Goal: Information Seeking & Learning: Learn about a topic

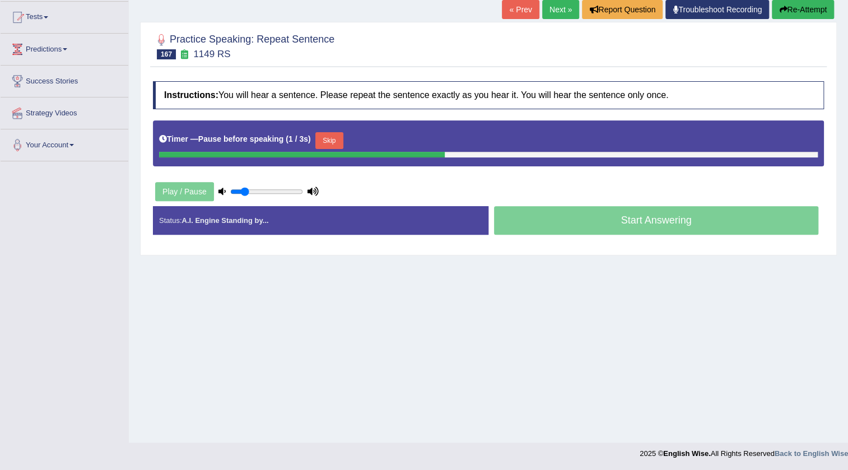
click at [342, 135] on button "Skip" at bounding box center [329, 140] width 28 height 17
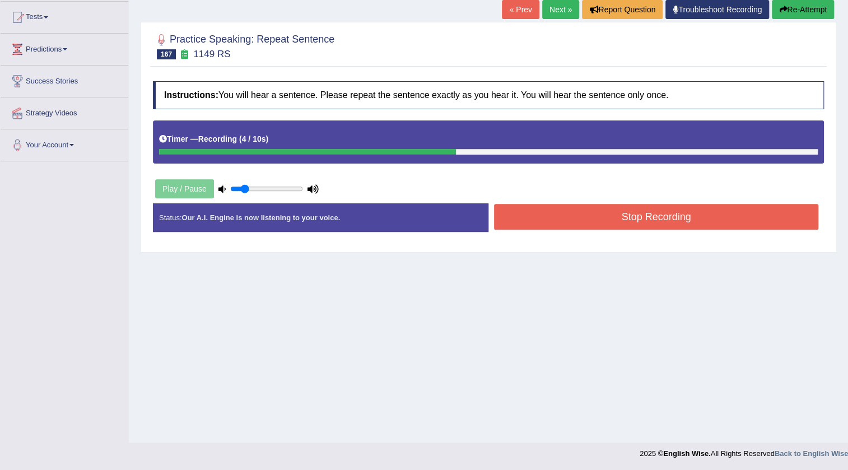
drag, startPoint x: 514, startPoint y: 211, endPoint x: 507, endPoint y: 209, distance: 6.9
click at [514, 211] on button "Stop Recording" at bounding box center [656, 217] width 324 height 26
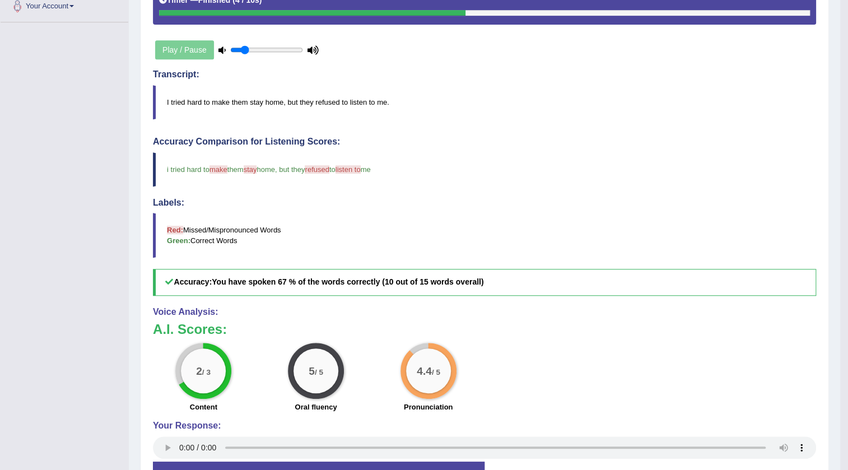
scroll to position [78, 0]
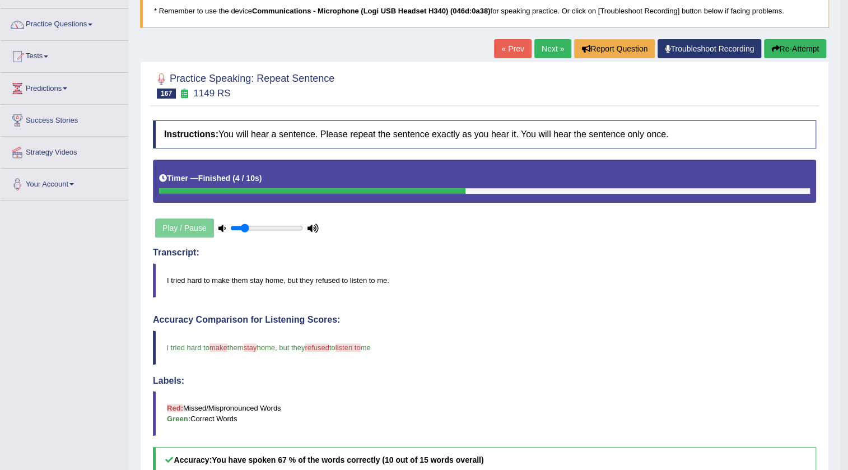
click at [541, 45] on link "Next »" at bounding box center [553, 48] width 37 height 19
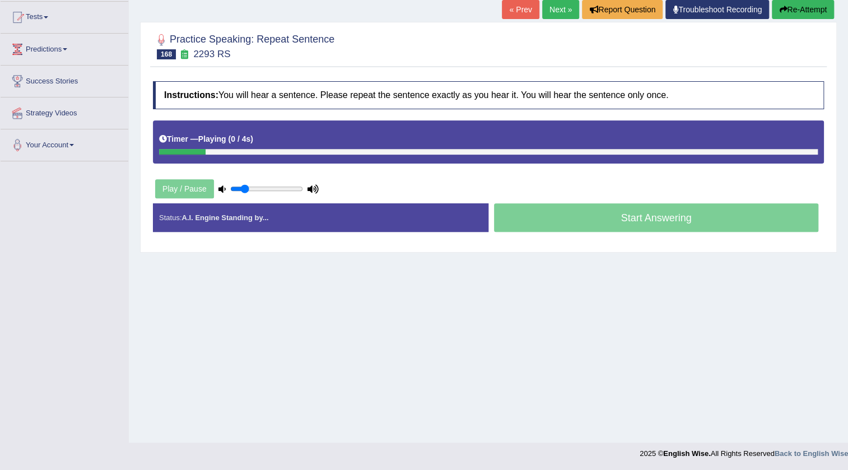
scroll to position [118, 0]
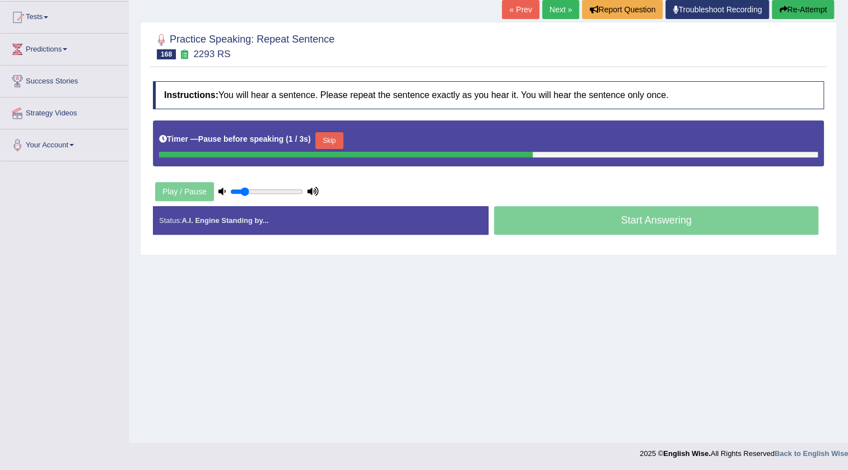
drag, startPoint x: 327, startPoint y: 139, endPoint x: 337, endPoint y: 135, distance: 11.3
click at [331, 138] on button "Skip" at bounding box center [329, 140] width 28 height 17
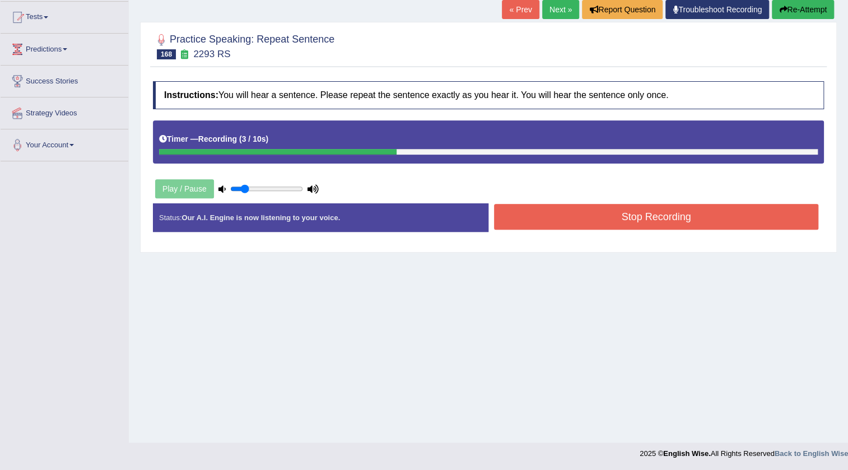
click at [543, 221] on button "Stop Recording" at bounding box center [656, 217] width 324 height 26
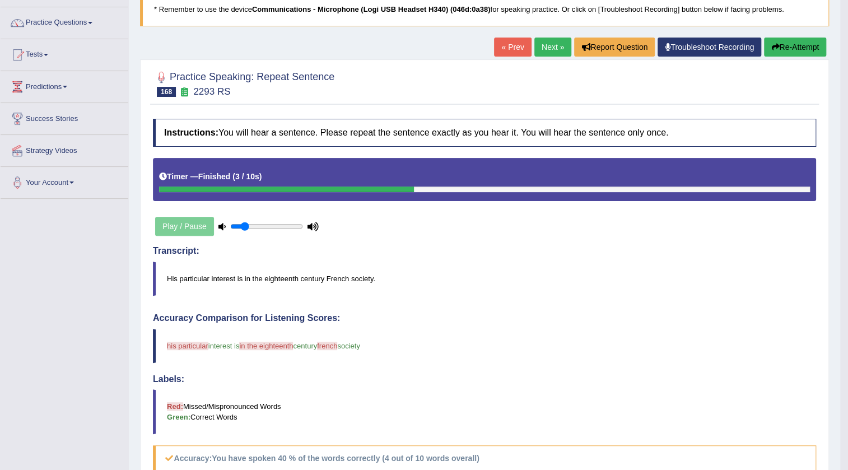
scroll to position [78, 0]
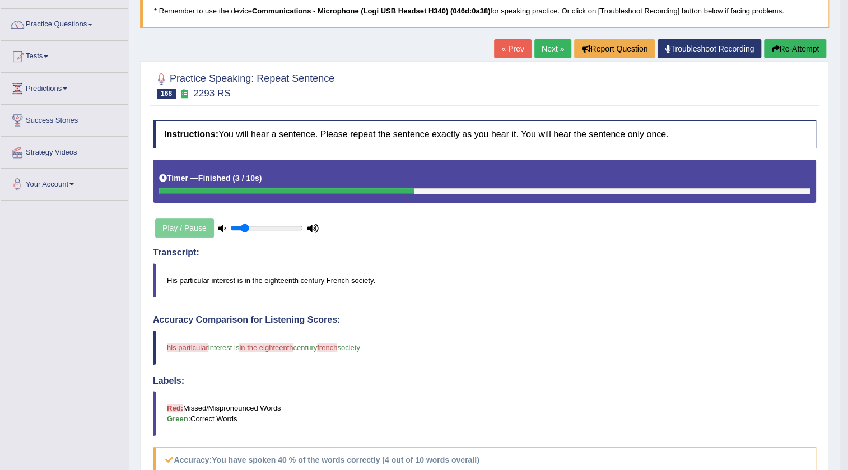
click at [801, 50] on button "Re-Attempt" at bounding box center [795, 48] width 62 height 19
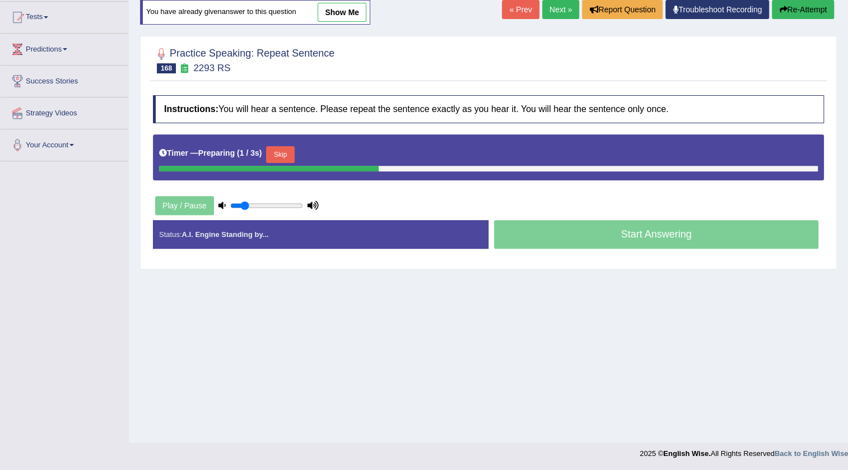
drag, startPoint x: 276, startPoint y: 152, endPoint x: 286, endPoint y: 148, distance: 10.8
click at [277, 152] on button "Skip" at bounding box center [280, 154] width 28 height 17
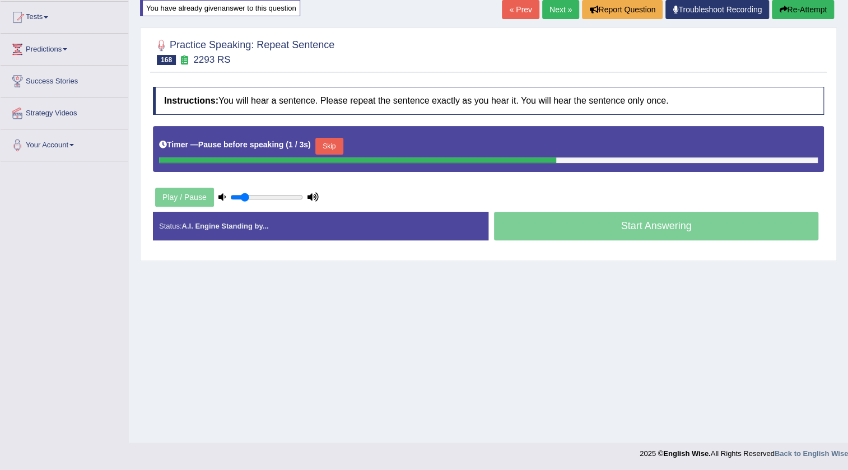
click at [341, 150] on button "Skip" at bounding box center [329, 146] width 28 height 17
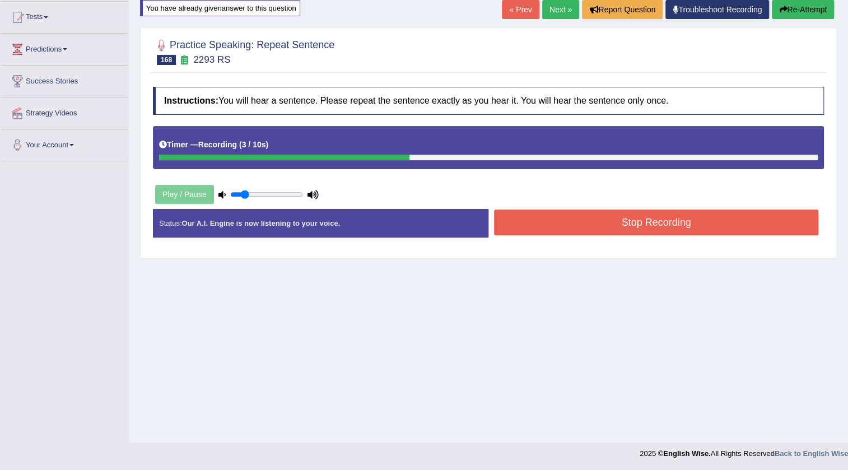
drag, startPoint x: 539, startPoint y: 230, endPoint x: 541, endPoint y: 224, distance: 5.9
click at [541, 228] on button "Stop Recording" at bounding box center [656, 223] width 324 height 26
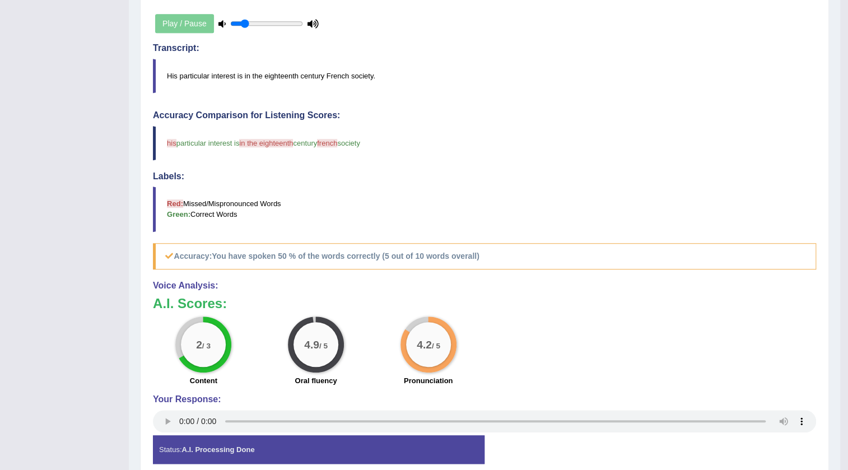
scroll to position [84, 0]
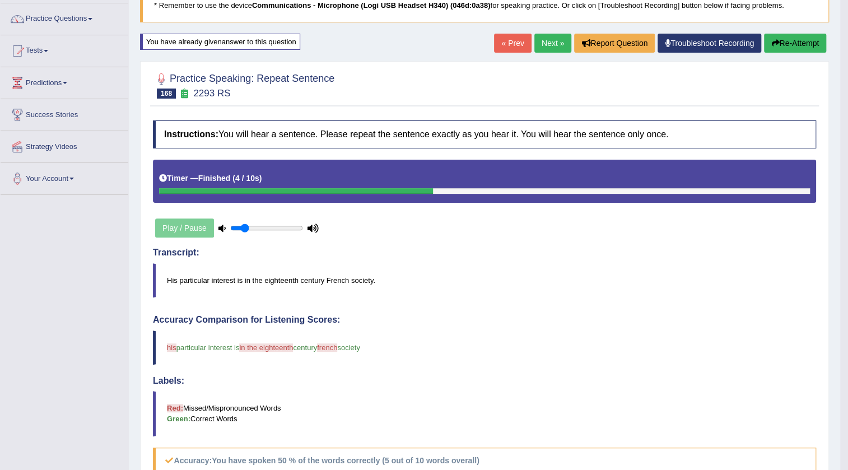
click at [553, 44] on link "Next »" at bounding box center [553, 43] width 37 height 19
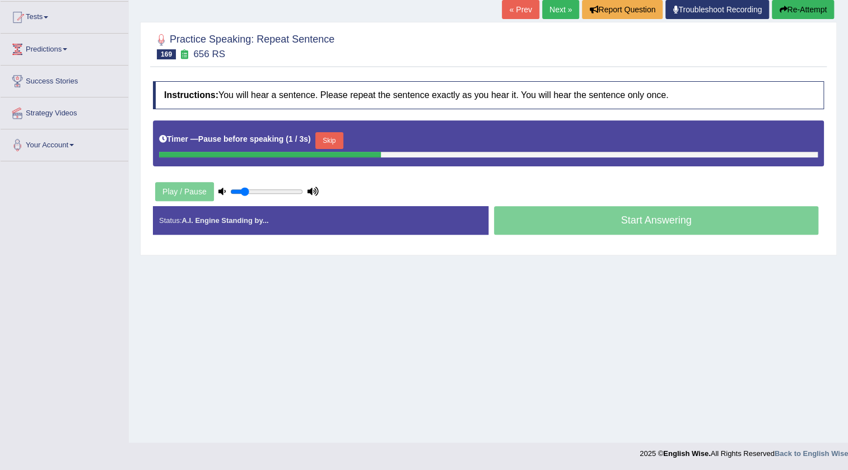
click at [336, 141] on button "Skip" at bounding box center [329, 140] width 28 height 17
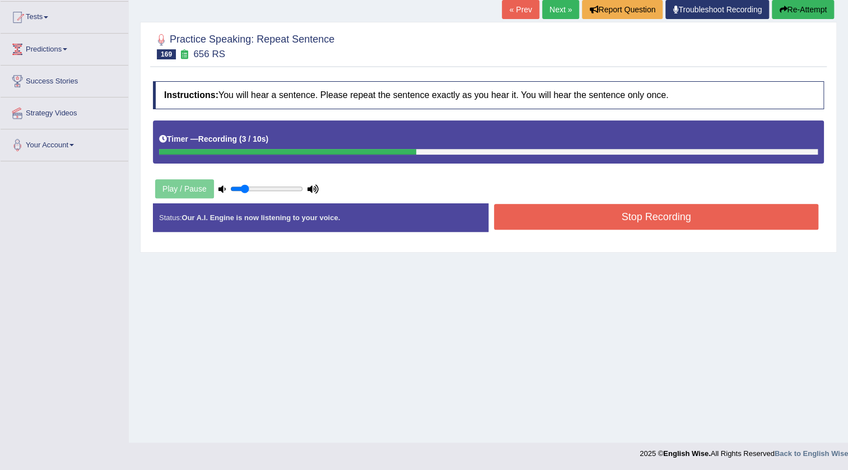
click at [577, 227] on button "Stop Recording" at bounding box center [656, 217] width 324 height 26
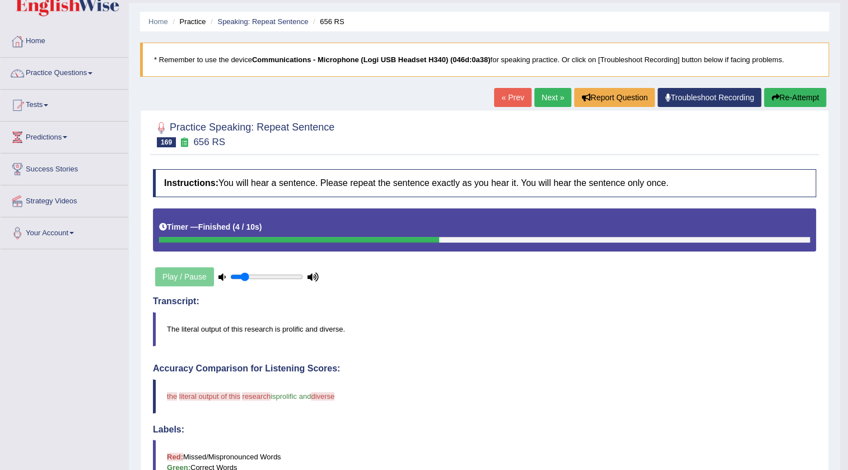
scroll to position [28, 0]
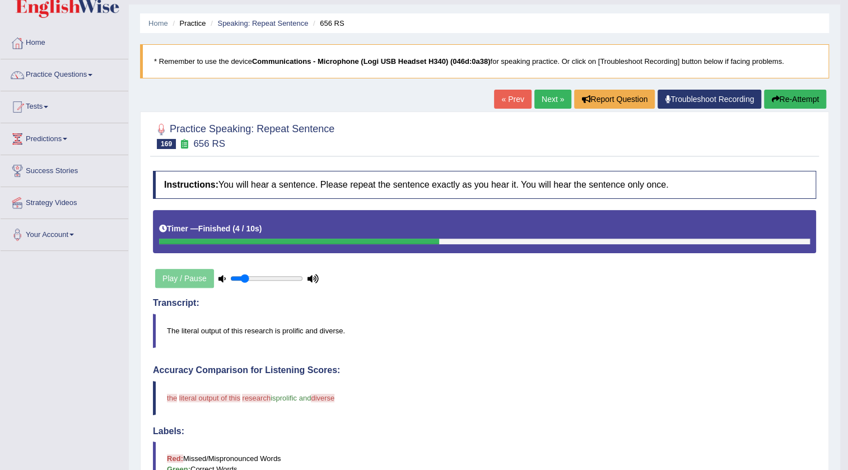
click at [790, 96] on button "Re-Attempt" at bounding box center [795, 99] width 62 height 19
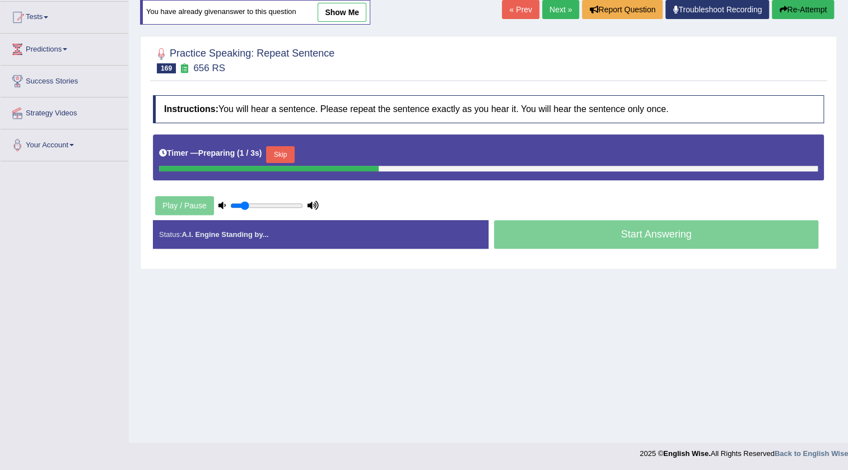
click at [292, 151] on button "Skip" at bounding box center [280, 154] width 28 height 17
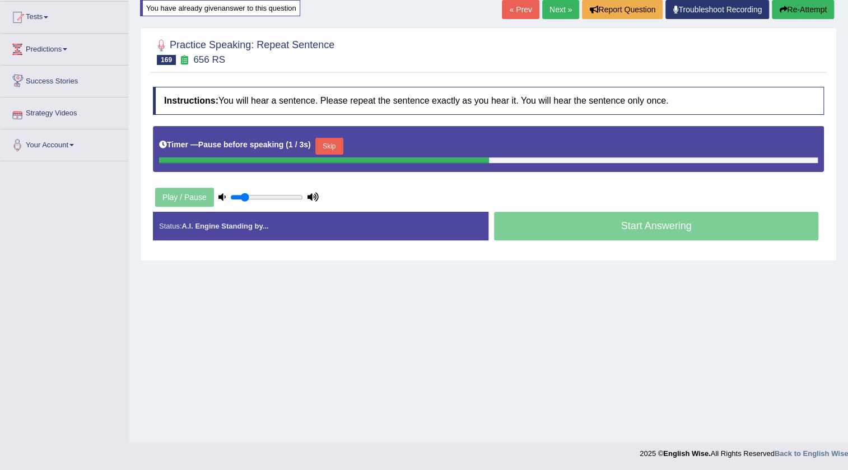
click at [323, 142] on button "Skip" at bounding box center [329, 146] width 28 height 17
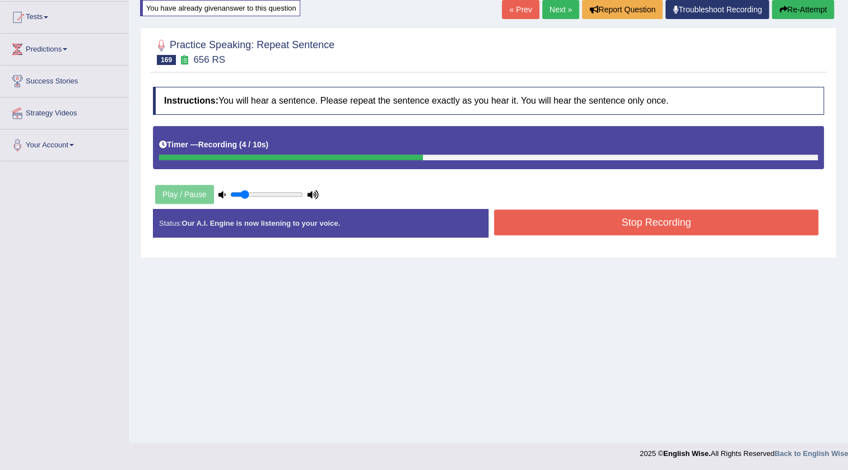
click at [554, 230] on button "Stop Recording" at bounding box center [656, 223] width 324 height 26
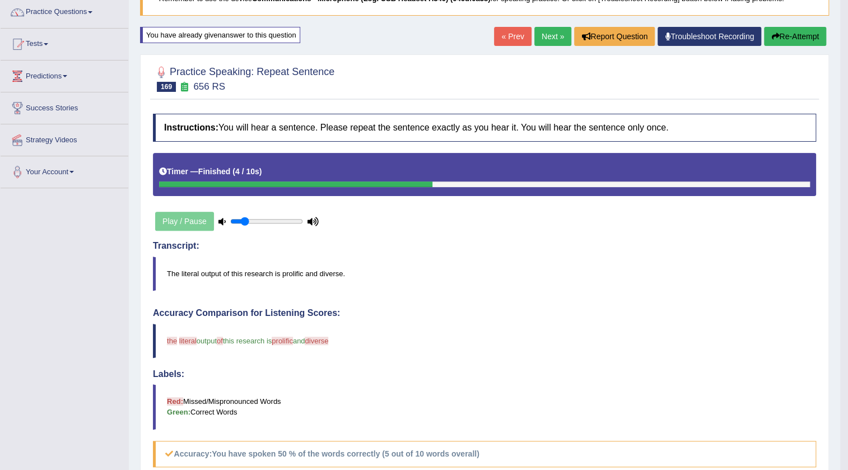
scroll to position [84, 0]
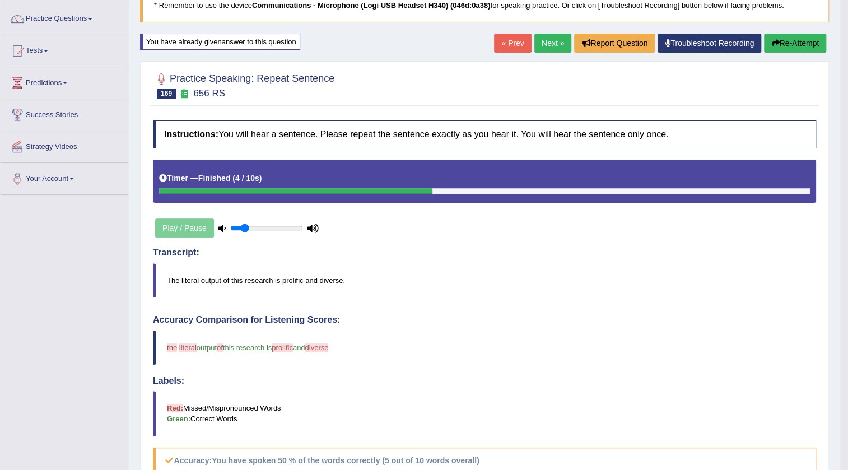
click at [551, 48] on link "Next »" at bounding box center [553, 43] width 37 height 19
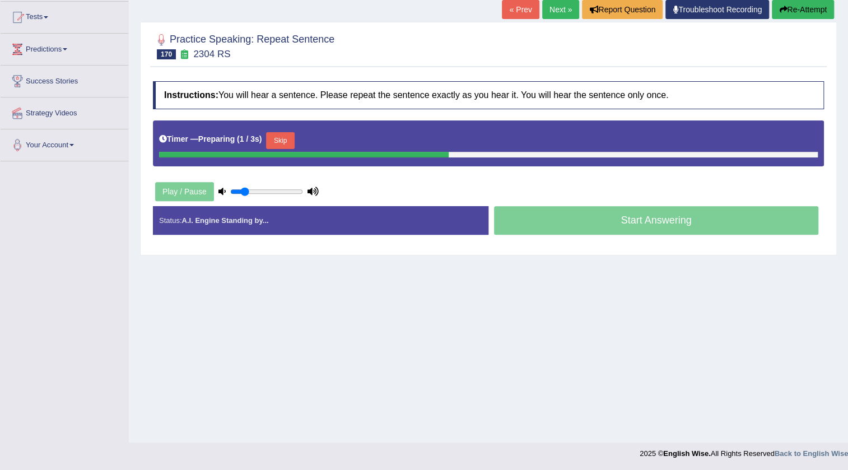
scroll to position [118, 0]
click at [287, 140] on button "Skip" at bounding box center [280, 140] width 28 height 17
click at [331, 142] on button "Skip" at bounding box center [329, 140] width 28 height 17
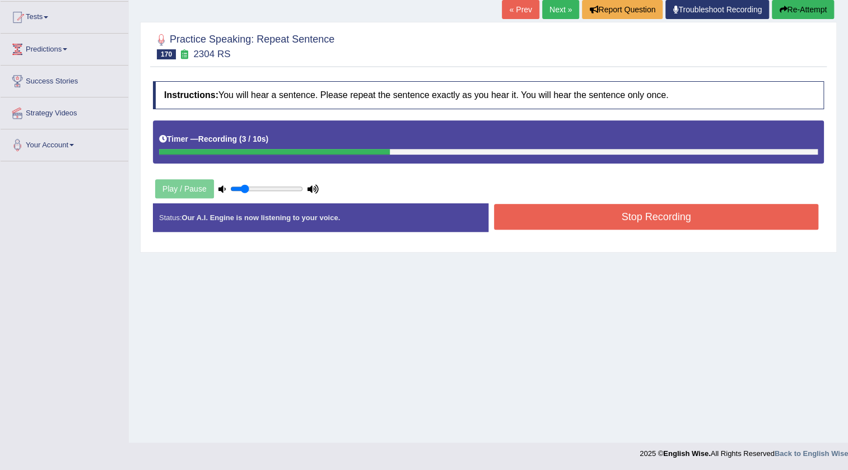
click at [559, 218] on button "Stop Recording" at bounding box center [656, 217] width 324 height 26
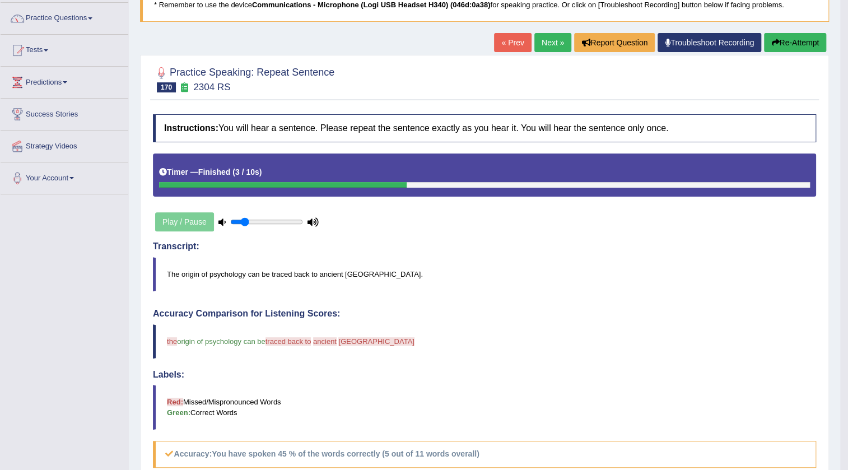
scroll to position [78, 0]
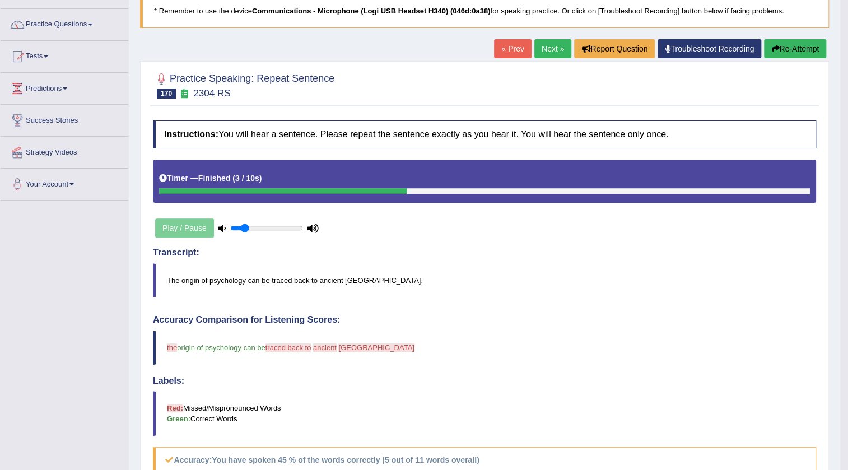
click at [777, 53] on button "Re-Attempt" at bounding box center [795, 48] width 62 height 19
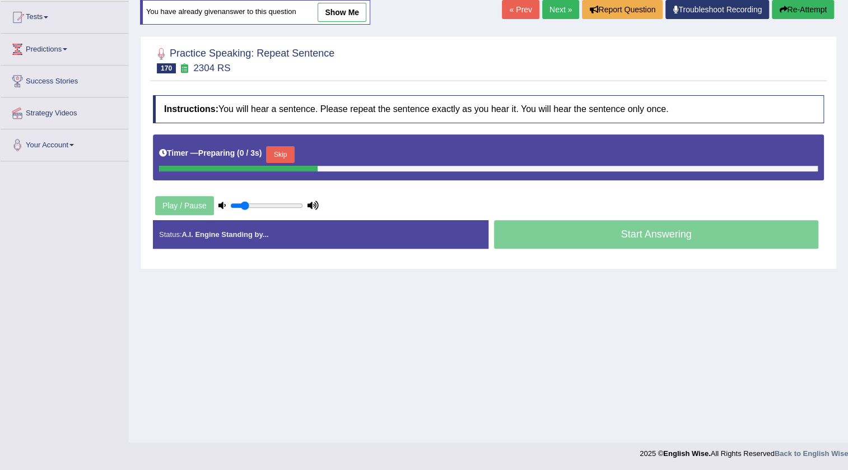
click at [283, 151] on button "Skip" at bounding box center [280, 154] width 28 height 17
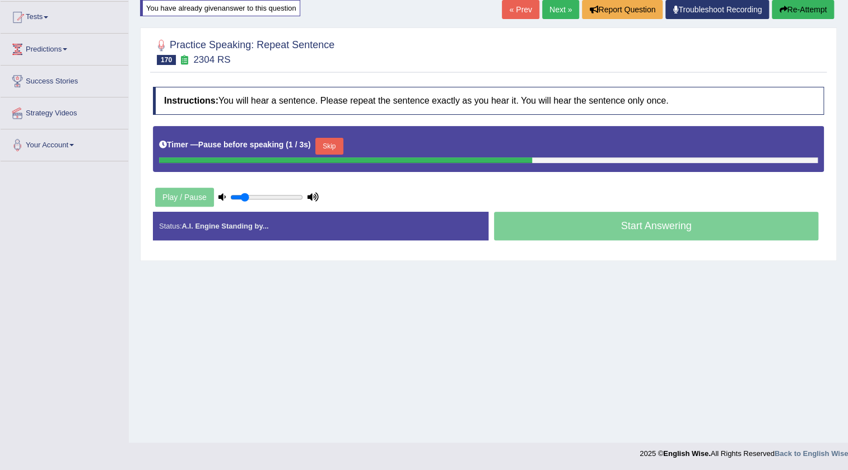
click at [336, 147] on button "Skip" at bounding box center [329, 146] width 28 height 17
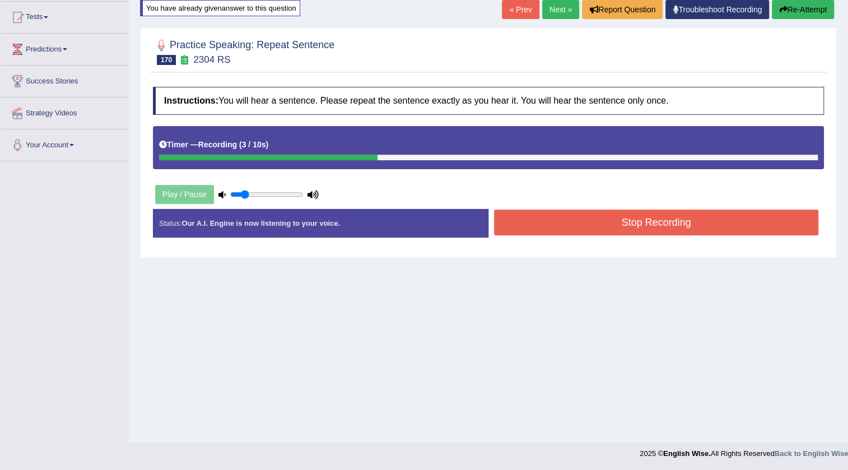
click at [596, 219] on button "Stop Recording" at bounding box center [656, 223] width 324 height 26
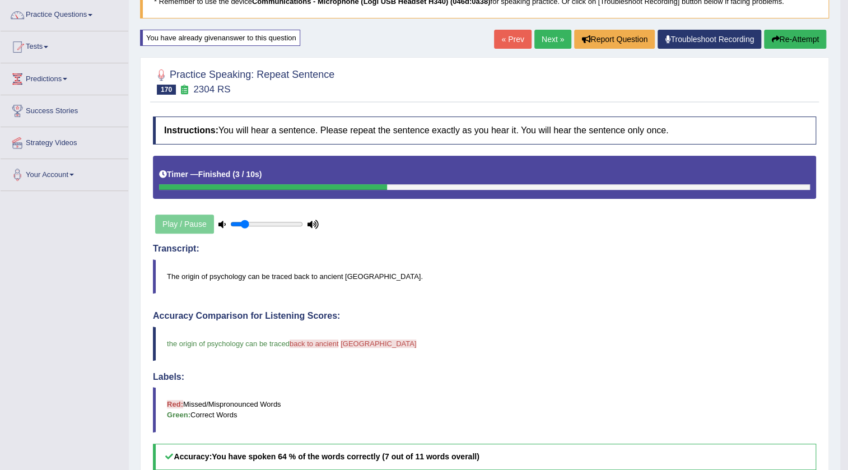
scroll to position [34, 0]
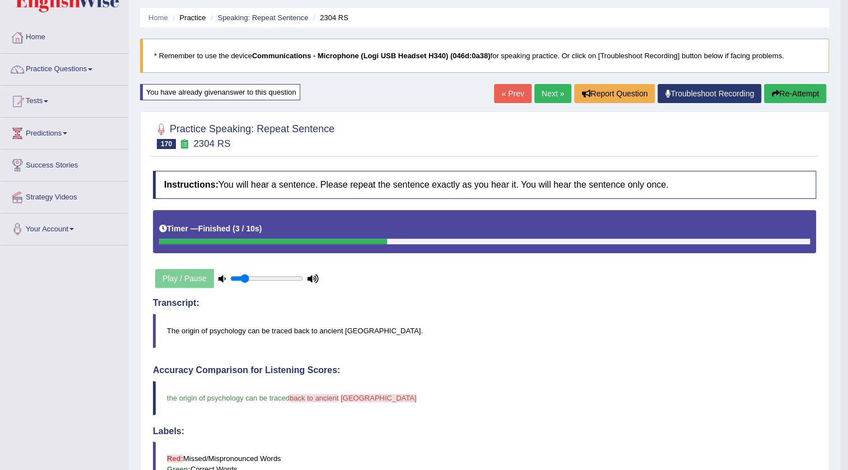
click at [544, 101] on link "Next »" at bounding box center [553, 93] width 37 height 19
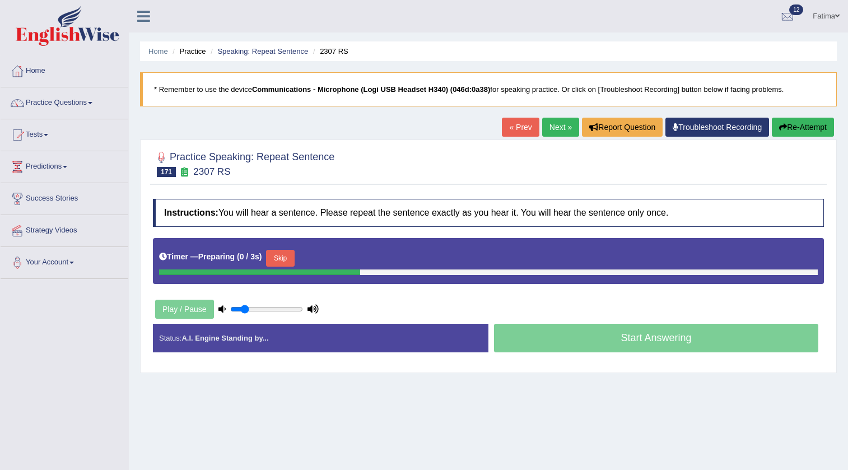
click at [293, 250] on button "Skip" at bounding box center [280, 258] width 28 height 17
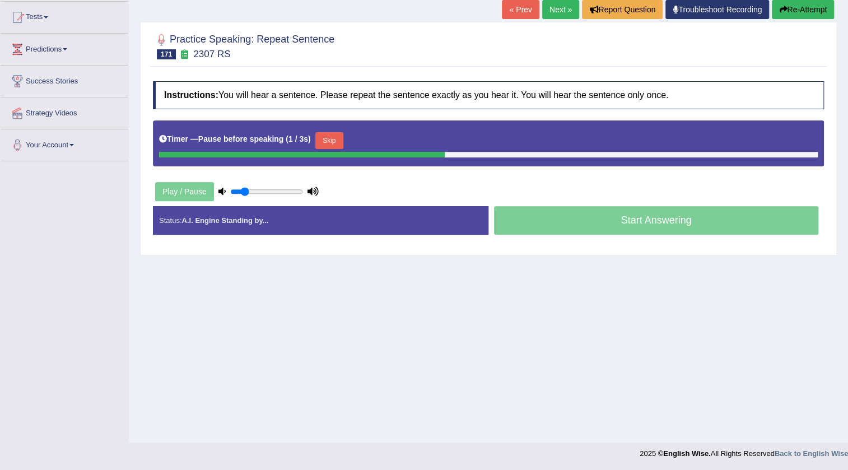
click at [335, 135] on button "Skip" at bounding box center [329, 140] width 28 height 17
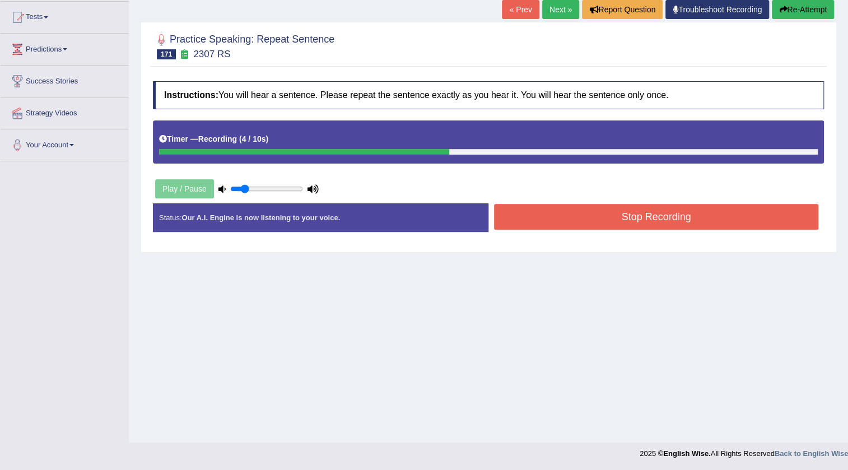
click at [581, 219] on button "Stop Recording" at bounding box center [656, 217] width 324 height 26
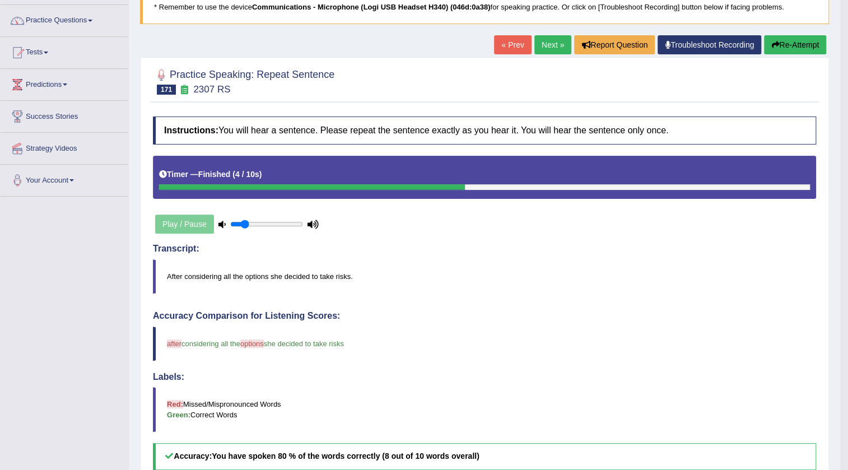
scroll to position [78, 0]
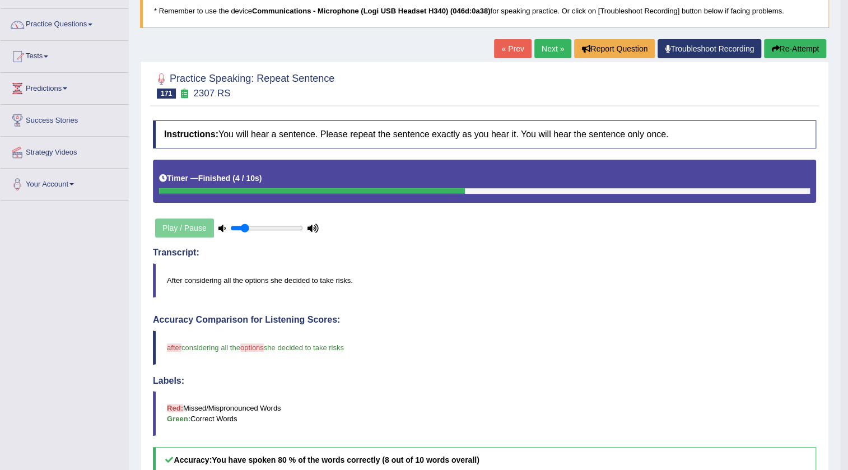
click at [554, 45] on link "Next »" at bounding box center [553, 48] width 37 height 19
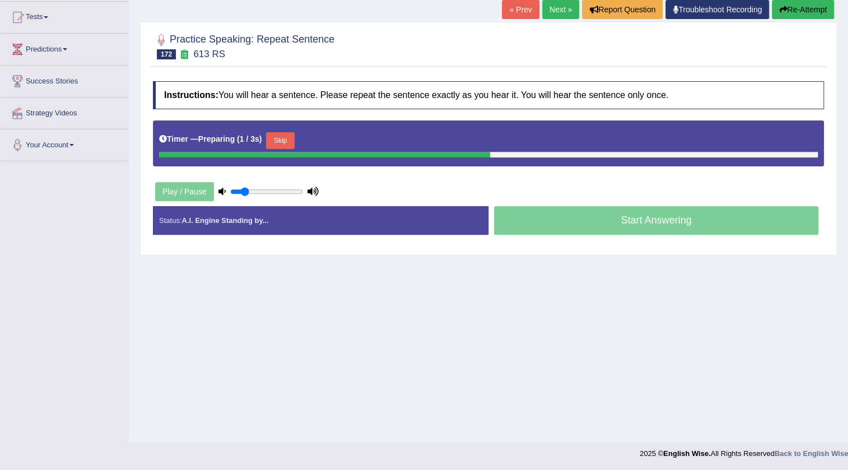
drag, startPoint x: 279, startPoint y: 139, endPoint x: 289, endPoint y: 136, distance: 10.5
click at [281, 138] on button "Skip" at bounding box center [280, 140] width 28 height 17
click at [332, 141] on button "Skip" at bounding box center [329, 140] width 28 height 17
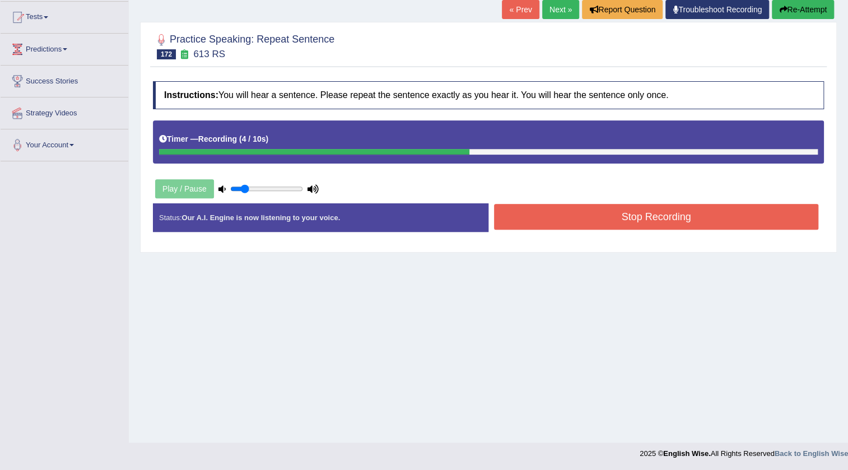
drag, startPoint x: 524, startPoint y: 213, endPoint x: 517, endPoint y: 208, distance: 8.4
click at [524, 213] on button "Stop Recording" at bounding box center [656, 217] width 324 height 26
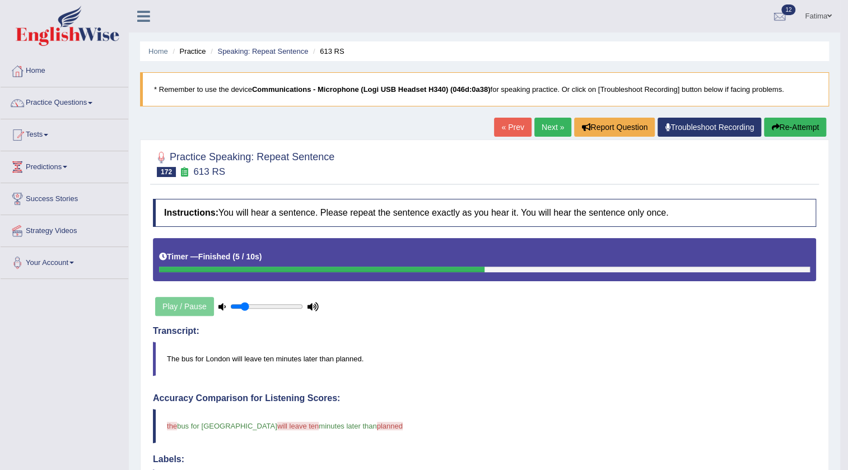
click at [787, 127] on button "Re-Attempt" at bounding box center [795, 127] width 62 height 19
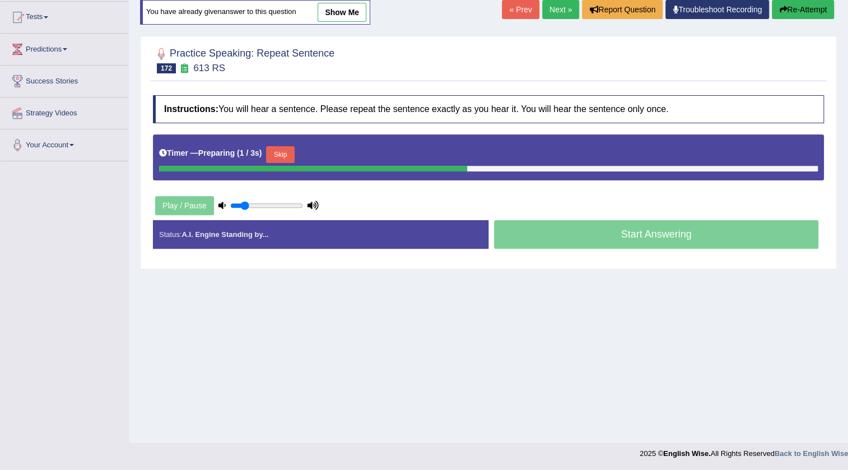
drag, startPoint x: 282, startPoint y: 159, endPoint x: 279, endPoint y: 136, distance: 23.1
click at [281, 157] on button "Skip" at bounding box center [280, 154] width 28 height 17
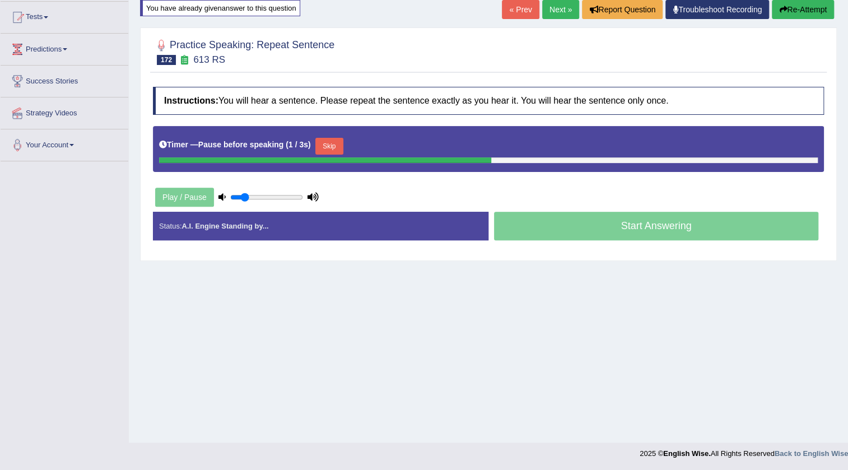
click at [335, 146] on button "Skip" at bounding box center [329, 146] width 28 height 17
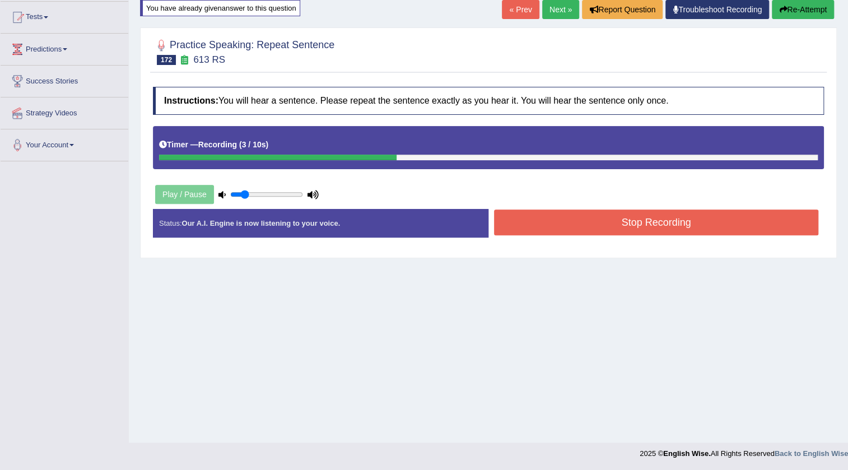
click at [524, 214] on button "Stop Recording" at bounding box center [656, 223] width 324 height 26
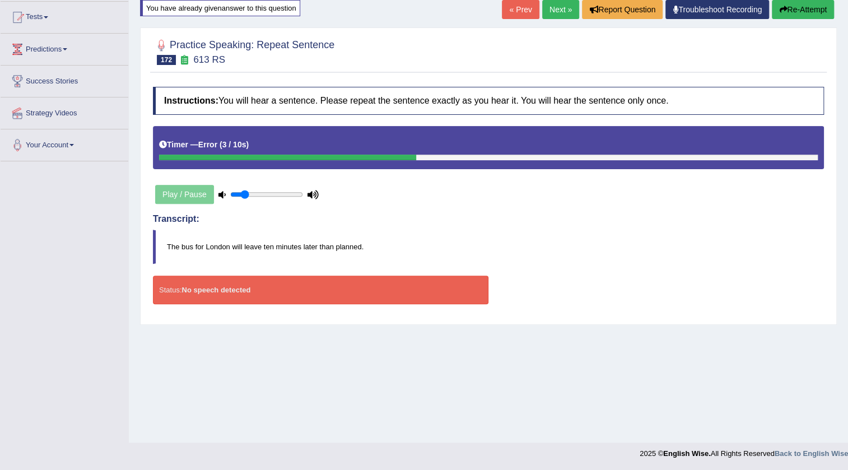
click at [791, 14] on button "Re-Attempt" at bounding box center [803, 9] width 62 height 19
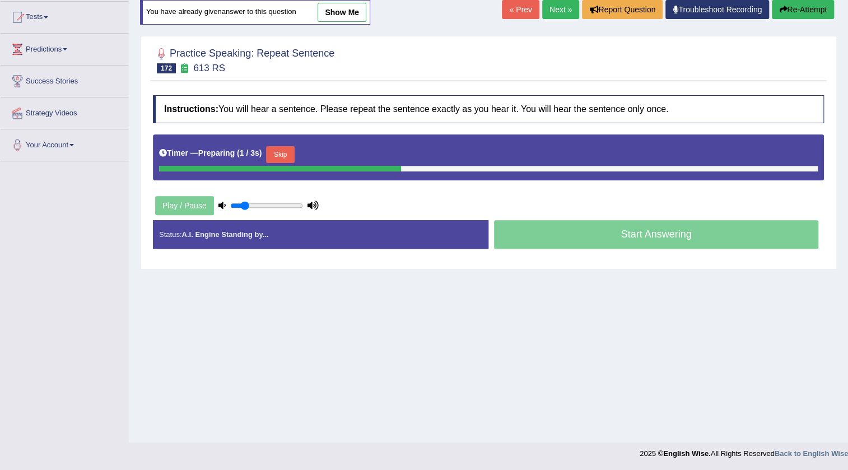
click at [283, 154] on button "Skip" at bounding box center [280, 154] width 28 height 17
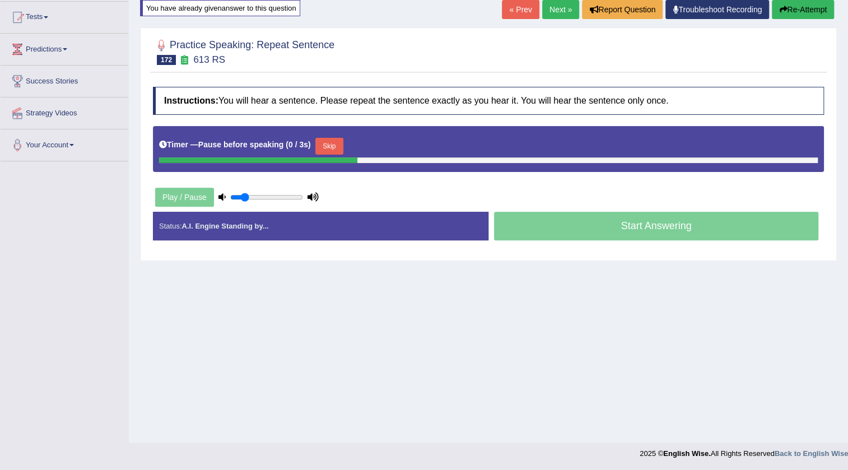
click at [339, 148] on button "Skip" at bounding box center [329, 146] width 28 height 17
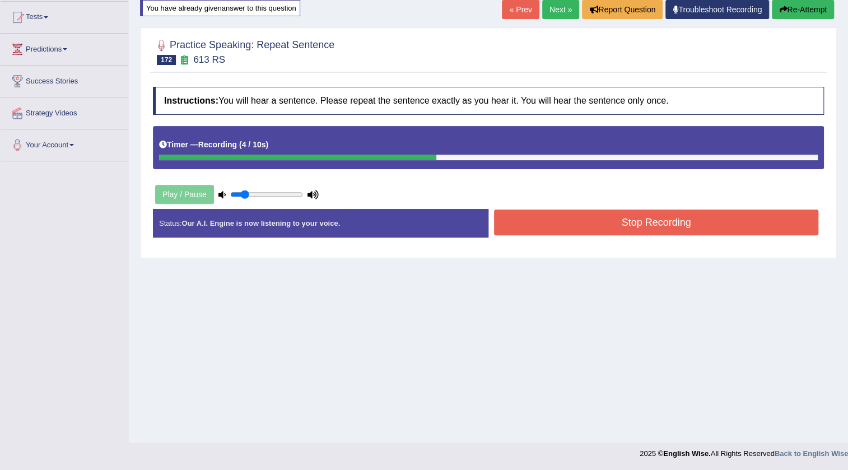
click at [521, 220] on button "Stop Recording" at bounding box center [656, 223] width 324 height 26
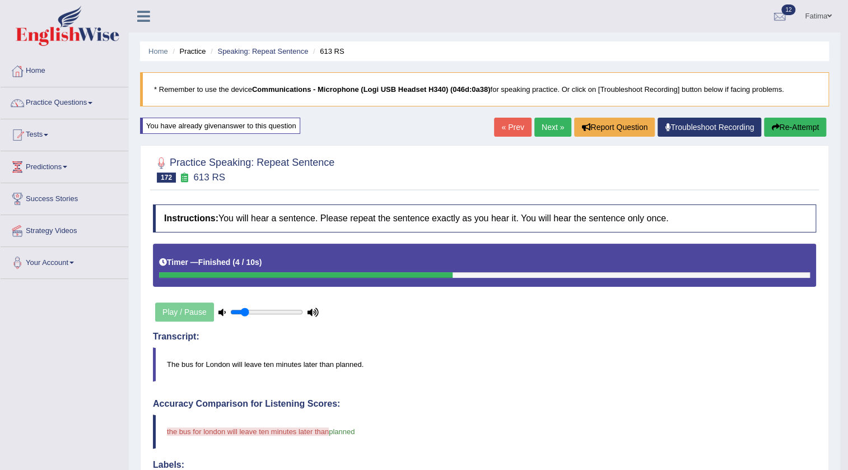
click at [790, 127] on button "Re-Attempt" at bounding box center [795, 127] width 62 height 19
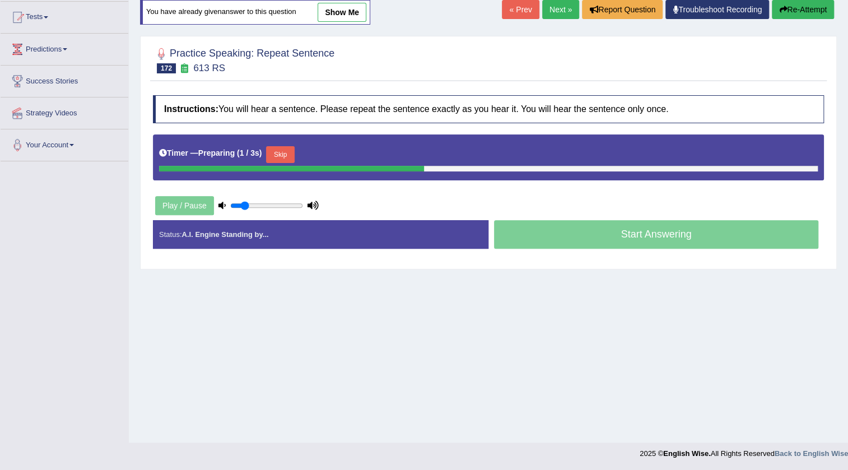
click at [291, 152] on button "Skip" at bounding box center [280, 154] width 28 height 17
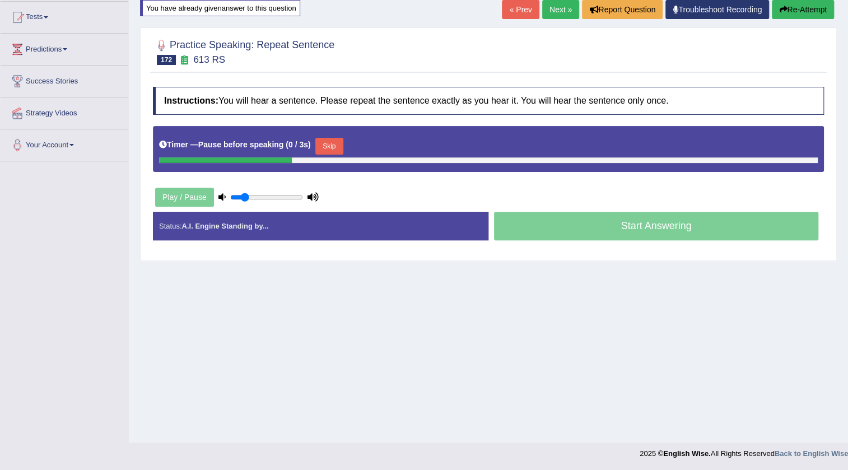
click at [331, 142] on button "Skip" at bounding box center [329, 146] width 28 height 17
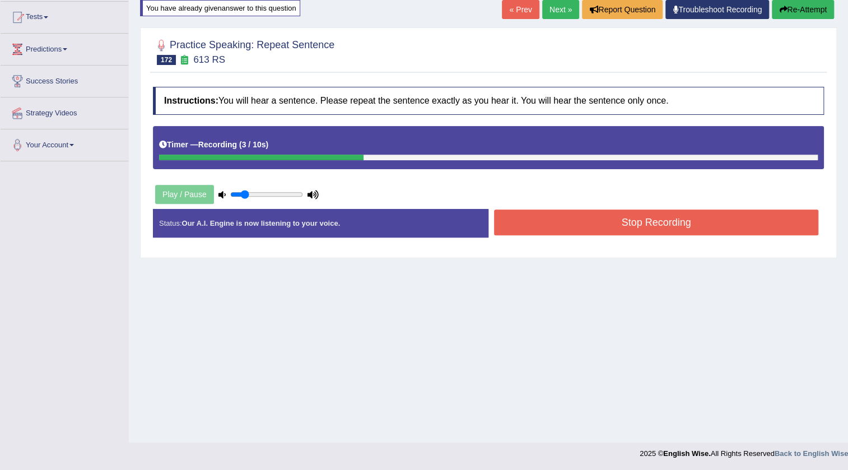
click at [521, 223] on button "Stop Recording" at bounding box center [656, 223] width 324 height 26
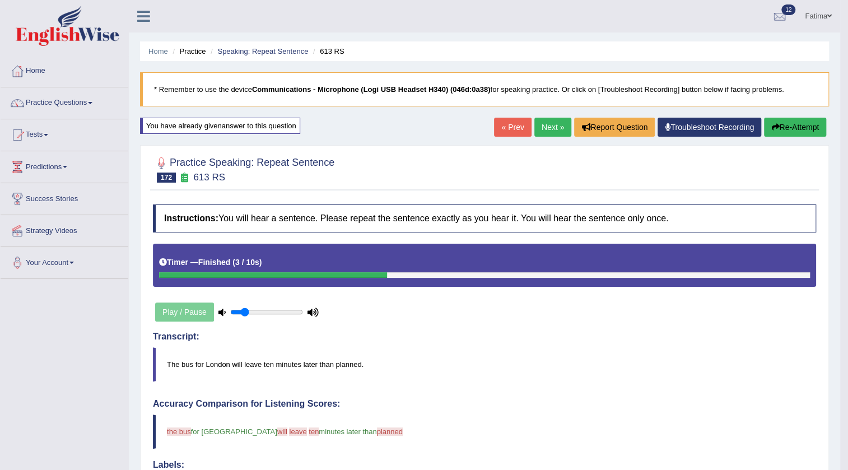
click at [782, 125] on button "Re-Attempt" at bounding box center [795, 127] width 62 height 19
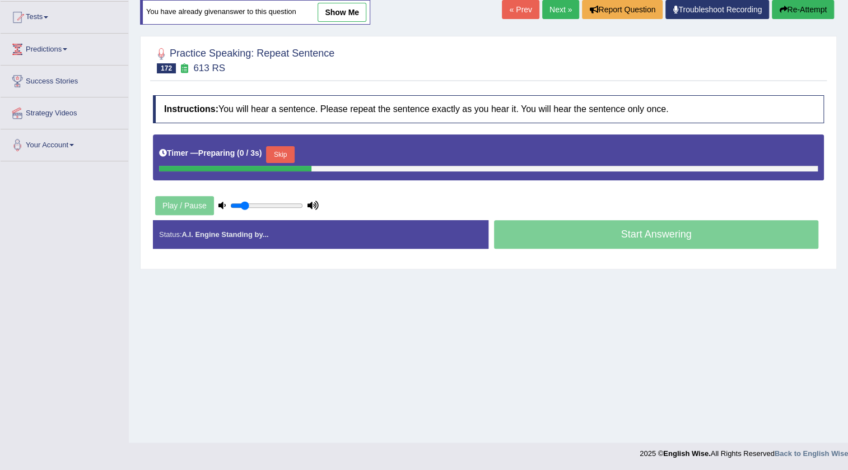
scroll to position [118, 0]
click at [285, 159] on button "Skip" at bounding box center [280, 154] width 28 height 17
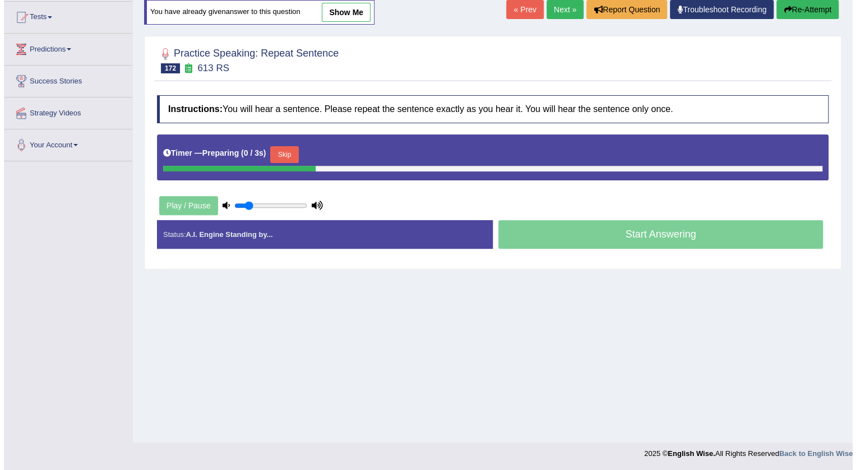
scroll to position [0, 0]
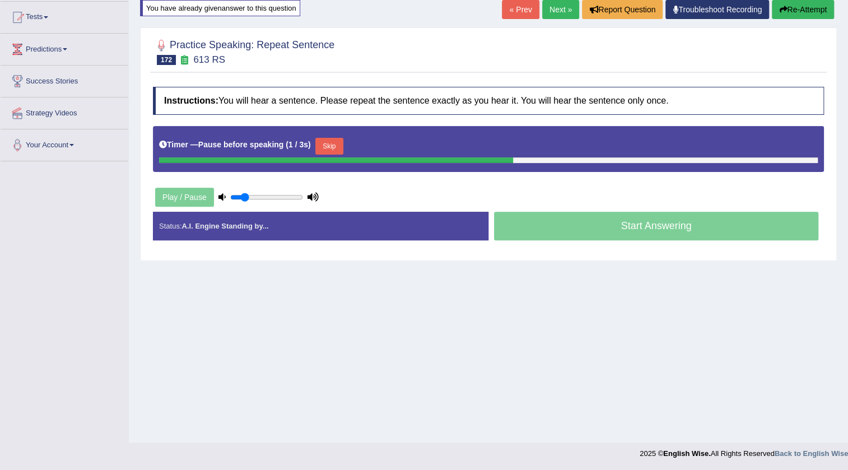
click at [332, 145] on button "Skip" at bounding box center [329, 146] width 28 height 17
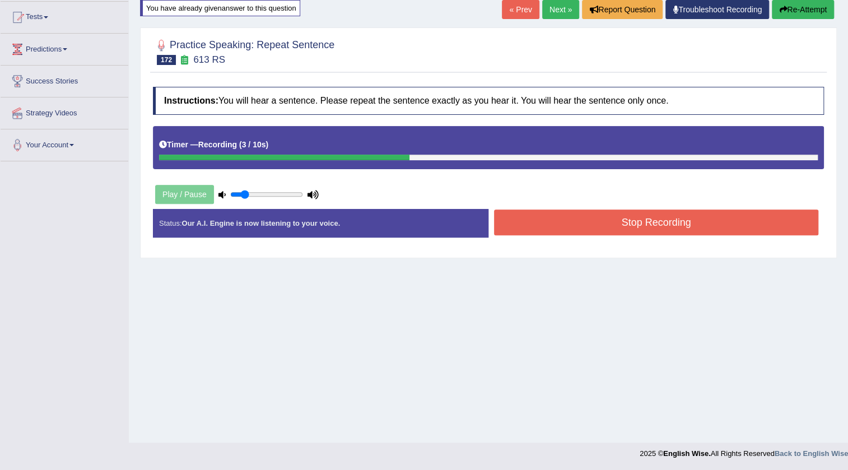
click at [614, 221] on button "Stop Recording" at bounding box center [656, 223] width 324 height 26
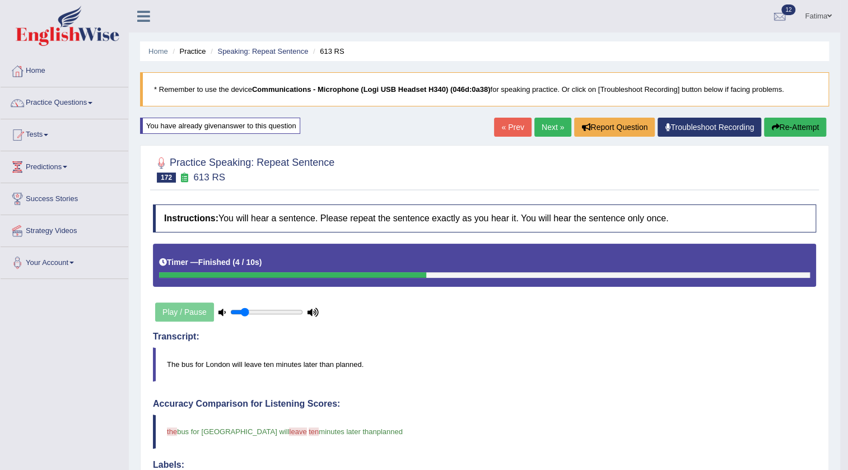
click at [555, 127] on link "Next »" at bounding box center [553, 127] width 37 height 19
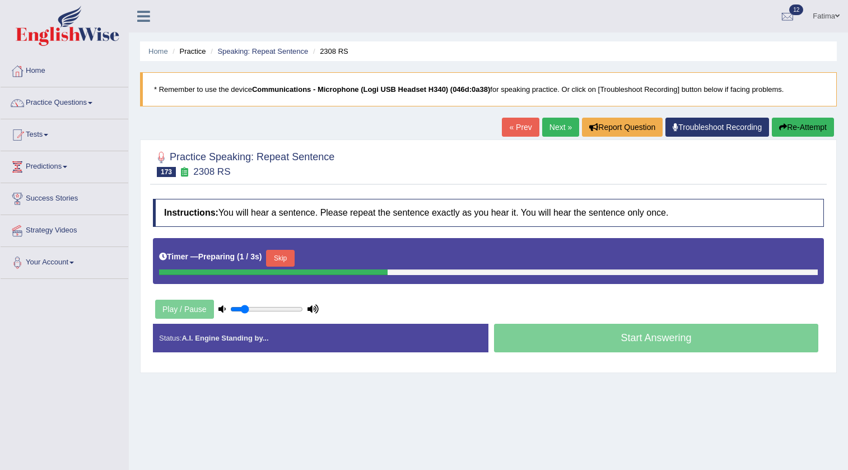
click at [291, 250] on button "Skip" at bounding box center [280, 258] width 28 height 17
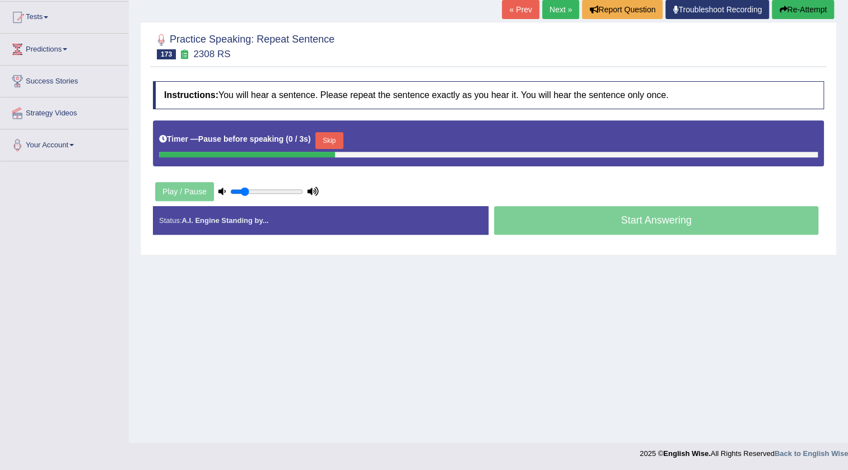
click at [336, 142] on button "Skip" at bounding box center [329, 140] width 28 height 17
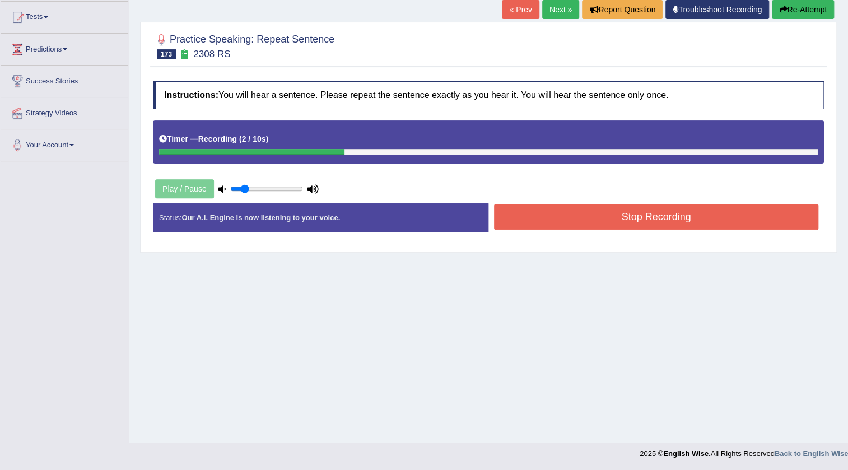
click at [563, 216] on button "Stop Recording" at bounding box center [656, 217] width 324 height 26
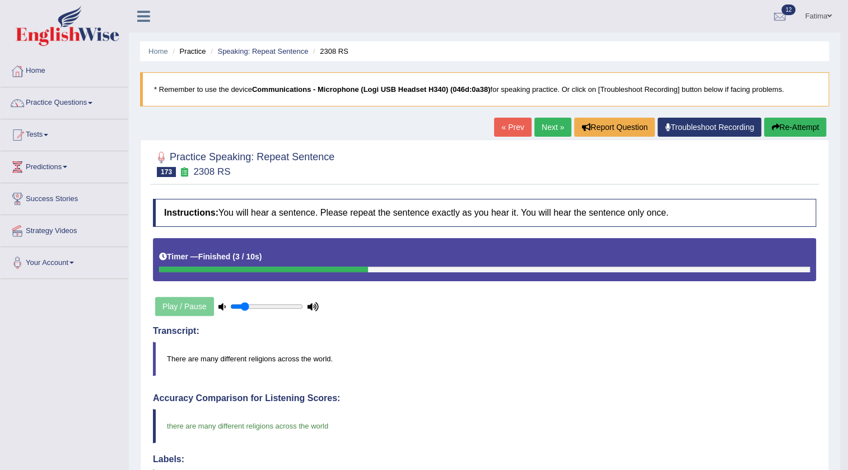
click at [559, 131] on link "Next »" at bounding box center [553, 127] width 37 height 19
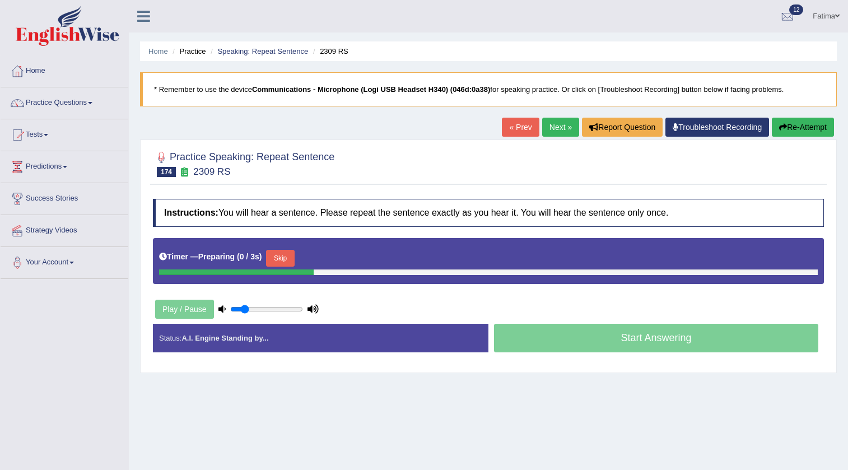
click at [289, 250] on button "Skip" at bounding box center [280, 258] width 28 height 17
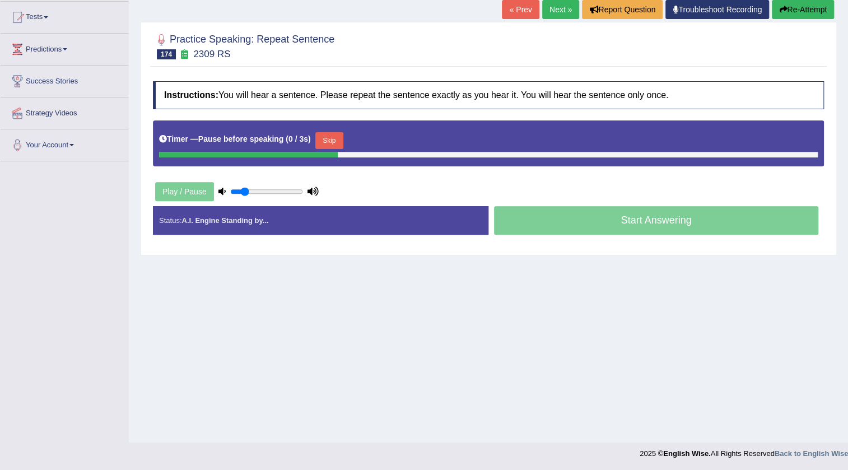
click at [340, 138] on button "Skip" at bounding box center [329, 140] width 28 height 17
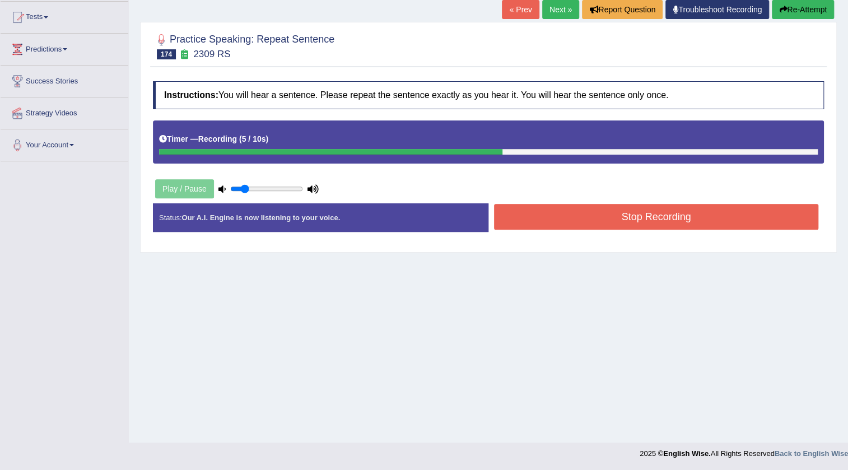
click at [538, 219] on button "Stop Recording" at bounding box center [656, 217] width 324 height 26
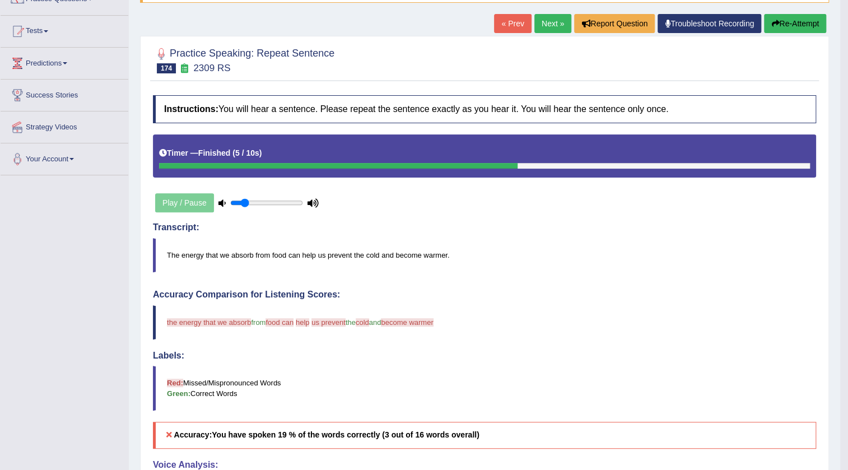
scroll to position [78, 0]
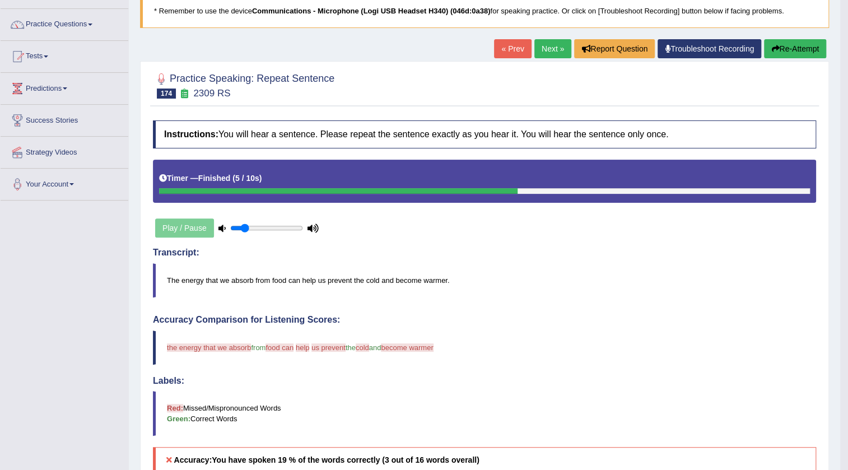
click at [793, 44] on button "Re-Attempt" at bounding box center [795, 48] width 62 height 19
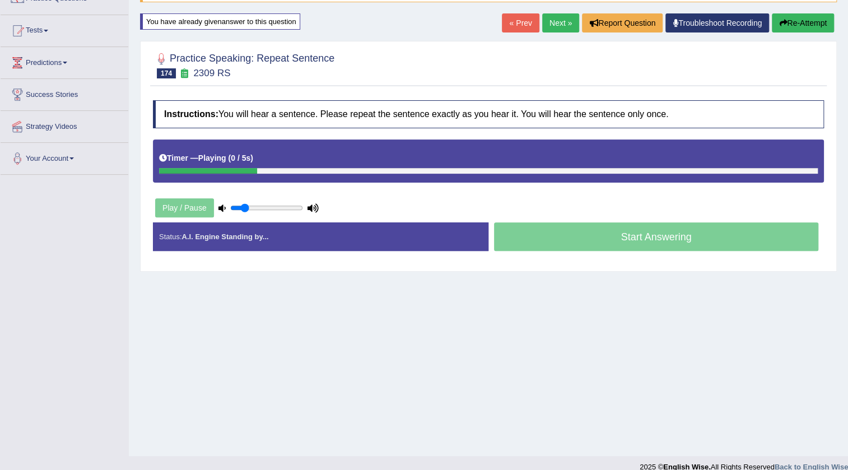
scroll to position [118, 0]
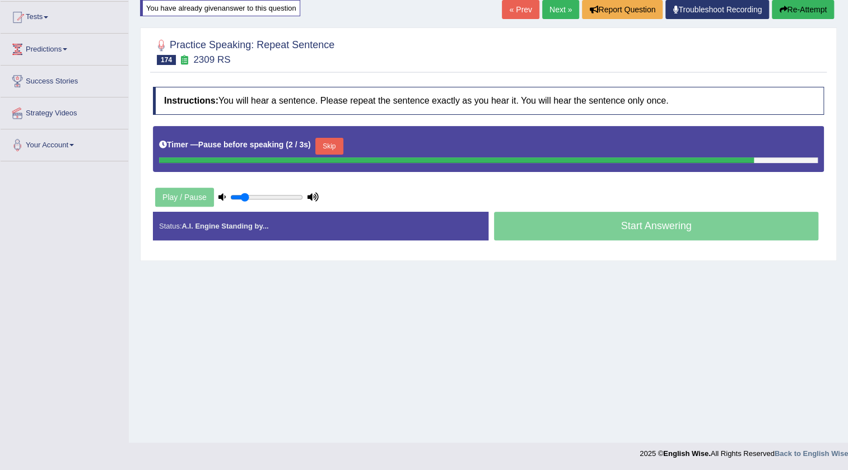
click at [814, 14] on button "Re-Attempt" at bounding box center [803, 9] width 62 height 19
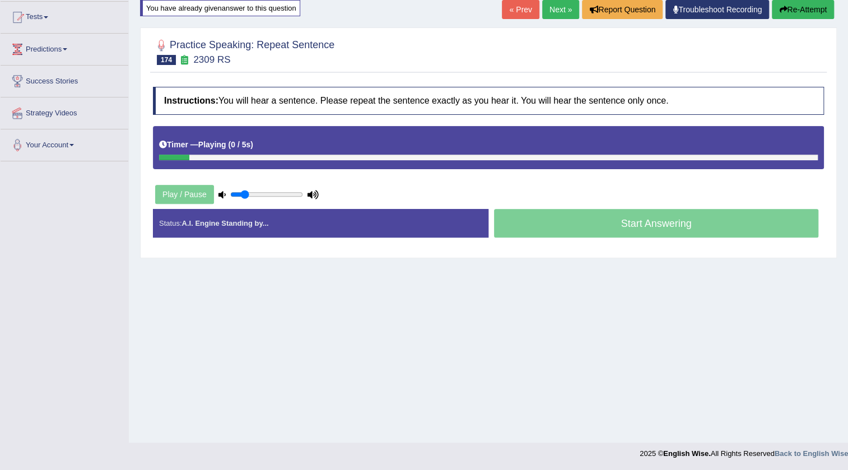
click at [289, 146] on div "Timer — Playing ( 0 / 5s ) Skip" at bounding box center [488, 145] width 659 height 20
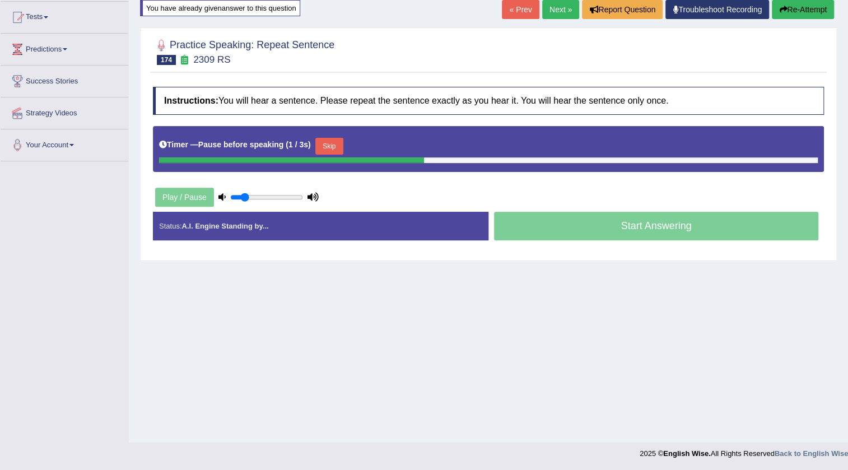
click at [336, 146] on button "Skip" at bounding box center [329, 146] width 28 height 17
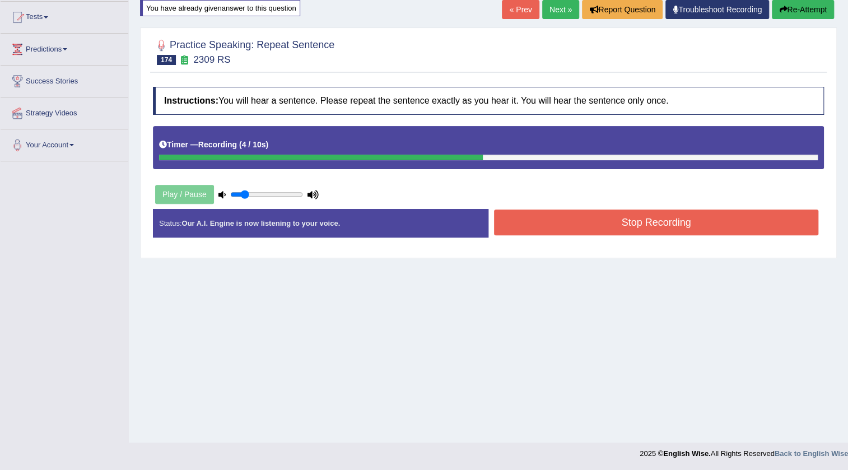
click at [592, 214] on button "Stop Recording" at bounding box center [656, 223] width 324 height 26
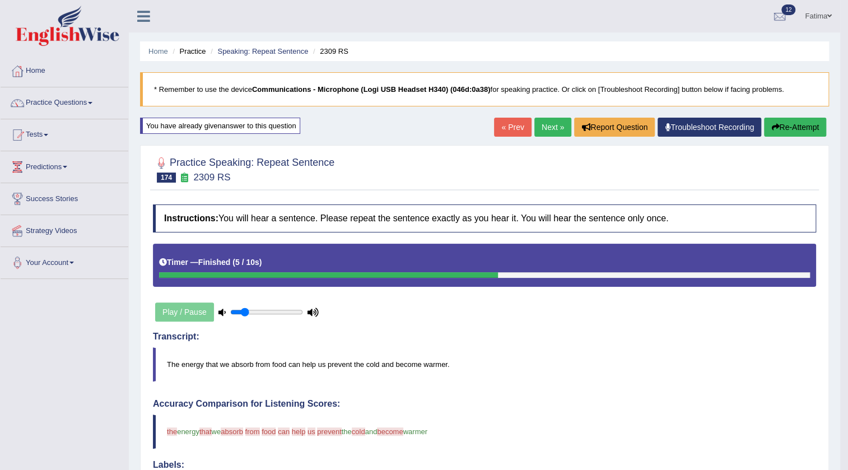
click at [779, 122] on button "Re-Attempt" at bounding box center [795, 127] width 62 height 19
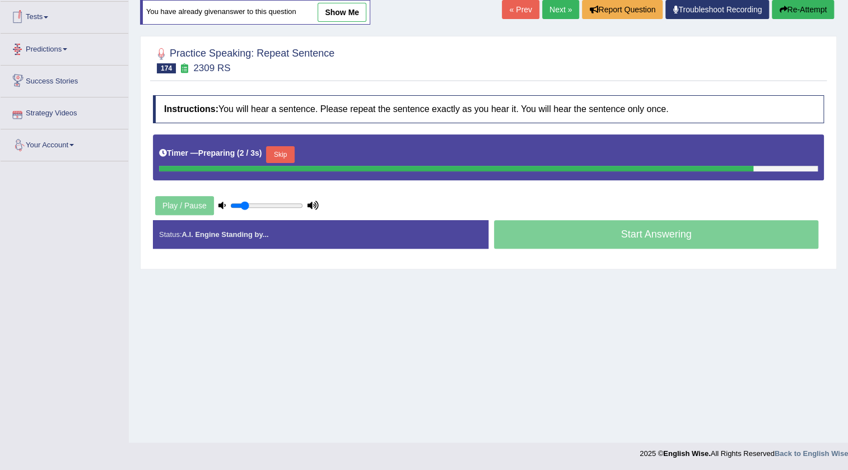
click at [283, 155] on div "Timer — Preparing ( 2 / 3s ) Skip" at bounding box center [488, 157] width 671 height 46
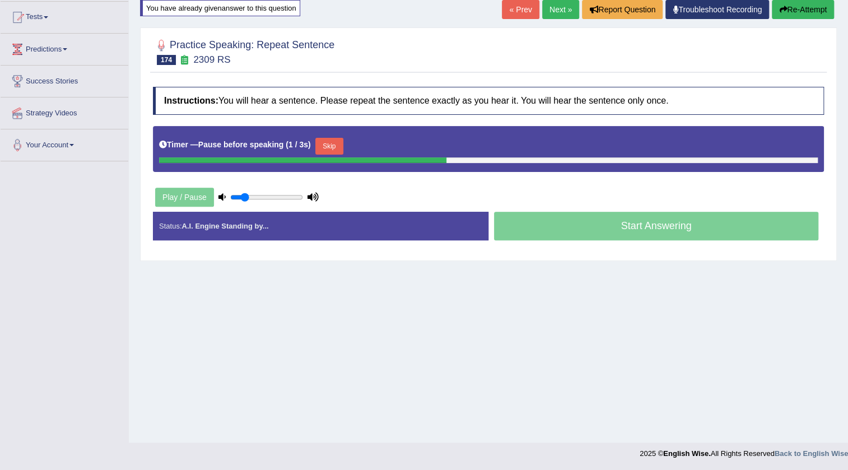
click at [333, 148] on button "Skip" at bounding box center [329, 146] width 28 height 17
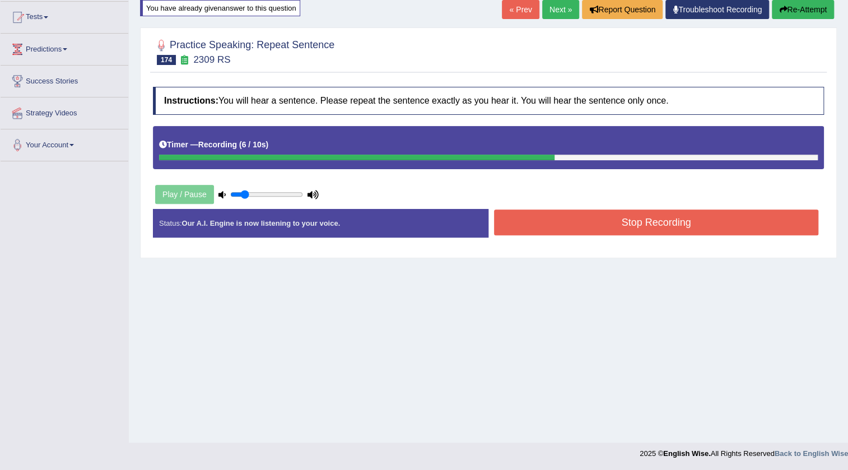
click at [805, 13] on button "Re-Attempt" at bounding box center [803, 9] width 62 height 19
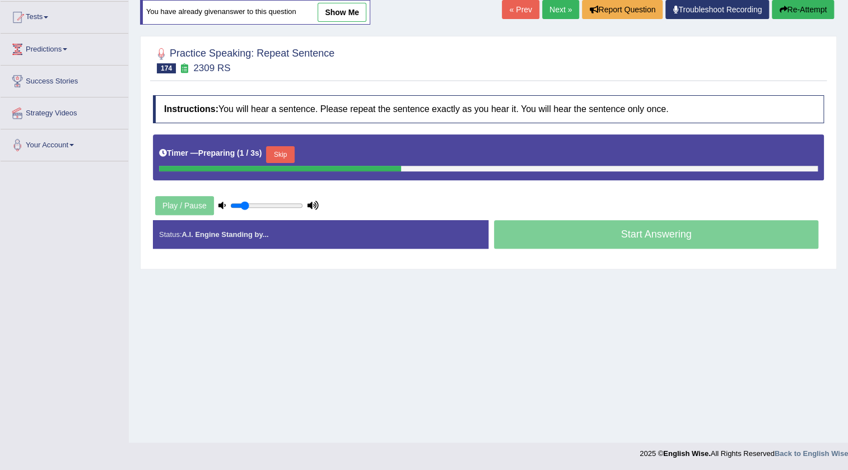
click at [289, 158] on button "Skip" at bounding box center [280, 154] width 28 height 17
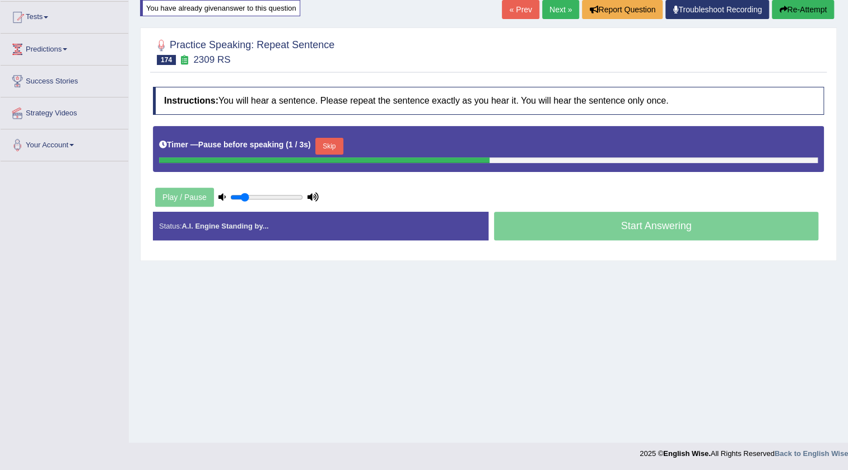
click at [329, 147] on button "Skip" at bounding box center [329, 146] width 28 height 17
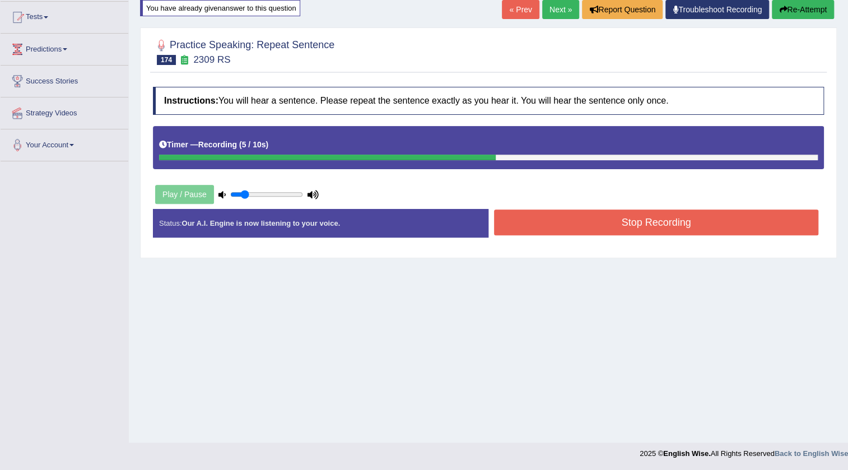
scroll to position [67, 0]
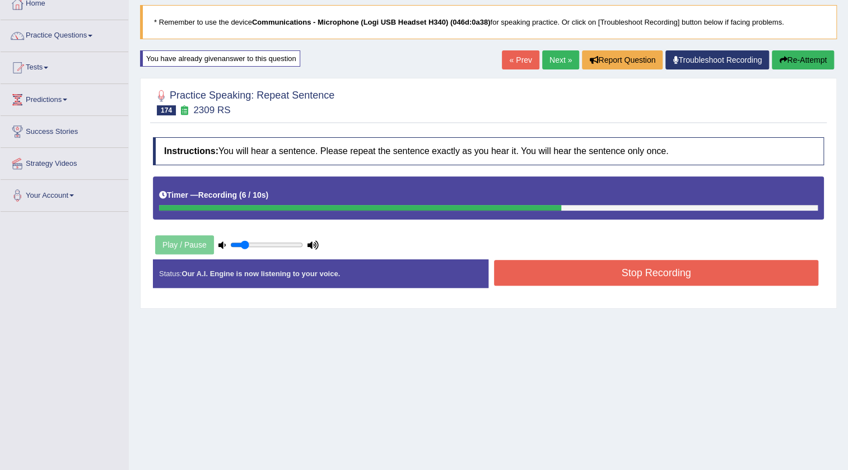
click at [796, 66] on button "Re-Attempt" at bounding box center [803, 59] width 62 height 19
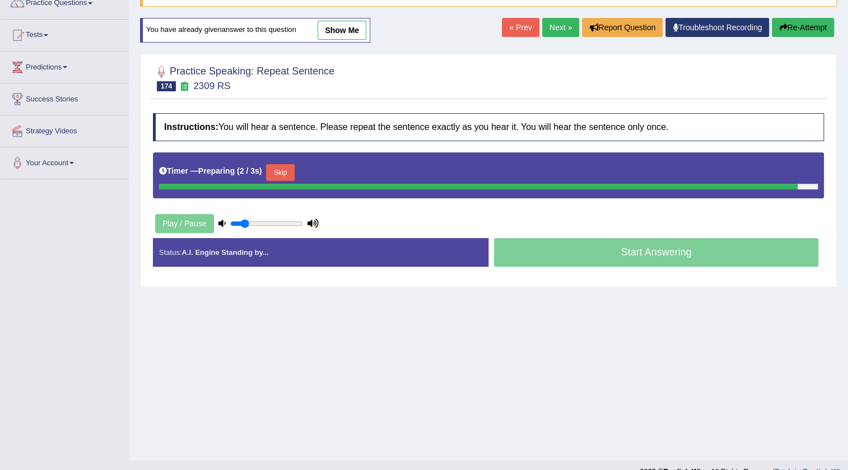
scroll to position [118, 0]
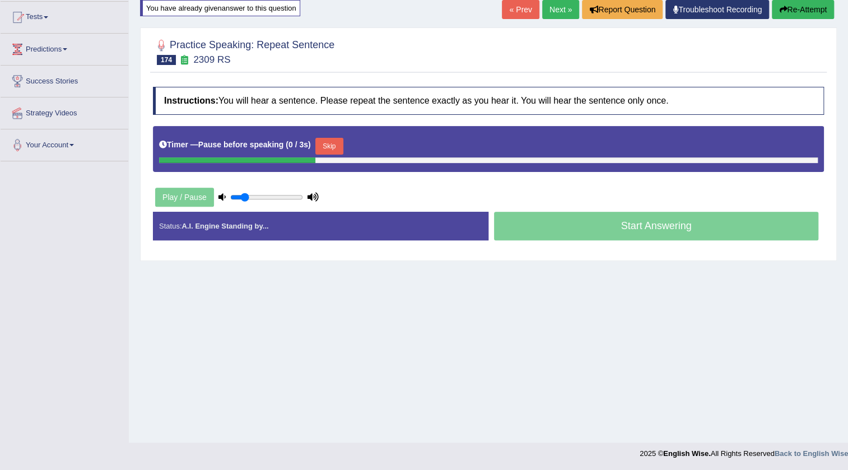
click at [331, 142] on button "Skip" at bounding box center [329, 146] width 28 height 17
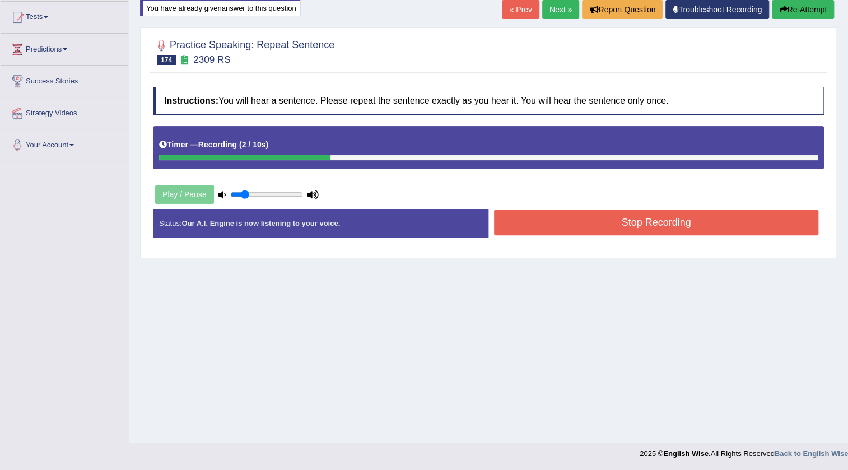
click at [590, 222] on button "Stop Recording" at bounding box center [656, 223] width 324 height 26
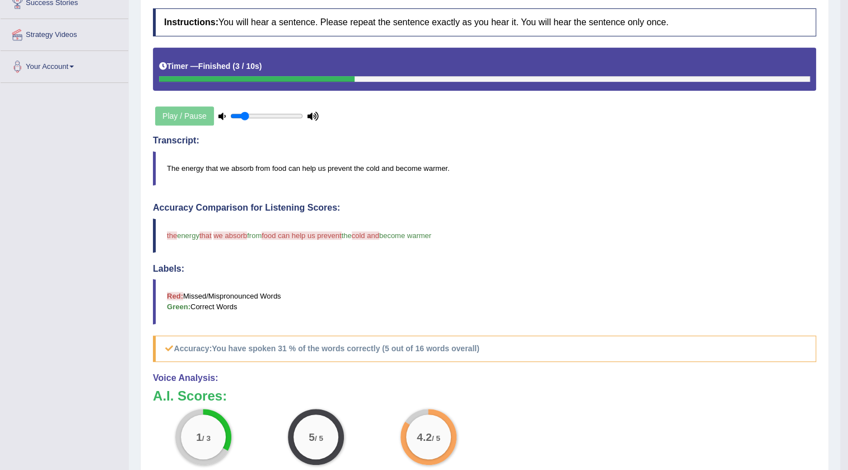
scroll to position [84, 0]
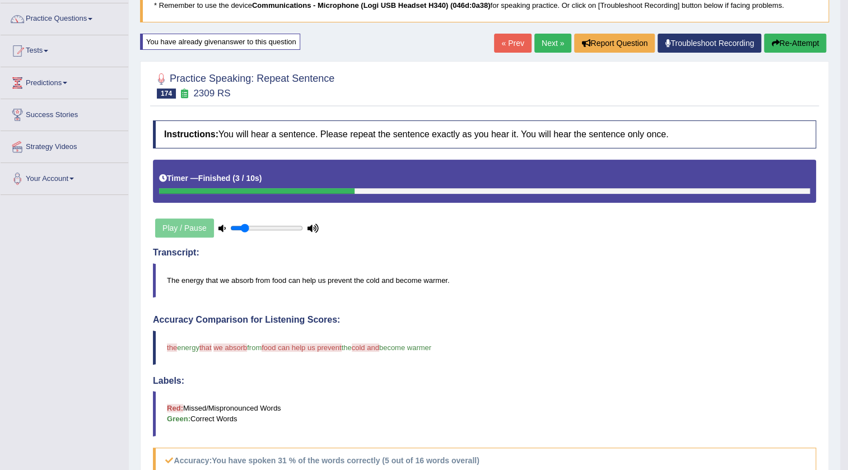
drag, startPoint x: 784, startPoint y: 43, endPoint x: 760, endPoint y: 71, distance: 37.3
click at [786, 47] on button "Re-Attempt" at bounding box center [795, 43] width 62 height 19
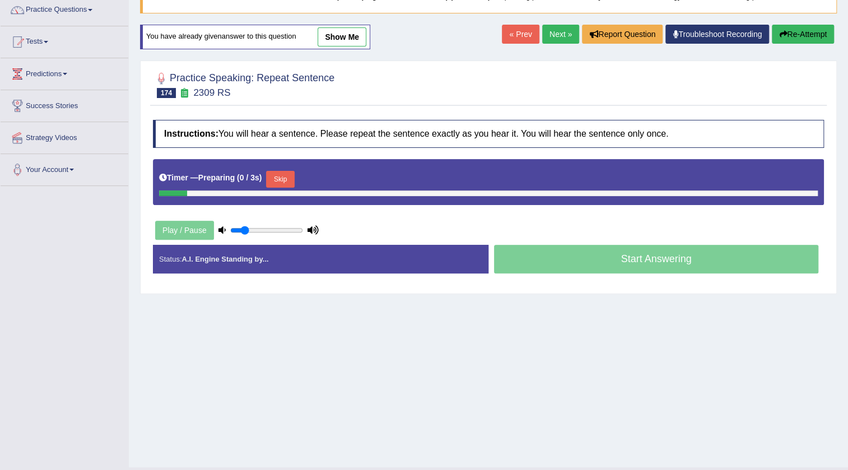
scroll to position [93, 0]
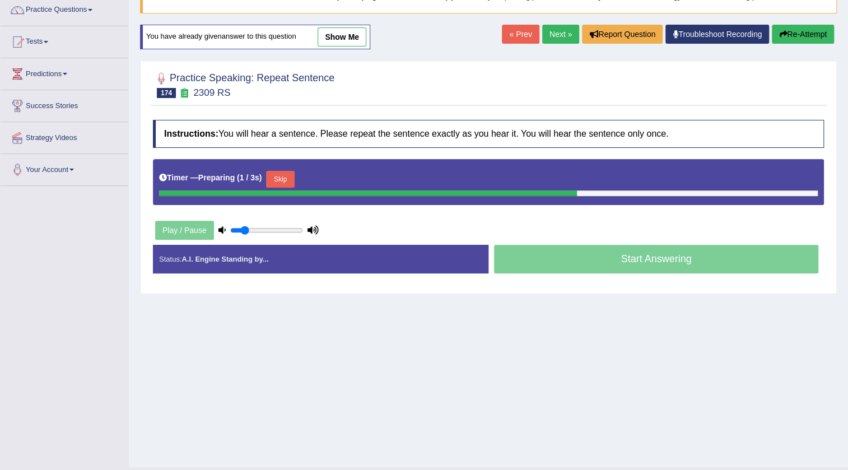
click at [284, 174] on button "Skip" at bounding box center [280, 179] width 28 height 17
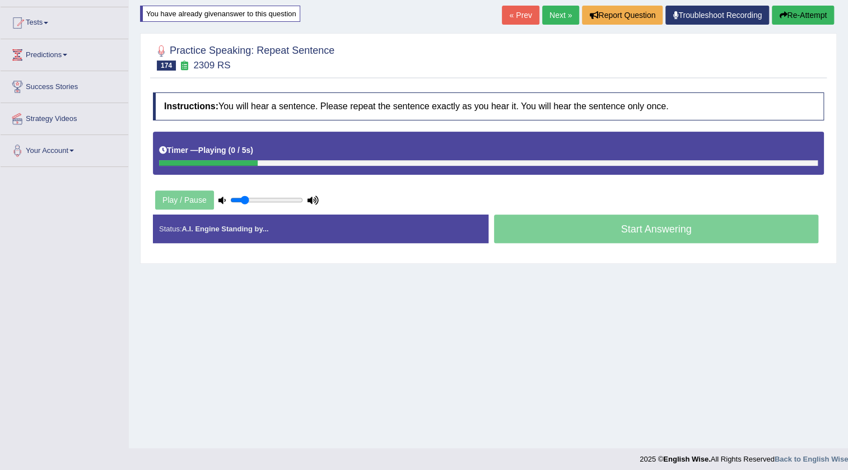
scroll to position [118, 0]
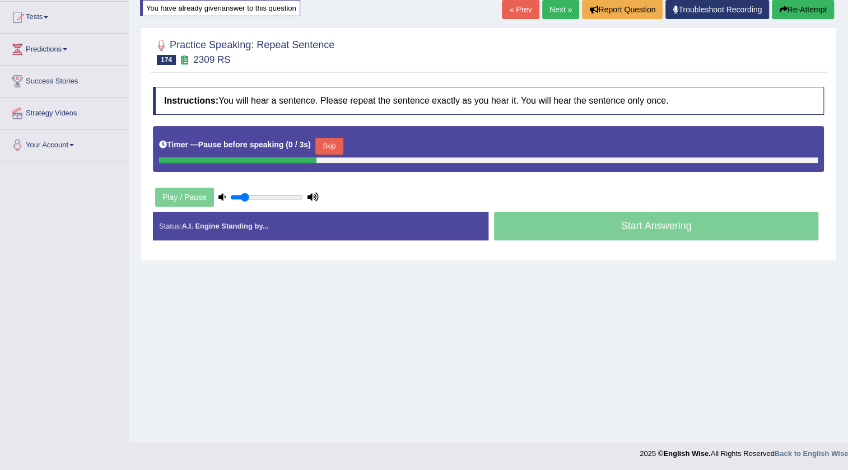
drag, startPoint x: 324, startPoint y: 146, endPoint x: 330, endPoint y: 145, distance: 5.7
click at [325, 146] on button "Skip" at bounding box center [329, 146] width 28 height 17
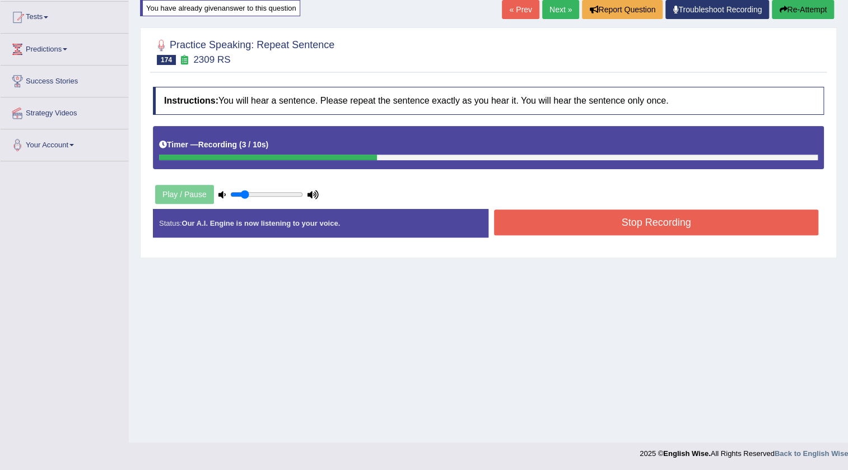
click at [588, 224] on button "Stop Recording" at bounding box center [656, 223] width 324 height 26
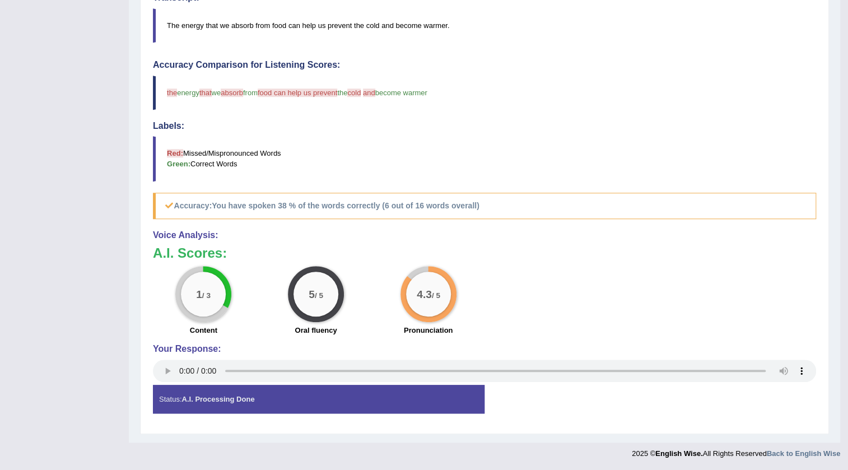
scroll to position [84, 0]
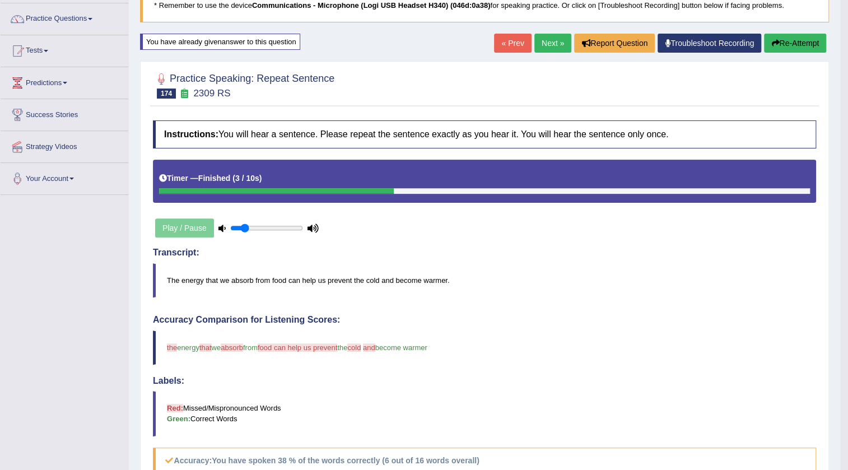
click at [799, 53] on div "« Prev Next » Report Question Troubleshoot Recording Re-Attempt" at bounding box center [661, 45] width 335 height 22
click at [798, 47] on button "Re-Attempt" at bounding box center [795, 43] width 62 height 19
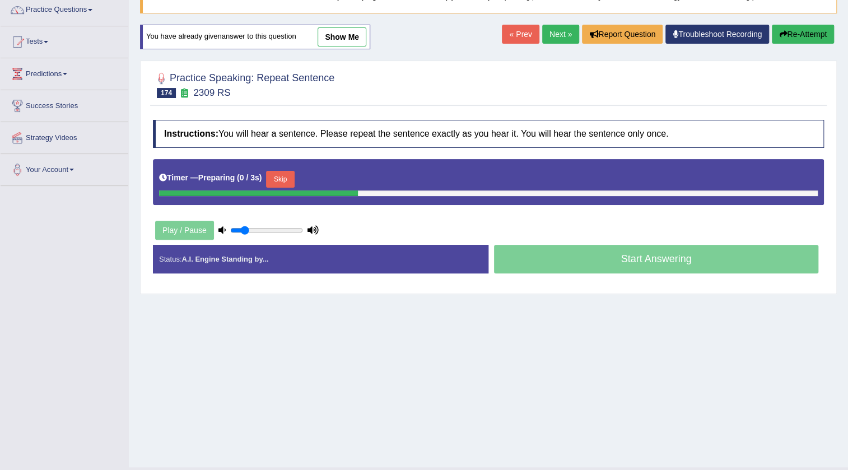
click at [280, 181] on button "Skip" at bounding box center [280, 179] width 28 height 17
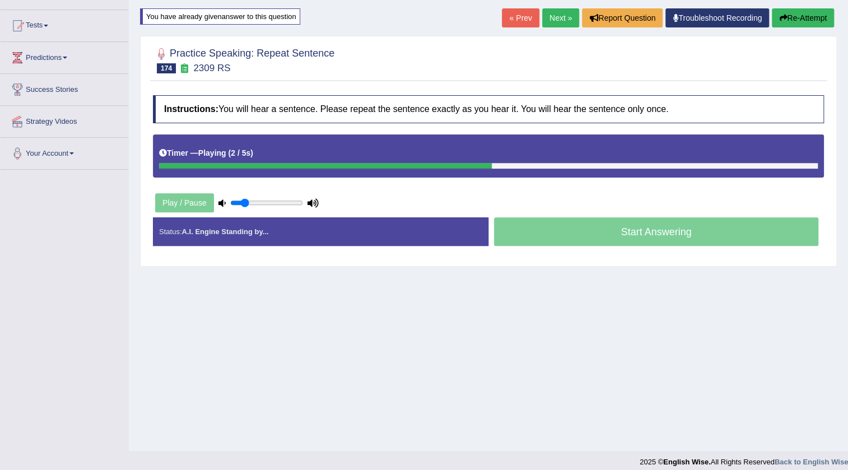
scroll to position [118, 0]
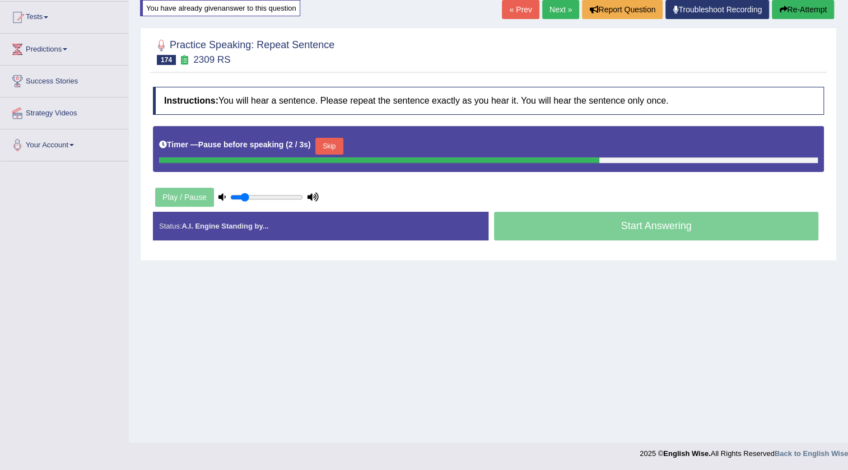
click at [331, 145] on button "Skip" at bounding box center [329, 146] width 28 height 17
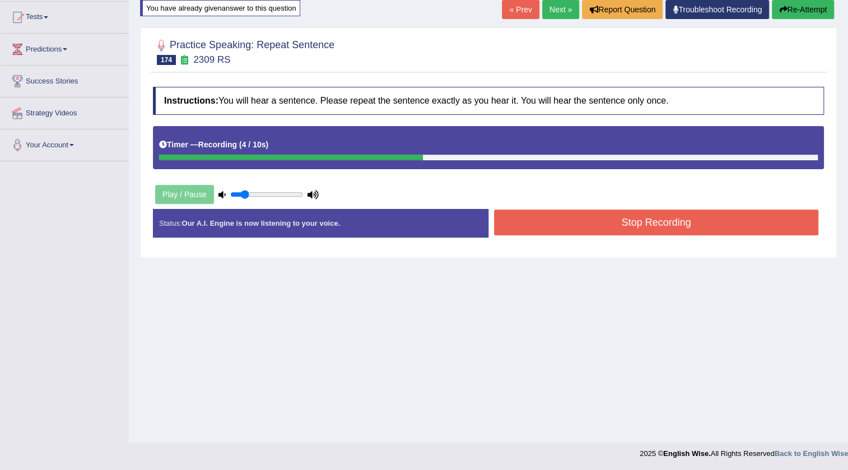
click at [657, 224] on button "Stop Recording" at bounding box center [656, 223] width 324 height 26
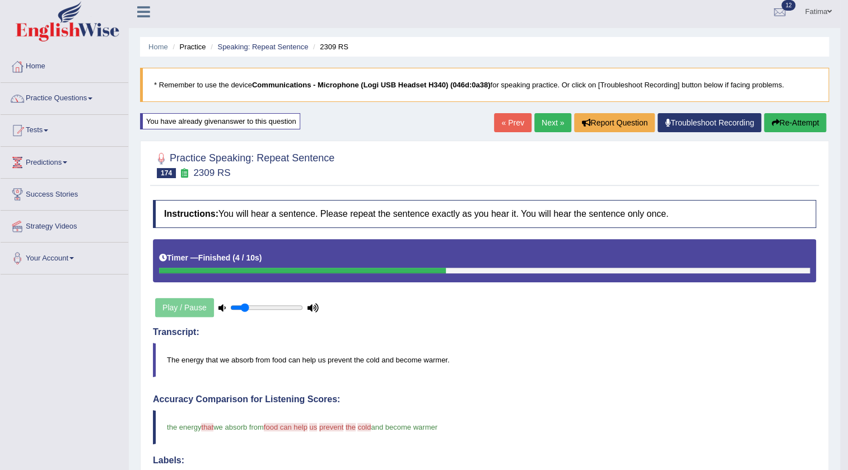
scroll to position [0, 0]
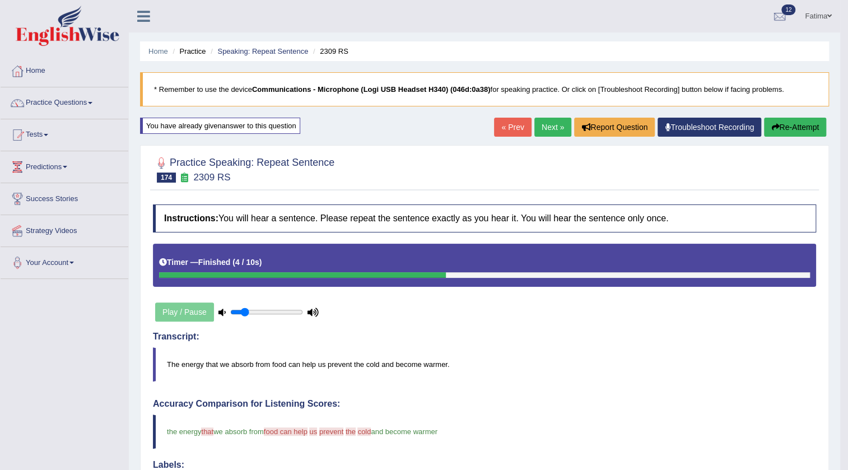
click at [542, 128] on link "Next »" at bounding box center [553, 127] width 37 height 19
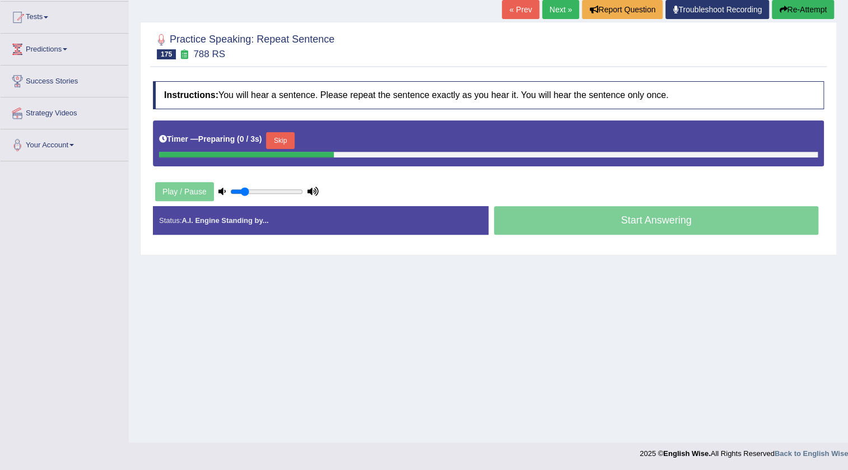
click at [289, 144] on button "Skip" at bounding box center [280, 140] width 28 height 17
click at [331, 146] on button "Skip" at bounding box center [329, 140] width 28 height 17
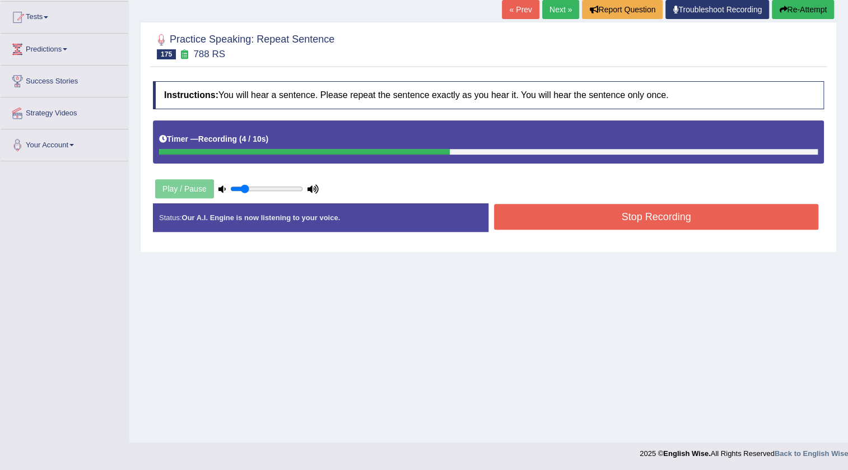
click at [561, 209] on button "Stop Recording" at bounding box center [656, 217] width 324 height 26
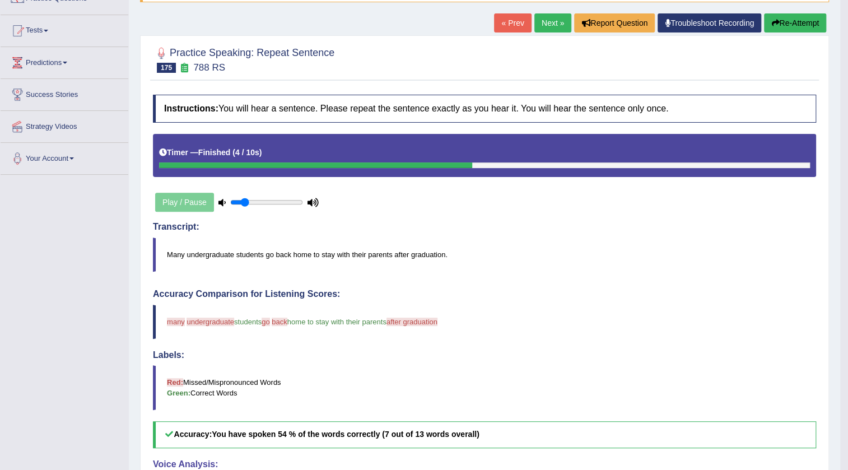
scroll to position [78, 0]
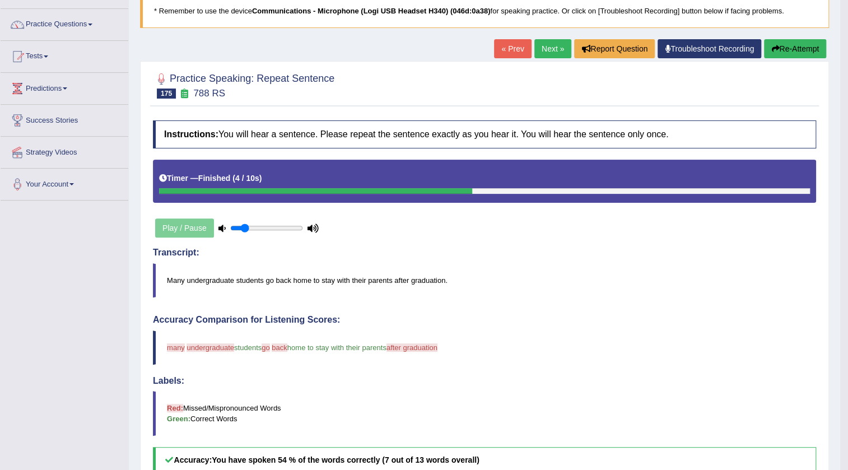
click at [547, 44] on link "Next »" at bounding box center [553, 48] width 37 height 19
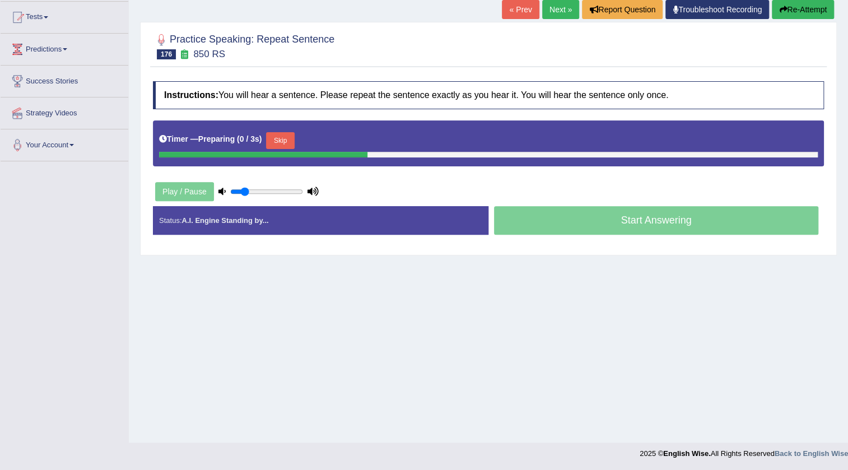
click at [282, 144] on button "Skip" at bounding box center [280, 140] width 28 height 17
click at [550, 15] on link "Next »" at bounding box center [560, 9] width 37 height 19
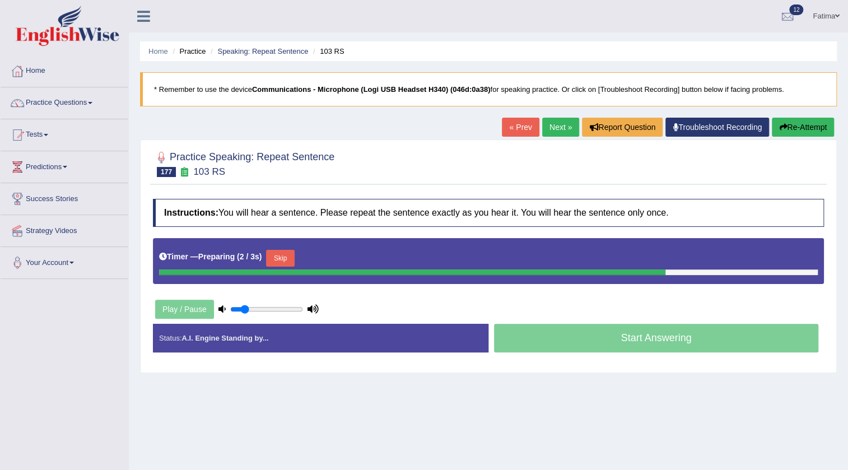
click at [812, 131] on button "Re-Attempt" at bounding box center [803, 127] width 62 height 19
click at [504, 121] on link "« Prev" at bounding box center [520, 127] width 37 height 19
click at [279, 262] on button "Skip" at bounding box center [280, 258] width 28 height 17
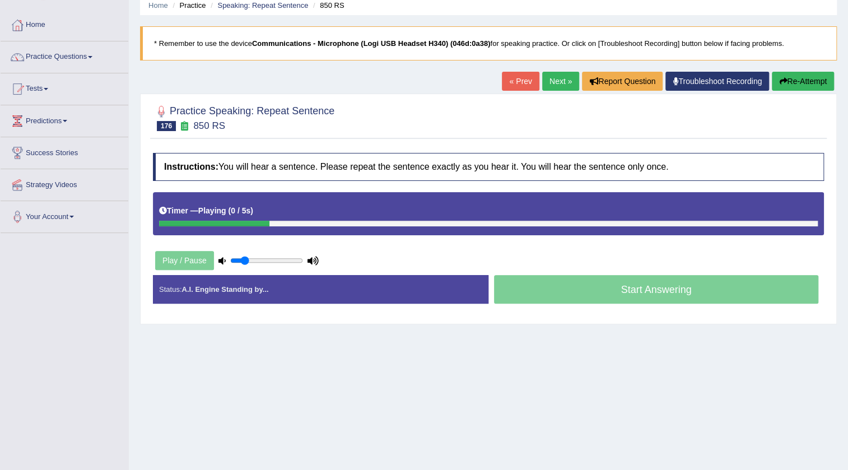
scroll to position [118, 0]
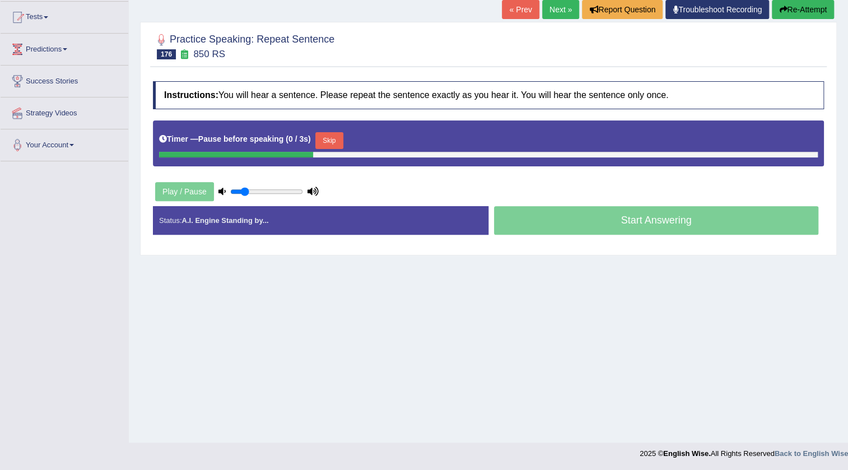
click at [343, 136] on button "Skip" at bounding box center [329, 140] width 28 height 17
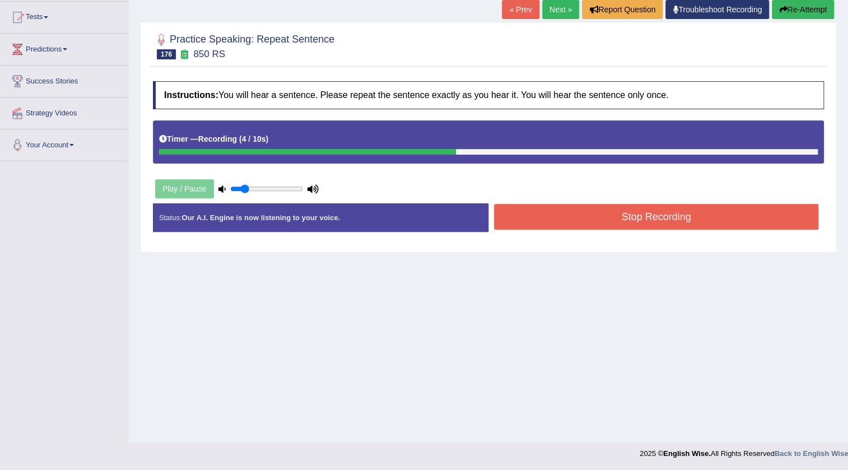
click at [600, 215] on button "Stop Recording" at bounding box center [656, 217] width 324 height 26
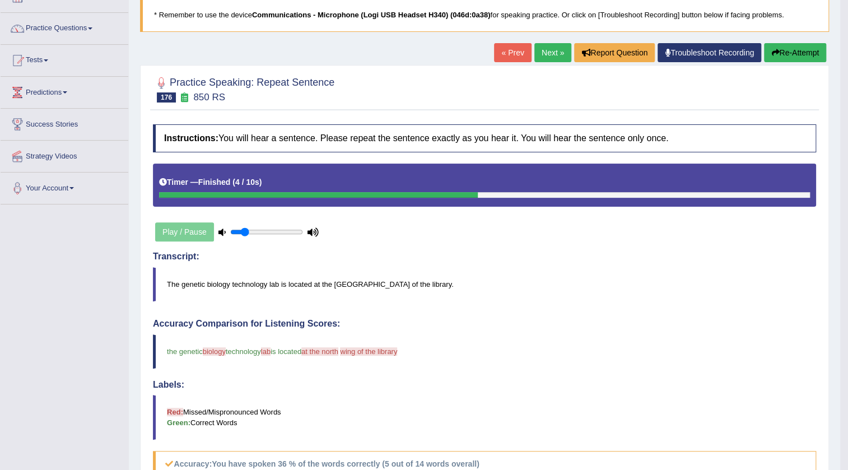
scroll to position [0, 0]
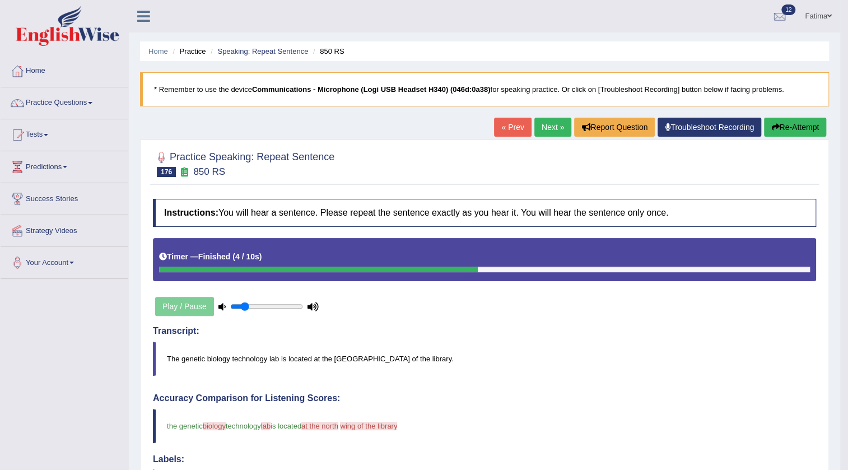
click at [797, 133] on button "Re-Attempt" at bounding box center [795, 127] width 62 height 19
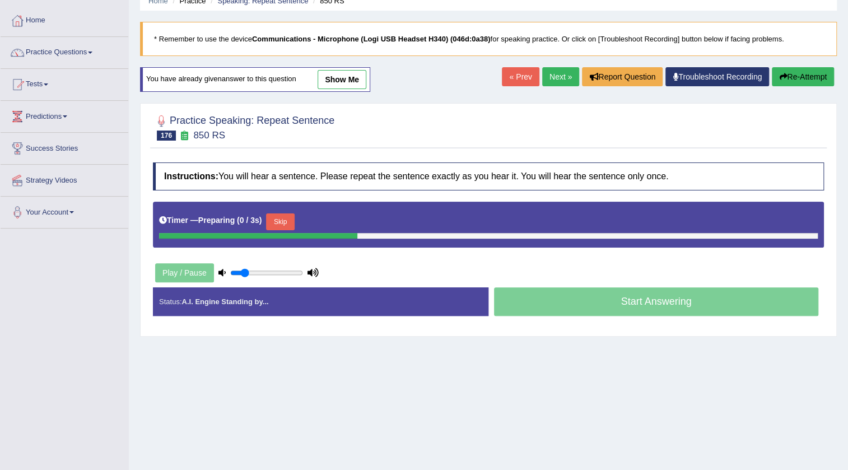
click at [290, 219] on button "Skip" at bounding box center [280, 221] width 28 height 17
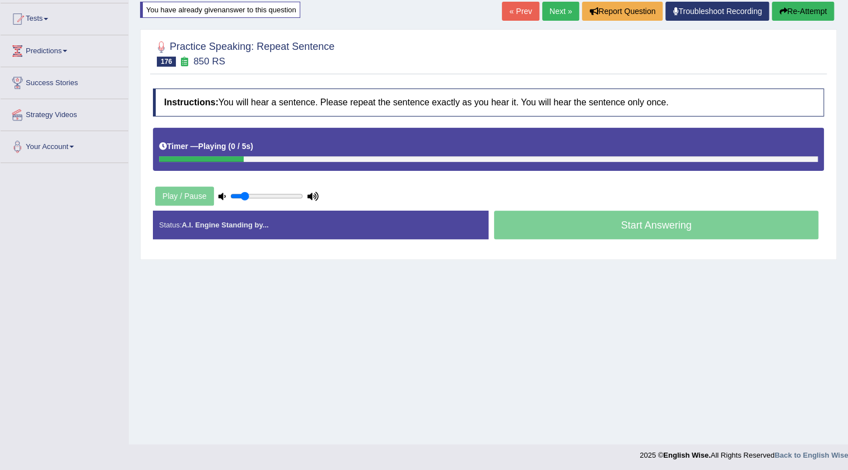
scroll to position [118, 0]
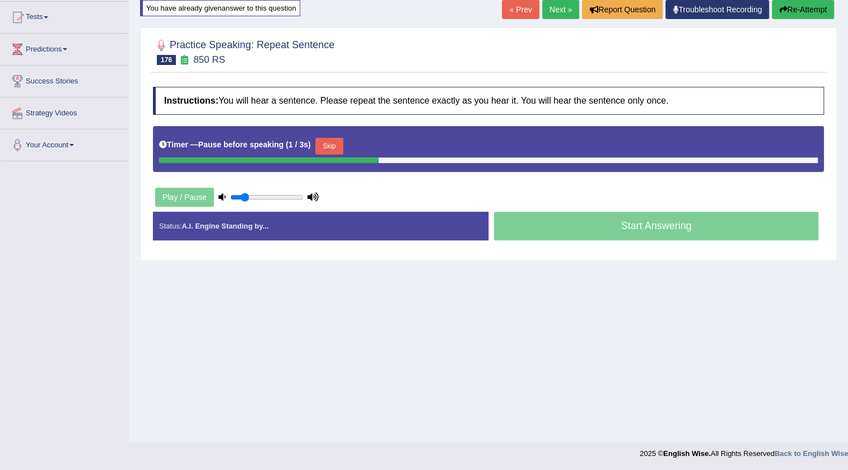
drag, startPoint x: 328, startPoint y: 141, endPoint x: 343, endPoint y: 140, distance: 15.2
click at [330, 141] on button "Skip" at bounding box center [329, 146] width 28 height 17
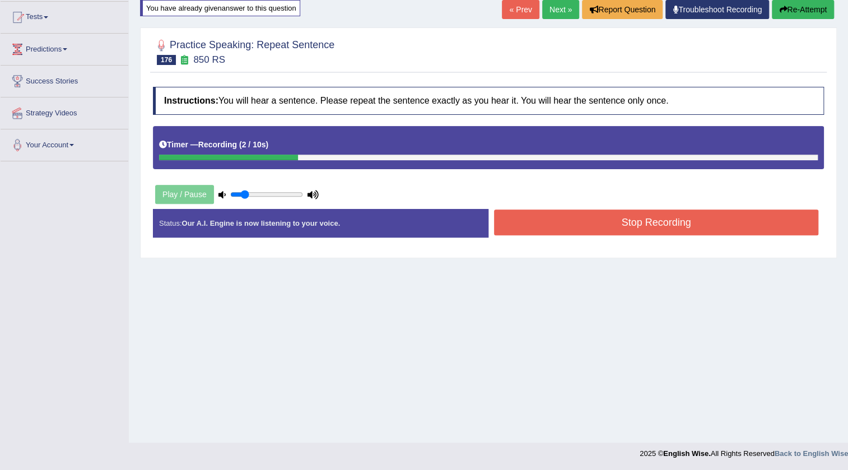
click at [798, 13] on button "Re-Attempt" at bounding box center [803, 9] width 62 height 19
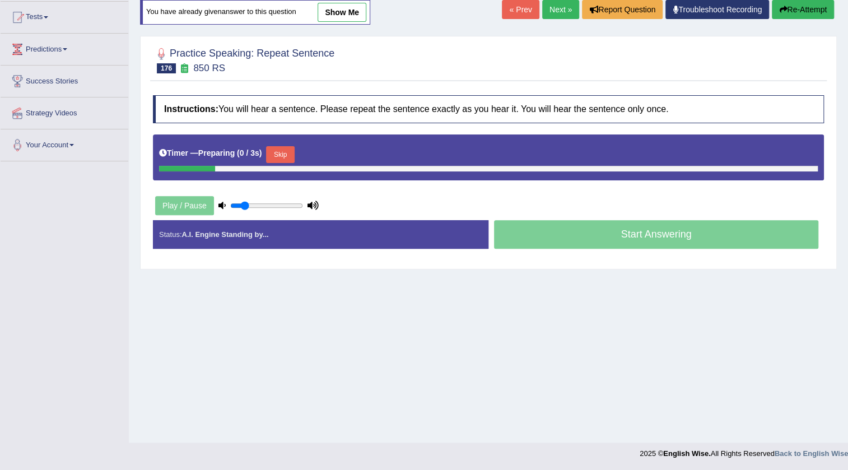
scroll to position [118, 0]
click at [285, 156] on button "Skip" at bounding box center [280, 154] width 28 height 17
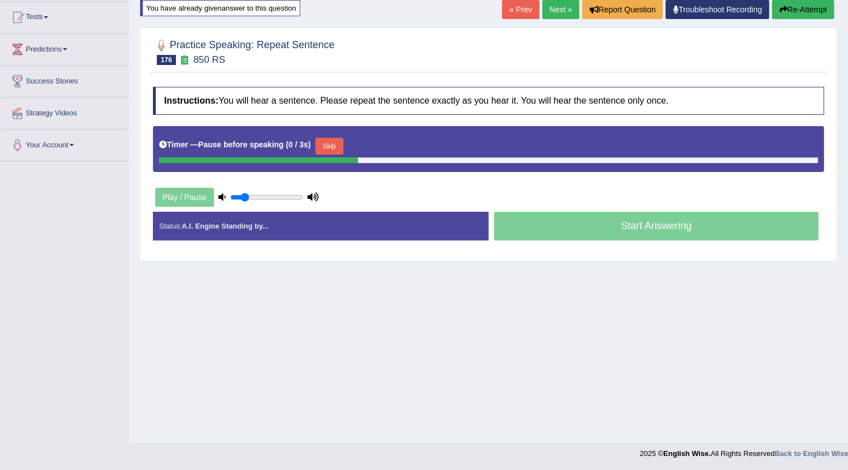
click at [333, 152] on button "Skip" at bounding box center [329, 146] width 28 height 17
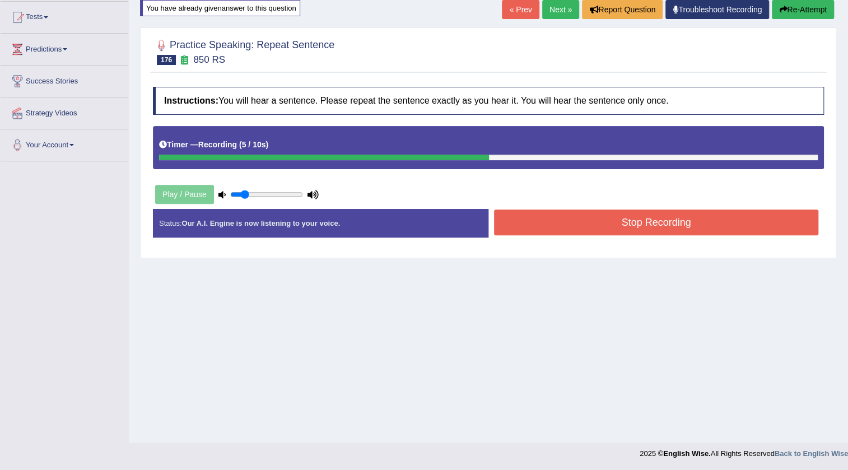
click at [611, 220] on button "Stop Recording" at bounding box center [656, 223] width 324 height 26
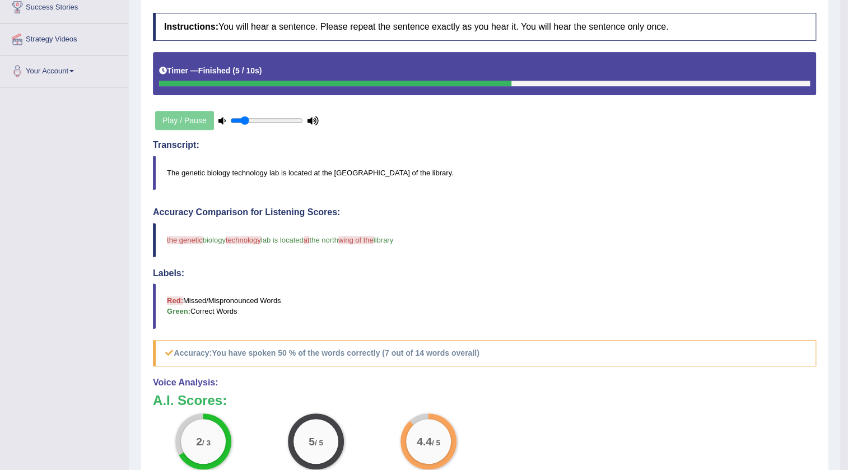
scroll to position [84, 0]
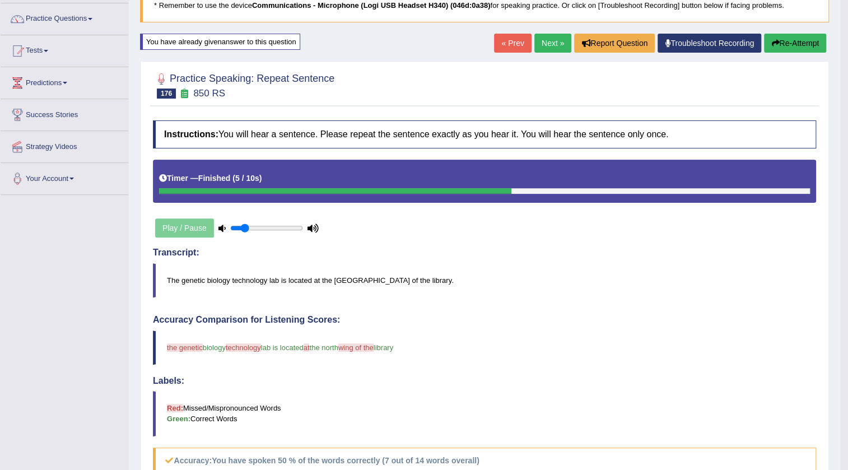
click at [561, 40] on link "Next »" at bounding box center [553, 43] width 37 height 19
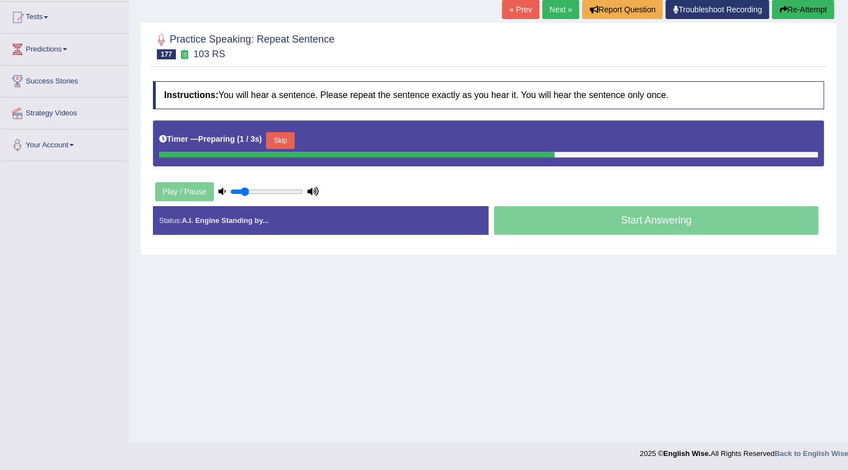
click at [290, 142] on button "Skip" at bounding box center [280, 140] width 28 height 17
click at [335, 137] on button "Skip" at bounding box center [329, 140] width 28 height 17
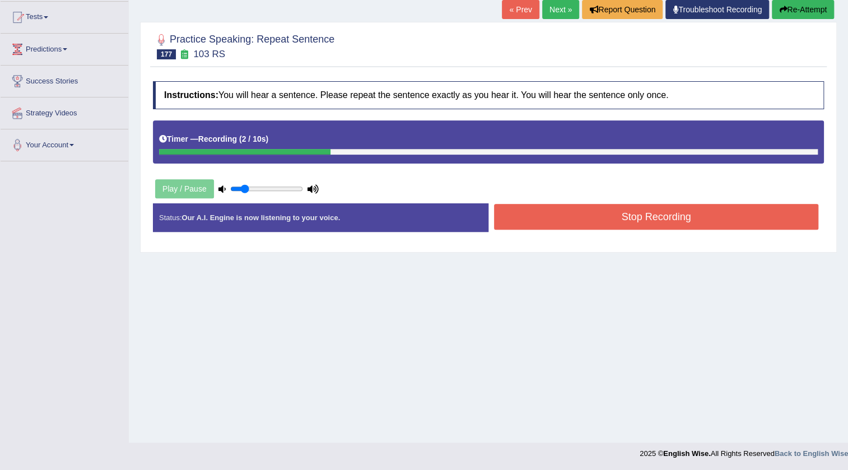
click at [598, 205] on button "Stop Recording" at bounding box center [656, 217] width 324 height 26
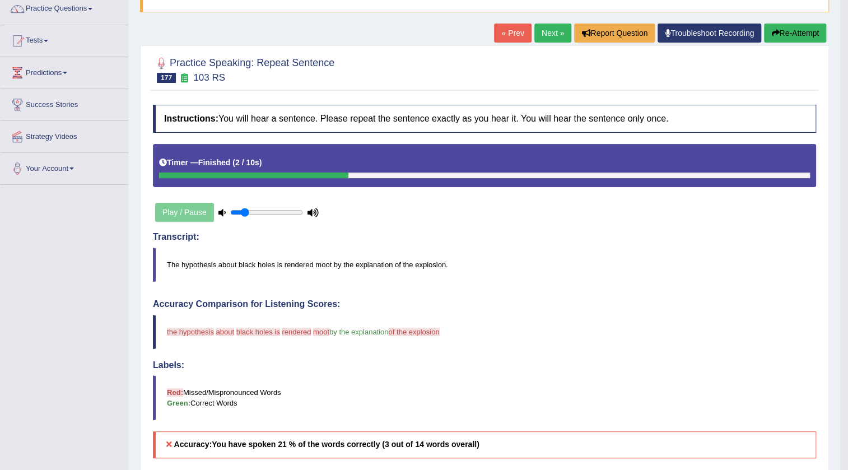
scroll to position [78, 0]
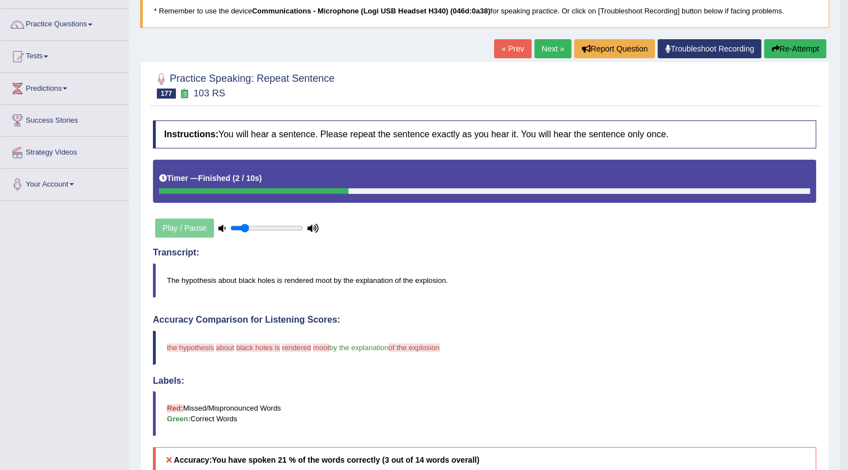
click at [790, 47] on button "Re-Attempt" at bounding box center [795, 48] width 62 height 19
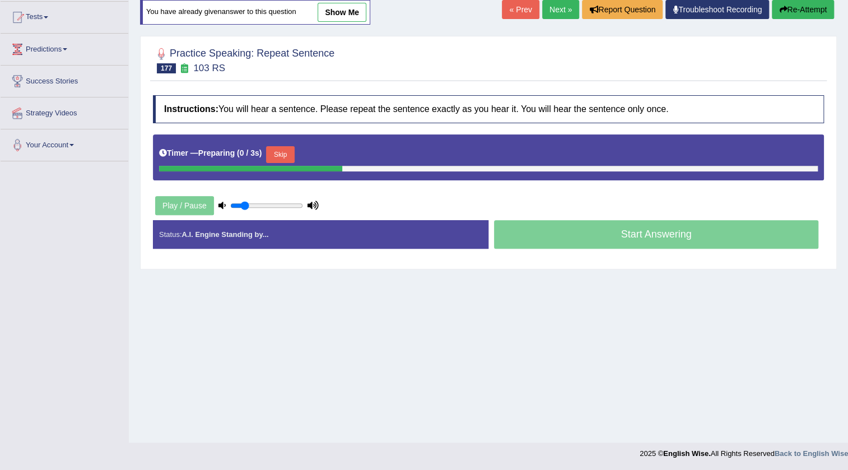
click at [273, 152] on button "Skip" at bounding box center [280, 154] width 28 height 17
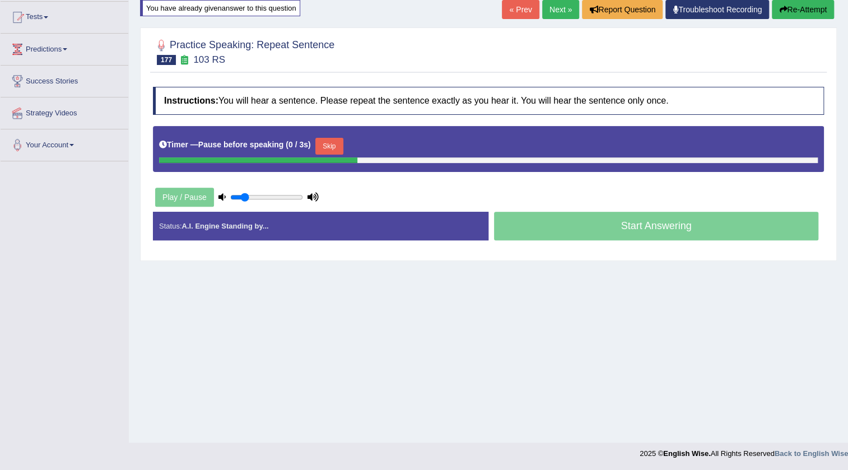
click at [341, 146] on button "Skip" at bounding box center [329, 146] width 28 height 17
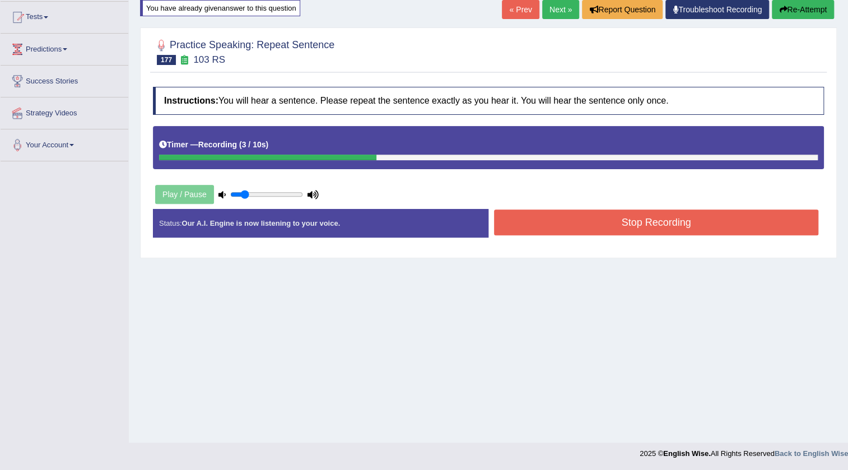
click at [581, 224] on button "Stop Recording" at bounding box center [656, 223] width 324 height 26
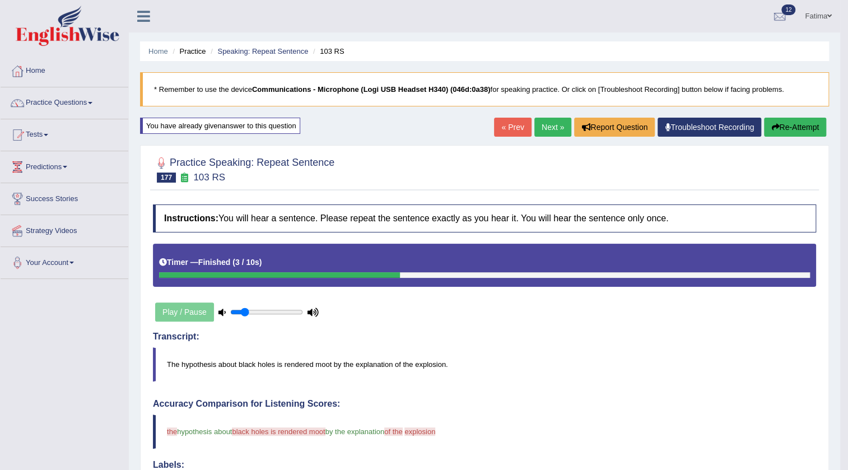
click at [787, 128] on button "Re-Attempt" at bounding box center [795, 127] width 62 height 19
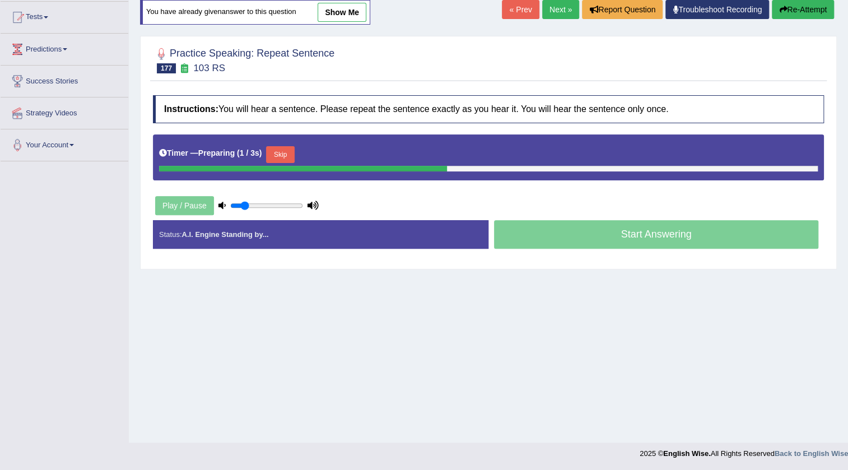
click at [287, 154] on button "Skip" at bounding box center [280, 154] width 28 height 17
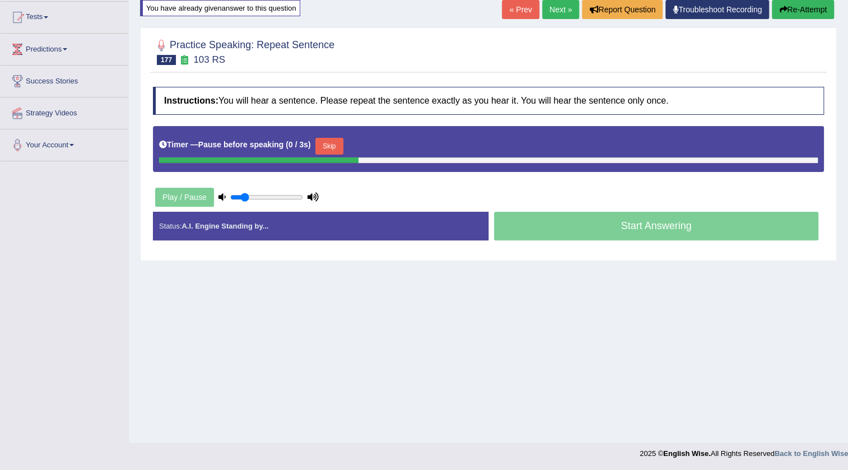
drag, startPoint x: 338, startPoint y: 145, endPoint x: 379, endPoint y: 131, distance: 43.8
click at [338, 145] on button "Skip" at bounding box center [329, 146] width 28 height 17
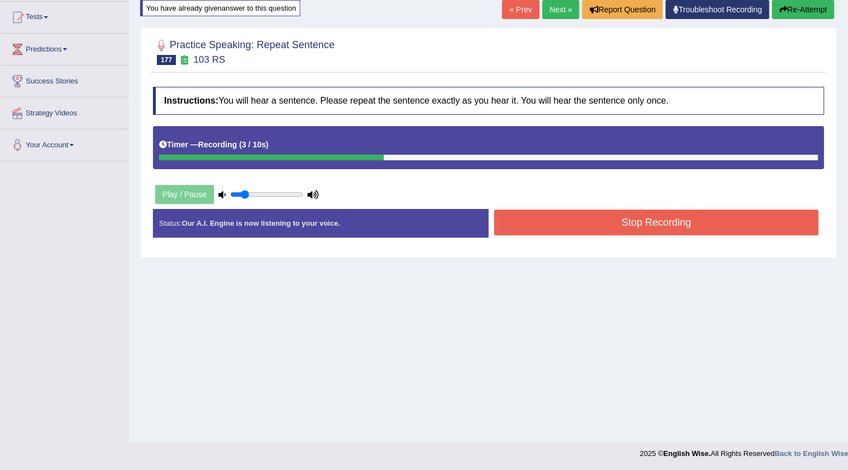
click at [578, 230] on button "Stop Recording" at bounding box center [656, 223] width 324 height 26
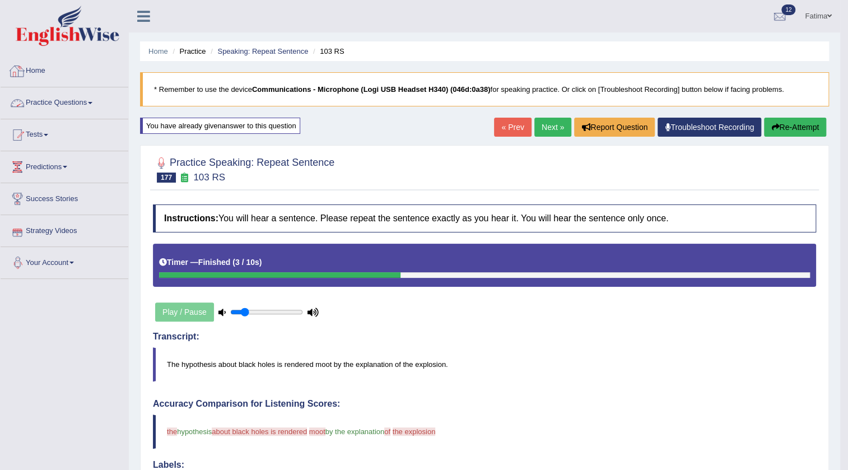
click at [67, 104] on link "Practice Questions" at bounding box center [65, 101] width 128 height 28
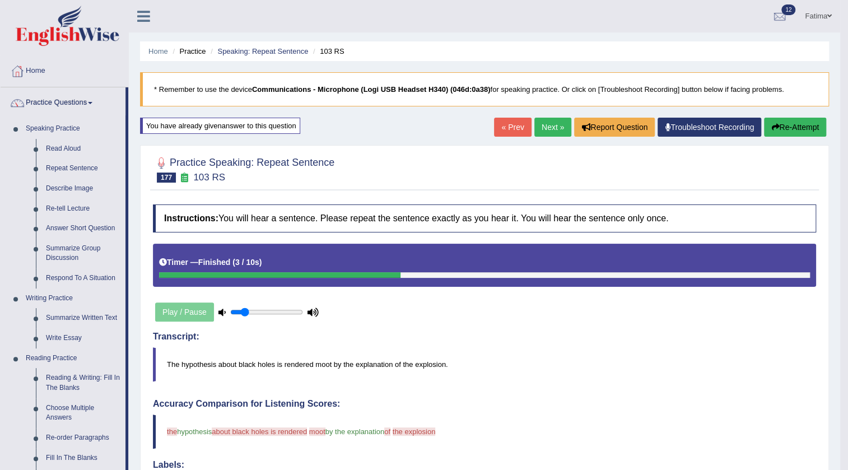
click at [535, 124] on link "Next »" at bounding box center [553, 127] width 37 height 19
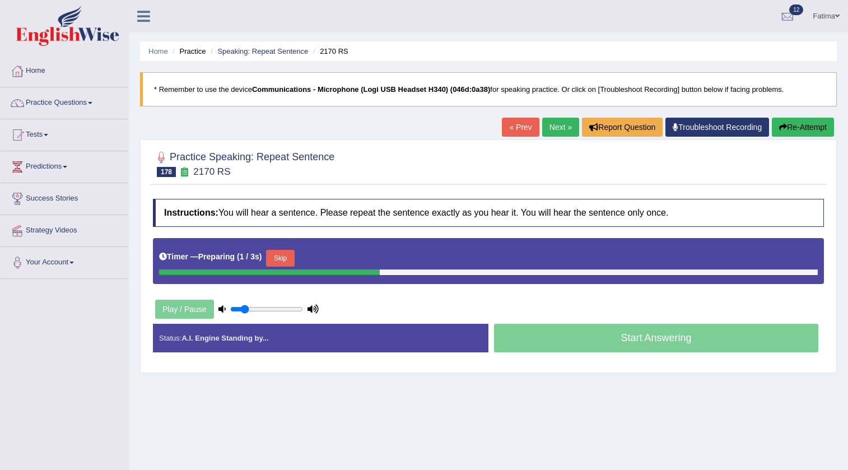
click at [289, 250] on button "Skip" at bounding box center [280, 258] width 28 height 17
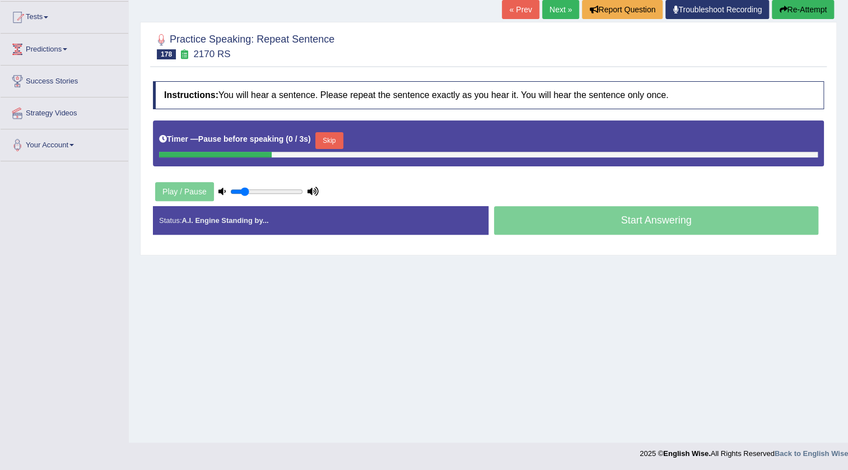
click at [327, 141] on button "Skip" at bounding box center [329, 140] width 28 height 17
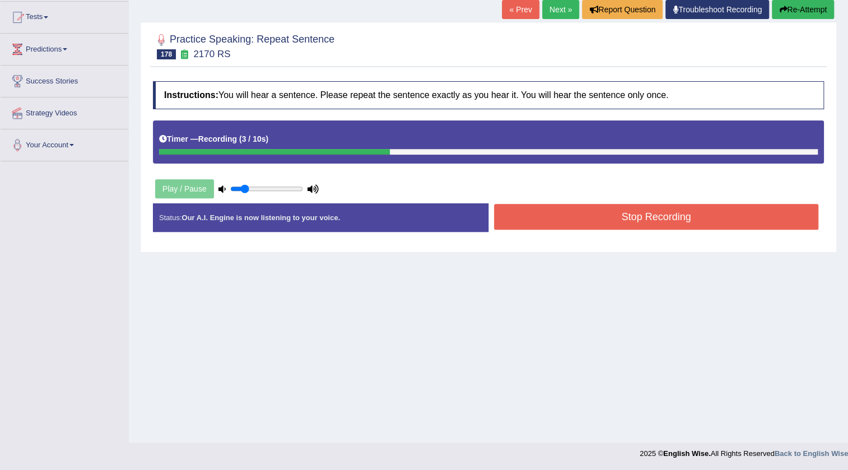
click at [513, 223] on button "Stop Recording" at bounding box center [656, 217] width 324 height 26
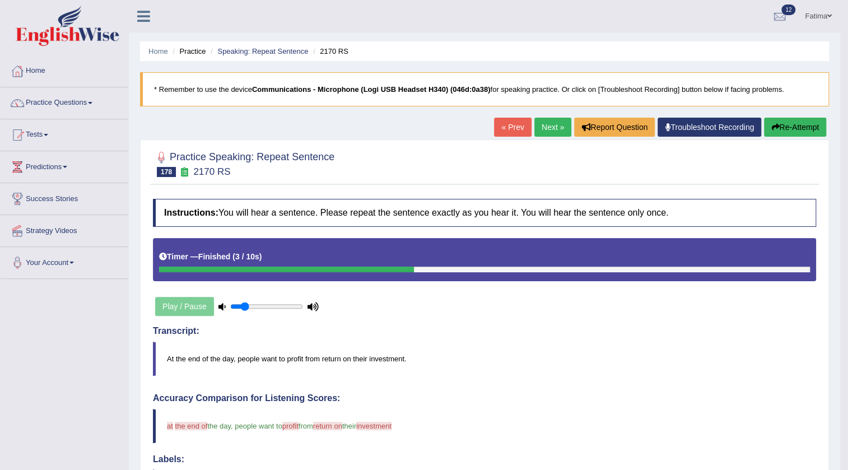
click at [785, 136] on button "Re-Attempt" at bounding box center [795, 127] width 62 height 19
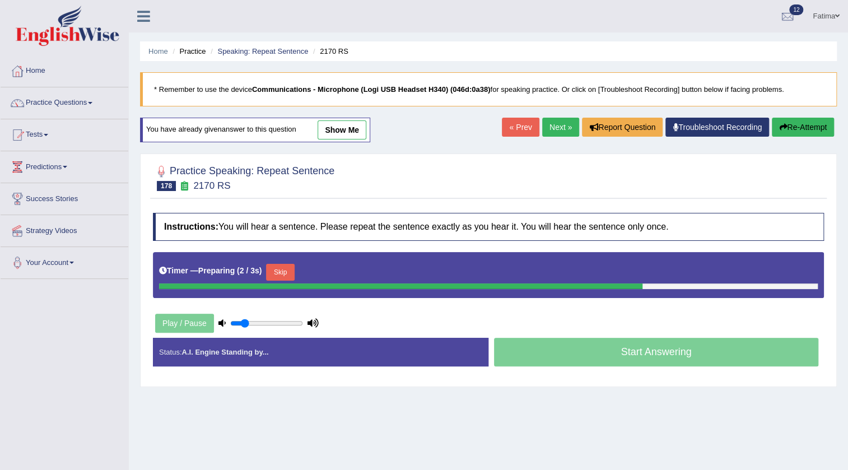
drag, startPoint x: 280, startPoint y: 268, endPoint x: 289, endPoint y: 266, distance: 9.8
click at [281, 268] on button "Skip" at bounding box center [280, 272] width 28 height 17
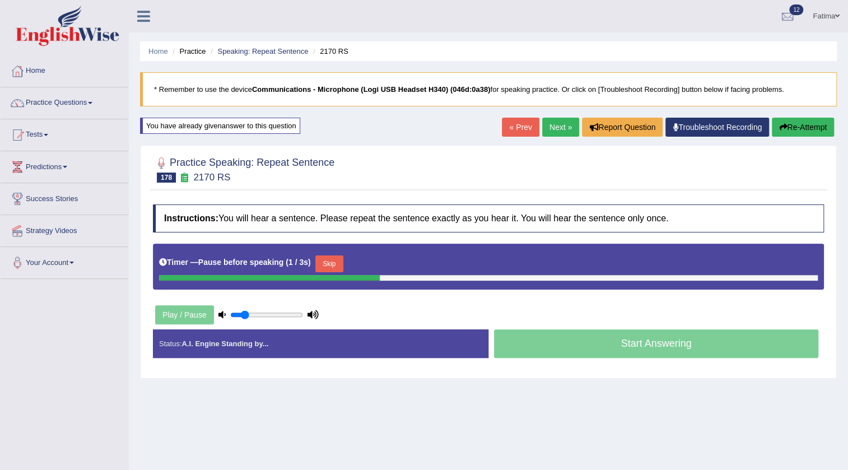
click at [337, 270] on button "Skip" at bounding box center [329, 264] width 28 height 17
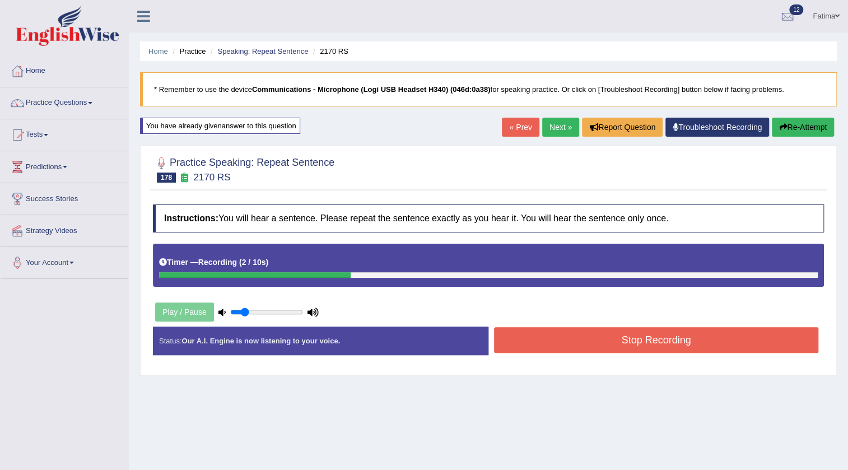
drag, startPoint x: 476, startPoint y: 336, endPoint x: 530, endPoint y: 352, distance: 56.0
click at [528, 352] on div "Status: Our A.I. Engine is now listening to your voice. Start Answering Stop Re…" at bounding box center [488, 347] width 671 height 40
click at [541, 345] on button "Stop Recording" at bounding box center [656, 340] width 324 height 26
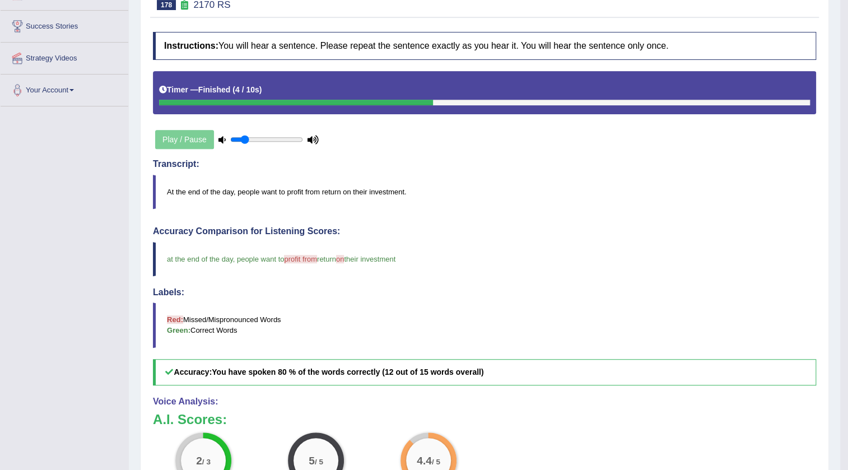
scroll to position [34, 0]
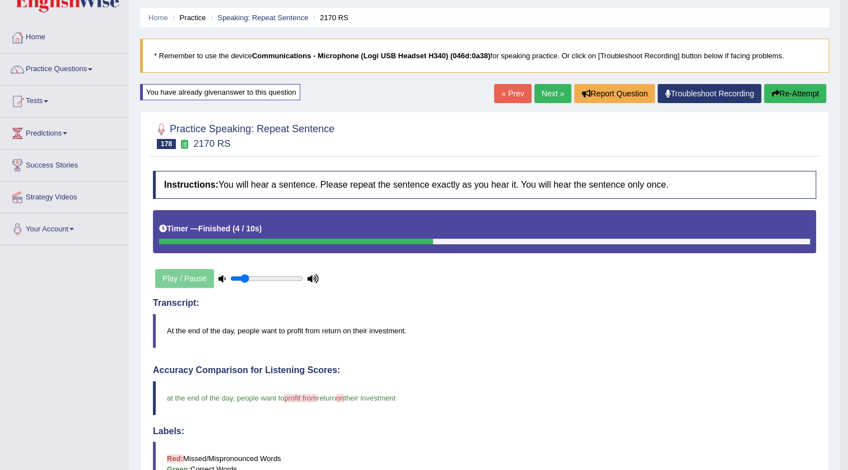
click at [547, 97] on link "Next »" at bounding box center [553, 93] width 37 height 19
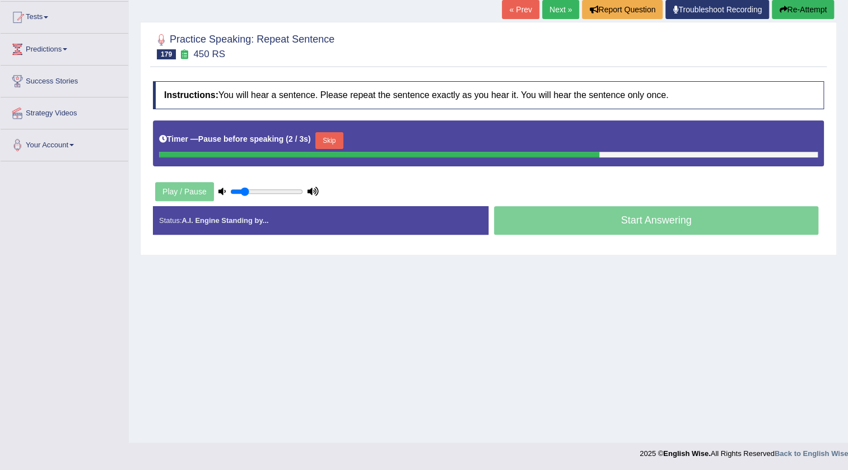
click at [336, 141] on button "Skip" at bounding box center [329, 140] width 28 height 17
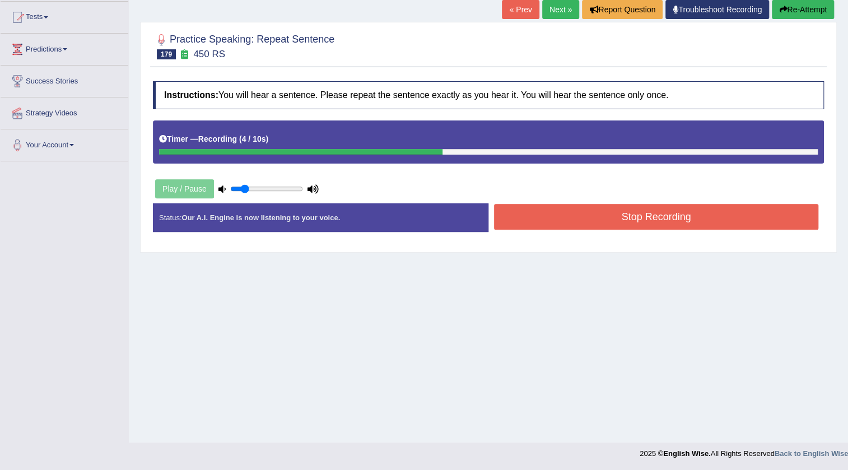
click at [582, 216] on button "Stop Recording" at bounding box center [656, 217] width 324 height 26
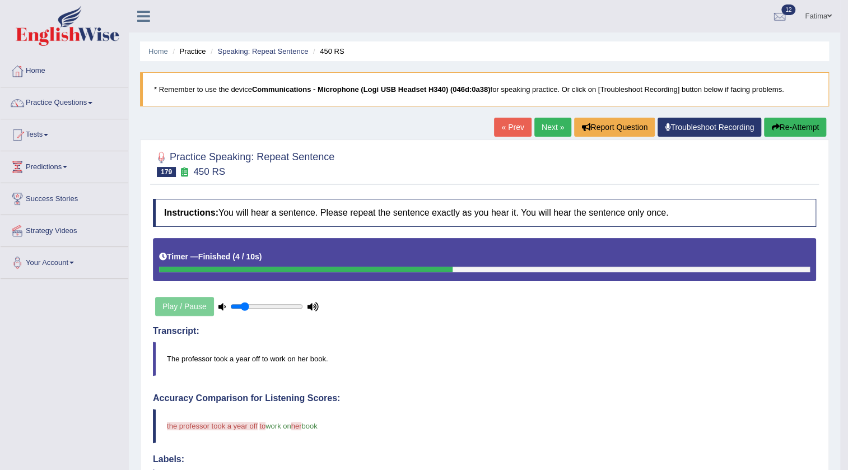
click at [792, 131] on button "Re-Attempt" at bounding box center [795, 127] width 62 height 19
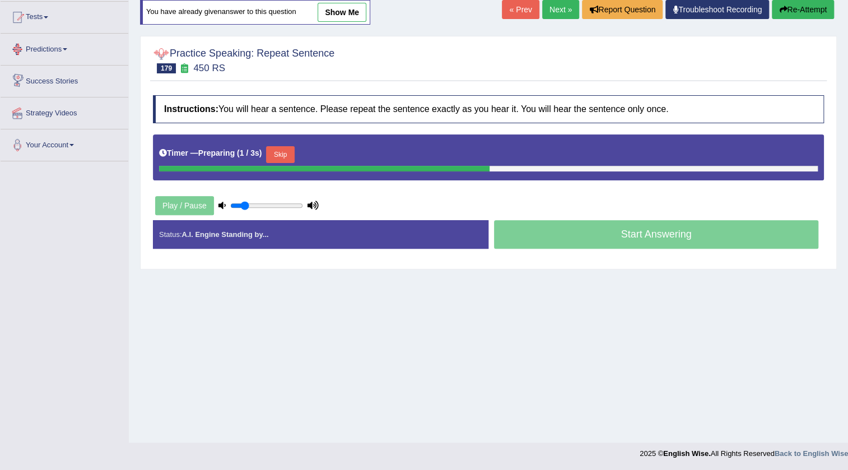
click at [275, 146] on button "Skip" at bounding box center [280, 154] width 28 height 17
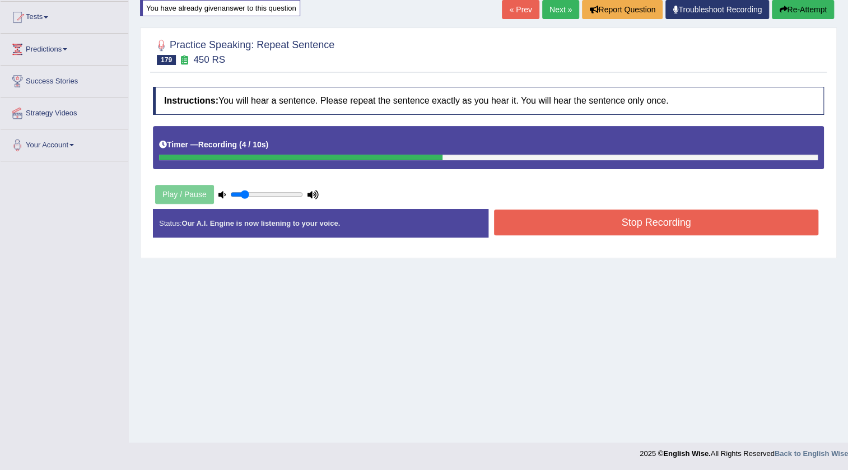
click at [521, 230] on button "Stop Recording" at bounding box center [656, 223] width 324 height 26
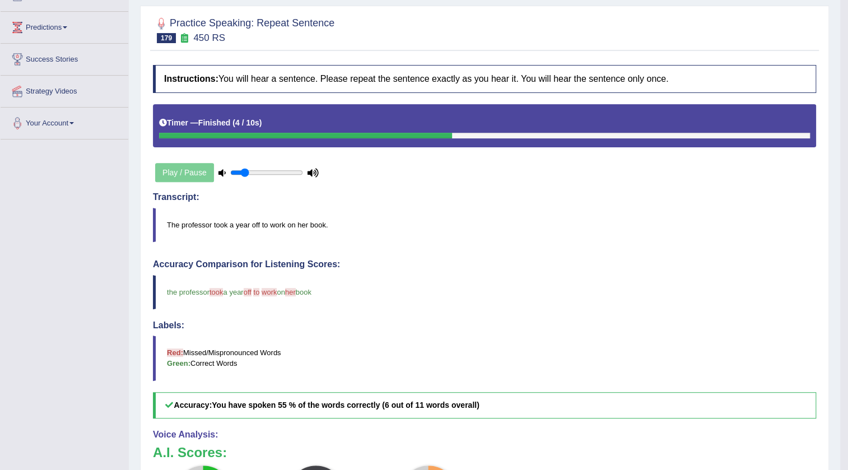
scroll to position [34, 0]
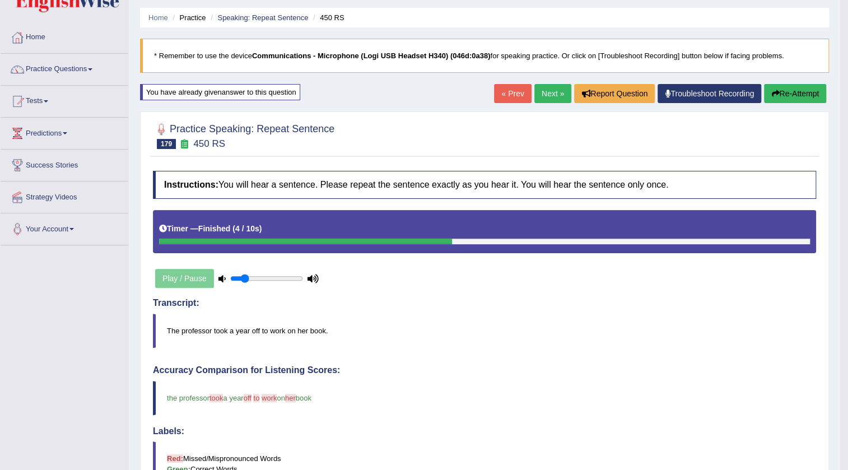
click at [543, 96] on link "Next »" at bounding box center [553, 93] width 37 height 19
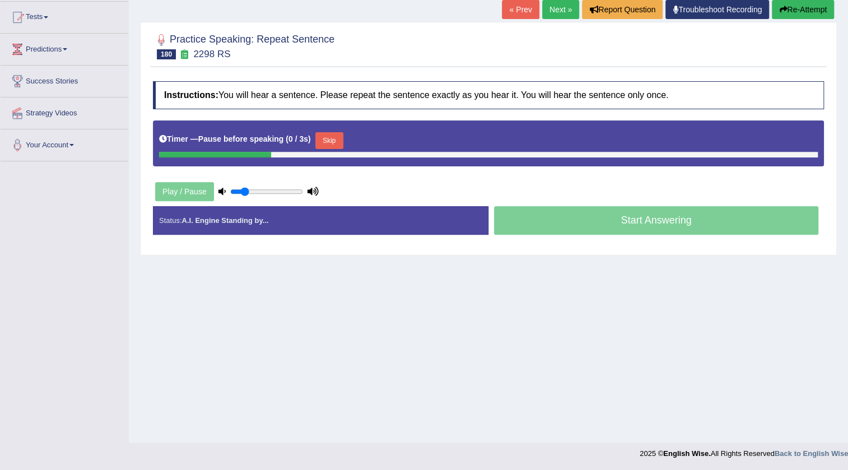
click at [331, 140] on button "Skip" at bounding box center [329, 140] width 28 height 17
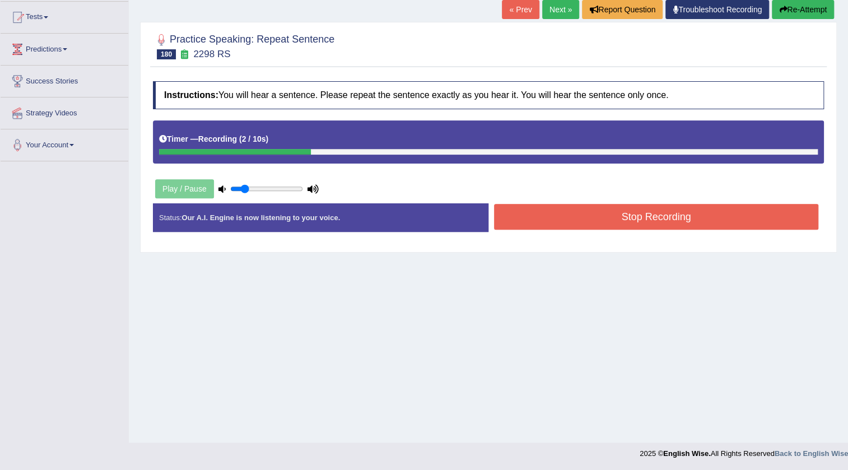
click at [532, 210] on button "Stop Recording" at bounding box center [656, 217] width 324 height 26
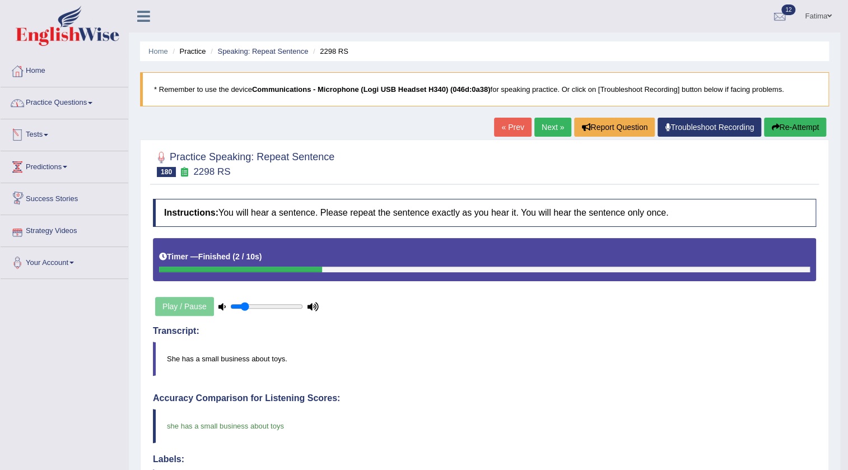
click at [94, 105] on link "Practice Questions" at bounding box center [65, 101] width 128 height 28
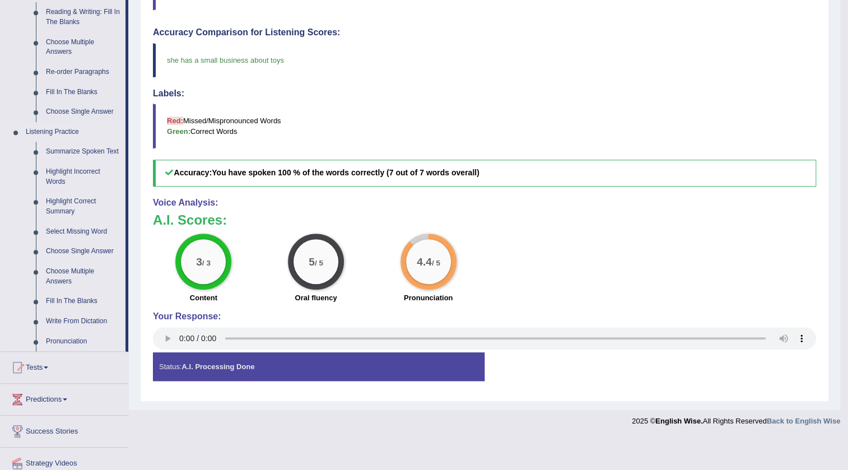
scroll to position [305, 0]
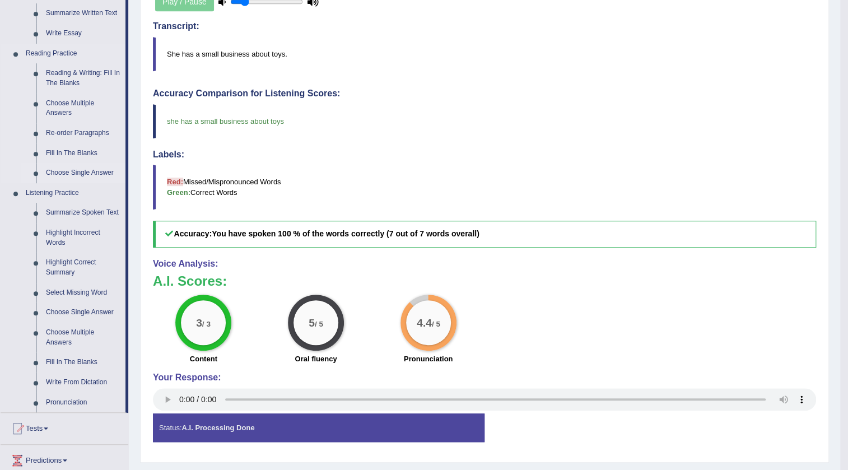
click at [82, 170] on link "Choose Single Answer" at bounding box center [83, 173] width 85 height 20
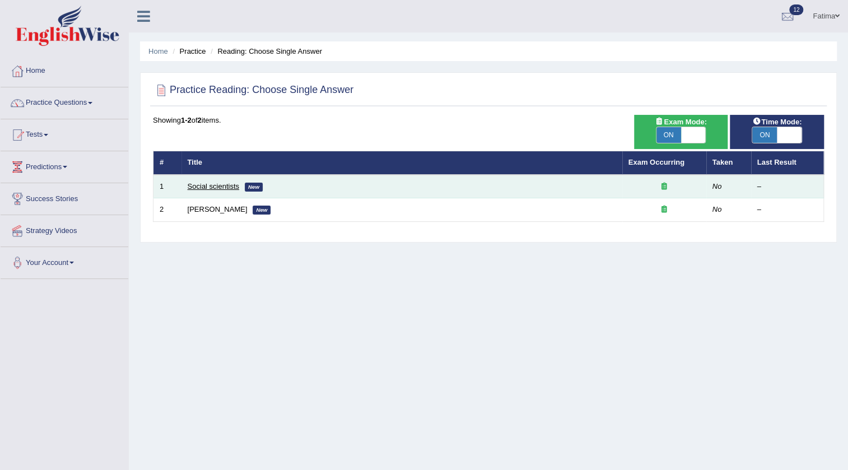
click at [206, 185] on link "Social scientists" at bounding box center [214, 186] width 52 height 8
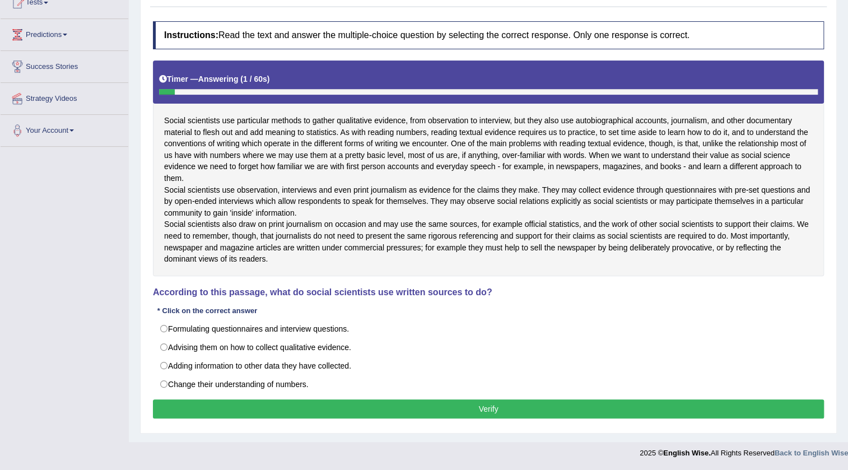
scroll to position [155, 0]
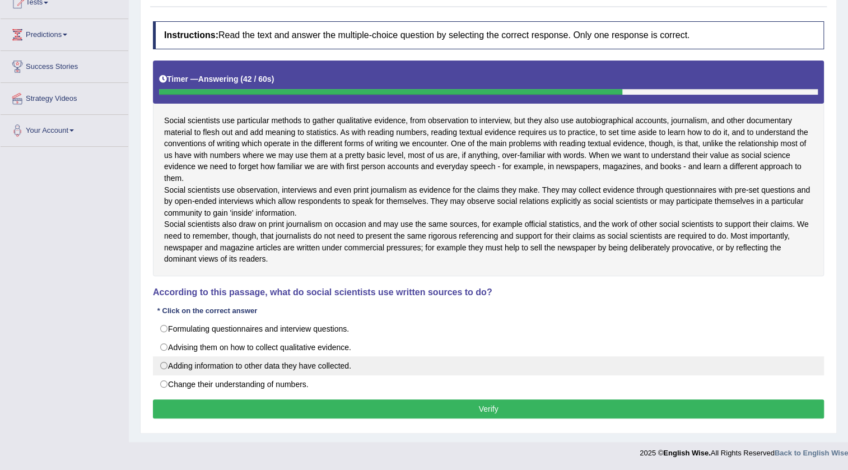
click at [168, 365] on label "Adding information to other data they have collected." at bounding box center [488, 365] width 671 height 19
radio input "true"
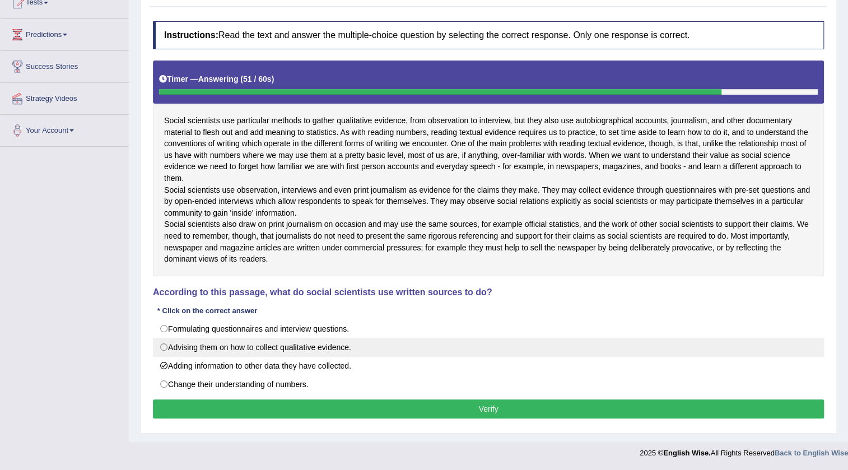
click at [162, 342] on label "Advising them on how to collect qualitative evidence." at bounding box center [488, 347] width 671 height 19
radio input "true"
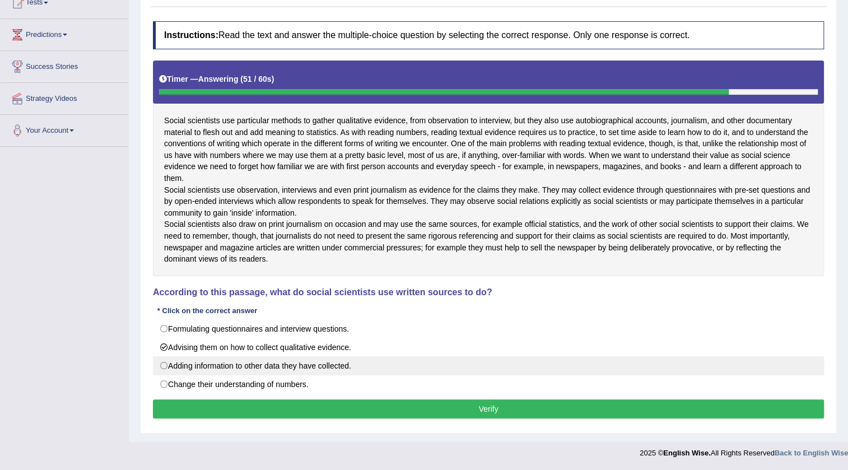
click at [164, 359] on label "Adding information to other data they have collected." at bounding box center [488, 365] width 671 height 19
radio input "true"
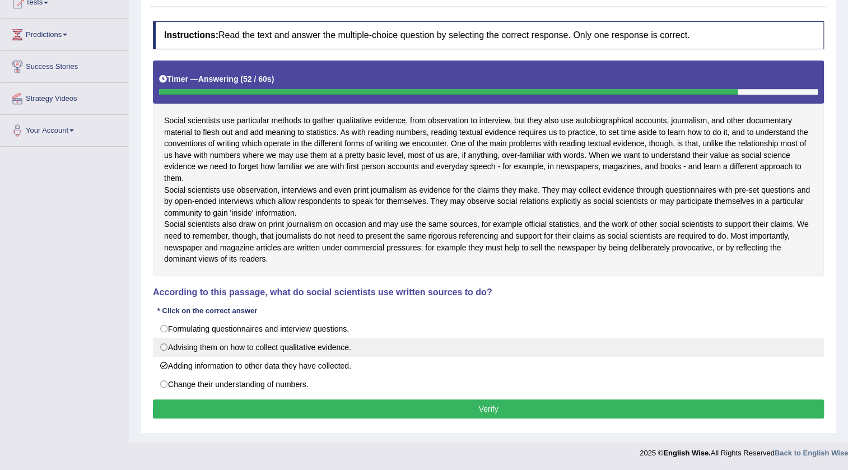
click at [163, 347] on label "Advising them on how to collect qualitative evidence." at bounding box center [488, 347] width 671 height 19
radio input "true"
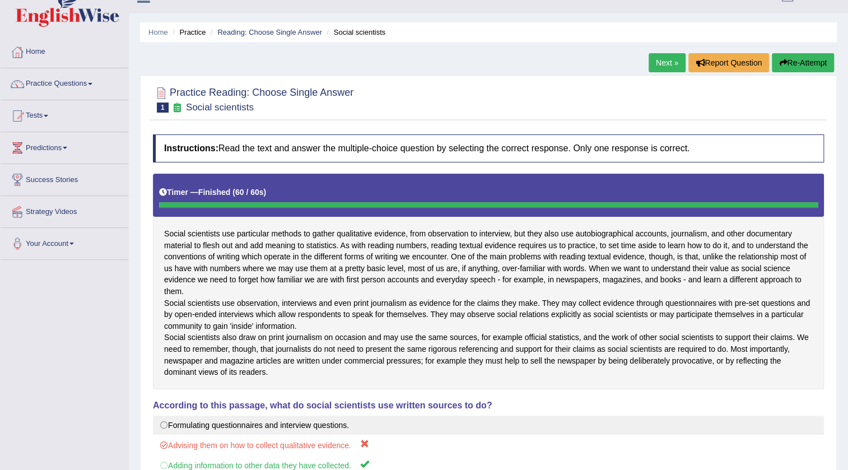
scroll to position [164, 0]
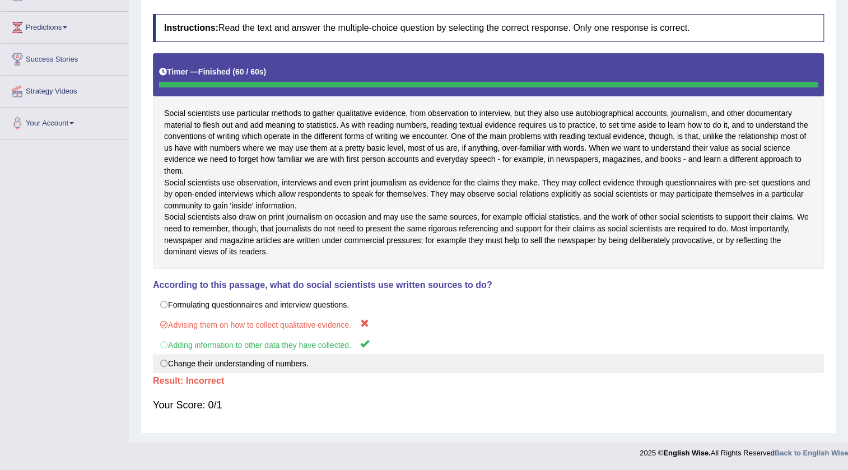
drag, startPoint x: 540, startPoint y: 360, endPoint x: 549, endPoint y: 364, distance: 10.3
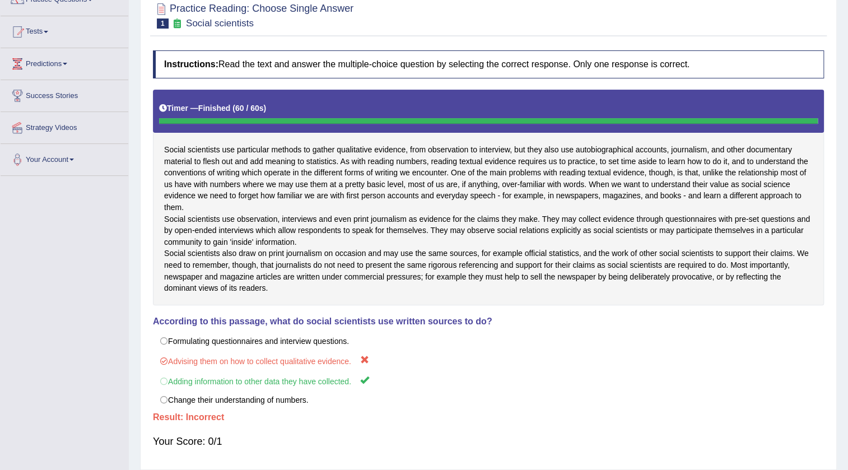
scroll to position [11, 0]
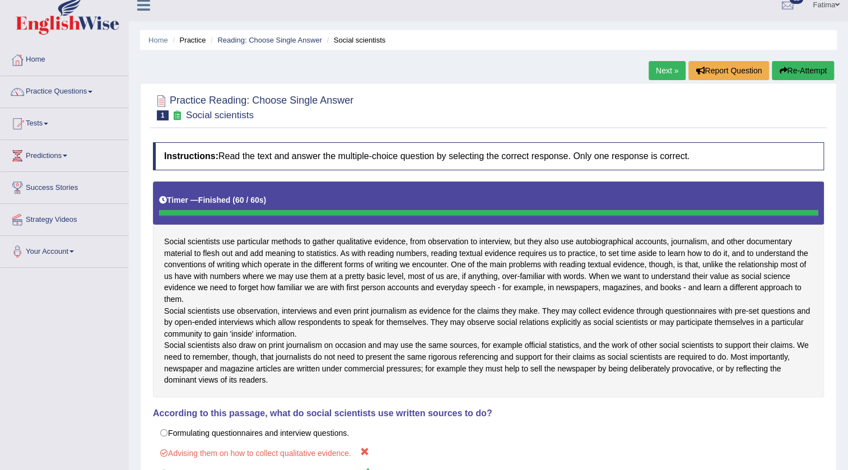
click at [805, 73] on button "Re-Attempt" at bounding box center [803, 70] width 62 height 19
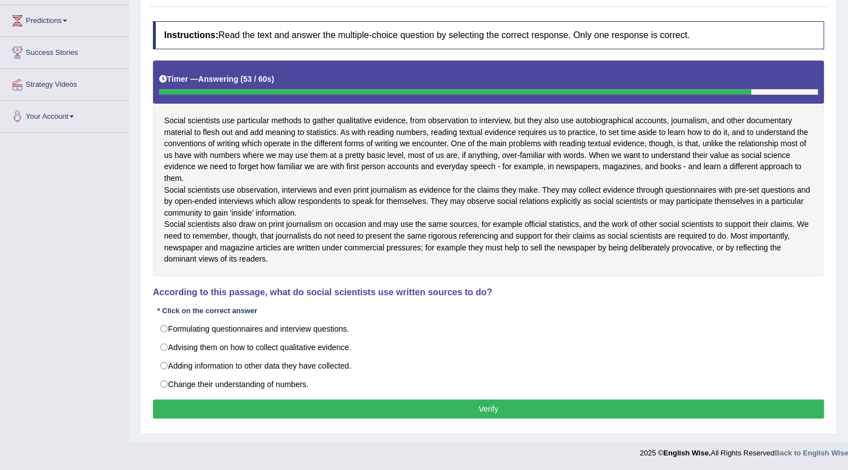
drag, startPoint x: 305, startPoint y: 115, endPoint x: 326, endPoint y: 115, distance: 20.2
click at [326, 115] on div "Social scientists use particular methods to gather qualitative evidence, from o…" at bounding box center [488, 169] width 671 height 216
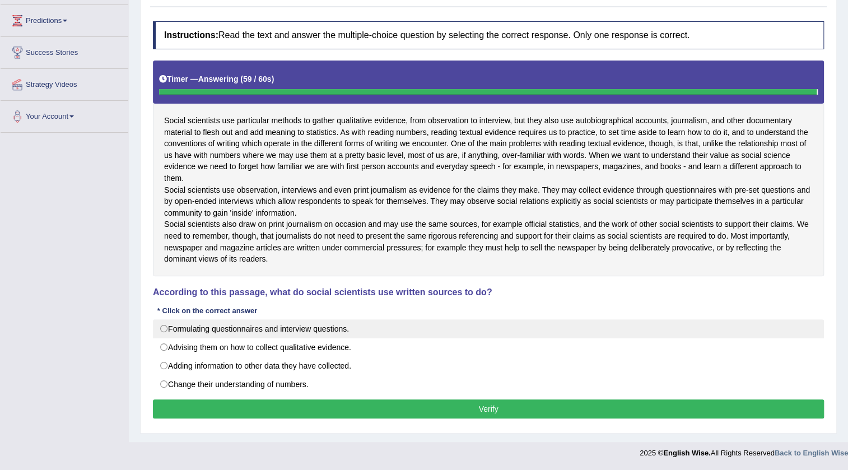
scroll to position [122, 0]
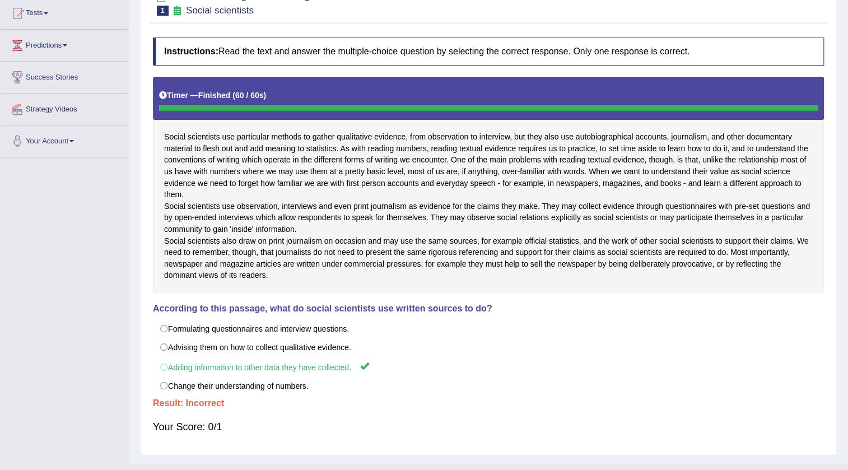
drag, startPoint x: 173, startPoint y: 329, endPoint x: 331, endPoint y: 209, distance: 198.3
click at [390, 309] on div "Instructions: Read the text and answer the multiple-choice question by selectin…" at bounding box center [488, 240] width 677 height 417
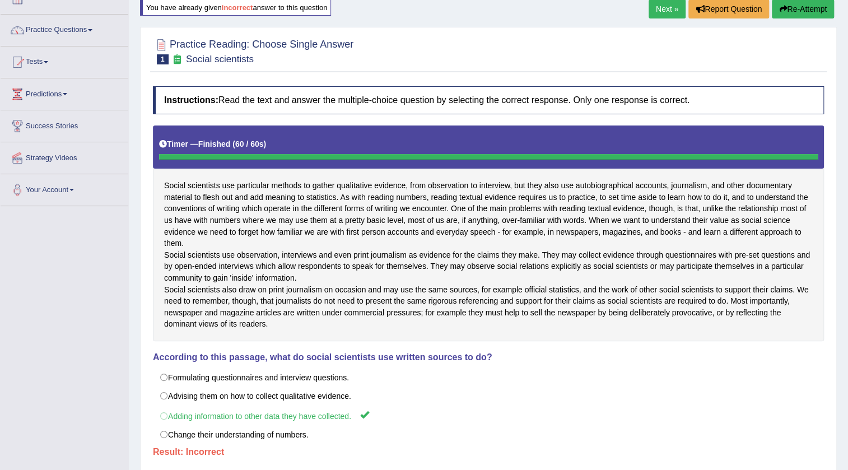
scroll to position [0, 0]
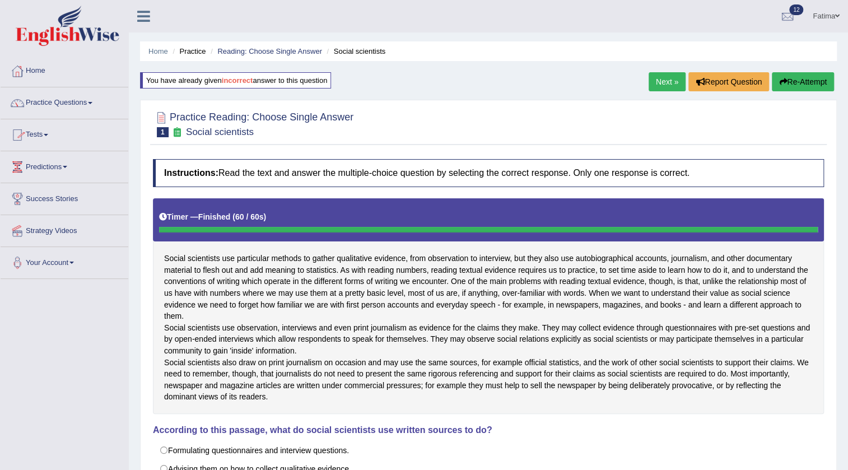
click at [67, 106] on link "Practice Questions" at bounding box center [65, 101] width 128 height 28
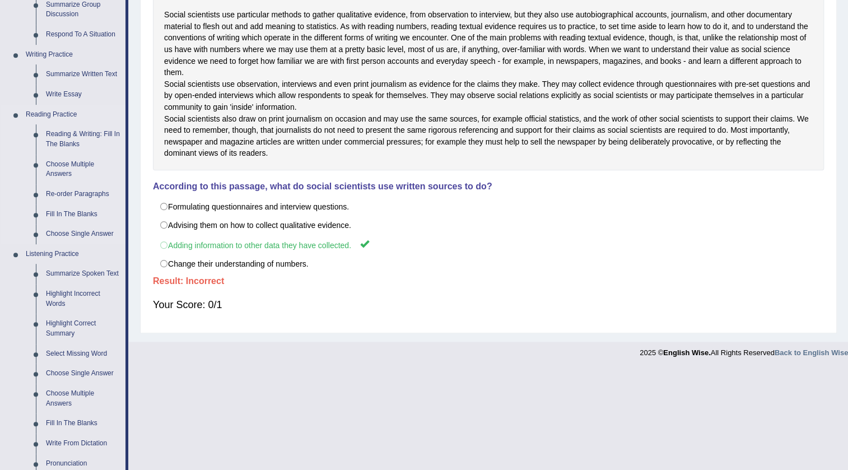
scroll to position [254, 0]
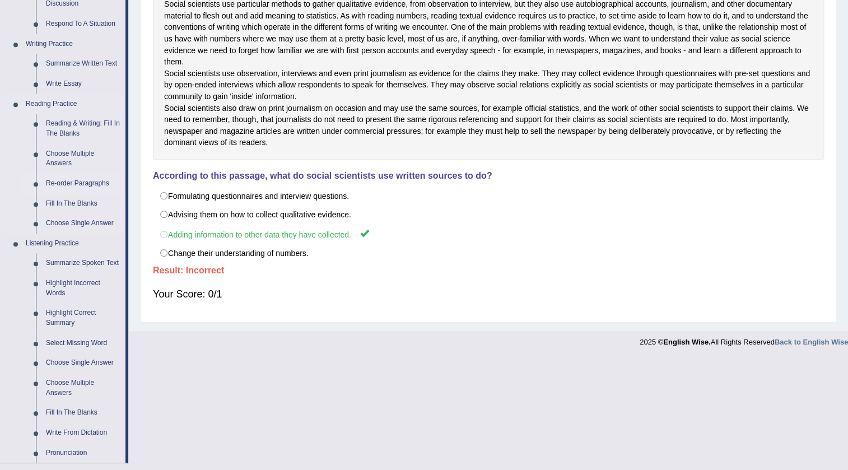
click at [84, 184] on link "Re-order Paragraphs" at bounding box center [83, 184] width 85 height 20
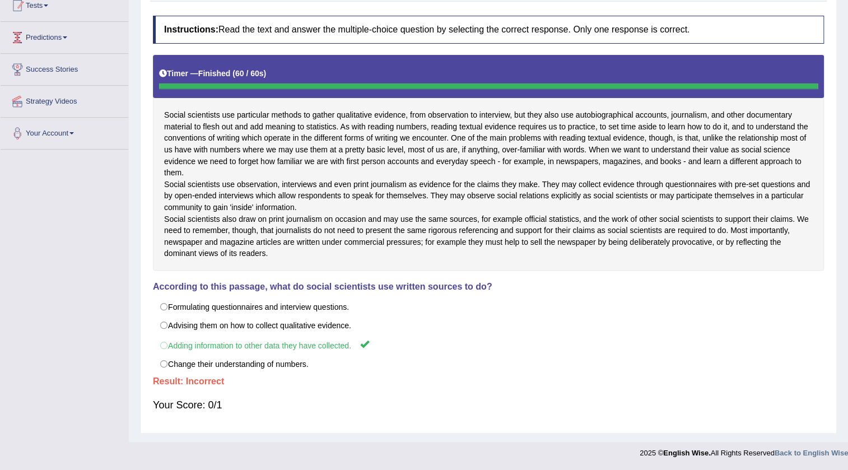
scroll to position [165, 0]
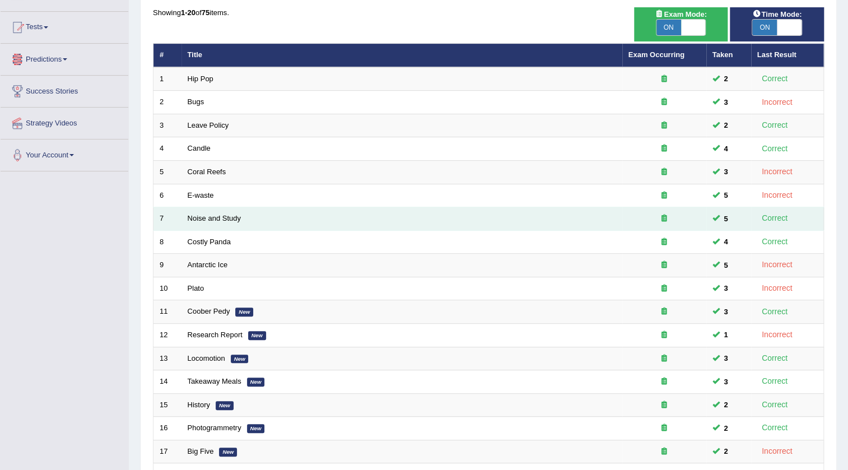
scroll to position [152, 0]
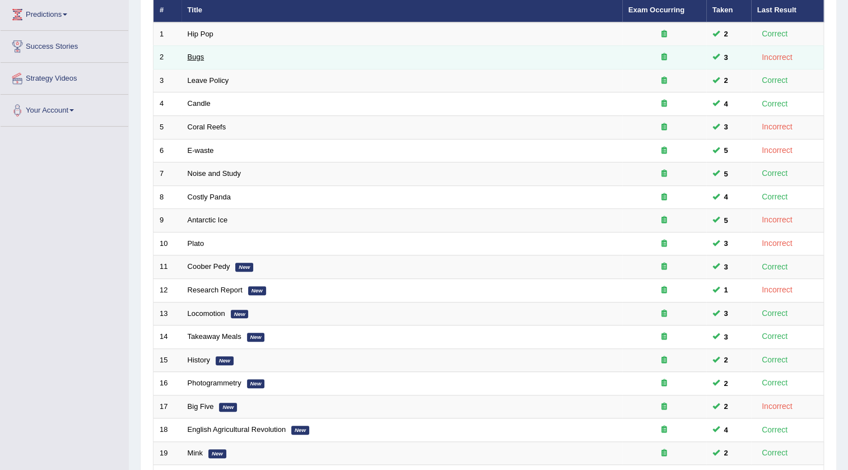
click at [197, 53] on link "Bugs" at bounding box center [196, 57] width 17 height 8
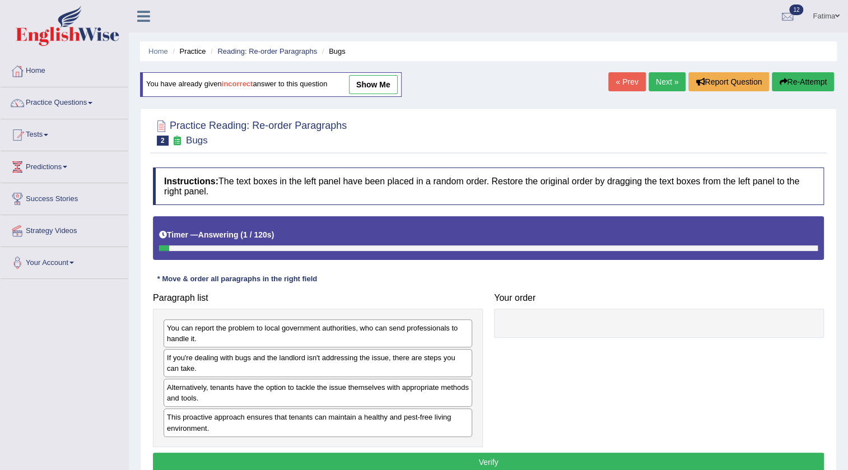
click at [378, 85] on link "show me" at bounding box center [373, 84] width 49 height 19
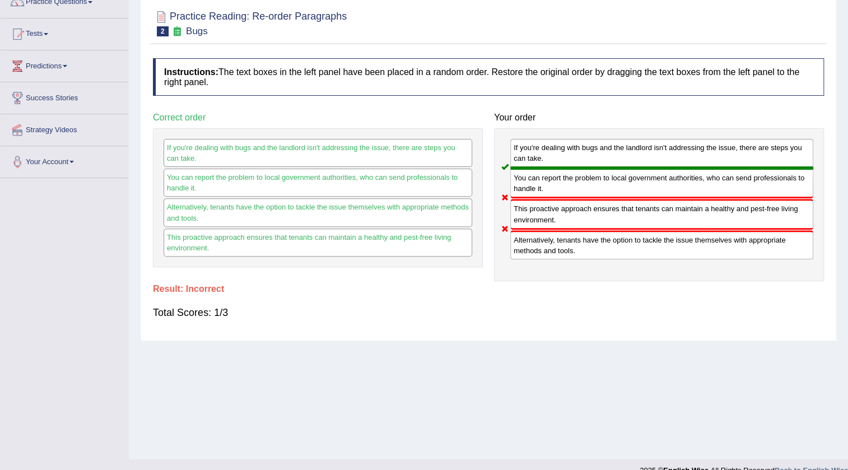
scroll to position [101, 0]
click at [585, 248] on div "Alternatively, tenants have the option to tackle the issue themselves with appr…" at bounding box center [661, 244] width 303 height 29
click at [408, 240] on div "This proactive approach ensures that tenants can maintain a healthy and pest-fr…" at bounding box center [318, 242] width 309 height 28
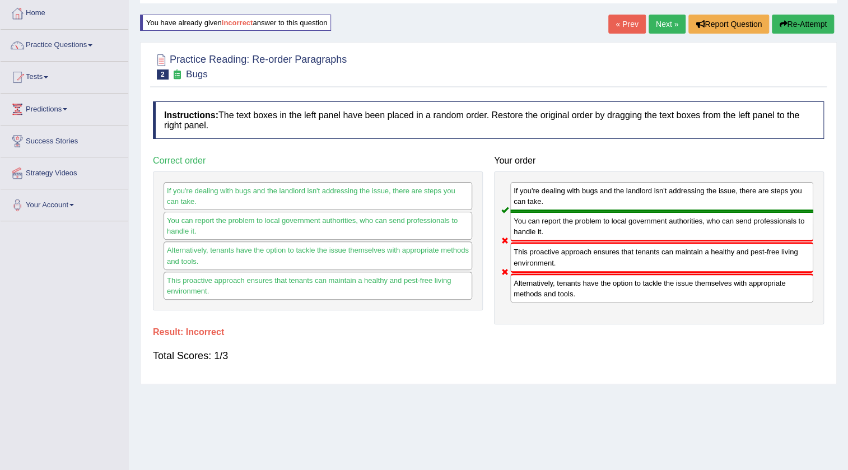
scroll to position [0, 0]
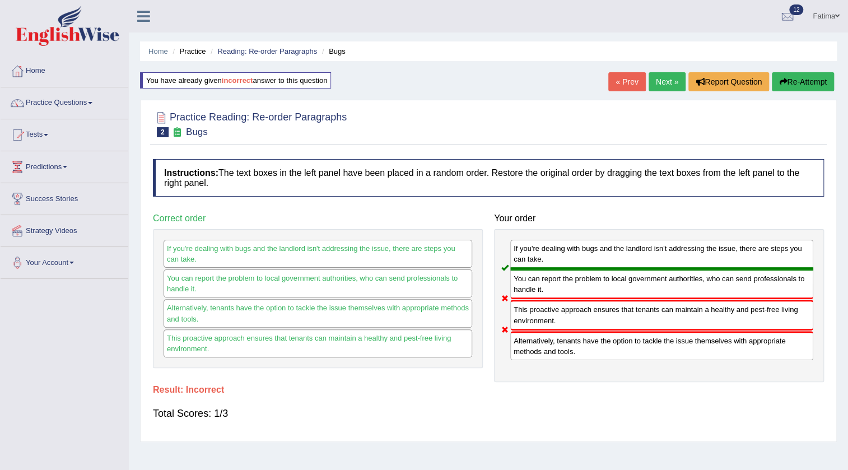
click at [656, 78] on link "Next »" at bounding box center [667, 81] width 37 height 19
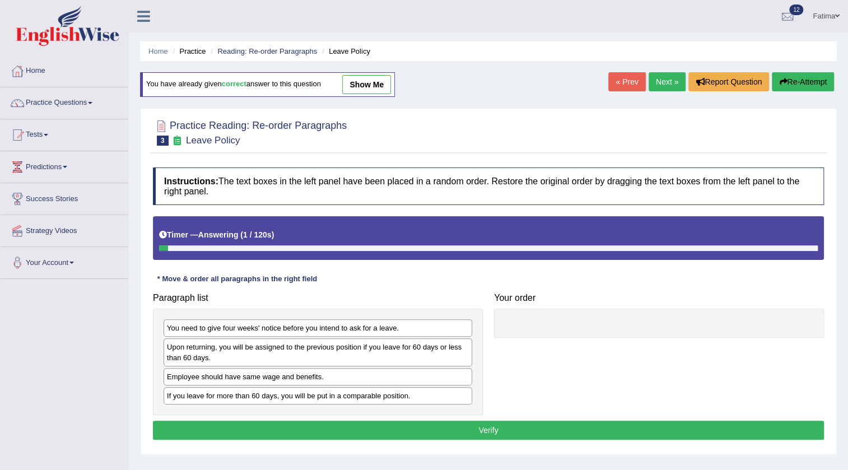
click at [654, 87] on link "Next »" at bounding box center [667, 81] width 37 height 19
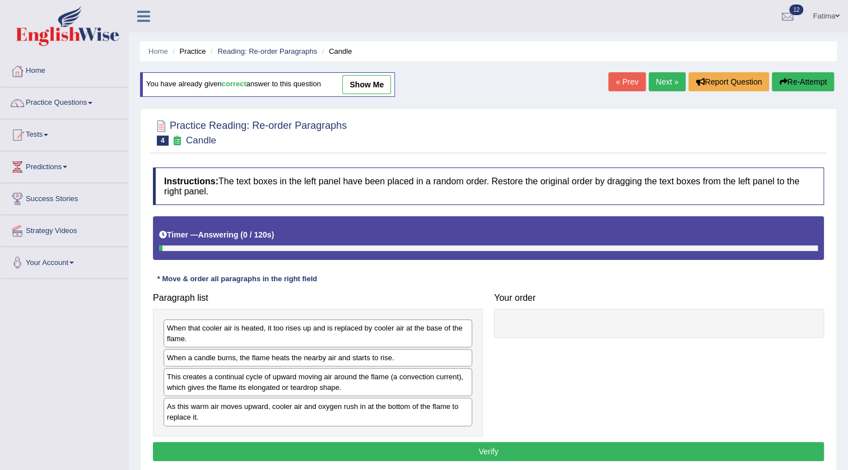
drag, startPoint x: 0, startPoint y: 0, endPoint x: 665, endPoint y: 87, distance: 670.2
click at [665, 87] on link "Next »" at bounding box center [667, 81] width 37 height 19
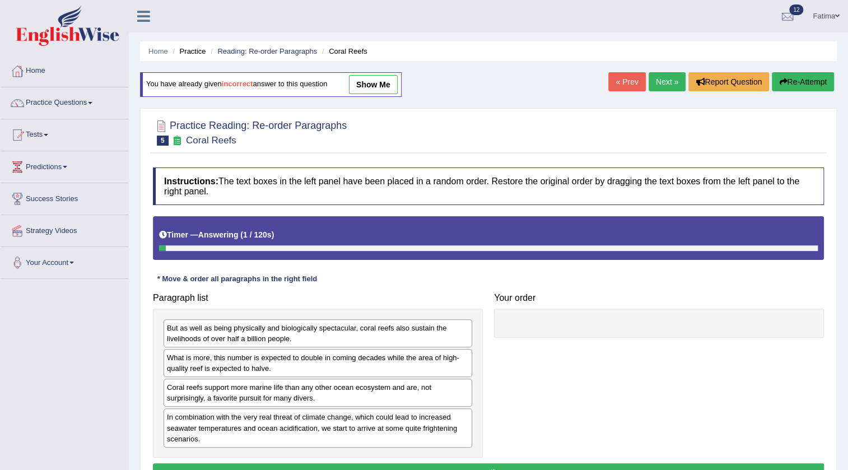
click at [377, 83] on link "show me" at bounding box center [373, 84] width 49 height 19
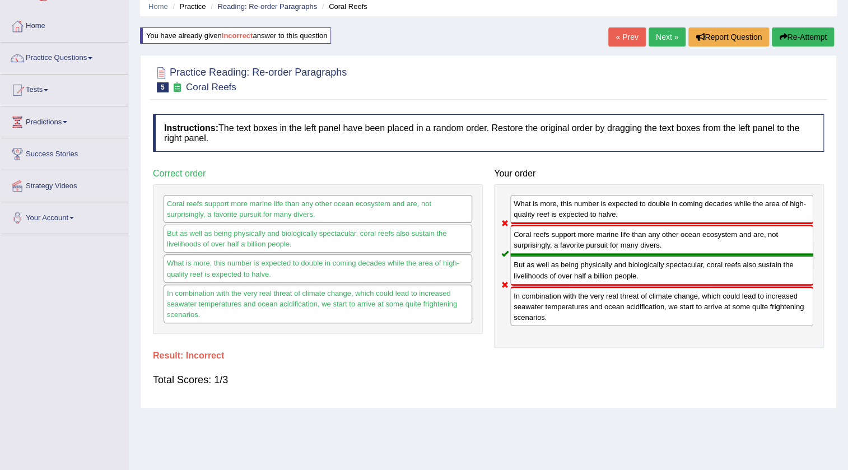
scroll to position [118, 0]
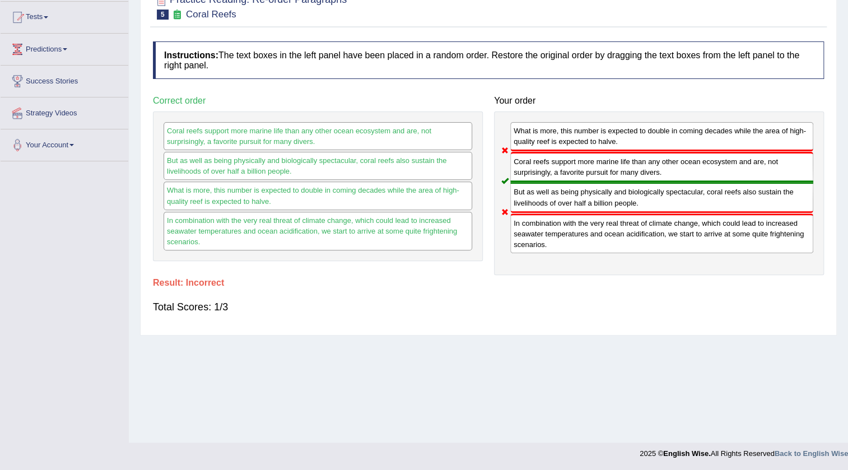
drag, startPoint x: 574, startPoint y: 133, endPoint x: 555, endPoint y: 217, distance: 86.2
click at [555, 217] on div "What is more, this number is expected to double in coming decades while the are…" at bounding box center [659, 194] width 330 height 164
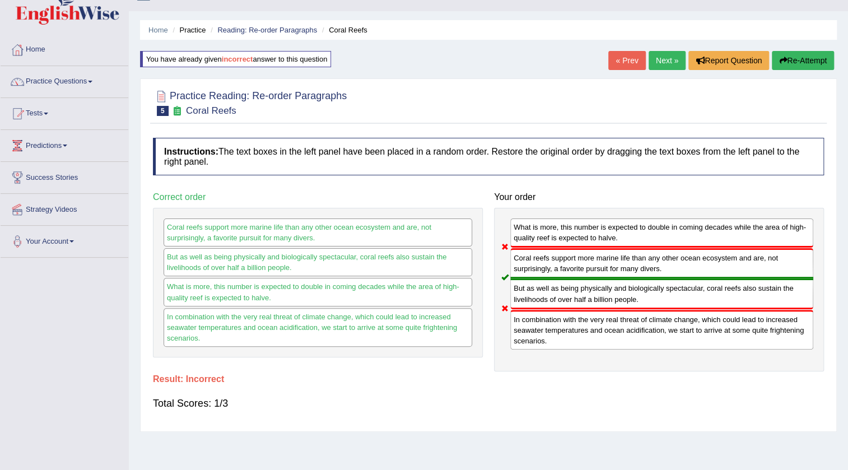
scroll to position [16, 0]
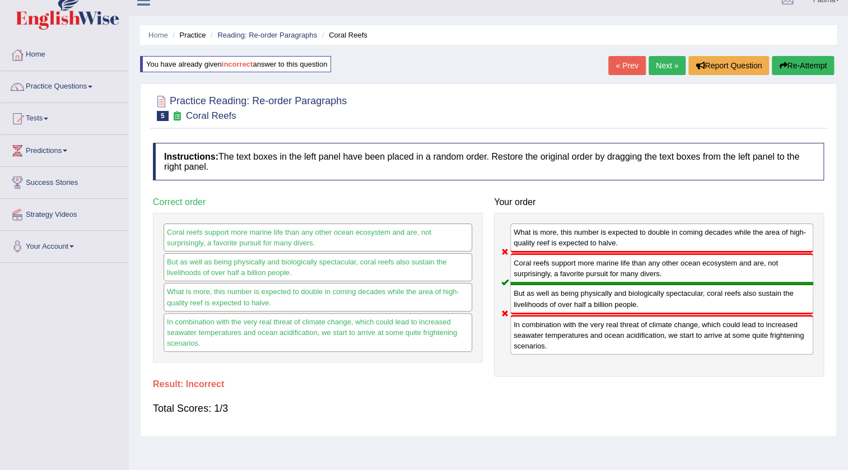
click at [661, 65] on link "Next »" at bounding box center [667, 65] width 37 height 19
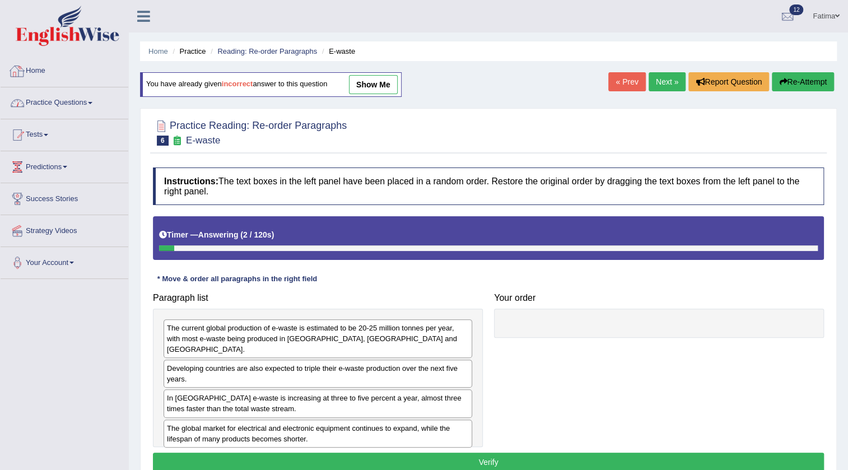
click at [96, 106] on link "Practice Questions" at bounding box center [65, 101] width 128 height 28
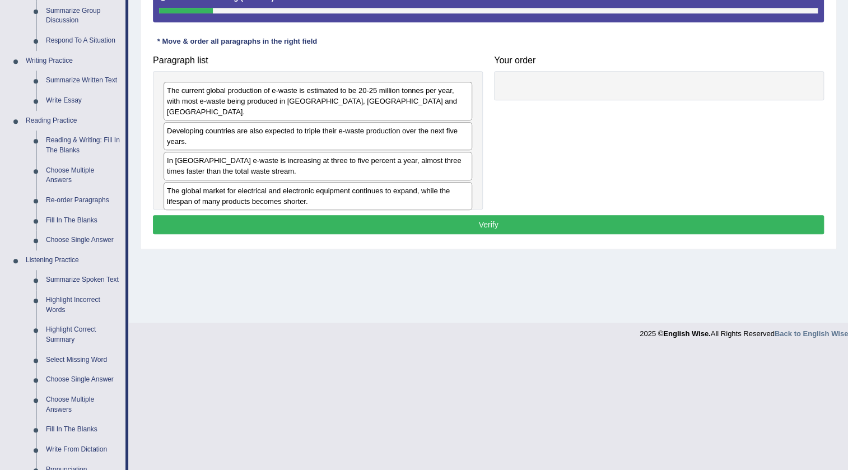
scroll to position [356, 0]
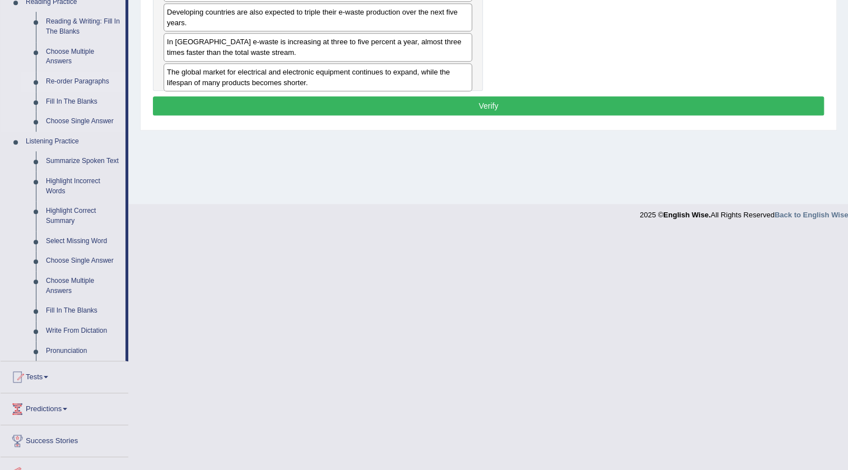
click at [75, 78] on link "Re-order Paragraphs" at bounding box center [83, 82] width 85 height 20
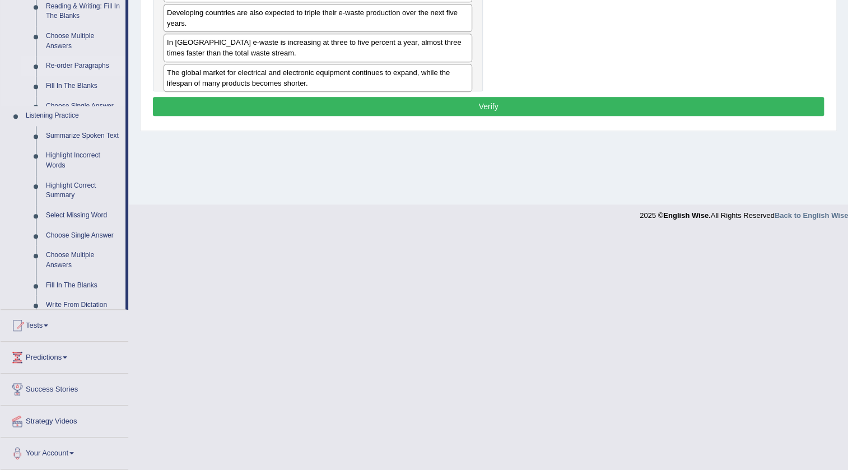
scroll to position [118, 0]
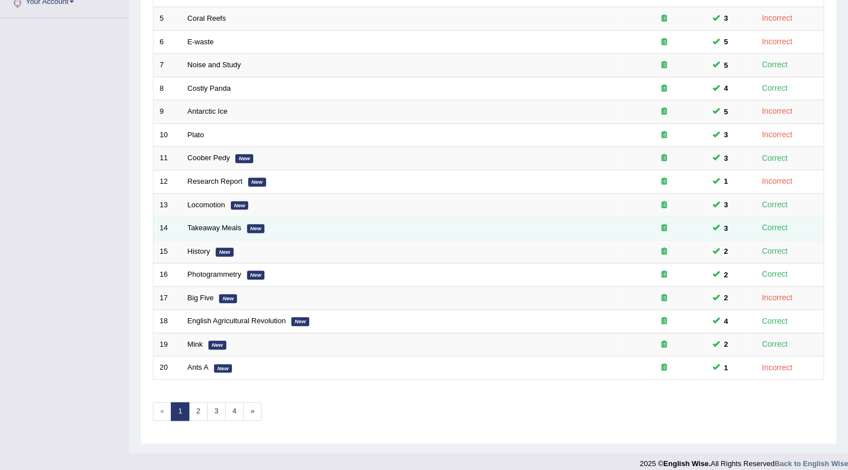
scroll to position [270, 0]
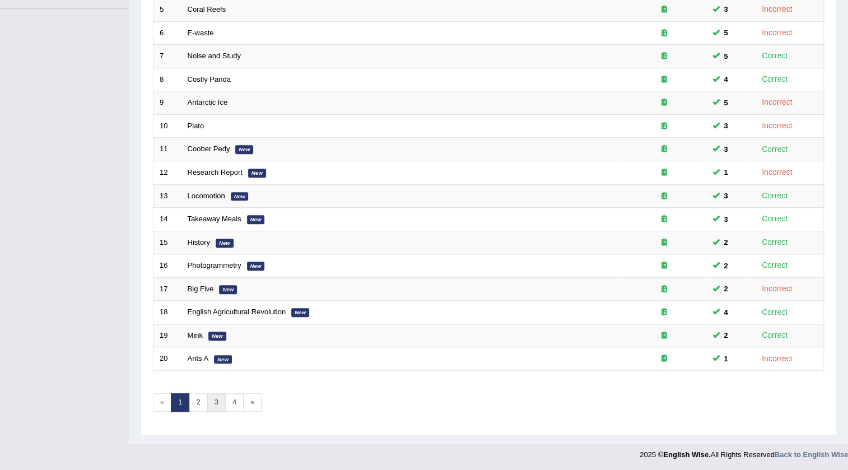
click at [217, 397] on link "3" at bounding box center [216, 402] width 18 height 18
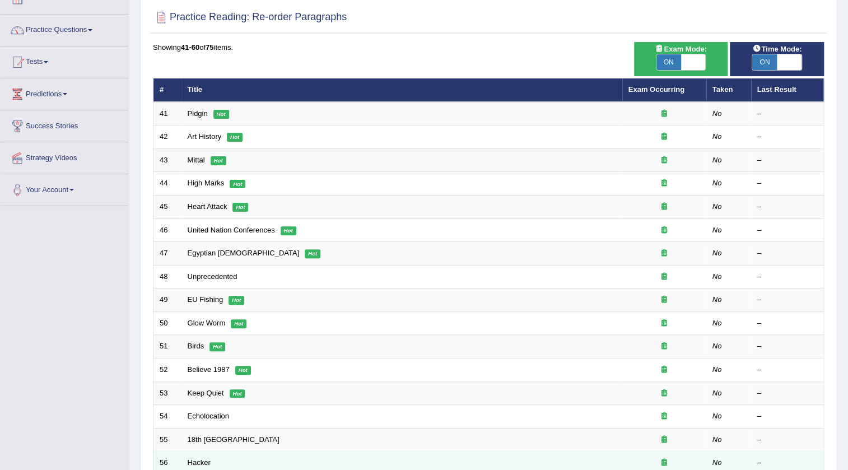
scroll to position [254, 0]
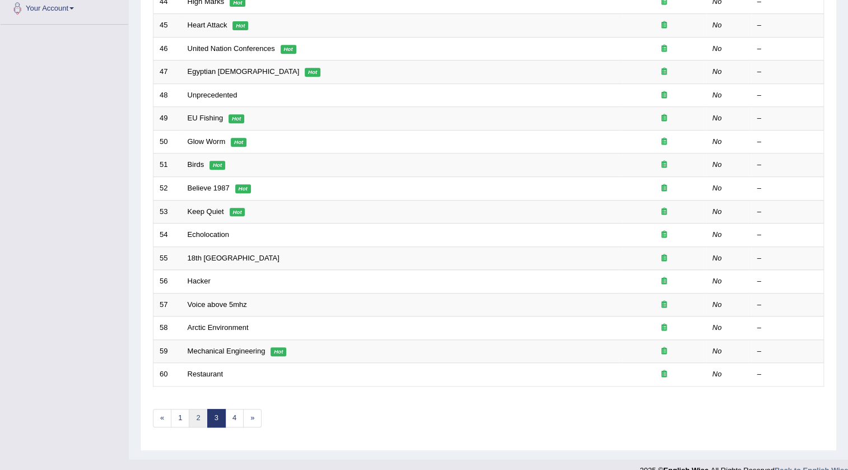
click at [193, 425] on link "2" at bounding box center [198, 418] width 18 height 18
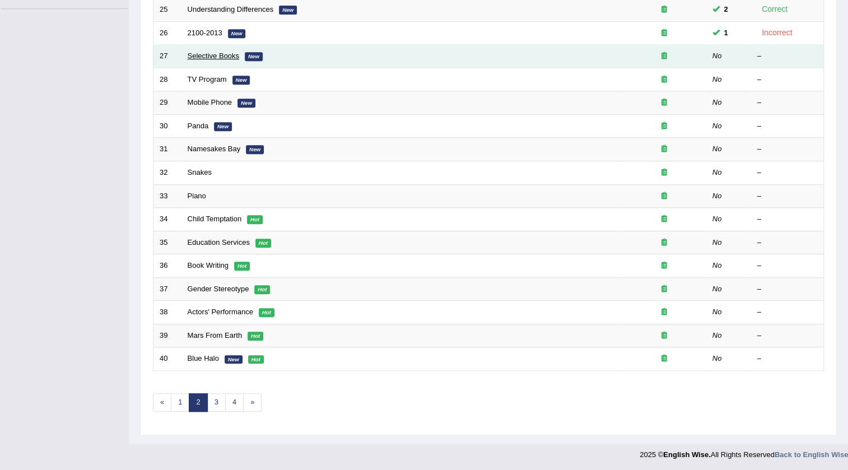
click at [219, 52] on link "Selective Books" at bounding box center [214, 56] width 52 height 8
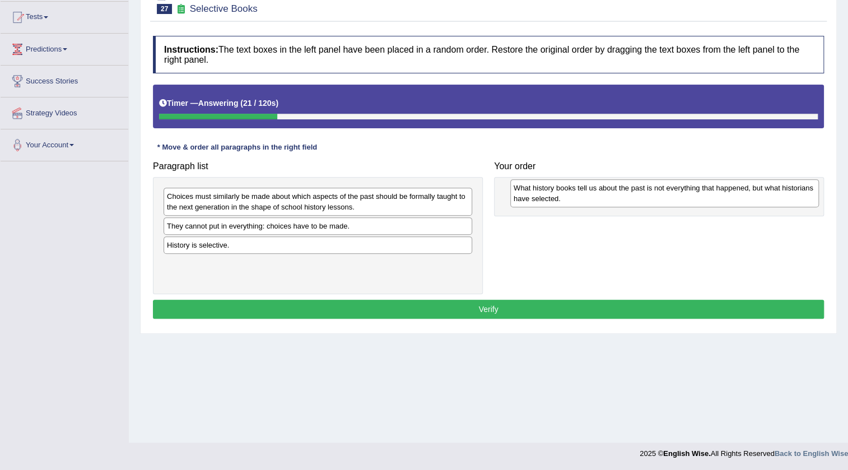
drag, startPoint x: 282, startPoint y: 257, endPoint x: 608, endPoint y: 197, distance: 331.0
click at [608, 197] on div "What history books tell us about the past is not everything that happened, but …" at bounding box center [664, 193] width 309 height 28
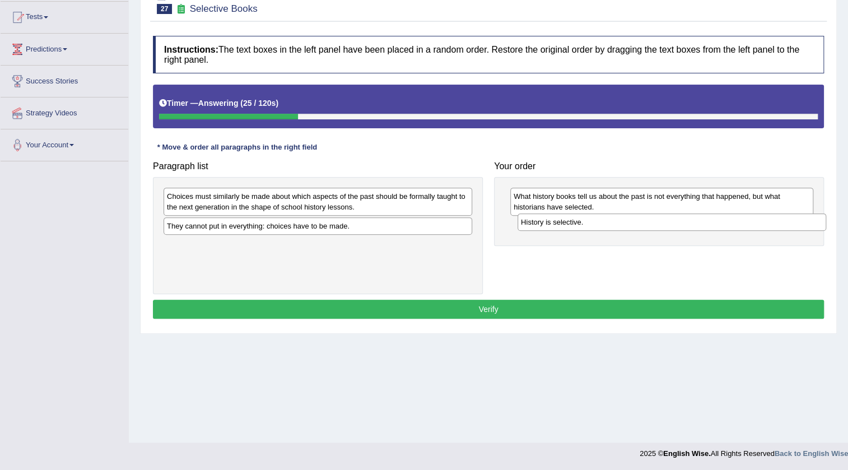
drag, startPoint x: 257, startPoint y: 243, endPoint x: 611, endPoint y: 220, distance: 354.9
click at [611, 220] on div "History is selective." at bounding box center [672, 221] width 309 height 17
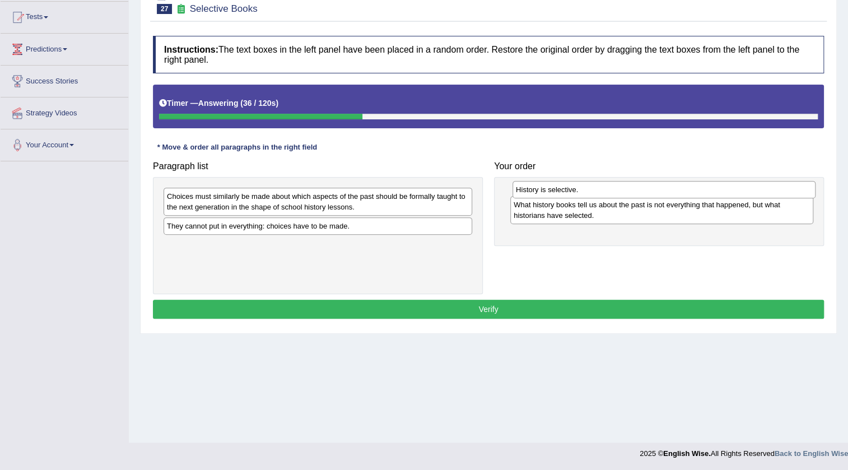
drag, startPoint x: 597, startPoint y: 231, endPoint x: 600, endPoint y: 196, distance: 35.9
click at [600, 196] on div "History is selective." at bounding box center [664, 189] width 303 height 17
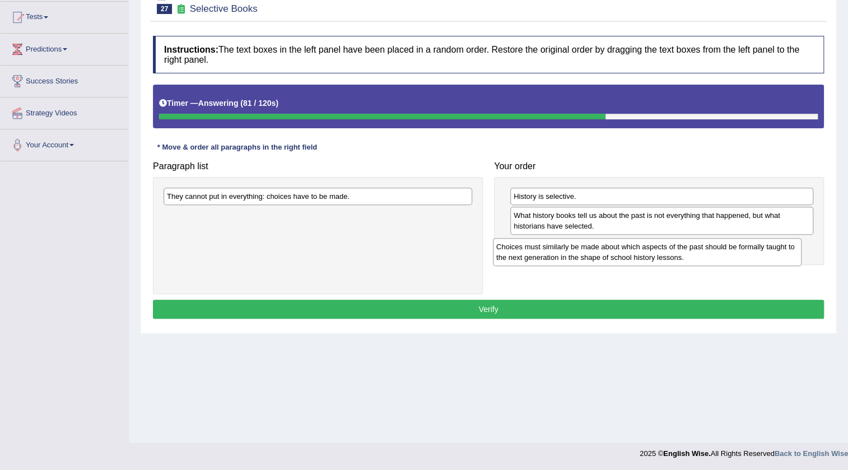
drag, startPoint x: 328, startPoint y: 207, endPoint x: 658, endPoint y: 258, distance: 333.3
click at [658, 258] on div "Choices must similarly be made about which aspects of the past should be formal…" at bounding box center [647, 252] width 309 height 28
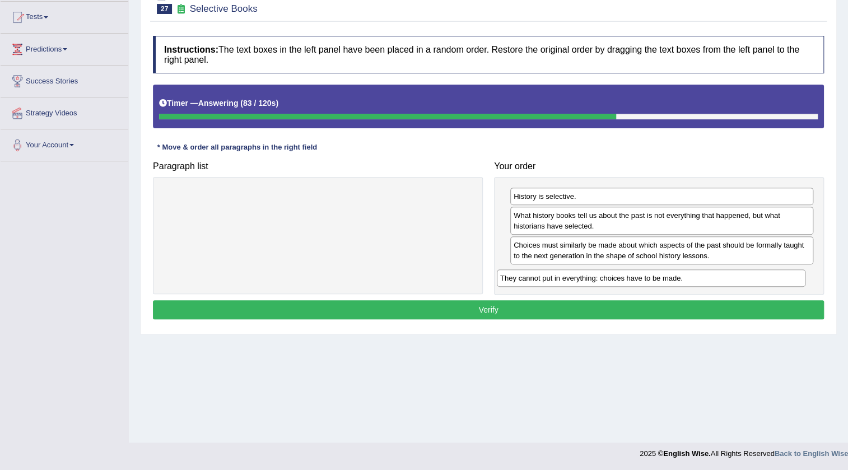
drag, startPoint x: 314, startPoint y: 202, endPoint x: 649, endPoint y: 281, distance: 344.4
click at [649, 281] on div "They cannot put in everything: choices have to be made." at bounding box center [651, 278] width 309 height 17
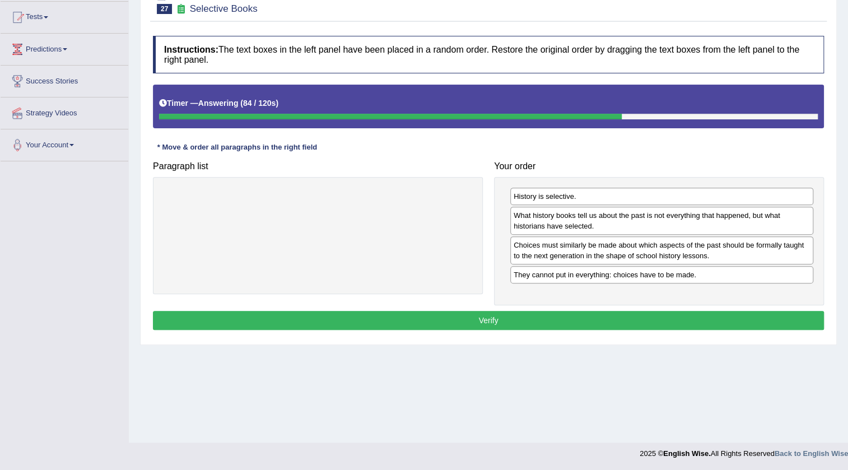
click at [490, 315] on button "Verify" at bounding box center [488, 320] width 671 height 19
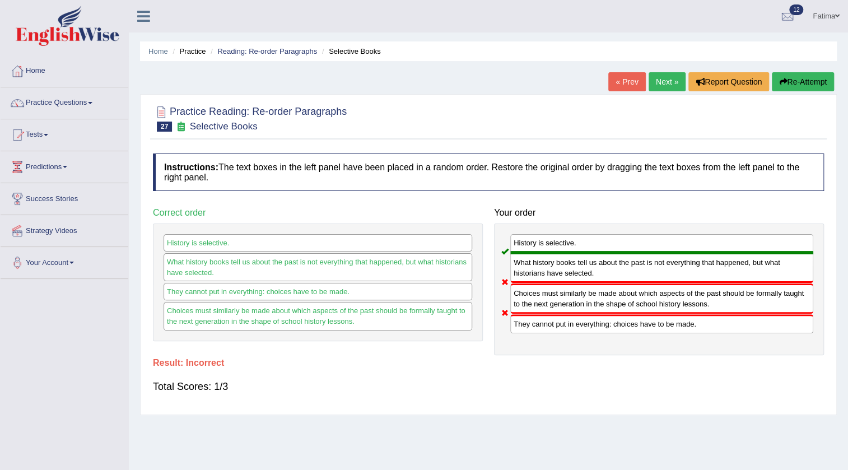
click at [810, 78] on button "Re-Attempt" at bounding box center [803, 81] width 62 height 19
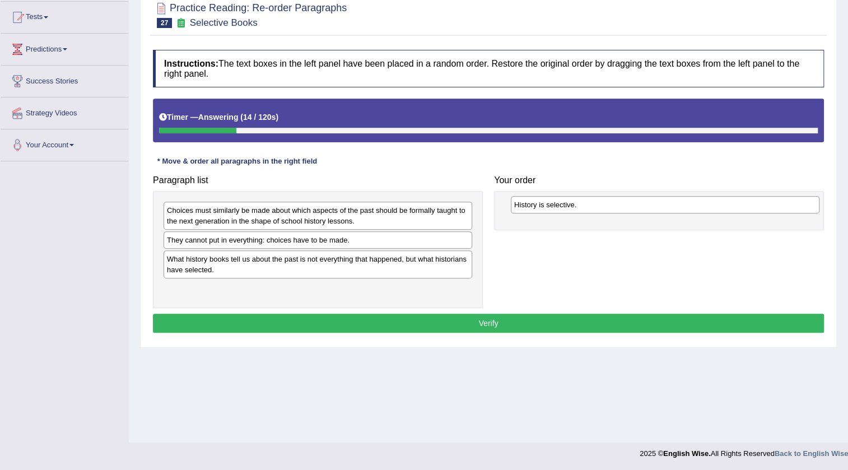
drag, startPoint x: 340, startPoint y: 286, endPoint x: 688, endPoint y: 201, distance: 357.6
click at [688, 201] on div "History is selective." at bounding box center [665, 204] width 309 height 17
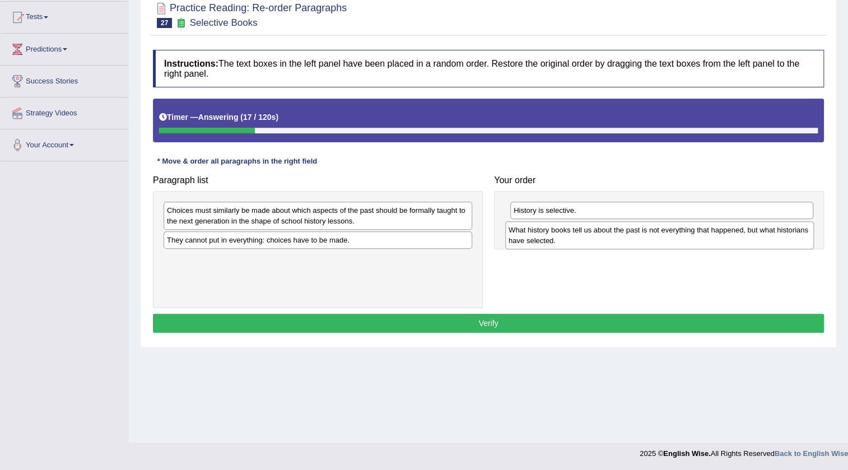
drag, startPoint x: 354, startPoint y: 268, endPoint x: 695, endPoint y: 239, distance: 343.0
click at [695, 239] on div "What history books tell us about the past is not everything that happened, but …" at bounding box center [659, 235] width 309 height 28
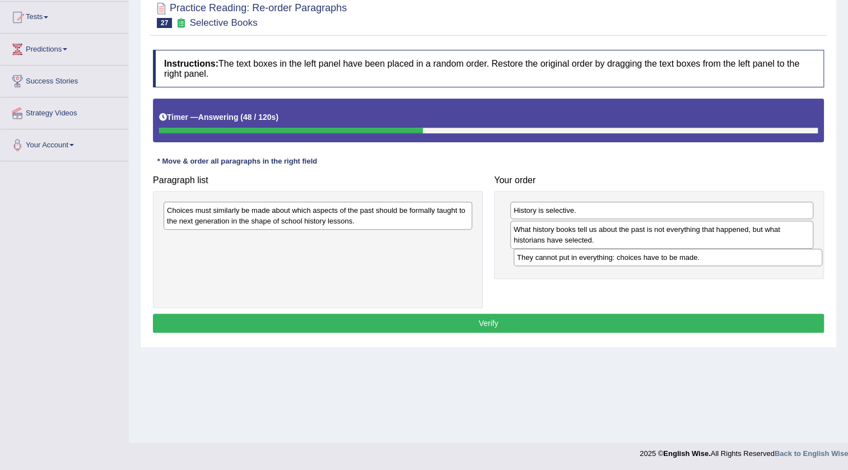
drag, startPoint x: 296, startPoint y: 246, endPoint x: 647, endPoint y: 263, distance: 350.6
click at [647, 263] on div "They cannot put in everything: choices have to be made." at bounding box center [668, 257] width 309 height 17
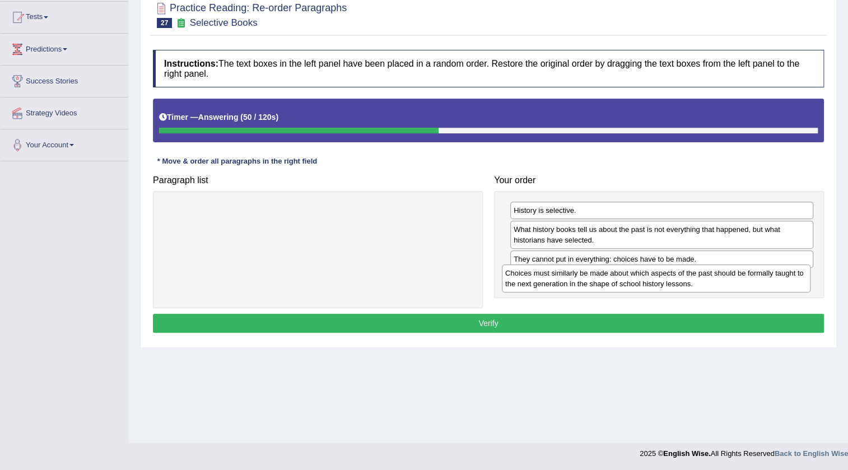
drag, startPoint x: 313, startPoint y: 219, endPoint x: 647, endPoint y: 274, distance: 338.0
click at [647, 274] on div "Choices must similarly be made about which aspects of the past should be formal…" at bounding box center [656, 278] width 309 height 28
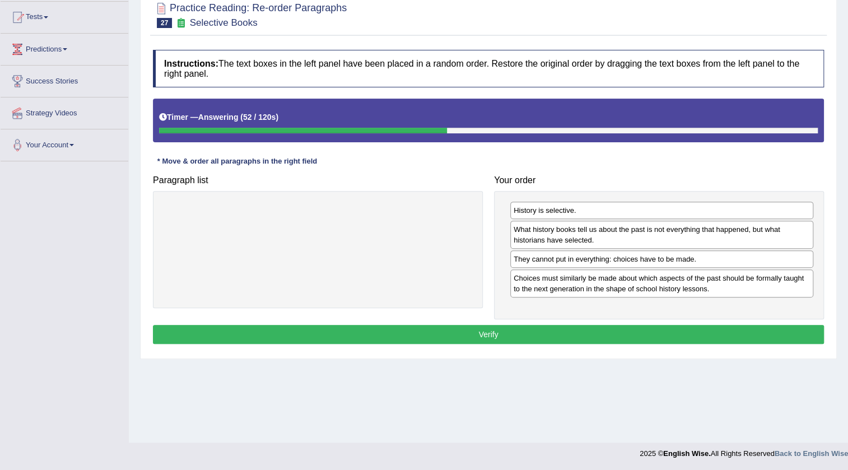
click at [463, 325] on button "Verify" at bounding box center [488, 334] width 671 height 19
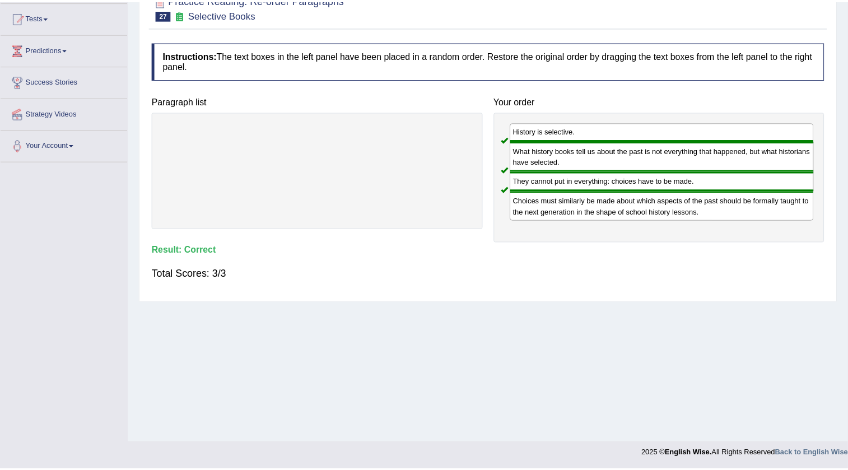
scroll to position [67, 0]
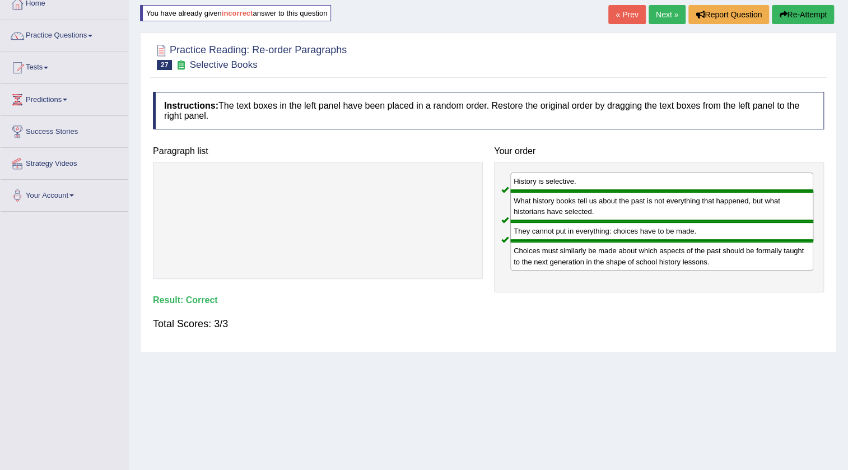
drag, startPoint x: 660, startPoint y: 14, endPoint x: 656, endPoint y: 26, distance: 13.1
click at [661, 14] on link "Next »" at bounding box center [667, 14] width 37 height 19
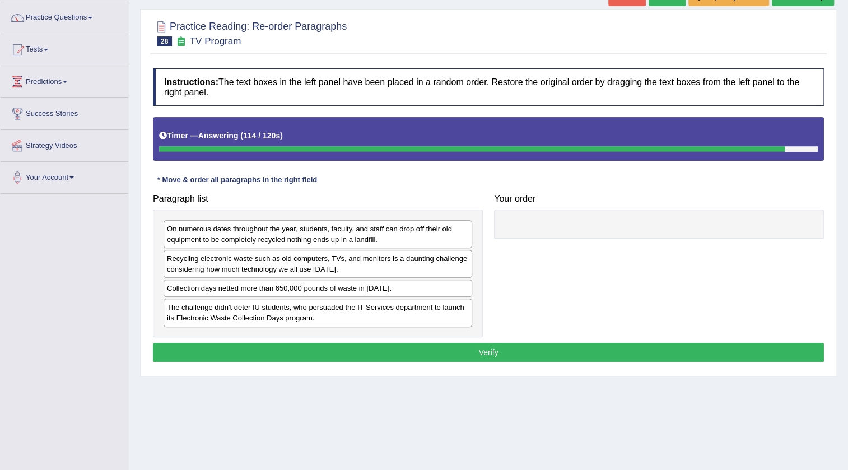
scroll to position [67, 0]
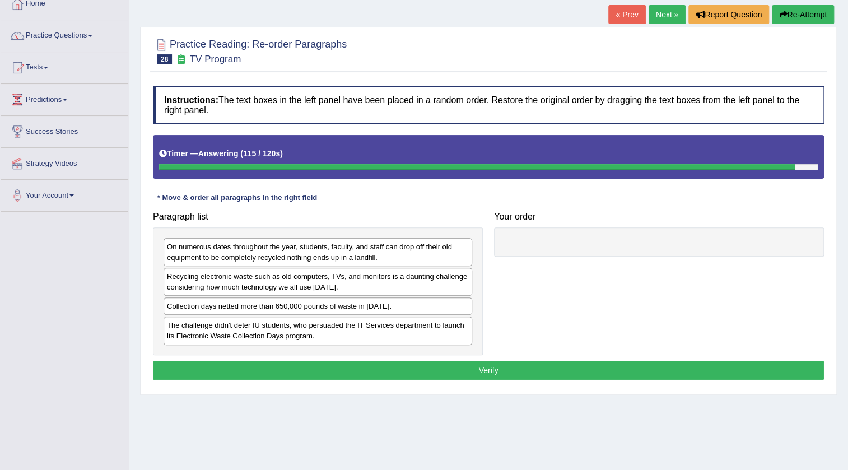
click at [811, 17] on button "Re-Attempt" at bounding box center [803, 14] width 62 height 19
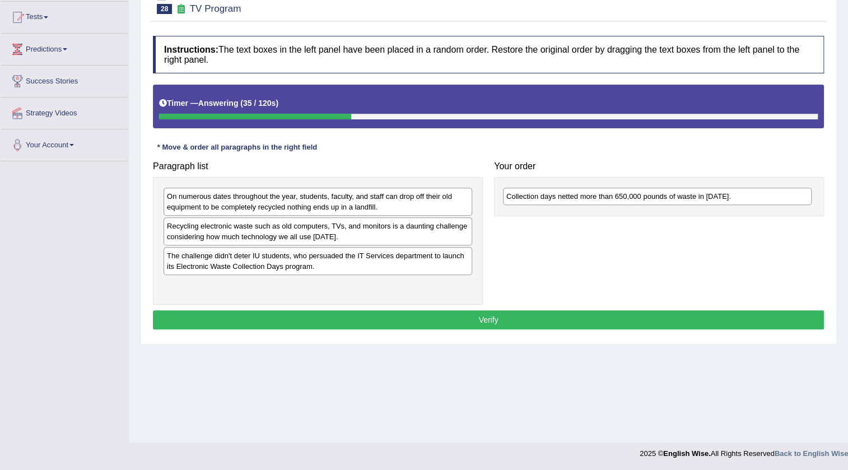
drag, startPoint x: 259, startPoint y: 258, endPoint x: 597, endPoint y: 191, distance: 344.0
click at [597, 191] on div "Collection days netted more than 650,000 pounds of waste in [DATE]." at bounding box center [657, 196] width 309 height 17
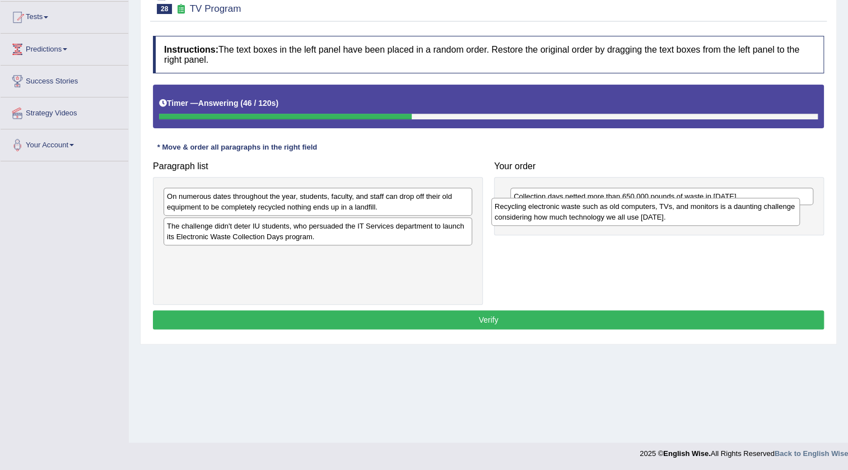
drag, startPoint x: 311, startPoint y: 237, endPoint x: 636, endPoint y: 217, distance: 325.6
click at [639, 218] on div "Recycling electronic waste such as old computers, TVs, and monitors is a daunti…" at bounding box center [645, 212] width 309 height 28
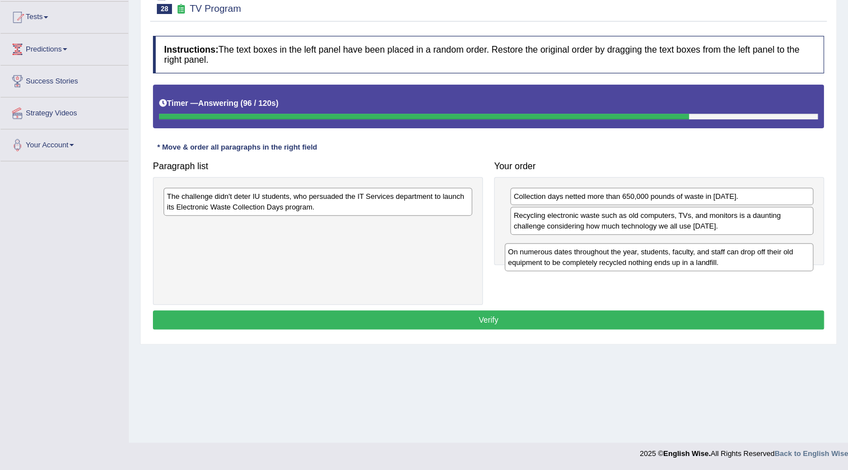
drag, startPoint x: 366, startPoint y: 208, endPoint x: 707, endPoint y: 264, distance: 345.2
click at [707, 264] on div "On numerous dates throughout the year, students, faculty, and staff can drop of…" at bounding box center [659, 257] width 309 height 28
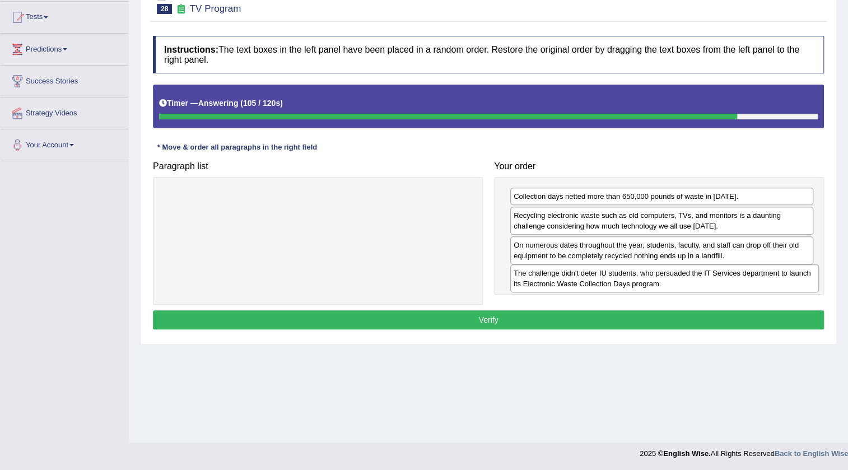
drag, startPoint x: 415, startPoint y: 197, endPoint x: 762, endPoint y: 274, distance: 355.4
click at [762, 274] on div "The challenge didn't deter IU students, who persuaded the IT Services departmen…" at bounding box center [664, 278] width 309 height 28
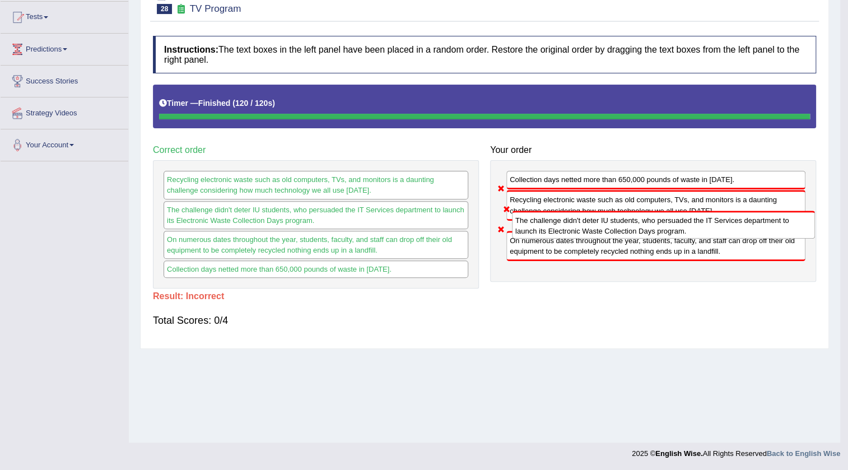
drag, startPoint x: 667, startPoint y: 287, endPoint x: 672, endPoint y: 249, distance: 38.0
click at [672, 249] on div "Collection days netted more than 650,000 pounds of waste in 2010. Recycling ele…" at bounding box center [653, 221] width 326 height 122
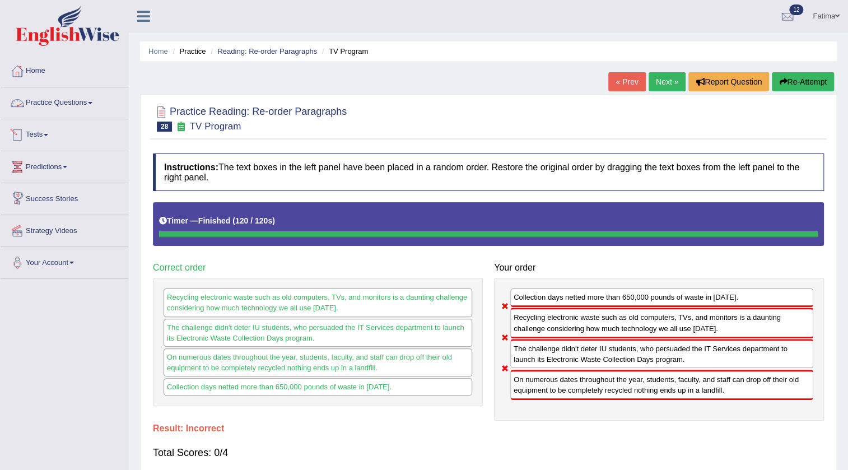
click at [73, 108] on link "Practice Questions" at bounding box center [65, 101] width 128 height 28
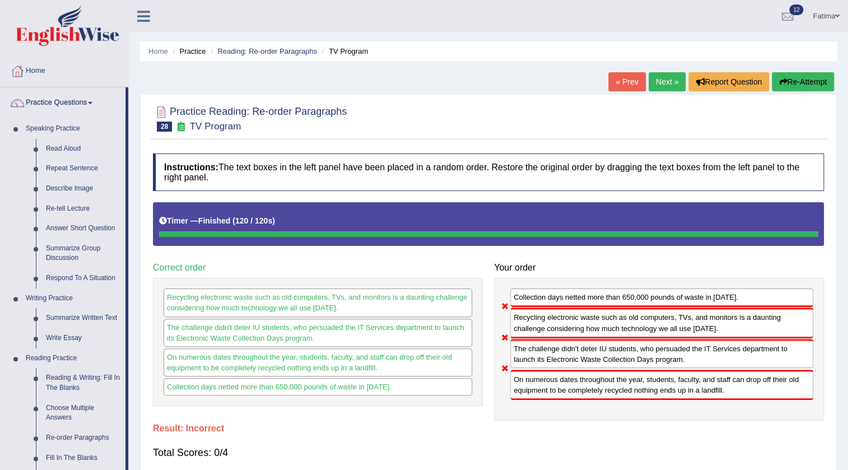
click at [667, 83] on link "Next »" at bounding box center [667, 81] width 37 height 19
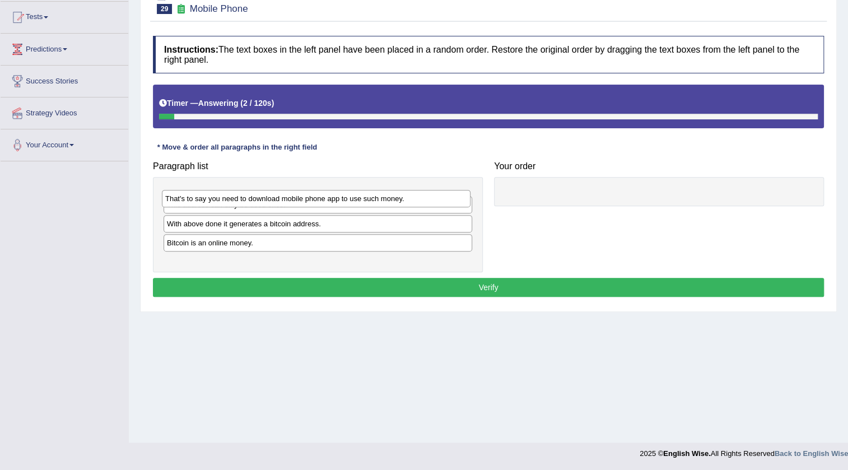
drag, startPoint x: 348, startPoint y: 196, endPoint x: 363, endPoint y: 238, distance: 44.5
click at [363, 207] on div "That's to say you need to download mobile phone app to use such money." at bounding box center [316, 198] width 309 height 17
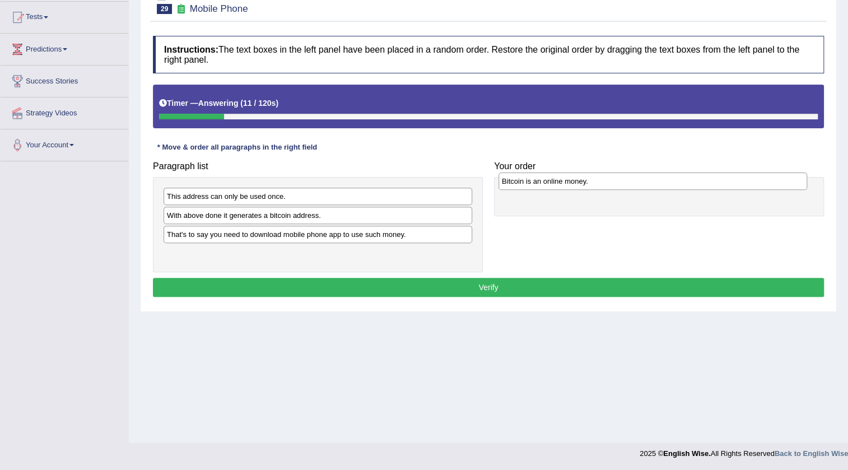
drag, startPoint x: 234, startPoint y: 261, endPoint x: 569, endPoint y: 189, distance: 342.7
click at [569, 189] on div "Bitcoin is an online money." at bounding box center [653, 181] width 309 height 17
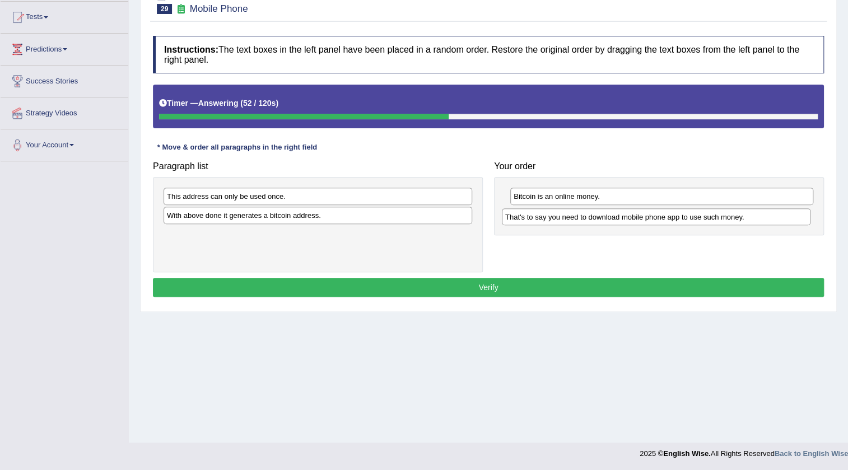
drag, startPoint x: 318, startPoint y: 239, endPoint x: 657, endPoint y: 221, distance: 338.9
click at [657, 221] on div "That's to say you need to download mobile phone app to use such money." at bounding box center [656, 216] width 309 height 17
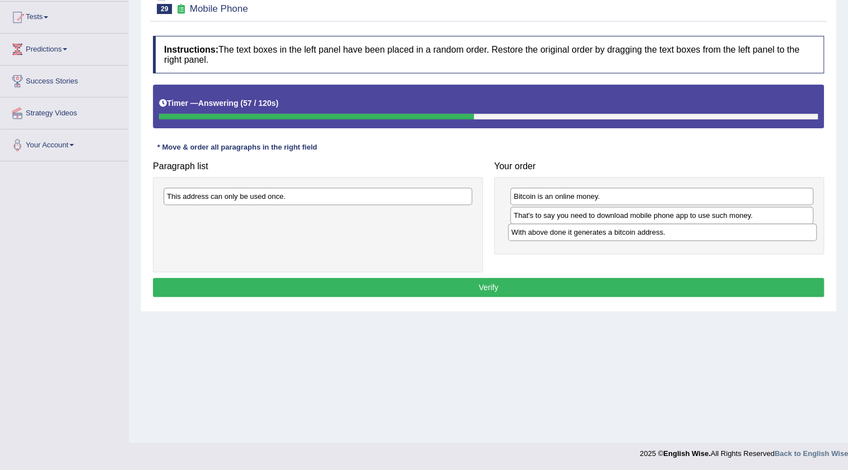
drag, startPoint x: 282, startPoint y: 217, endPoint x: 626, endPoint y: 234, distance: 345.0
click at [626, 234] on div "With above done it generates a bitcoin address." at bounding box center [662, 232] width 309 height 17
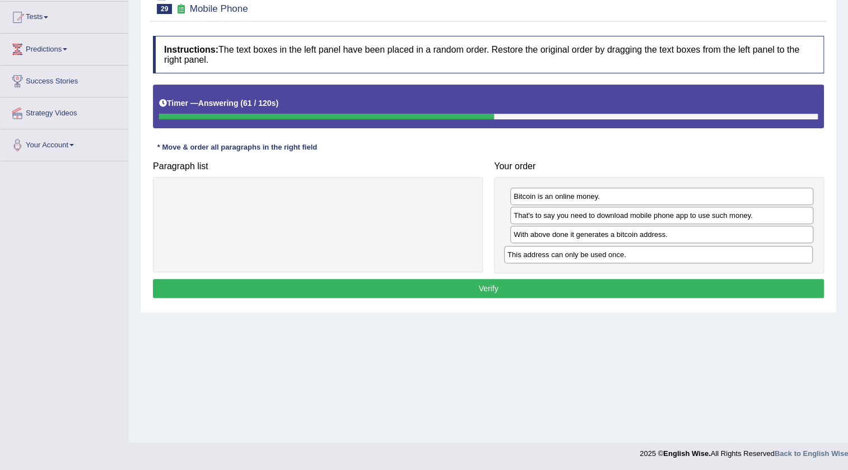
drag, startPoint x: 261, startPoint y: 198, endPoint x: 601, endPoint y: 257, distance: 345.6
click at [601, 257] on div "This address can only be used once." at bounding box center [658, 254] width 309 height 17
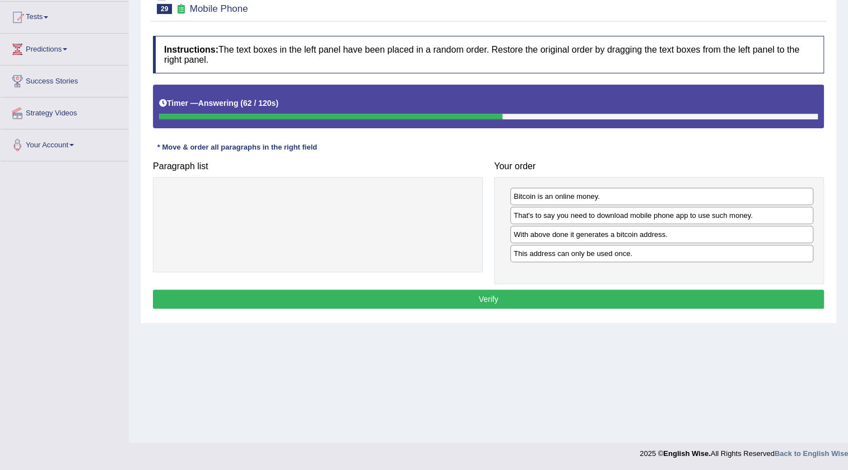
click at [492, 293] on button "Verify" at bounding box center [488, 299] width 671 height 19
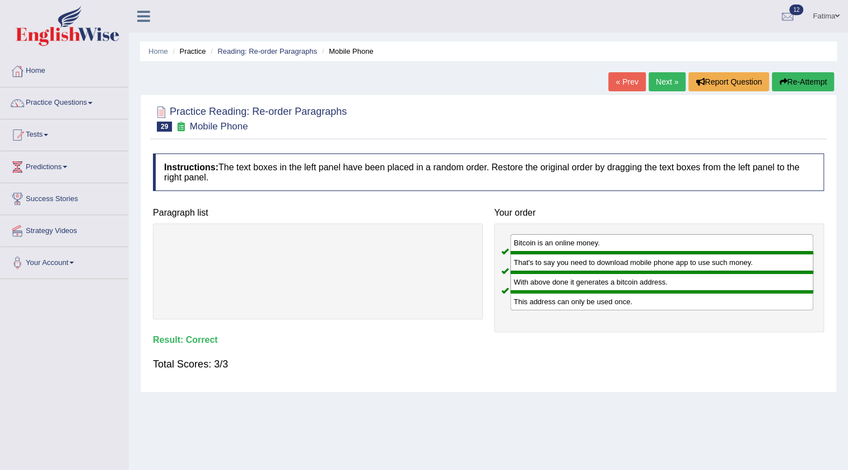
click at [664, 82] on link "Next »" at bounding box center [667, 81] width 37 height 19
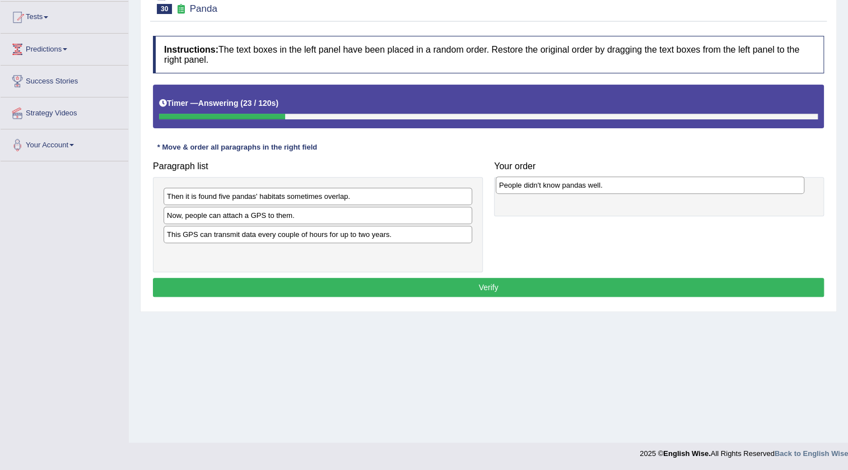
drag, startPoint x: 245, startPoint y: 257, endPoint x: 577, endPoint y: 189, distance: 339.1
click at [577, 189] on div "People didn't know pandas well." at bounding box center [650, 185] width 309 height 17
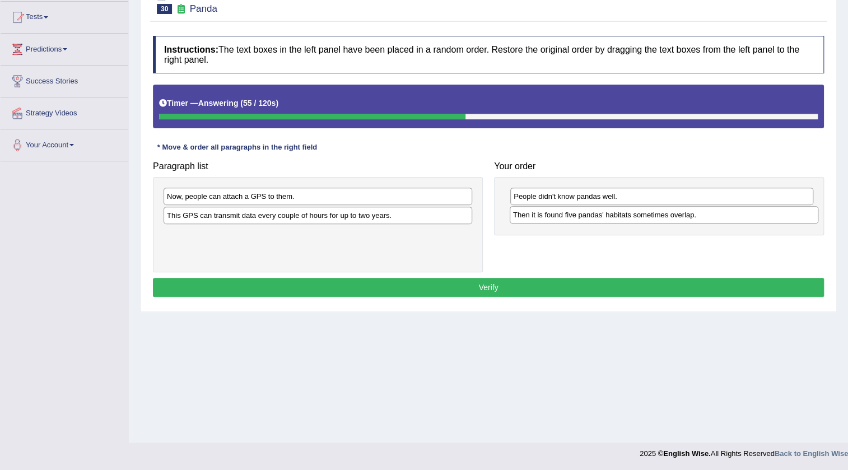
drag, startPoint x: 318, startPoint y: 196, endPoint x: 661, endPoint y: 213, distance: 343.9
click at [661, 213] on div "Then it is found five pandas' habitats sometimes overlap." at bounding box center [664, 214] width 309 height 17
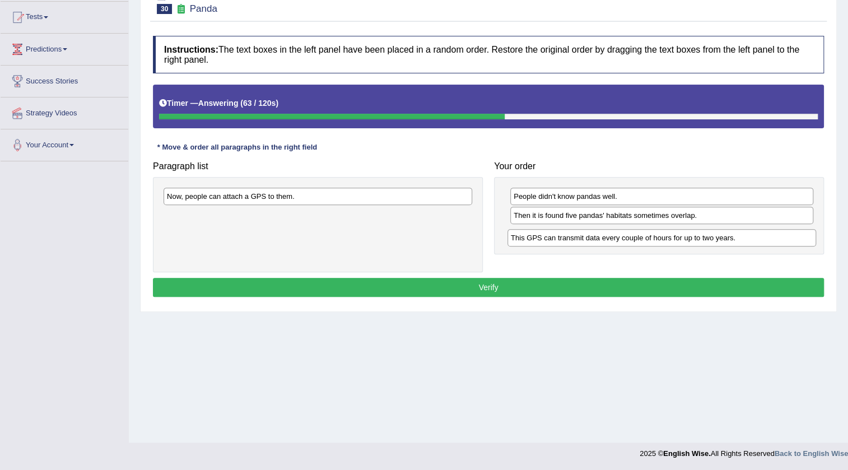
drag, startPoint x: 281, startPoint y: 215, endPoint x: 625, endPoint y: 237, distance: 344.8
click at [625, 237] on div "This GPS can transmit data every couple of hours for up to two years." at bounding box center [662, 237] width 309 height 17
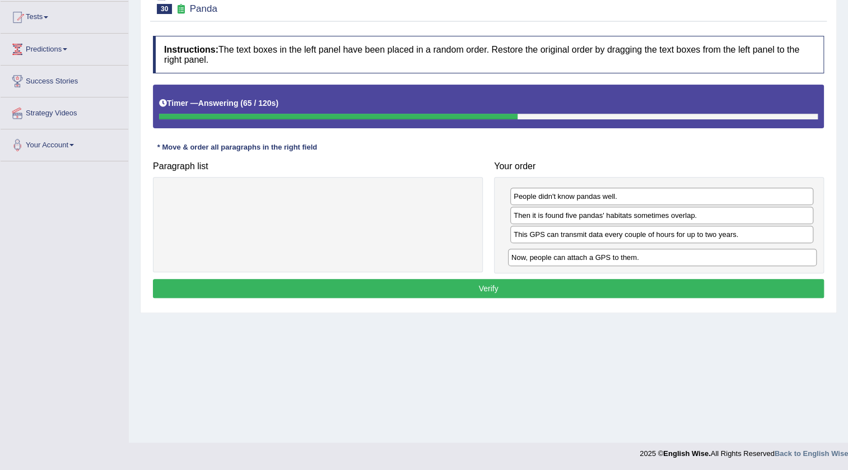
drag, startPoint x: 341, startPoint y: 189, endPoint x: 686, endPoint y: 250, distance: 349.9
click at [686, 250] on div "Now, people can attach a GPS to them." at bounding box center [662, 257] width 309 height 17
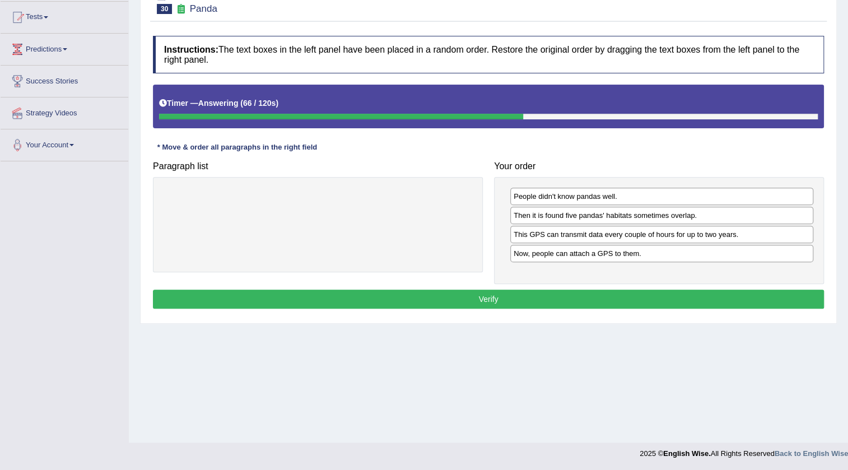
click at [507, 291] on button "Verify" at bounding box center [488, 299] width 671 height 19
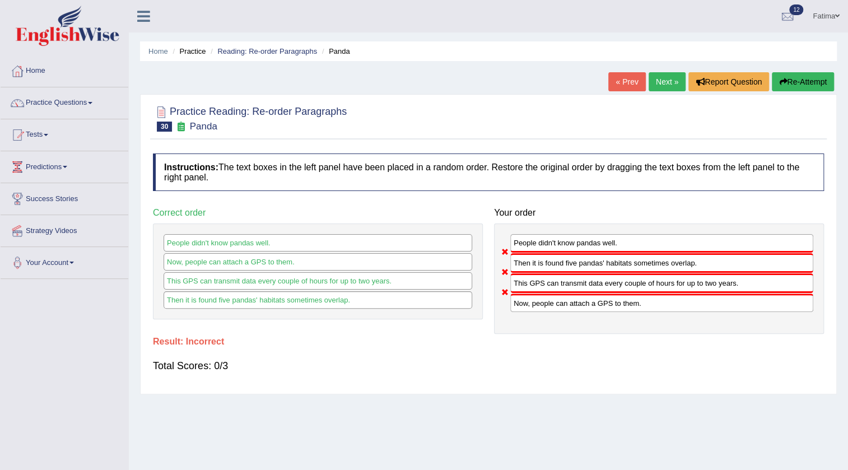
click at [788, 82] on button "Re-Attempt" at bounding box center [803, 81] width 62 height 19
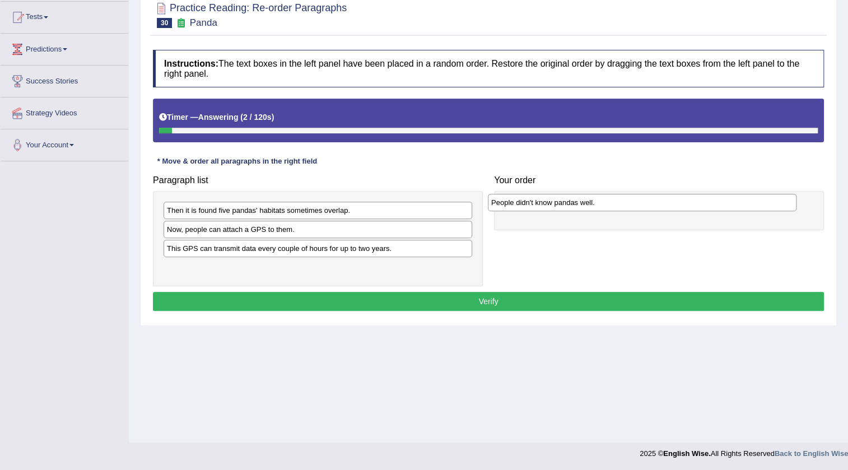
drag, startPoint x: 219, startPoint y: 272, endPoint x: 546, endPoint y: 206, distance: 333.8
click at [546, 206] on div "People didn't know pandas well." at bounding box center [642, 202] width 309 height 17
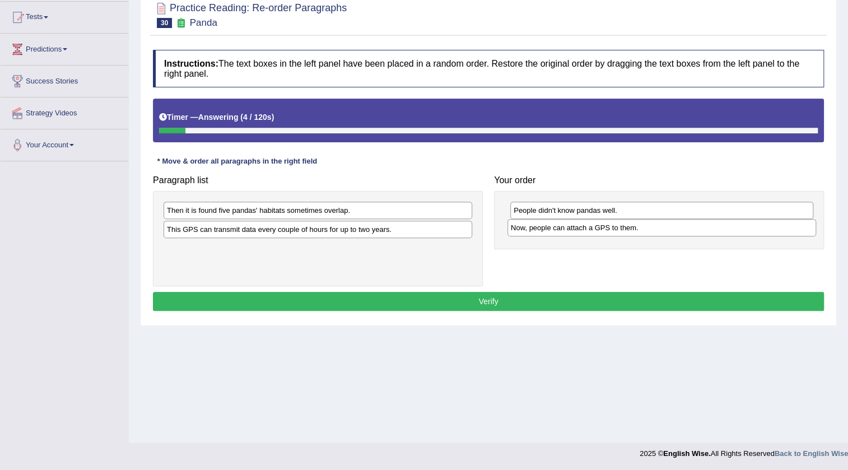
drag, startPoint x: 270, startPoint y: 225, endPoint x: 574, endPoint y: 239, distance: 305.1
click at [615, 224] on div "Now, people can attach a GPS to them." at bounding box center [662, 227] width 309 height 17
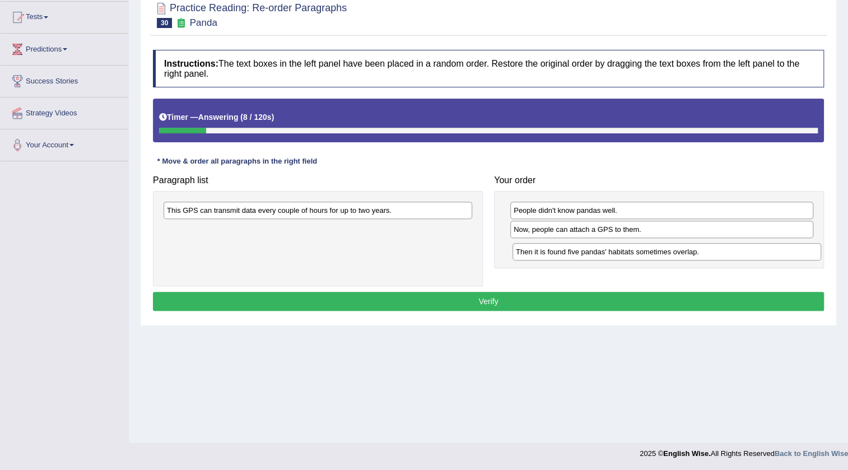
drag, startPoint x: 296, startPoint y: 213, endPoint x: 645, endPoint y: 255, distance: 351.5
click at [645, 255] on div "Then it is found five pandas' habitats sometimes overlap." at bounding box center [667, 251] width 309 height 17
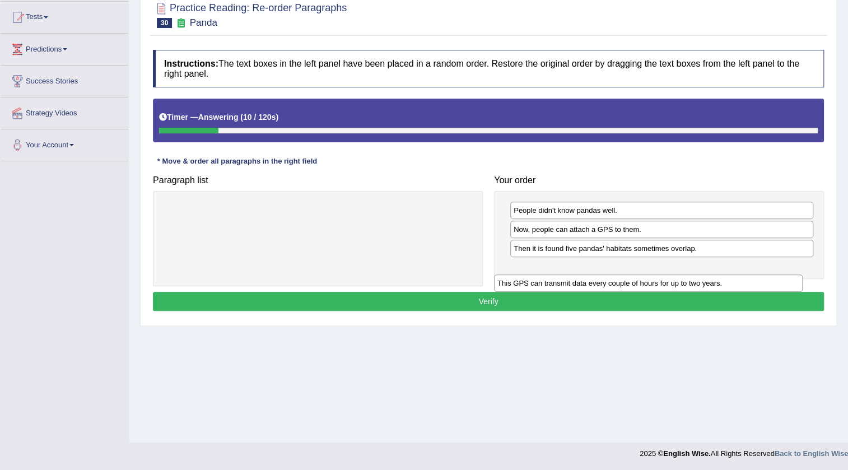
drag, startPoint x: 346, startPoint y: 212, endPoint x: 681, endPoint y: 284, distance: 342.6
click at [681, 284] on div "This GPS can transmit data every couple of hours for up to two years." at bounding box center [648, 283] width 309 height 17
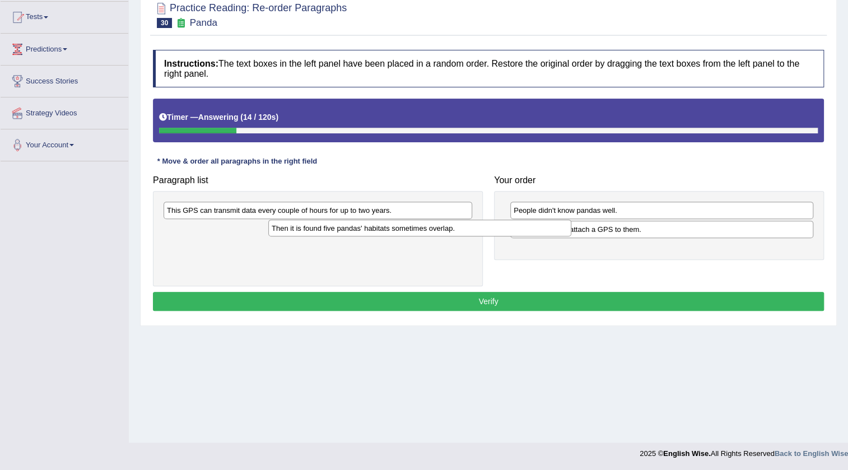
drag, startPoint x: 565, startPoint y: 252, endPoint x: 264, endPoint y: 235, distance: 301.9
click at [268, 235] on div "Then it is found five pandas' habitats sometimes overlap." at bounding box center [419, 228] width 303 height 17
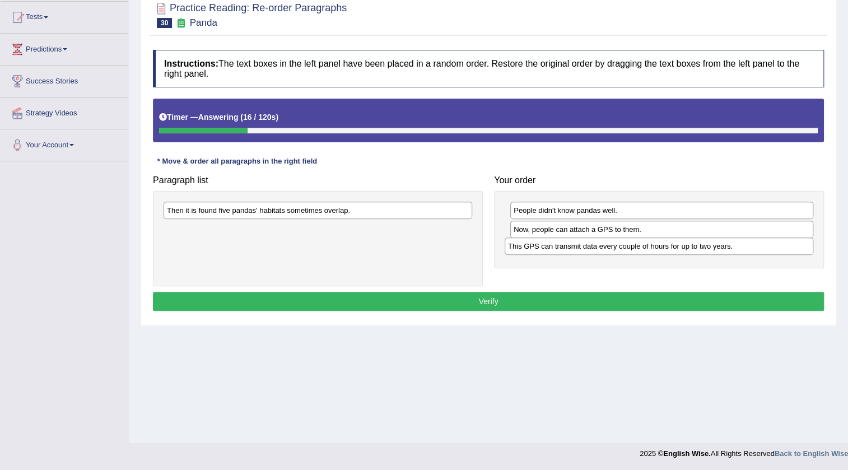
drag, startPoint x: 294, startPoint y: 213, endPoint x: 635, endPoint y: 248, distance: 343.1
click at [635, 248] on div "This GPS can transmit data every couple of hours for up to two years." at bounding box center [659, 246] width 309 height 17
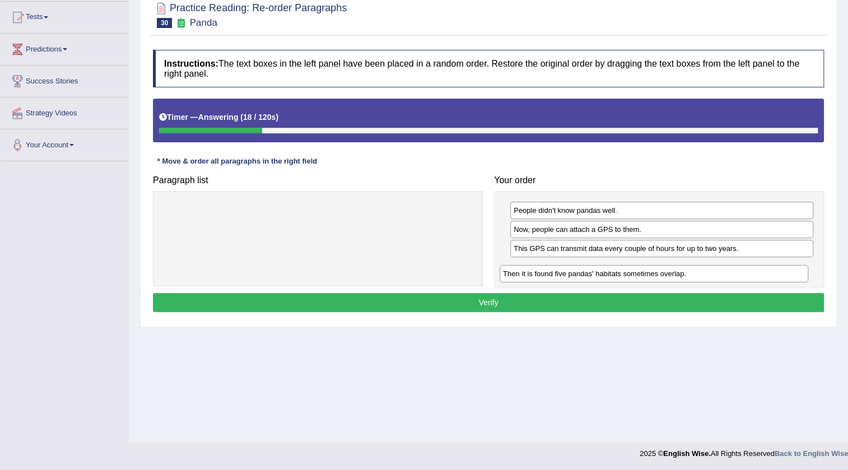
drag, startPoint x: 317, startPoint y: 212, endPoint x: 653, endPoint y: 275, distance: 341.6
click at [653, 275] on div "Then it is found five pandas' habitats sometimes overlap." at bounding box center [654, 273] width 309 height 17
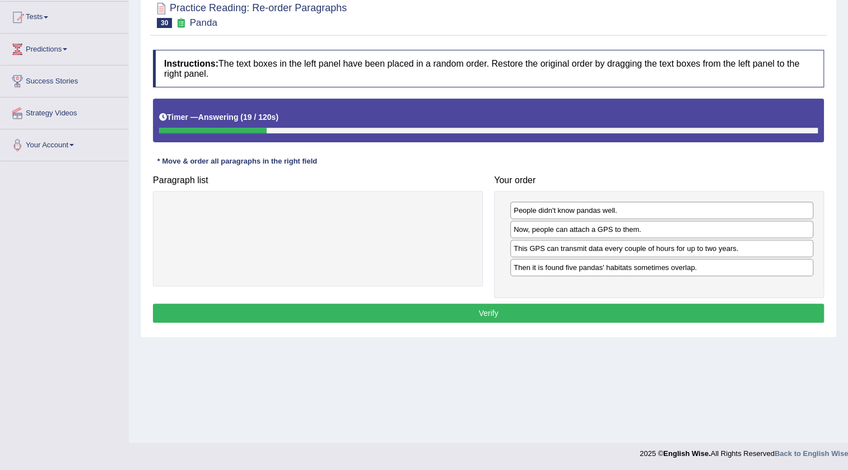
click at [472, 308] on button "Verify" at bounding box center [488, 313] width 671 height 19
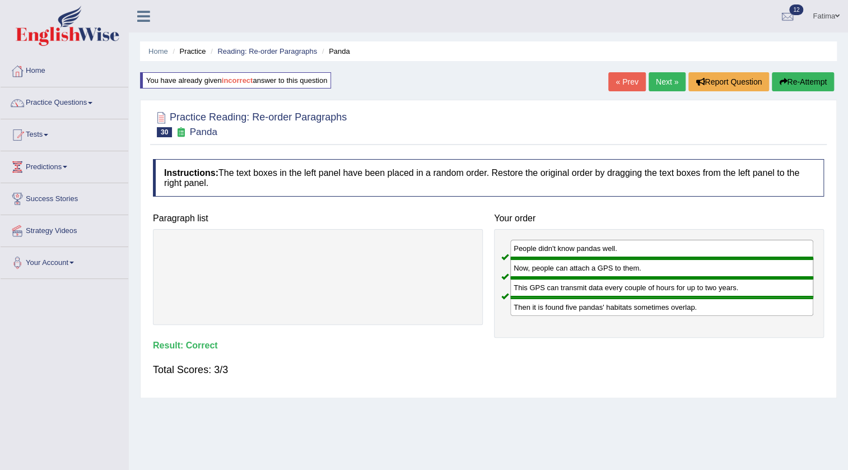
click at [670, 81] on link "Next »" at bounding box center [667, 81] width 37 height 19
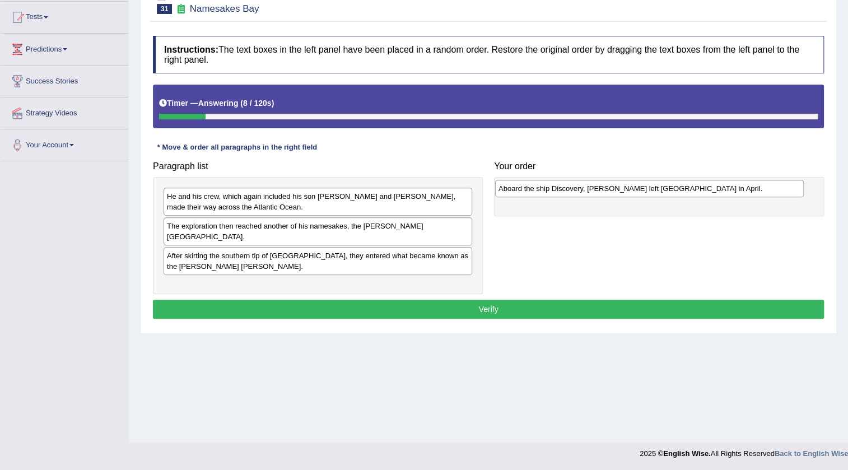
drag, startPoint x: 299, startPoint y: 275, endPoint x: 631, endPoint y: 189, distance: 342.8
click at [631, 189] on div "Aboard the ship Discovery, [PERSON_NAME] left [GEOGRAPHIC_DATA] in April." at bounding box center [649, 188] width 309 height 17
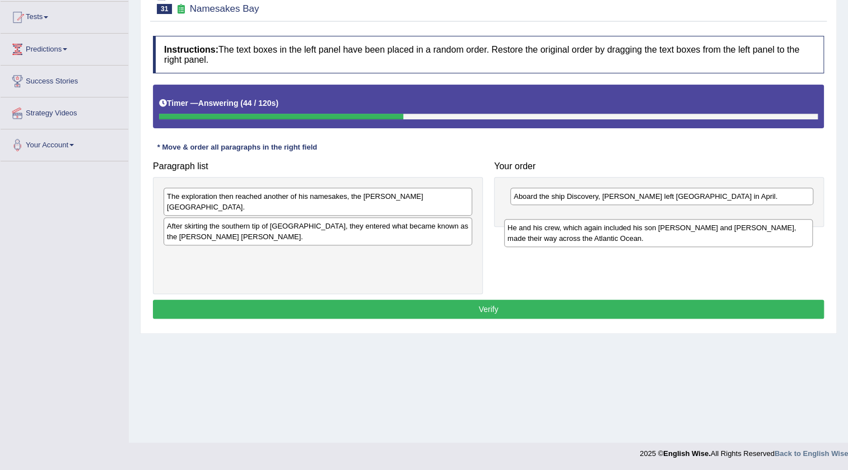
drag, startPoint x: 273, startPoint y: 200, endPoint x: 613, endPoint y: 225, distance: 341.1
click at [614, 225] on div "He and his crew, which again included his son [PERSON_NAME] and [PERSON_NAME], …" at bounding box center [658, 233] width 309 height 28
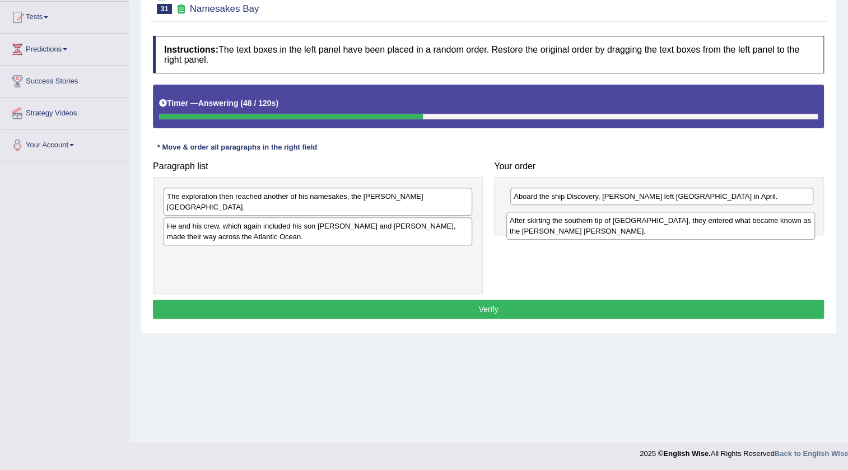
drag, startPoint x: 296, startPoint y: 224, endPoint x: 640, endPoint y: 227, distance: 344.1
click at [640, 227] on div "After skirting the southern tip of [GEOGRAPHIC_DATA], they entered what became …" at bounding box center [661, 226] width 309 height 28
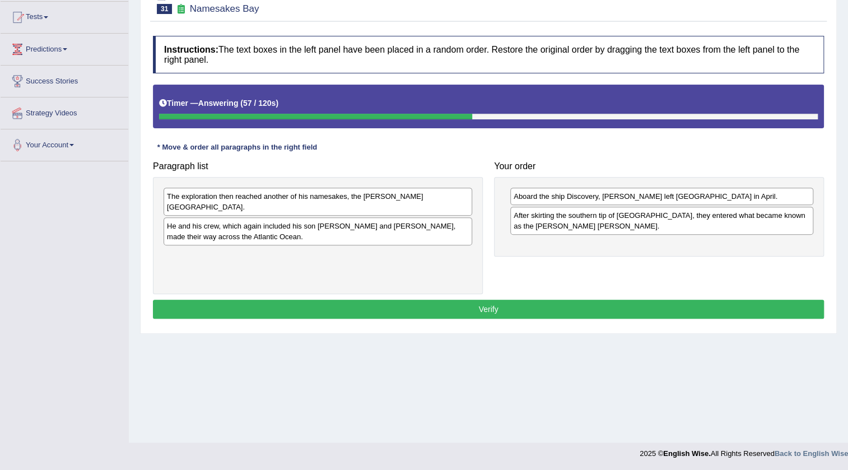
drag, startPoint x: 287, startPoint y: 206, endPoint x: 351, endPoint y: 216, distance: 65.2
click at [351, 217] on div "The exploration then reached another of his namesakes, the Hudson Bay. He and h…" at bounding box center [318, 235] width 330 height 117
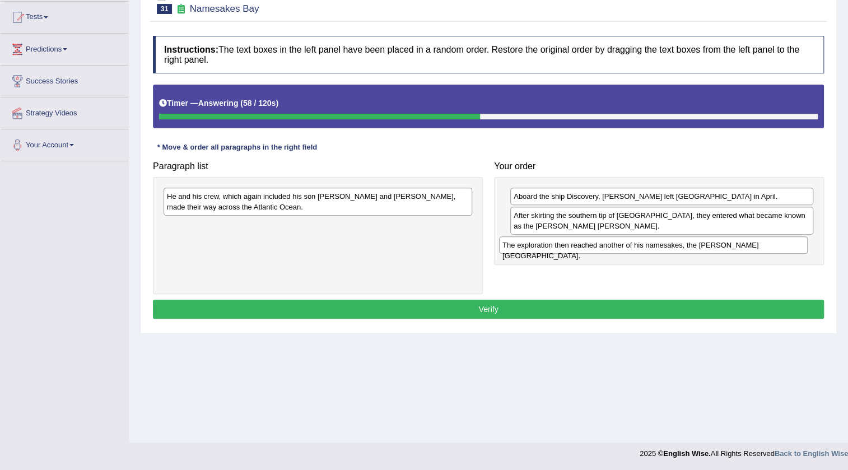
drag, startPoint x: 359, startPoint y: 202, endPoint x: 695, endPoint y: 252, distance: 339.8
click at [695, 252] on div "The exploration then reached another of his namesakes, the Hudson Bay." at bounding box center [653, 244] width 309 height 17
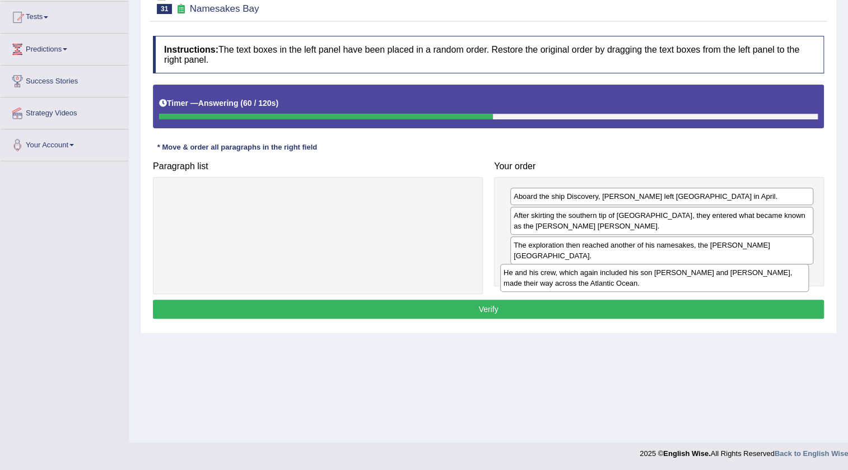
drag, startPoint x: 400, startPoint y: 203, endPoint x: 744, endPoint y: 277, distance: 351.8
click at [744, 277] on div "He and his crew, which again included his son John and Robert Juet, made their …" at bounding box center [654, 278] width 309 height 28
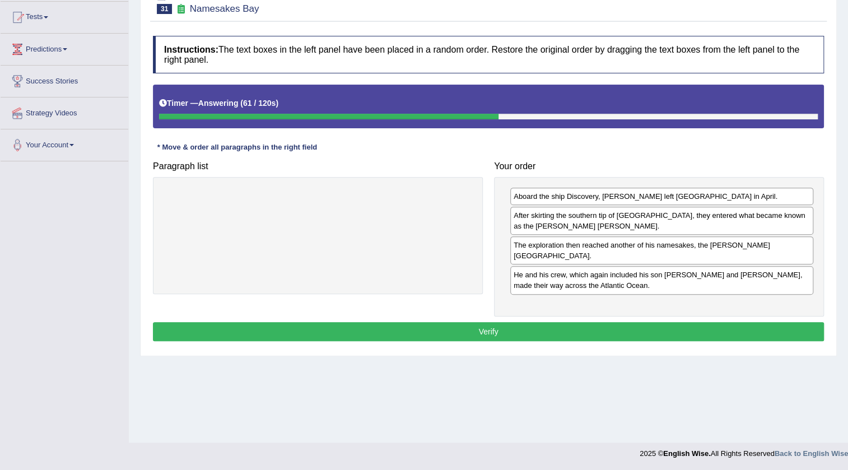
click at [495, 322] on button "Verify" at bounding box center [488, 331] width 671 height 19
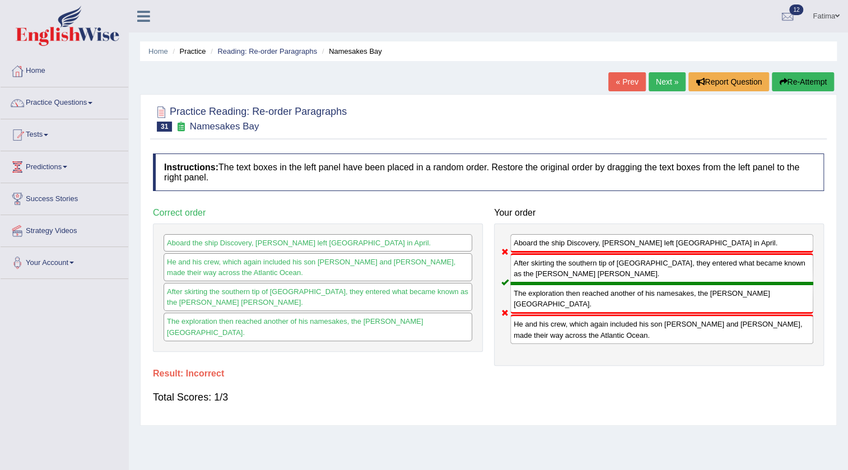
click at [791, 85] on button "Re-Attempt" at bounding box center [803, 81] width 62 height 19
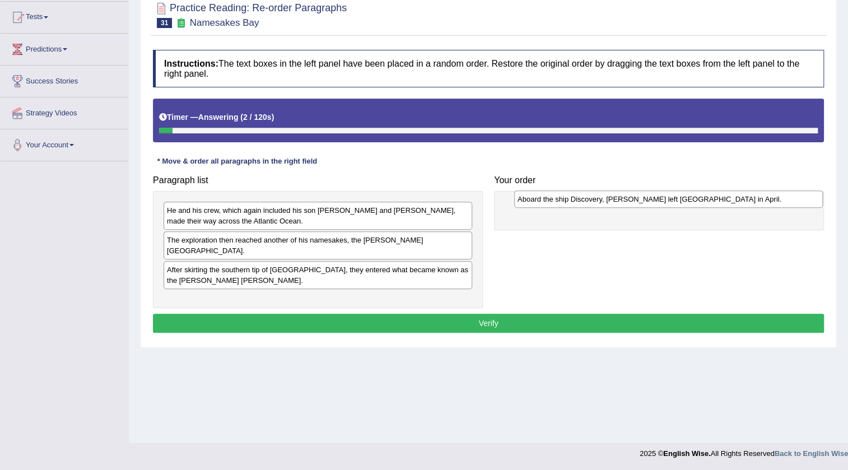
drag, startPoint x: 221, startPoint y: 288, endPoint x: 572, endPoint y: 198, distance: 362.0
click at [572, 198] on div "Aboard the ship Discovery, [PERSON_NAME] left [GEOGRAPHIC_DATA] in April." at bounding box center [668, 199] width 309 height 17
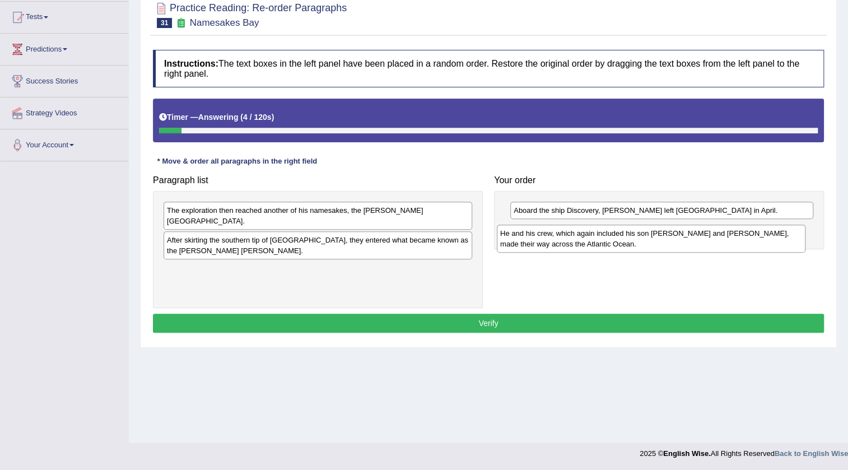
drag, startPoint x: 349, startPoint y: 219, endPoint x: 686, endPoint y: 235, distance: 338.3
click at [686, 235] on div "He and his crew, which again included his son [PERSON_NAME] and [PERSON_NAME], …" at bounding box center [651, 239] width 309 height 28
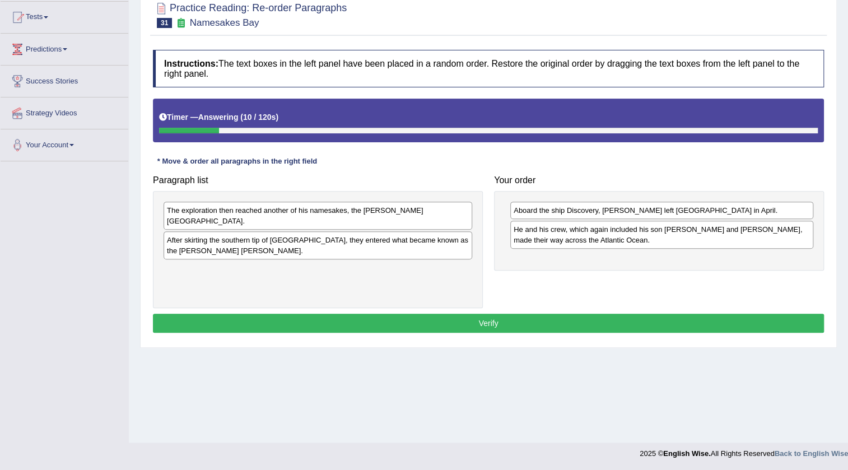
drag, startPoint x: 337, startPoint y: 219, endPoint x: 348, endPoint y: 215, distance: 11.9
click at [341, 221] on div "The exploration then reached another of his namesakes, the Hudson Bay. After sk…" at bounding box center [318, 249] width 330 height 117
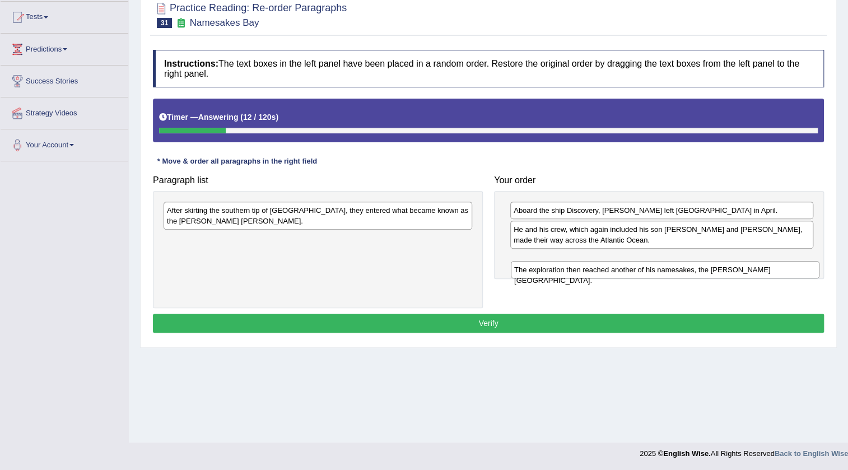
drag, startPoint x: 349, startPoint y: 213, endPoint x: 675, endPoint y: 273, distance: 331.0
click at [698, 270] on div "The exploration then reached another of his namesakes, the [PERSON_NAME][GEOGRA…" at bounding box center [665, 269] width 309 height 17
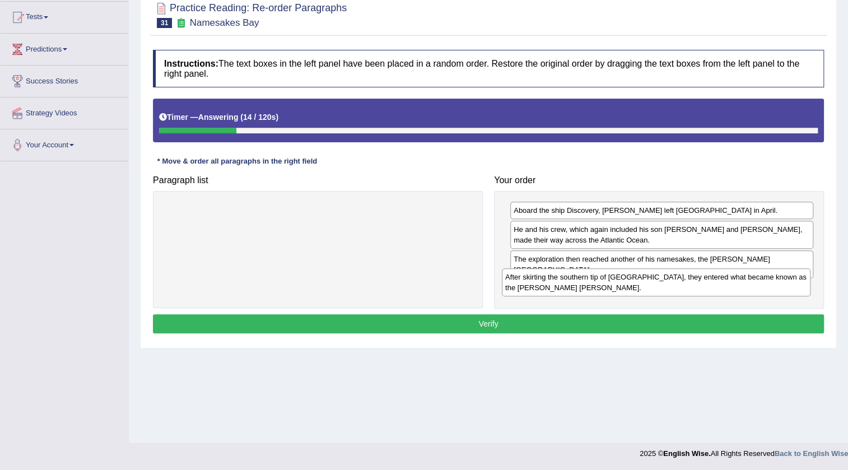
drag, startPoint x: 433, startPoint y: 213, endPoint x: 772, endPoint y: 280, distance: 345.5
click at [772, 280] on div "After skirting the southern tip of Greenland, they entered what became known as…" at bounding box center [656, 282] width 309 height 28
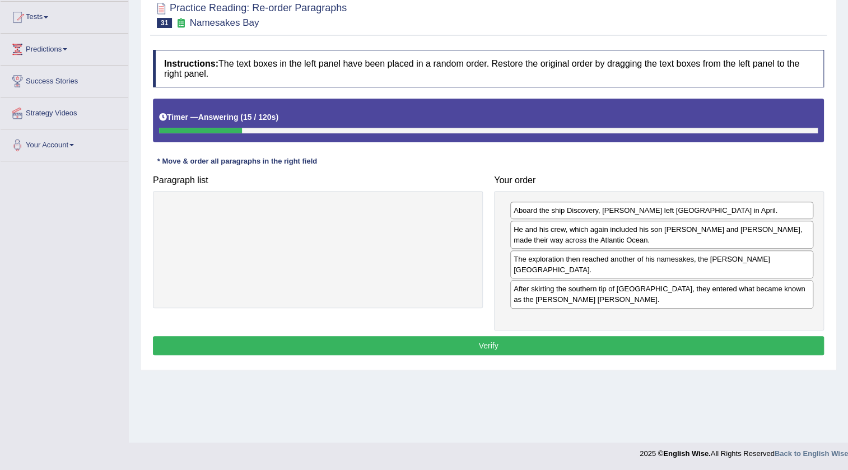
click at [502, 336] on button "Verify" at bounding box center [488, 345] width 671 height 19
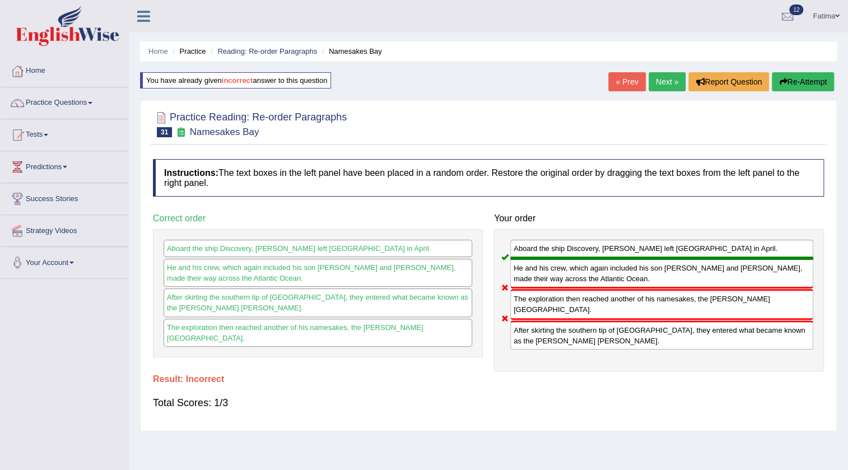
click at [802, 80] on button "Re-Attempt" at bounding box center [803, 81] width 62 height 19
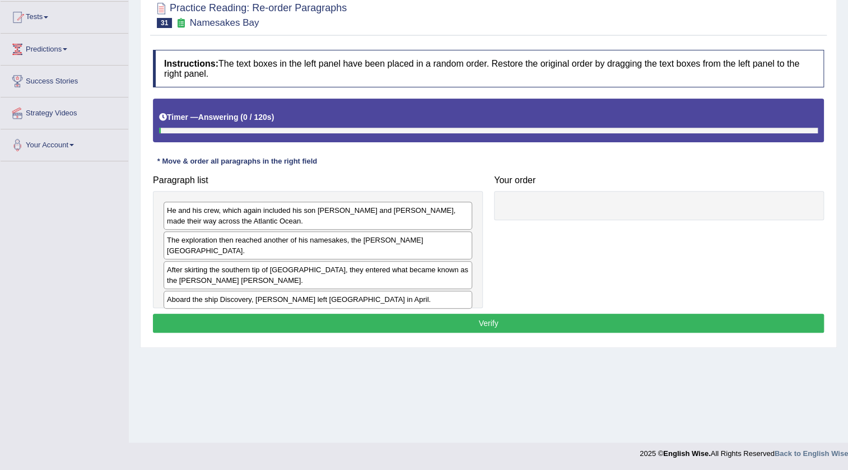
scroll to position [118, 0]
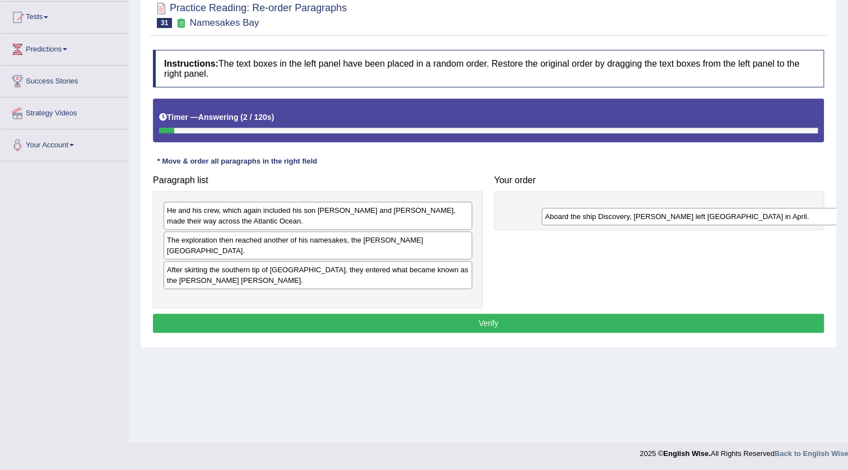
drag, startPoint x: 264, startPoint y: 292, endPoint x: 642, endPoint y: 219, distance: 384.6
click at [642, 219] on div "Aboard the ship Discovery, [PERSON_NAME] left [GEOGRAPHIC_DATA] in April." at bounding box center [696, 216] width 309 height 17
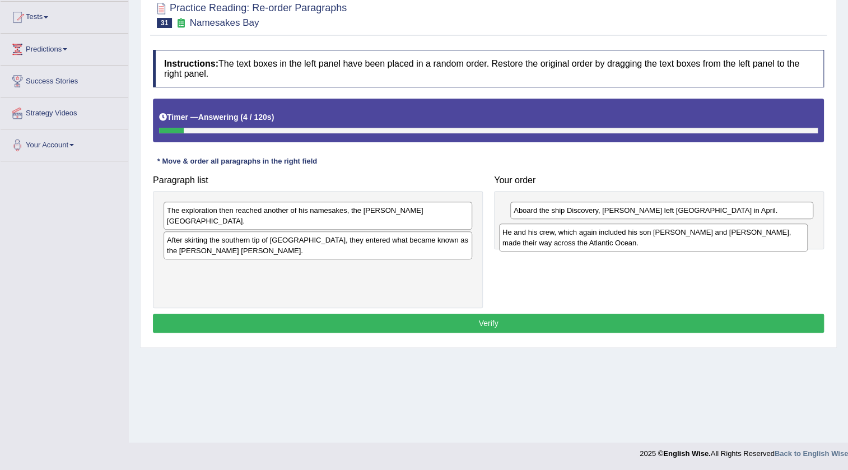
drag, startPoint x: 432, startPoint y: 220, endPoint x: 769, endPoint y: 229, distance: 337.5
click at [769, 229] on div "He and his crew, which again included his son [PERSON_NAME] and [PERSON_NAME], …" at bounding box center [653, 238] width 309 height 28
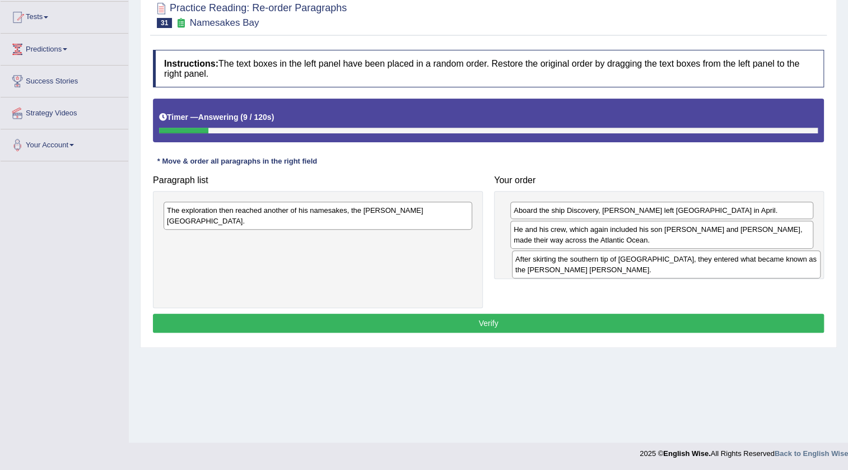
drag, startPoint x: 296, startPoint y: 236, endPoint x: 644, endPoint y: 266, distance: 349.8
click at [644, 266] on div "After skirting the southern tip of [GEOGRAPHIC_DATA], they entered what became …" at bounding box center [666, 264] width 309 height 28
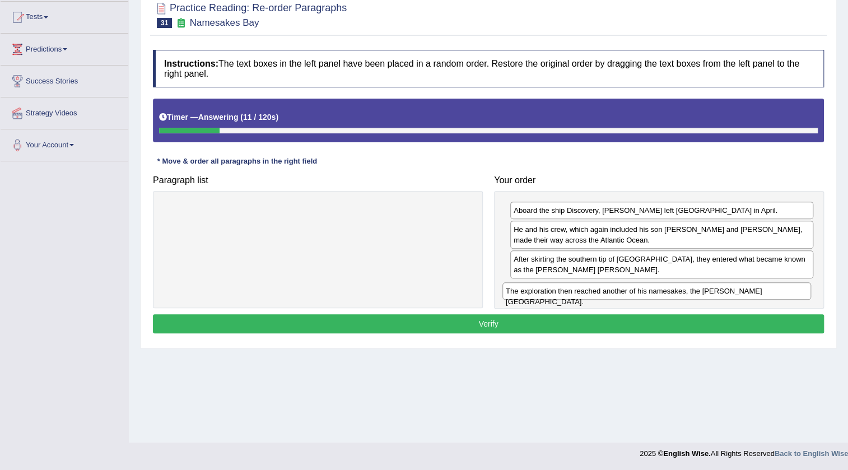
drag, startPoint x: 412, startPoint y: 213, endPoint x: 751, endPoint y: 293, distance: 348.3
click at [751, 293] on div "The exploration then reached another of his namesakes, the [PERSON_NAME][GEOGRA…" at bounding box center [657, 290] width 309 height 17
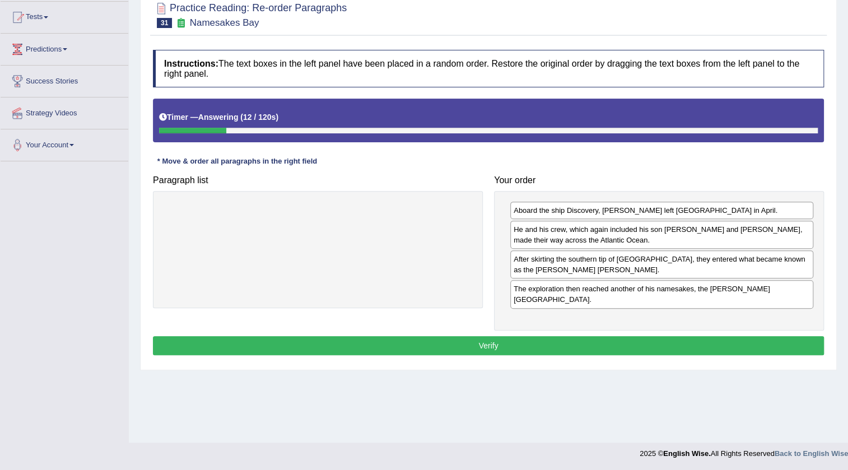
click at [463, 336] on button "Verify" at bounding box center [488, 345] width 671 height 19
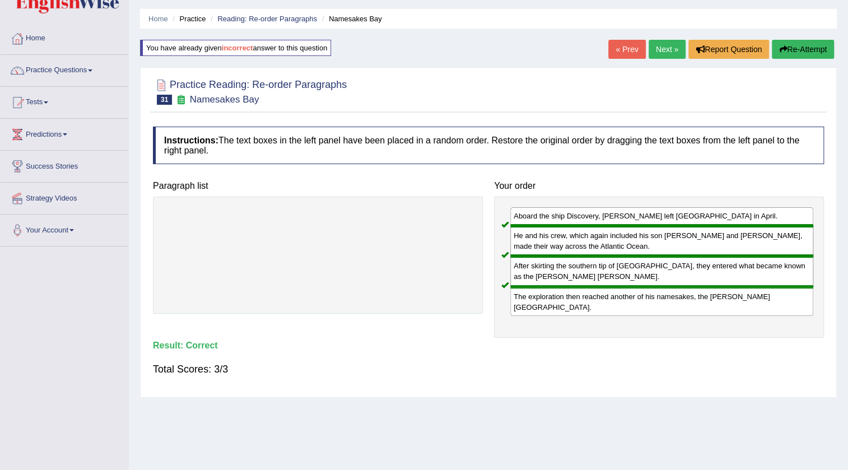
scroll to position [0, 0]
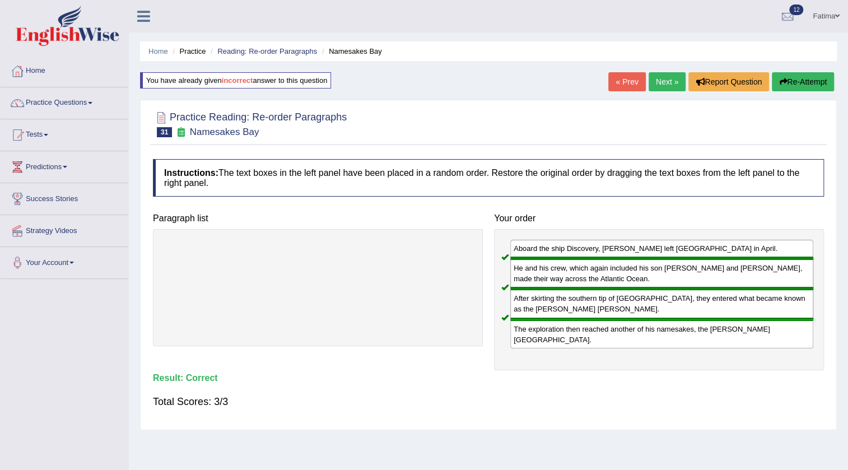
click at [661, 87] on link "Next »" at bounding box center [667, 81] width 37 height 19
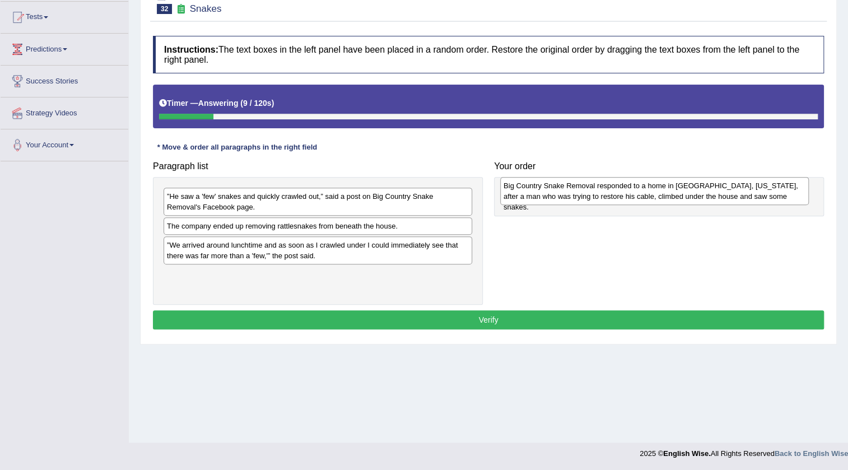
drag, startPoint x: 237, startPoint y: 287, endPoint x: 573, endPoint y: 198, distance: 347.7
click at [573, 198] on div "Big Country Snake Removal responded to a home in [GEOGRAPHIC_DATA], [US_STATE],…" at bounding box center [654, 191] width 309 height 28
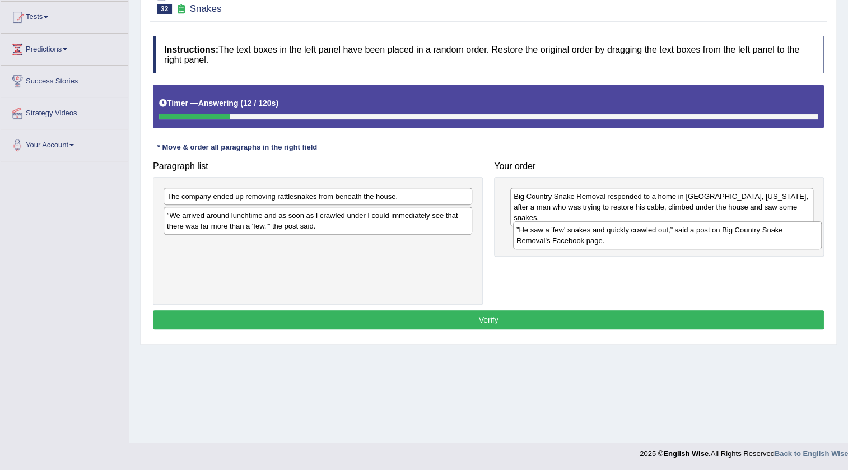
drag, startPoint x: 342, startPoint y: 211, endPoint x: 691, endPoint y: 245, distance: 351.3
click at [691, 245] on div "”He saw a 'few' snakes and quickly crawled out,” said a post on Big Country Sna…" at bounding box center [667, 235] width 309 height 28
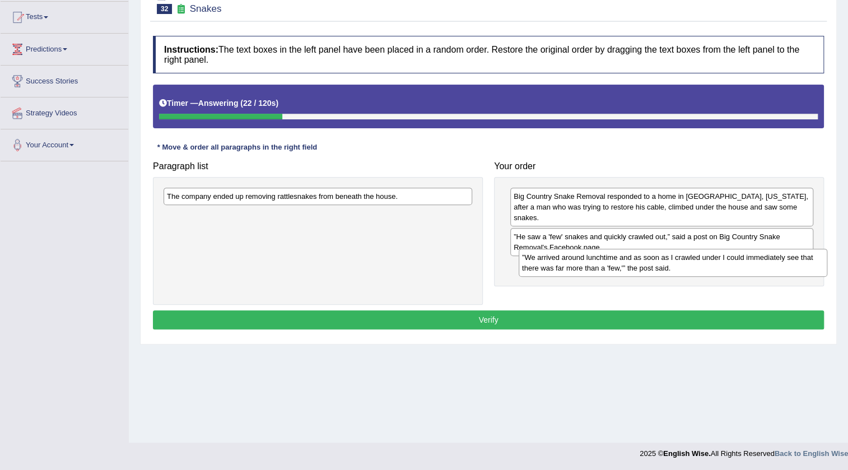
drag, startPoint x: 286, startPoint y: 237, endPoint x: 639, endPoint y: 268, distance: 353.8
click at [639, 268] on div "”We arrived around lunchtime and as soon as I crawled under I could immediately…" at bounding box center [673, 263] width 309 height 28
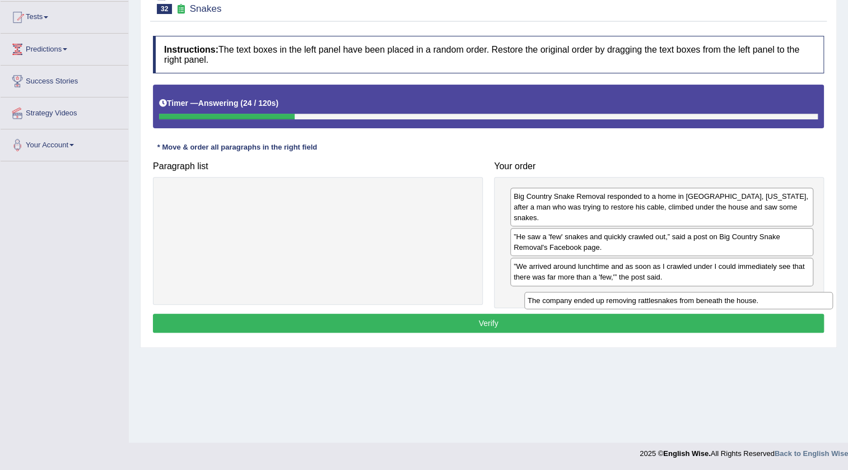
drag, startPoint x: 417, startPoint y: 193, endPoint x: 783, endPoint y: 295, distance: 379.3
click at [783, 295] on div "The company ended up removing rattlesnakes from beneath the house." at bounding box center [678, 300] width 309 height 17
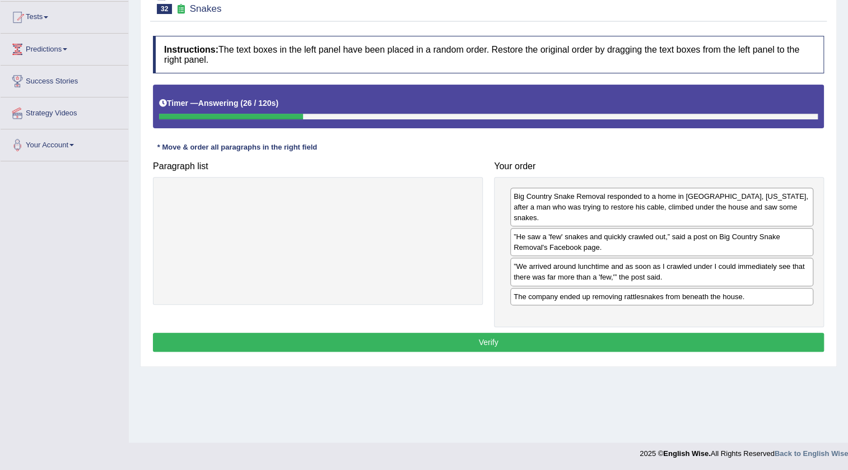
click at [501, 333] on button "Verify" at bounding box center [488, 342] width 671 height 19
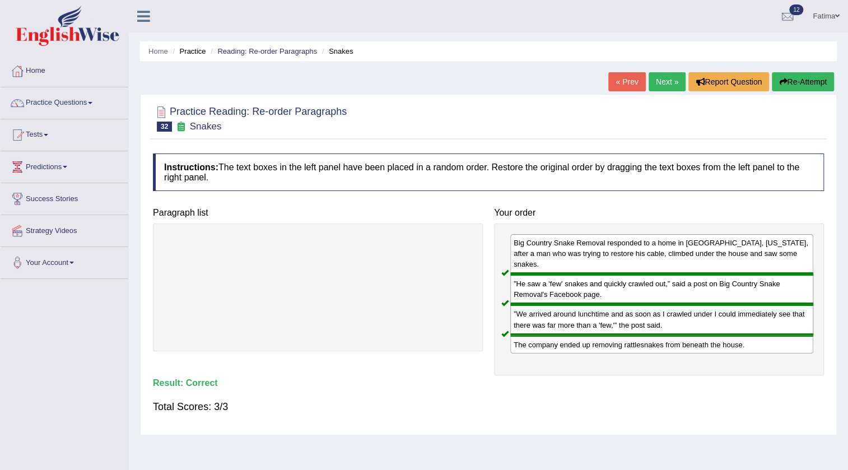
click at [656, 86] on link "Next »" at bounding box center [667, 81] width 37 height 19
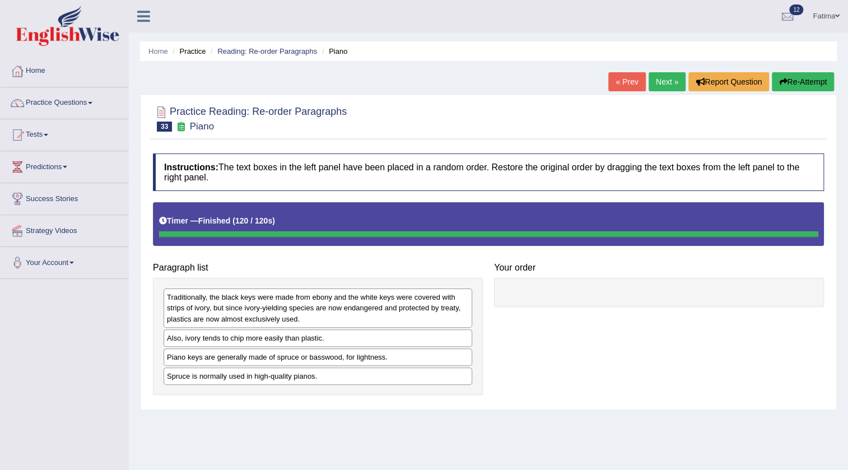
click at [792, 85] on button "Re-Attempt" at bounding box center [803, 81] width 62 height 19
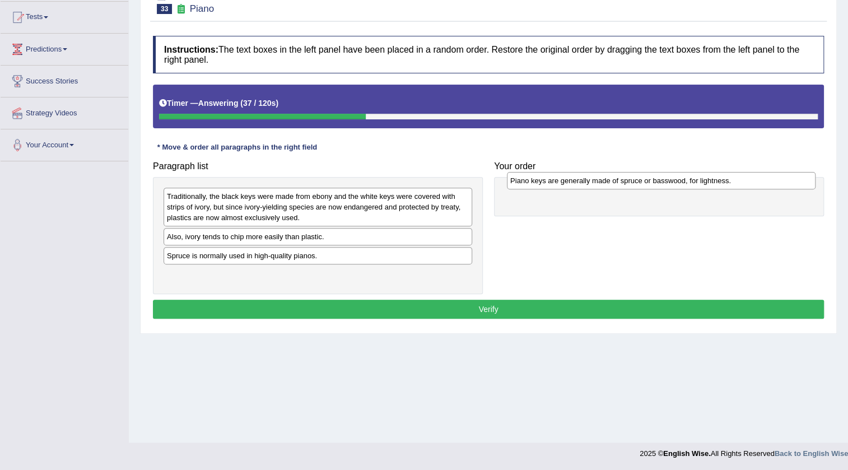
drag, startPoint x: 247, startPoint y: 259, endPoint x: 590, endPoint y: 184, distance: 351.6
click at [590, 184] on div "Piano keys are generally made of spruce or basswood, for lightness." at bounding box center [661, 180] width 309 height 17
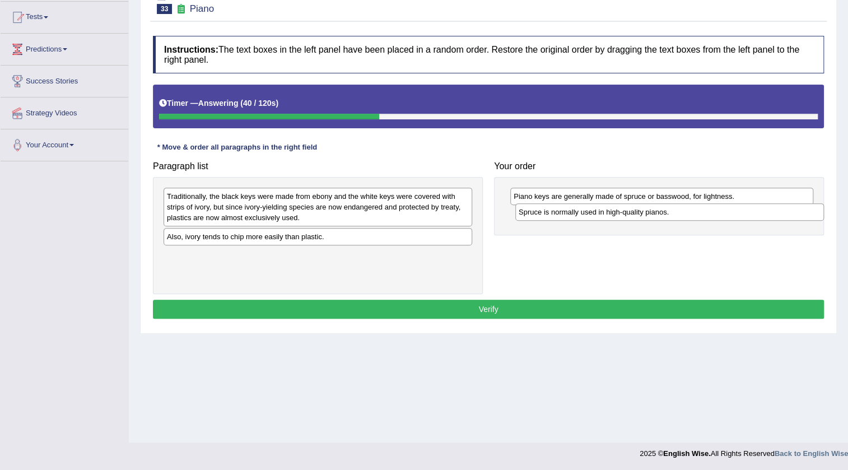
drag, startPoint x: 250, startPoint y: 259, endPoint x: 602, endPoint y: 216, distance: 354.6
click at [602, 216] on div "Spruce is normally used in high-quality pianos." at bounding box center [670, 211] width 309 height 17
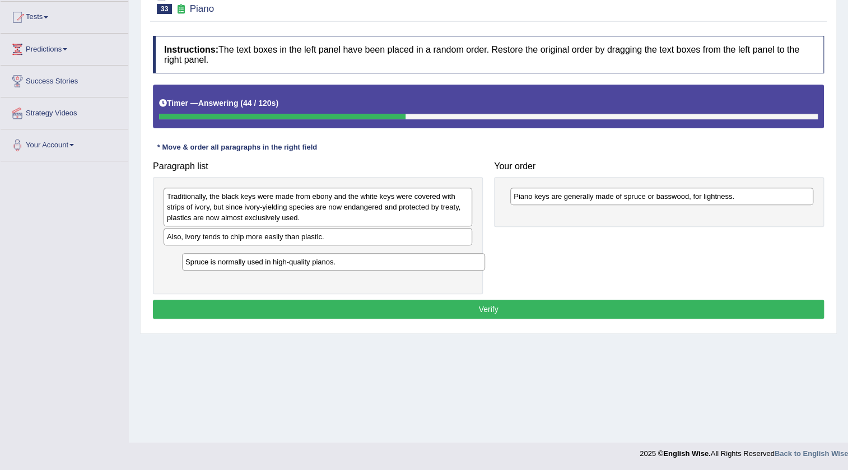
drag, startPoint x: 541, startPoint y: 217, endPoint x: 212, endPoint y: 264, distance: 332.2
click at [213, 264] on div "Spruce is normally used in high-quality pianos." at bounding box center [333, 261] width 303 height 17
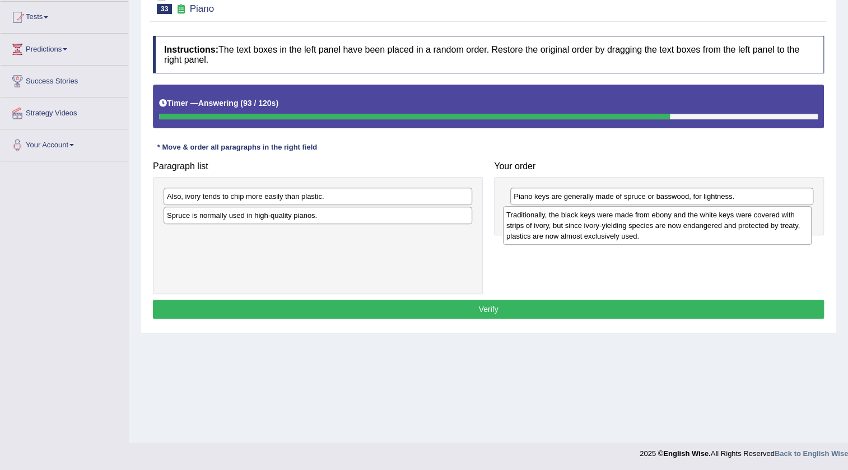
drag, startPoint x: 273, startPoint y: 217, endPoint x: 612, endPoint y: 235, distance: 340.1
click at [612, 235] on div "Traditionally, the black keys were made from ebony and the white keys were cove…" at bounding box center [657, 225] width 309 height 39
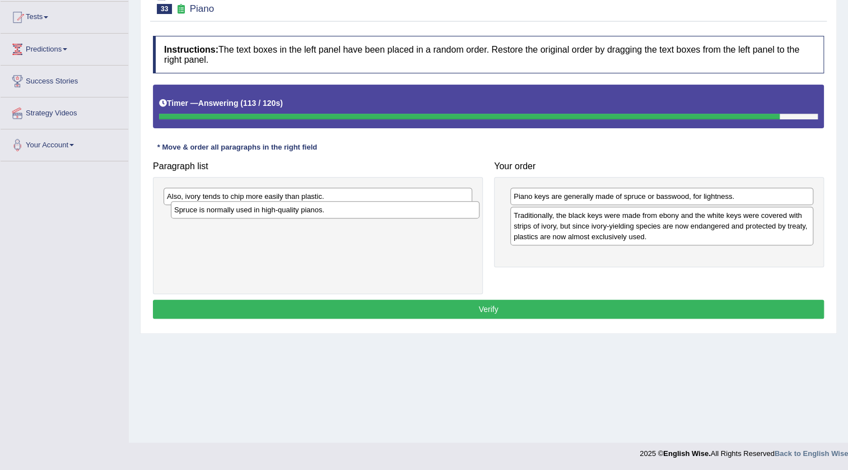
drag, startPoint x: 266, startPoint y: 206, endPoint x: 276, endPoint y: 199, distance: 11.3
click at [276, 201] on div "Spruce is normally used in high-quality pianos." at bounding box center [325, 209] width 309 height 17
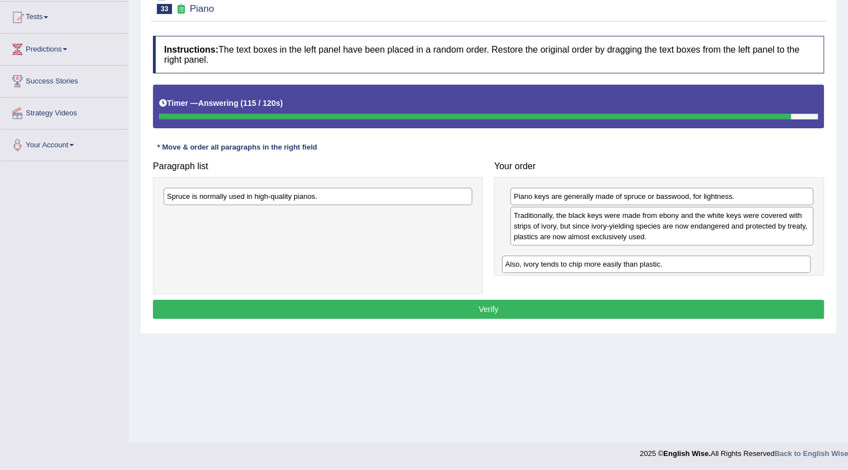
drag, startPoint x: 267, startPoint y: 198, endPoint x: 606, endPoint y: 266, distance: 345.2
click at [606, 266] on div "Also, ivory tends to chip more easily than plastic." at bounding box center [656, 264] width 309 height 17
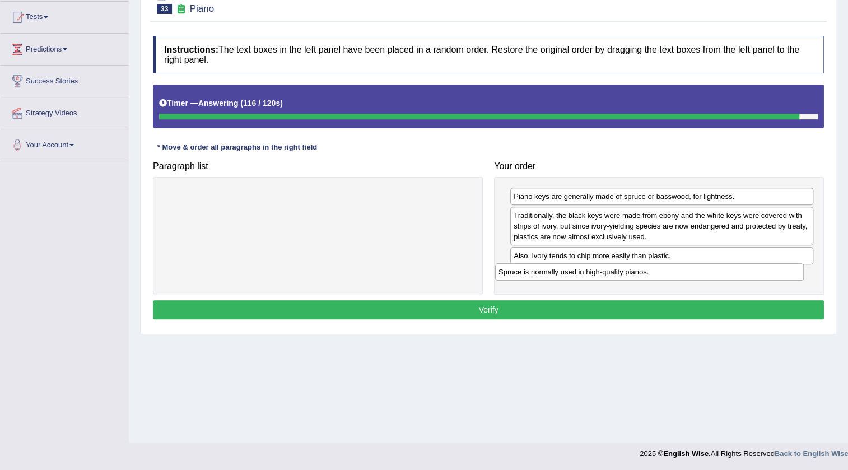
drag, startPoint x: 303, startPoint y: 192, endPoint x: 639, endPoint y: 267, distance: 344.9
click at [639, 267] on div "Spruce is normally used in high-quality pianos." at bounding box center [649, 271] width 309 height 17
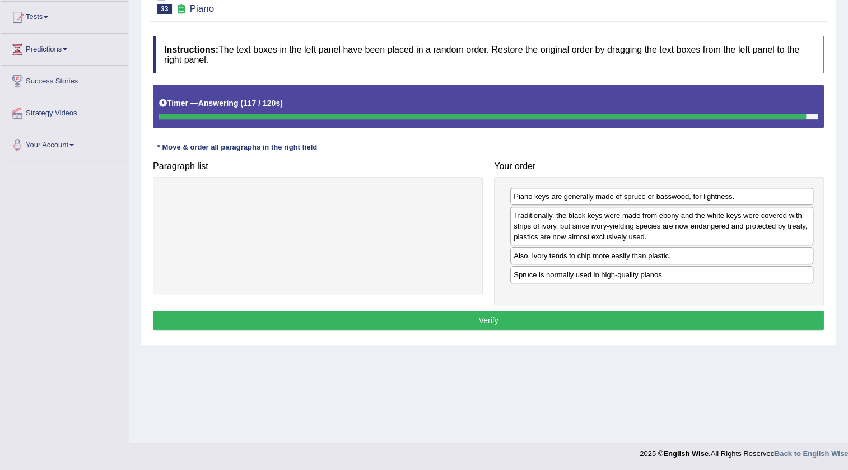
click at [466, 319] on button "Verify" at bounding box center [488, 320] width 671 height 19
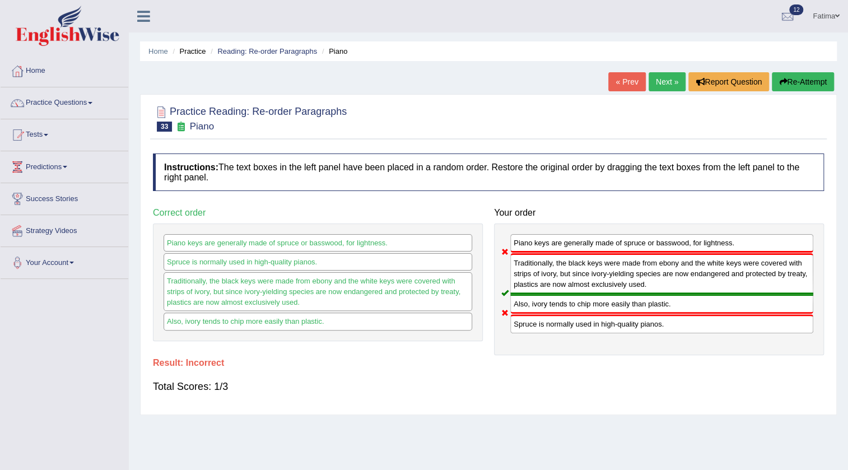
click at [803, 84] on button "Re-Attempt" at bounding box center [803, 81] width 62 height 19
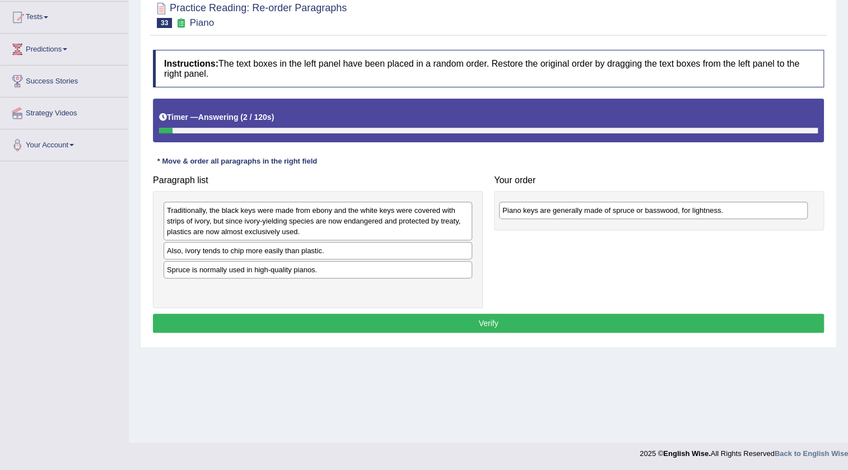
drag, startPoint x: 260, startPoint y: 275, endPoint x: 596, endPoint y: 216, distance: 340.9
click at [596, 216] on div "Piano keys are generally made of spruce or basswood, for lightness." at bounding box center [653, 210] width 309 height 17
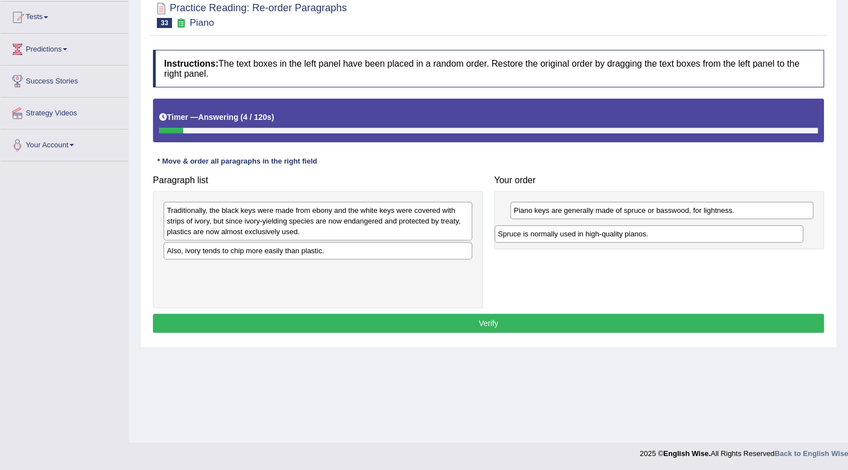
drag, startPoint x: 342, startPoint y: 270, endPoint x: 679, endPoint y: 230, distance: 339.1
click at [679, 230] on div "Spruce is normally used in high-quality pianos." at bounding box center [649, 233] width 309 height 17
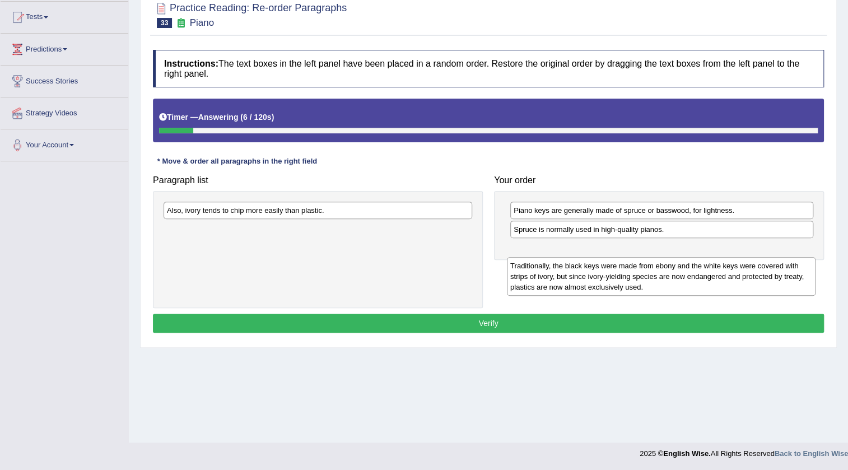
drag, startPoint x: 375, startPoint y: 217, endPoint x: 722, endPoint y: 267, distance: 350.4
click at [722, 267] on div "Traditionally, the black keys were made from ebony and the white keys were cove…" at bounding box center [661, 276] width 309 height 39
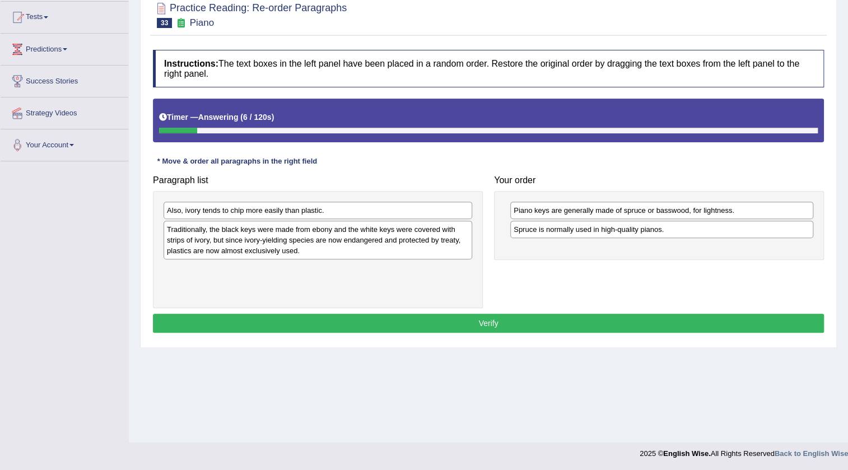
drag, startPoint x: 520, startPoint y: 278, endPoint x: 430, endPoint y: 243, distance: 97.1
click at [495, 271] on div "Paragraph list Also, ivory tends to chip more easily than plastic. Traditionall…" at bounding box center [488, 239] width 682 height 138
drag, startPoint x: 383, startPoint y: 219, endPoint x: 386, endPoint y: 225, distance: 6.3
click at [387, 225] on div "Traditionally, the black keys were made from ebony and the white keys were cove…" at bounding box center [317, 240] width 309 height 39
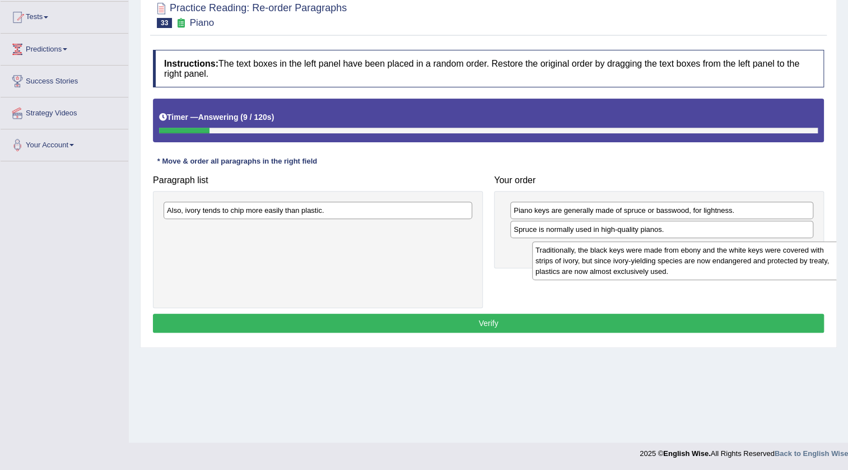
drag, startPoint x: 336, startPoint y: 233, endPoint x: 705, endPoint y: 252, distance: 369.7
click at [705, 252] on div "Traditionally, the black keys were made from ebony and the white keys were cove…" at bounding box center [686, 261] width 309 height 39
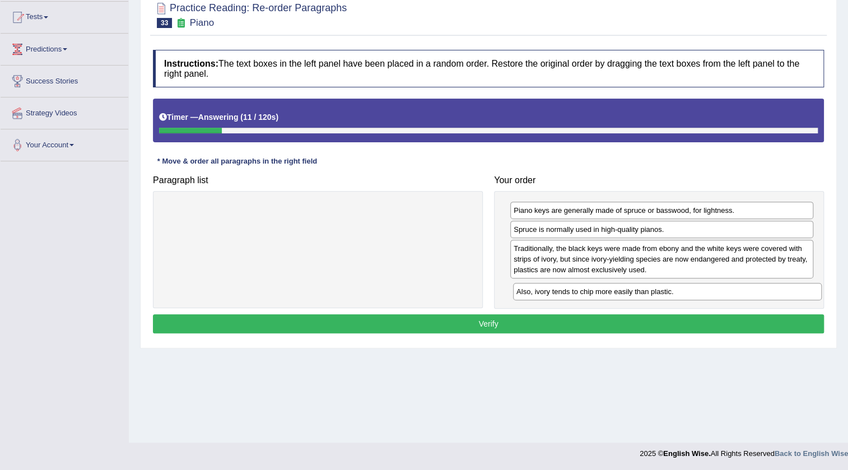
drag, startPoint x: 362, startPoint y: 207, endPoint x: 717, endPoint y: 289, distance: 364.4
click at [713, 287] on div "Also, ivory tends to chip more easily than plastic." at bounding box center [667, 291] width 309 height 17
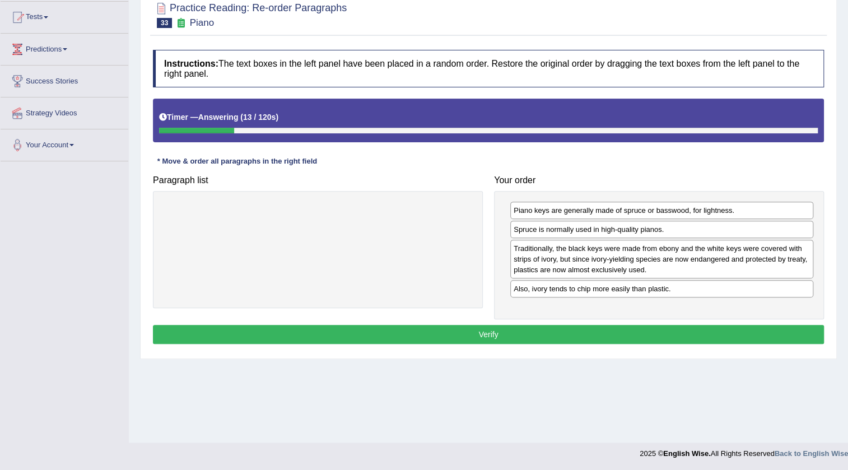
click at [459, 336] on button "Verify" at bounding box center [488, 334] width 671 height 19
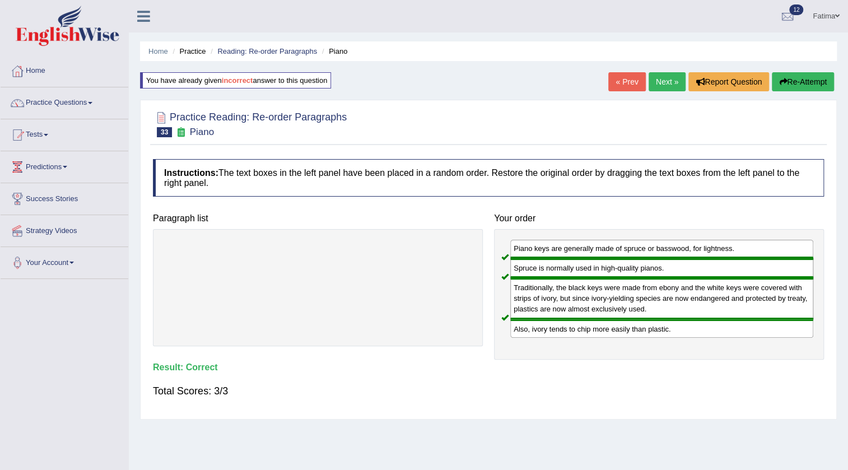
click at [674, 82] on link "Next »" at bounding box center [667, 81] width 37 height 19
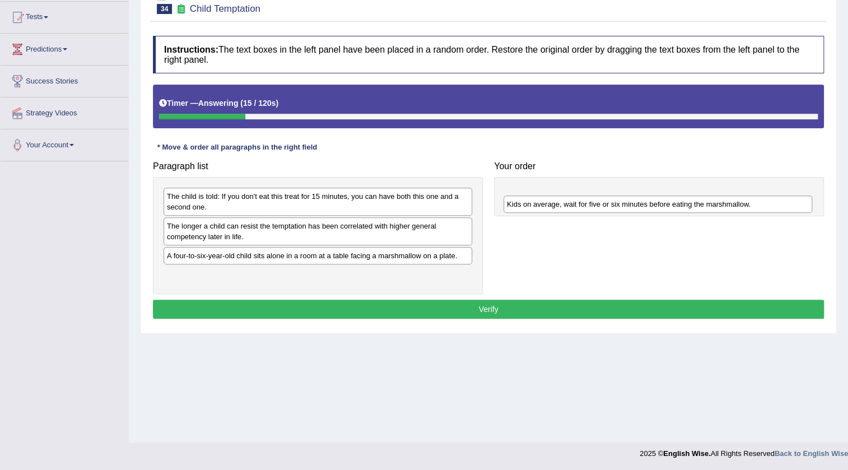
drag, startPoint x: 303, startPoint y: 262, endPoint x: 644, endPoint y: 206, distance: 345.8
click at [644, 206] on div "Kids on average, wait for five or six minutes before eating the marshmallow." at bounding box center [658, 204] width 309 height 17
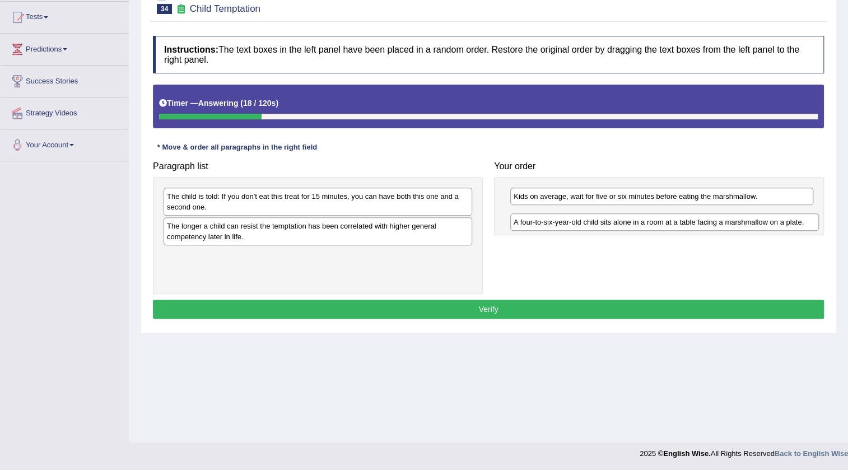
drag, startPoint x: 280, startPoint y: 258, endPoint x: 627, endPoint y: 222, distance: 348.6
click at [627, 222] on div "A four-to-six-year-old child sits alone in a room at a table facing a marshmall…" at bounding box center [664, 221] width 309 height 17
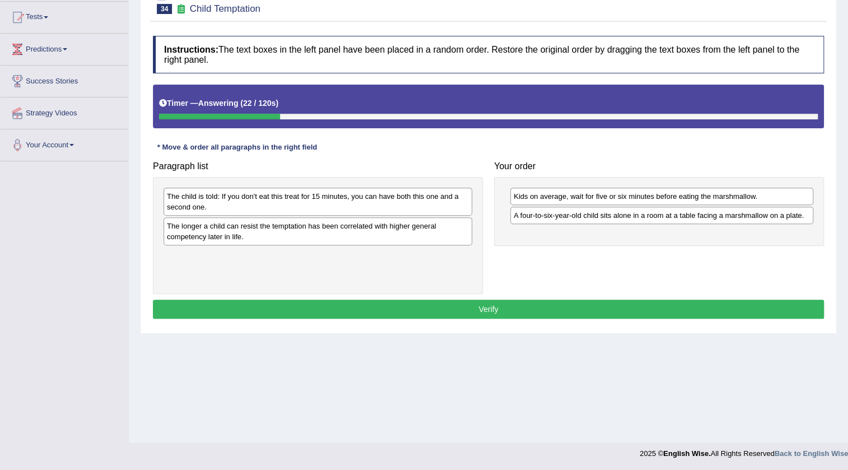
drag, startPoint x: 430, startPoint y: 253, endPoint x: 583, endPoint y: 235, distance: 153.5
click at [549, 253] on div "Paragraph list The child is told: If you don't eat this treat for 15 minutes, y…" at bounding box center [488, 225] width 682 height 138
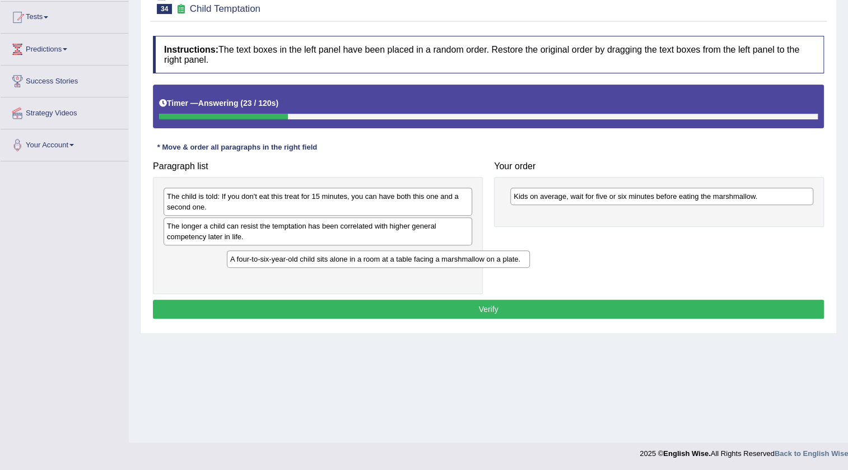
drag, startPoint x: 581, startPoint y: 218, endPoint x: 296, endPoint y: 261, distance: 287.3
click at [296, 261] on div "A four-to-six-year-old child sits alone in a room at a table facing a marshmall…" at bounding box center [378, 258] width 303 height 17
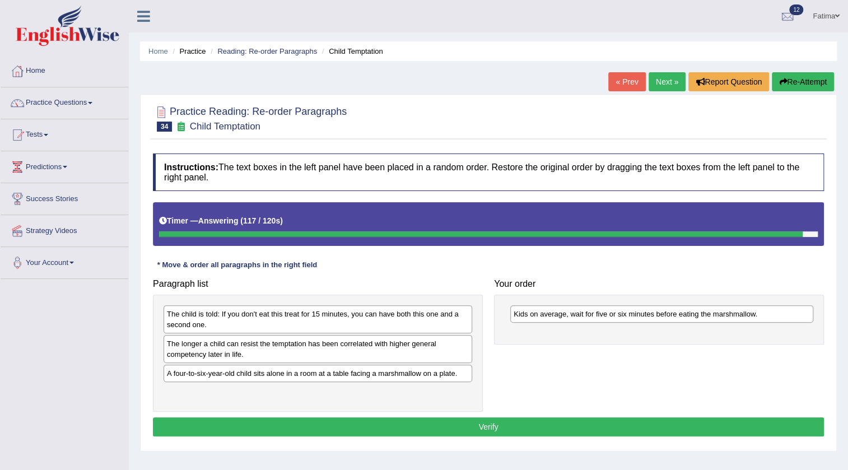
click at [804, 77] on button "Re-Attempt" at bounding box center [803, 81] width 62 height 19
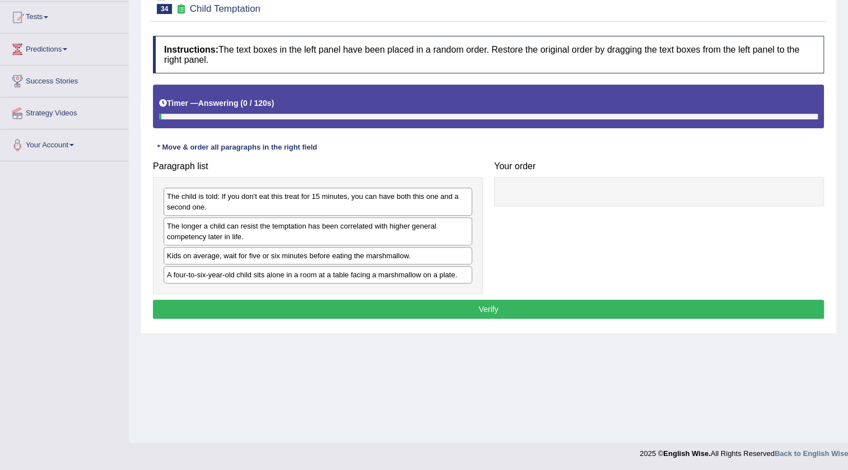
scroll to position [118, 0]
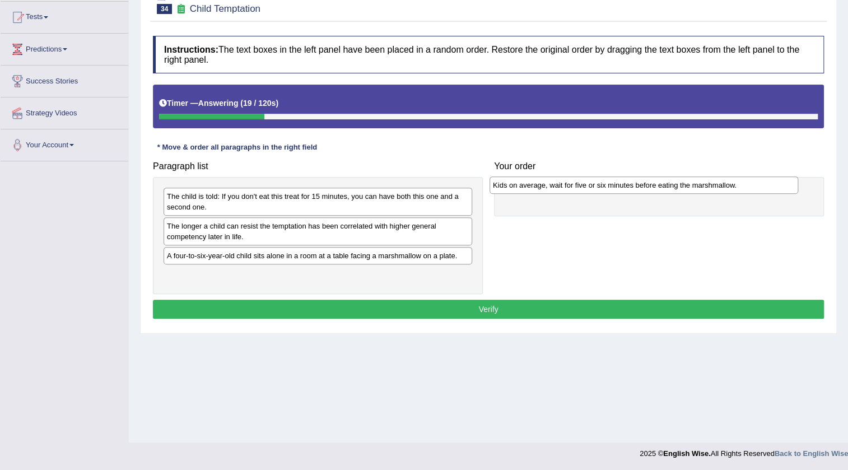
drag, startPoint x: 215, startPoint y: 256, endPoint x: 547, endPoint y: 184, distance: 339.9
click at [546, 184] on div "Kids on average, wait for five or six minutes before eating the marshmallow." at bounding box center [644, 185] width 309 height 17
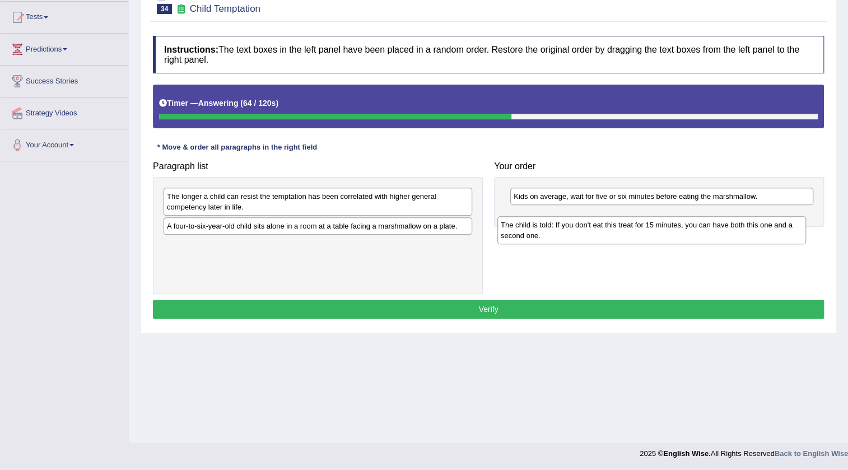
drag, startPoint x: 355, startPoint y: 206, endPoint x: 698, endPoint y: 230, distance: 343.2
click at [697, 230] on div "The child is told: If you don't eat this treat for 15 minutes, you can have bot…" at bounding box center [652, 230] width 309 height 28
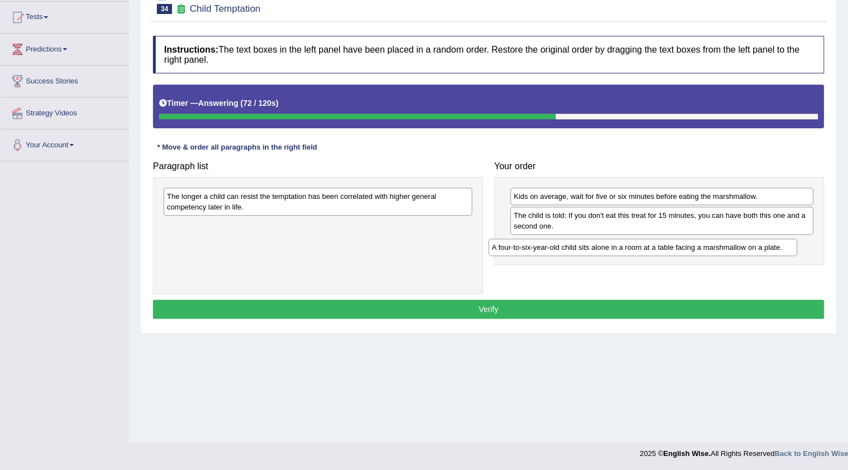
drag, startPoint x: 366, startPoint y: 230, endPoint x: 612, endPoint y: 258, distance: 247.6
click at [693, 251] on div "A four-to-six-year-old child sits alone in a room at a table facing a marshmall…" at bounding box center [643, 247] width 309 height 17
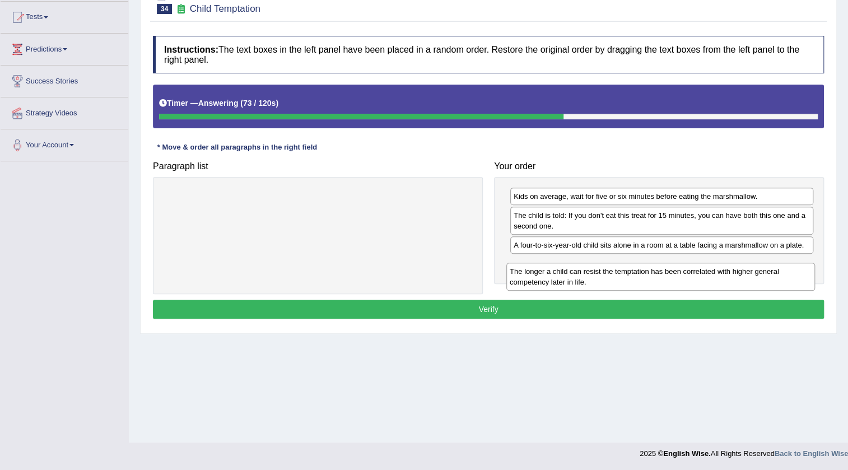
drag, startPoint x: 394, startPoint y: 201, endPoint x: 737, endPoint y: 272, distance: 350.2
click at [737, 272] on div "The longer a child can resist the temptation has been correlated with higher ge…" at bounding box center [661, 277] width 309 height 28
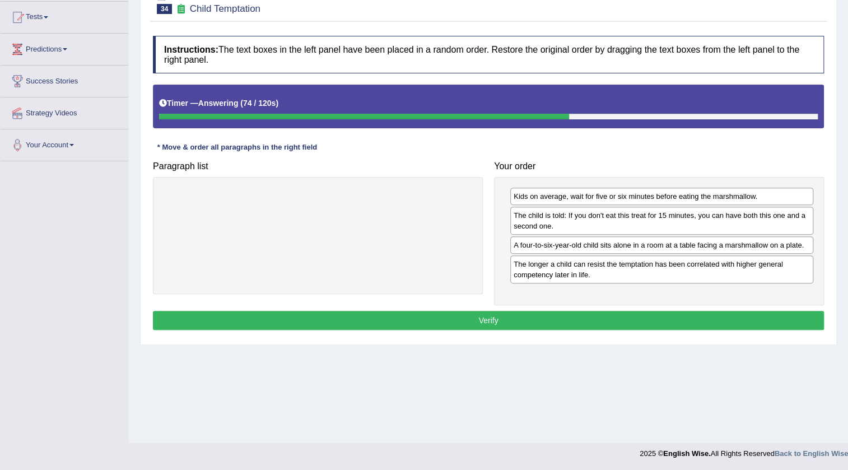
click at [520, 318] on button "Verify" at bounding box center [488, 320] width 671 height 19
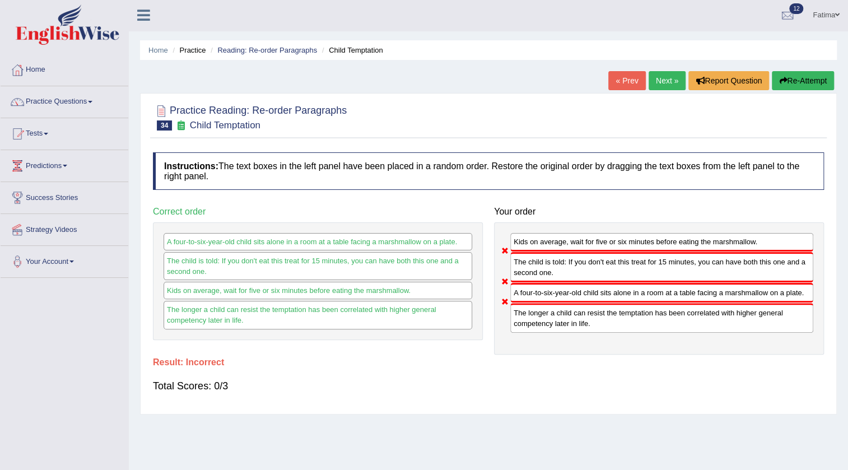
scroll to position [0, 0]
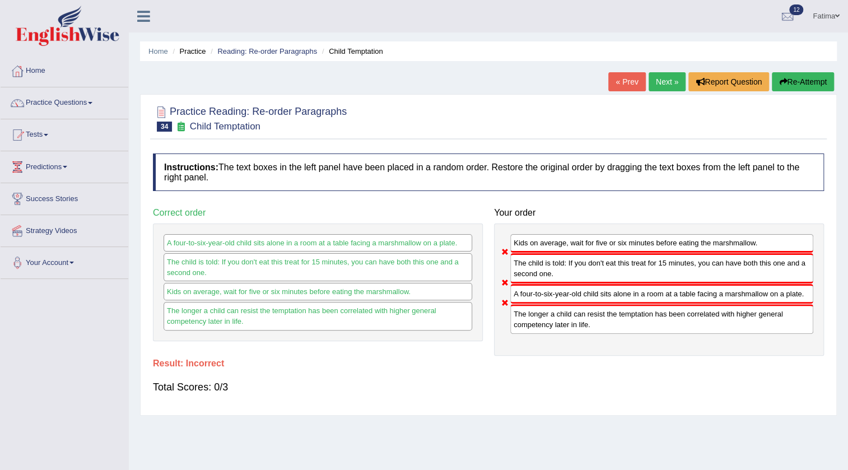
click at [799, 84] on button "Re-Attempt" at bounding box center [803, 81] width 62 height 19
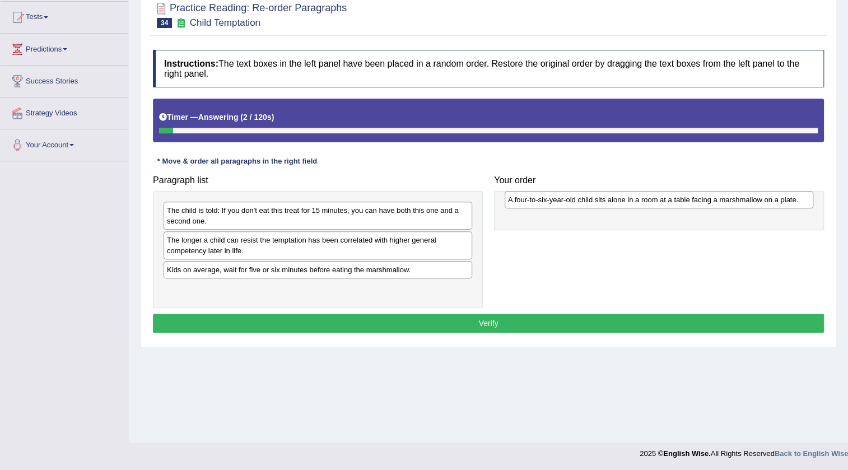
drag, startPoint x: 281, startPoint y: 290, endPoint x: 623, endPoint y: 201, distance: 352.5
click at [623, 201] on div "A four-to-six-year-old child sits alone in a room at a table facing a marshmall…" at bounding box center [659, 199] width 309 height 17
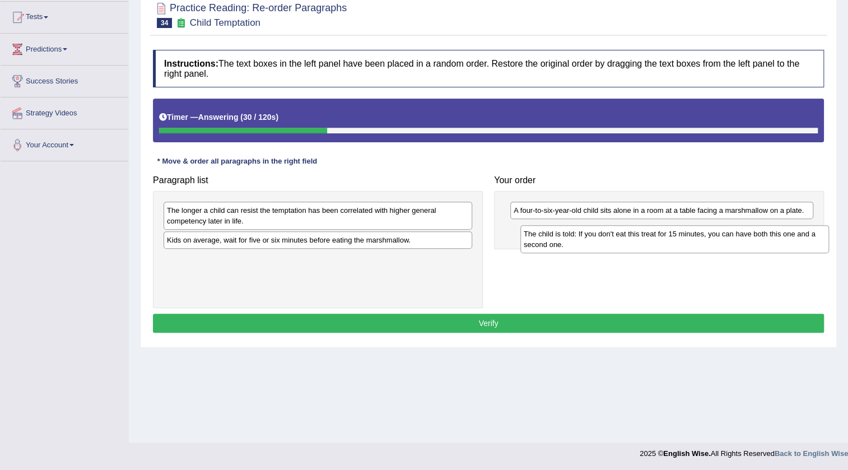
drag, startPoint x: 338, startPoint y: 221, endPoint x: 680, endPoint y: 244, distance: 343.1
click at [680, 244] on div "The child is told: If you don't eat this treat for 15 minutes, you can have bot…" at bounding box center [675, 239] width 309 height 28
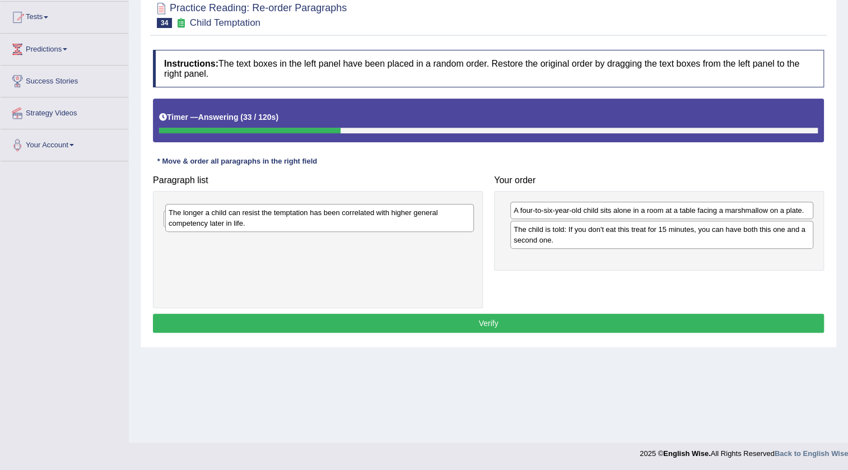
click at [335, 222] on div "The longer a child can resist the temptation has been correlated with higher ge…" at bounding box center [319, 218] width 309 height 28
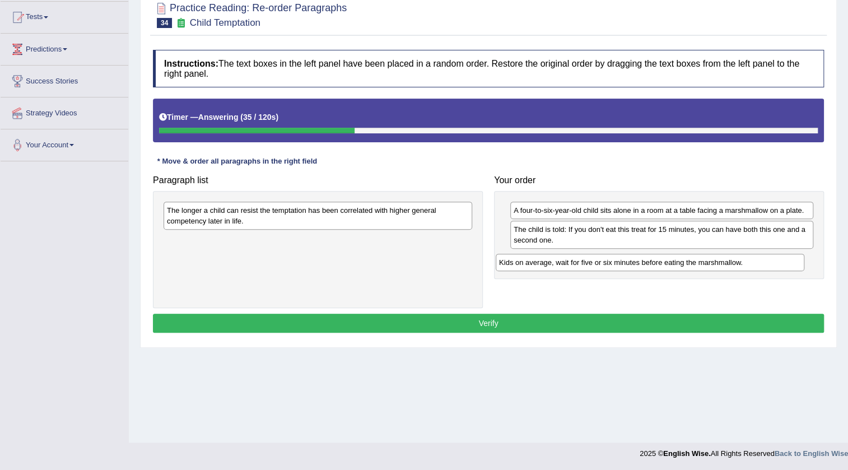
drag, startPoint x: 318, startPoint y: 245, endPoint x: 651, endPoint y: 268, distance: 333.1
click at [651, 268] on div "Kids on average, wait for five or six minutes before eating the marshmallow." at bounding box center [650, 262] width 309 height 17
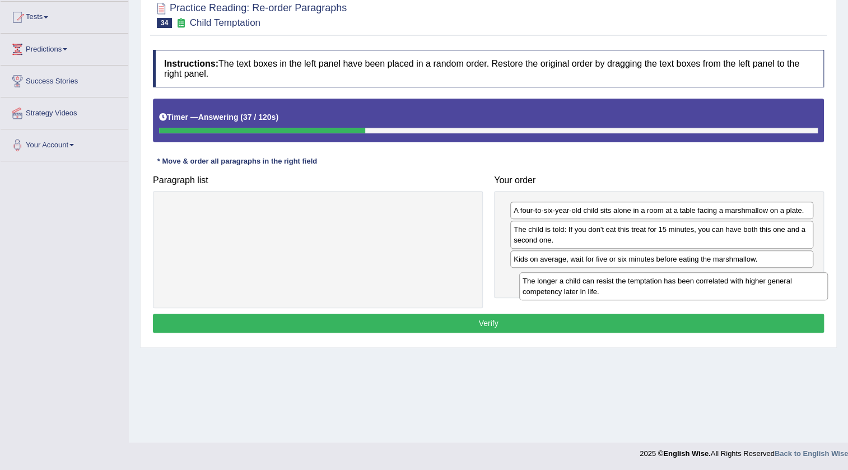
drag, startPoint x: 319, startPoint y: 221, endPoint x: 675, endPoint y: 288, distance: 362.0
click at [676, 287] on div "The longer a child can resist the temptation has been correlated with higher ge…" at bounding box center [673, 286] width 309 height 28
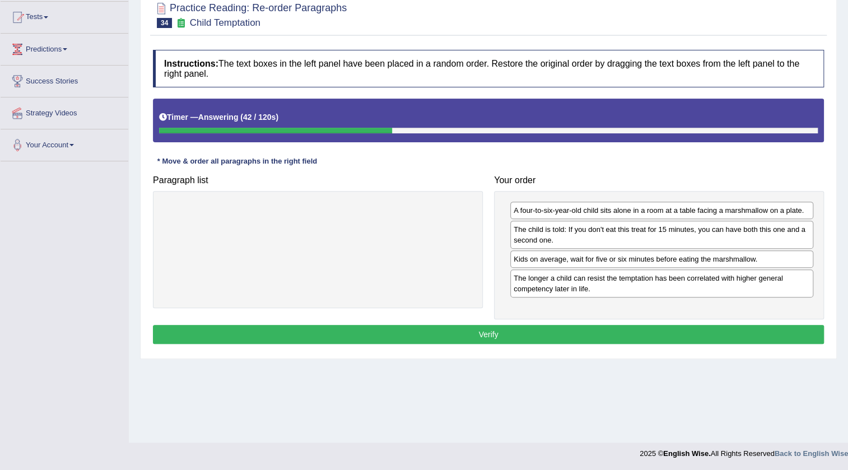
click at [466, 331] on button "Verify" at bounding box center [488, 334] width 671 height 19
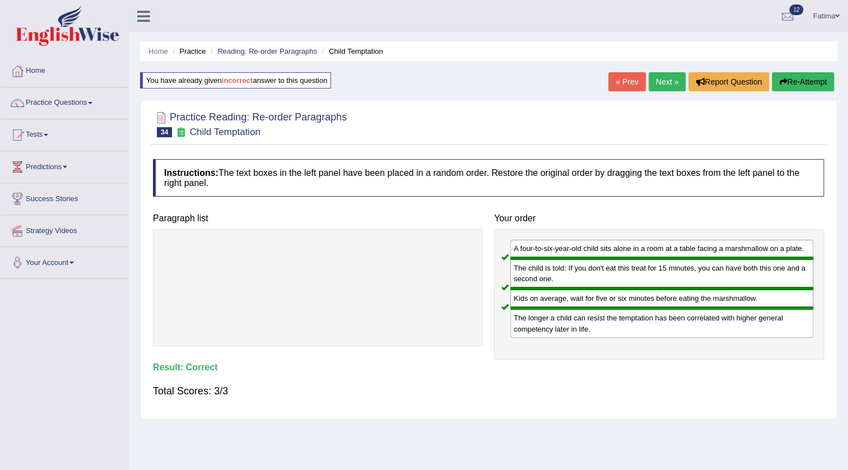
click at [669, 73] on link "Next »" at bounding box center [667, 81] width 37 height 19
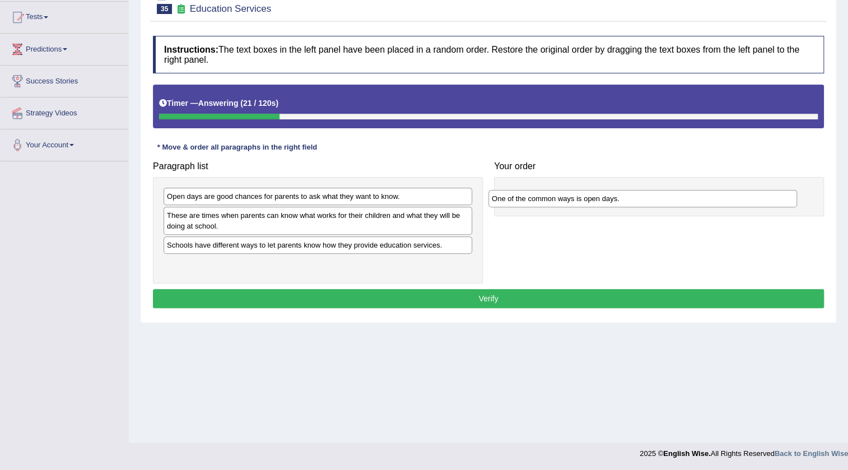
drag, startPoint x: 314, startPoint y: 245, endPoint x: 650, endPoint y: 192, distance: 340.3
click at [650, 192] on div "One of the common ways is open days." at bounding box center [643, 198] width 309 height 17
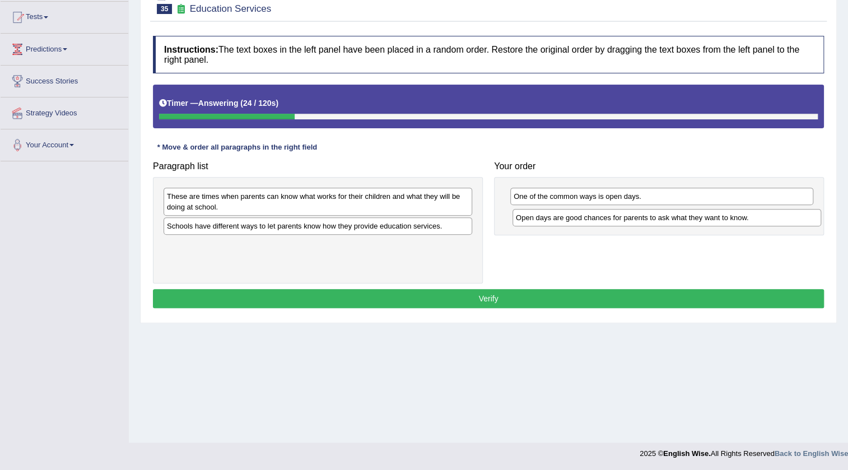
drag, startPoint x: 331, startPoint y: 202, endPoint x: 680, endPoint y: 224, distance: 349.8
click at [680, 224] on div "Open days are good chances for parents to ask what they want to know." at bounding box center [667, 217] width 309 height 17
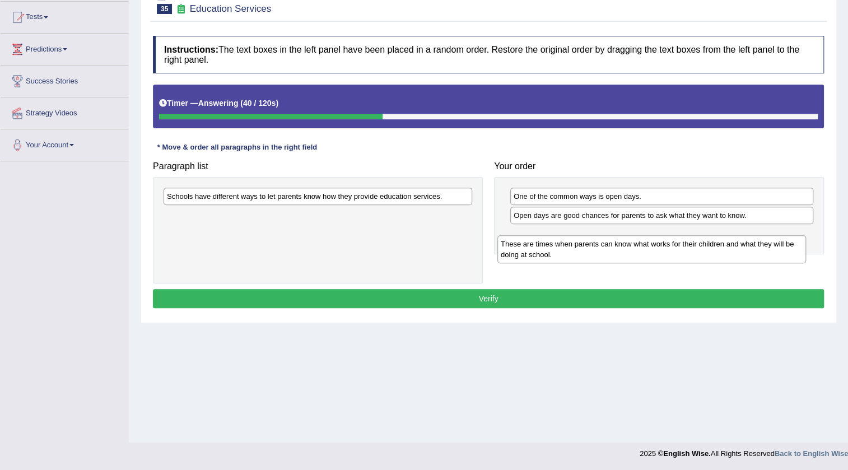
drag, startPoint x: 314, startPoint y: 208, endPoint x: 638, endPoint y: 246, distance: 326.0
click at [638, 246] on div "These are times when parents can know what works for their children and what th…" at bounding box center [652, 249] width 309 height 28
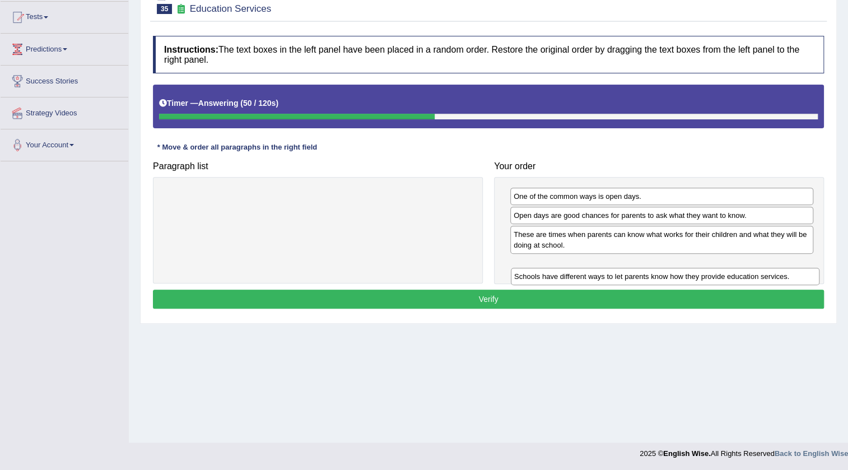
drag, startPoint x: 342, startPoint y: 199, endPoint x: 694, endPoint y: 275, distance: 360.6
click at [694, 275] on div "Schools have different ways to let parents know how they provide education serv…" at bounding box center [665, 276] width 309 height 17
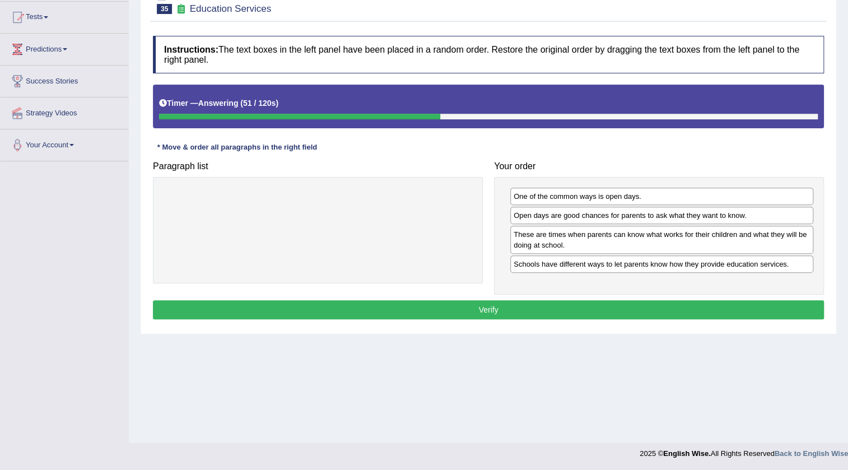
click at [500, 308] on button "Verify" at bounding box center [488, 309] width 671 height 19
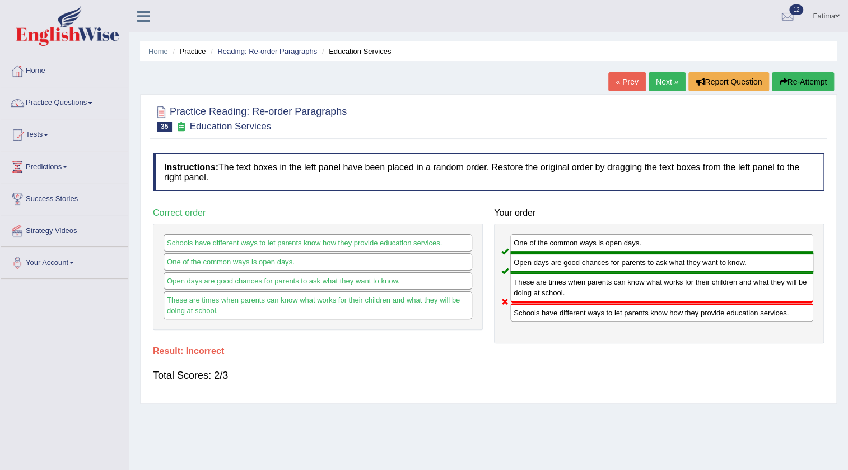
click at [662, 82] on link "Next »" at bounding box center [667, 81] width 37 height 19
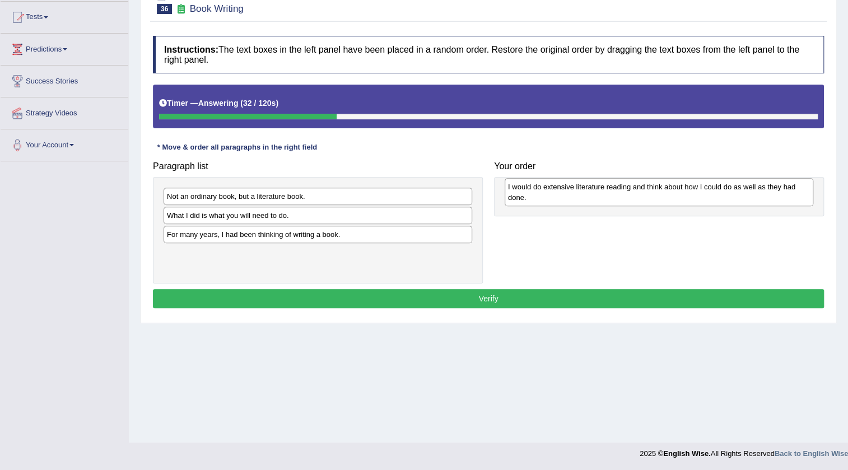
drag, startPoint x: 242, startPoint y: 241, endPoint x: 583, endPoint y: 193, distance: 344.0
click at [582, 193] on div "I would do extensive literature reading and think about how I could do as well …" at bounding box center [659, 192] width 309 height 28
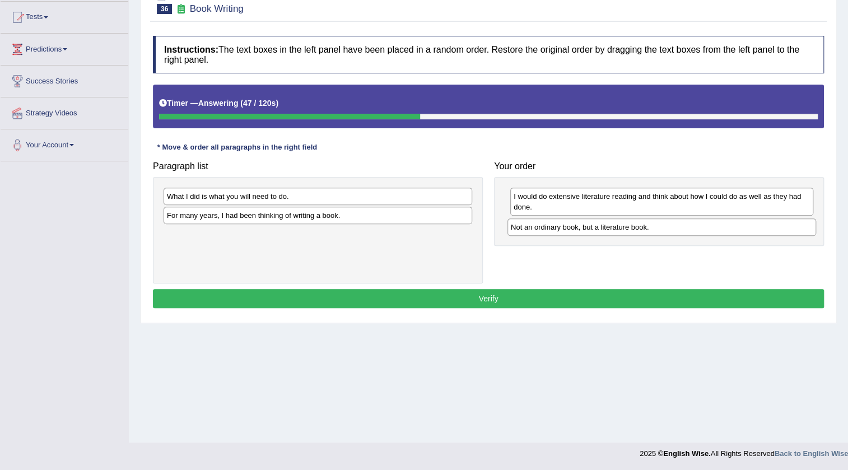
drag, startPoint x: 272, startPoint y: 198, endPoint x: 616, endPoint y: 229, distance: 345.5
click at [616, 229] on div "Not an ordinary book, but a literature book." at bounding box center [662, 227] width 309 height 17
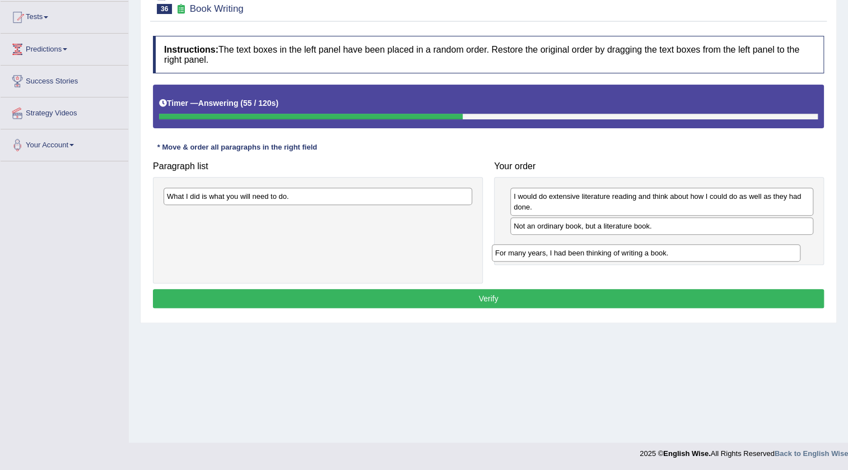
drag, startPoint x: 242, startPoint y: 216, endPoint x: 571, endPoint y: 252, distance: 331.4
click at [571, 252] on div "For many years, I had been thinking of writing a book." at bounding box center [646, 252] width 309 height 17
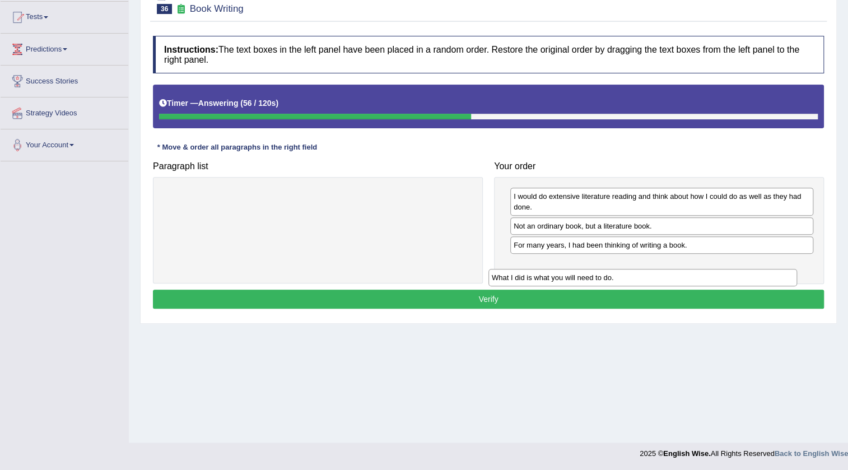
drag, startPoint x: 294, startPoint y: 207, endPoint x: 612, endPoint y: 283, distance: 327.1
click at [621, 279] on div "What I did is what you will need to do." at bounding box center [643, 277] width 309 height 17
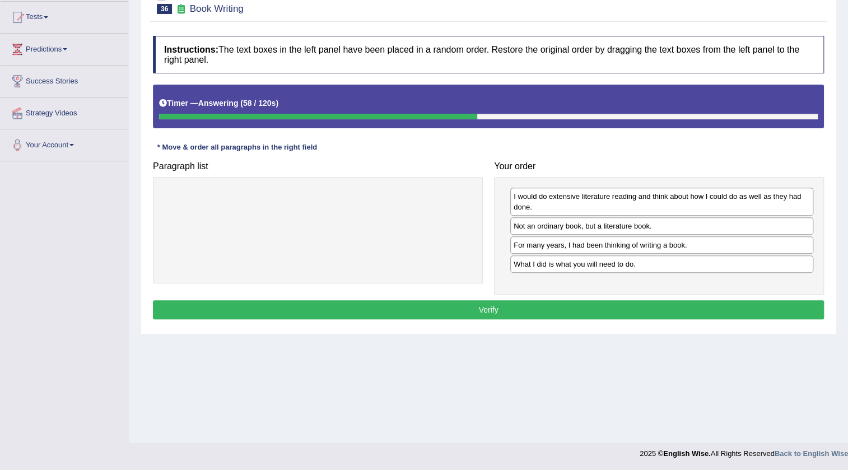
click at [437, 303] on button "Verify" at bounding box center [488, 309] width 671 height 19
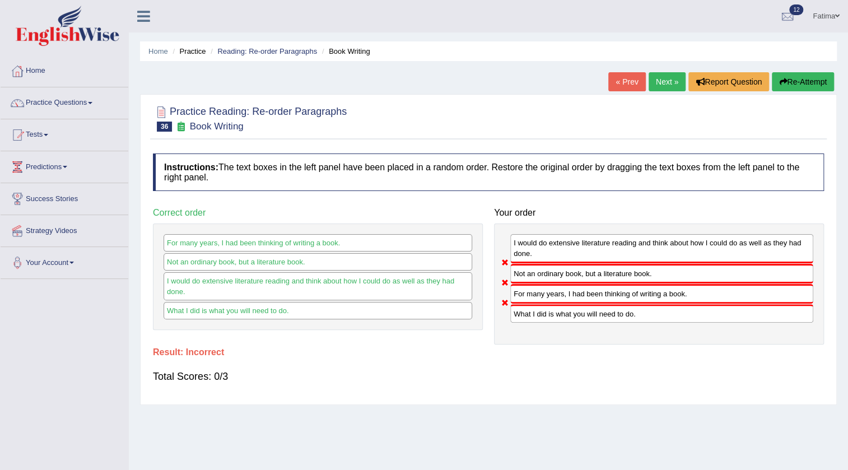
click at [792, 80] on button "Re-Attempt" at bounding box center [803, 81] width 62 height 19
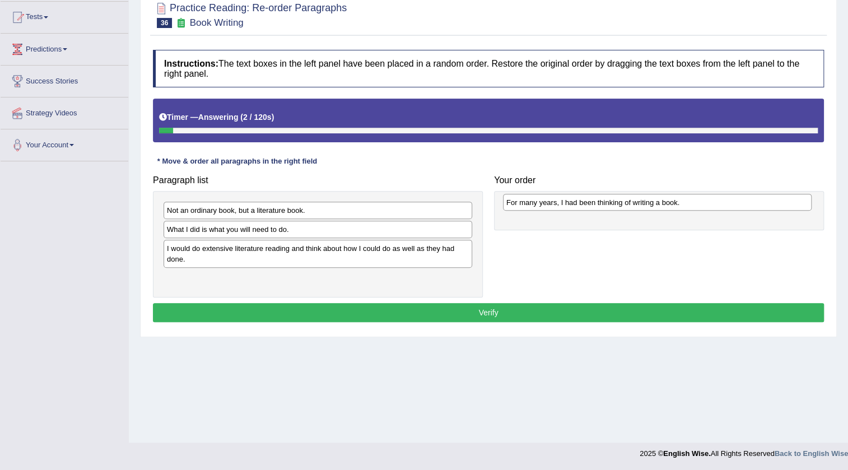
drag, startPoint x: 220, startPoint y: 281, endPoint x: 559, endPoint y: 205, distance: 347.9
click at [559, 205] on div "For many years, I had been thinking of writing a book." at bounding box center [657, 202] width 309 height 17
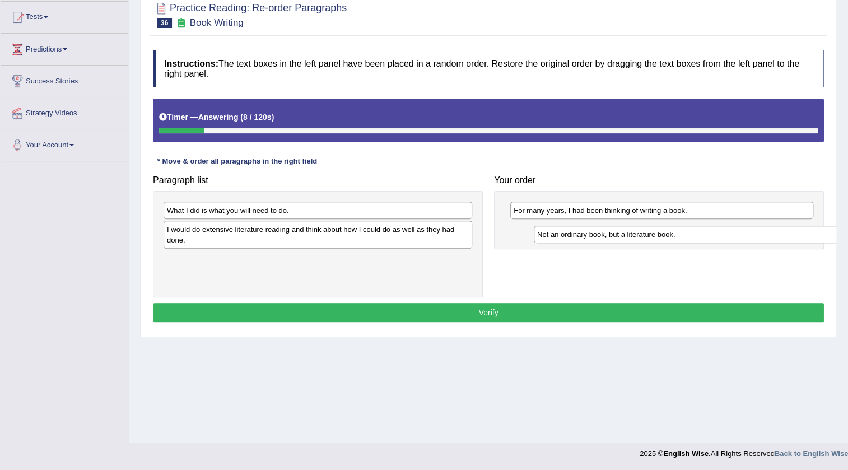
drag, startPoint x: 295, startPoint y: 210, endPoint x: 658, endPoint y: 235, distance: 364.5
click at [658, 235] on div "Not an ordinary book, but a literature book." at bounding box center [688, 234] width 309 height 17
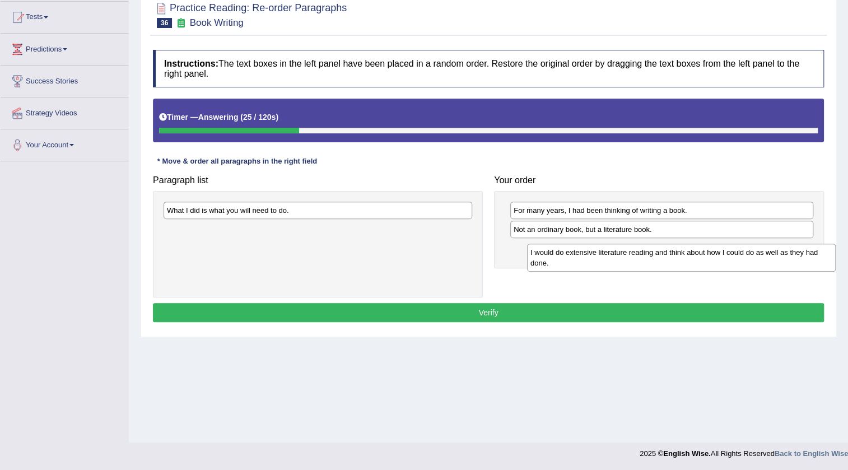
drag, startPoint x: 302, startPoint y: 240, endPoint x: 668, endPoint y: 258, distance: 366.9
click at [668, 258] on div "I would do extensive literature reading and think about how I could do as well …" at bounding box center [681, 258] width 309 height 28
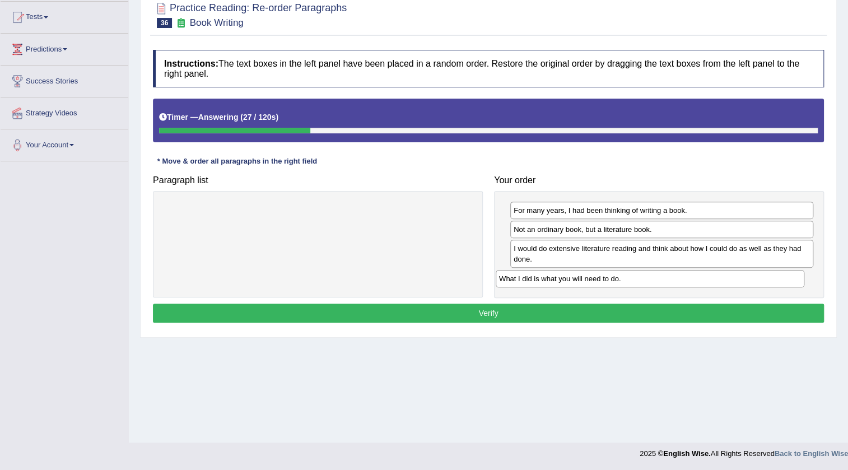
drag, startPoint x: 412, startPoint y: 213, endPoint x: 745, endPoint y: 281, distance: 339.2
click at [745, 281] on div "What I did is what you will need to do." at bounding box center [650, 278] width 309 height 17
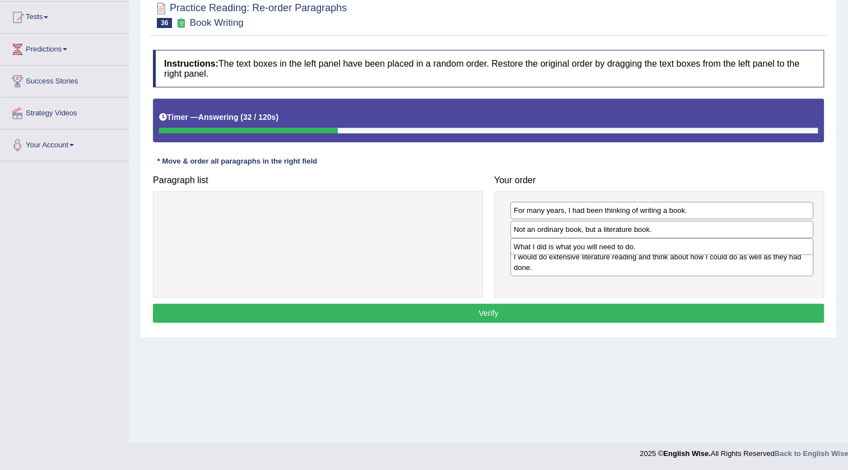
drag, startPoint x: 554, startPoint y: 276, endPoint x: 554, endPoint y: 244, distance: 31.4
click at [554, 244] on div "What I did is what you will need to do." at bounding box center [661, 246] width 303 height 17
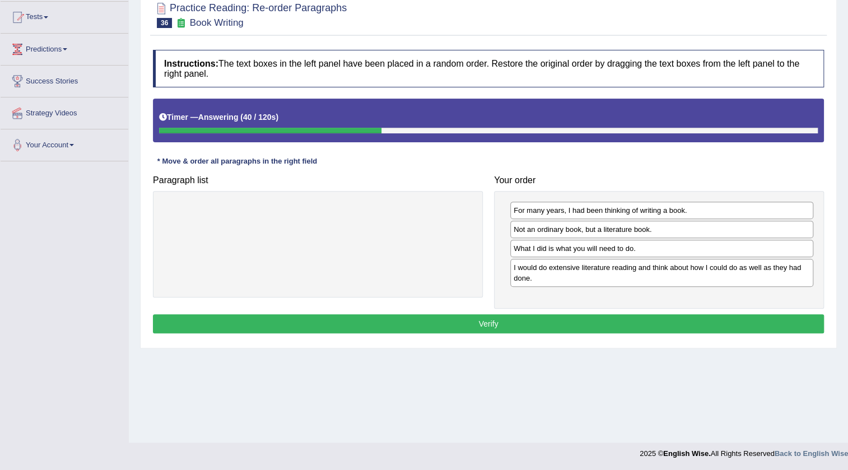
click at [459, 321] on button "Verify" at bounding box center [488, 323] width 671 height 19
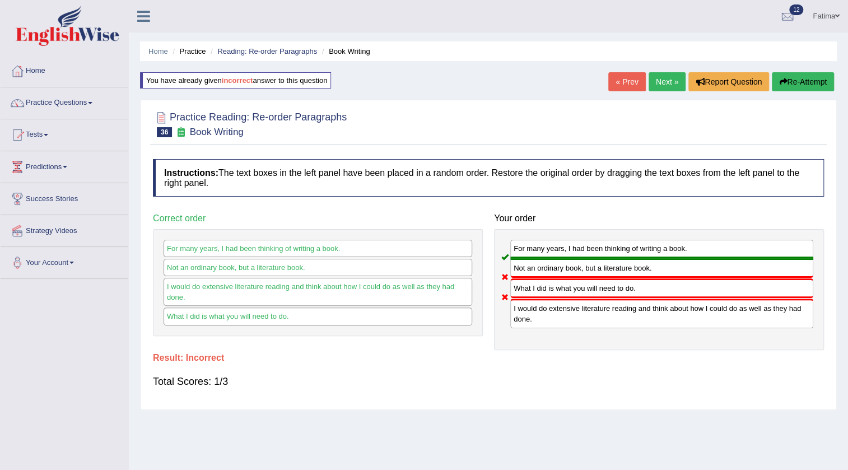
click at [802, 85] on button "Re-Attempt" at bounding box center [803, 81] width 62 height 19
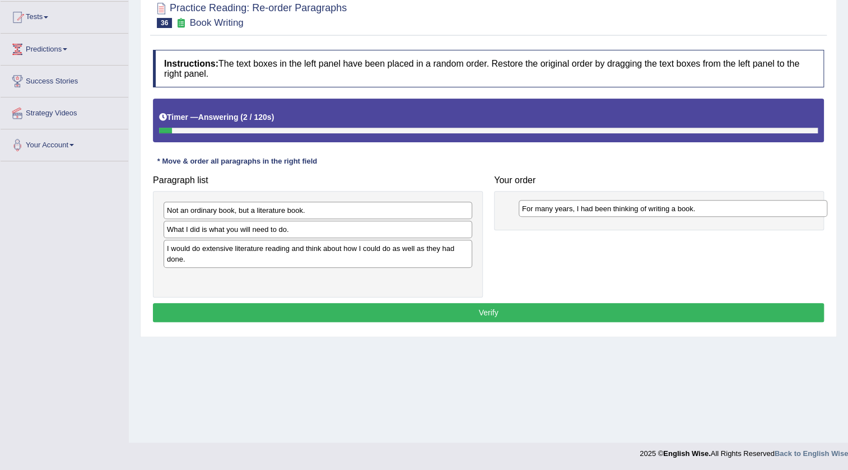
drag, startPoint x: 270, startPoint y: 280, endPoint x: 625, endPoint y: 210, distance: 362.1
click at [625, 210] on div "For many years, I had been thinking of writing a book." at bounding box center [673, 208] width 309 height 17
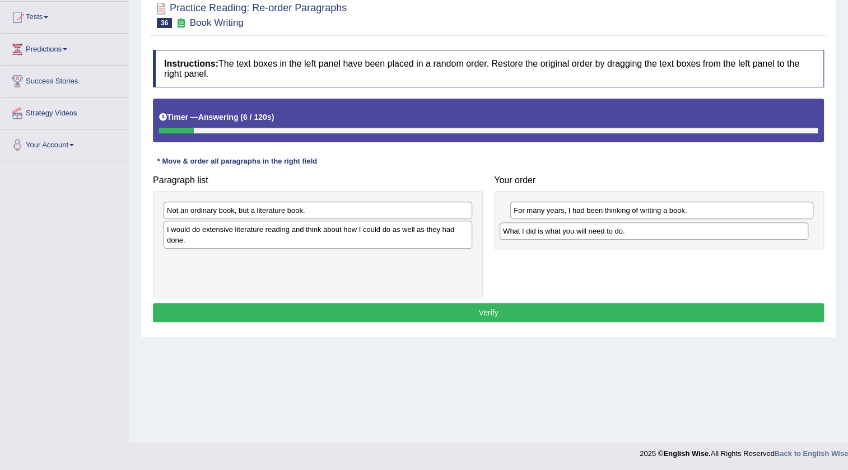
drag, startPoint x: 349, startPoint y: 232, endPoint x: 693, endPoint y: 230, distance: 344.0
click at [691, 230] on div "What I did is what you will need to do." at bounding box center [654, 230] width 309 height 17
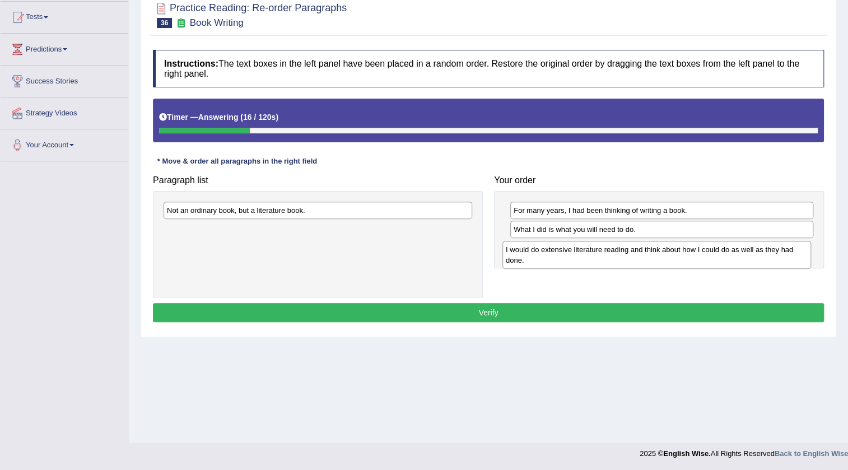
drag, startPoint x: 357, startPoint y: 235, endPoint x: 696, endPoint y: 256, distance: 339.6
click at [696, 256] on div "I would do extensive literature reading and think about how I could do as well …" at bounding box center [657, 255] width 309 height 28
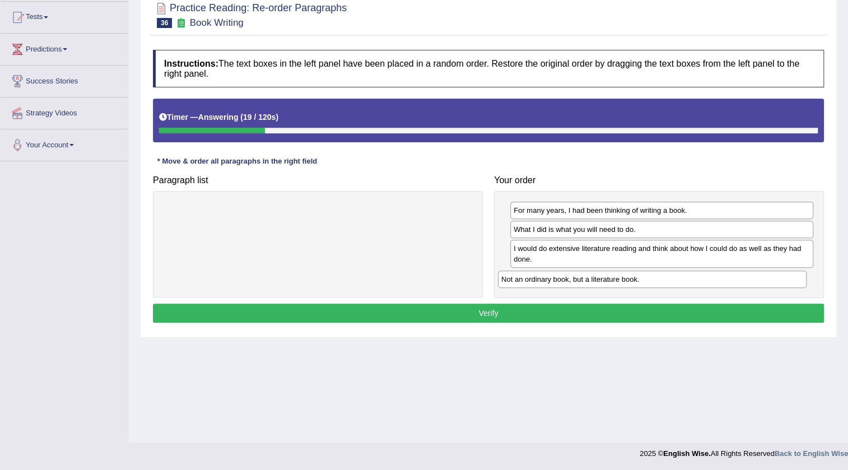
drag, startPoint x: 408, startPoint y: 213, endPoint x: 743, endPoint y: 282, distance: 341.5
click at [743, 282] on div "Not an ordinary book, but a literature book." at bounding box center [652, 279] width 309 height 17
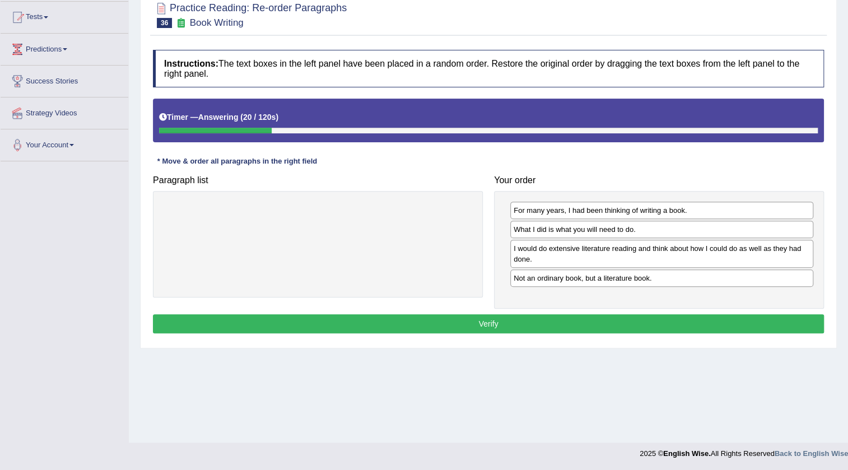
click at [479, 321] on button "Verify" at bounding box center [488, 323] width 671 height 19
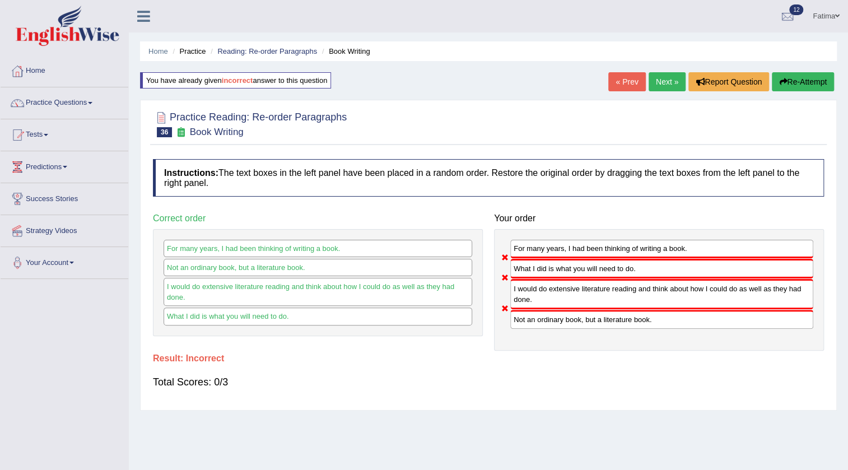
click at [813, 83] on button "Re-Attempt" at bounding box center [803, 81] width 62 height 19
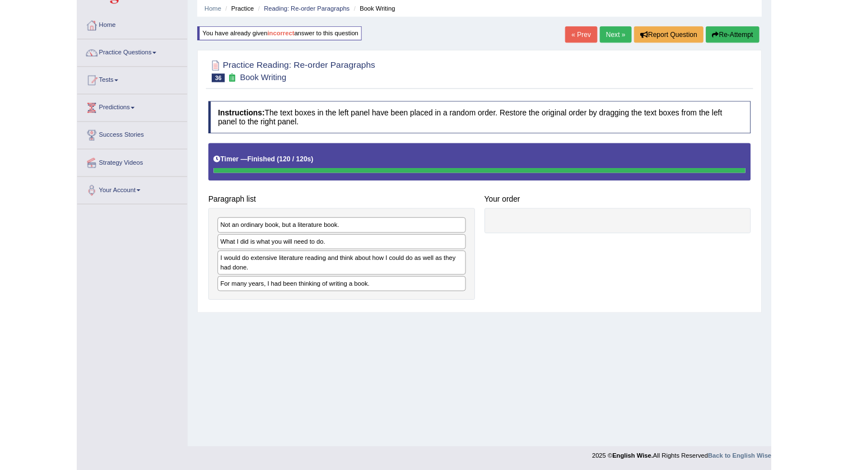
scroll to position [118, 0]
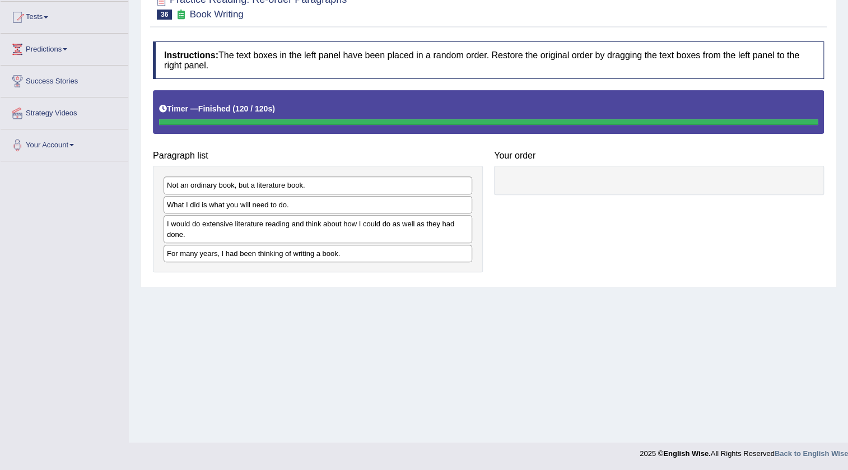
click at [387, 219] on div "I would do extensive literature reading and think about how I could do as well …" at bounding box center [318, 229] width 309 height 28
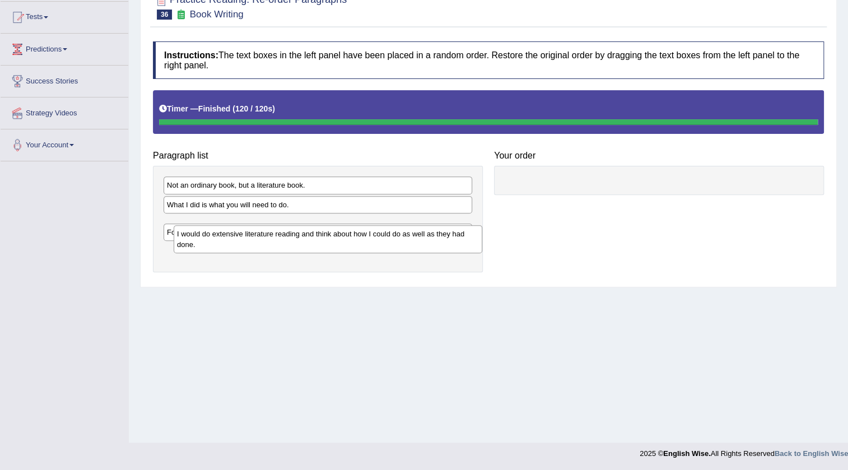
drag, startPoint x: 443, startPoint y: 230, endPoint x: 451, endPoint y: 239, distance: 11.9
click at [451, 239] on div "I would do extensive literature reading and think about how I could do as well …" at bounding box center [328, 239] width 309 height 28
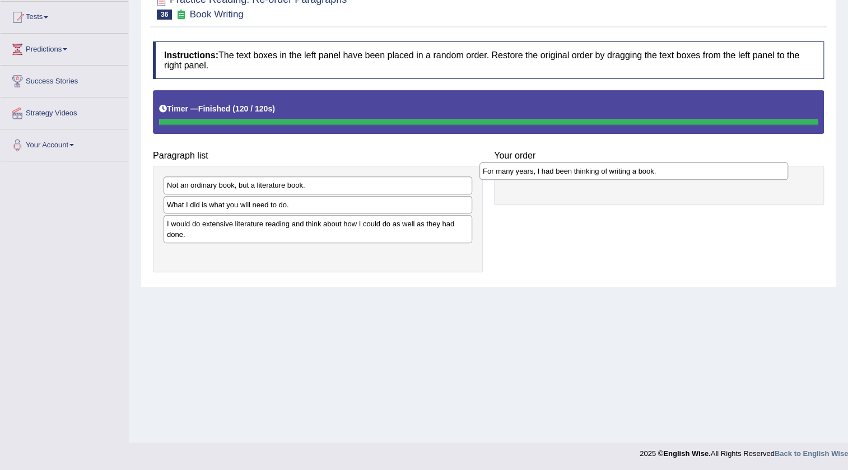
drag, startPoint x: 215, startPoint y: 257, endPoint x: 535, endPoint y: 177, distance: 329.8
click at [532, 175] on div "For many years, I had been thinking of writing a book." at bounding box center [634, 170] width 309 height 17
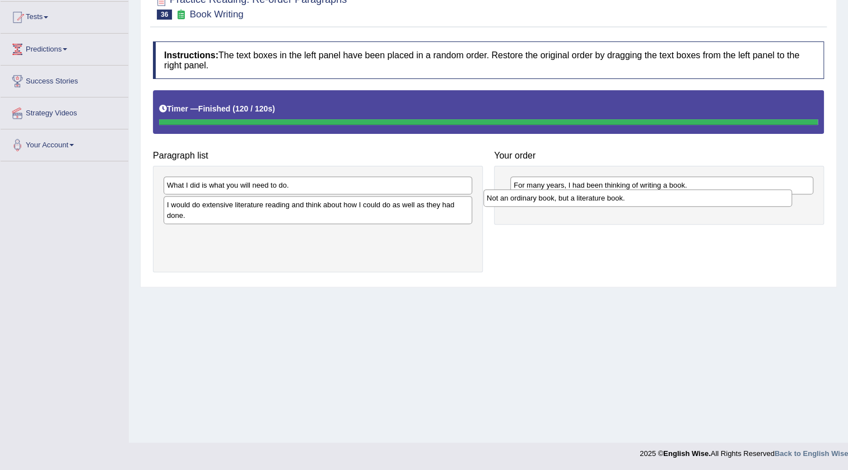
drag, startPoint x: 261, startPoint y: 189, endPoint x: 587, endPoint y: 201, distance: 326.3
click at [587, 201] on div "Not an ordinary book, but a literature book." at bounding box center [638, 197] width 309 height 17
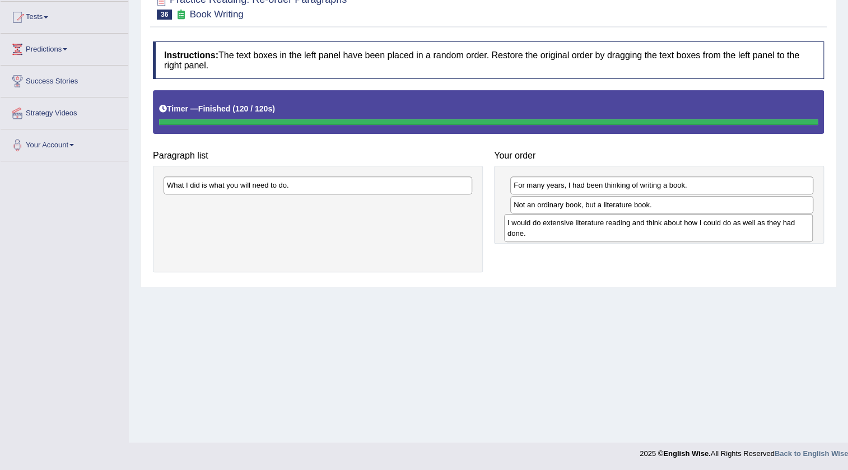
drag, startPoint x: 299, startPoint y: 215, endPoint x: 641, endPoint y: 226, distance: 342.0
click at [641, 226] on div "I would do extensive literature reading and think about how I could do as well …" at bounding box center [658, 228] width 309 height 28
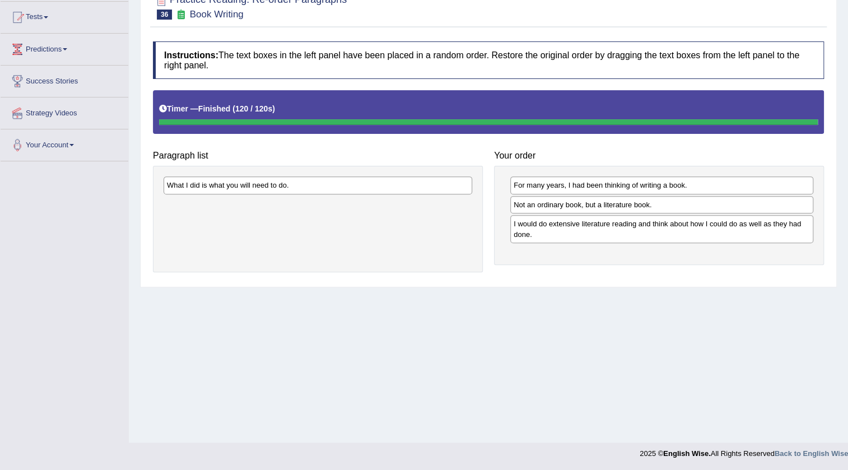
drag, startPoint x: 339, startPoint y: 197, endPoint x: 391, endPoint y: 247, distance: 71.3
click at [392, 257] on div "What I did is what you will need to do." at bounding box center [318, 219] width 330 height 106
drag, startPoint x: 375, startPoint y: 185, endPoint x: 697, endPoint y: 248, distance: 328.2
click at [697, 248] on div "What I did is what you will need to do." at bounding box center [640, 247] width 309 height 17
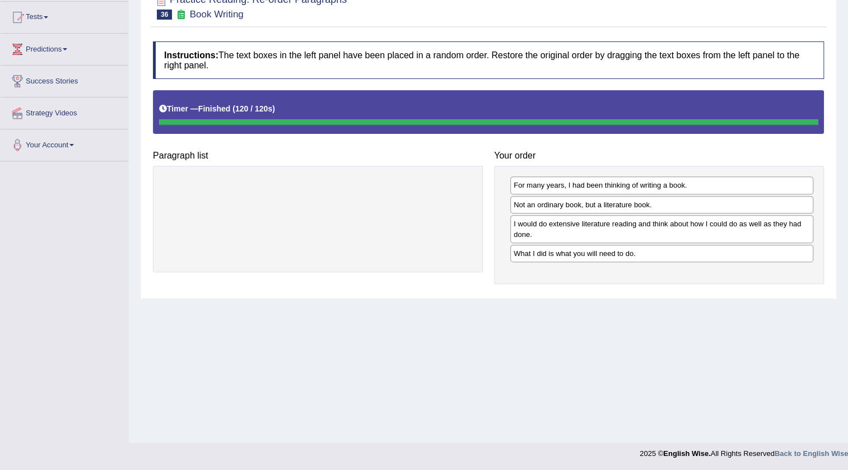
scroll to position [0, 0]
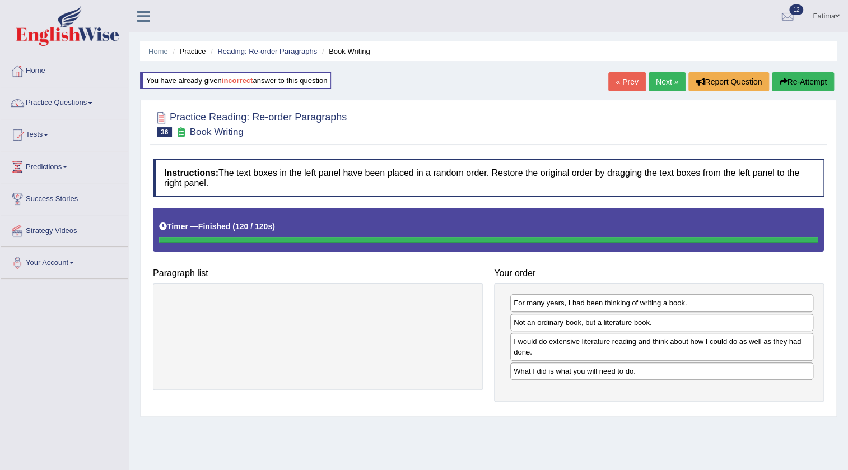
click at [807, 83] on button "Re-Attempt" at bounding box center [803, 81] width 62 height 19
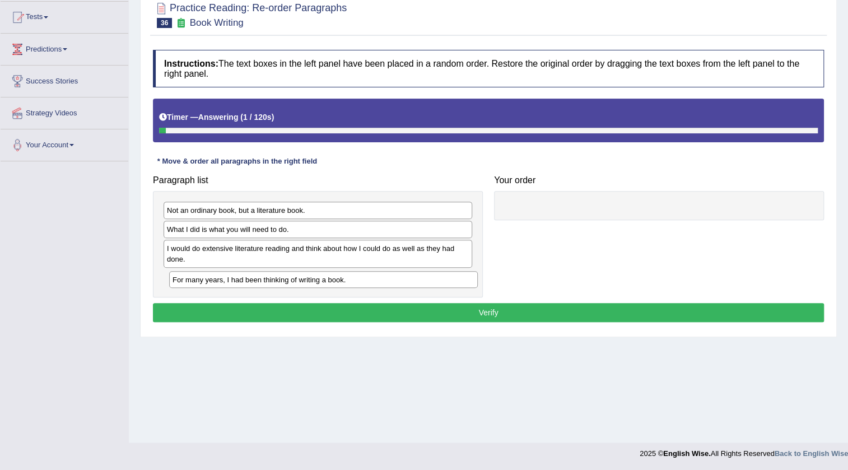
scroll to position [118, 0]
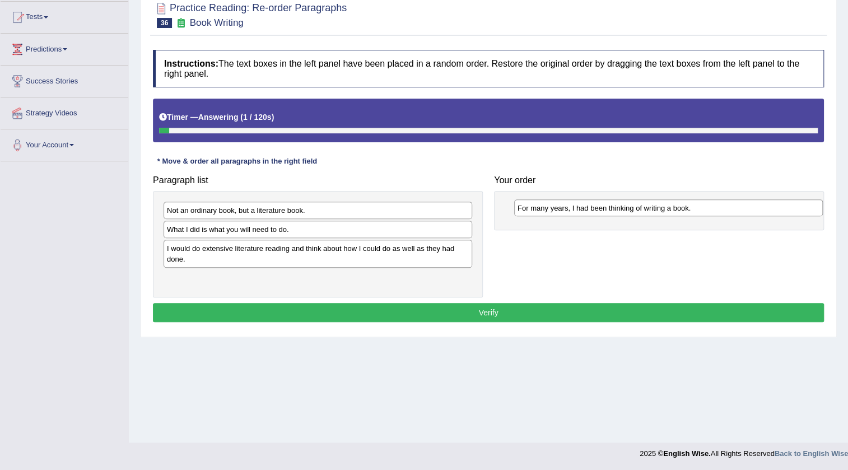
click at [609, 210] on div "For many years, I had been thinking of writing a book." at bounding box center [668, 207] width 309 height 17
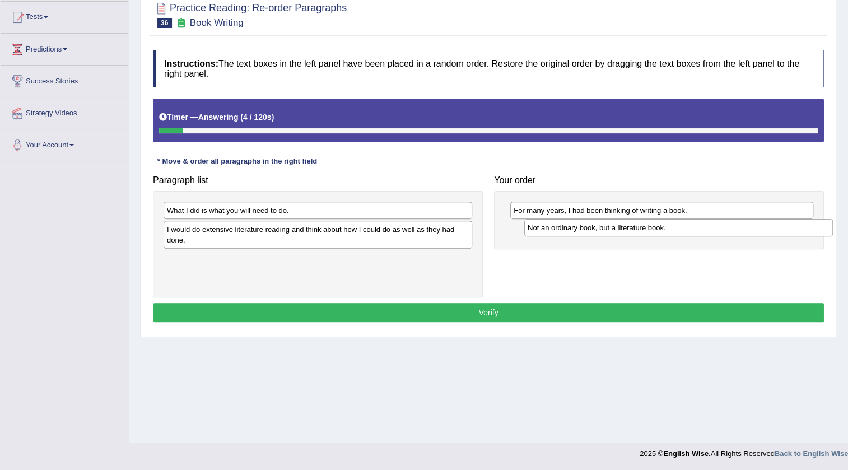
drag, startPoint x: 214, startPoint y: 211, endPoint x: 575, endPoint y: 229, distance: 361.3
click at [575, 229] on div "Not an ordinary book, but a literature book." at bounding box center [678, 227] width 309 height 17
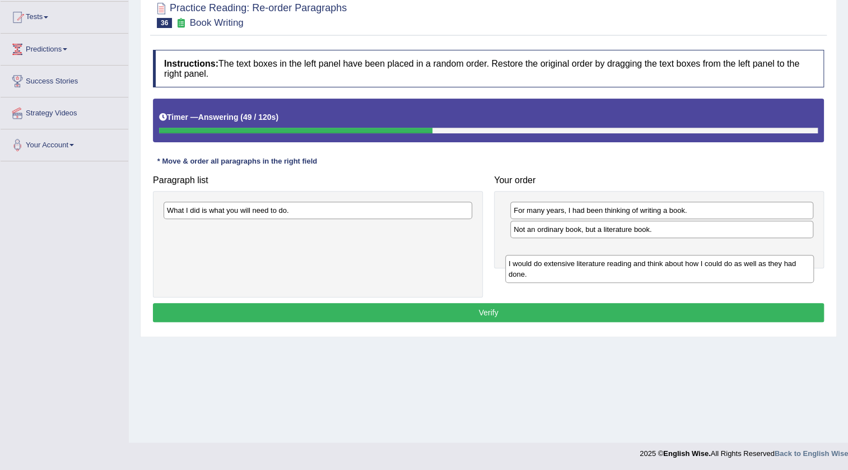
drag, startPoint x: 309, startPoint y: 236, endPoint x: 650, endPoint y: 267, distance: 342.6
click at [653, 268] on div "I would do extensive literature reading and think about how I could do as well …" at bounding box center [659, 269] width 309 height 28
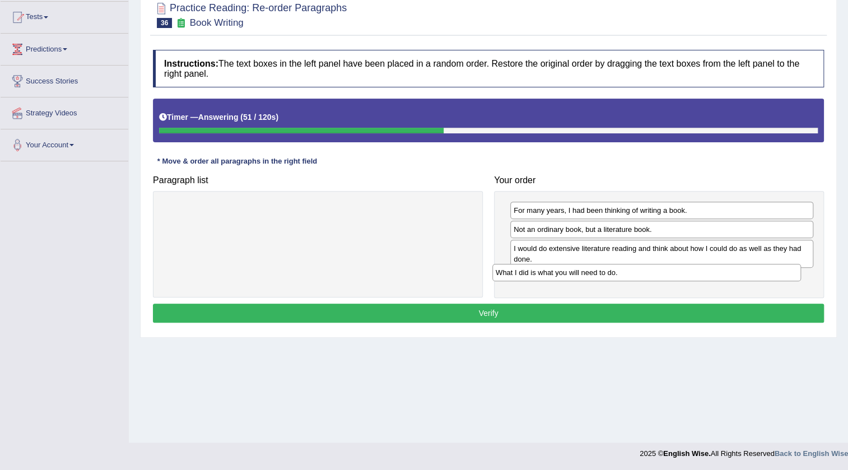
drag, startPoint x: 384, startPoint y: 202, endPoint x: 713, endPoint y: 264, distance: 334.7
click at [713, 264] on div "What I did is what you will need to do." at bounding box center [647, 272] width 309 height 17
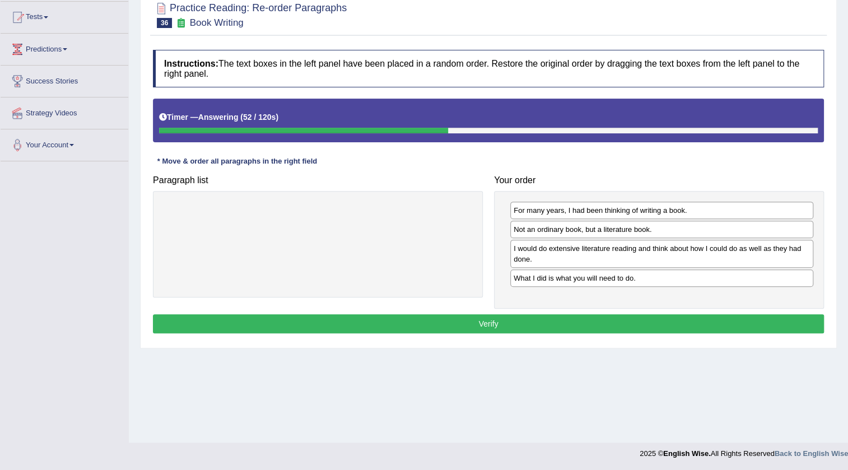
click at [499, 318] on button "Verify" at bounding box center [488, 323] width 671 height 19
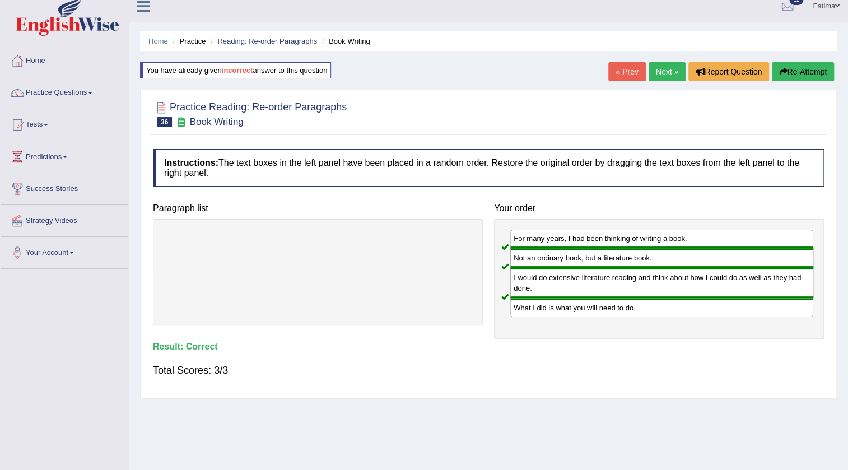
scroll to position [0, 0]
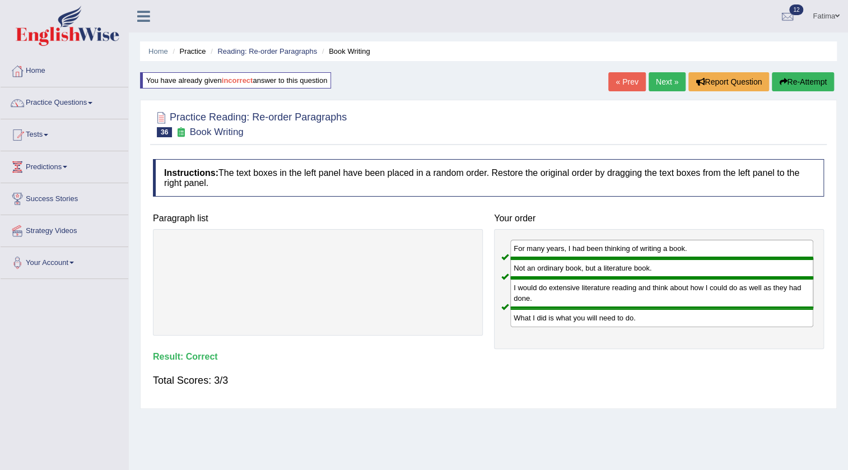
drag, startPoint x: 674, startPoint y: 60, endPoint x: 661, endPoint y: 76, distance: 20.7
click at [672, 65] on div "Home Practice Reading: Re-order Paragraphs Book Writing You have already given …" at bounding box center [488, 280] width 719 height 560
click at [661, 78] on link "Next »" at bounding box center [667, 81] width 37 height 19
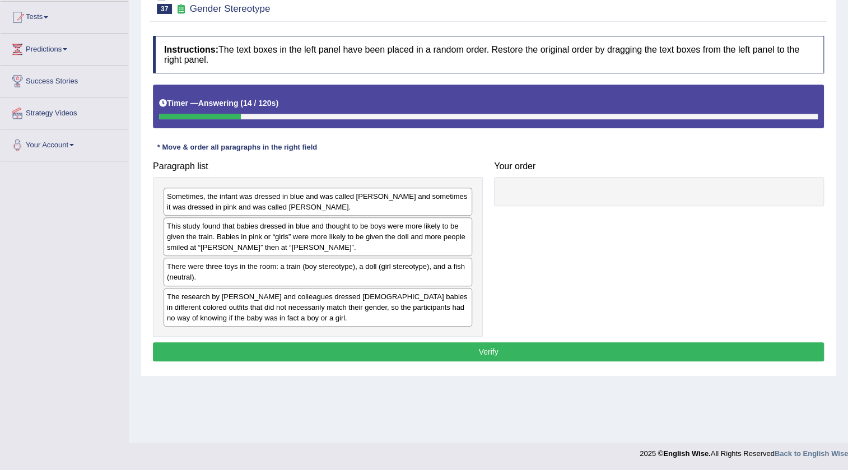
drag, startPoint x: 250, startPoint y: 324, endPoint x: 335, endPoint y: 321, distance: 84.7
click at [379, 308] on div "Sometimes, the infant was dressed in blue and was called [PERSON_NAME] and some…" at bounding box center [318, 257] width 330 height 160
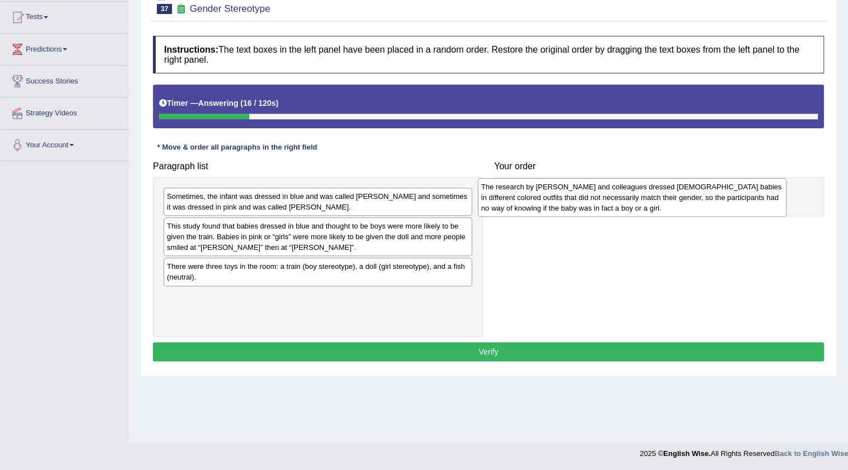
drag, startPoint x: 312, startPoint y: 313, endPoint x: 626, endPoint y: 203, distance: 332.8
click at [626, 203] on div "The research by [PERSON_NAME] and colleagues dressed [DEMOGRAPHIC_DATA] babies …" at bounding box center [632, 197] width 309 height 39
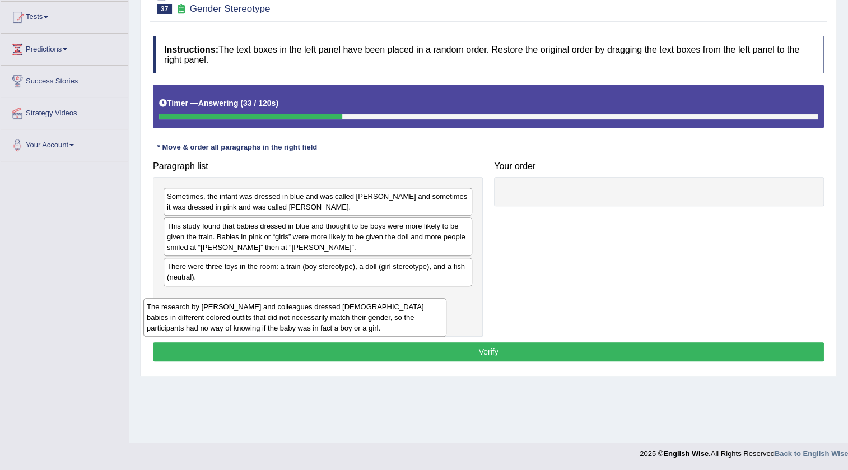
drag, startPoint x: 660, startPoint y: 217, endPoint x: 293, endPoint y: 327, distance: 383.1
click at [293, 327] on div "The research by Will and colleagues dressed 6-month-old babies in different col…" at bounding box center [294, 317] width 303 height 39
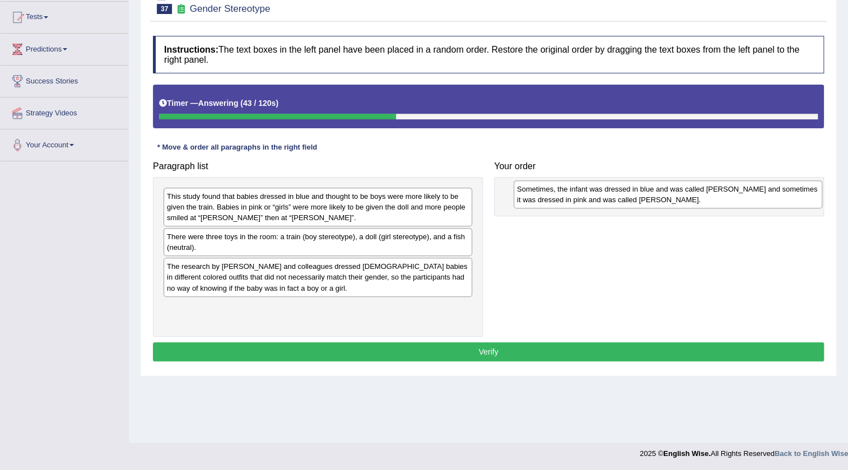
drag, startPoint x: 313, startPoint y: 213, endPoint x: 667, endPoint y: 203, distance: 354.3
click at [667, 203] on div "Sometimes, the infant was dressed in blue and was called Adam and sometimes it …" at bounding box center [668, 194] width 309 height 28
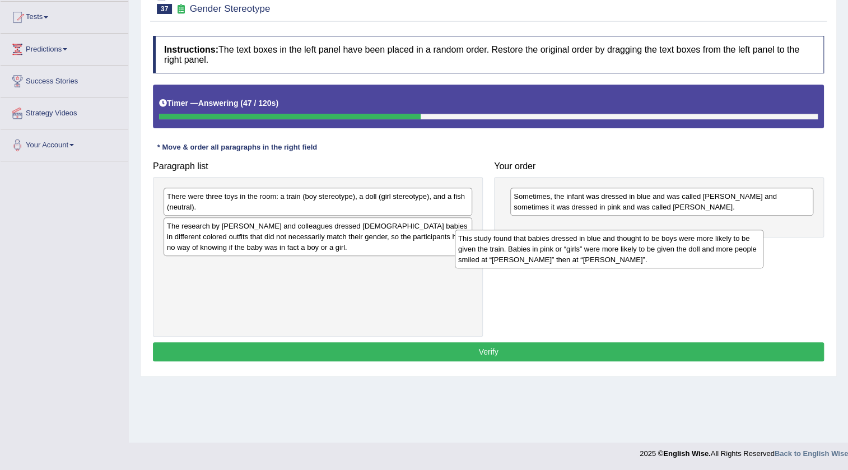
drag, startPoint x: 308, startPoint y: 210, endPoint x: 600, endPoint y: 252, distance: 294.4
click at [600, 252] on div "This study found that babies dressed in blue and thought to be boys were more l…" at bounding box center [609, 249] width 309 height 39
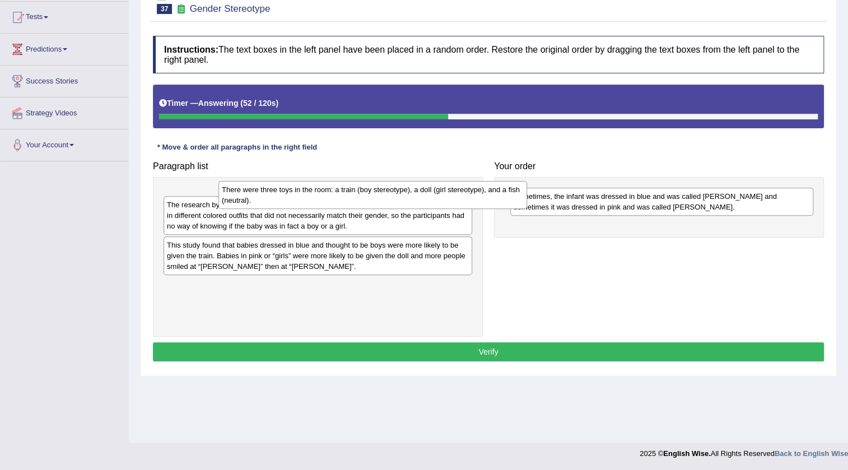
drag, startPoint x: 363, startPoint y: 205, endPoint x: 403, endPoint y: 181, distance: 46.7
click at [405, 181] on div "There were three toys in the room: a train (boy stereotype), a doll (girl stere…" at bounding box center [373, 195] width 309 height 28
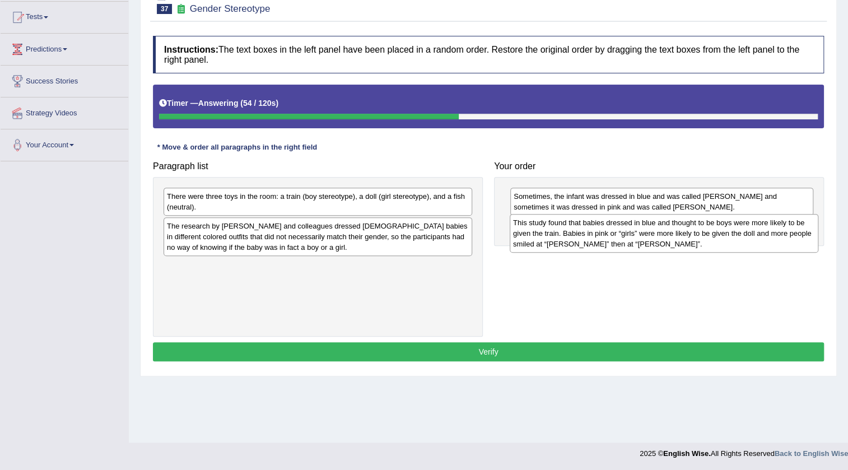
drag, startPoint x: 319, startPoint y: 279, endPoint x: 666, endPoint y: 235, distance: 349.1
click at [666, 233] on div "This study found that babies dressed in blue and thought to be boys were more l…" at bounding box center [664, 233] width 309 height 39
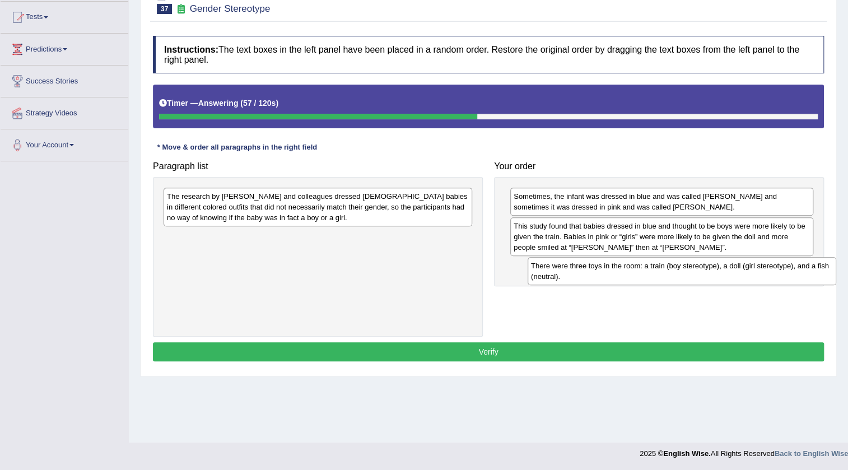
drag, startPoint x: 308, startPoint y: 206, endPoint x: 674, endPoint y: 274, distance: 372.1
click at [674, 274] on div "There were three toys in the room: a train (boy stereotype), a doll (girl stere…" at bounding box center [682, 271] width 309 height 28
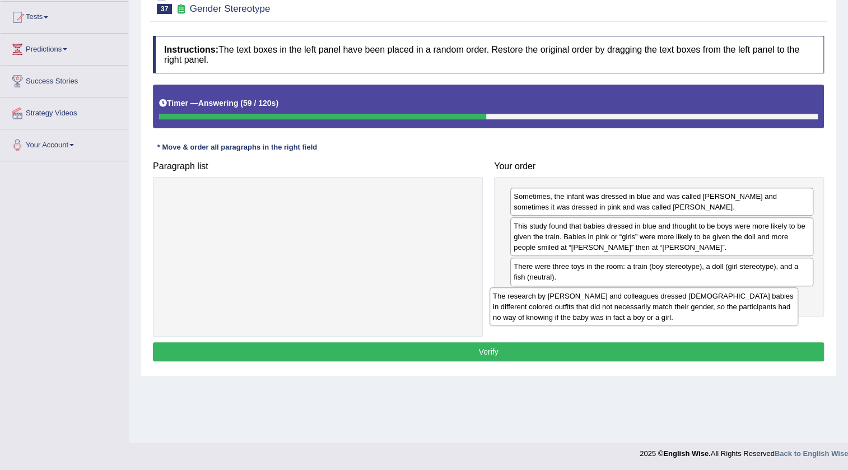
drag, startPoint x: 352, startPoint y: 225, endPoint x: 672, endPoint y: 306, distance: 330.0
click at [672, 306] on div "The research by Will and colleagues dressed 6-month-old babies in different col…" at bounding box center [644, 306] width 309 height 39
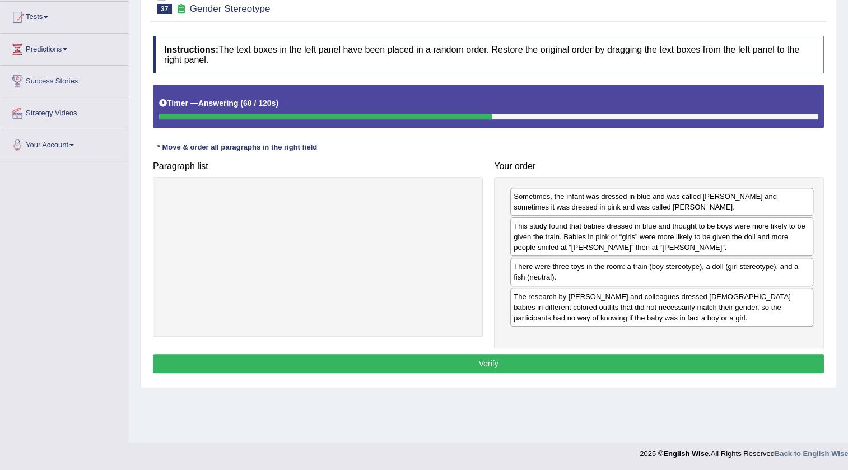
click at [432, 363] on button "Verify" at bounding box center [488, 363] width 671 height 19
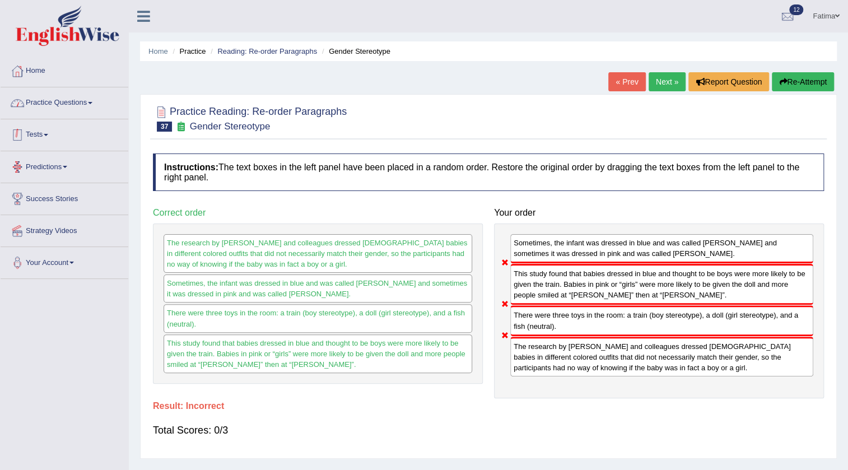
click at [77, 105] on link "Practice Questions" at bounding box center [65, 101] width 128 height 28
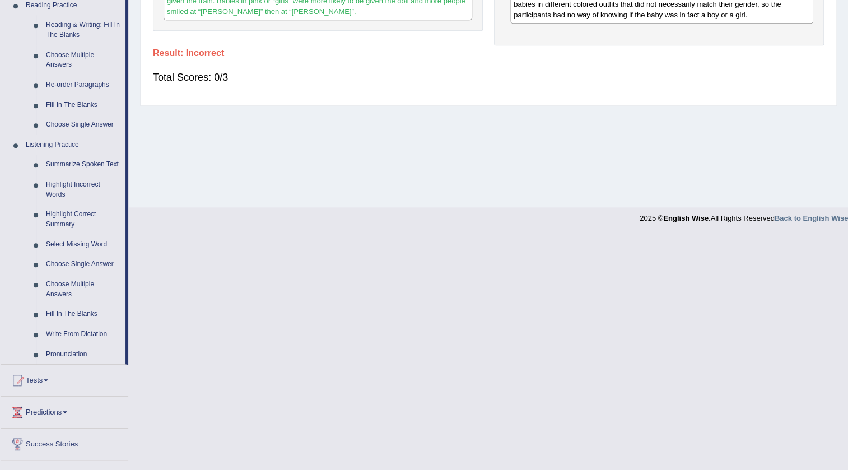
scroll to position [407, 0]
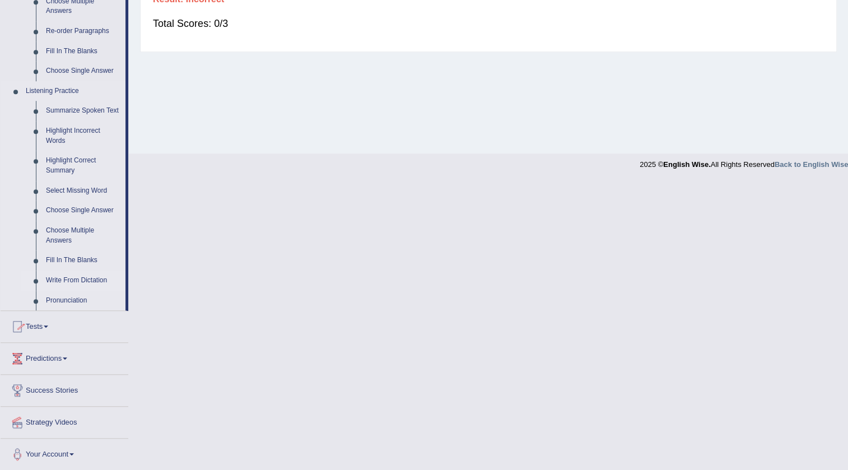
click at [99, 278] on link "Write From Dictation" at bounding box center [83, 281] width 85 height 20
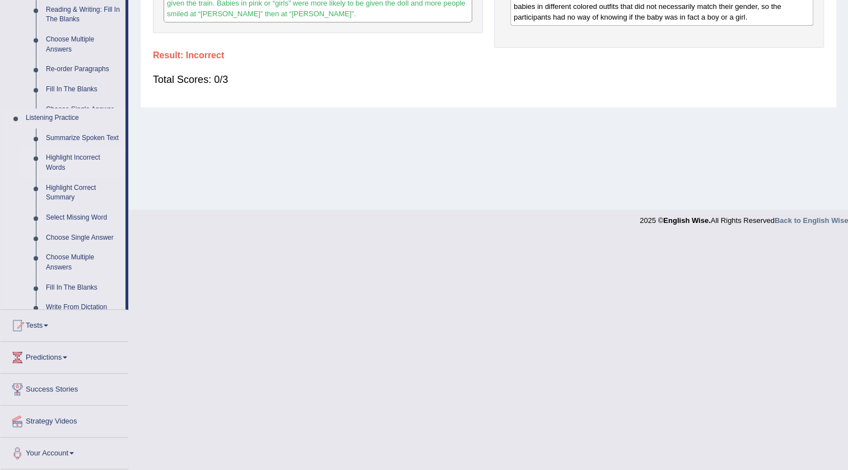
scroll to position [118, 0]
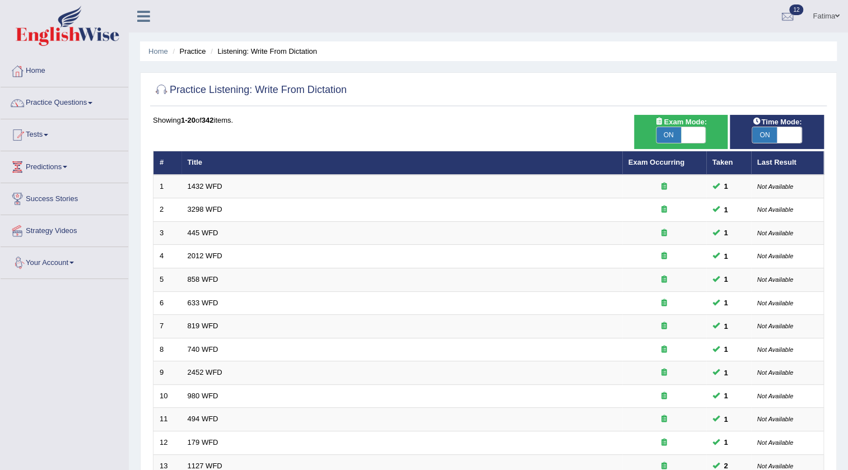
scroll to position [270, 0]
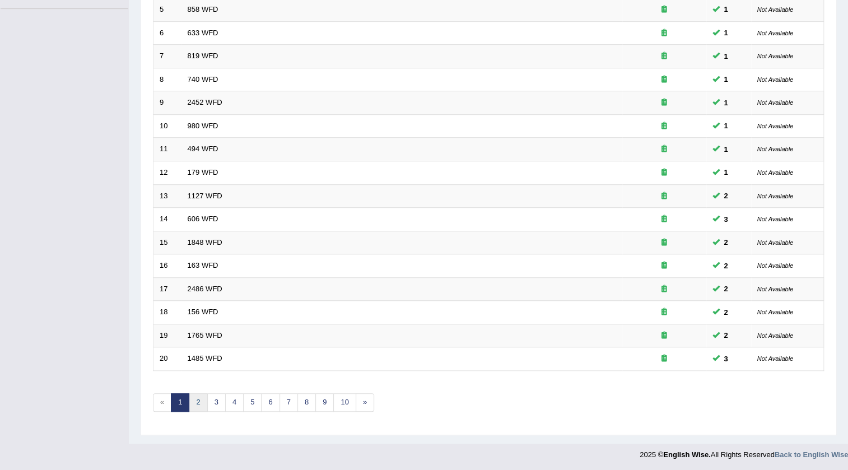
click at [204, 403] on link "2" at bounding box center [198, 402] width 18 height 18
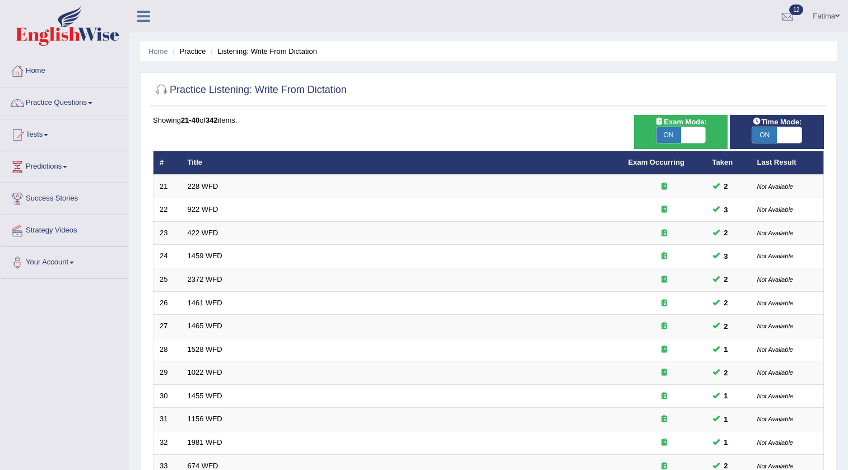
scroll to position [270, 0]
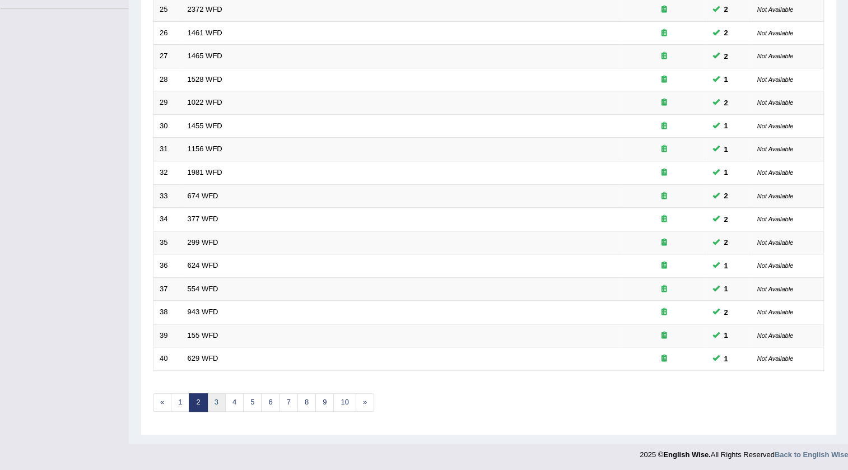
click at [216, 402] on link "3" at bounding box center [216, 402] width 18 height 18
click at [242, 398] on link "4" at bounding box center [234, 402] width 18 height 18
click at [253, 398] on link "5" at bounding box center [252, 402] width 18 height 18
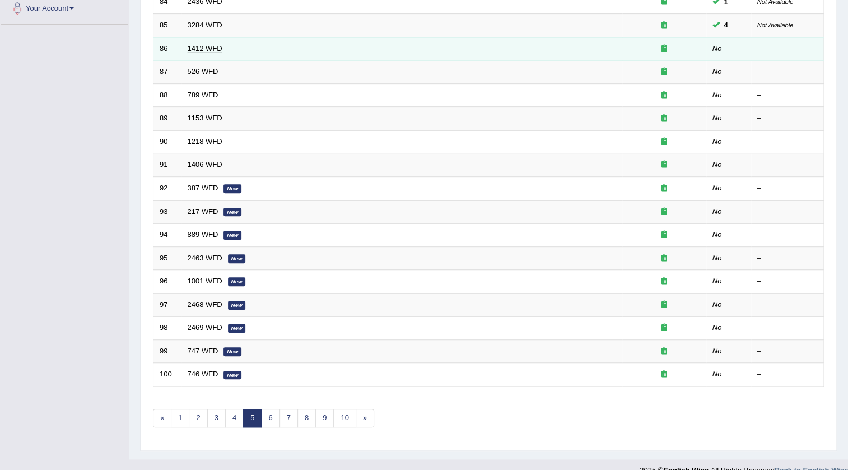
click at [204, 49] on link "1412 WFD" at bounding box center [205, 48] width 35 height 8
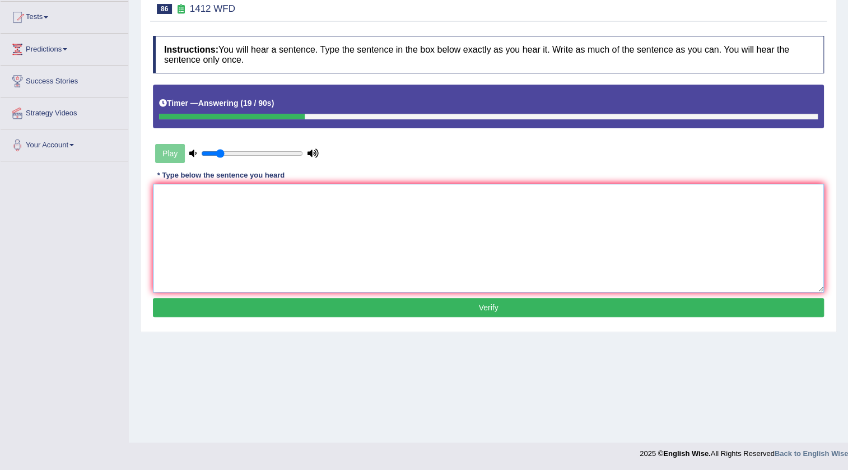
click at [356, 225] on textarea at bounding box center [488, 238] width 671 height 109
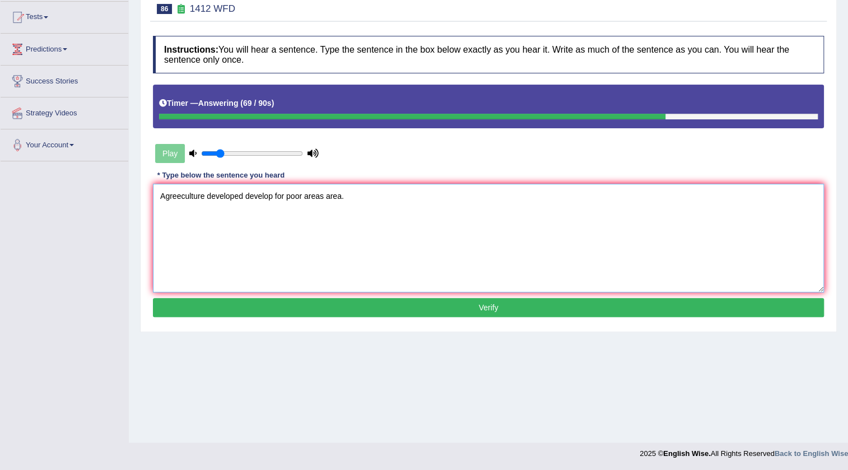
type textarea "Agreeculture developed develop for poor areas area."
click at [545, 314] on button "Verify" at bounding box center [488, 307] width 671 height 19
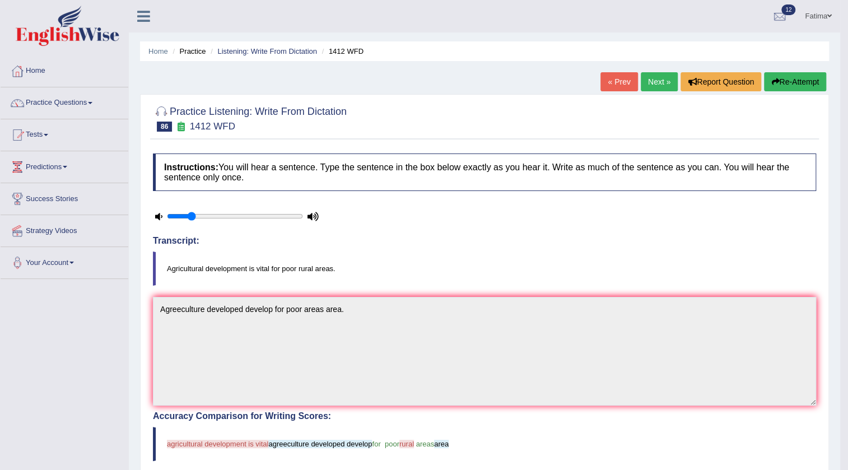
click at [797, 83] on button "Re-Attempt" at bounding box center [795, 81] width 62 height 19
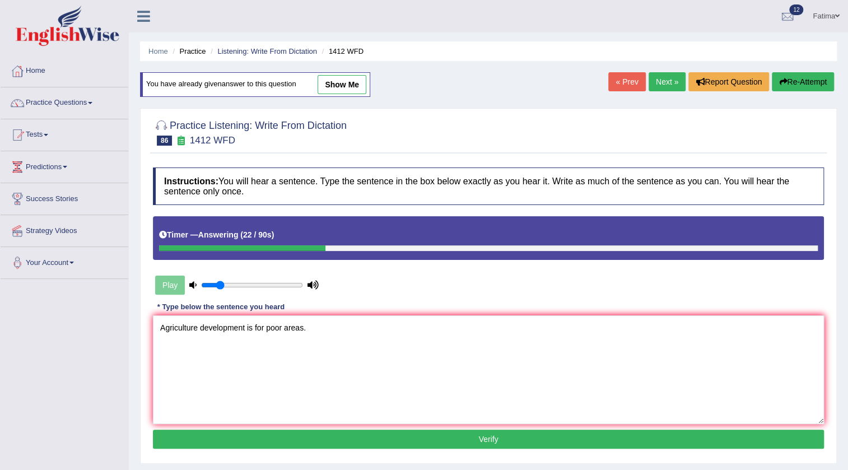
type textarea "Agriculture development is for poor areas."
click at [346, 442] on button "Verify" at bounding box center [488, 439] width 671 height 19
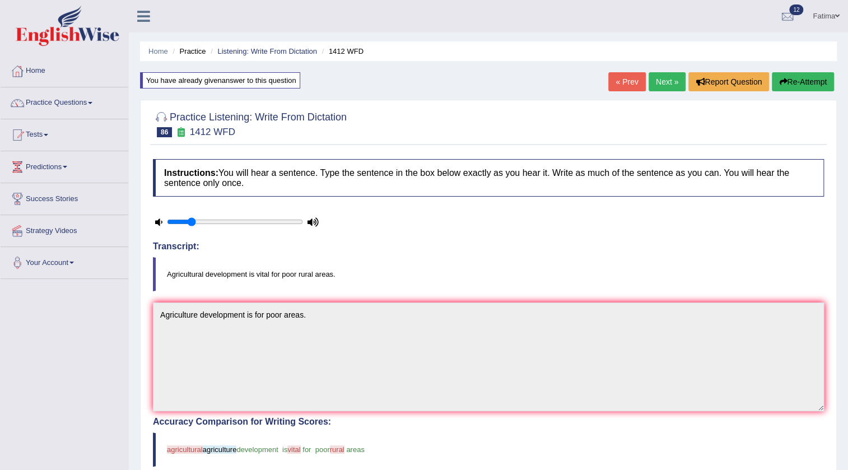
click at [663, 80] on link "Next »" at bounding box center [667, 81] width 37 height 19
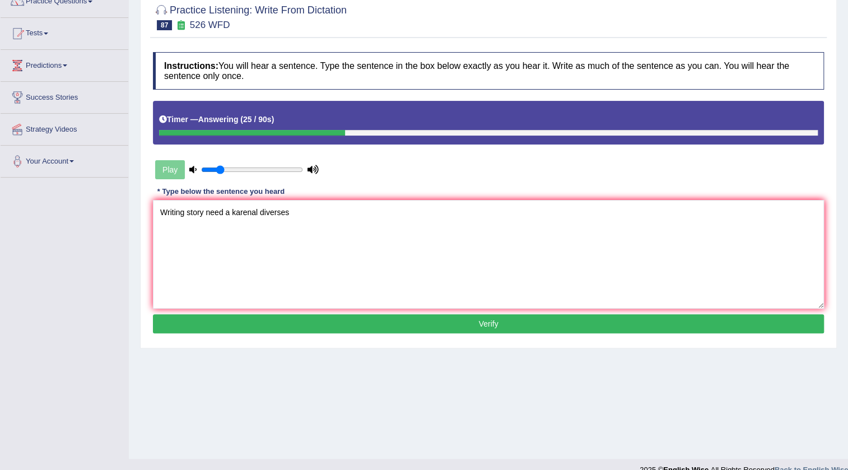
scroll to position [118, 0]
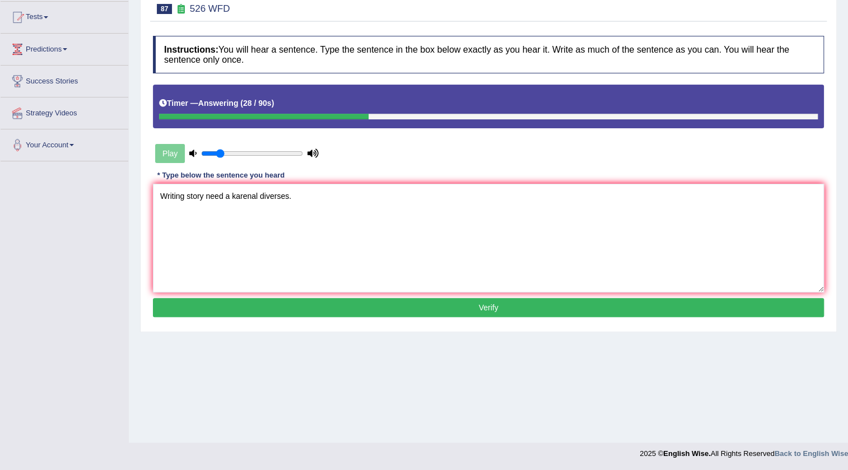
click at [189, 193] on textarea "Writing story need a karenal diverses." at bounding box center [488, 238] width 671 height 109
click at [184, 196] on textarea "Writing story need a karenal diverses." at bounding box center [488, 238] width 671 height 109
type textarea "Writing a story need a karenal diverses."
click at [365, 306] on button "Verify" at bounding box center [488, 307] width 671 height 19
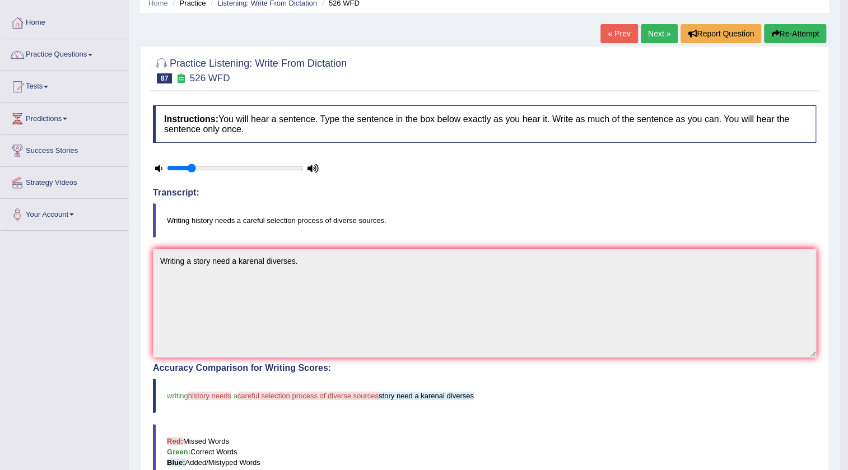
scroll to position [34, 0]
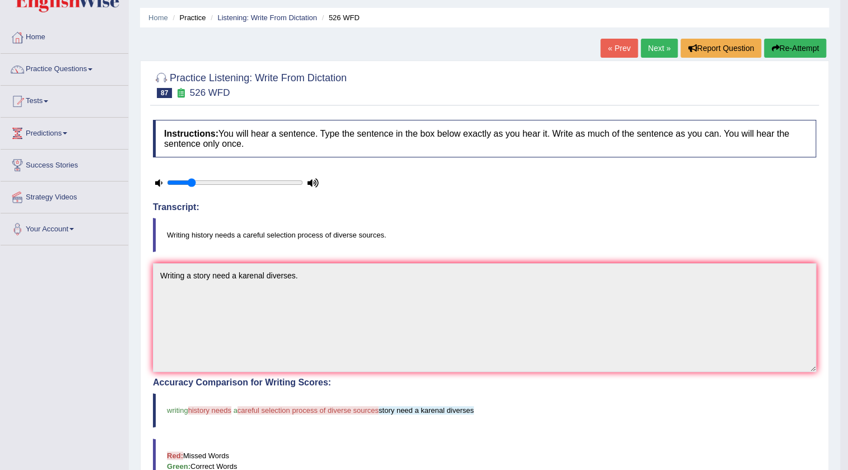
click at [805, 49] on button "Re-Attempt" at bounding box center [795, 48] width 62 height 19
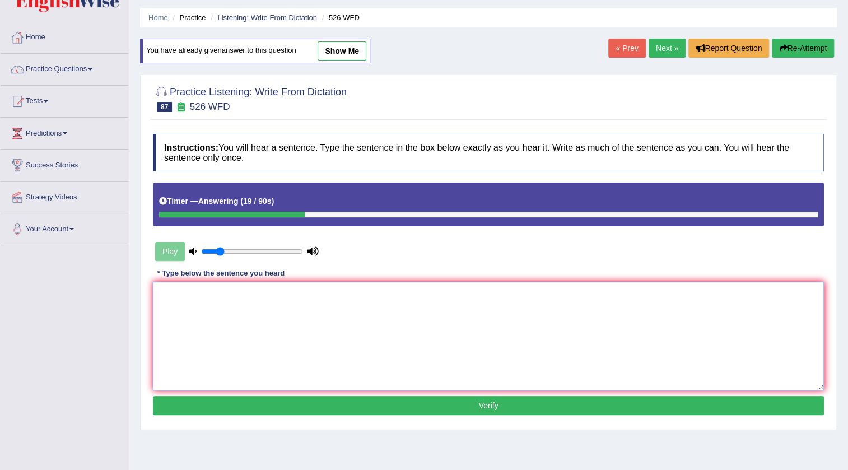
click at [488, 368] on textarea at bounding box center [488, 336] width 671 height 109
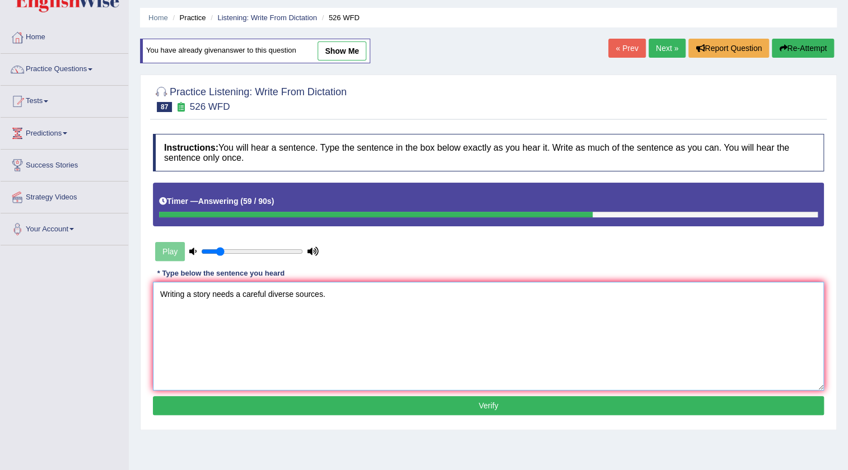
type textarea "Writing a story needs a careful diverse sources."
click at [427, 402] on button "Verify" at bounding box center [488, 405] width 671 height 19
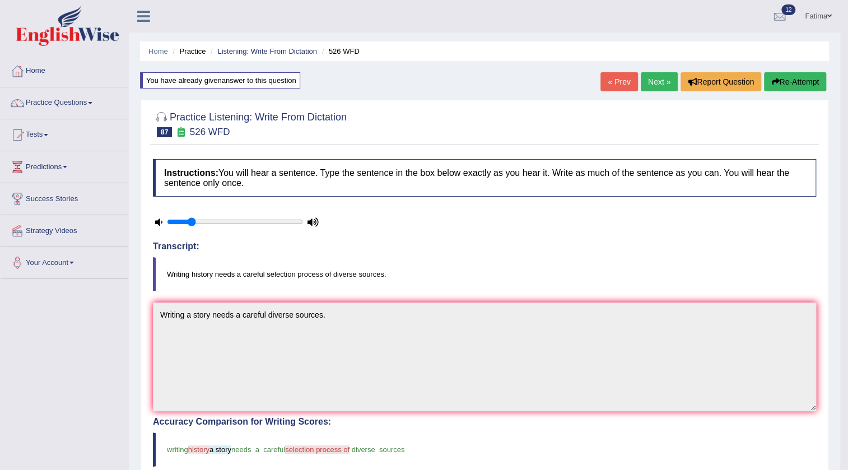
click at [792, 80] on button "Re-Attempt" at bounding box center [795, 81] width 62 height 19
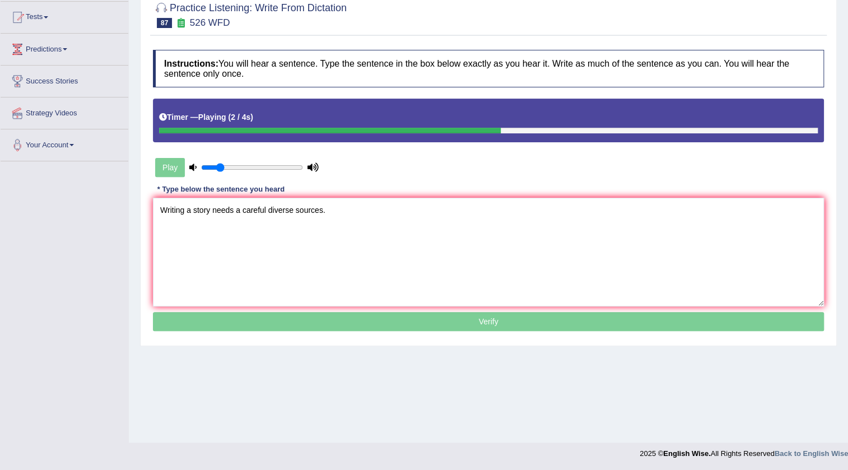
click at [212, 207] on textarea "Writing a story needs a careful diverse sources." at bounding box center [488, 252] width 671 height 109
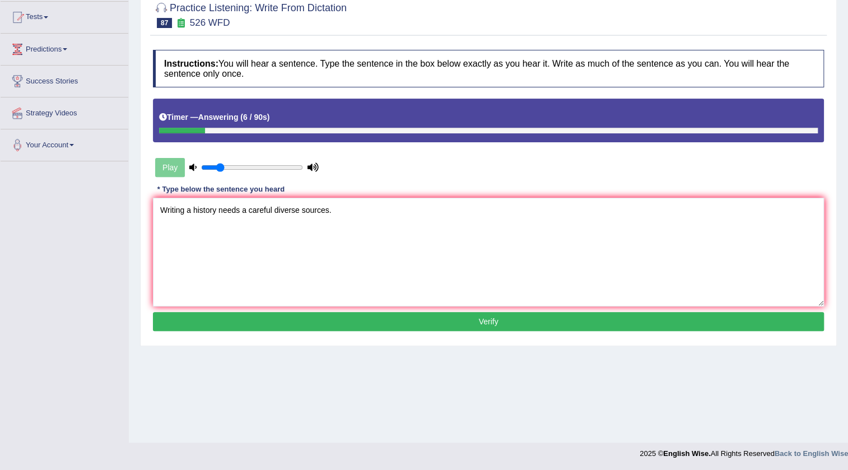
type textarea "Writing a history needs a careful diverse sources."
click at [383, 331] on div "Instructions: You will hear a sentence. Type the sentence in the box below exac…" at bounding box center [488, 192] width 677 height 296
click at [392, 326] on button "Verify" at bounding box center [488, 321] width 671 height 19
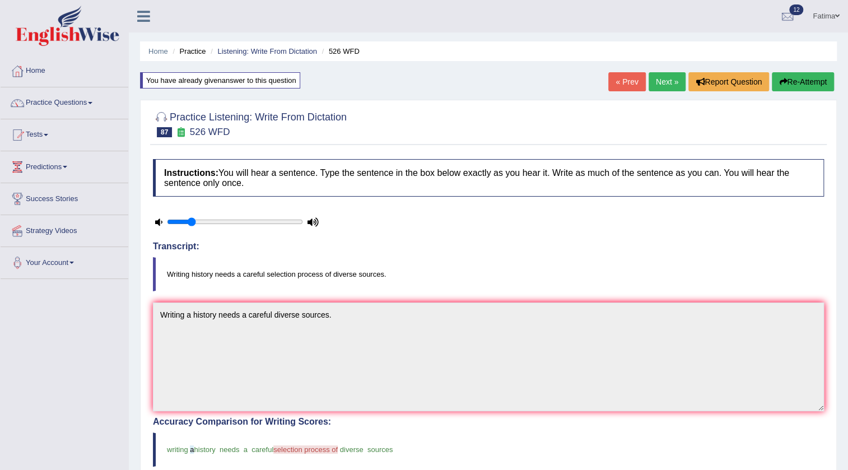
click at [661, 87] on link "Next »" at bounding box center [667, 81] width 37 height 19
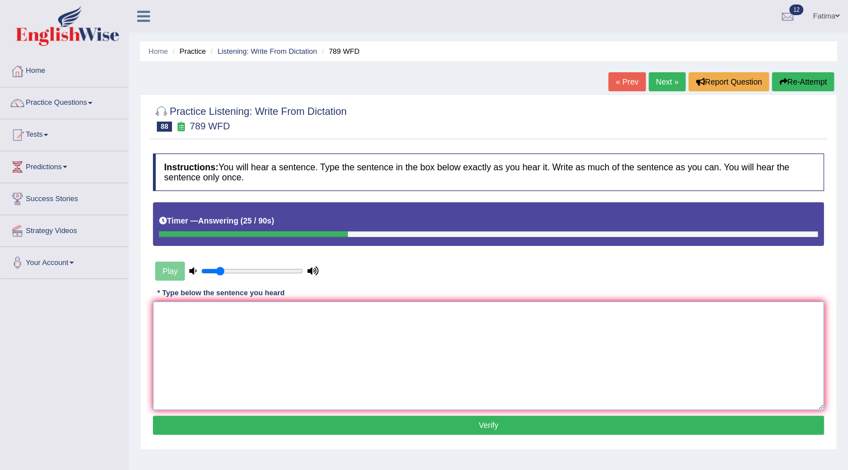
click at [382, 355] on textarea at bounding box center [488, 355] width 671 height 109
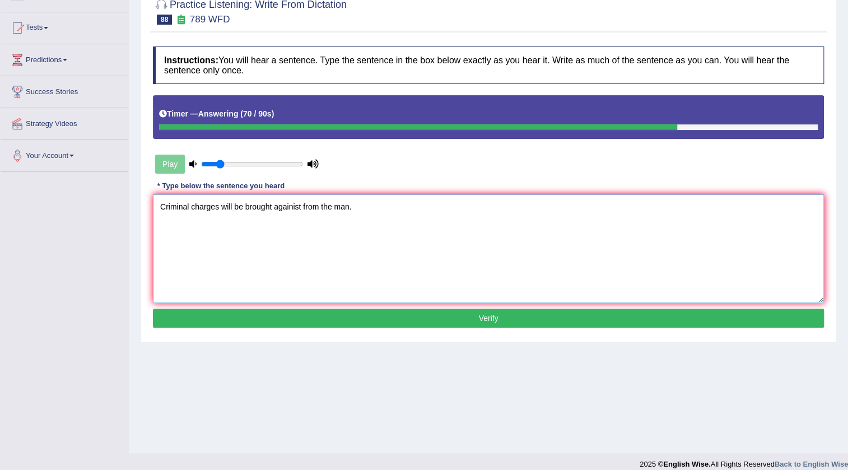
scroll to position [118, 0]
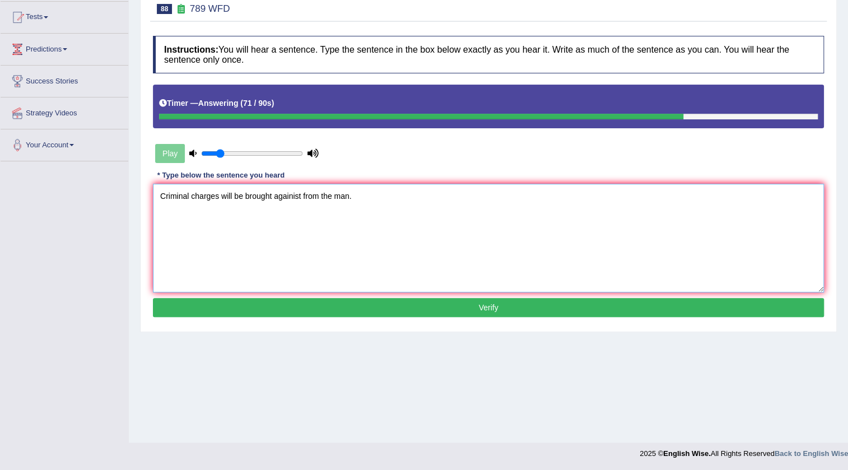
type textarea "Criminal charges will be brought againist from the man."
click at [454, 314] on button "Verify" at bounding box center [488, 307] width 671 height 19
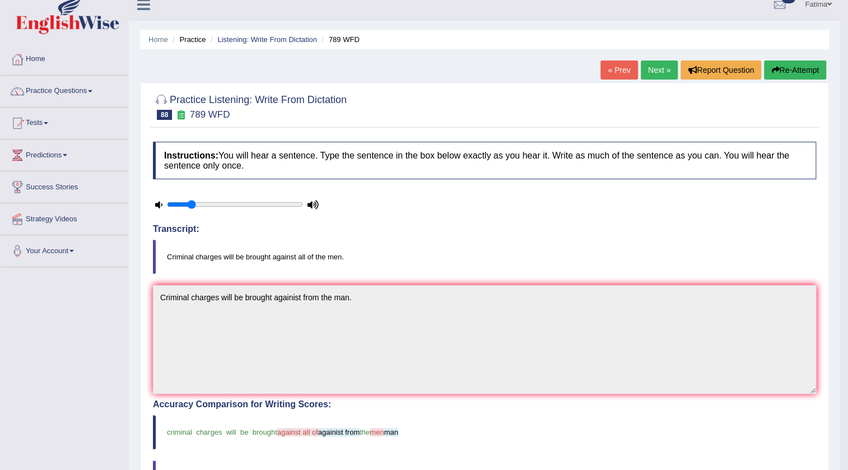
scroll to position [0, 0]
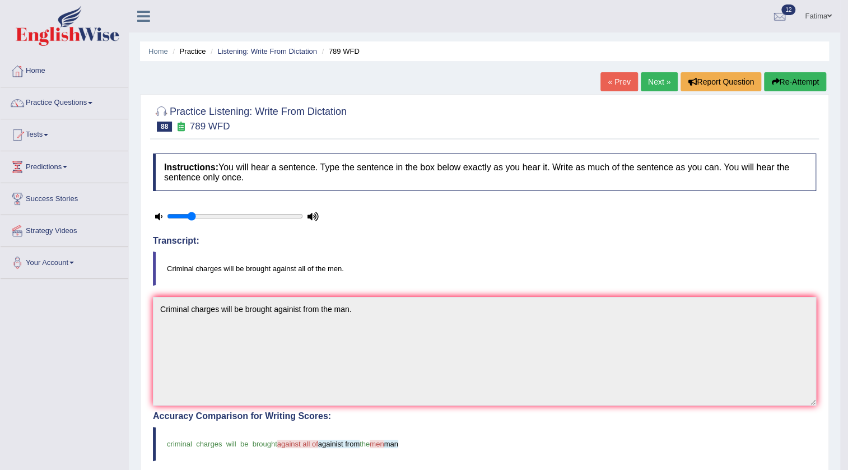
click at [810, 76] on button "Re-Attempt" at bounding box center [795, 81] width 62 height 19
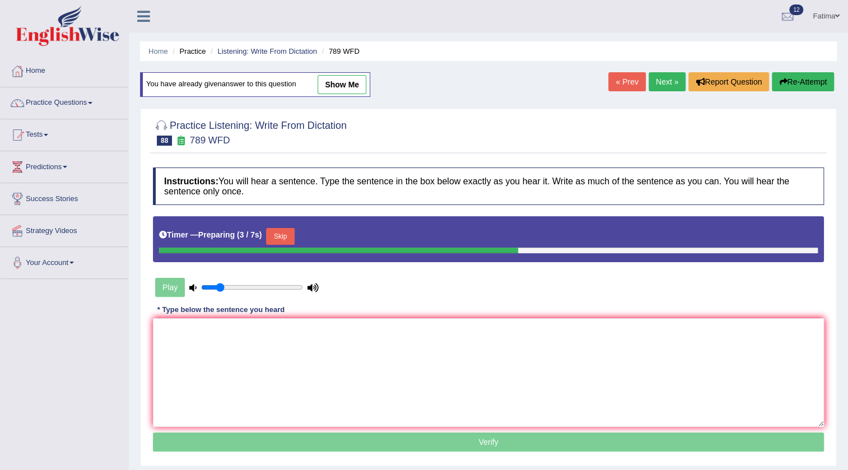
click at [360, 86] on link "show me" at bounding box center [342, 84] width 49 height 19
type textarea "Criminal charges will be brought againist from the man."
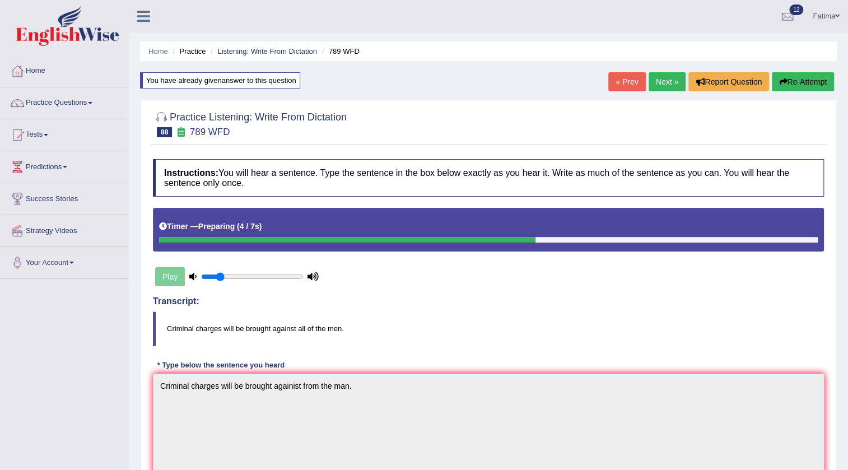
click at [788, 88] on button "Re-Attempt" at bounding box center [803, 81] width 62 height 19
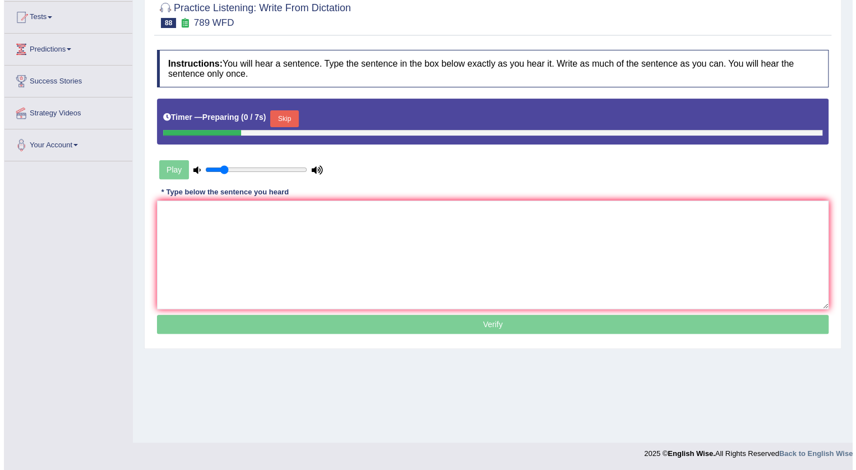
scroll to position [118, 0]
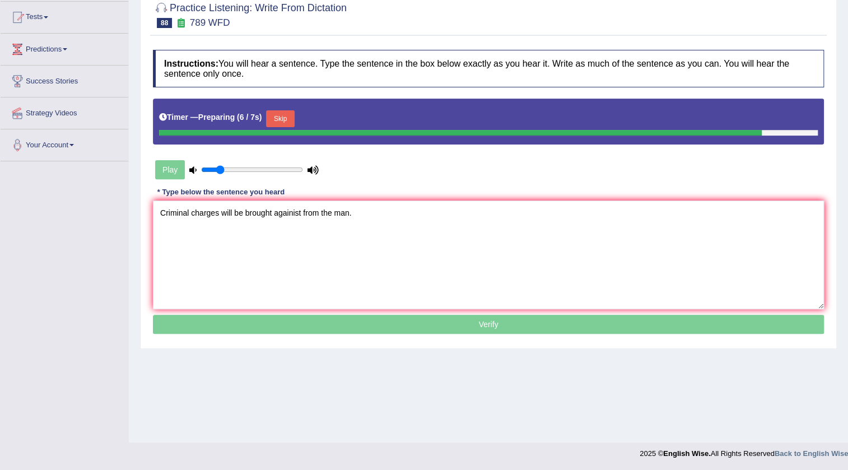
click at [300, 209] on textarea "Criminal charges will be brought againist from the man." at bounding box center [488, 255] width 671 height 109
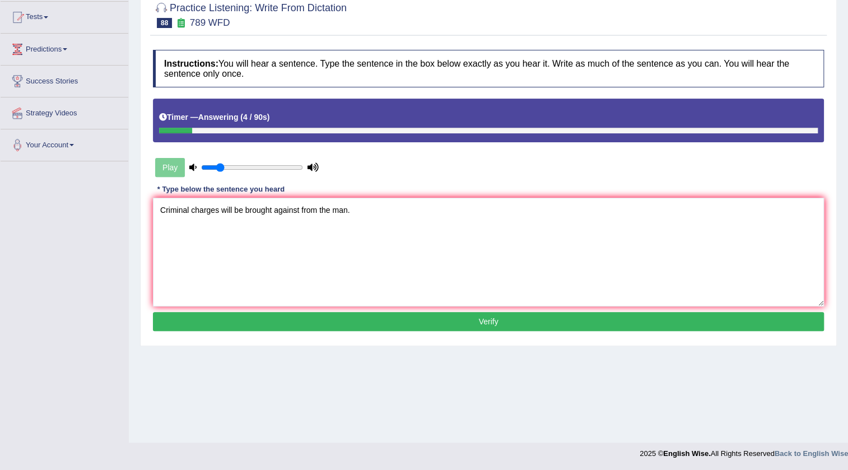
type textarea "Criminal charges will be brought against from the man."
click at [374, 329] on button "Verify" at bounding box center [488, 321] width 671 height 19
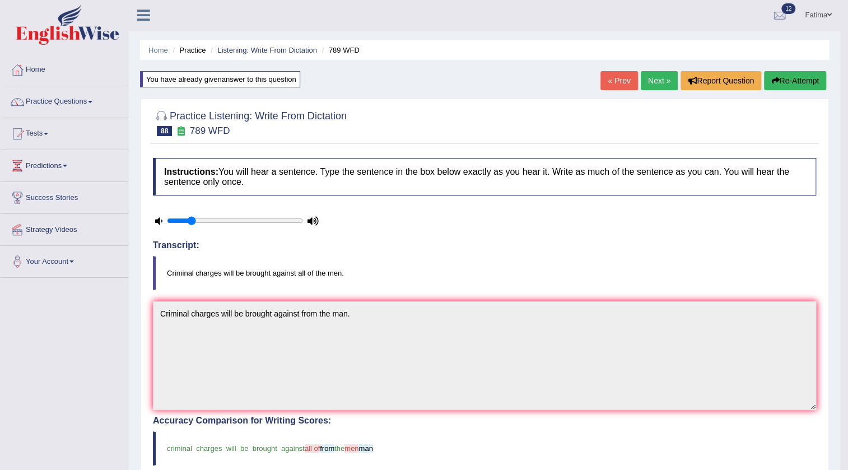
scroll to position [0, 0]
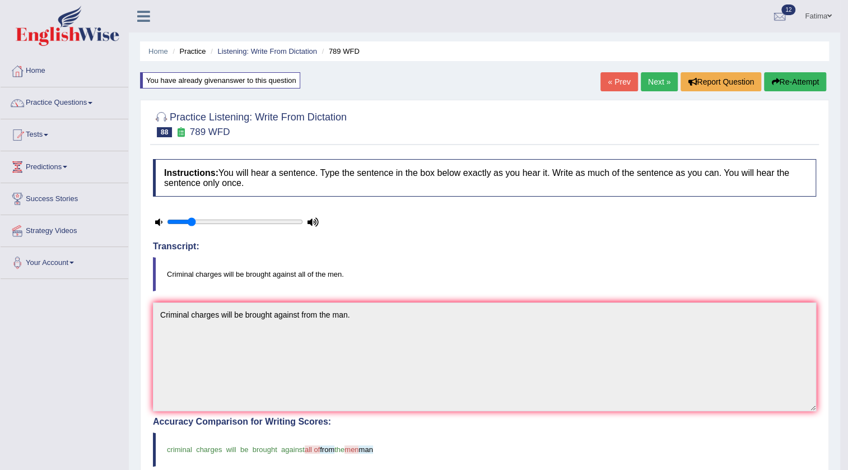
click at [652, 89] on link "Next »" at bounding box center [659, 81] width 37 height 19
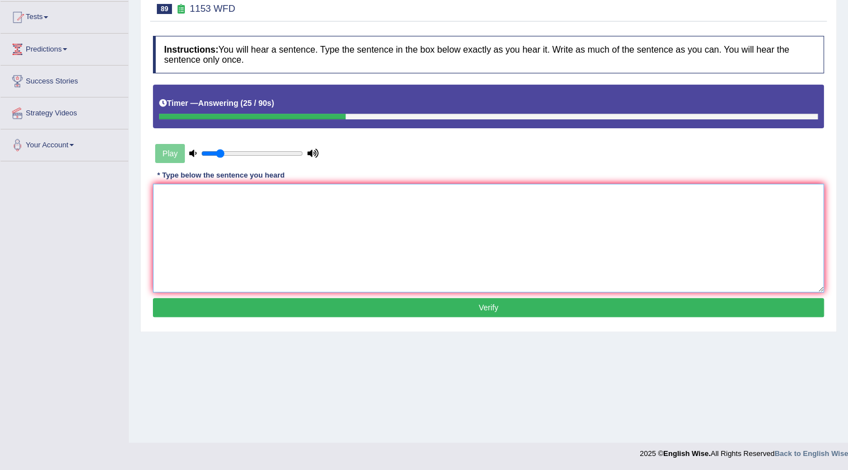
click at [548, 245] on textarea at bounding box center [488, 238] width 671 height 109
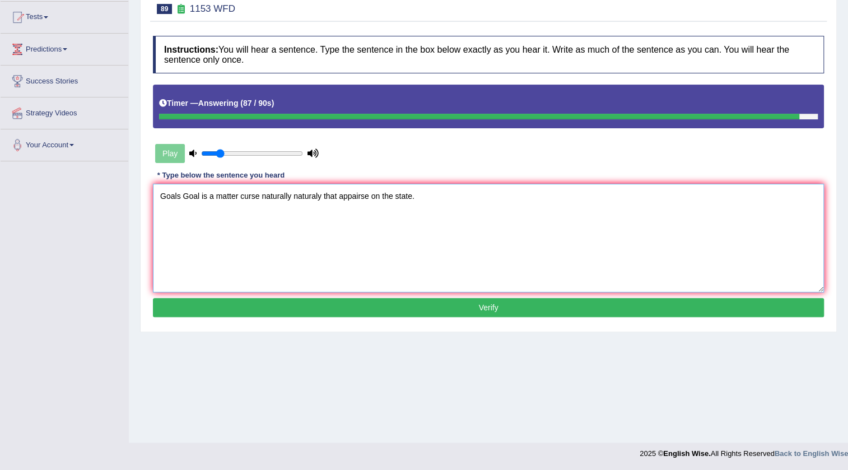
type textarea "Goals Goal is a matter curse naturally naturaly that appairse on the state."
click at [521, 312] on button "Verify" at bounding box center [488, 307] width 671 height 19
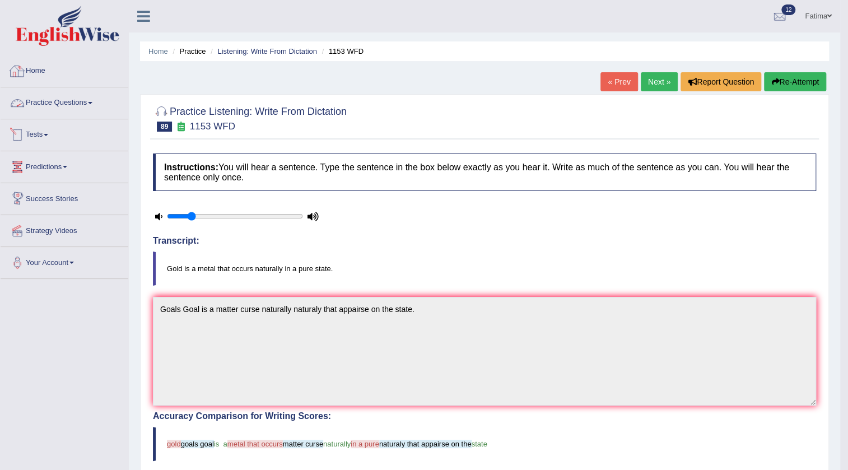
click at [63, 95] on link "Practice Questions" at bounding box center [65, 101] width 128 height 28
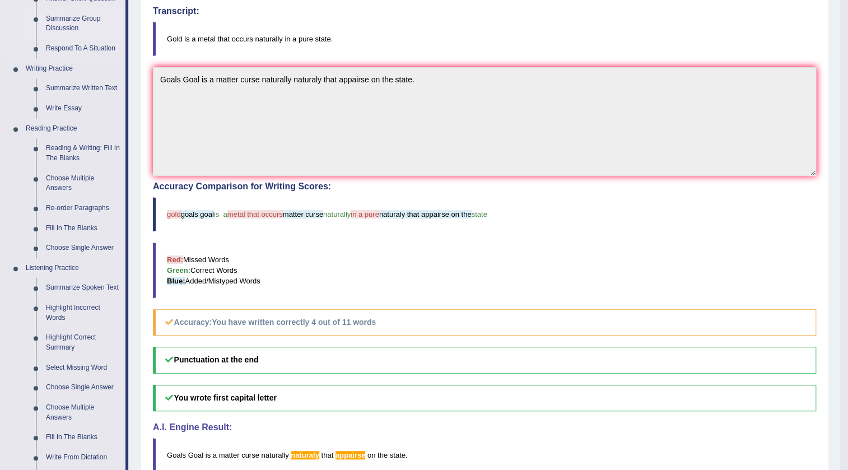
scroll to position [50, 0]
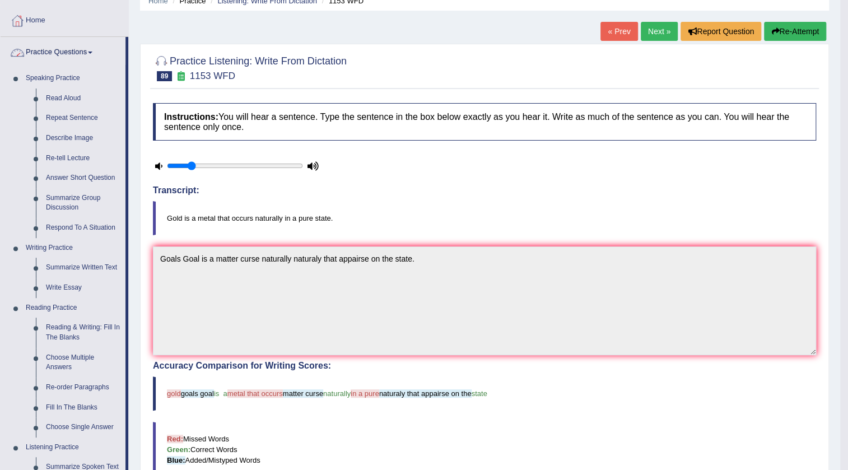
click at [98, 55] on link "Practice Questions" at bounding box center [63, 51] width 125 height 28
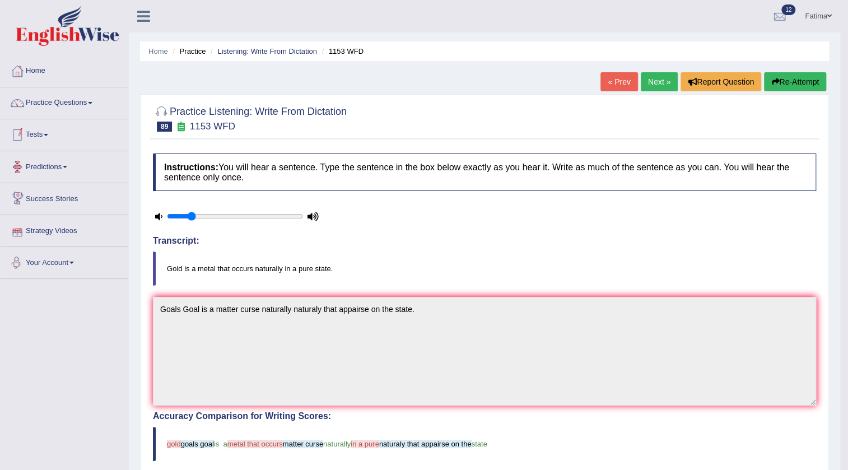
scroll to position [0, 0]
click at [30, 135] on link "Tests" at bounding box center [65, 133] width 128 height 28
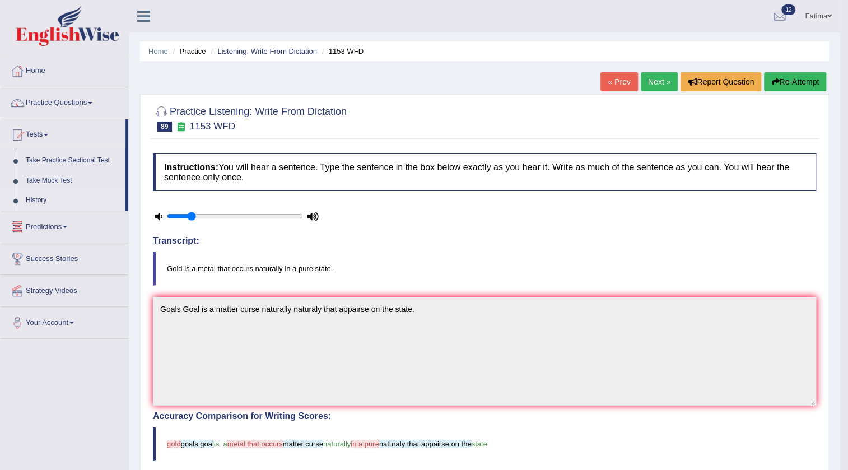
click at [25, 197] on link "History" at bounding box center [73, 201] width 105 height 20
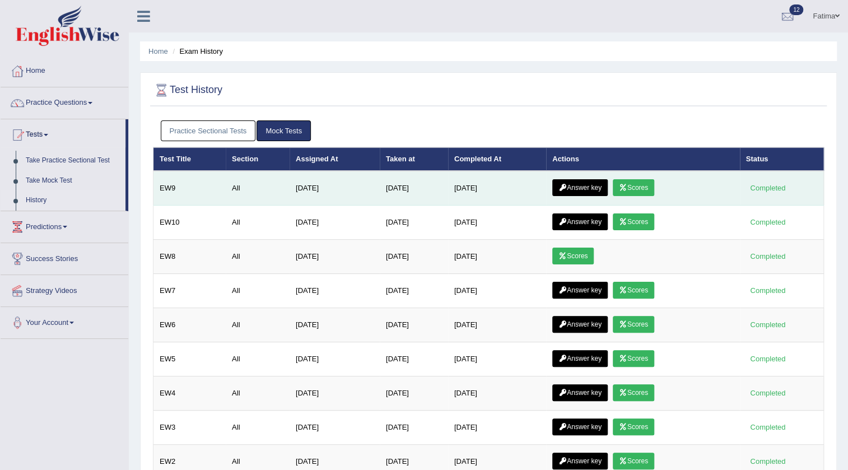
click at [571, 187] on link "Answer key" at bounding box center [579, 187] width 55 height 17
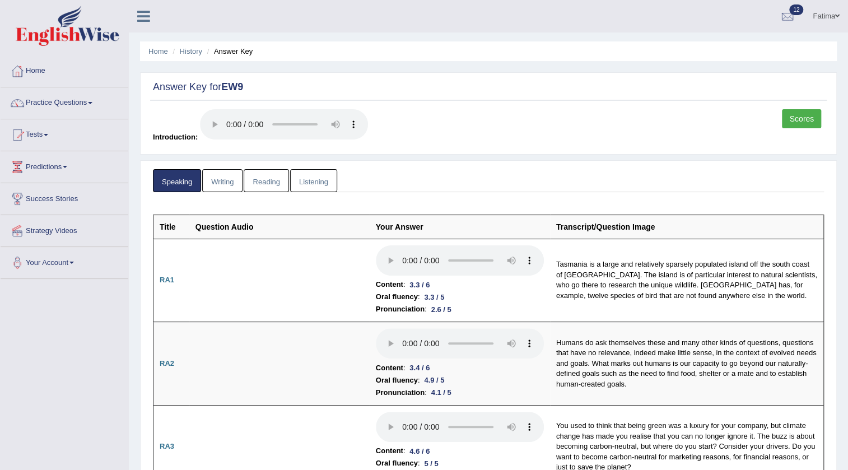
click at [273, 183] on link "Reading" at bounding box center [266, 180] width 45 height 23
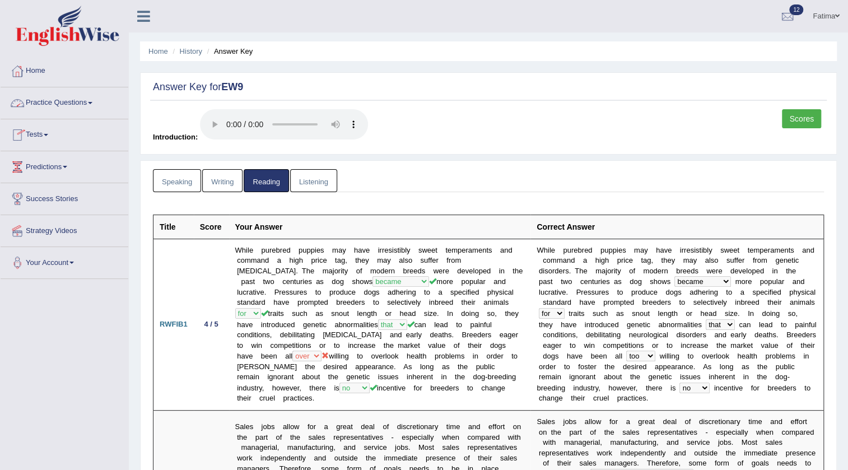
click at [76, 103] on link "Practice Questions" at bounding box center [65, 101] width 128 height 28
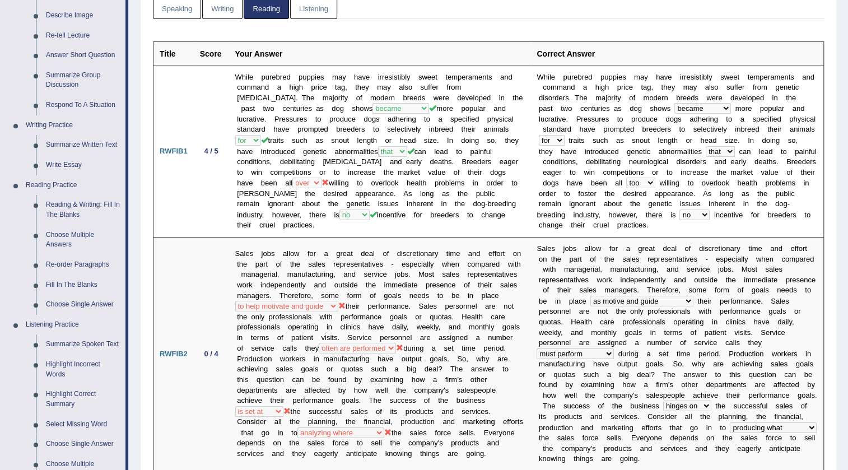
scroll to position [407, 0]
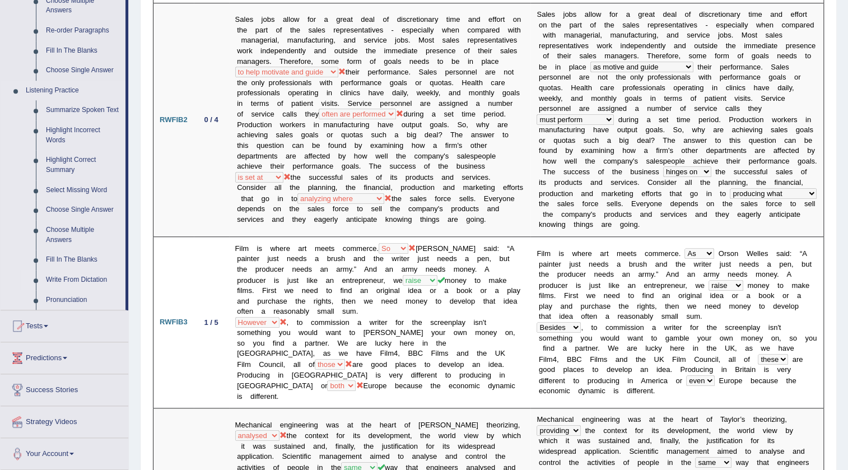
click at [87, 277] on link "Write From Dictation" at bounding box center [83, 280] width 85 height 20
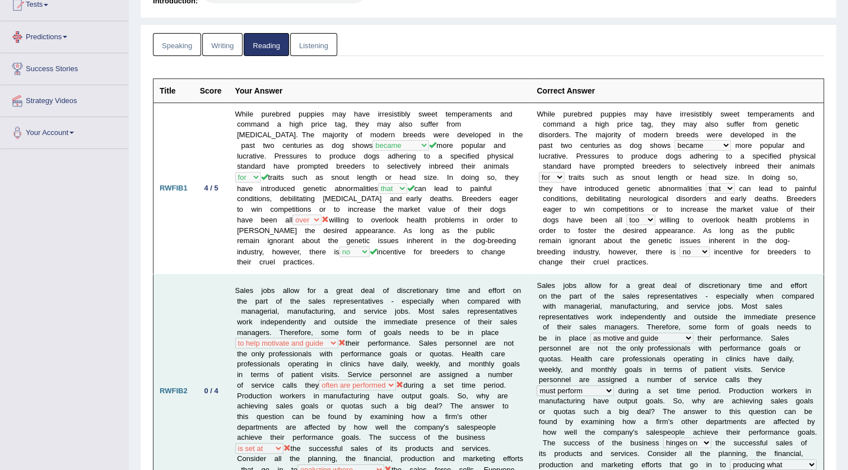
scroll to position [243, 0]
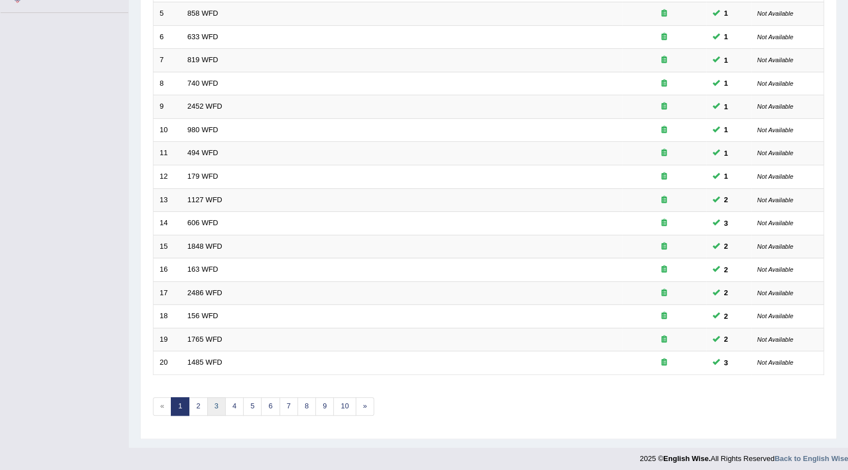
scroll to position [266, 0]
click at [213, 409] on link "3" at bounding box center [216, 406] width 18 height 18
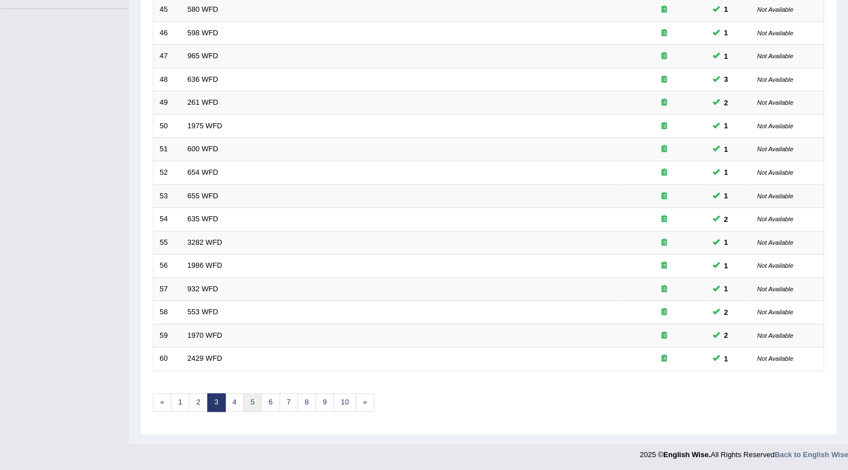
click at [256, 400] on link "5" at bounding box center [252, 402] width 18 height 18
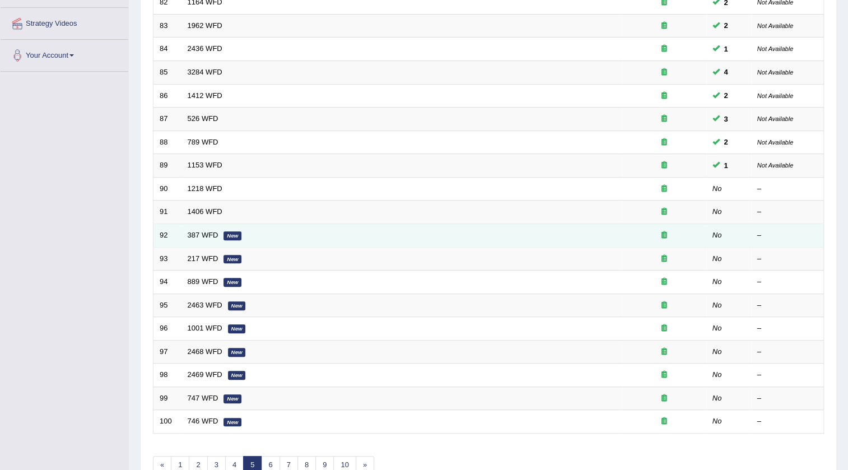
scroll to position [118, 0]
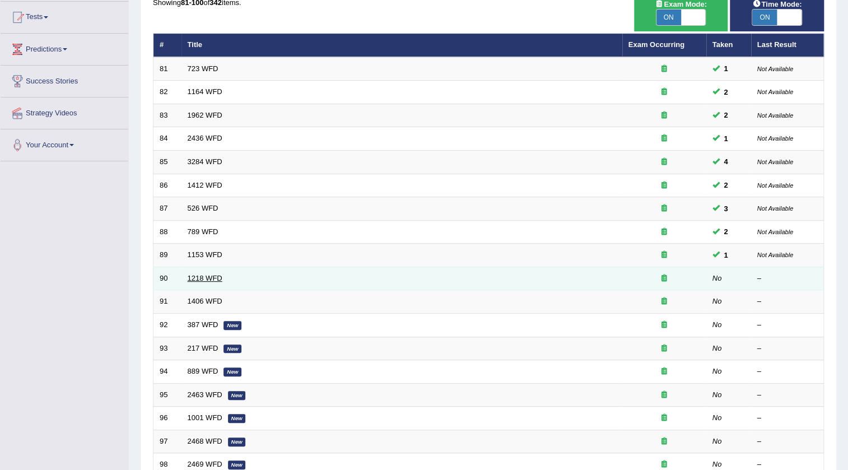
click at [206, 280] on link "1218 WFD" at bounding box center [205, 278] width 35 height 8
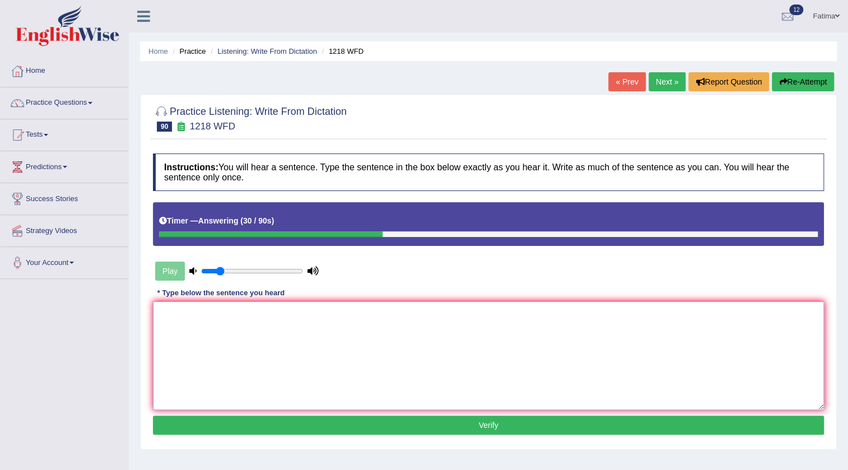
click at [308, 331] on textarea at bounding box center [488, 355] width 671 height 109
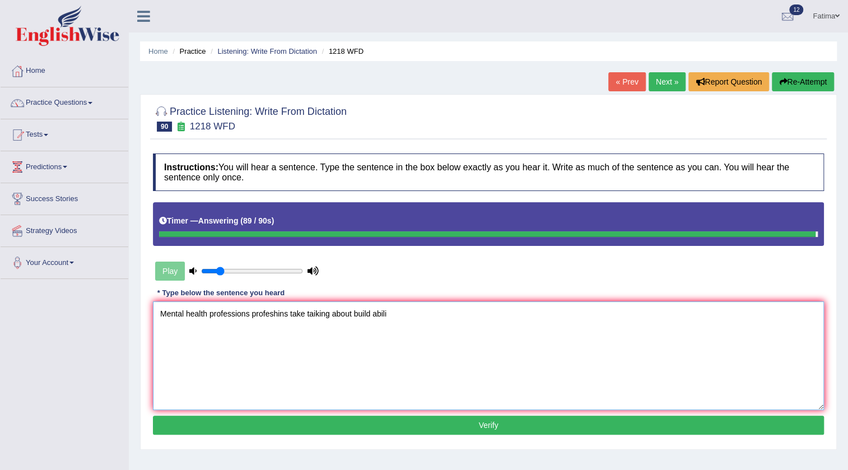
type textarea "Mental health professions profeshins take taiking about build abili"
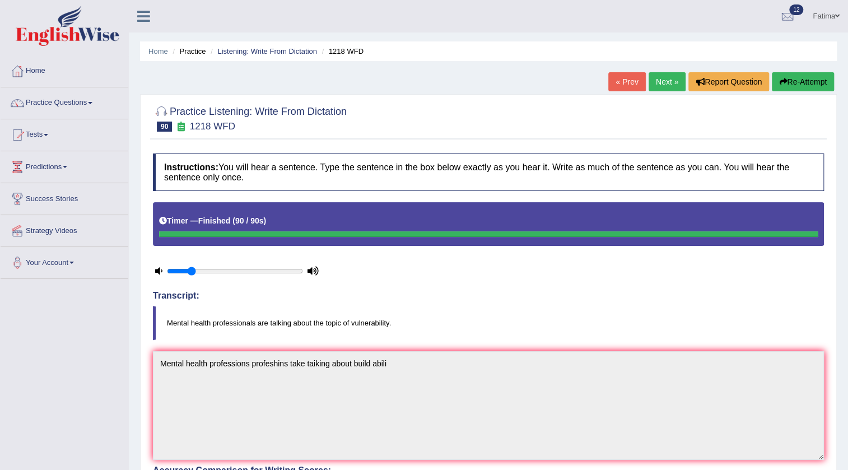
click at [793, 85] on button "Re-Attempt" at bounding box center [803, 81] width 62 height 19
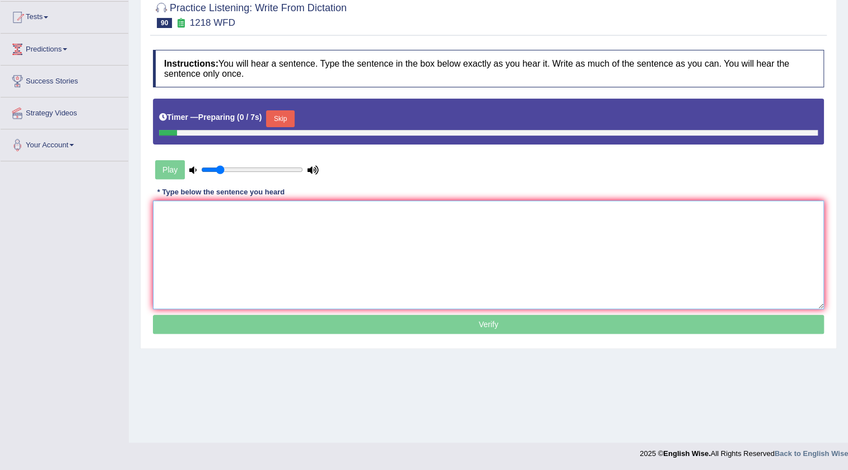
click at [396, 242] on textarea at bounding box center [488, 255] width 671 height 109
paste textarea "Mental health professions profeshins take taiking about build abili"
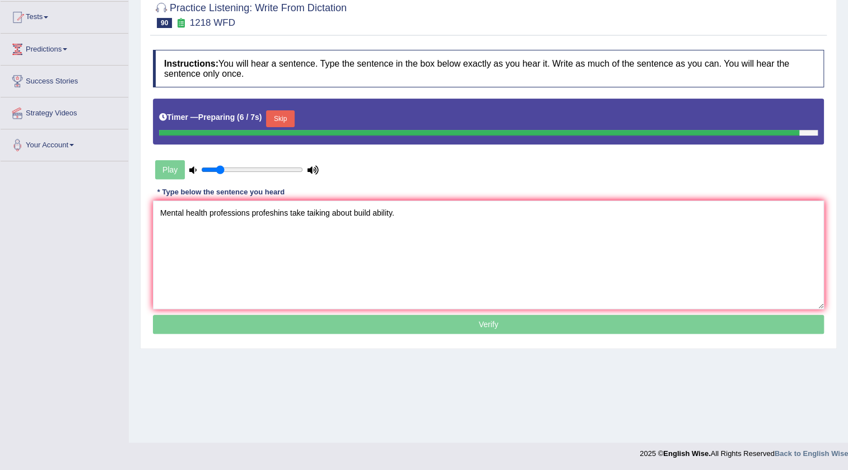
click at [282, 114] on button "Skip" at bounding box center [280, 118] width 28 height 17
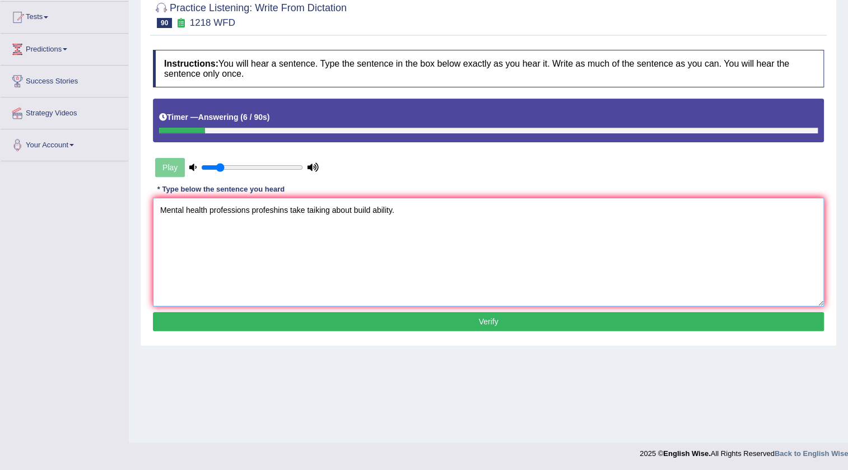
click at [245, 212] on textarea "Mental health professions profeshins take taiking about build ability." at bounding box center [488, 252] width 671 height 109
drag, startPoint x: 321, startPoint y: 208, endPoint x: 330, endPoint y: 224, distance: 18.8
click at [326, 213] on textarea "Mental health professionals profeshins take taiking about build ability." at bounding box center [488, 252] width 671 height 109
drag, startPoint x: 333, startPoint y: 208, endPoint x: 348, endPoint y: 263, distance: 56.8
click at [336, 211] on textarea "Mental health professionals profeshins take taiking about build ability." at bounding box center [488, 252] width 671 height 109
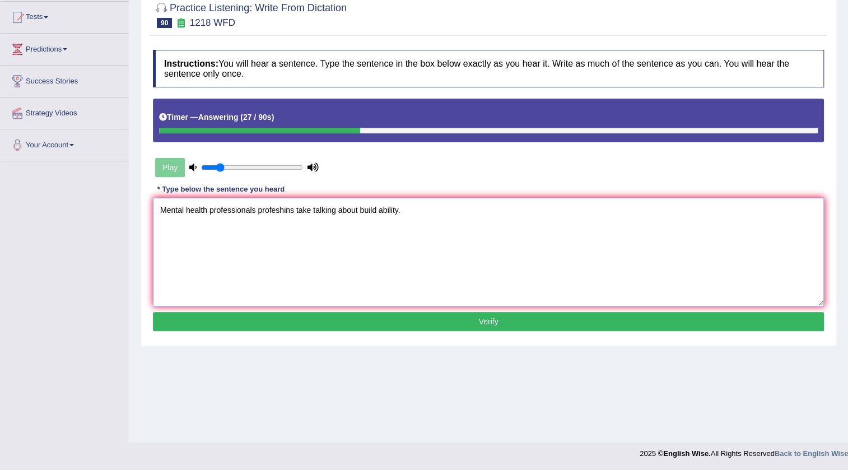
type textarea "Mental health professionals profeshins take talking about build ability."
click at [398, 325] on button "Verify" at bounding box center [488, 321] width 671 height 19
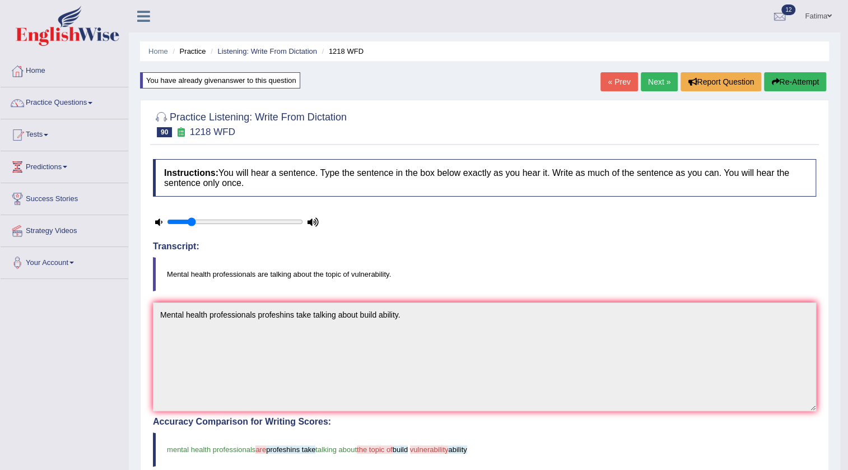
click at [656, 83] on link "Next »" at bounding box center [659, 81] width 37 height 19
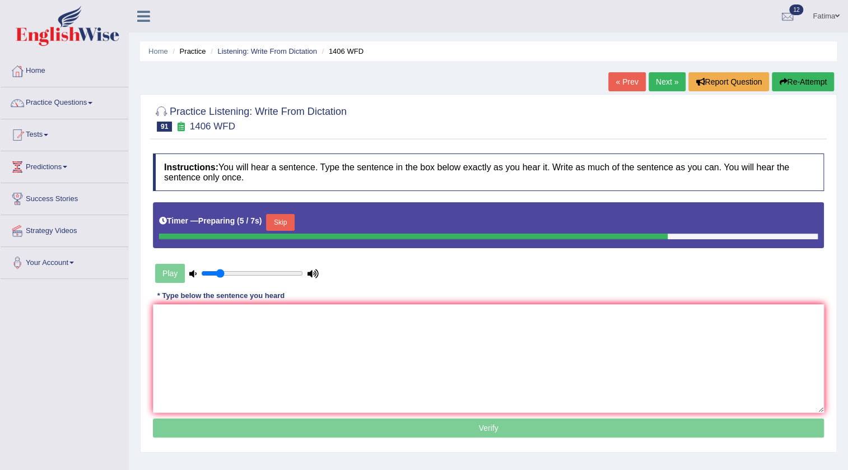
click at [624, 85] on link "« Prev" at bounding box center [627, 81] width 37 height 19
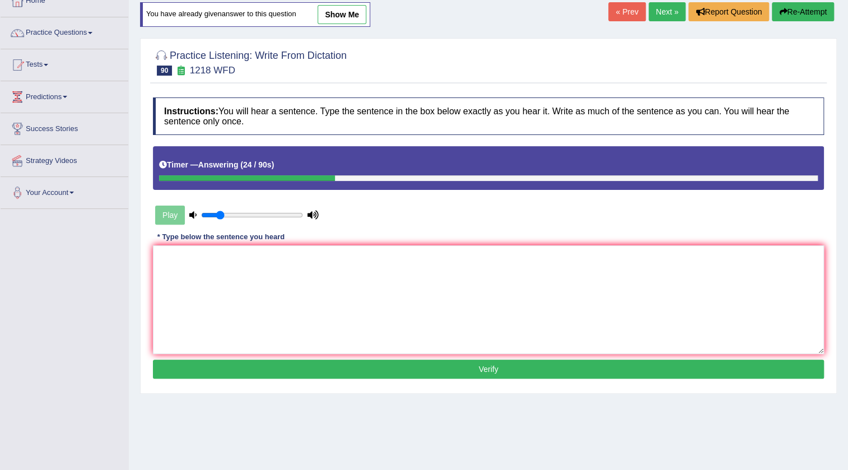
scroll to position [16, 0]
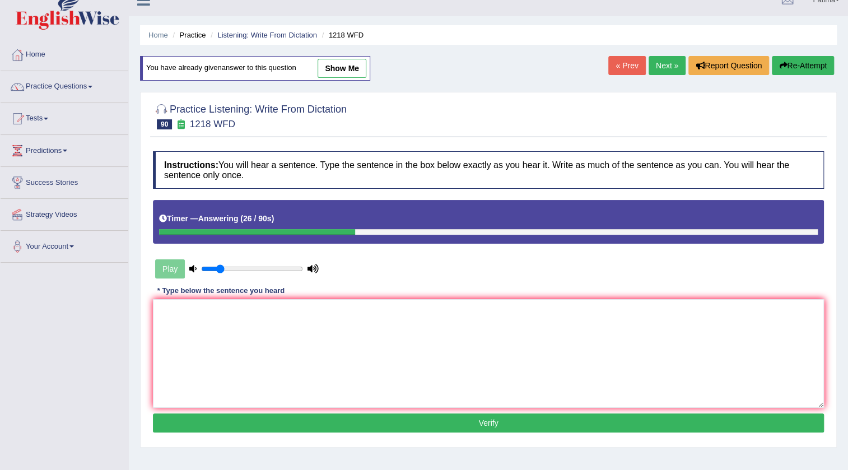
click at [667, 67] on link "Next »" at bounding box center [667, 65] width 37 height 19
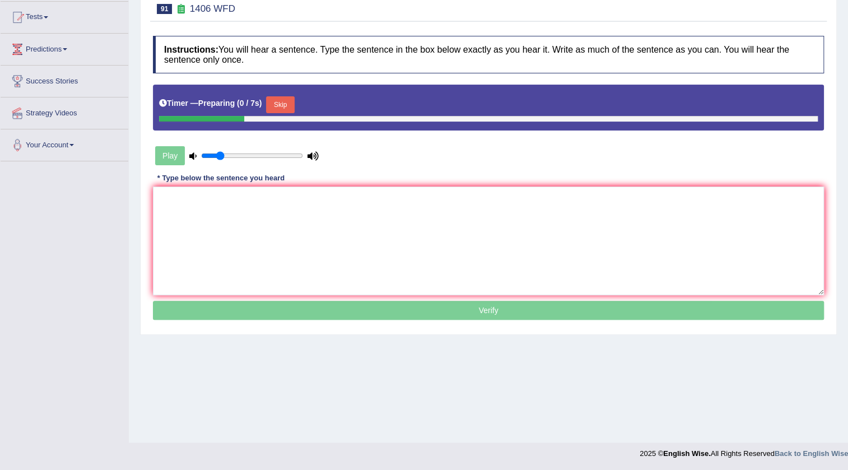
click at [292, 103] on button "Skip" at bounding box center [280, 104] width 28 height 17
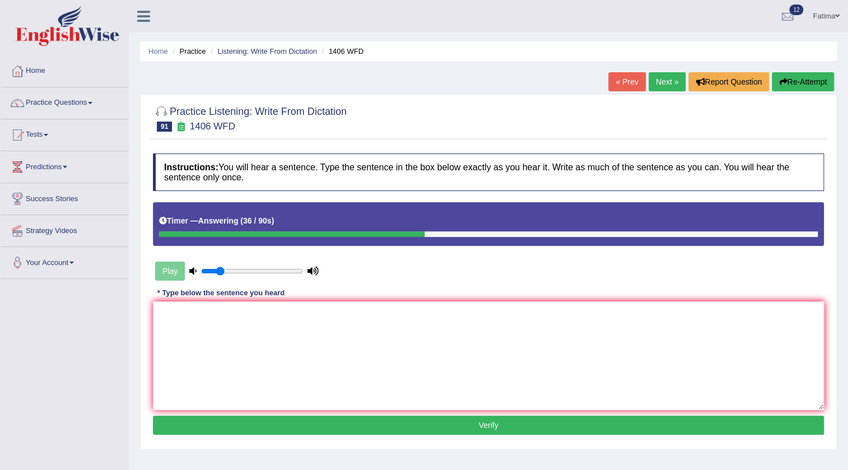
click at [673, 86] on link "Next »" at bounding box center [667, 81] width 37 height 19
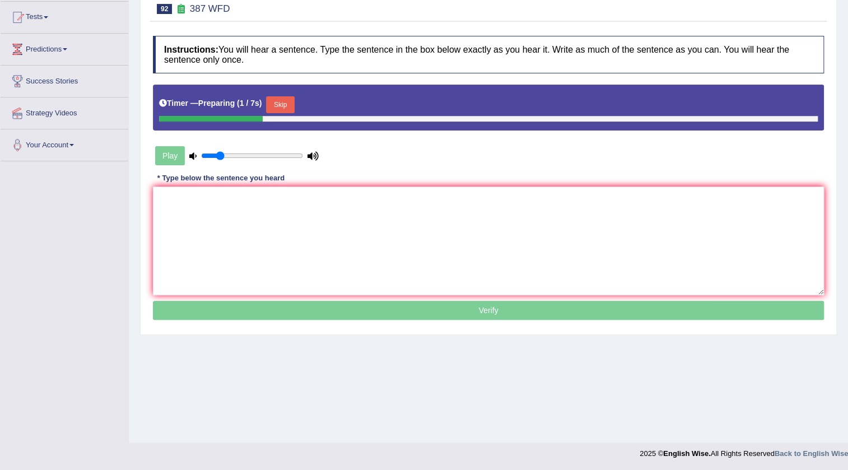
click at [287, 104] on button "Skip" at bounding box center [280, 104] width 28 height 17
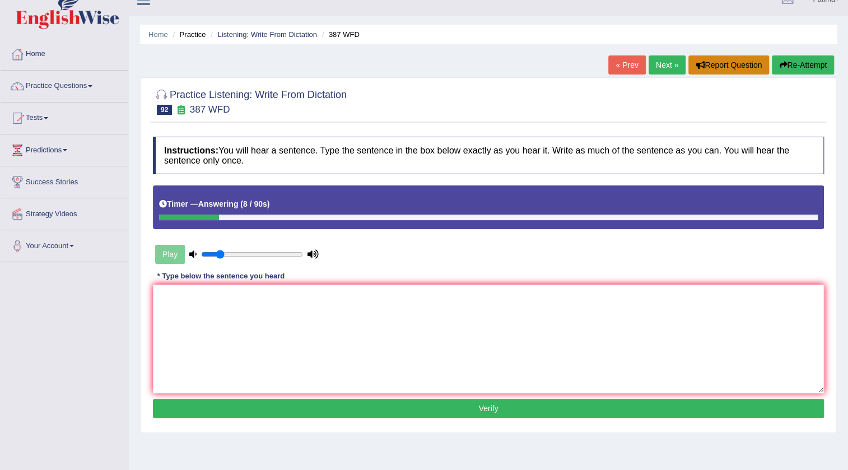
scroll to position [16, 0]
click at [781, 67] on icon "button" at bounding box center [783, 66] width 8 height 8
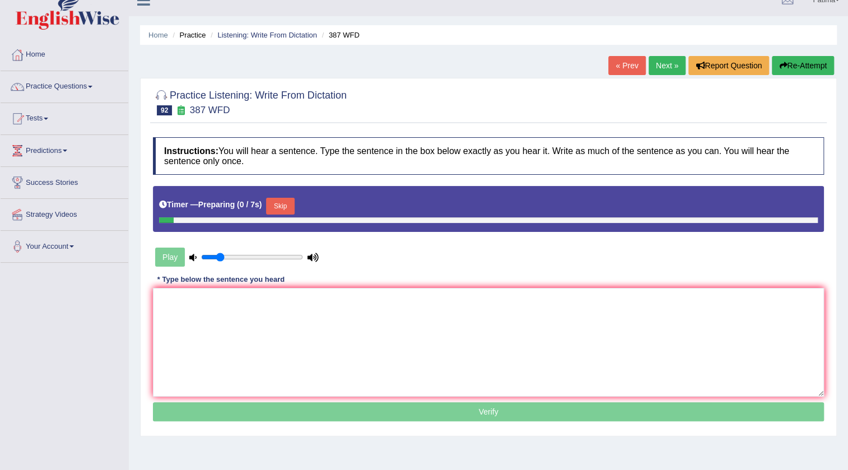
scroll to position [16, 0]
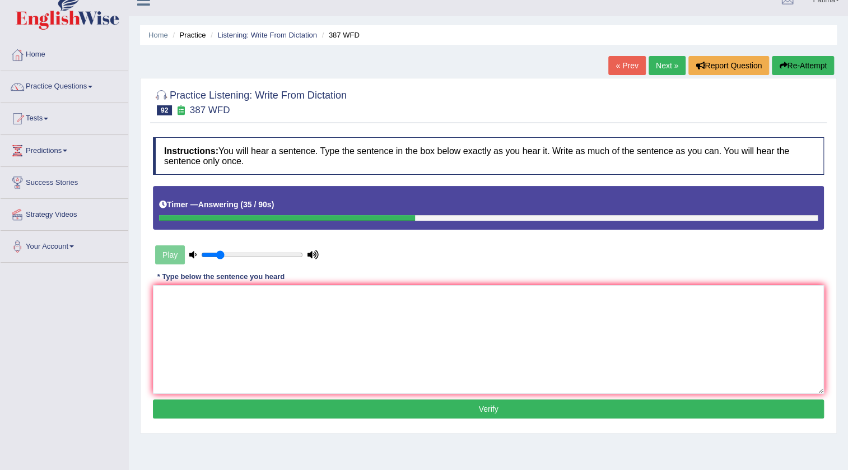
click at [660, 68] on link "Next »" at bounding box center [667, 65] width 37 height 19
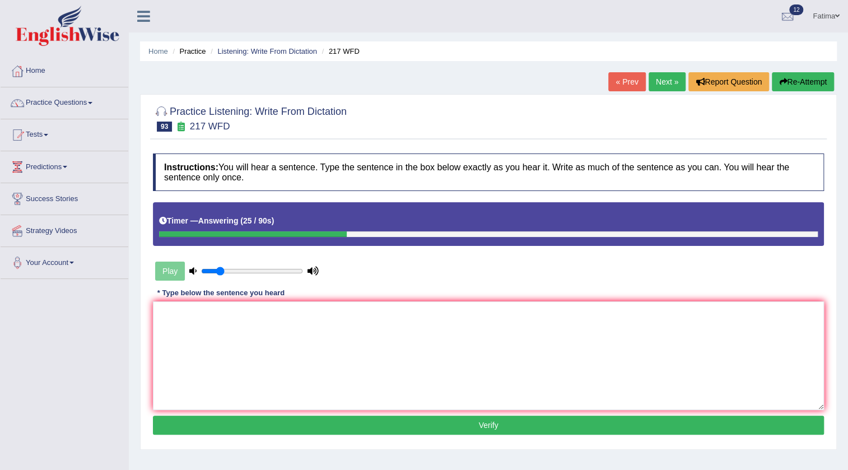
click at [649, 82] on link "Next »" at bounding box center [667, 81] width 37 height 19
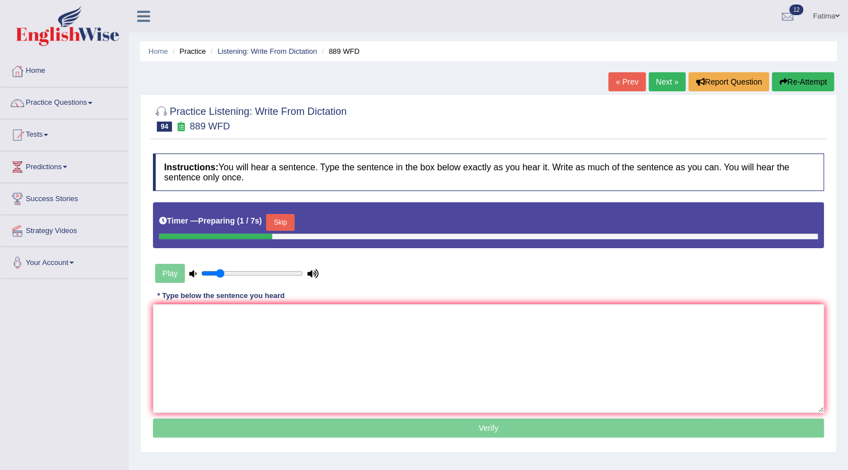
click at [796, 81] on button "Re-Attempt" at bounding box center [803, 81] width 62 height 19
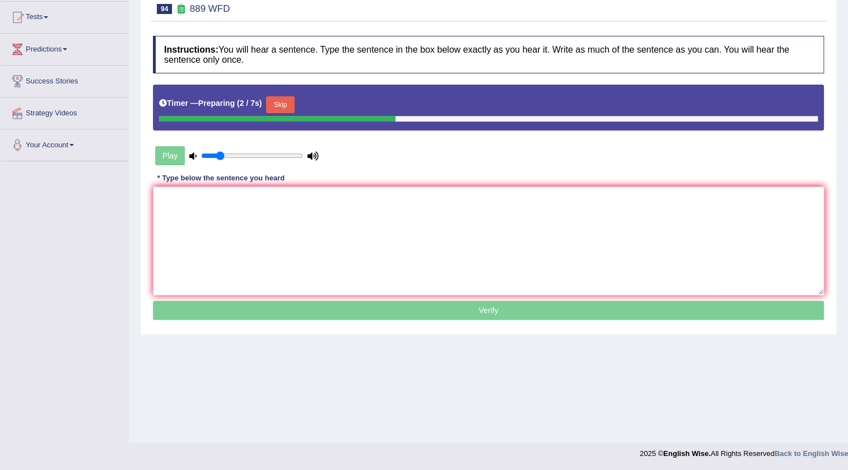
click at [289, 110] on button "Skip" at bounding box center [280, 104] width 28 height 17
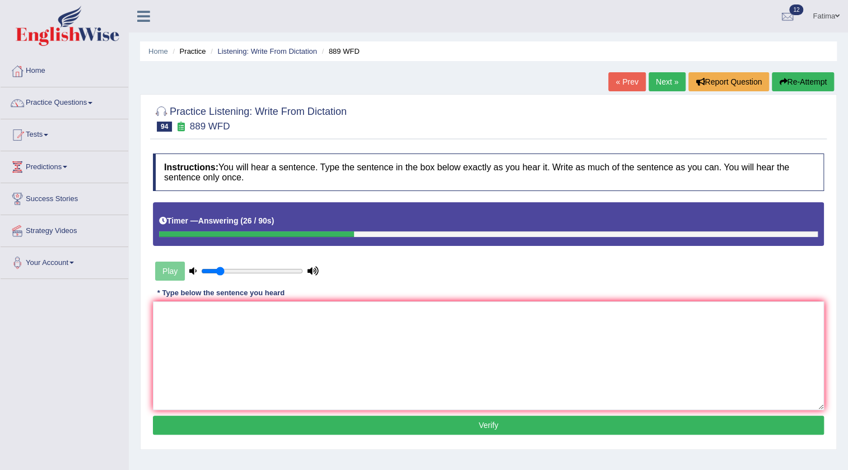
click at [662, 87] on link "Next »" at bounding box center [667, 81] width 37 height 19
click at [665, 85] on link "Next »" at bounding box center [667, 81] width 37 height 19
click at [672, 83] on link "Next »" at bounding box center [667, 81] width 37 height 19
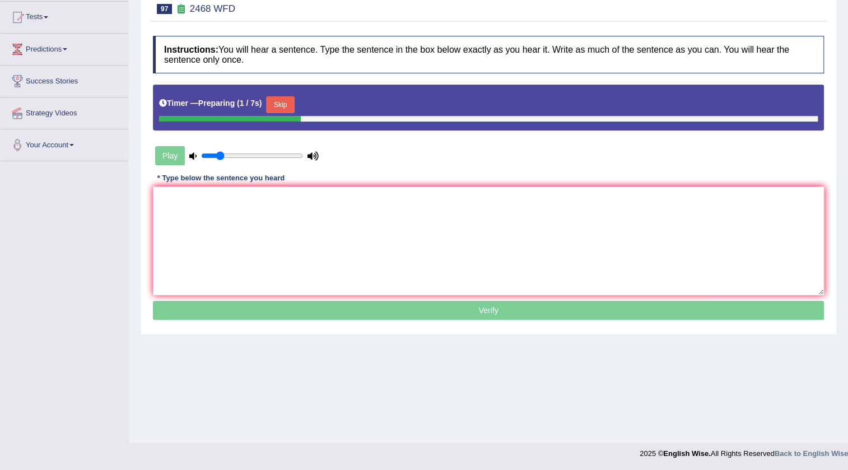
click at [286, 103] on button "Skip" at bounding box center [280, 104] width 28 height 17
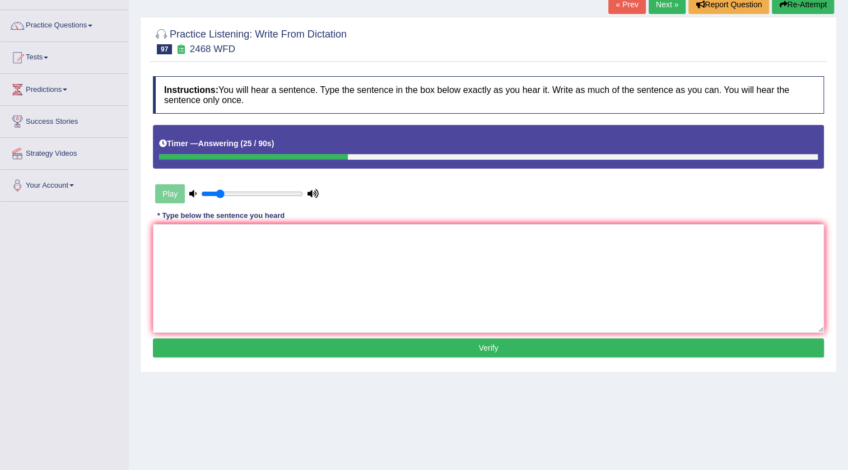
scroll to position [16, 0]
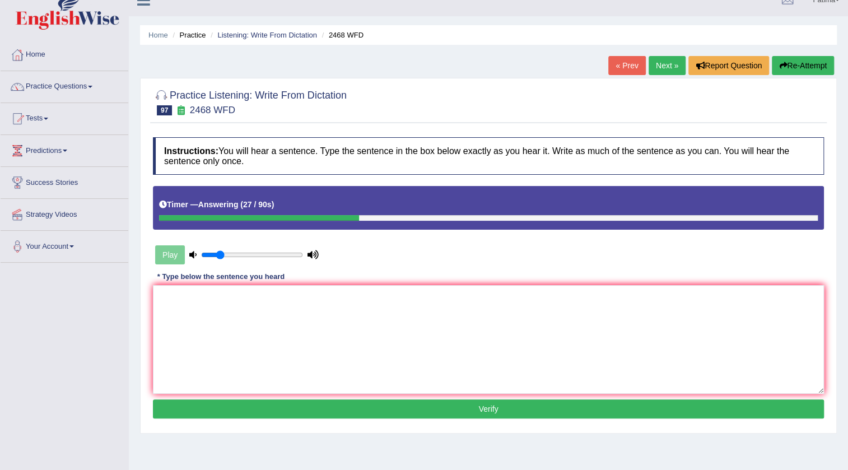
click at [669, 69] on link "Next »" at bounding box center [667, 65] width 37 height 19
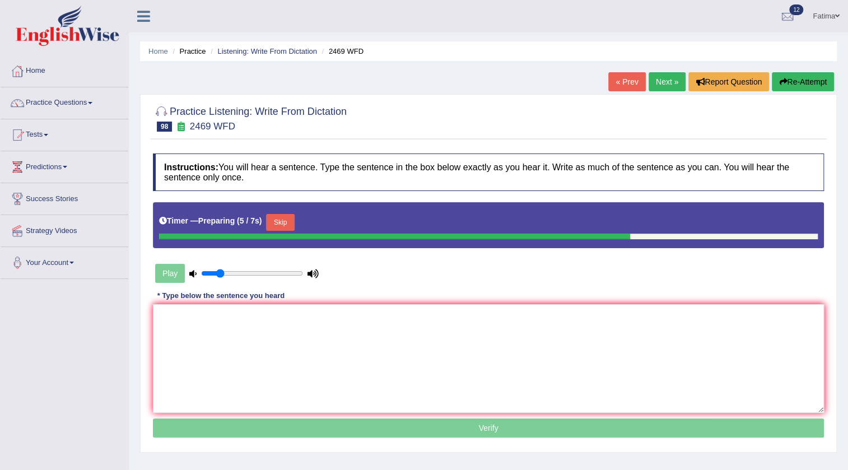
click at [285, 222] on button "Skip" at bounding box center [280, 222] width 28 height 17
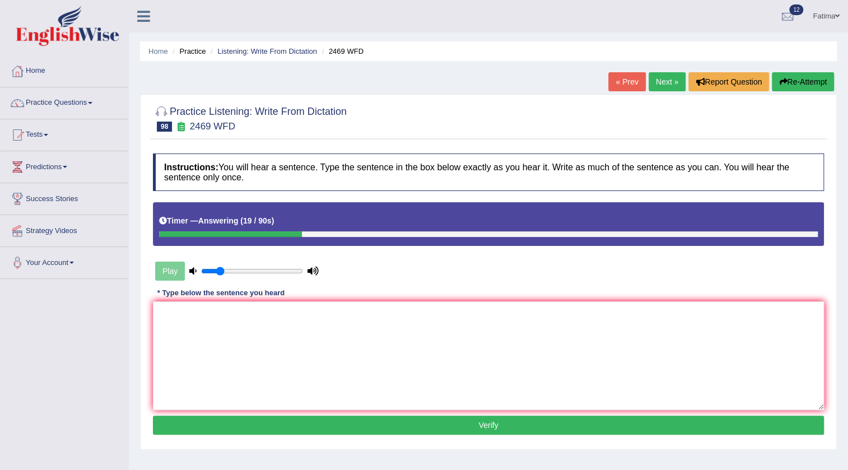
click at [668, 83] on link "Next »" at bounding box center [667, 81] width 37 height 19
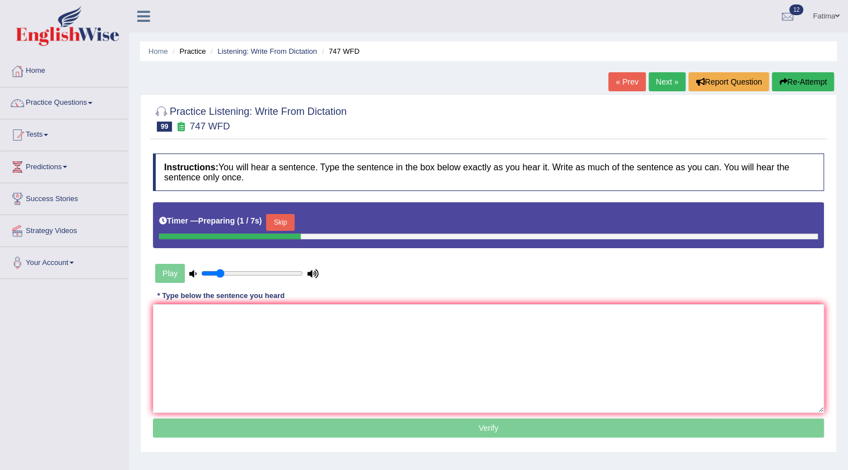
click at [293, 224] on button "Skip" at bounding box center [280, 222] width 28 height 17
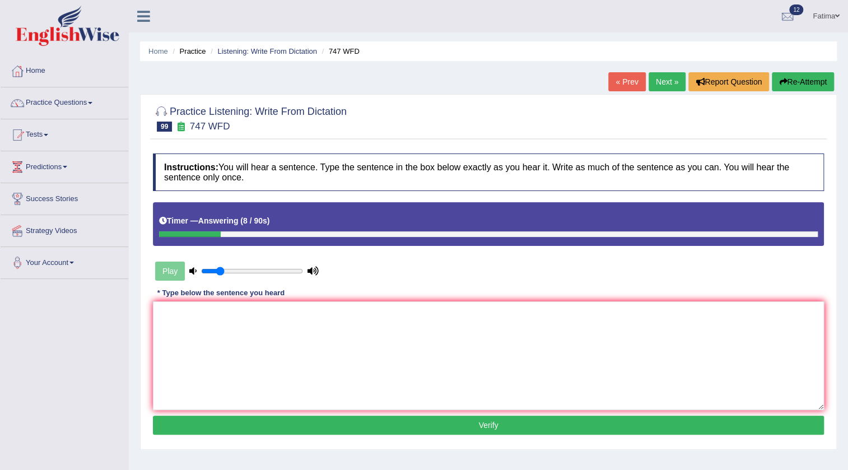
click at [783, 83] on icon "button" at bounding box center [783, 82] width 8 height 8
click at [657, 86] on link "Next »" at bounding box center [667, 81] width 37 height 19
click at [673, 81] on link "Next »" at bounding box center [667, 81] width 37 height 19
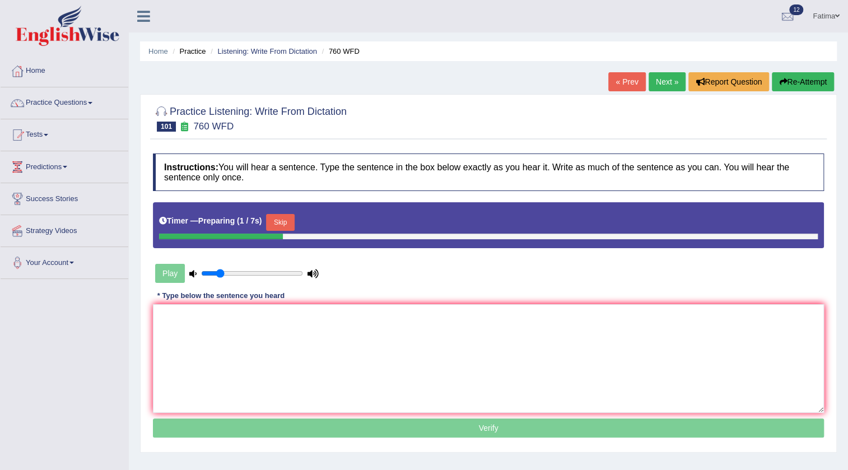
click at [282, 219] on button "Skip" at bounding box center [280, 222] width 28 height 17
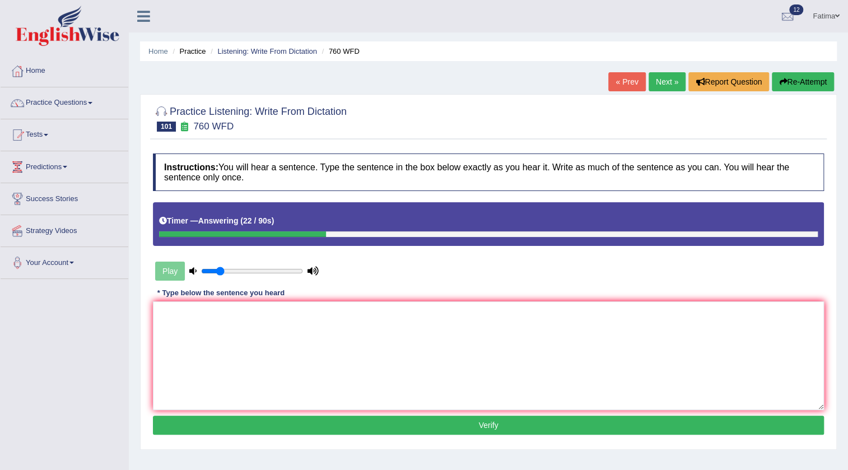
click at [668, 78] on link "Next »" at bounding box center [667, 81] width 37 height 19
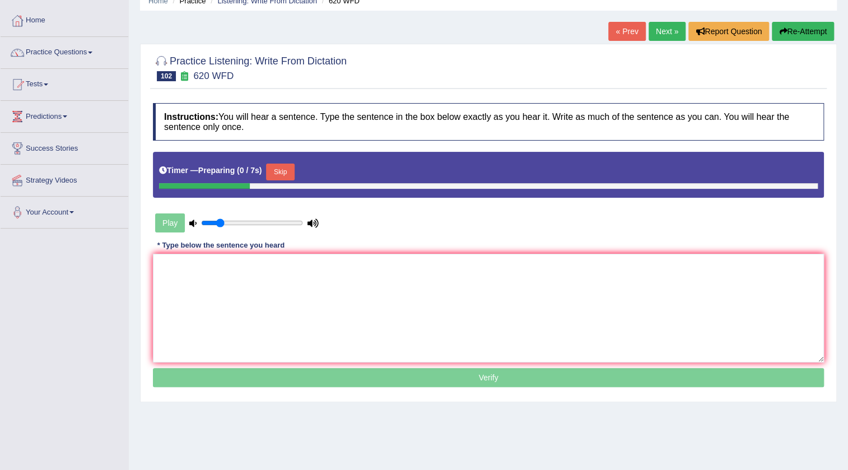
scroll to position [50, 0]
click at [285, 179] on button "Skip" at bounding box center [280, 172] width 28 height 17
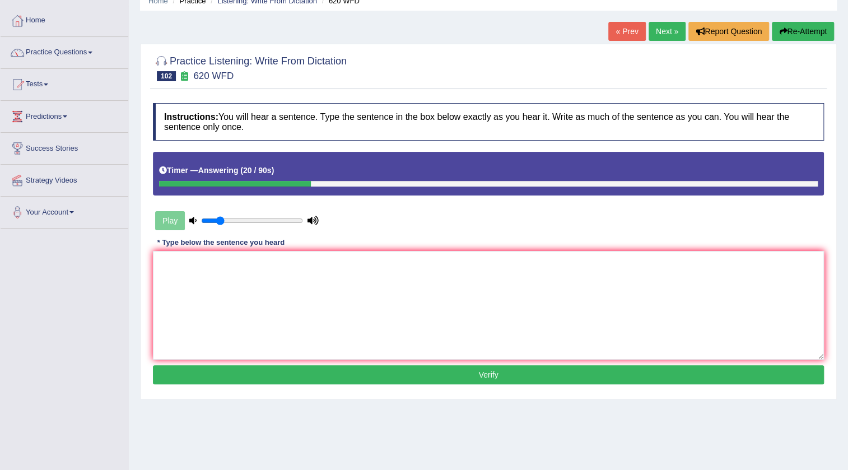
click at [658, 29] on link "Next »" at bounding box center [667, 31] width 37 height 19
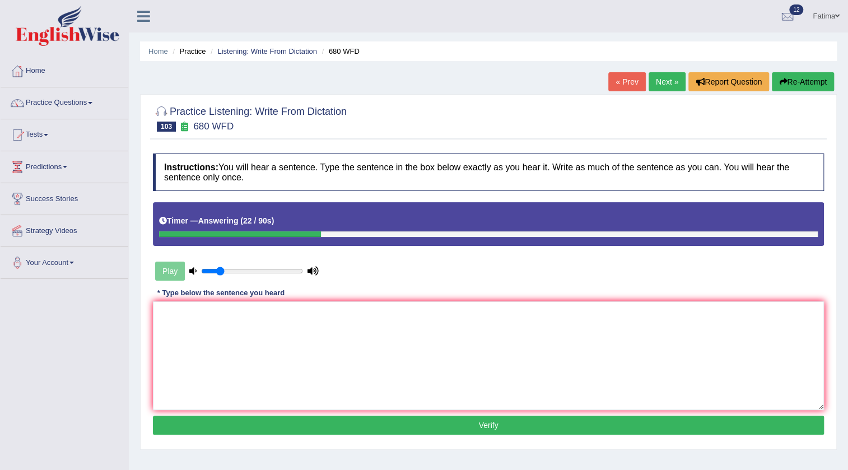
click at [666, 85] on link "Next »" at bounding box center [667, 81] width 37 height 19
click at [790, 76] on button "Re-Attempt" at bounding box center [803, 81] width 62 height 19
click at [667, 87] on link "Next »" at bounding box center [667, 81] width 37 height 19
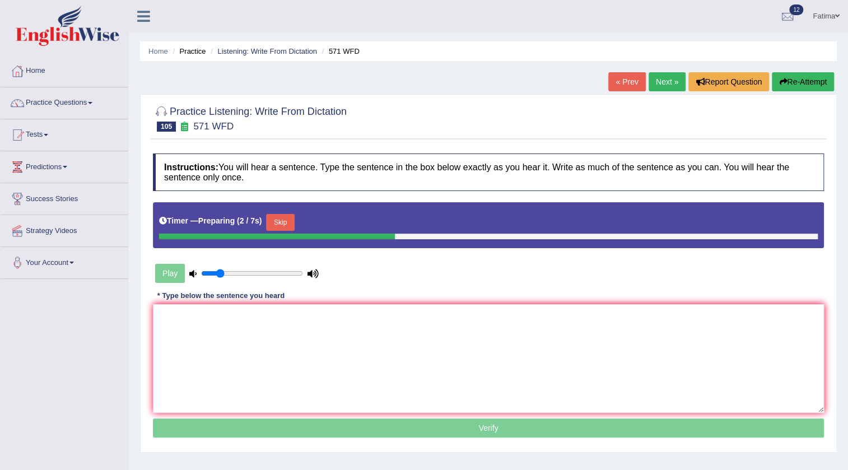
click at [277, 225] on button "Skip" at bounding box center [280, 222] width 28 height 17
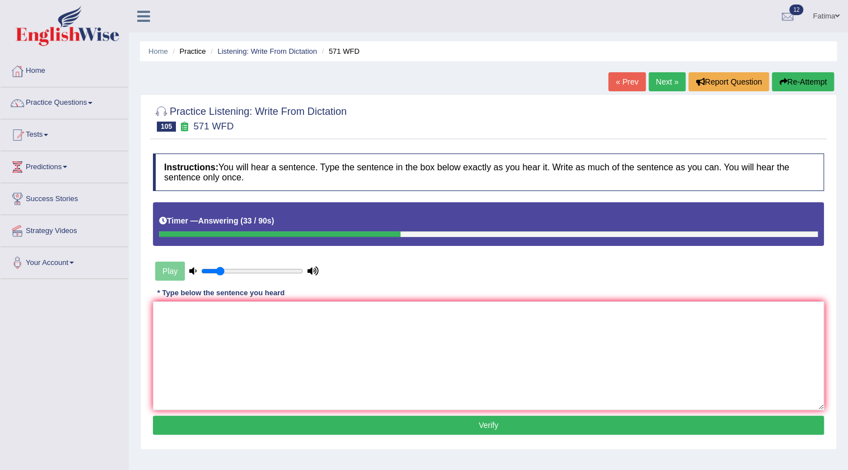
click at [668, 76] on link "Next »" at bounding box center [667, 81] width 37 height 19
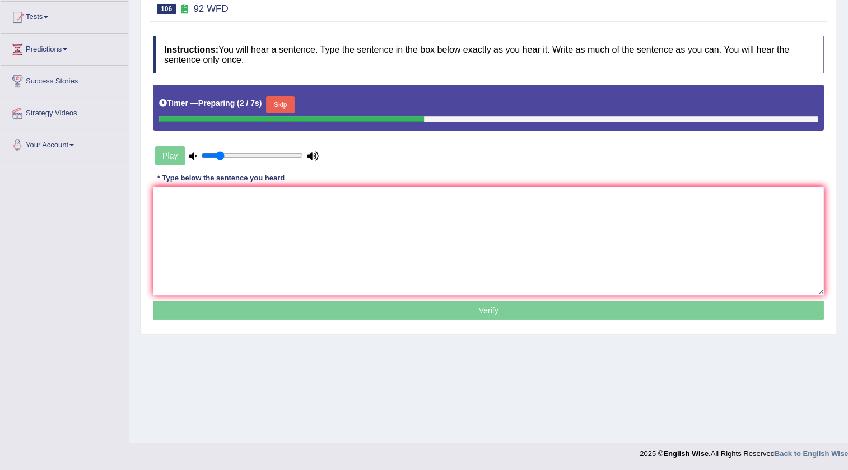
click at [282, 106] on button "Skip" at bounding box center [280, 104] width 28 height 17
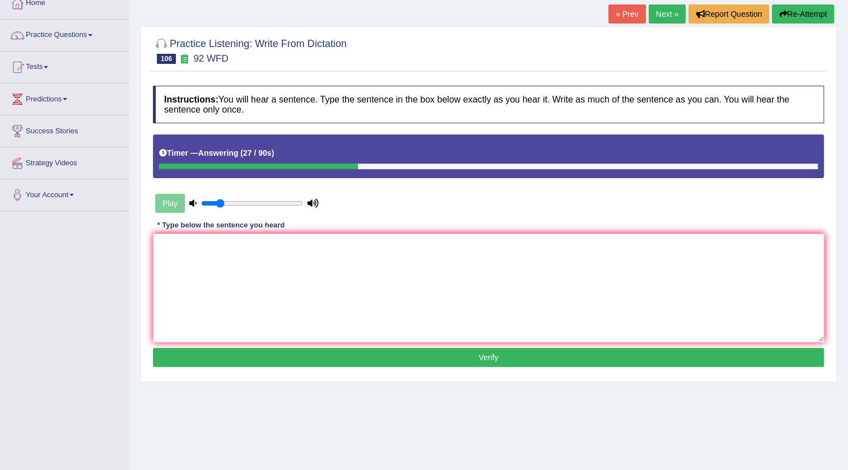
scroll to position [16, 0]
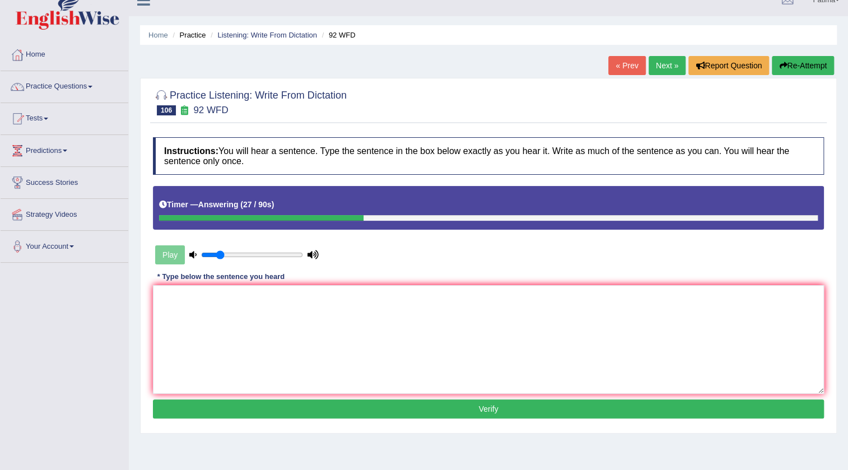
click at [666, 67] on link "Next »" at bounding box center [667, 65] width 37 height 19
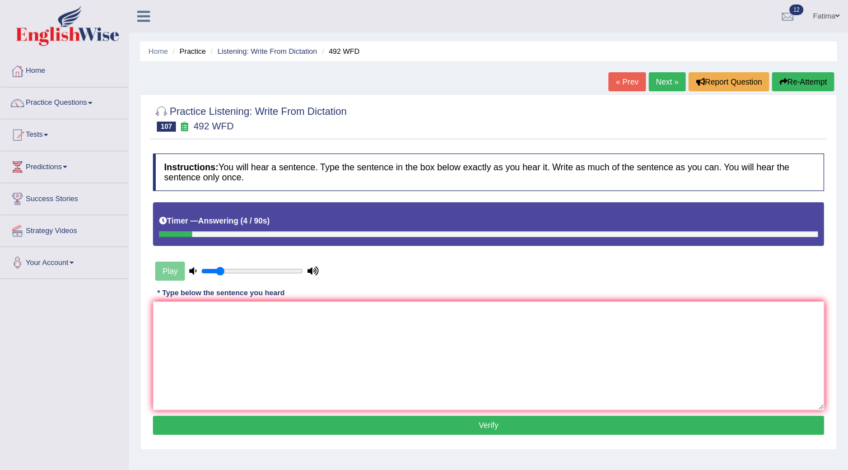
click at [805, 78] on button "Re-Attempt" at bounding box center [803, 81] width 62 height 19
click at [790, 85] on button "Re-Attempt" at bounding box center [803, 81] width 62 height 19
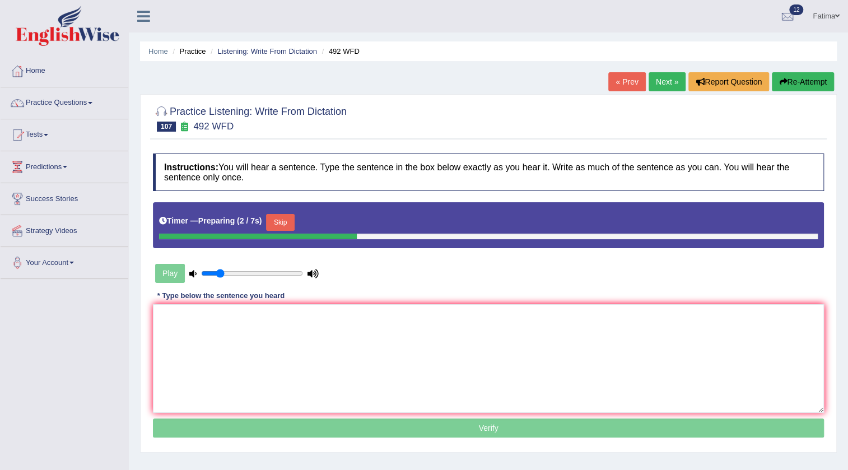
click at [285, 225] on button "Skip" at bounding box center [280, 222] width 28 height 17
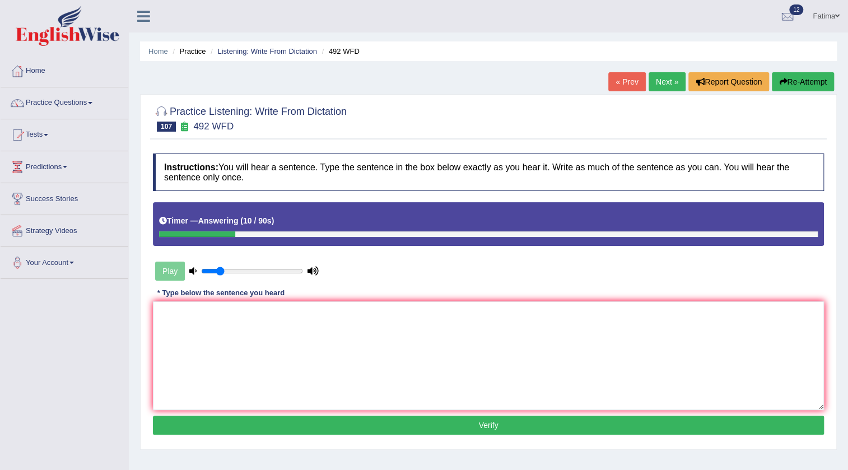
click at [815, 85] on button "Re-Attempt" at bounding box center [803, 81] width 62 height 19
click at [673, 79] on link "Next »" at bounding box center [667, 81] width 37 height 19
click at [796, 86] on button "Re-Attempt" at bounding box center [803, 81] width 62 height 19
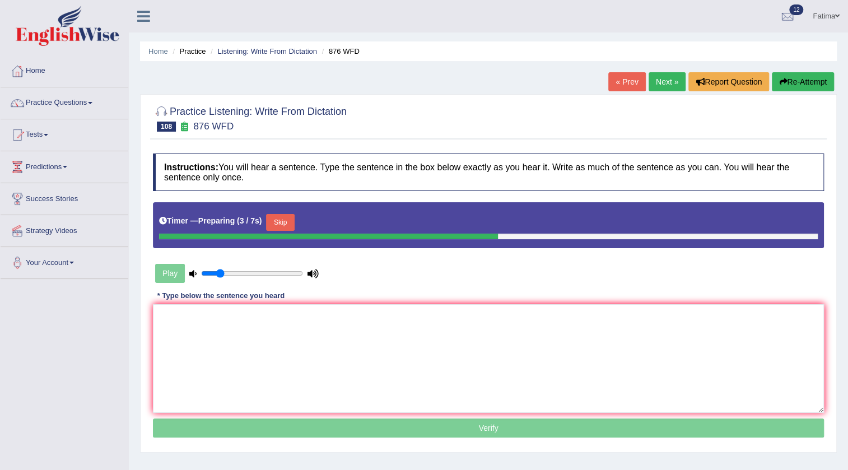
click at [291, 223] on button "Skip" at bounding box center [280, 222] width 28 height 17
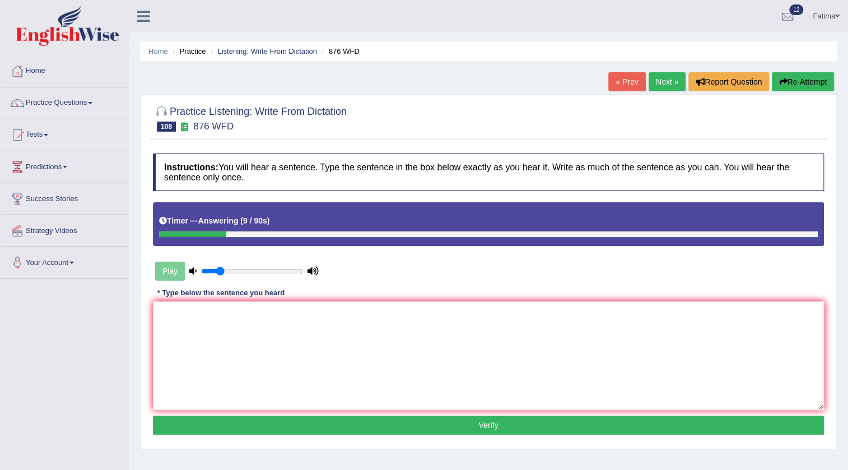
click at [811, 81] on button "Re-Attempt" at bounding box center [803, 81] width 62 height 19
click at [830, 72] on div "Home Practice Listening: Write From Dictation 876 WFD « Prev Next » Report Ques…" at bounding box center [488, 280] width 719 height 560
click at [825, 83] on button "Re-Attempt" at bounding box center [803, 81] width 62 height 19
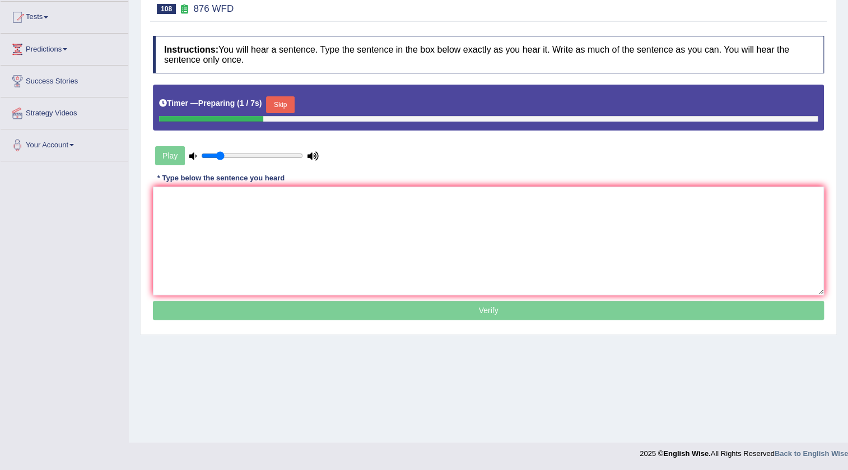
click at [289, 104] on button "Skip" at bounding box center [280, 104] width 28 height 17
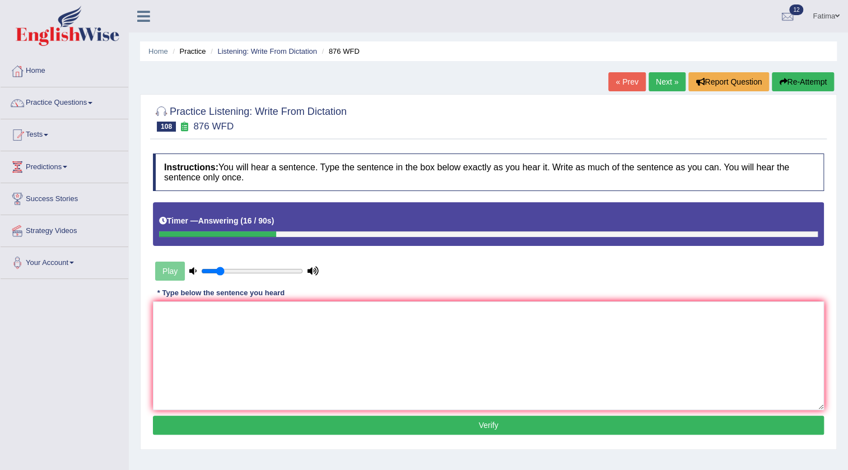
click at [661, 78] on link "Next »" at bounding box center [667, 81] width 37 height 19
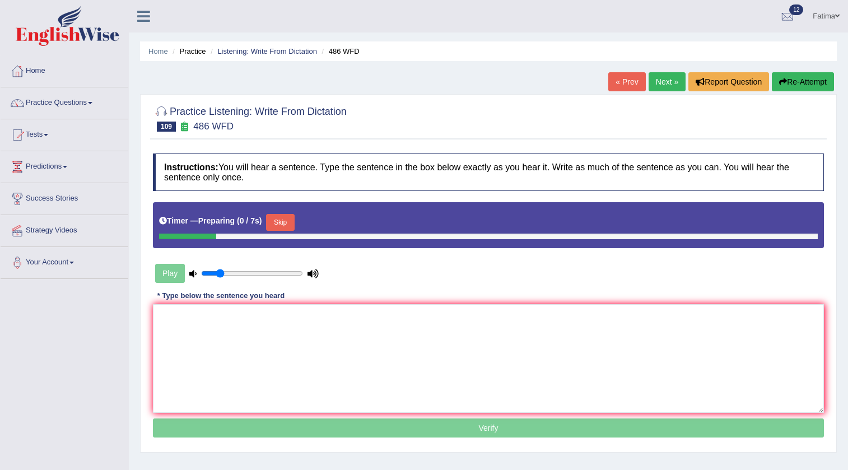
click at [291, 214] on button "Skip" at bounding box center [280, 222] width 28 height 17
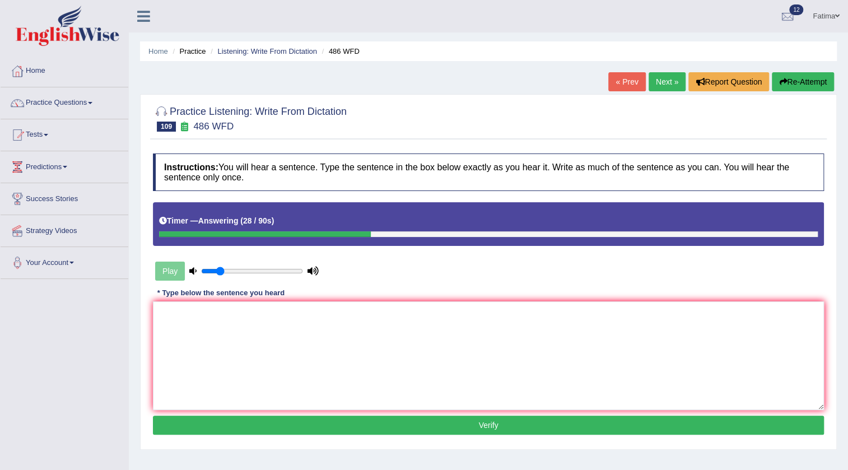
click at [805, 78] on button "Re-Attempt" at bounding box center [803, 81] width 62 height 19
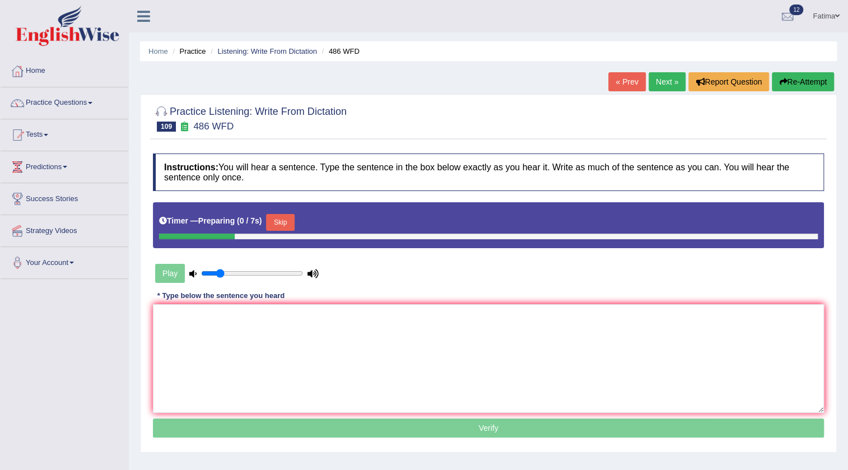
click at [286, 220] on button "Skip" at bounding box center [280, 222] width 28 height 17
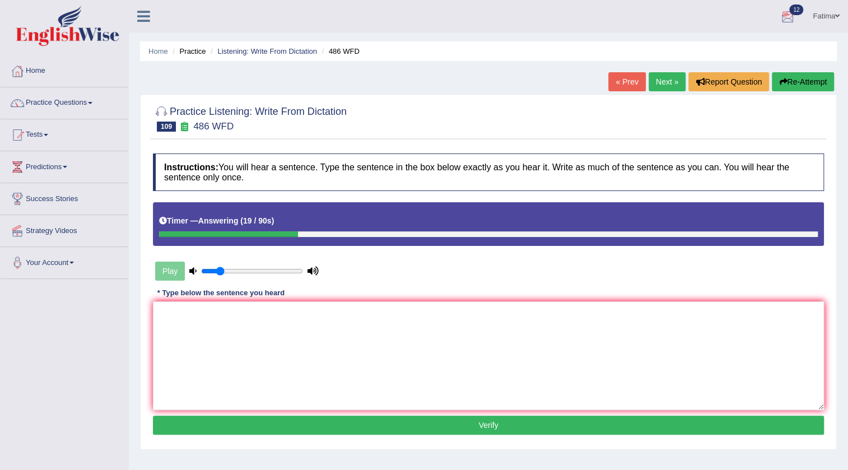
click at [649, 80] on link "Next »" at bounding box center [667, 81] width 37 height 19
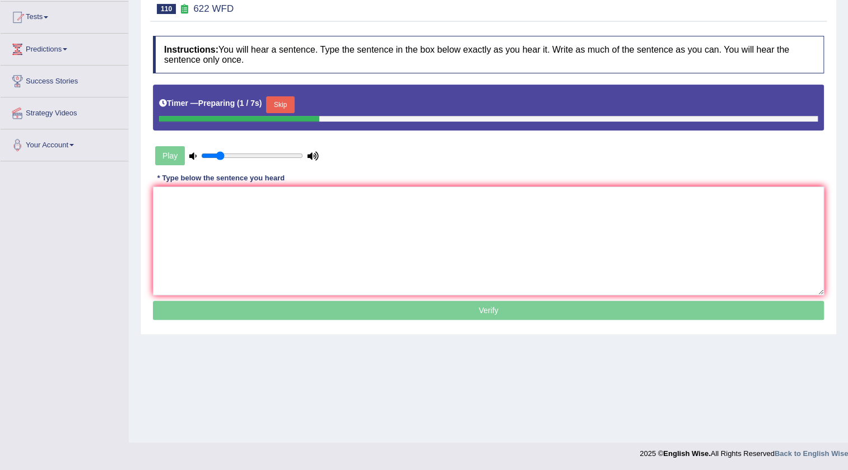
click at [275, 96] on div "Timer — Preparing ( 1 / 7s ) Skip" at bounding box center [488, 105] width 659 height 22
click at [292, 104] on button "Skip" at bounding box center [280, 104] width 28 height 17
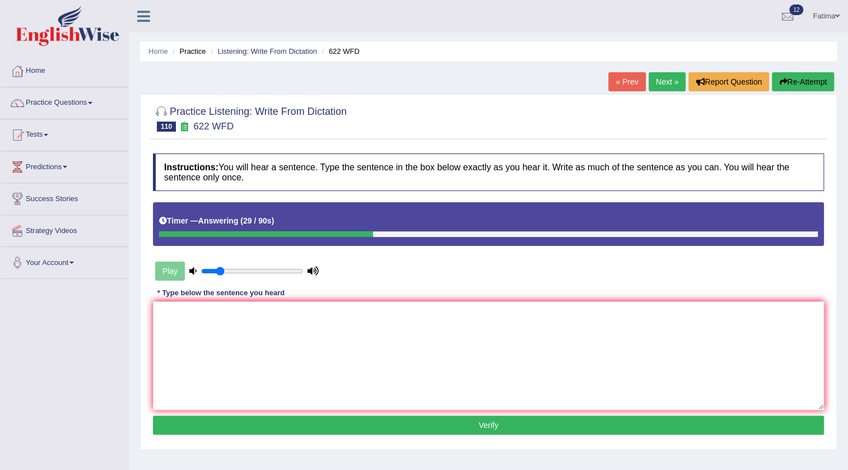
click at [811, 77] on button "Re-Attempt" at bounding box center [803, 81] width 62 height 19
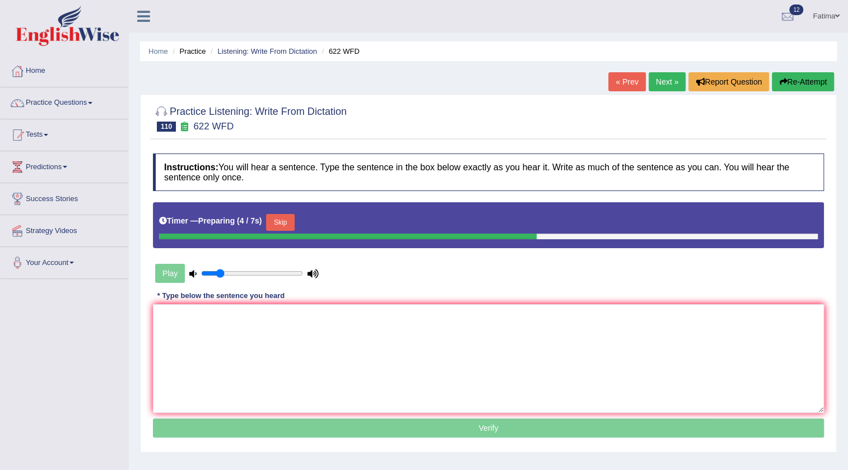
click at [287, 226] on button "Skip" at bounding box center [280, 222] width 28 height 17
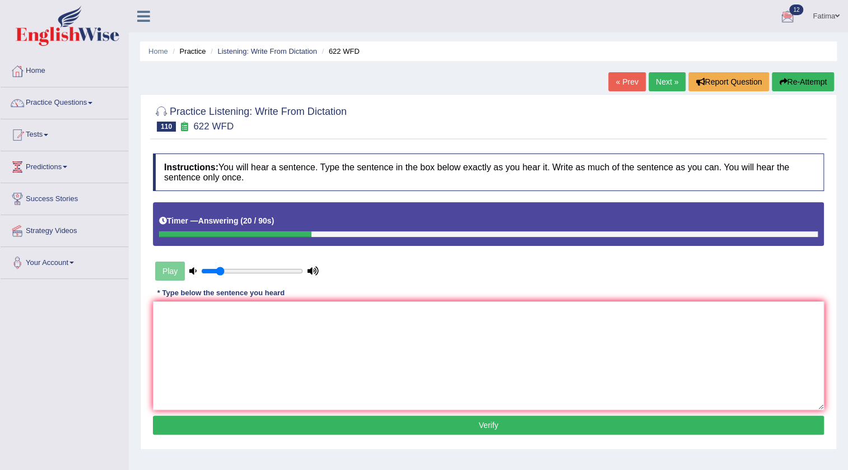
click at [655, 85] on link "Next »" at bounding box center [667, 81] width 37 height 19
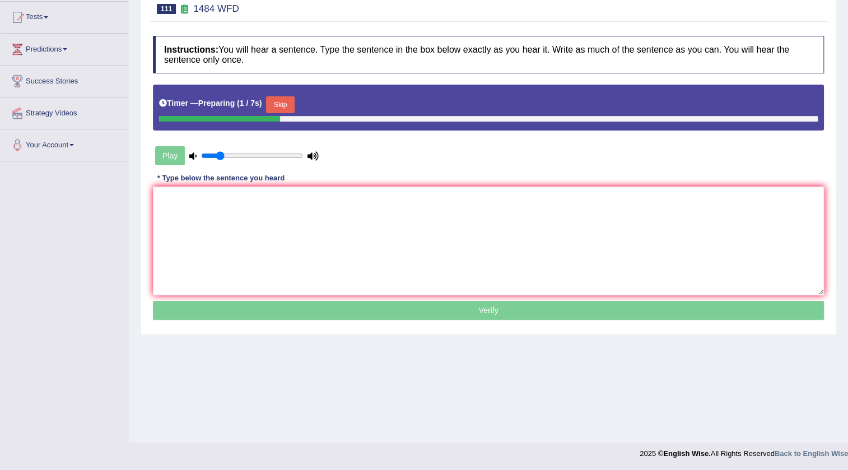
click at [290, 105] on button "Skip" at bounding box center [280, 104] width 28 height 17
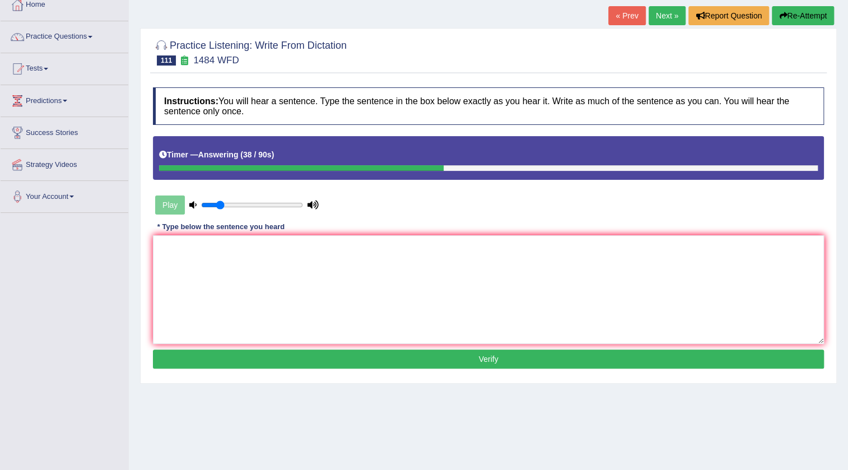
scroll to position [16, 0]
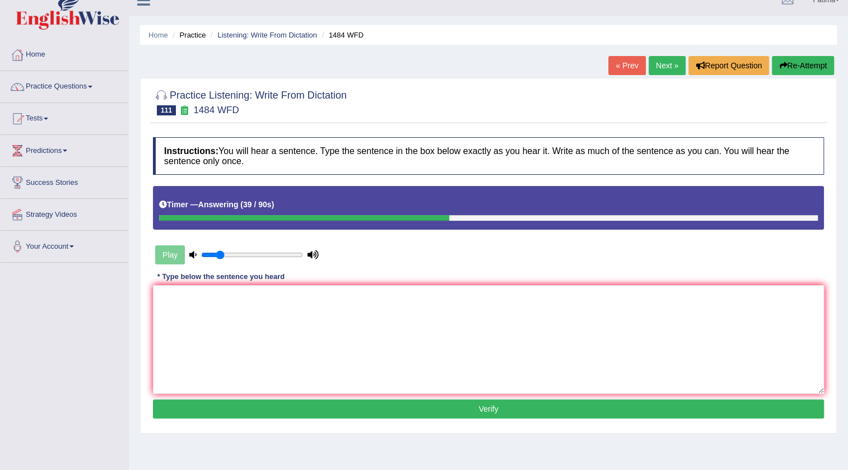
click at [804, 63] on button "Re-Attempt" at bounding box center [803, 65] width 62 height 19
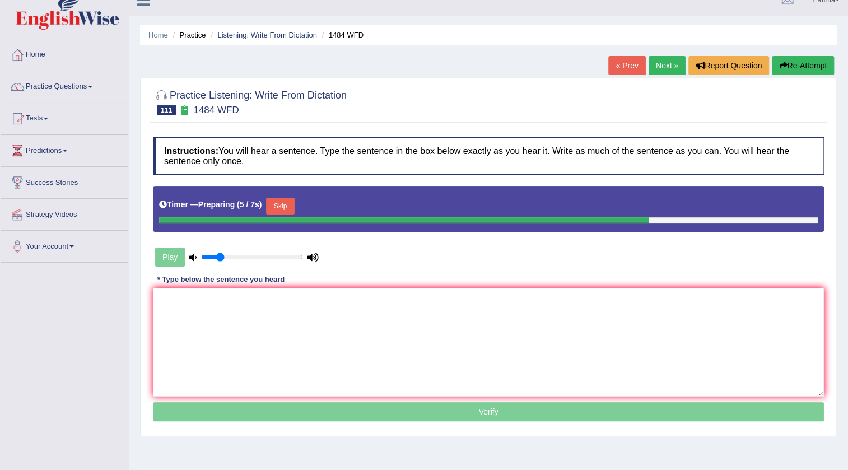
click at [289, 210] on button "Skip" at bounding box center [280, 206] width 28 height 17
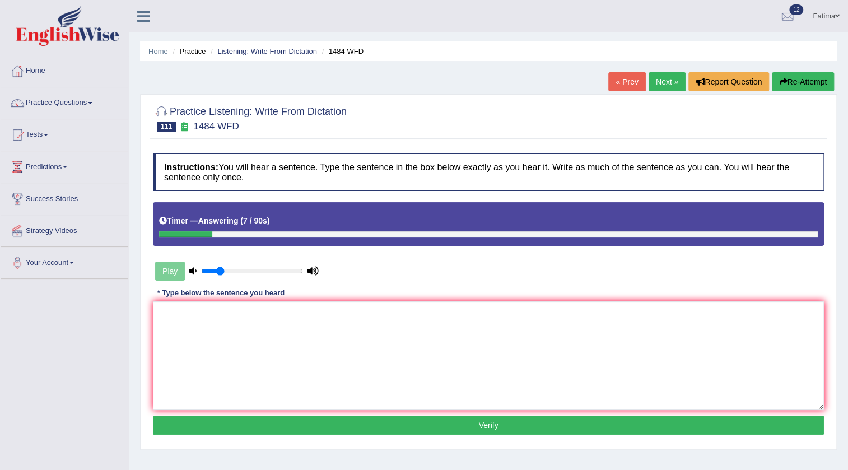
click at [662, 79] on link "Next »" at bounding box center [667, 81] width 37 height 19
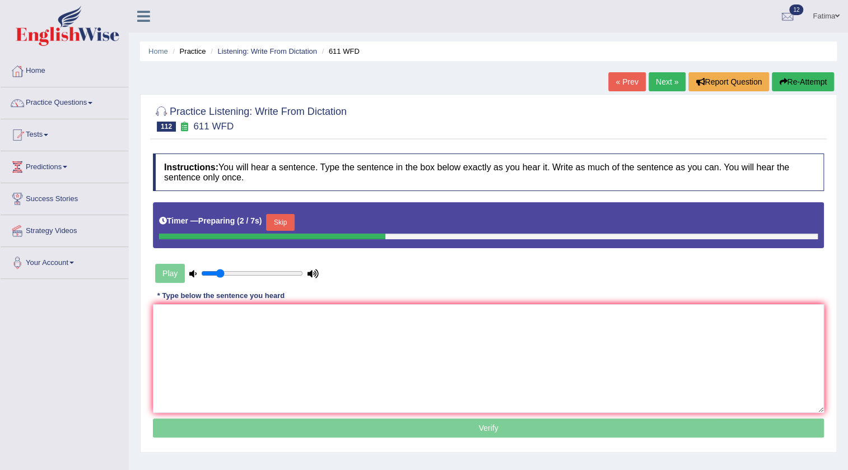
drag, startPoint x: 293, startPoint y: 231, endPoint x: 292, endPoint y: 224, distance: 6.8
click at [294, 227] on div "Skip" at bounding box center [280, 224] width 28 height 20
click at [292, 224] on button "Skip" at bounding box center [280, 222] width 28 height 17
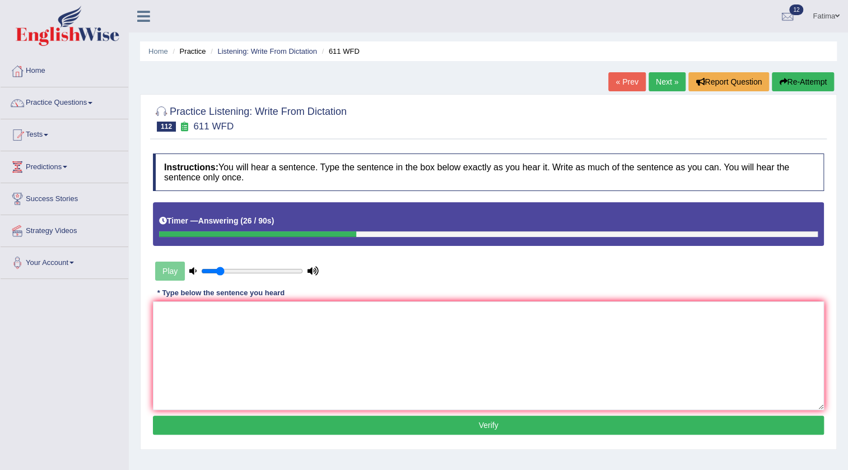
click at [667, 83] on link "Next »" at bounding box center [667, 81] width 37 height 19
click at [826, 80] on button "Re-Attempt" at bounding box center [803, 81] width 62 height 19
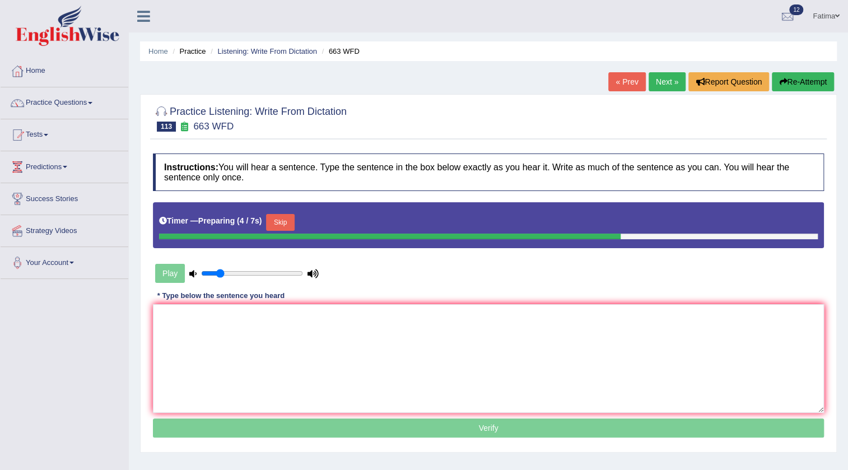
click at [288, 219] on button "Skip" at bounding box center [280, 222] width 28 height 17
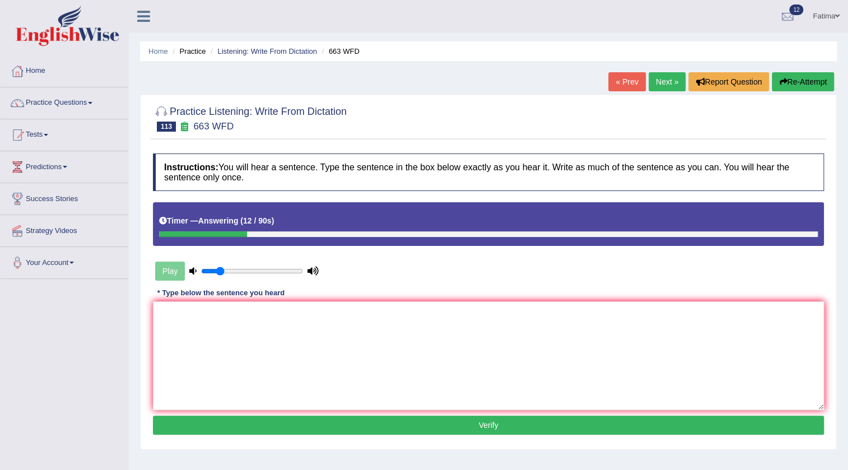
click at [804, 78] on button "Re-Attempt" at bounding box center [803, 81] width 62 height 19
click at [661, 78] on link "Next »" at bounding box center [667, 81] width 37 height 19
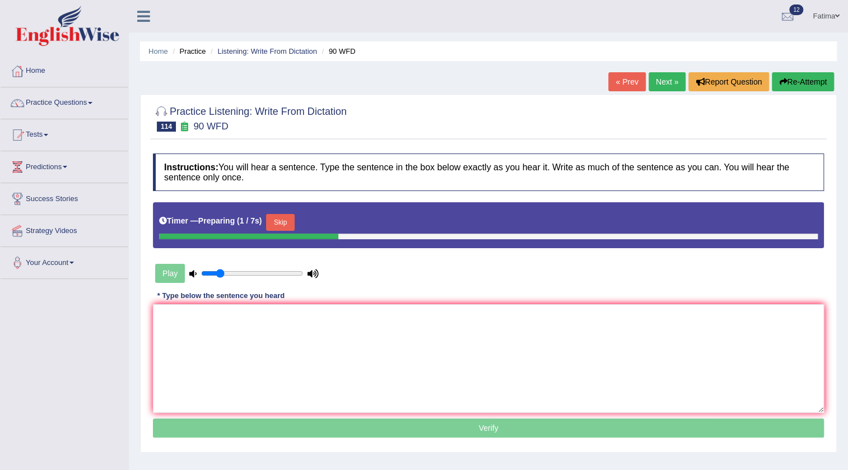
click at [293, 218] on button "Skip" at bounding box center [280, 222] width 28 height 17
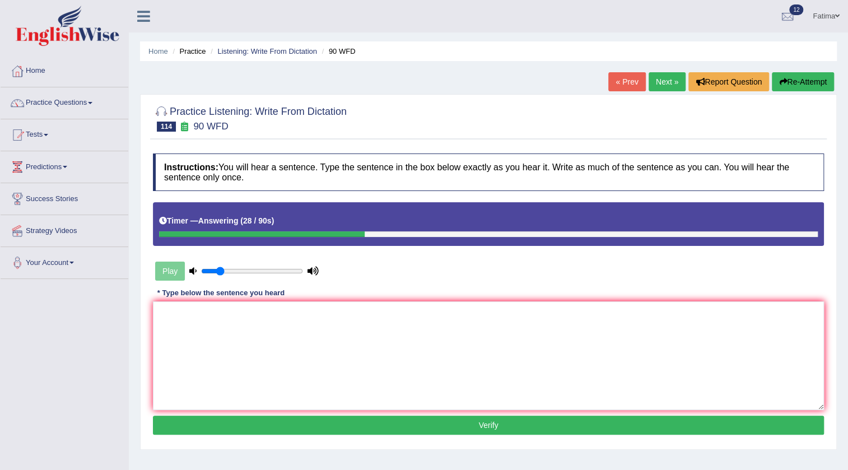
click at [667, 80] on link "Next »" at bounding box center [667, 81] width 37 height 19
click at [611, 89] on link "« Prev" at bounding box center [627, 81] width 37 height 19
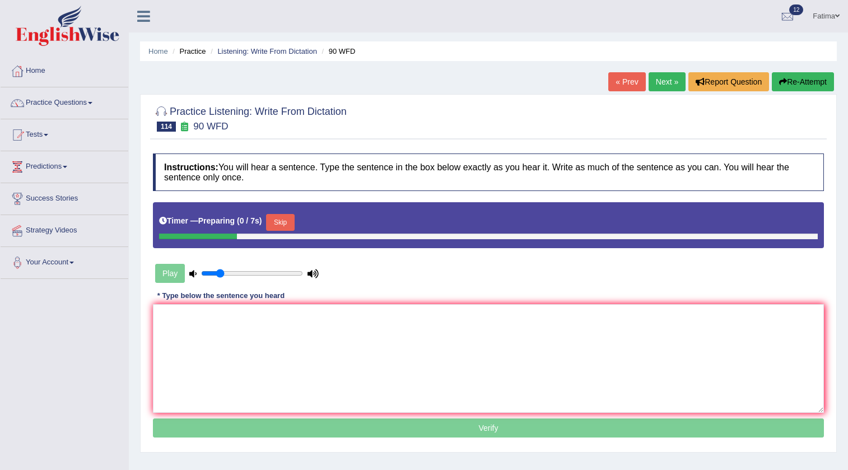
click at [294, 214] on button "Skip" at bounding box center [280, 222] width 28 height 17
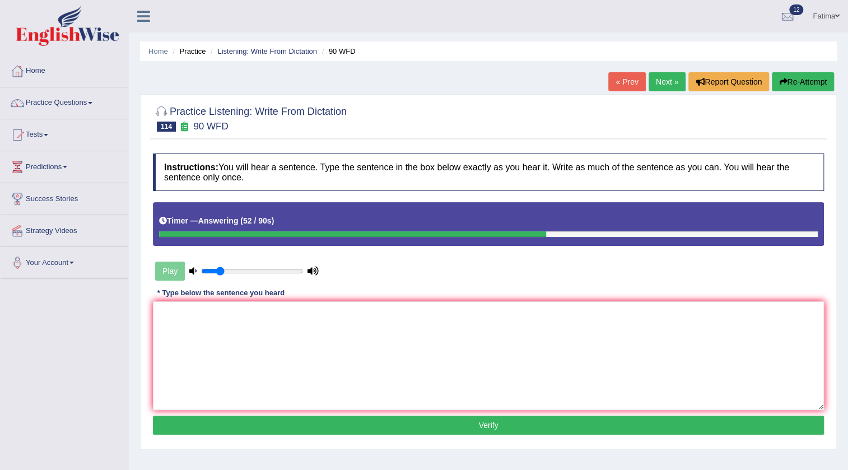
click at [657, 82] on link "Next »" at bounding box center [667, 81] width 37 height 19
click at [654, 78] on link "Next »" at bounding box center [667, 81] width 37 height 19
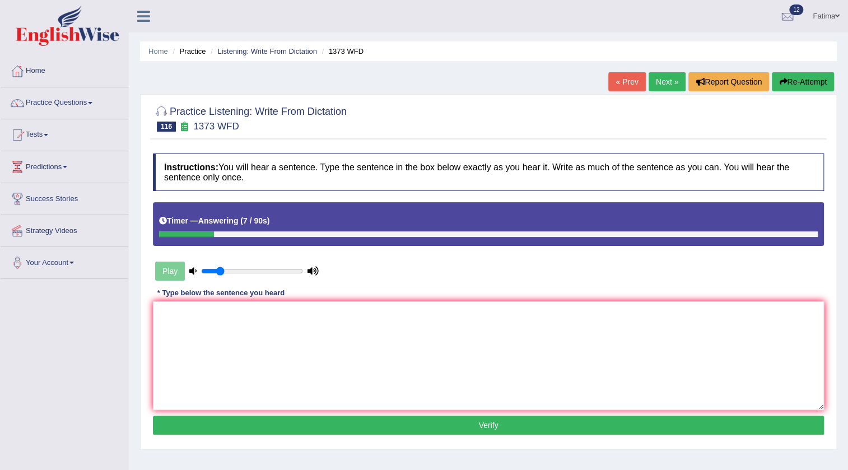
drag, startPoint x: 806, startPoint y: 84, endPoint x: 797, endPoint y: 93, distance: 12.7
click at [806, 85] on button "Re-Attempt" at bounding box center [803, 81] width 62 height 19
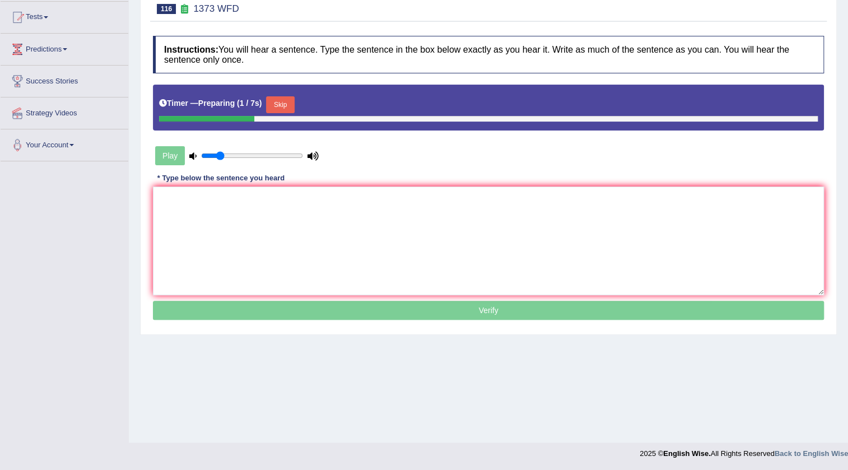
click at [285, 104] on button "Skip" at bounding box center [280, 104] width 28 height 17
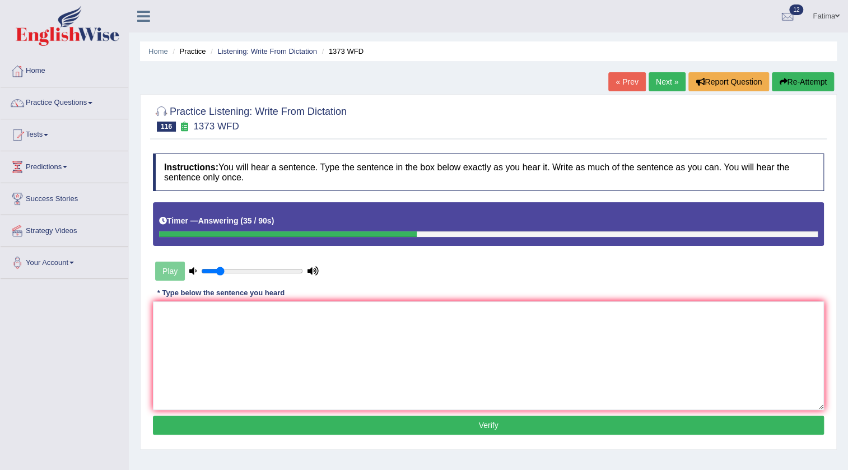
click at [663, 85] on link "Next »" at bounding box center [667, 81] width 37 height 19
click at [667, 76] on link "Next »" at bounding box center [667, 81] width 37 height 19
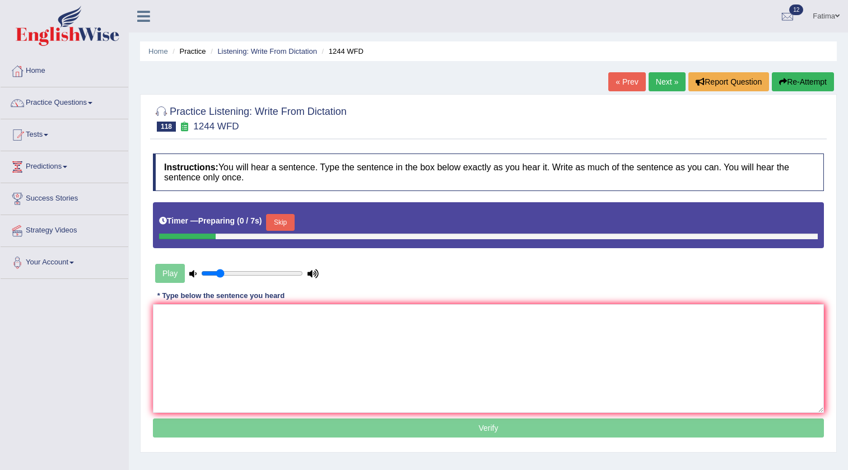
click at [284, 224] on button "Skip" at bounding box center [280, 222] width 28 height 17
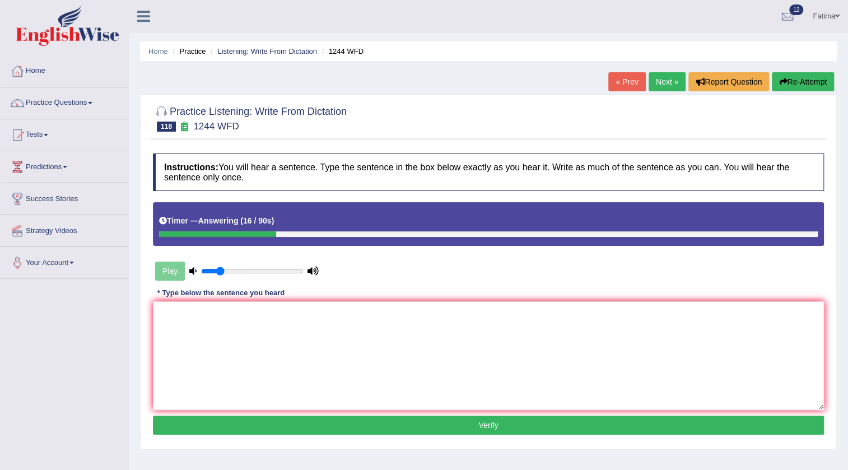
click at [782, 87] on button "Re-Attempt" at bounding box center [803, 81] width 62 height 19
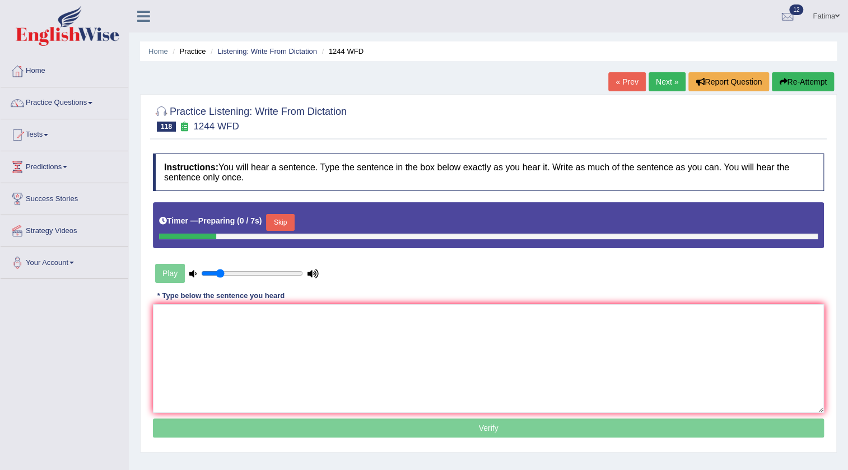
click at [289, 230] on button "Skip" at bounding box center [280, 222] width 28 height 17
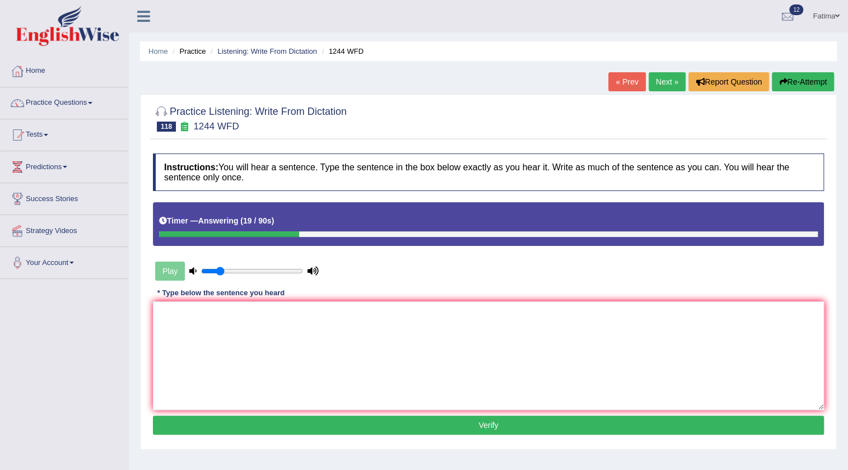
click at [787, 76] on button "Re-Attempt" at bounding box center [803, 81] width 62 height 19
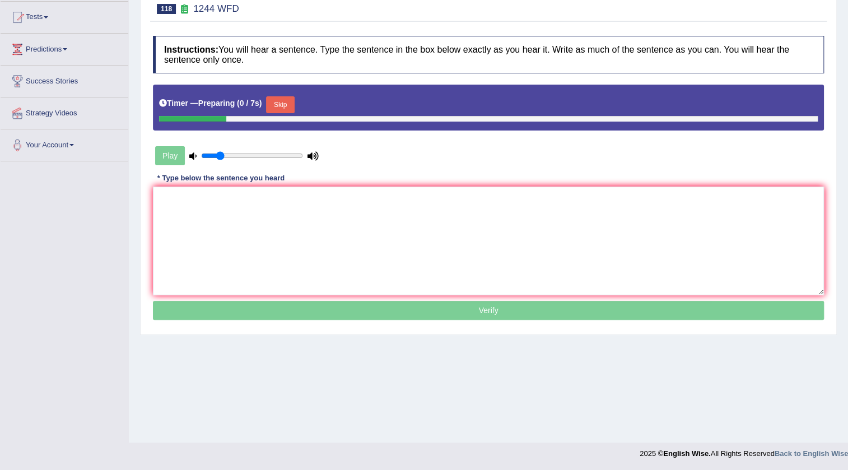
drag, startPoint x: 288, startPoint y: 98, endPoint x: 299, endPoint y: 99, distance: 11.2
click at [291, 98] on button "Skip" at bounding box center [280, 104] width 28 height 17
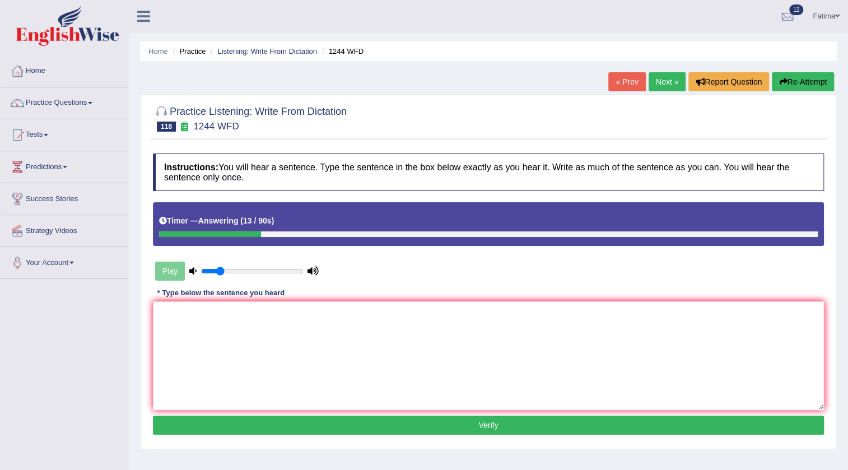
click at [667, 82] on link "Next »" at bounding box center [667, 81] width 37 height 19
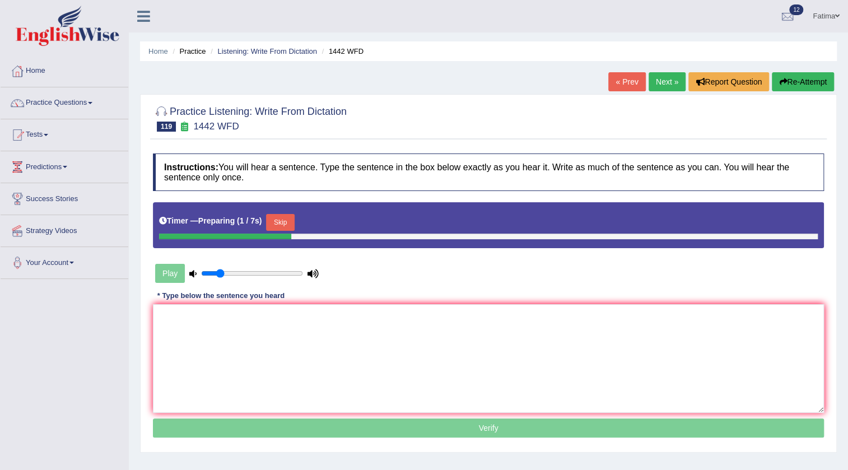
click at [615, 85] on link "« Prev" at bounding box center [627, 81] width 37 height 19
click at [801, 81] on button "Re-Attempt" at bounding box center [803, 81] width 62 height 19
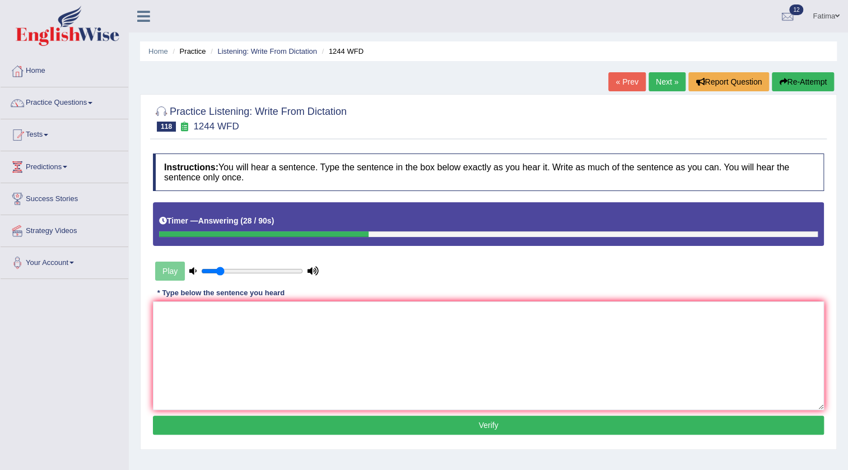
click at [656, 79] on link "Next »" at bounding box center [667, 81] width 37 height 19
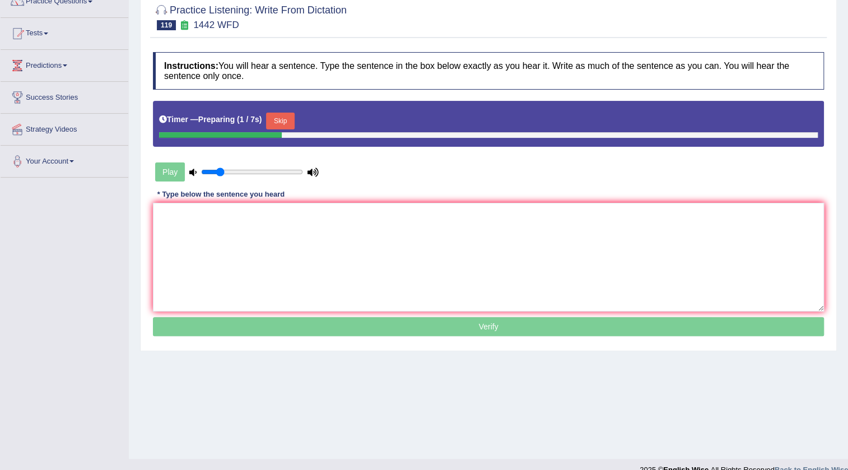
click at [280, 122] on button "Skip" at bounding box center [280, 121] width 28 height 17
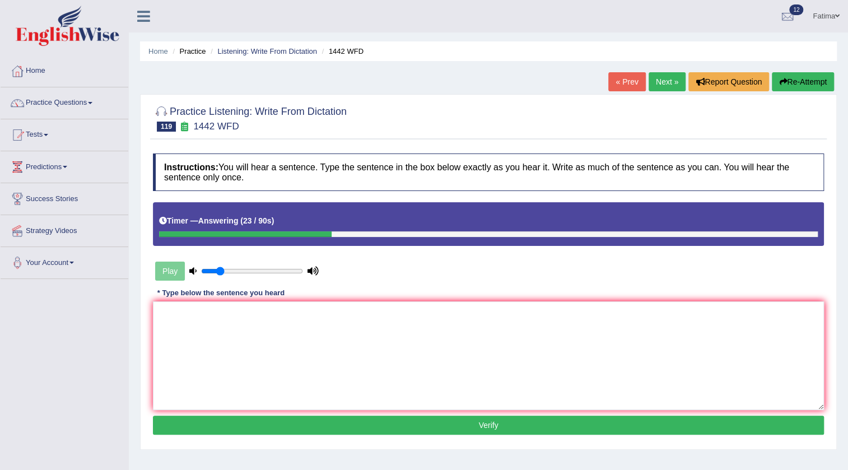
click at [809, 77] on button "Re-Attempt" at bounding box center [803, 81] width 62 height 19
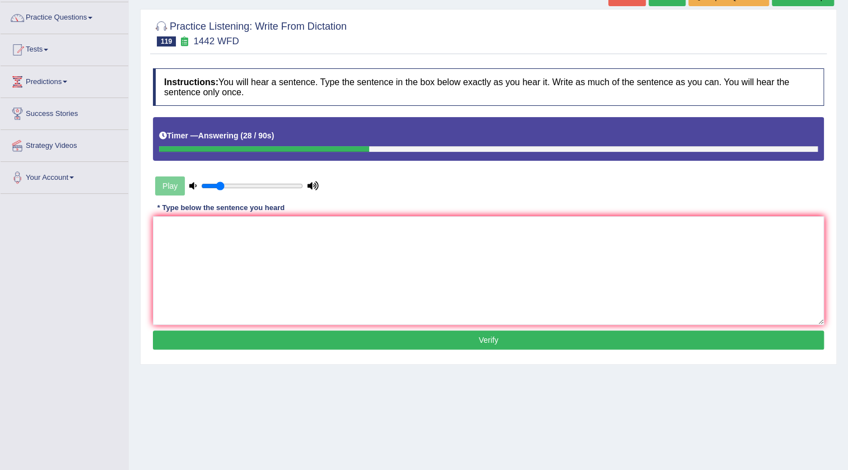
scroll to position [67, 0]
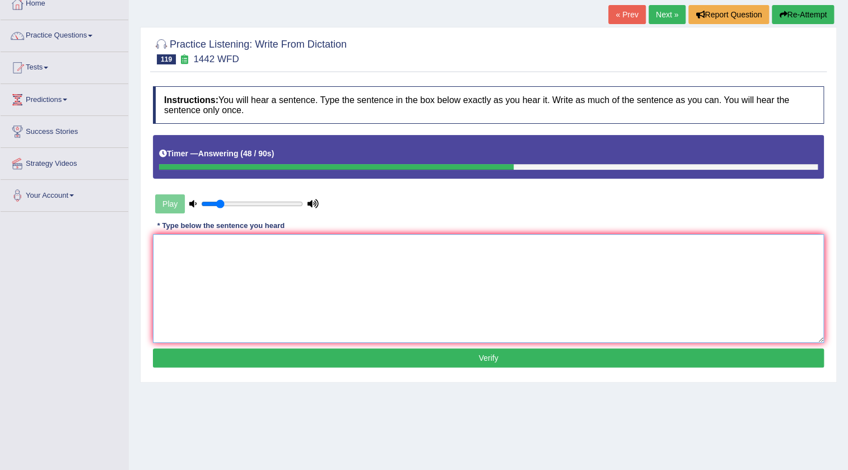
drag, startPoint x: 479, startPoint y: 257, endPoint x: 504, endPoint y: 296, distance: 46.2
click at [487, 283] on textarea at bounding box center [488, 288] width 671 height 109
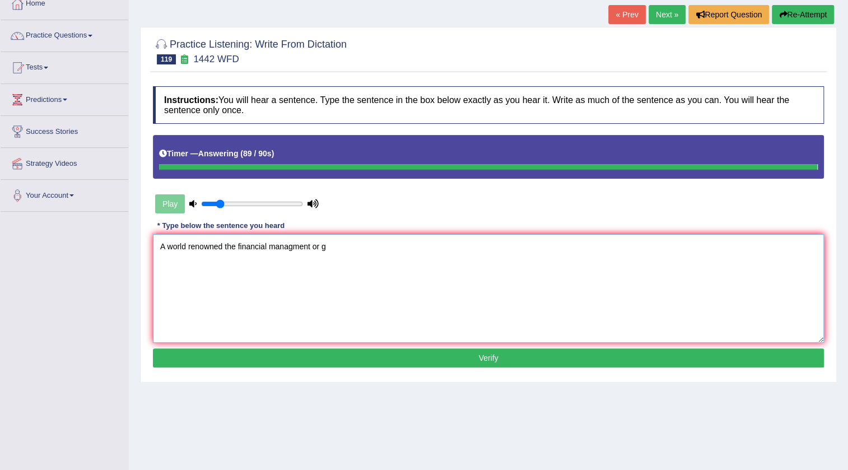
type textarea "A world renowned the financial managment or g"
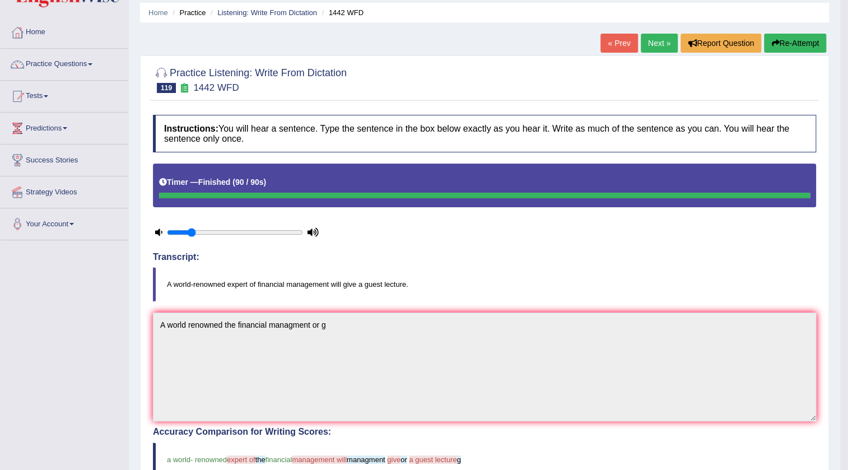
scroll to position [37, 0]
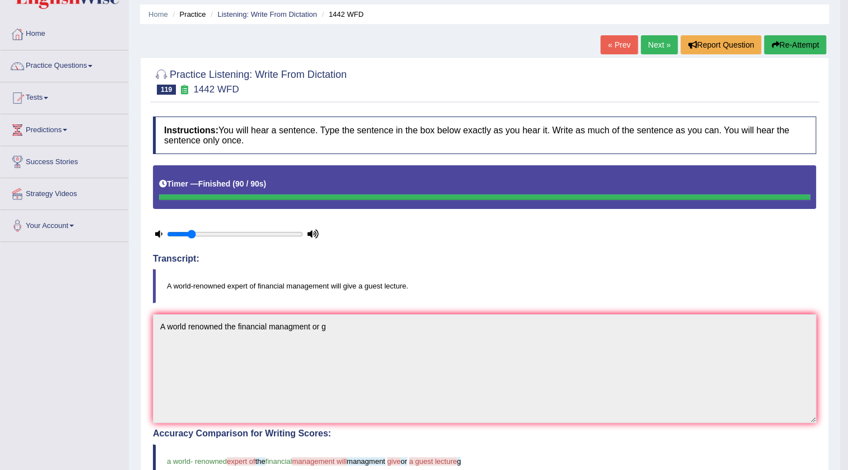
click at [793, 41] on button "Re-Attempt" at bounding box center [795, 44] width 62 height 19
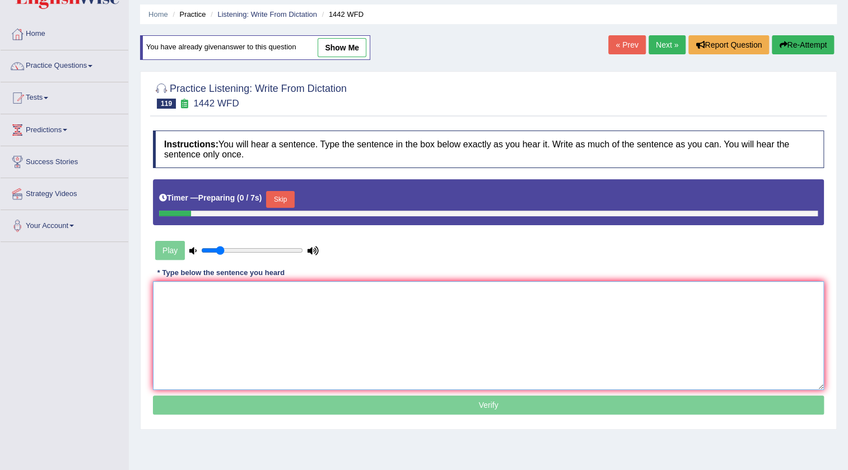
scroll to position [37, 0]
drag, startPoint x: 364, startPoint y: 308, endPoint x: 371, endPoint y: 303, distance: 8.8
click at [369, 306] on textarea at bounding box center [488, 335] width 671 height 109
paste textarea "A world renowned the financial managment or g"
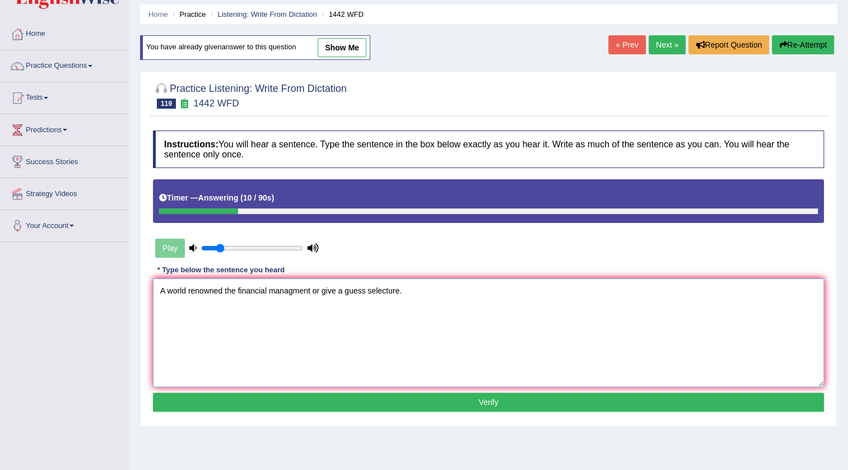
type textarea "A world renowned the financial managment or give a guess selecture."
click at [470, 400] on button "Verify" at bounding box center [488, 402] width 671 height 19
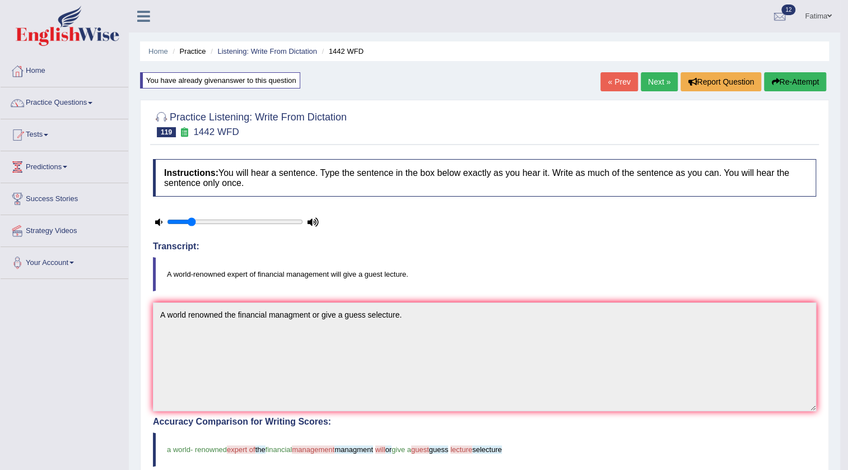
click at [667, 77] on link "Next »" at bounding box center [659, 81] width 37 height 19
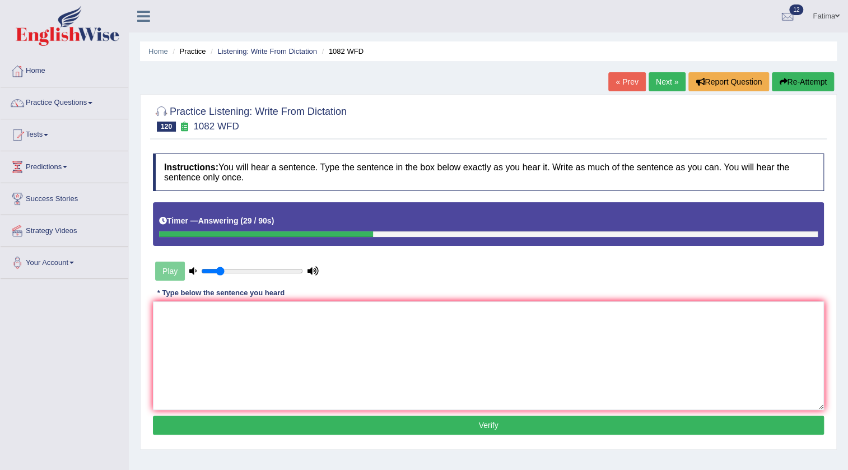
click at [809, 72] on div "Home Practice Listening: Write From Dictation 1082 WFD « Prev Next » Report Que…" at bounding box center [488, 280] width 719 height 560
click at [803, 79] on button "Re-Attempt" at bounding box center [803, 81] width 62 height 19
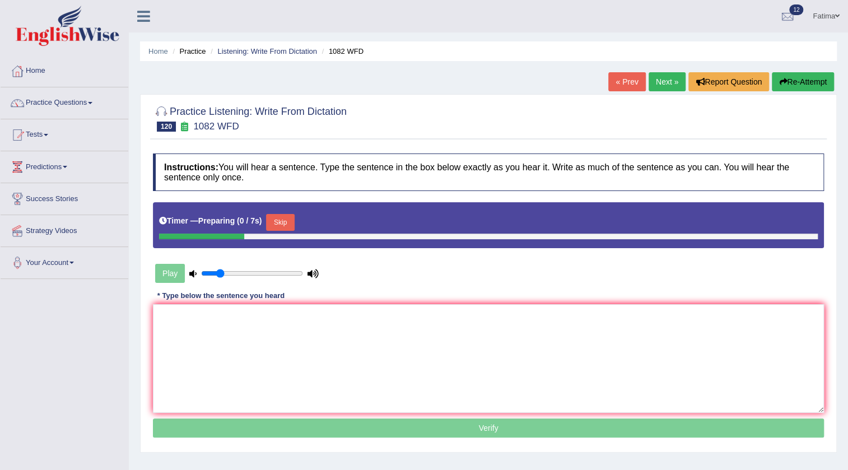
click at [289, 229] on button "Skip" at bounding box center [280, 222] width 28 height 17
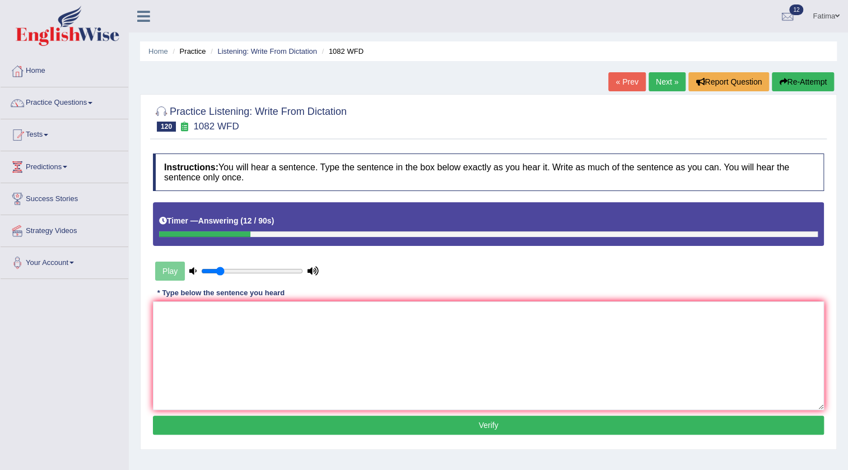
click at [675, 77] on link "Next »" at bounding box center [667, 81] width 37 height 19
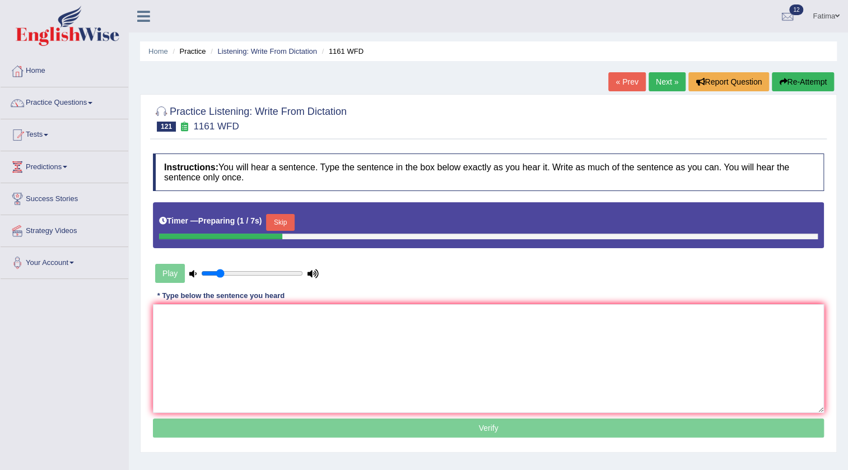
drag, startPoint x: 293, startPoint y: 228, endPoint x: 345, endPoint y: 228, distance: 52.1
click at [294, 228] on button "Skip" at bounding box center [280, 222] width 28 height 17
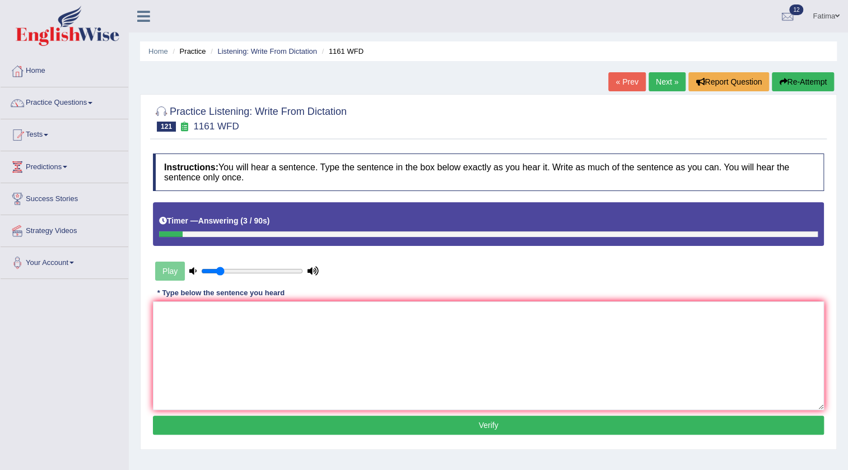
click at [815, 90] on button "Re-Attempt" at bounding box center [803, 81] width 62 height 19
click at [821, 80] on button "Re-Attempt" at bounding box center [803, 81] width 62 height 19
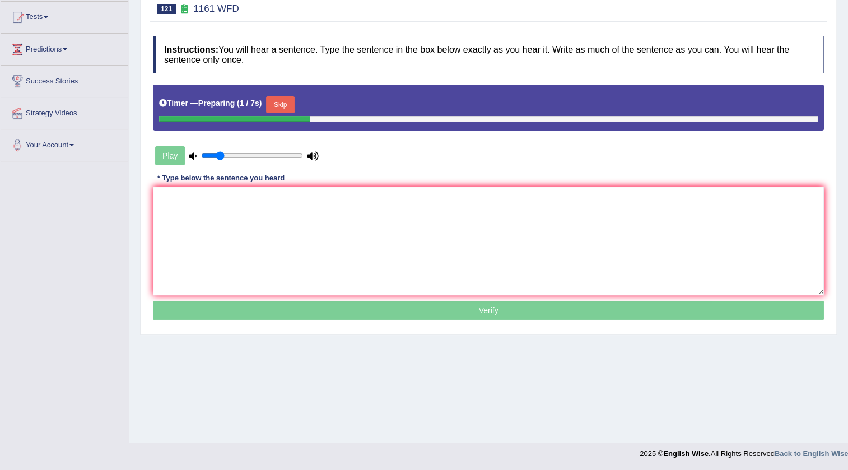
click at [281, 97] on button "Skip" at bounding box center [280, 104] width 28 height 17
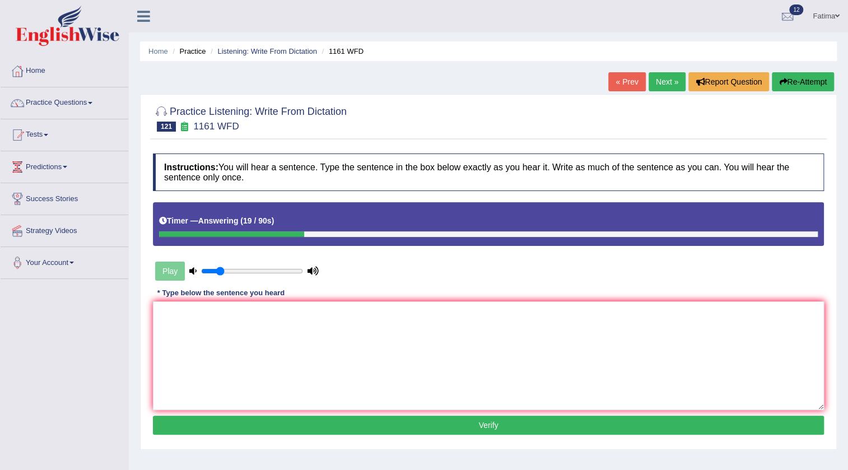
click at [656, 83] on link "Next »" at bounding box center [667, 81] width 37 height 19
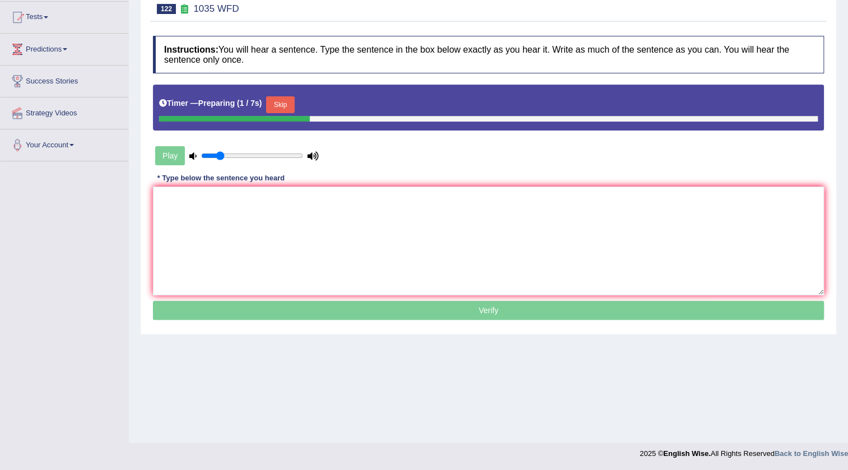
click at [282, 105] on button "Skip" at bounding box center [280, 104] width 28 height 17
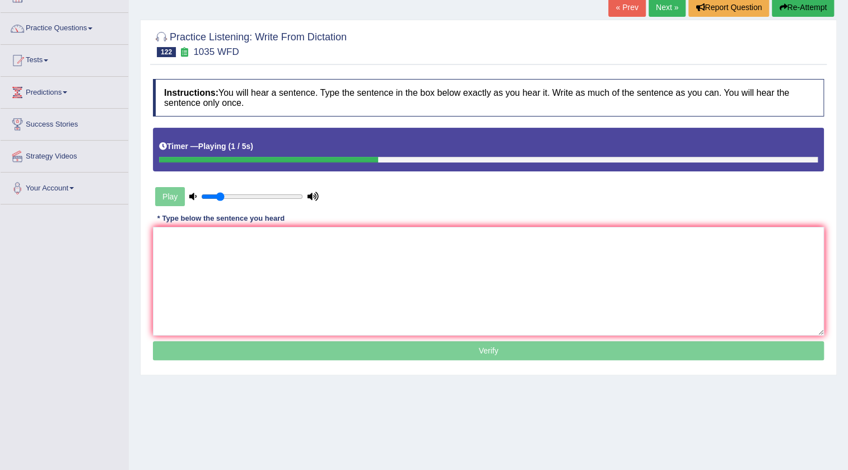
scroll to position [16, 0]
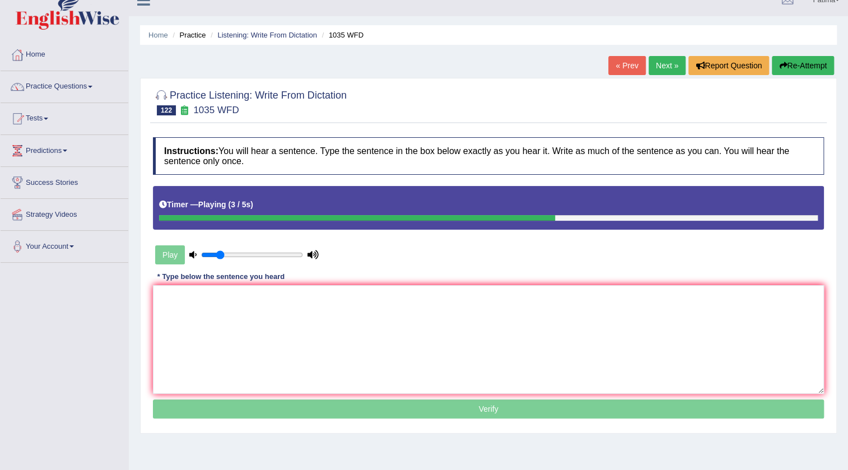
click at [615, 76] on div "« Prev Next » Report Question Re-Attempt" at bounding box center [723, 67] width 229 height 22
click at [617, 68] on link "« Prev" at bounding box center [627, 65] width 37 height 19
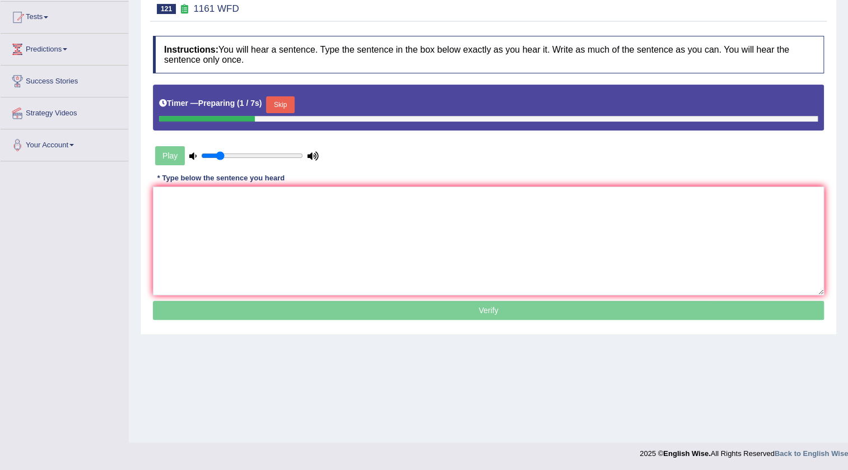
click at [281, 96] on button "Skip" at bounding box center [280, 104] width 28 height 17
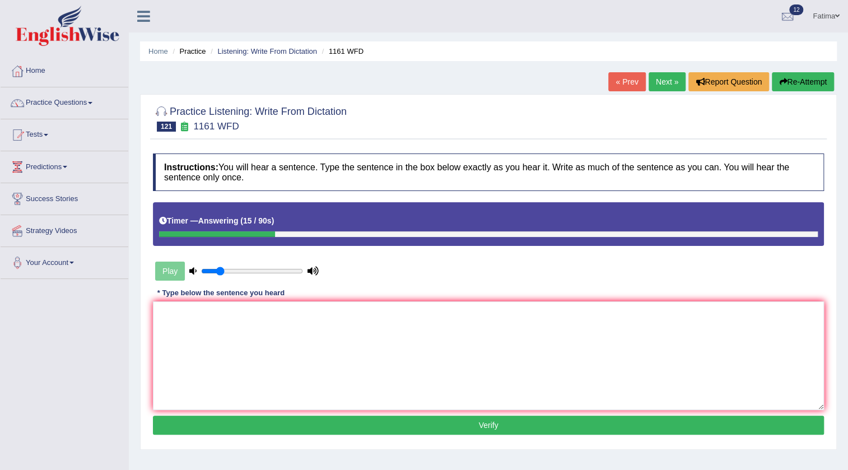
click at [804, 81] on button "Re-Attempt" at bounding box center [803, 81] width 62 height 19
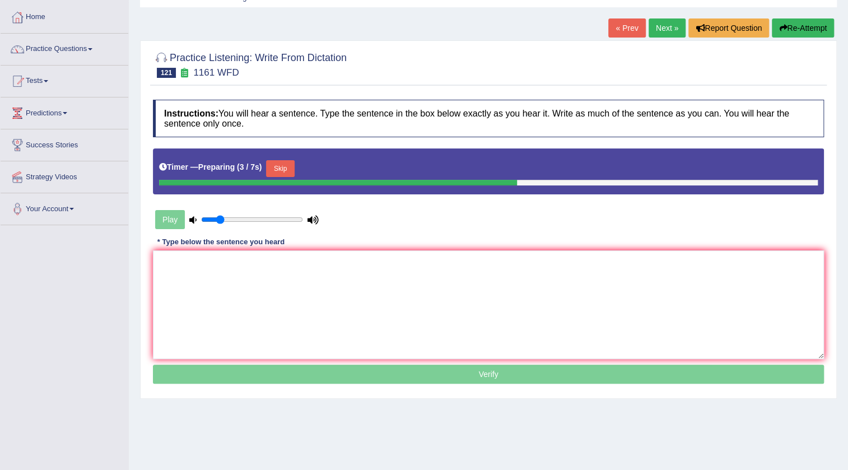
scroll to position [118, 0]
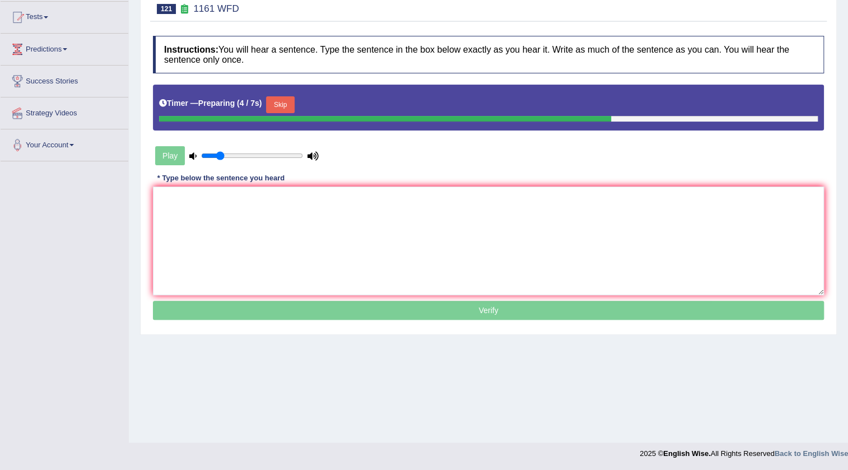
click at [283, 108] on button "Skip" at bounding box center [280, 104] width 28 height 17
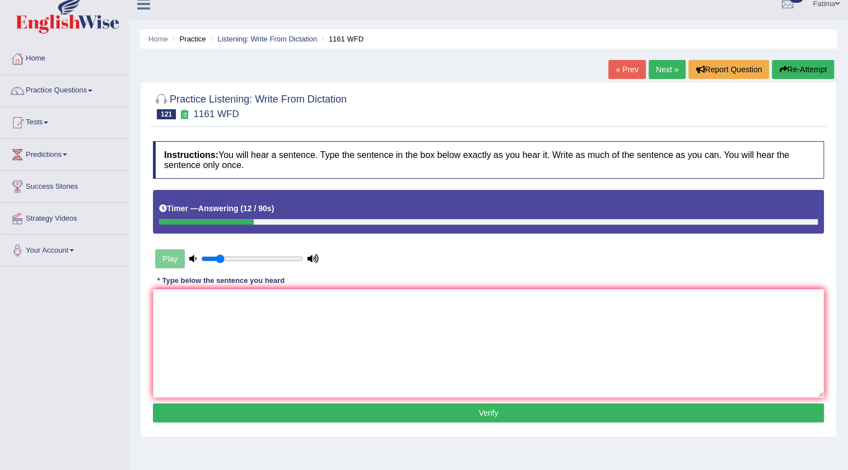
scroll to position [0, 0]
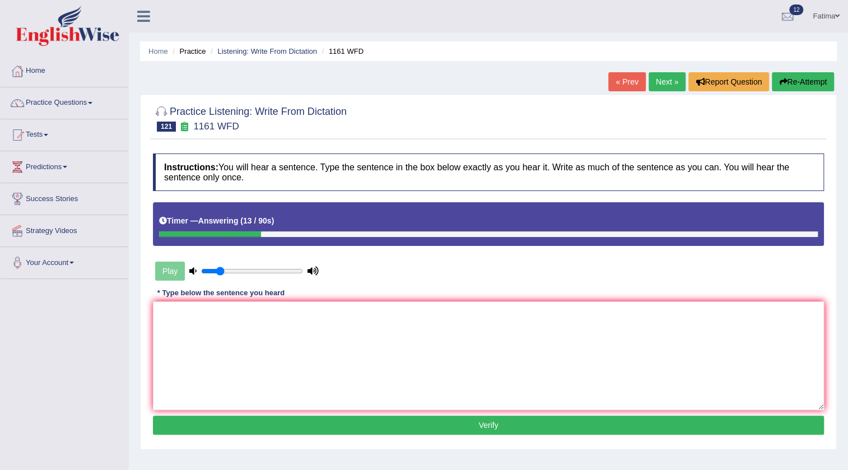
click at [660, 73] on link "Next »" at bounding box center [667, 81] width 37 height 19
click at [809, 77] on button "Re-Attempt" at bounding box center [803, 81] width 62 height 19
click at [663, 71] on div "Home Practice Listening: Write From Dictation 1035 WFD « Prev Next » Report Que…" at bounding box center [488, 280] width 719 height 560
click at [653, 86] on link "Next »" at bounding box center [667, 81] width 37 height 19
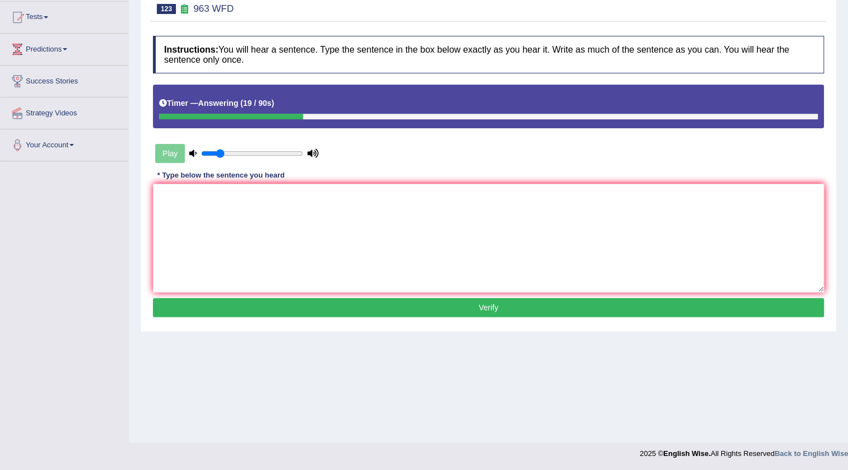
click at [338, 120] on div "Timer — Answering ( 19 / 90s )" at bounding box center [488, 106] width 671 height 43
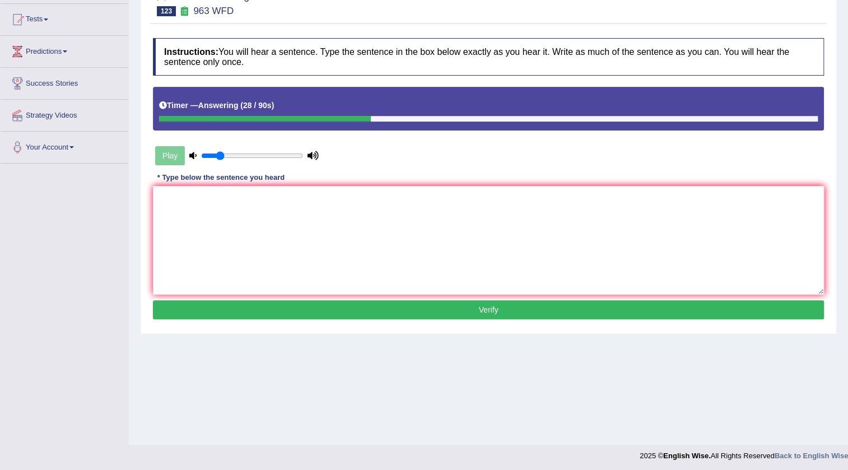
scroll to position [118, 0]
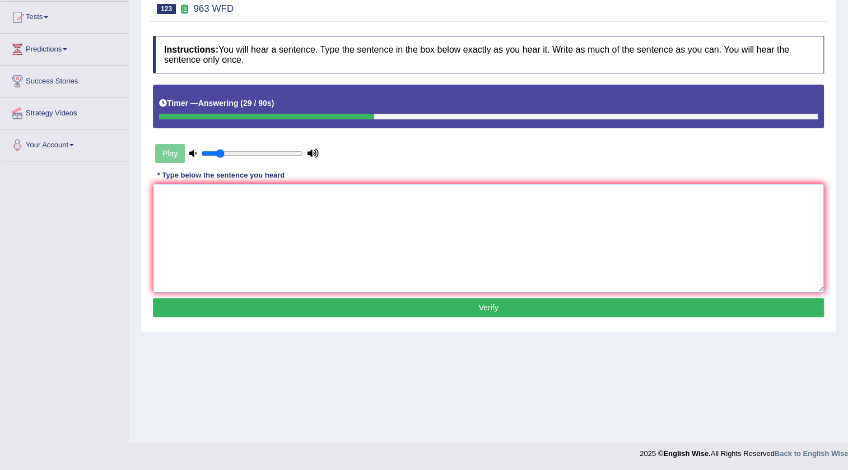
click at [378, 256] on textarea at bounding box center [488, 238] width 671 height 109
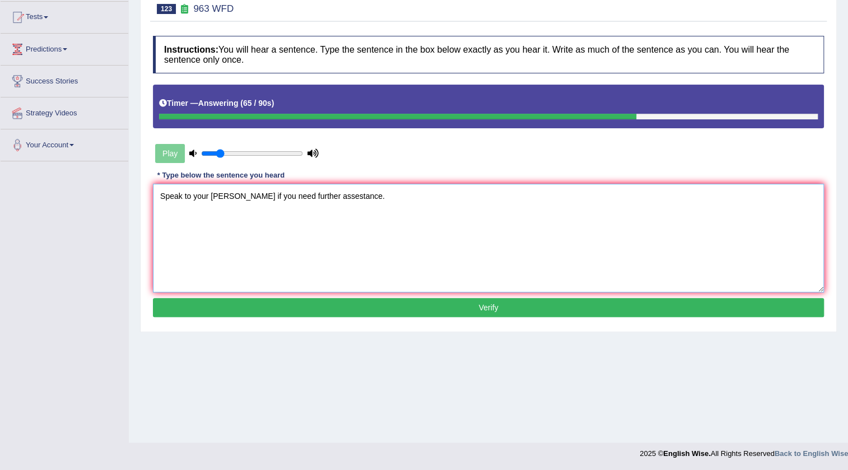
type textarea "Speak to your tuter if you need further assestance."
click at [389, 308] on button "Verify" at bounding box center [488, 307] width 671 height 19
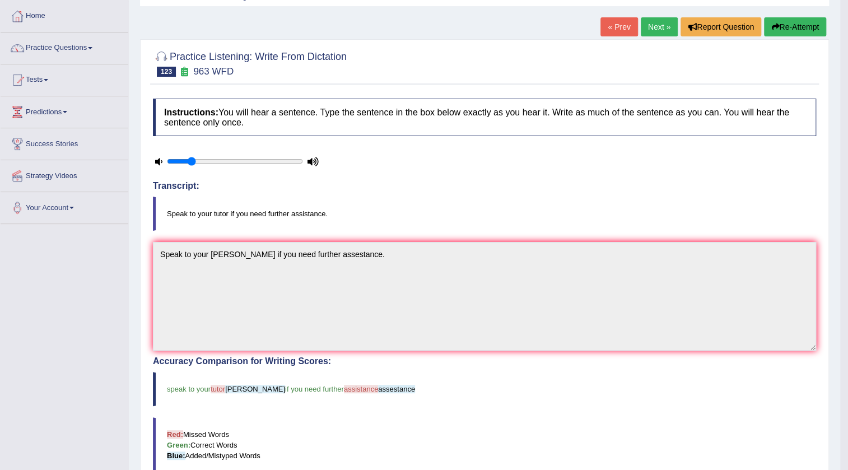
scroll to position [34, 0]
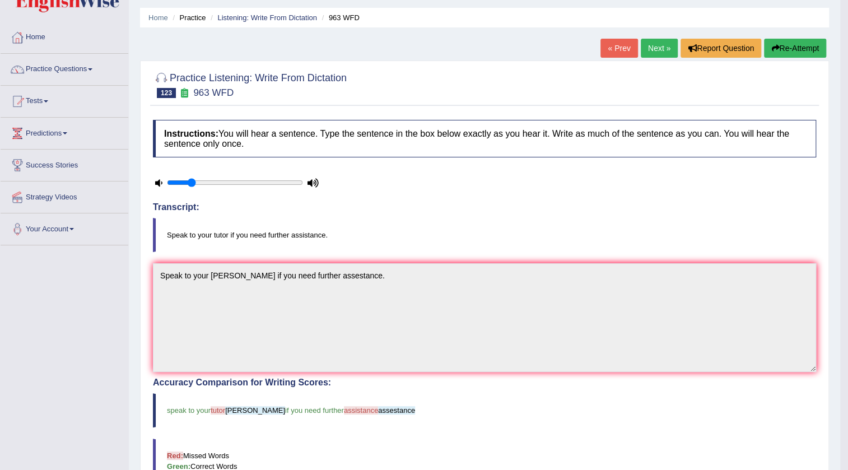
click at [654, 56] on link "Next »" at bounding box center [659, 48] width 37 height 19
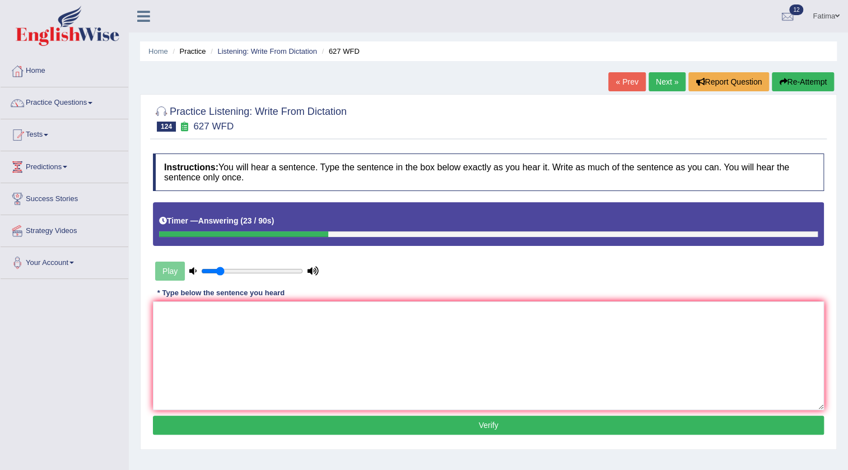
click at [799, 76] on button "Re-Attempt" at bounding box center [803, 81] width 62 height 19
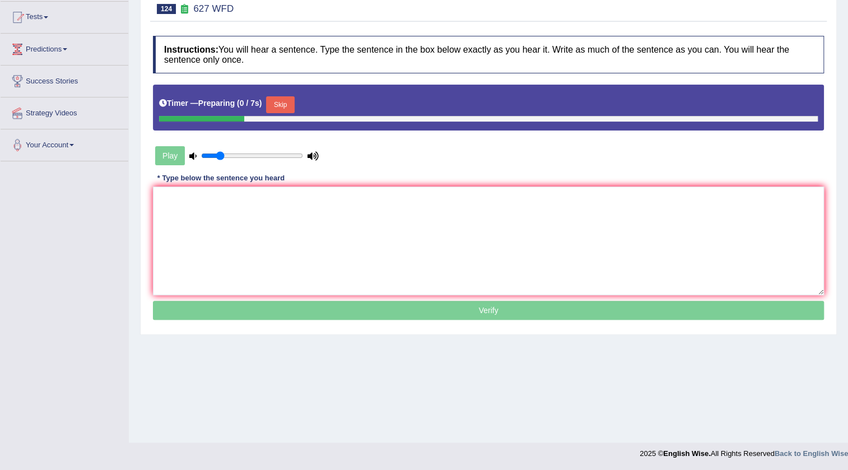
click at [279, 103] on button "Skip" at bounding box center [280, 104] width 28 height 17
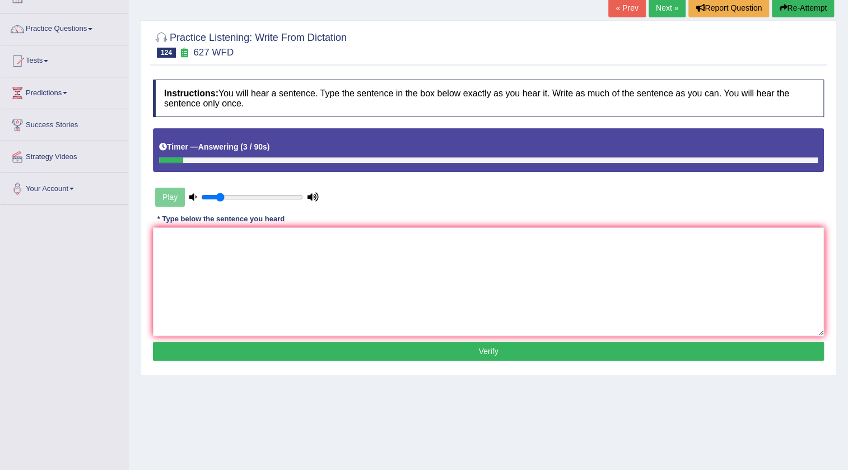
scroll to position [16, 0]
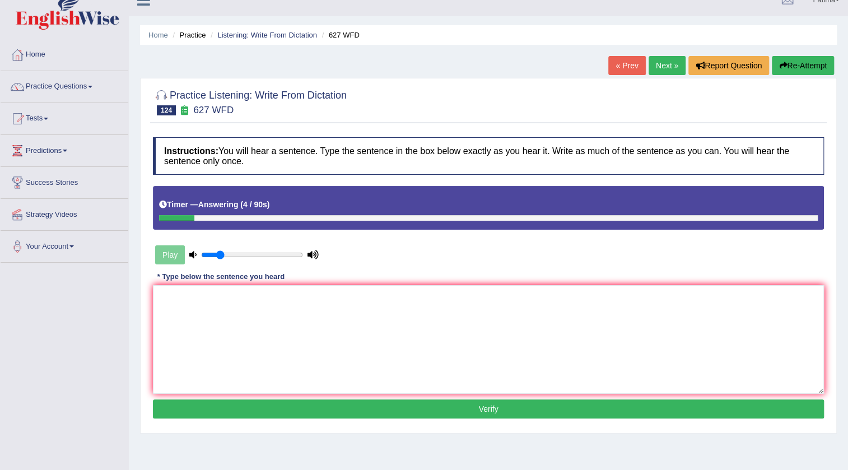
click at [798, 72] on button "Re-Attempt" at bounding box center [803, 65] width 62 height 19
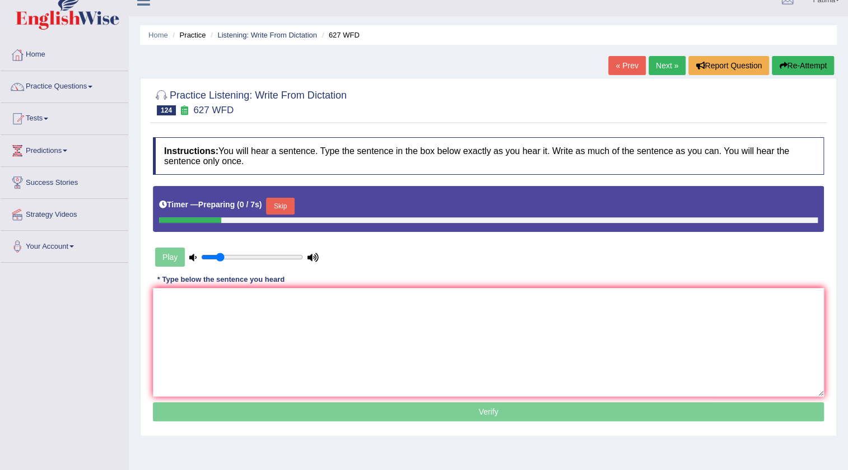
scroll to position [16, 0]
click at [289, 206] on button "Skip" at bounding box center [280, 206] width 28 height 17
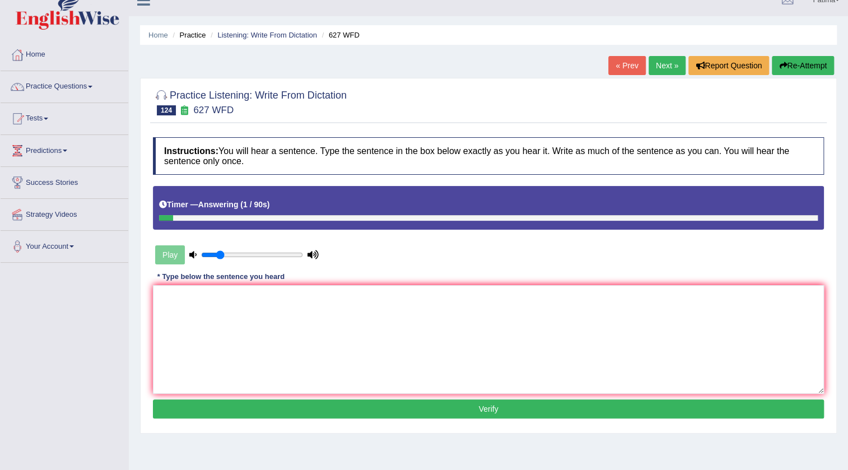
click at [814, 67] on button "Re-Attempt" at bounding box center [803, 65] width 62 height 19
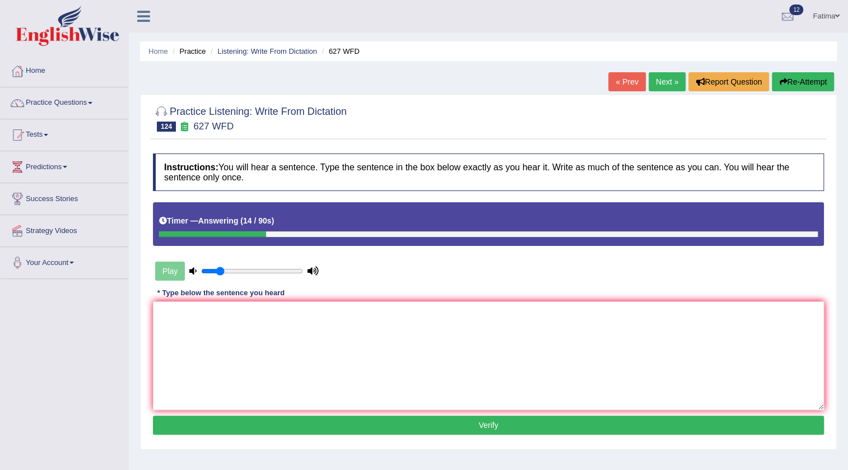
click at [795, 76] on button "Re-Attempt" at bounding box center [803, 81] width 62 height 19
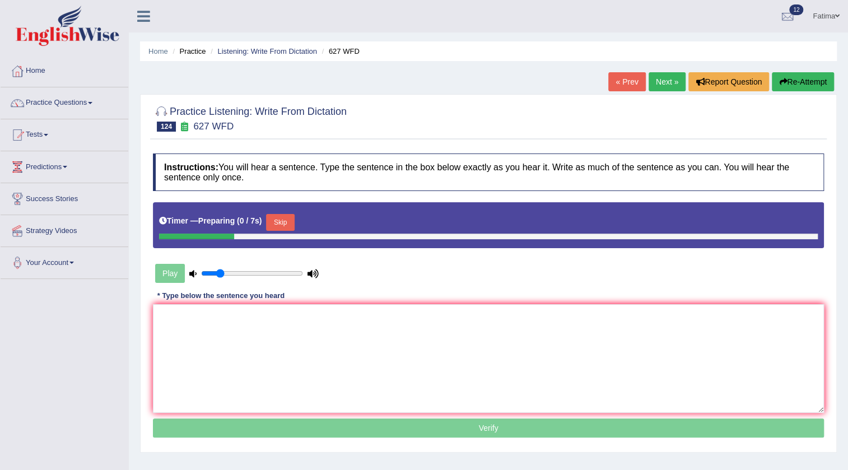
click at [285, 223] on button "Skip" at bounding box center [280, 222] width 28 height 17
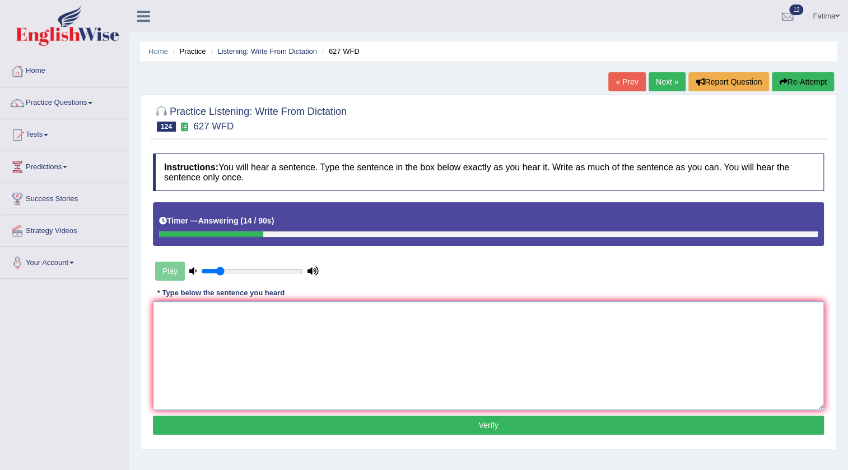
click at [389, 340] on textarea at bounding box center [488, 355] width 671 height 109
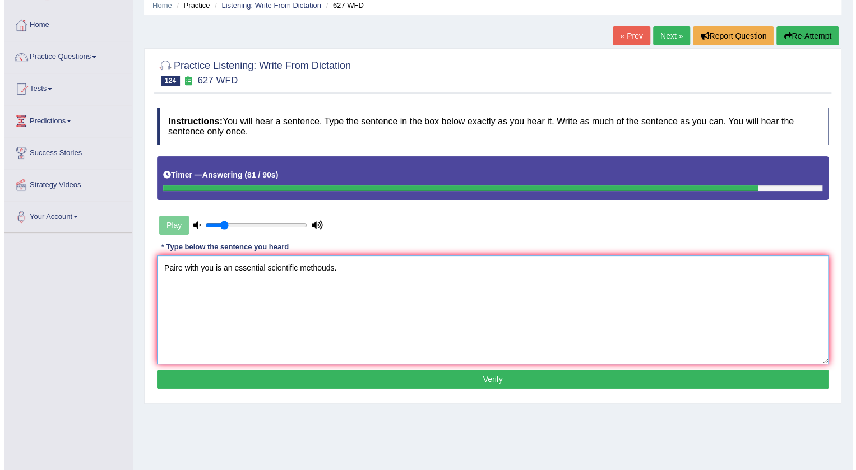
scroll to position [118, 0]
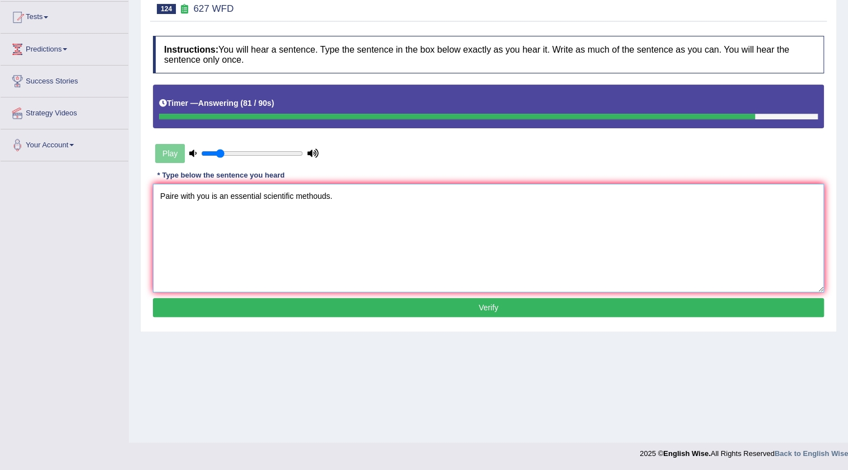
type textarea "Paire with you is an essential scientific methouds."
click at [426, 298] on button "Verify" at bounding box center [488, 307] width 671 height 19
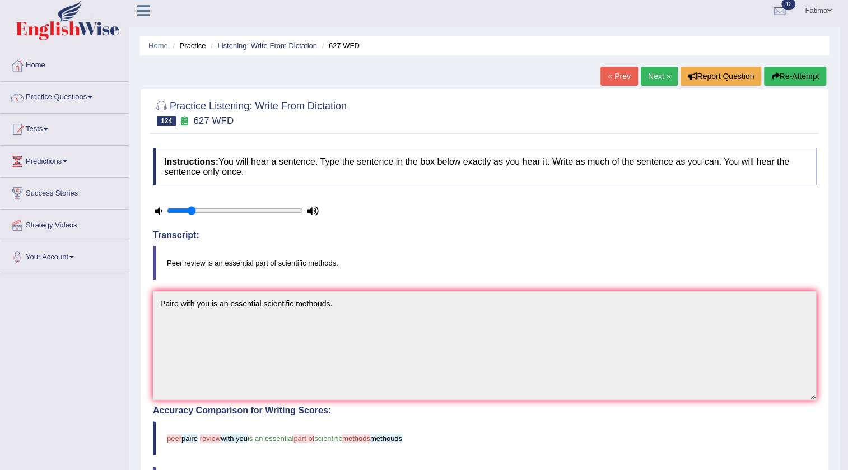
scroll to position [0, 0]
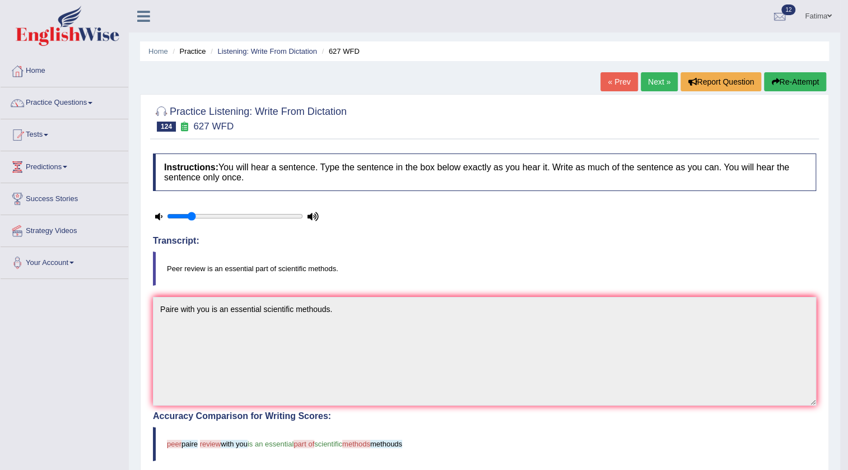
click at [772, 84] on icon "button" at bounding box center [776, 82] width 8 height 8
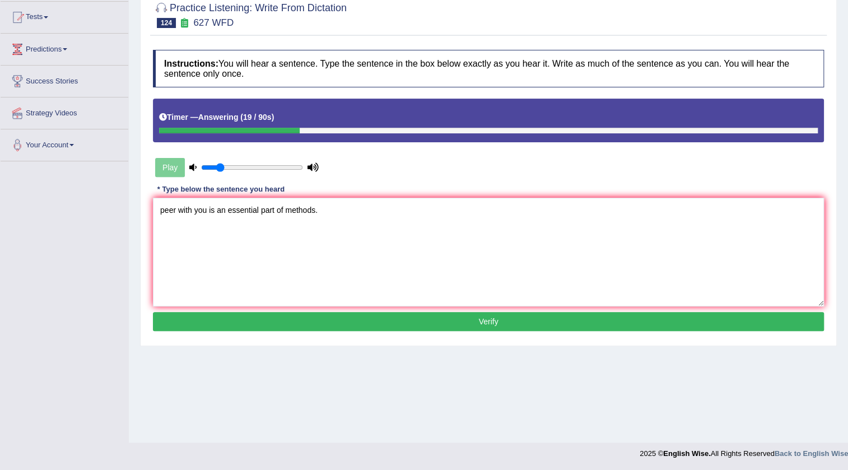
type textarea "peer with you is an essential part of methods."
click at [439, 323] on button "Verify" at bounding box center [488, 321] width 671 height 19
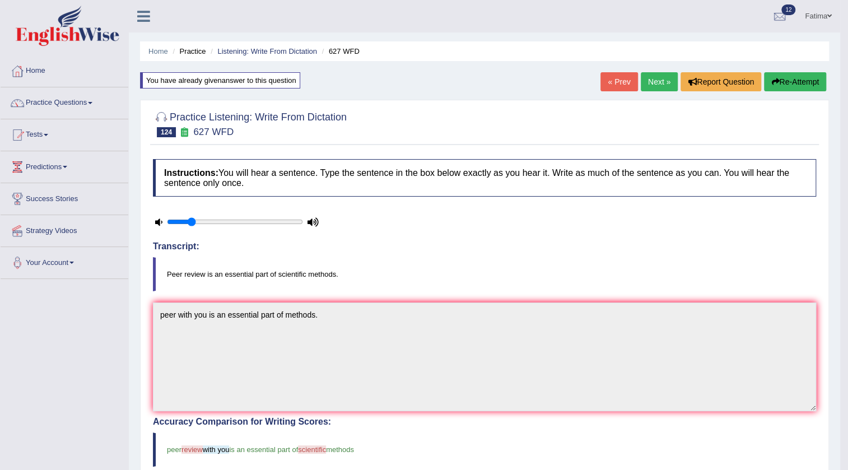
click at [797, 91] on div "« Prev Next » Report Question Re-Attempt" at bounding box center [715, 83] width 229 height 22
click at [798, 88] on button "Re-Attempt" at bounding box center [795, 81] width 62 height 19
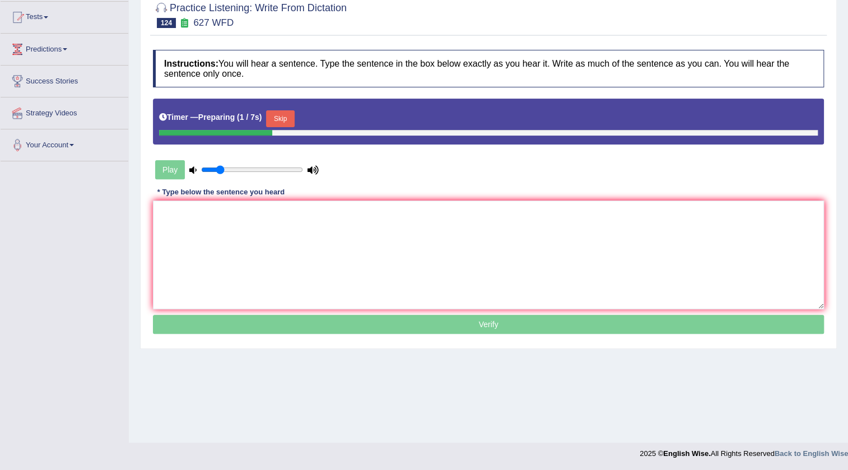
click at [292, 123] on button "Skip" at bounding box center [280, 118] width 28 height 17
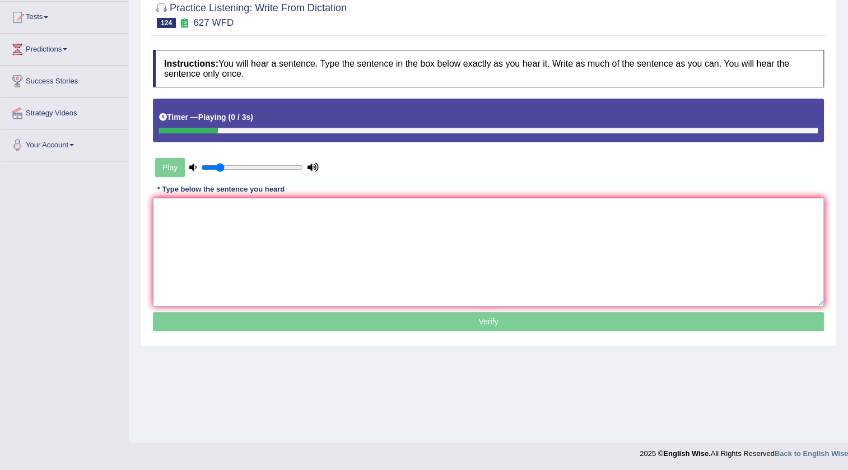
click at [297, 223] on textarea at bounding box center [488, 252] width 671 height 109
paste textarea "peer with you is an essential part of methods."
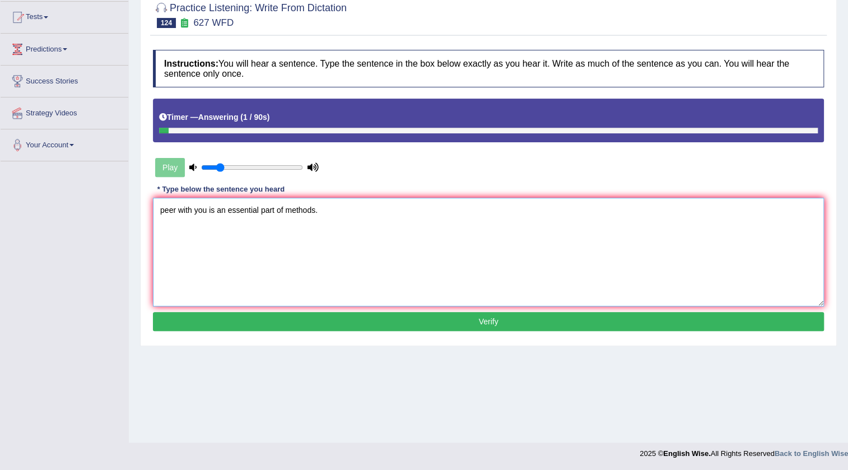
drag, startPoint x: 285, startPoint y: 207, endPoint x: 290, endPoint y: 242, distance: 35.1
click at [285, 216] on textarea "peer with you is an essential part of methods." at bounding box center [488, 252] width 671 height 109
type textarea "peer with you is an essential part of scientific methods."
click at [366, 315] on button "Verify" at bounding box center [488, 321] width 671 height 19
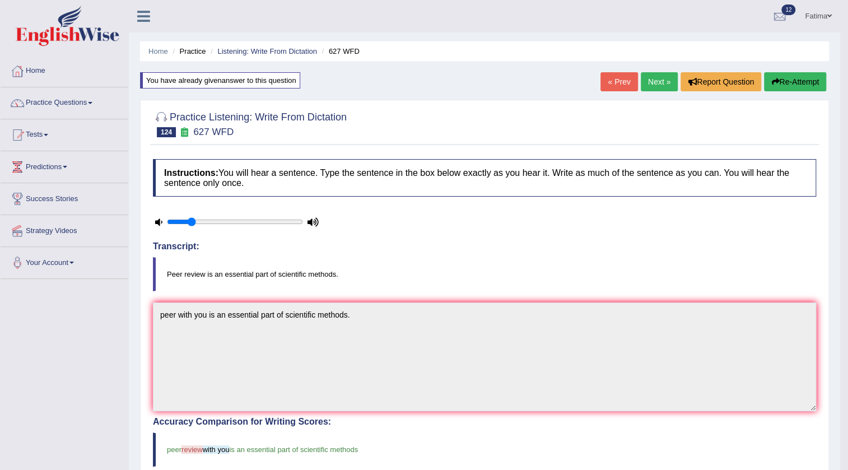
click at [654, 87] on link "Next »" at bounding box center [659, 81] width 37 height 19
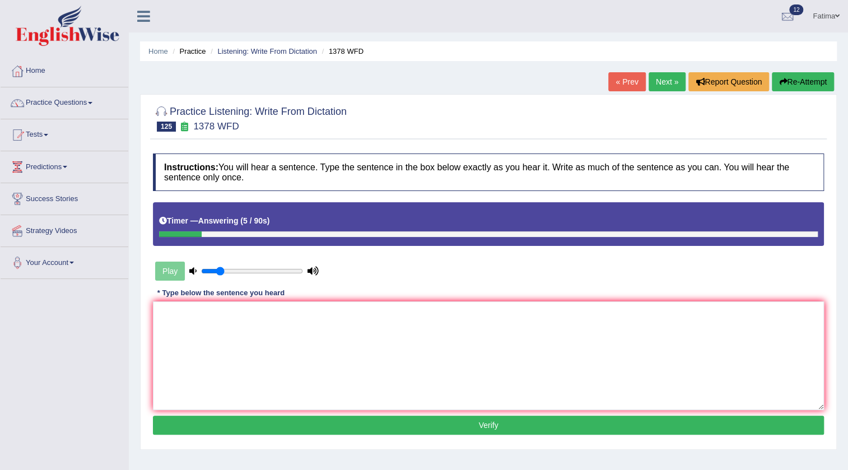
click at [780, 90] on button "Re-Attempt" at bounding box center [803, 81] width 62 height 19
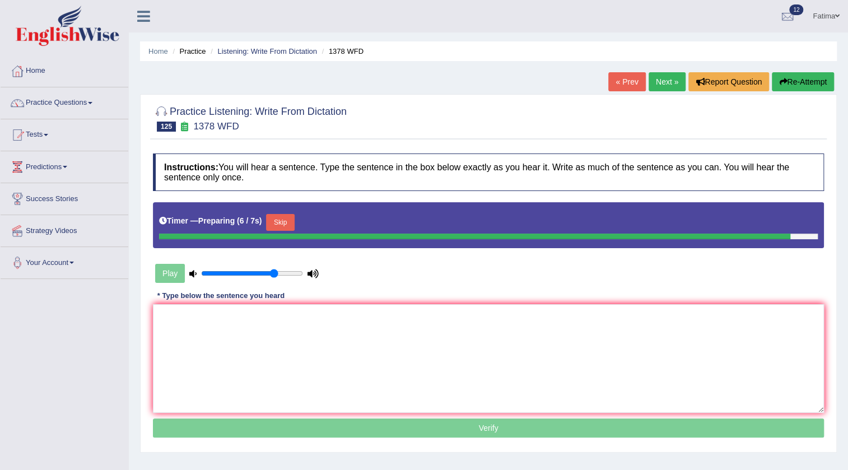
drag, startPoint x: 223, startPoint y: 272, endPoint x: 307, endPoint y: 277, distance: 84.2
type input "0.75"
click at [273, 271] on input "range" at bounding box center [252, 273] width 102 height 9
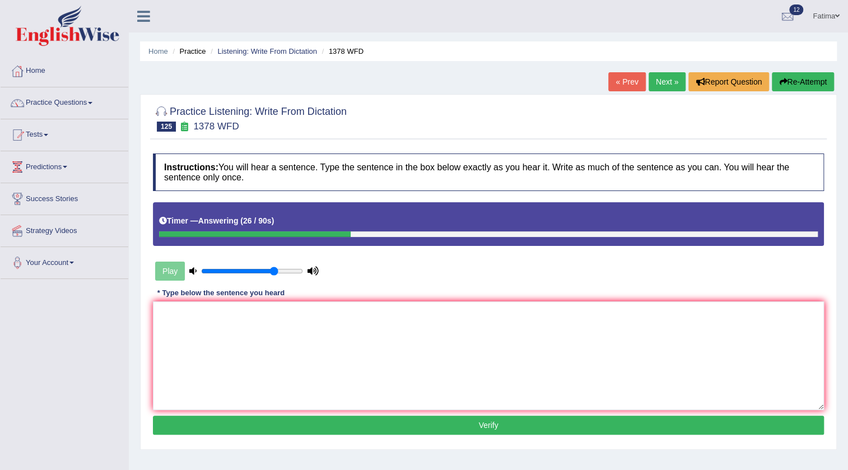
click at [790, 76] on button "Re-Attempt" at bounding box center [803, 81] width 62 height 19
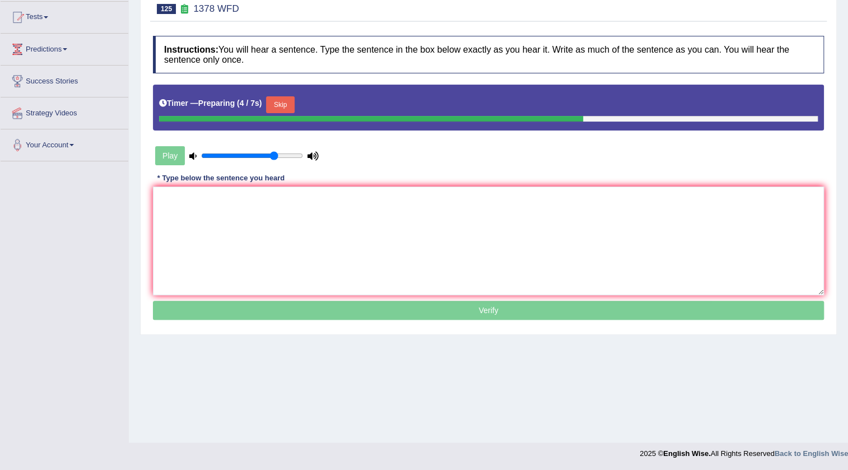
click at [276, 106] on button "Skip" at bounding box center [280, 104] width 28 height 17
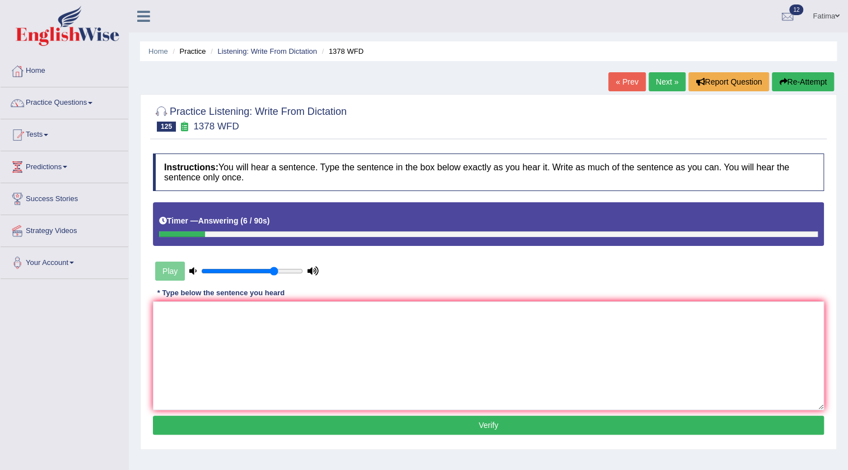
click at [791, 75] on button "Re-Attempt" at bounding box center [803, 81] width 62 height 19
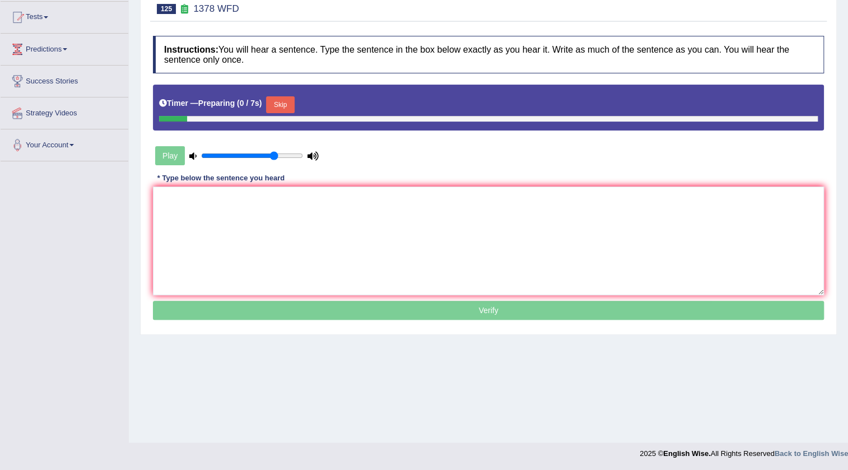
click at [281, 98] on button "Skip" at bounding box center [280, 104] width 28 height 17
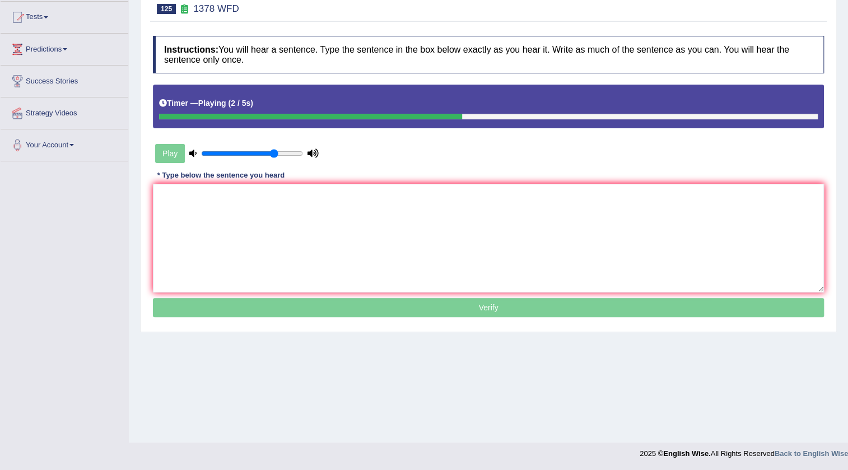
drag, startPoint x: 353, startPoint y: 101, endPoint x: 545, endPoint y: 157, distance: 200.0
click at [545, 157] on div "Instructions: You will hear a sentence. Type the sentence in the box below exac…" at bounding box center [488, 178] width 677 height 296
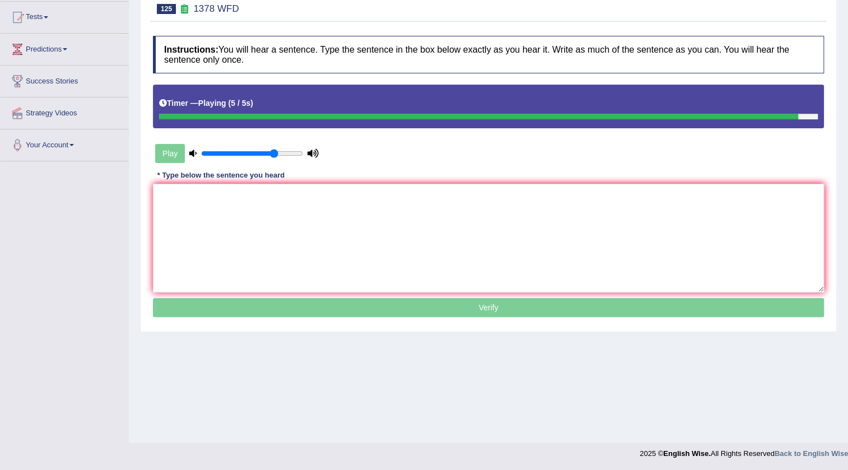
click at [597, 190] on div "Instructions: You will hear a sentence. Type the sentence in the box below exac…" at bounding box center [488, 178] width 677 height 296
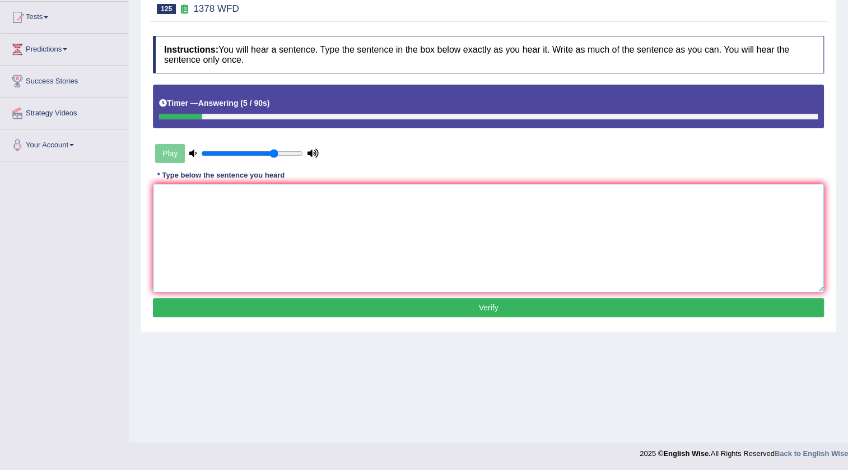
click at [628, 240] on textarea at bounding box center [488, 238] width 671 height 109
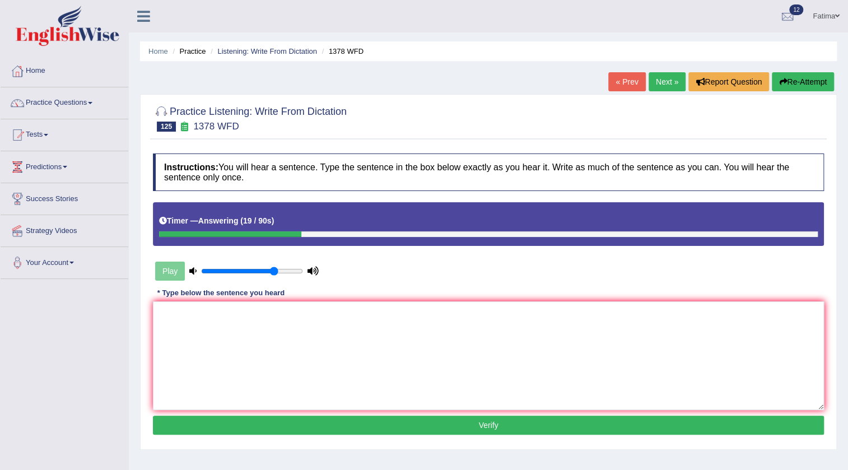
drag, startPoint x: 810, startPoint y: 80, endPoint x: 804, endPoint y: 93, distance: 14.3
click at [810, 80] on button "Re-Attempt" at bounding box center [803, 81] width 62 height 19
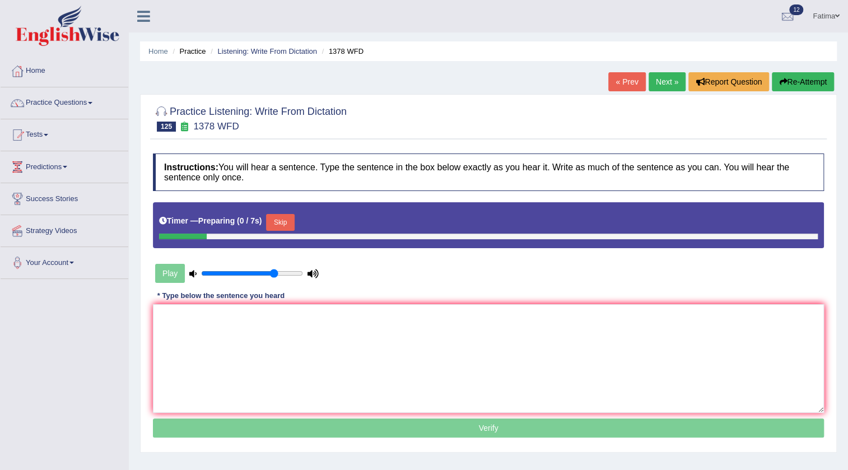
click at [282, 223] on button "Skip" at bounding box center [280, 222] width 28 height 17
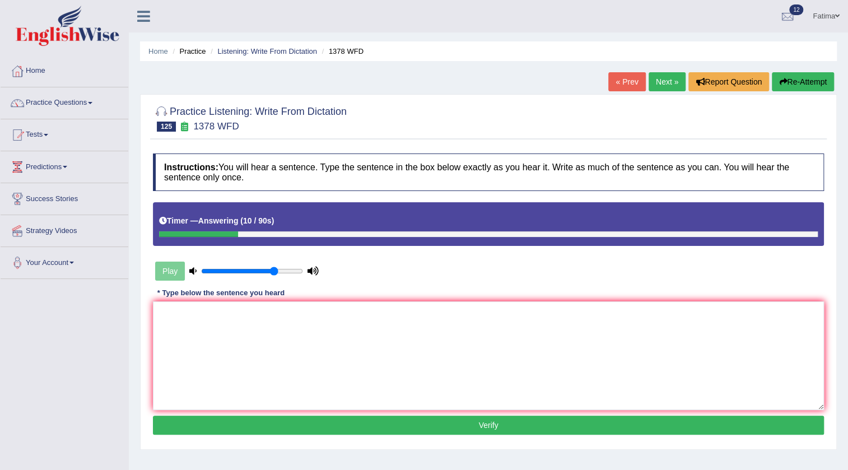
click at [801, 87] on button "Re-Attempt" at bounding box center [803, 81] width 62 height 19
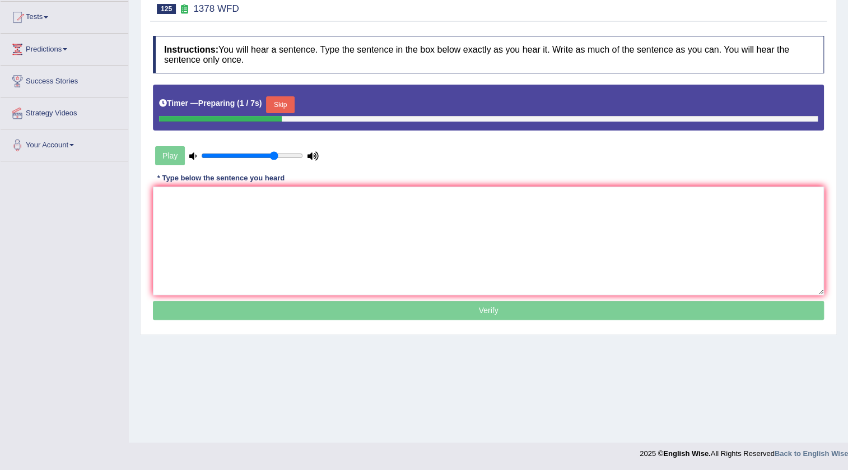
click at [283, 108] on button "Skip" at bounding box center [280, 104] width 28 height 17
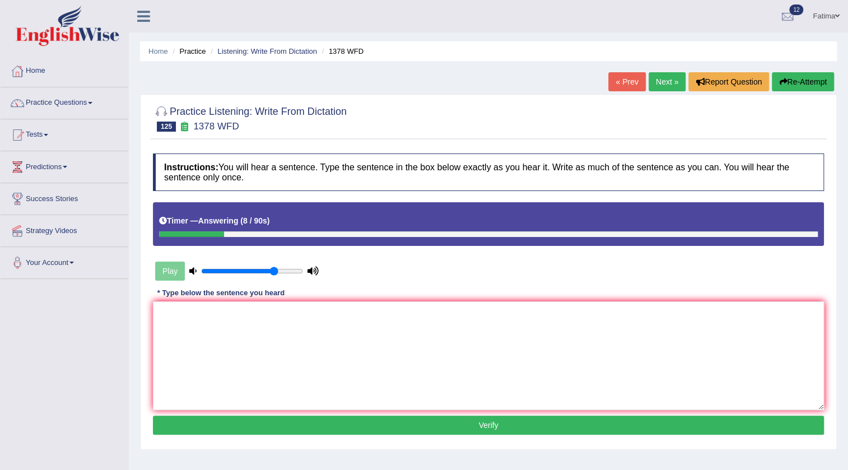
drag, startPoint x: 800, startPoint y: 92, endPoint x: 799, endPoint y: 84, distance: 8.4
click at [800, 91] on div "« Prev Next » Report Question Re-Attempt" at bounding box center [723, 83] width 229 height 22
click at [799, 84] on button "Re-Attempt" at bounding box center [803, 81] width 62 height 19
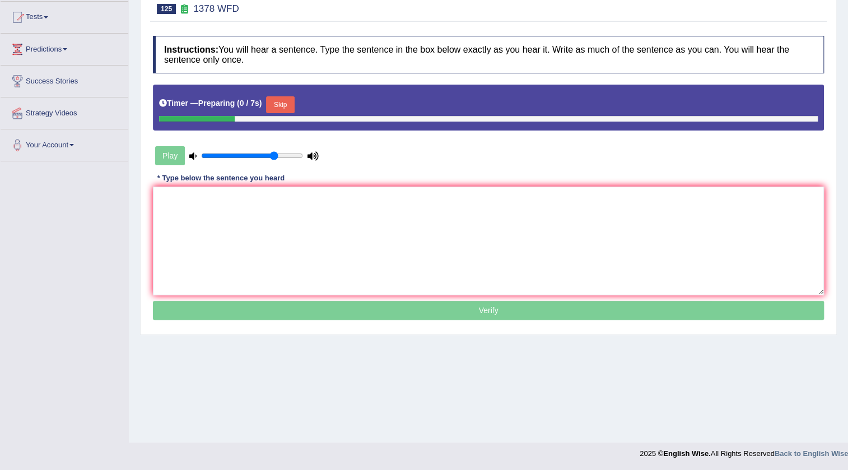
click at [292, 103] on button "Skip" at bounding box center [280, 104] width 28 height 17
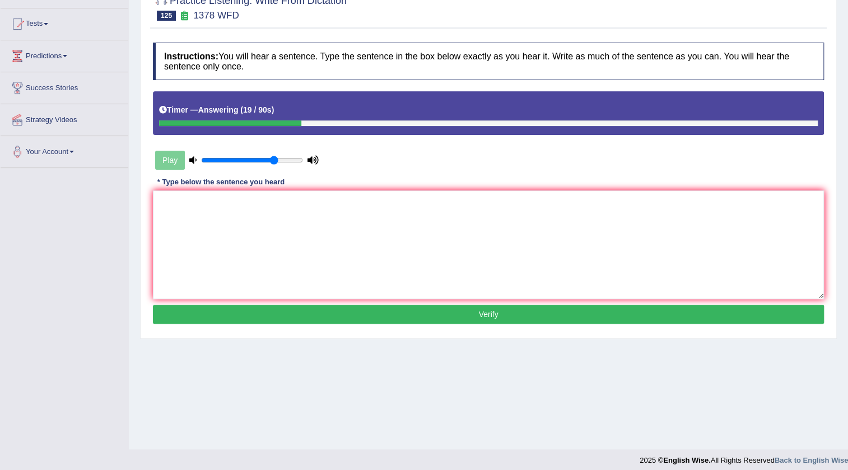
scroll to position [16, 0]
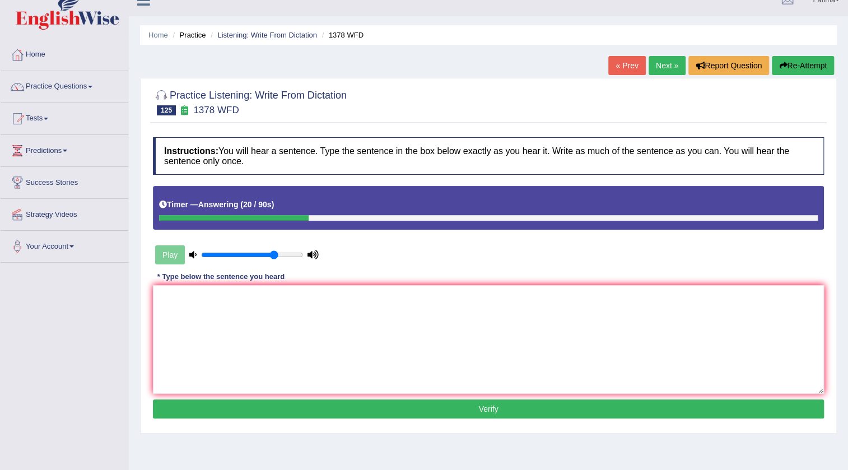
click at [791, 66] on button "Re-Attempt" at bounding box center [803, 65] width 62 height 19
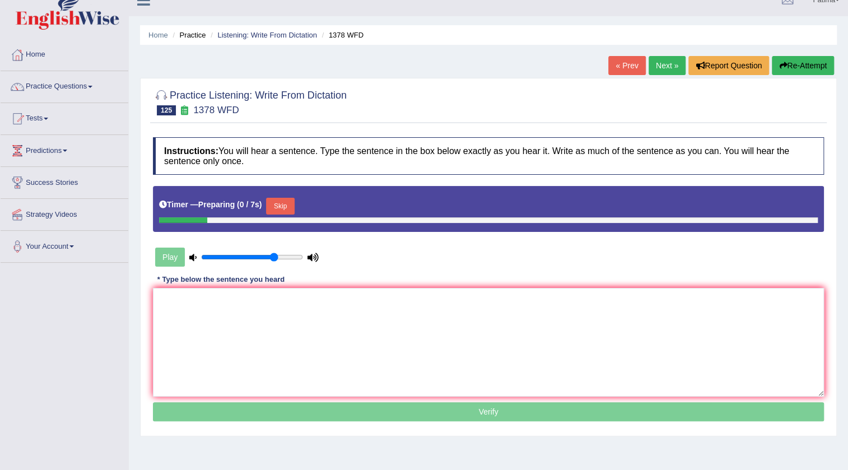
click at [282, 204] on button "Skip" at bounding box center [280, 206] width 28 height 17
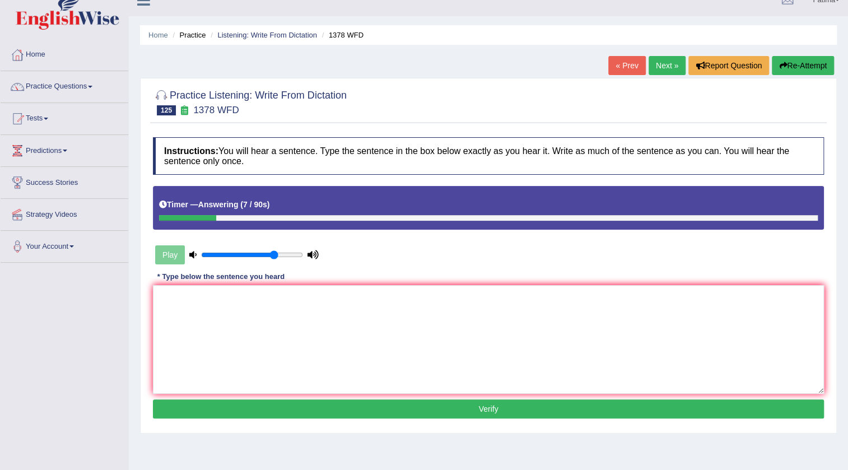
click at [784, 67] on icon "button" at bounding box center [783, 66] width 8 height 8
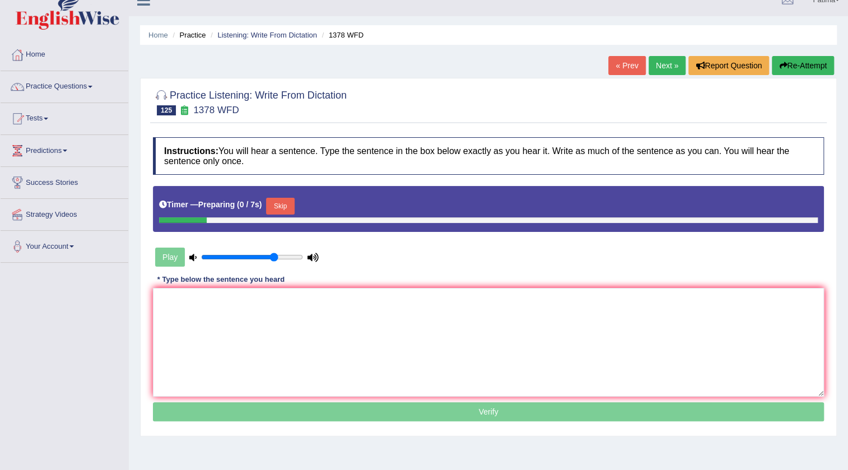
click at [287, 206] on button "Skip" at bounding box center [280, 206] width 28 height 17
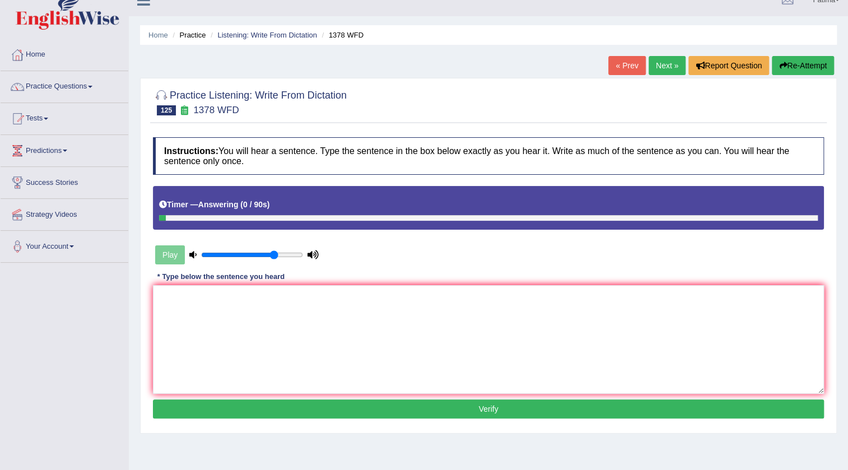
click at [661, 64] on link "Next »" at bounding box center [667, 65] width 37 height 19
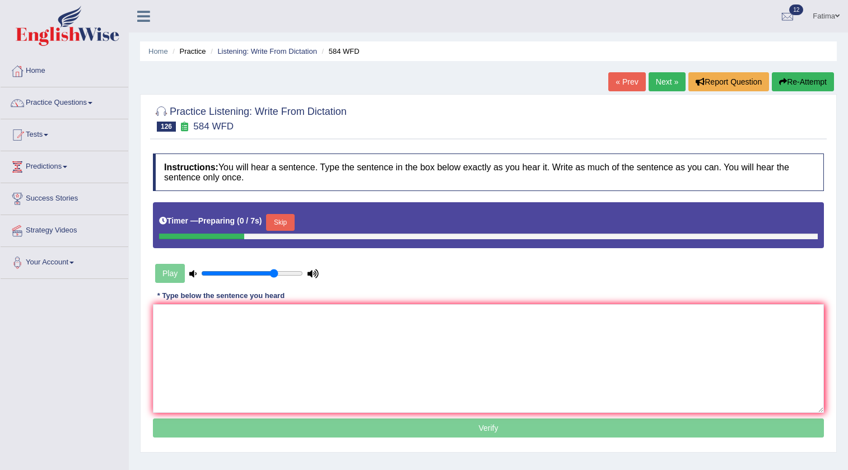
click at [286, 222] on button "Skip" at bounding box center [280, 222] width 28 height 17
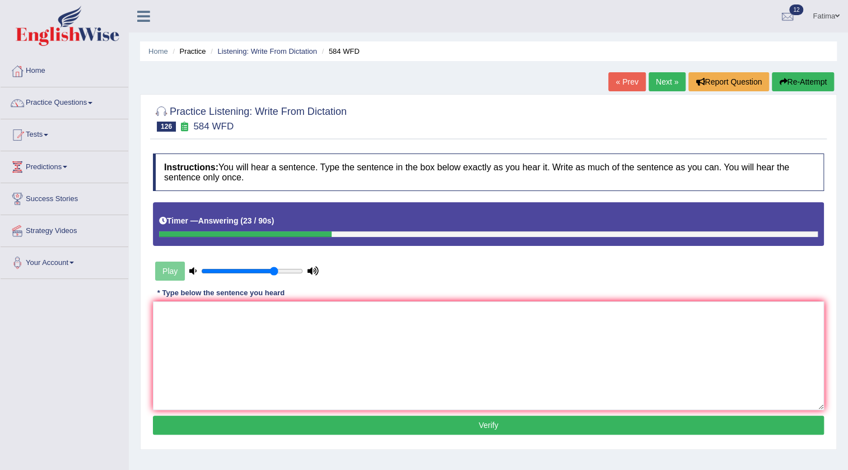
click at [809, 80] on button "Re-Attempt" at bounding box center [803, 81] width 62 height 19
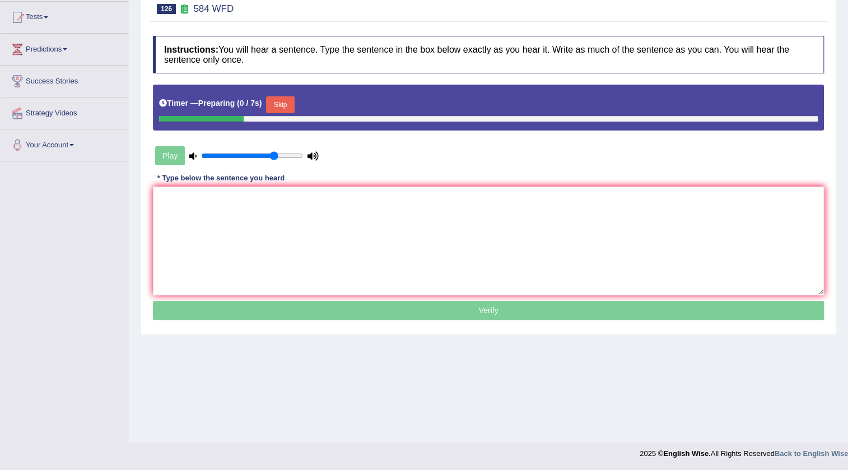
click at [285, 108] on button "Skip" at bounding box center [280, 104] width 28 height 17
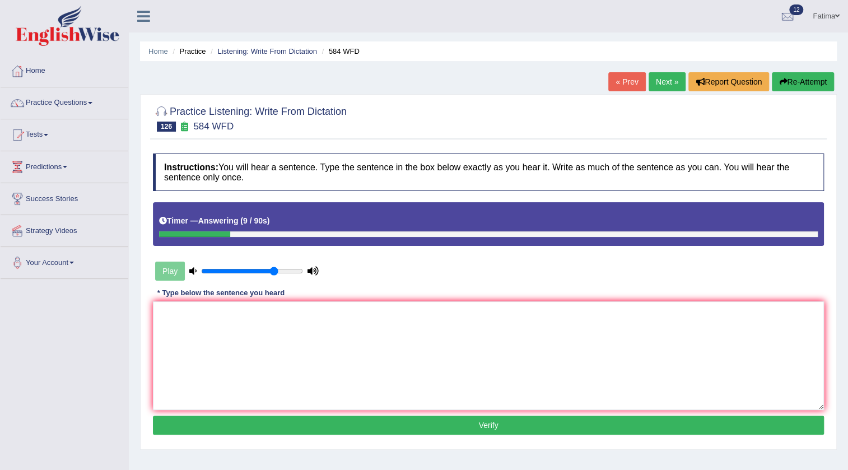
click at [660, 82] on link "Next »" at bounding box center [667, 81] width 37 height 19
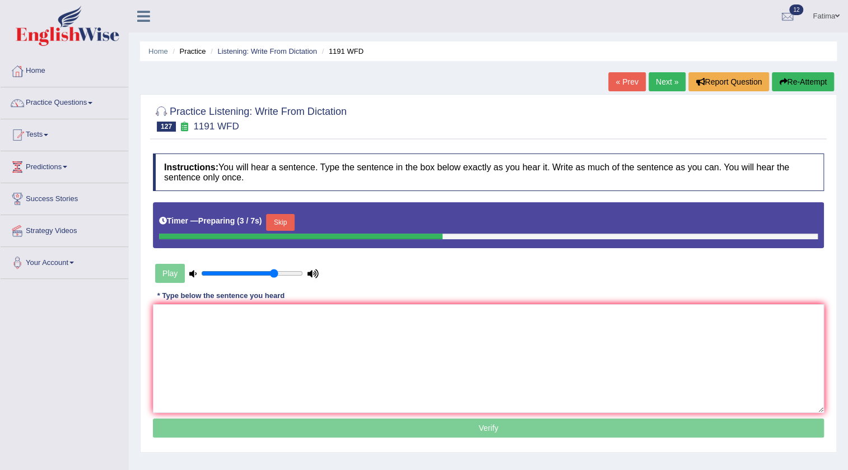
click at [286, 230] on div "Skip" at bounding box center [280, 224] width 28 height 20
click at [286, 223] on button "Skip" at bounding box center [280, 222] width 28 height 17
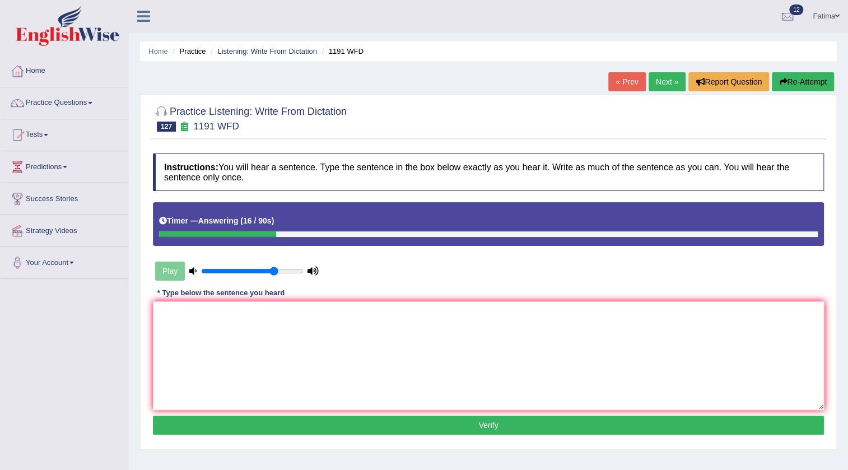
click at [807, 85] on button "Re-Attempt" at bounding box center [803, 81] width 62 height 19
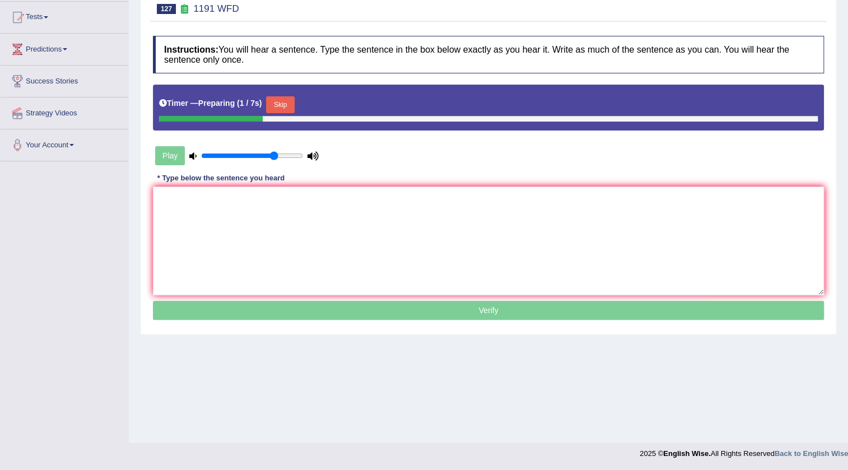
click at [281, 109] on button "Skip" at bounding box center [280, 104] width 28 height 17
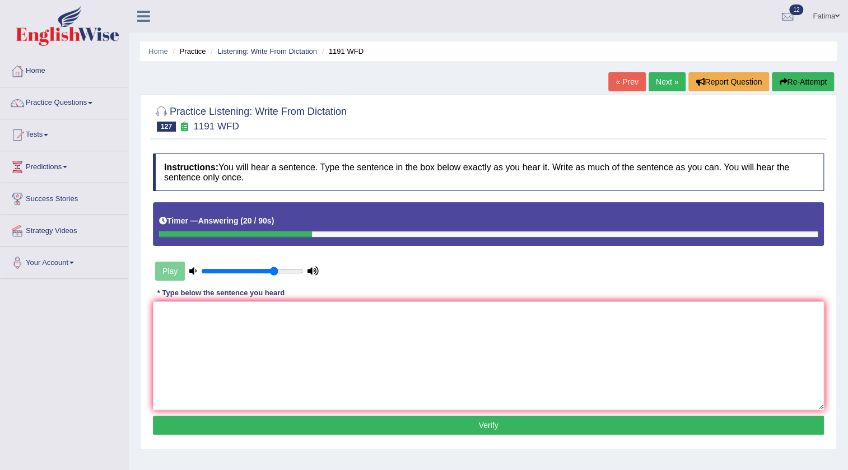
click at [662, 87] on link "Next »" at bounding box center [667, 81] width 37 height 19
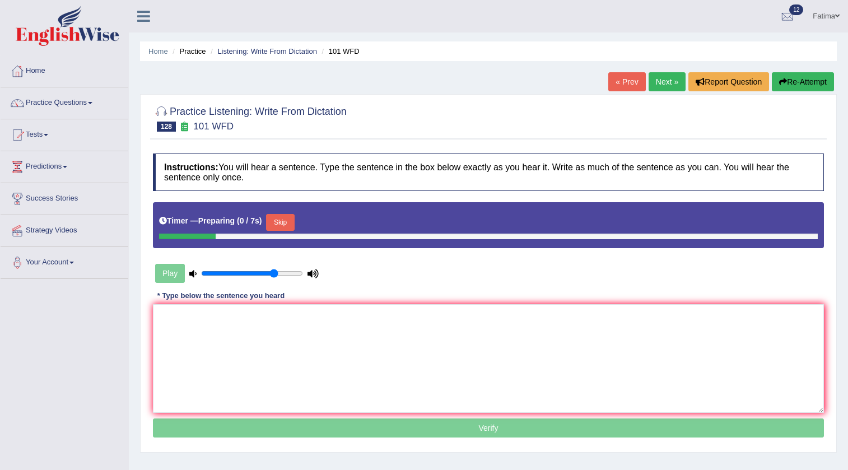
click at [281, 214] on button "Skip" at bounding box center [280, 222] width 28 height 17
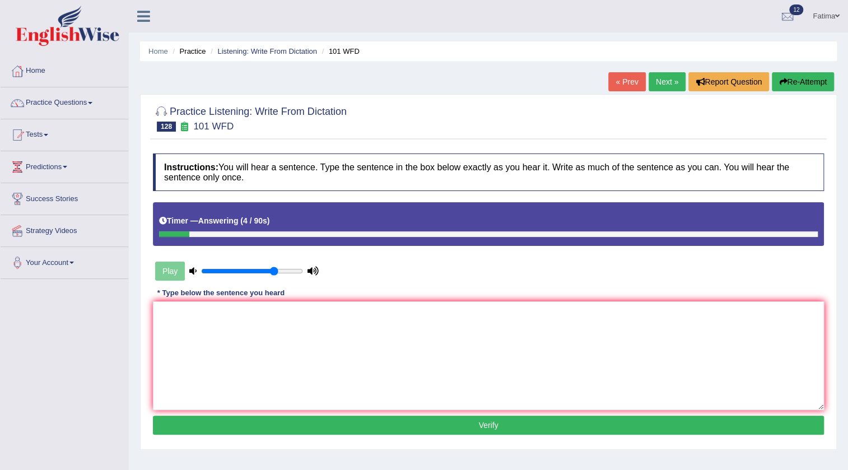
click at [808, 78] on button "Re-Attempt" at bounding box center [803, 81] width 62 height 19
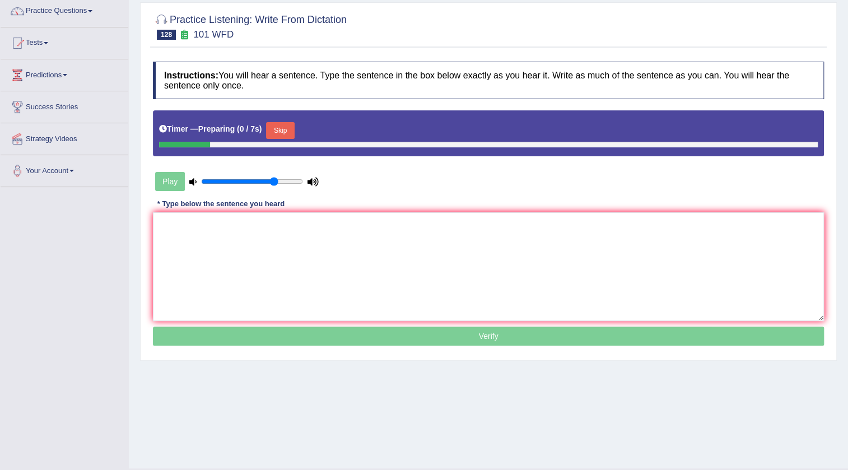
scroll to position [118, 0]
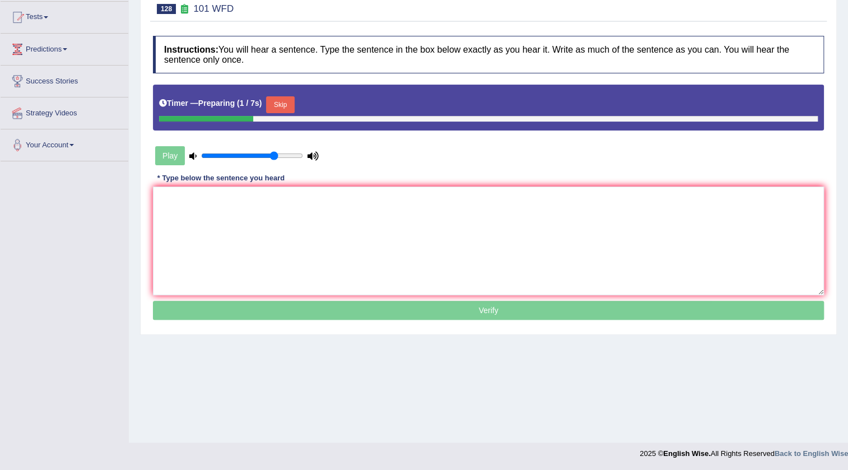
click at [289, 105] on button "Skip" at bounding box center [280, 104] width 28 height 17
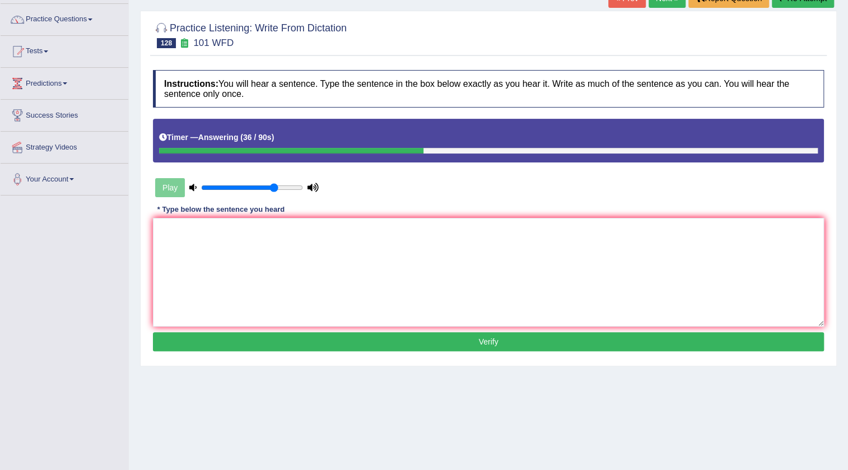
scroll to position [0, 0]
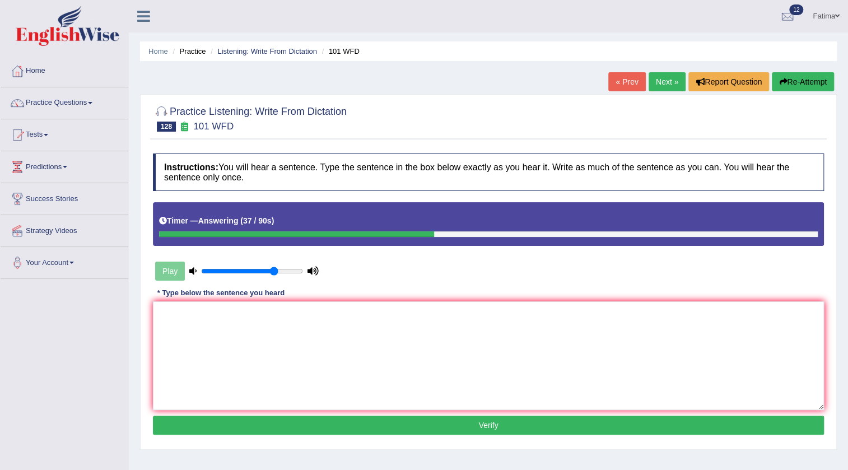
click at [813, 84] on button "Re-Attempt" at bounding box center [803, 81] width 62 height 19
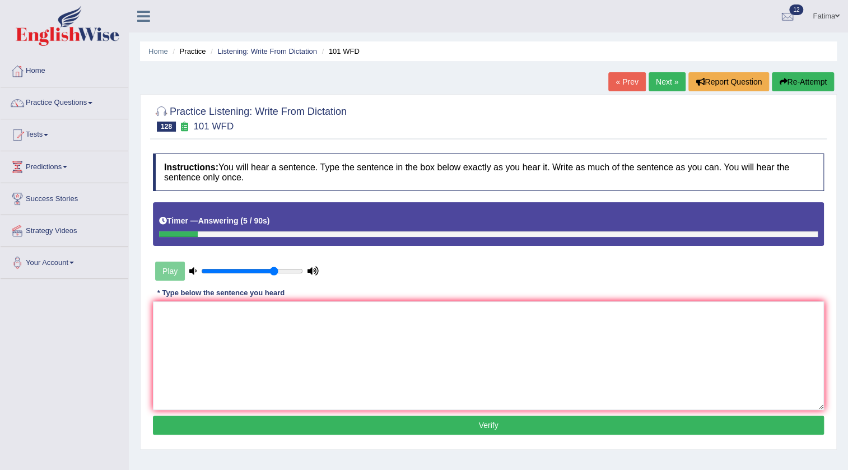
click at [805, 83] on button "Re-Attempt" at bounding box center [803, 81] width 62 height 19
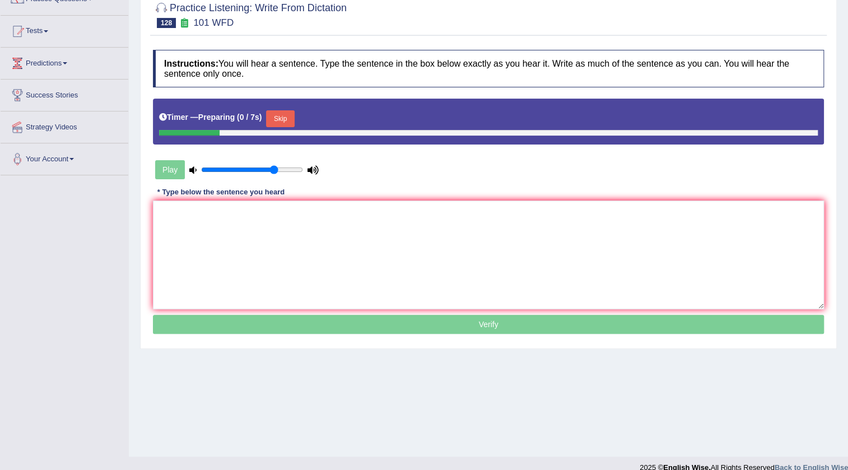
scroll to position [118, 0]
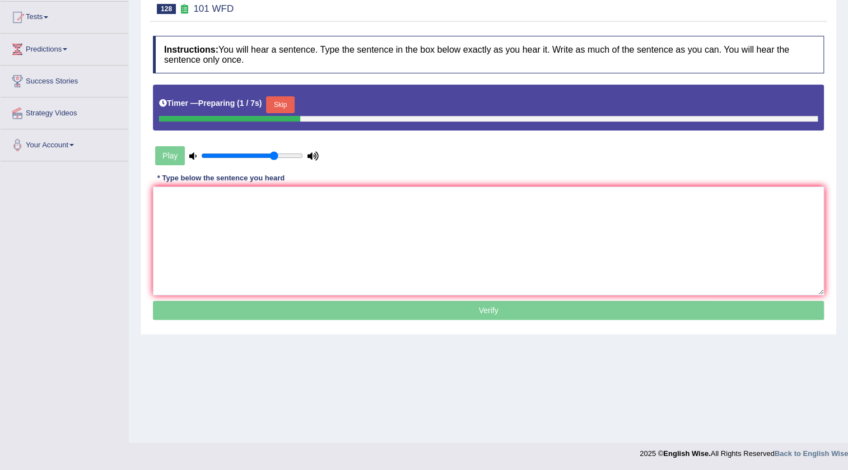
click at [283, 106] on button "Skip" at bounding box center [280, 104] width 28 height 17
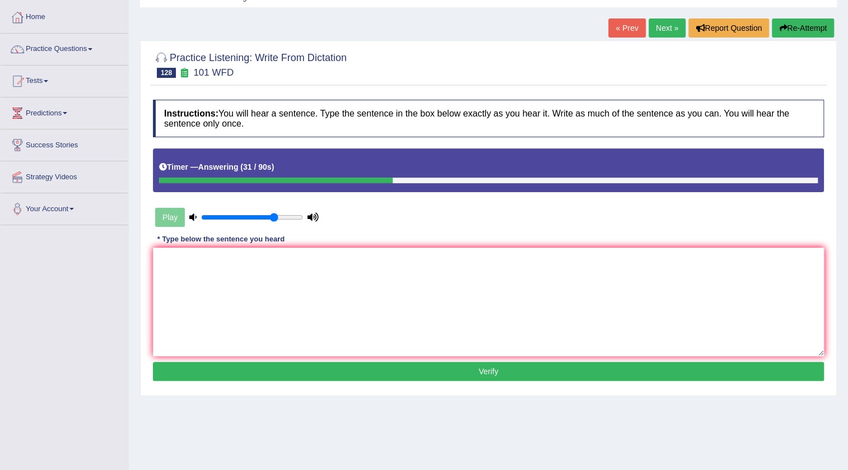
scroll to position [16, 0]
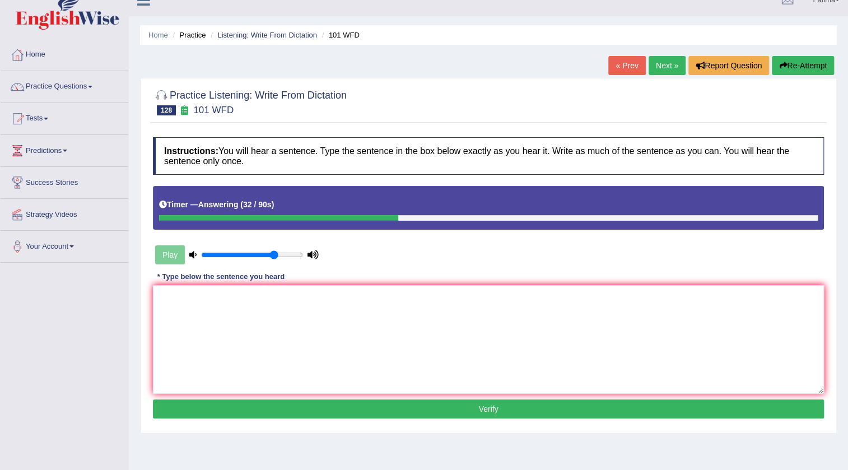
click at [803, 69] on button "Re-Attempt" at bounding box center [803, 65] width 62 height 19
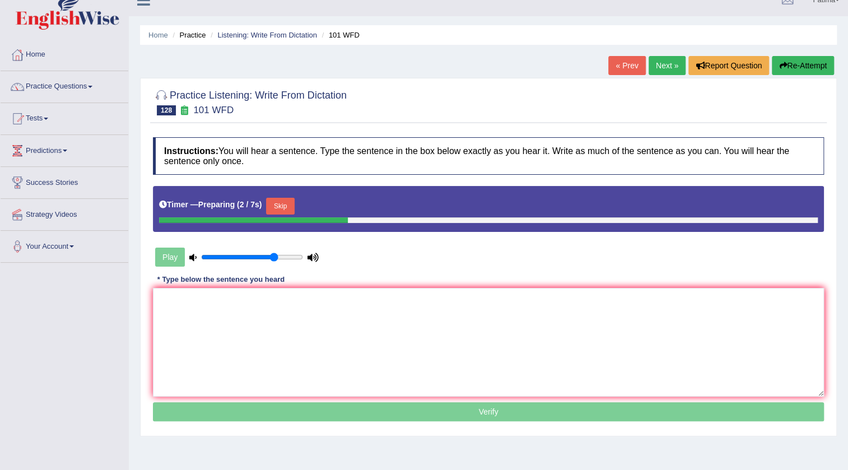
drag, startPoint x: 288, startPoint y: 197, endPoint x: 336, endPoint y: 173, distance: 53.9
click at [290, 196] on div "Timer — Preparing ( 2 / 7s ) Skip" at bounding box center [488, 206] width 659 height 22
drag, startPoint x: 285, startPoint y: 206, endPoint x: 287, endPoint y: 201, distance: 6.0
click at [286, 206] on button "Skip" at bounding box center [280, 206] width 28 height 17
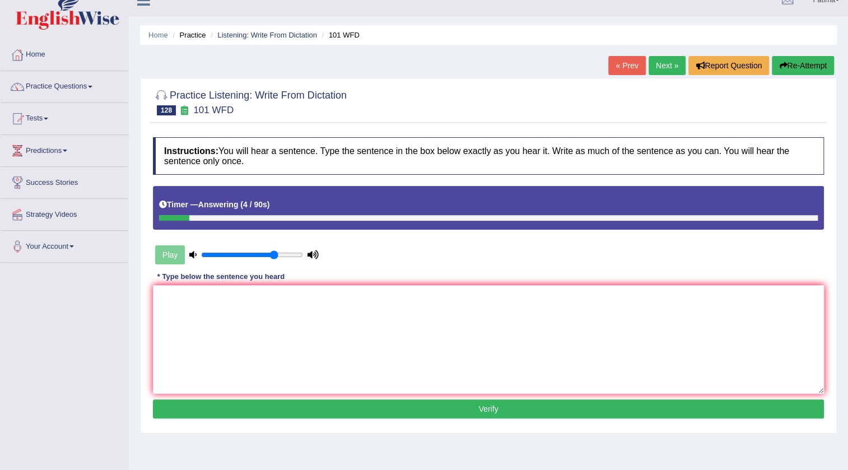
click at [661, 66] on link "Next »" at bounding box center [667, 65] width 37 height 19
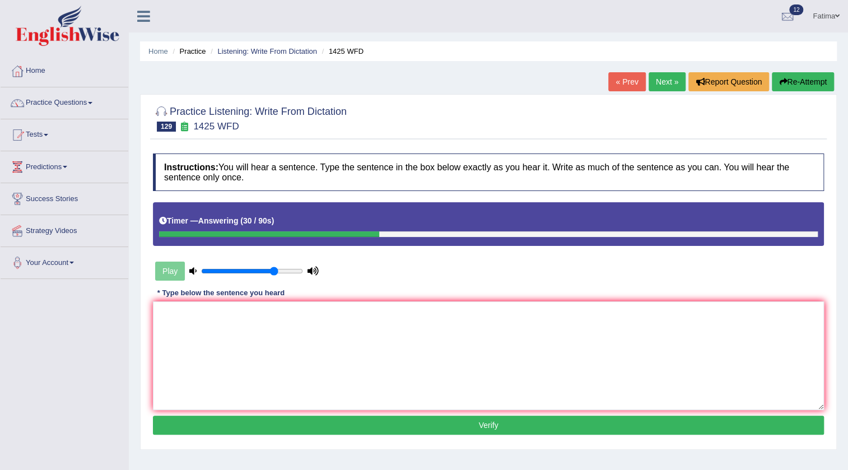
click at [786, 86] on button "Re-Attempt" at bounding box center [803, 81] width 62 height 19
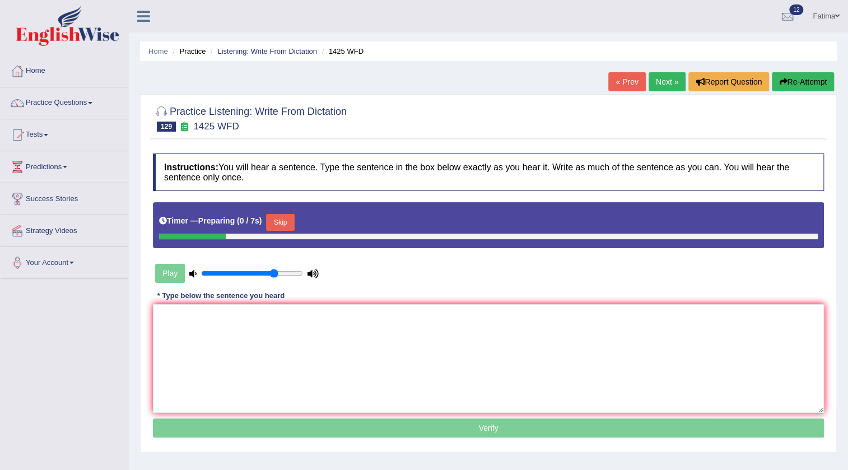
drag, startPoint x: 281, startPoint y: 225, endPoint x: 292, endPoint y: 223, distance: 12.0
click at [281, 225] on button "Skip" at bounding box center [280, 222] width 28 height 17
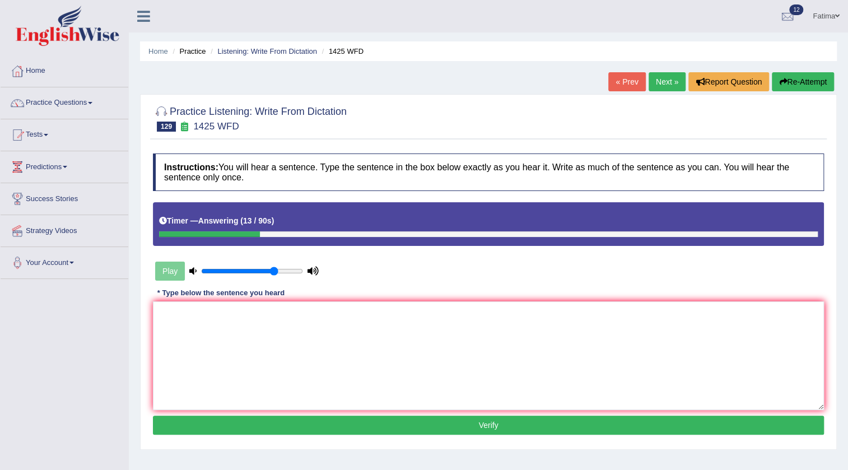
click at [797, 87] on button "Re-Attempt" at bounding box center [803, 81] width 62 height 19
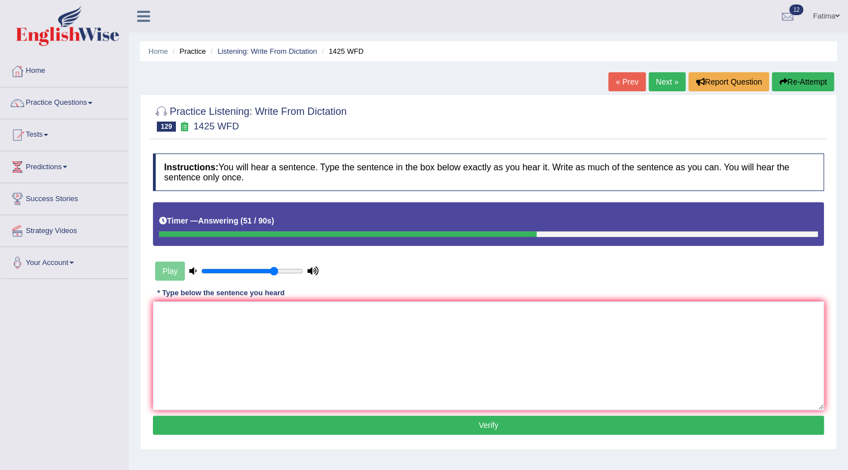
click at [666, 88] on link "Next »" at bounding box center [667, 81] width 37 height 19
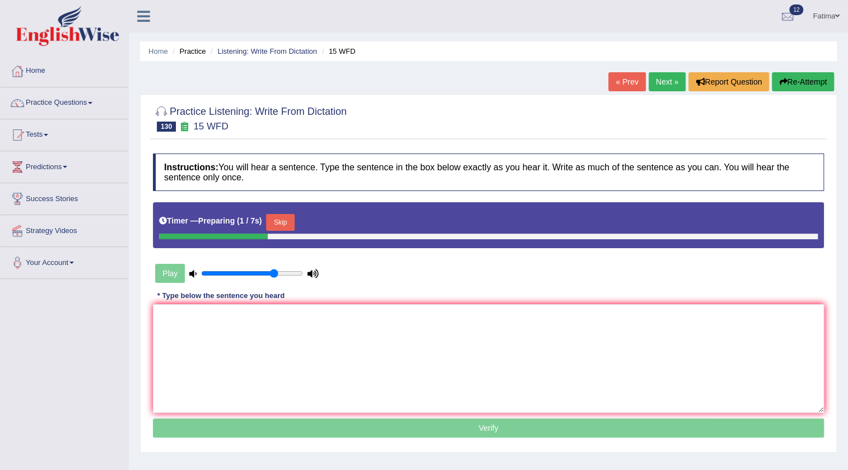
click at [282, 230] on div "Skip" at bounding box center [280, 224] width 28 height 20
drag, startPoint x: 286, startPoint y: 223, endPoint x: 291, endPoint y: 220, distance: 6.1
click at [287, 222] on button "Skip" at bounding box center [280, 222] width 28 height 17
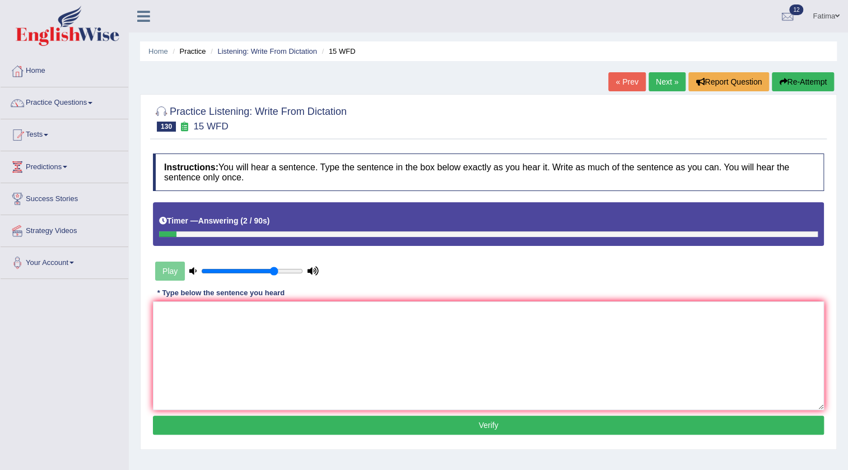
click at [807, 82] on button "Re-Attempt" at bounding box center [803, 81] width 62 height 19
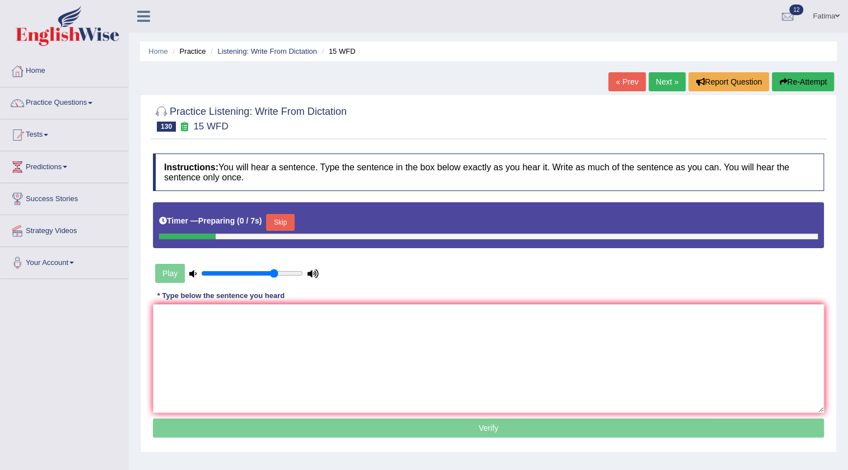
click at [282, 212] on div "Timer — Preparing ( 0 / 7s ) Skip" at bounding box center [488, 222] width 659 height 22
click at [288, 220] on button "Skip" at bounding box center [280, 222] width 28 height 17
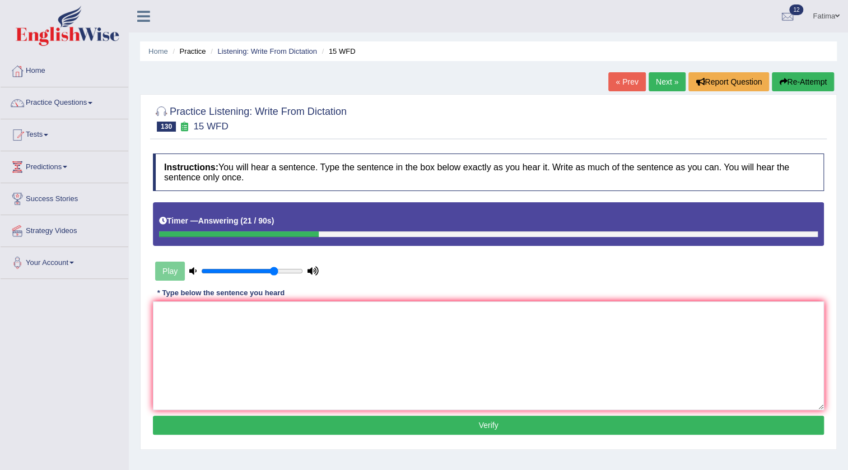
click at [662, 75] on link "Next »" at bounding box center [667, 81] width 37 height 19
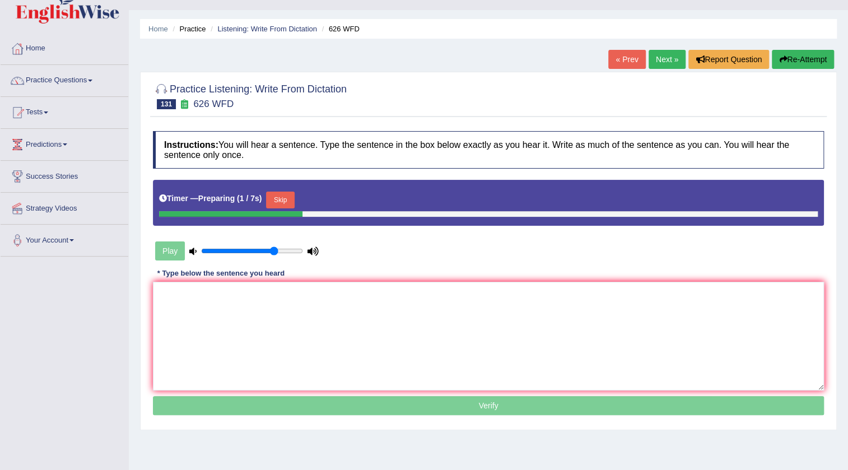
scroll to position [16, 0]
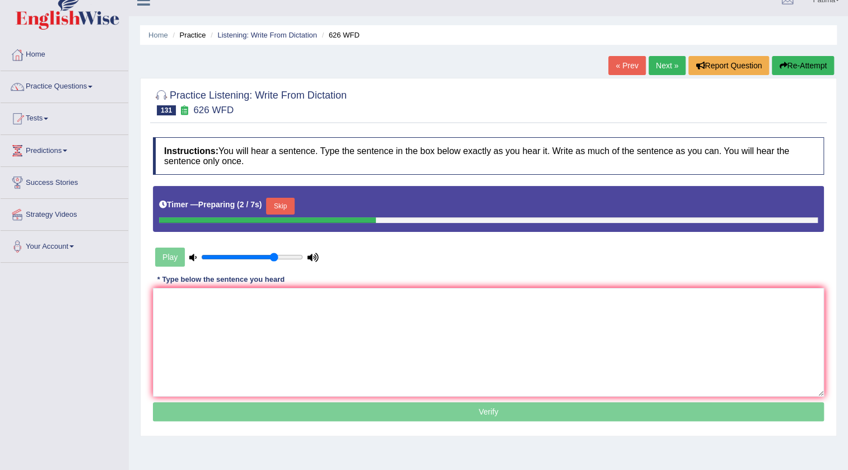
drag, startPoint x: 616, startPoint y: 61, endPoint x: 626, endPoint y: 69, distance: 12.7
click at [616, 61] on link "« Prev" at bounding box center [627, 65] width 37 height 19
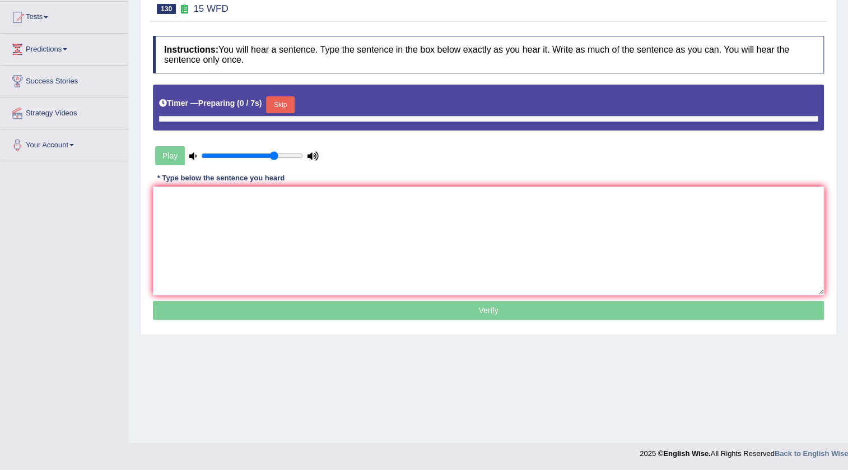
scroll to position [118, 0]
click at [289, 105] on button "Skip" at bounding box center [280, 104] width 28 height 17
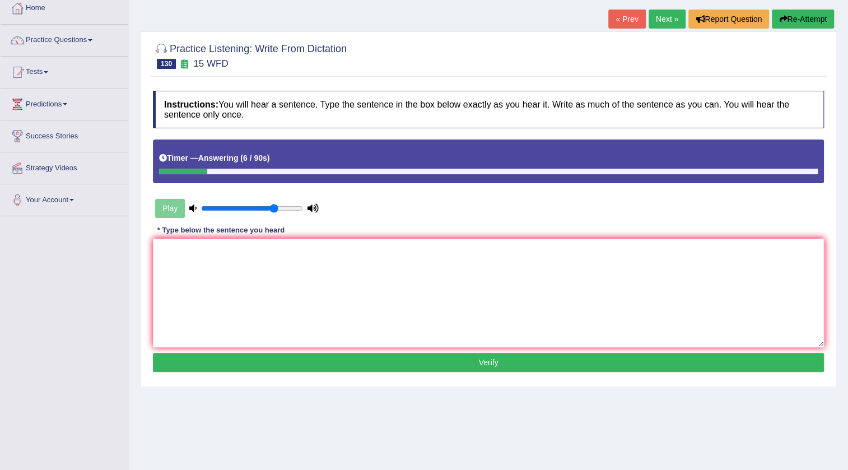
scroll to position [0, 0]
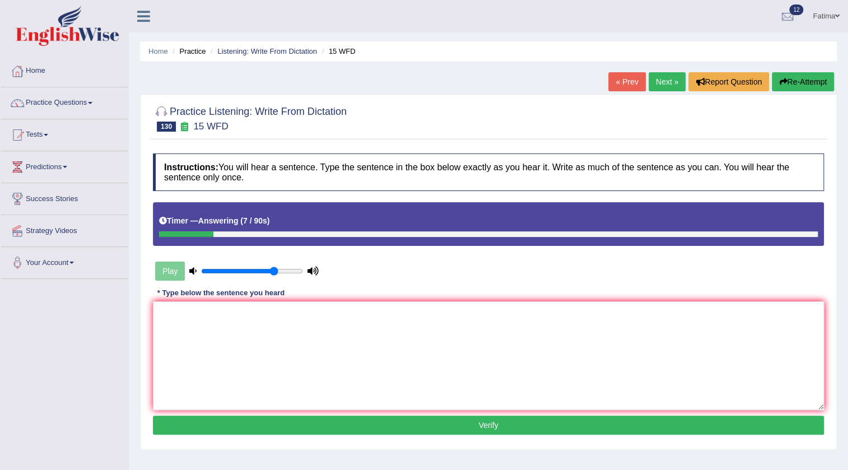
click at [663, 82] on link "Next »" at bounding box center [667, 81] width 37 height 19
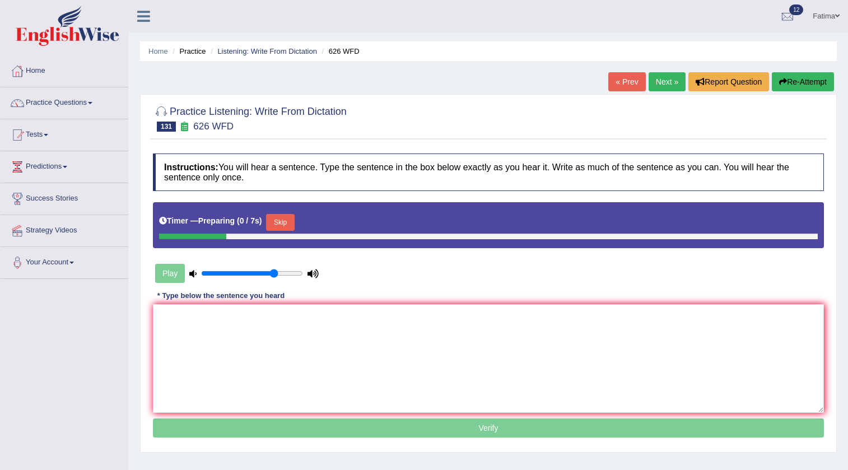
click at [287, 214] on button "Skip" at bounding box center [280, 222] width 28 height 17
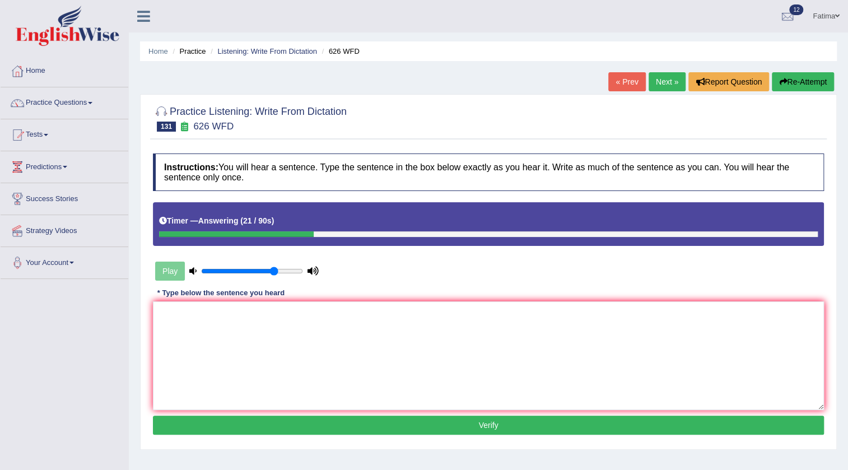
click at [806, 79] on button "Re-Attempt" at bounding box center [803, 81] width 62 height 19
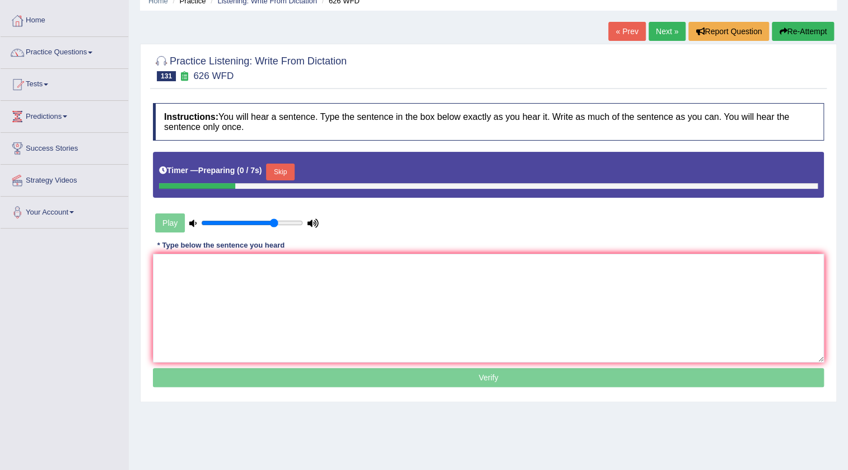
click at [287, 174] on button "Skip" at bounding box center [280, 172] width 28 height 17
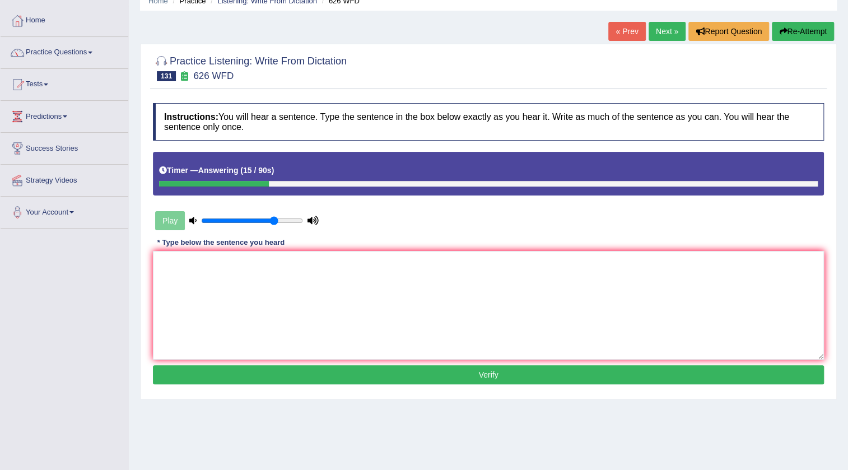
click at [801, 32] on button "Re-Attempt" at bounding box center [803, 31] width 62 height 19
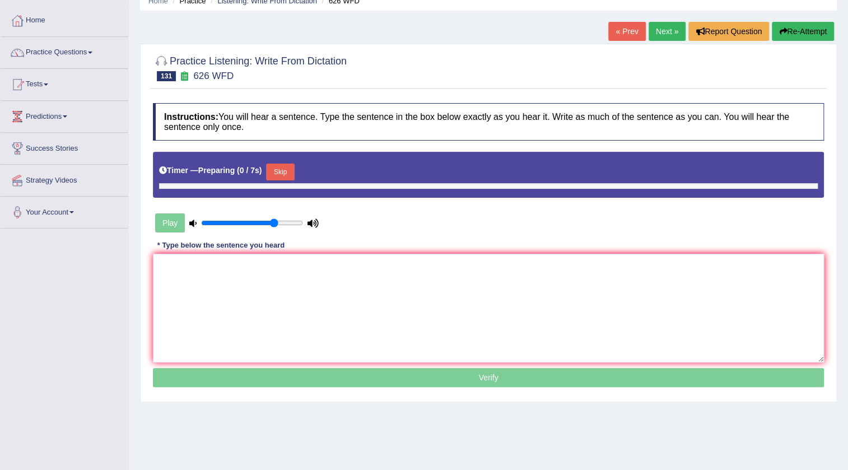
scroll to position [50, 0]
click at [278, 178] on button "Skip" at bounding box center [280, 172] width 28 height 17
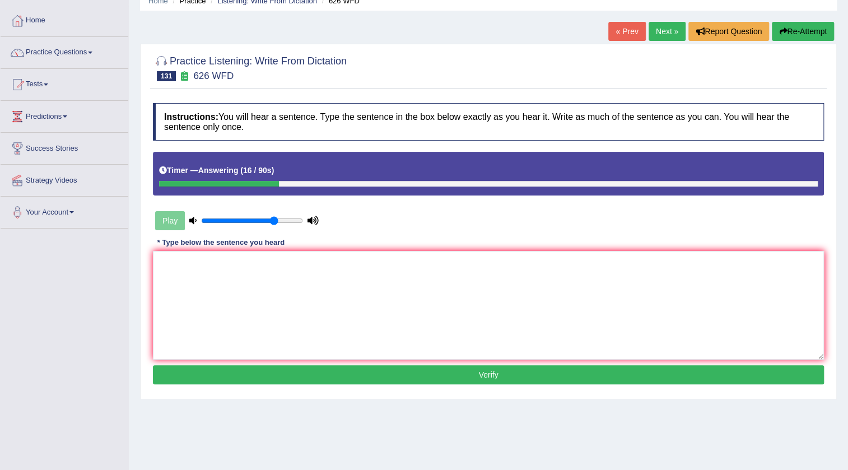
click at [809, 27] on button "Re-Attempt" at bounding box center [803, 31] width 62 height 19
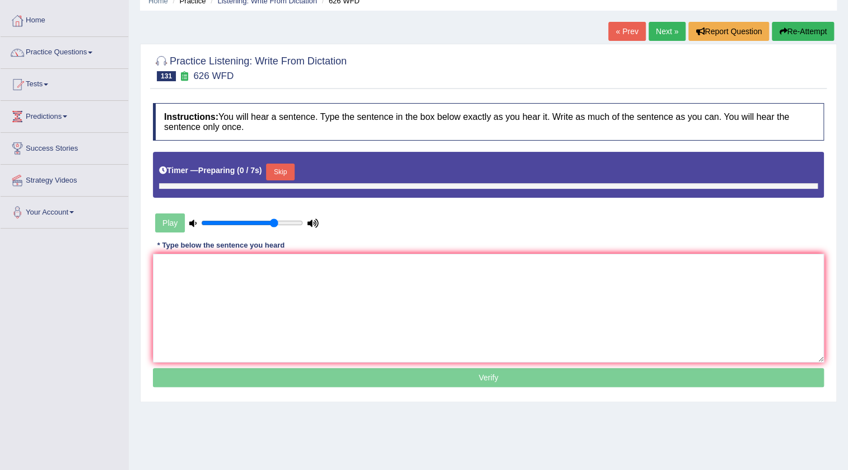
scroll to position [50, 0]
click at [285, 168] on button "Skip" at bounding box center [280, 172] width 28 height 17
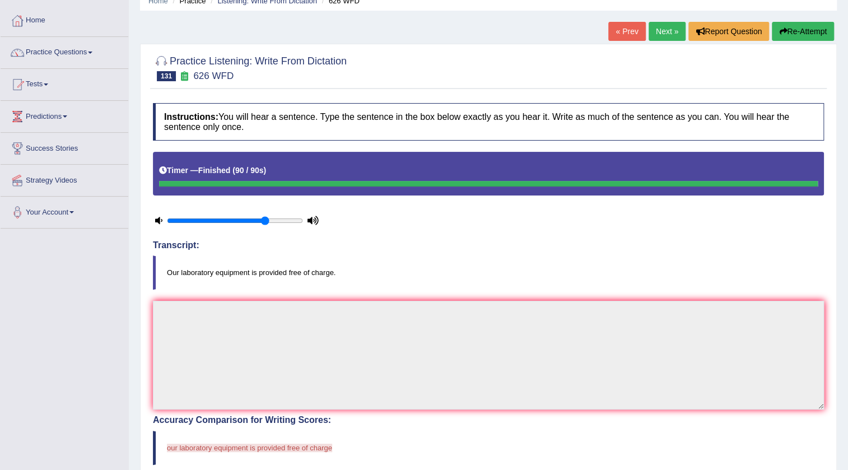
click at [806, 35] on button "Re-Attempt" at bounding box center [803, 31] width 62 height 19
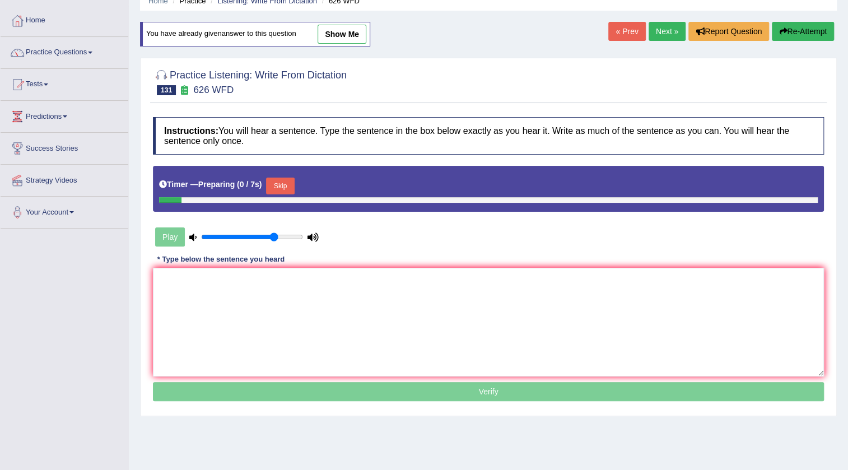
scroll to position [50, 0]
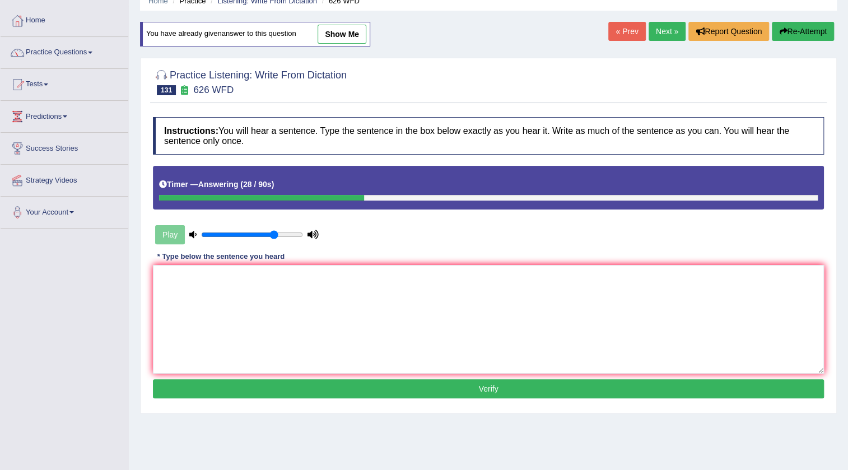
click at [661, 34] on link "Next »" at bounding box center [667, 31] width 37 height 19
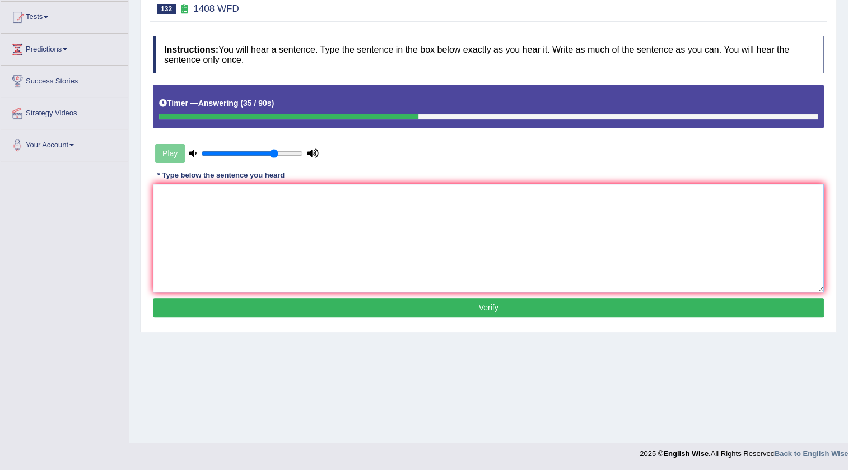
drag, startPoint x: 441, startPoint y: 281, endPoint x: 454, endPoint y: 280, distance: 12.9
click at [445, 279] on textarea at bounding box center [488, 238] width 671 height 109
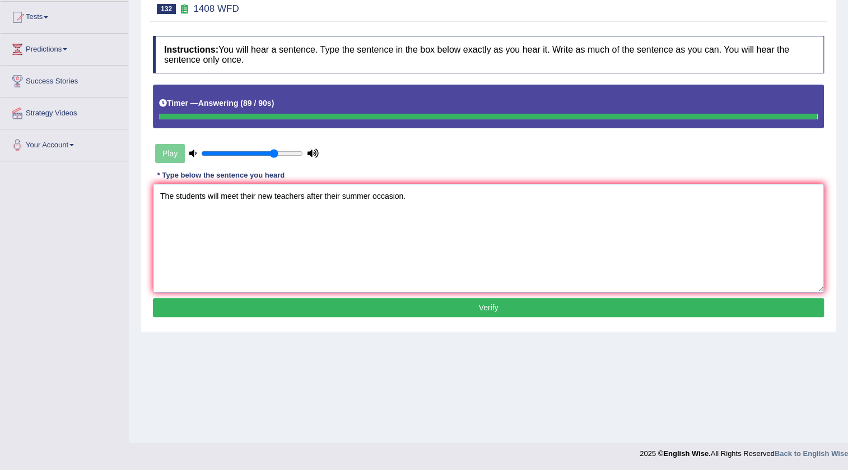
type textarea "The students will meet their new teachers after their summer occasion."
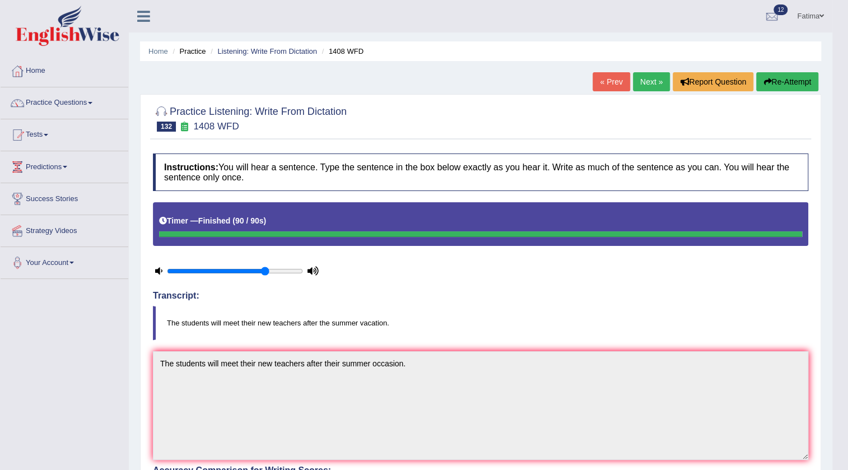
click at [641, 80] on link "Next »" at bounding box center [651, 81] width 37 height 19
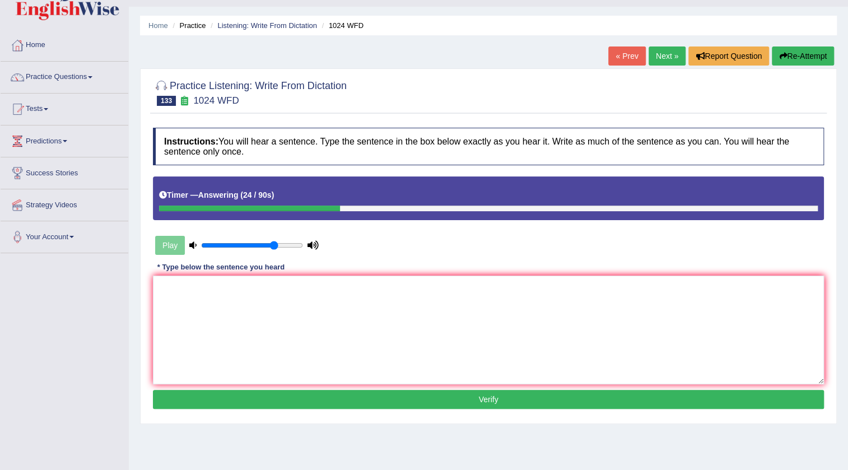
scroll to position [16, 0]
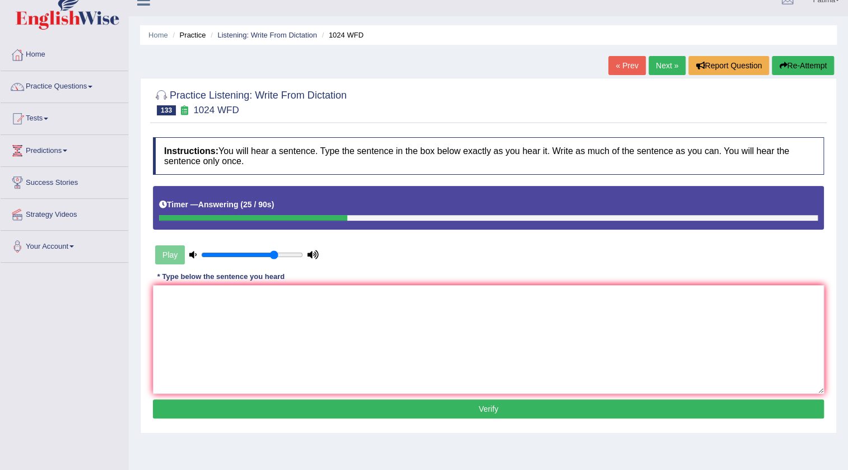
click at [666, 63] on link "Next »" at bounding box center [667, 65] width 37 height 19
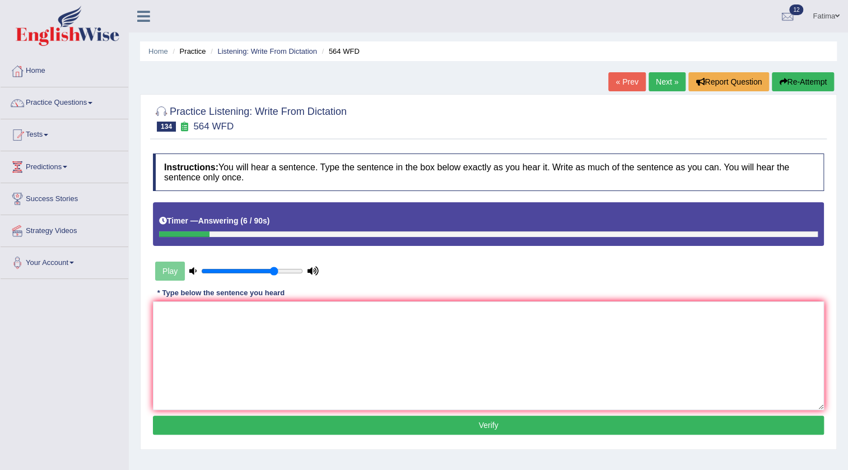
click at [797, 73] on button "Re-Attempt" at bounding box center [803, 81] width 62 height 19
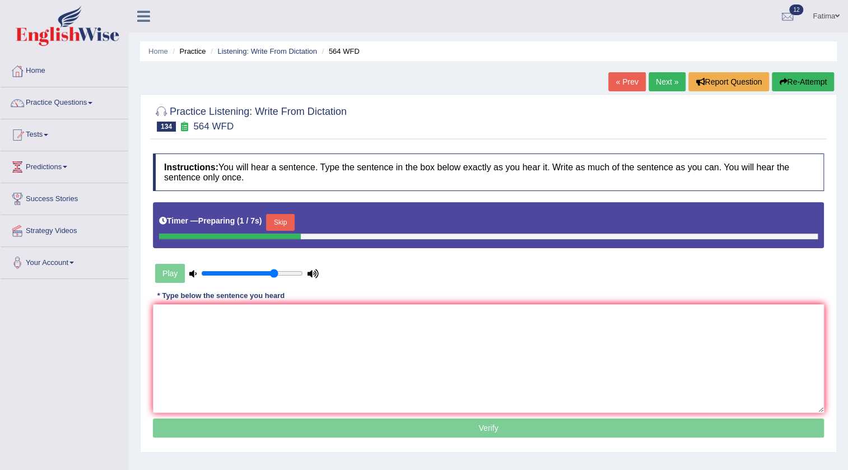
click at [284, 222] on button "Skip" at bounding box center [280, 222] width 28 height 17
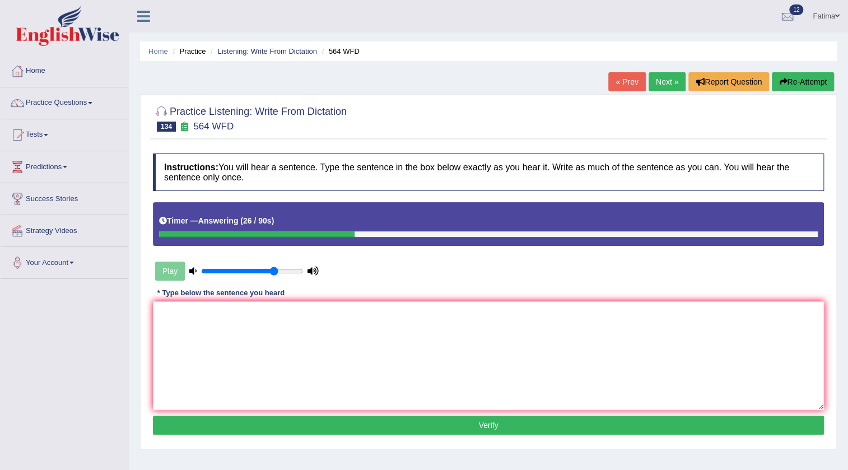
click at [806, 83] on button "Re-Attempt" at bounding box center [803, 81] width 62 height 19
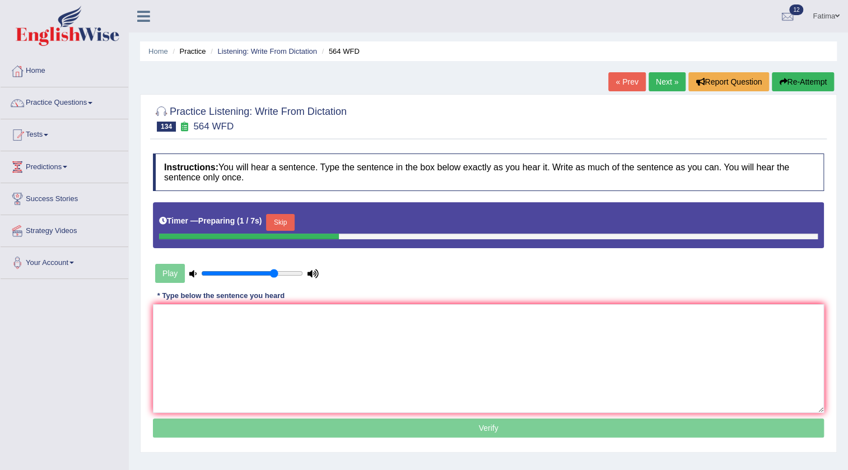
click at [633, 76] on link "« Prev" at bounding box center [627, 81] width 37 height 19
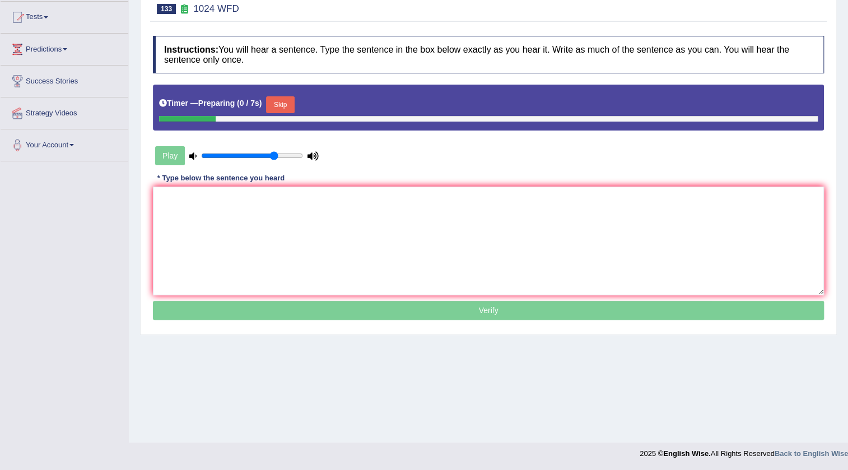
click at [289, 103] on button "Skip" at bounding box center [280, 104] width 28 height 17
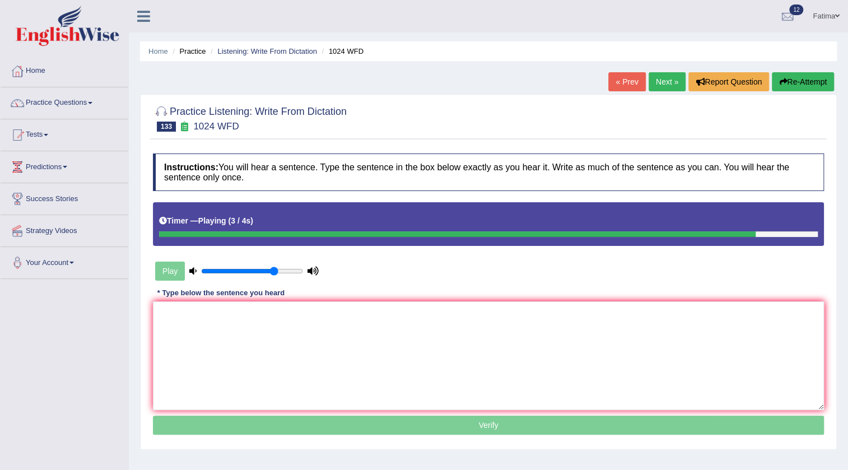
click at [658, 81] on link "Next »" at bounding box center [667, 81] width 37 height 19
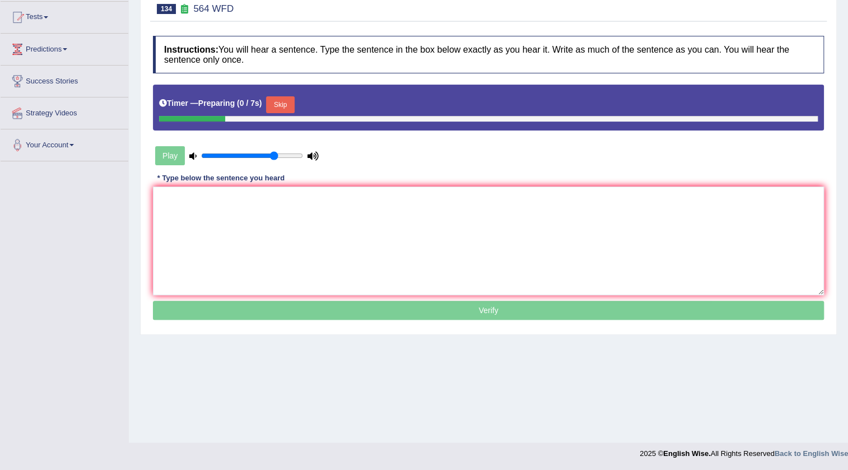
click at [282, 106] on button "Skip" at bounding box center [280, 104] width 28 height 17
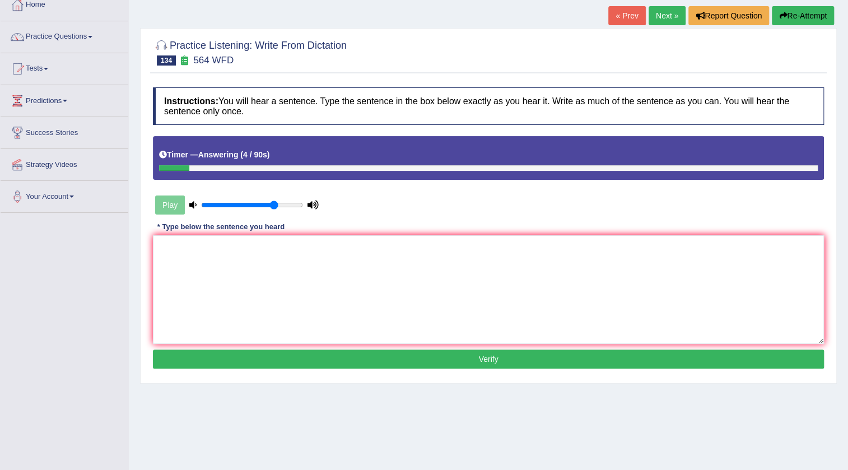
scroll to position [16, 0]
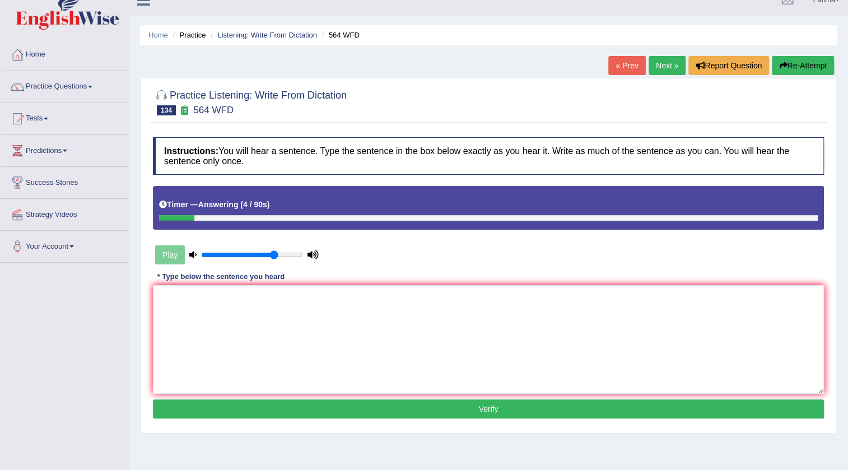
click at [815, 60] on button "Re-Attempt" at bounding box center [803, 65] width 62 height 19
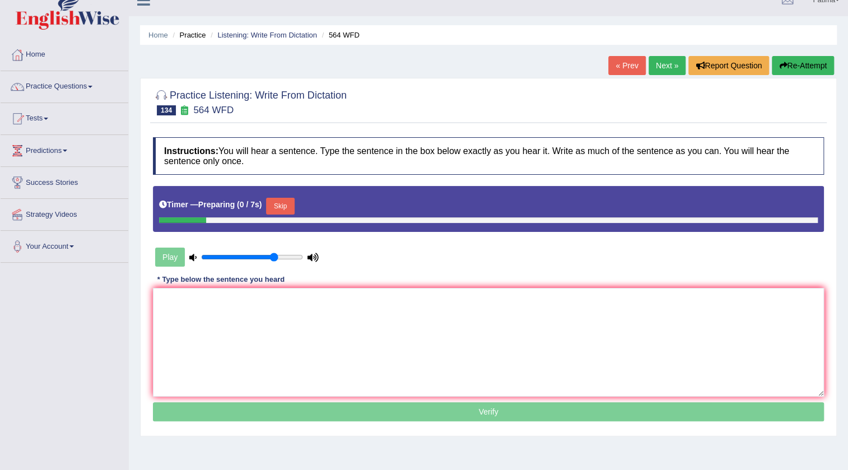
click at [282, 205] on button "Skip" at bounding box center [280, 206] width 28 height 17
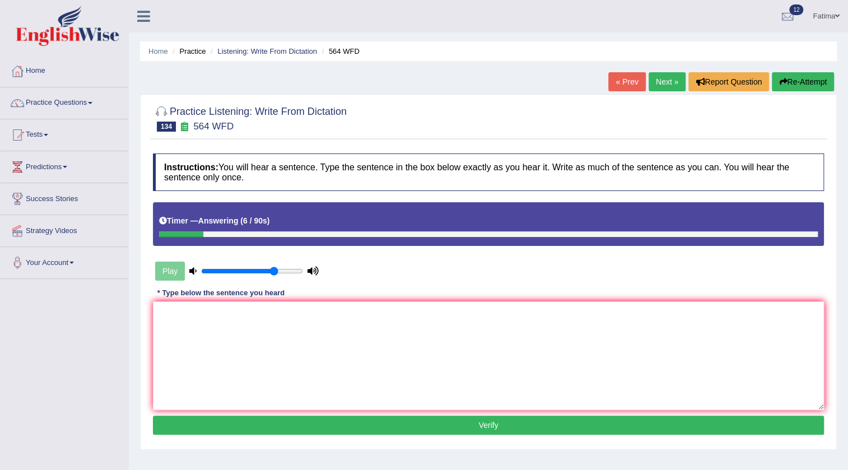
click at [667, 89] on link "Next »" at bounding box center [667, 81] width 37 height 19
click at [812, 75] on button "Re-Attempt" at bounding box center [803, 81] width 62 height 19
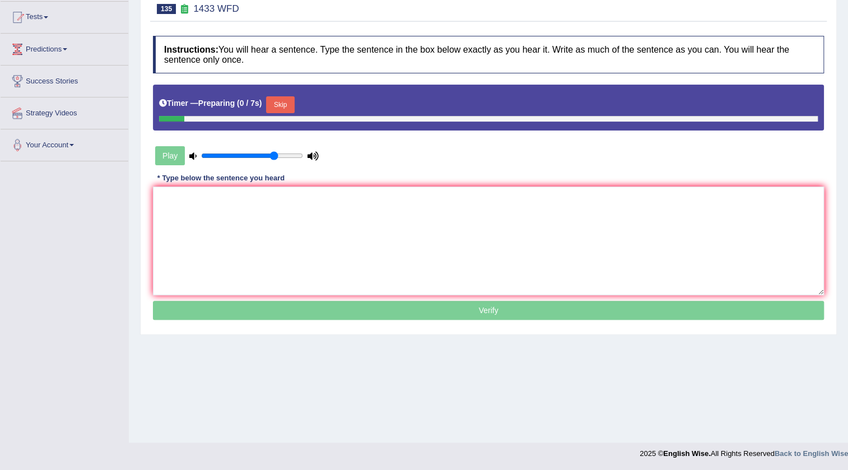
scroll to position [118, 0]
click at [278, 99] on button "Skip" at bounding box center [280, 104] width 28 height 17
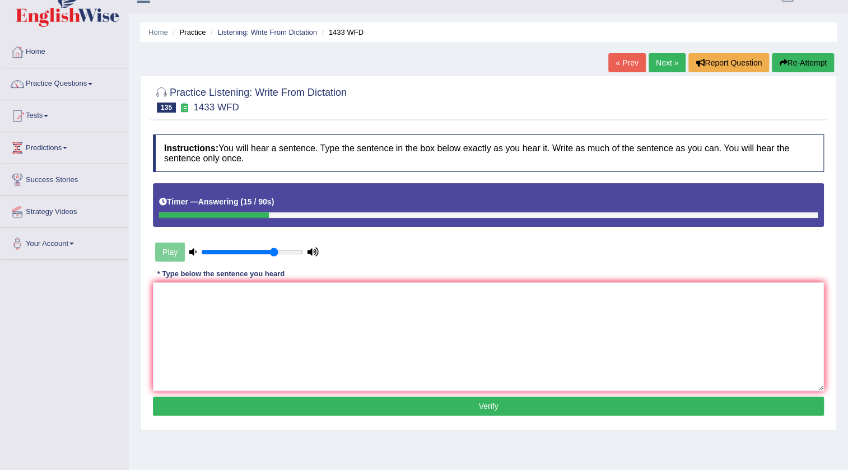
scroll to position [0, 0]
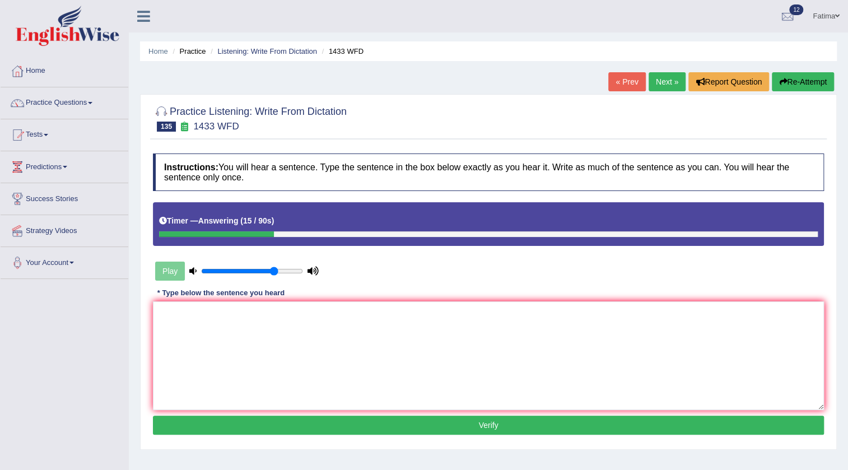
click at [823, 85] on button "Re-Attempt" at bounding box center [803, 81] width 62 height 19
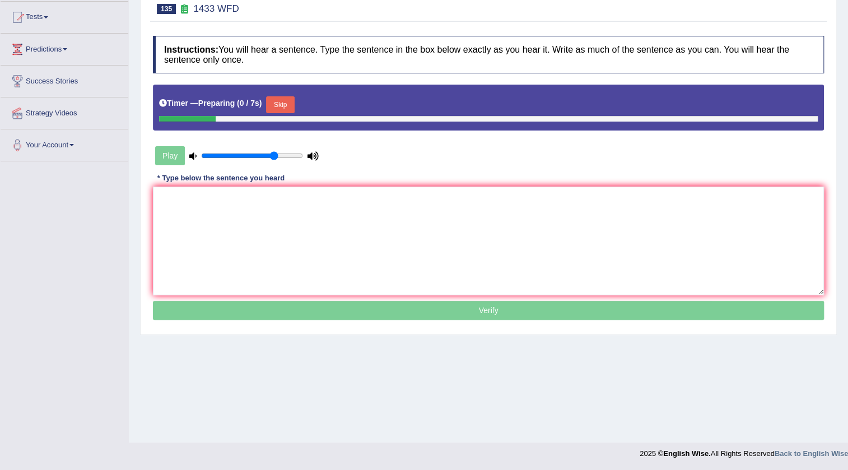
click at [286, 106] on button "Skip" at bounding box center [280, 104] width 28 height 17
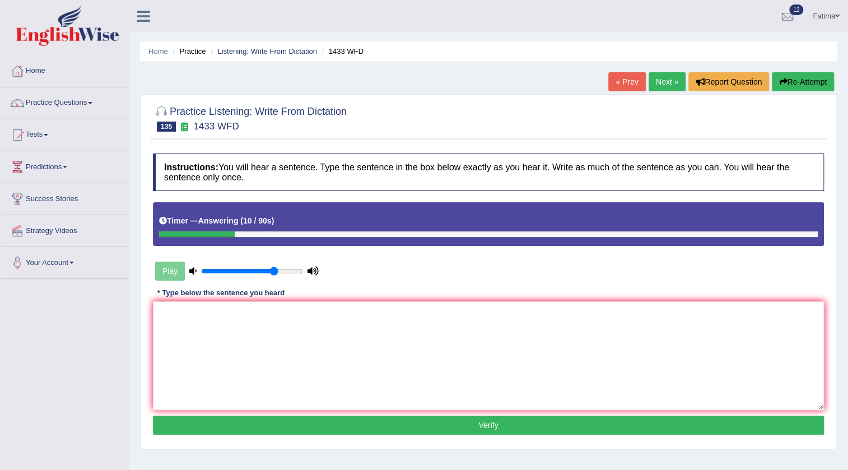
click at [810, 78] on button "Re-Attempt" at bounding box center [803, 81] width 62 height 19
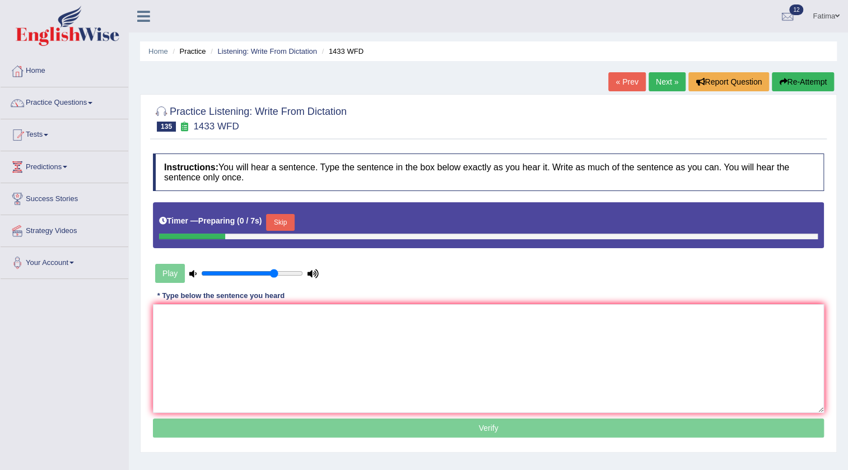
click at [294, 221] on button "Skip" at bounding box center [280, 222] width 28 height 17
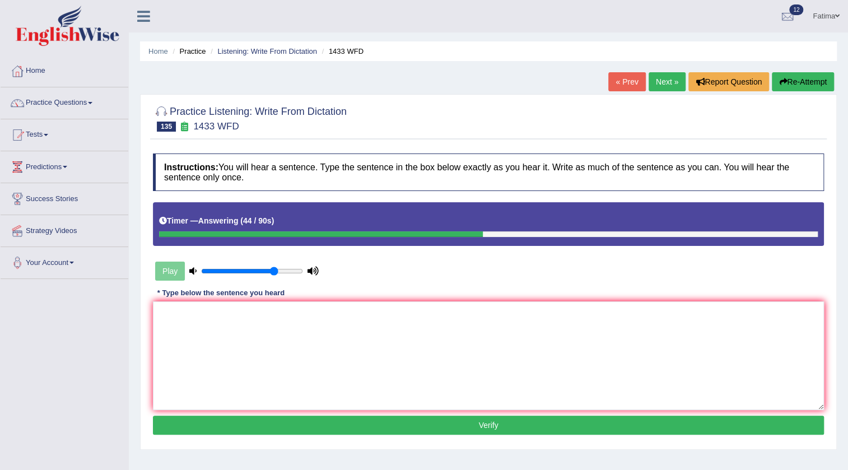
click at [657, 86] on link "Next »" at bounding box center [667, 81] width 37 height 19
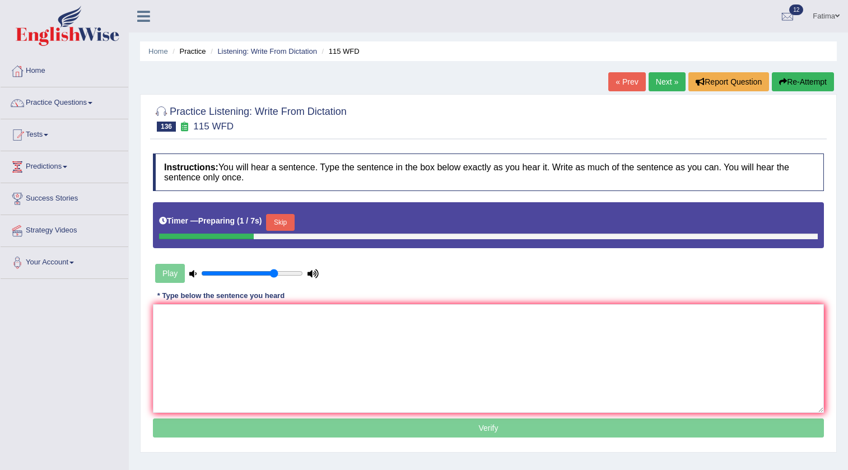
scroll to position [118, 0]
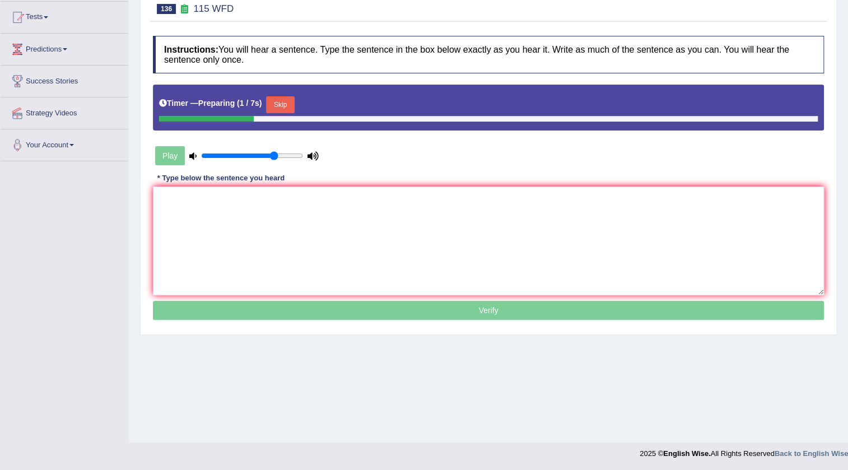
drag, startPoint x: 0, startPoint y: 0, endPoint x: 276, endPoint y: 103, distance: 294.1
click at [273, 102] on button "Skip" at bounding box center [280, 104] width 28 height 17
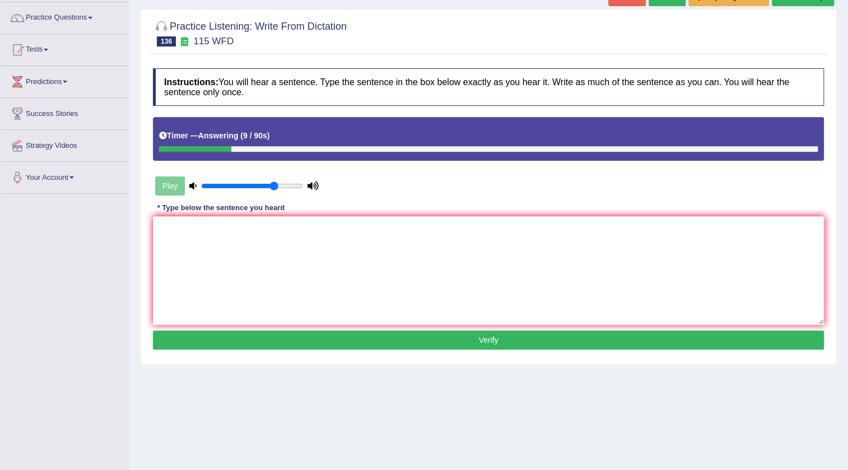
scroll to position [67, 0]
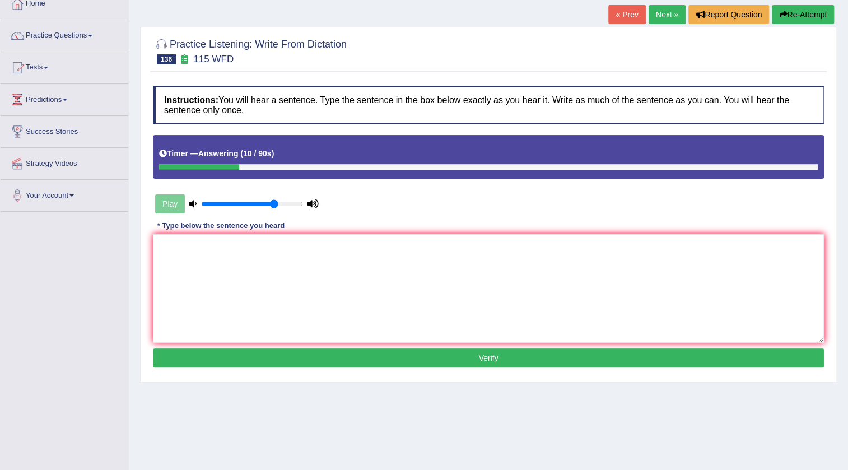
click at [795, 11] on button "Re-Attempt" at bounding box center [803, 14] width 62 height 19
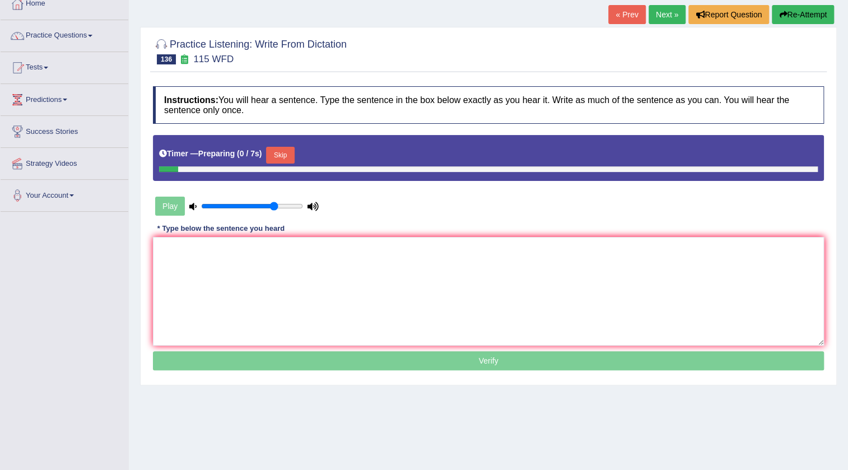
click at [276, 154] on button "Skip" at bounding box center [280, 155] width 28 height 17
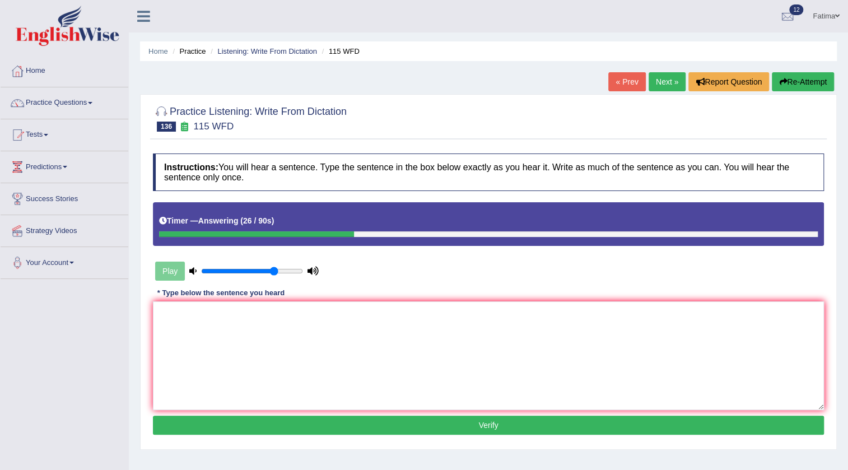
click at [784, 88] on button "Re-Attempt" at bounding box center [803, 81] width 62 height 19
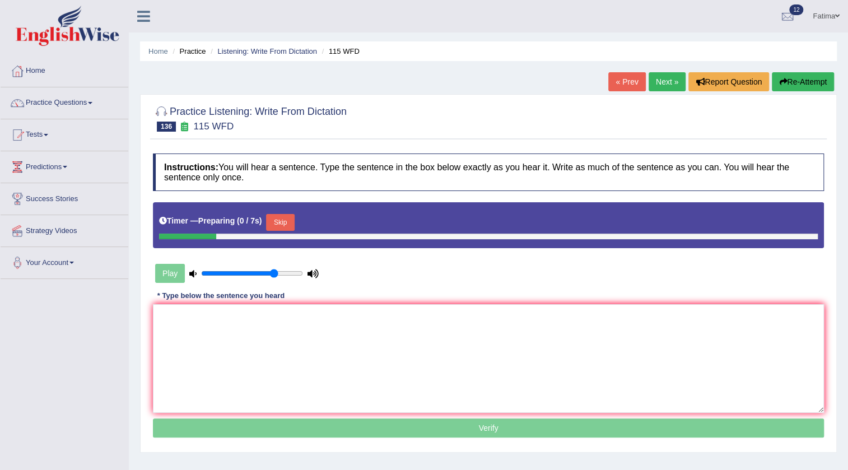
click at [287, 215] on div "Timer — Preparing ( 0 / 7s ) Skip" at bounding box center [488, 222] width 659 height 22
click at [283, 222] on button "Skip" at bounding box center [280, 222] width 28 height 17
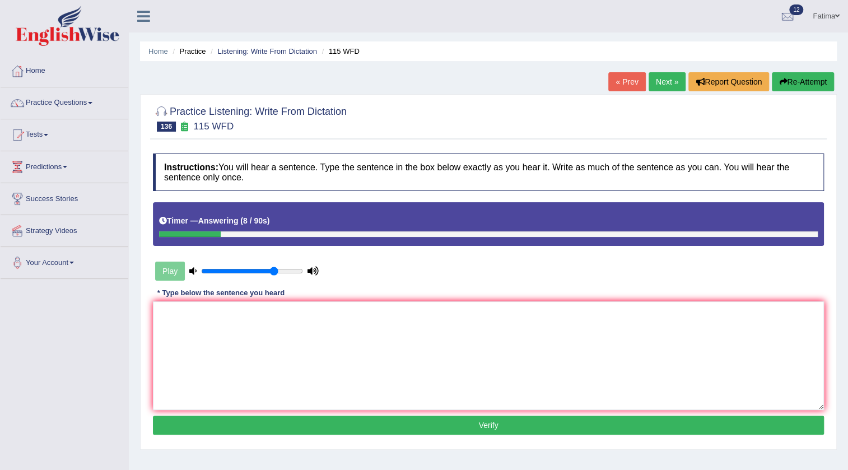
click at [801, 75] on button "Re-Attempt" at bounding box center [803, 81] width 62 height 19
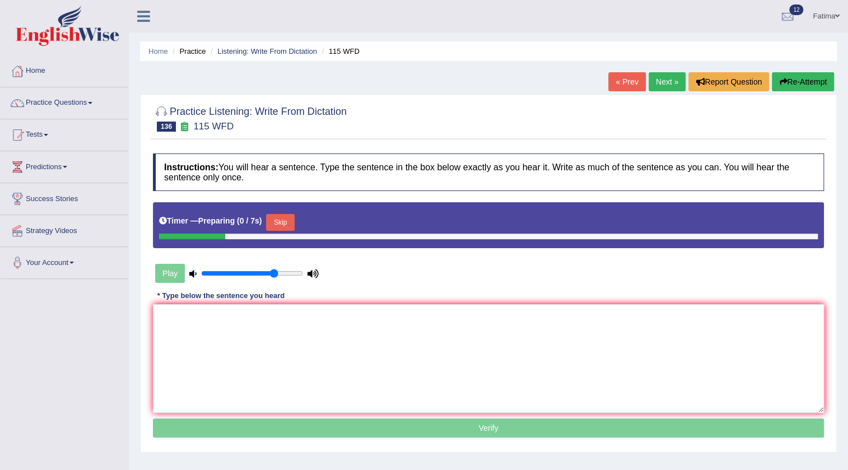
click at [278, 216] on button "Skip" at bounding box center [280, 222] width 28 height 17
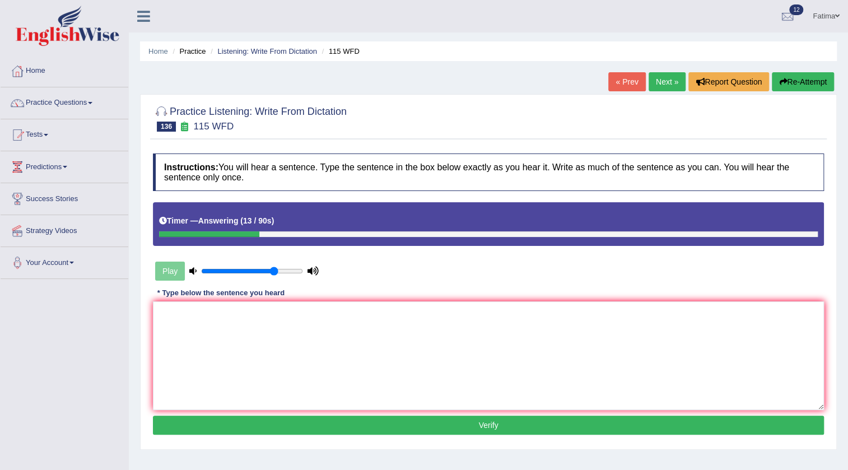
click at [809, 84] on button "Re-Attempt" at bounding box center [803, 81] width 62 height 19
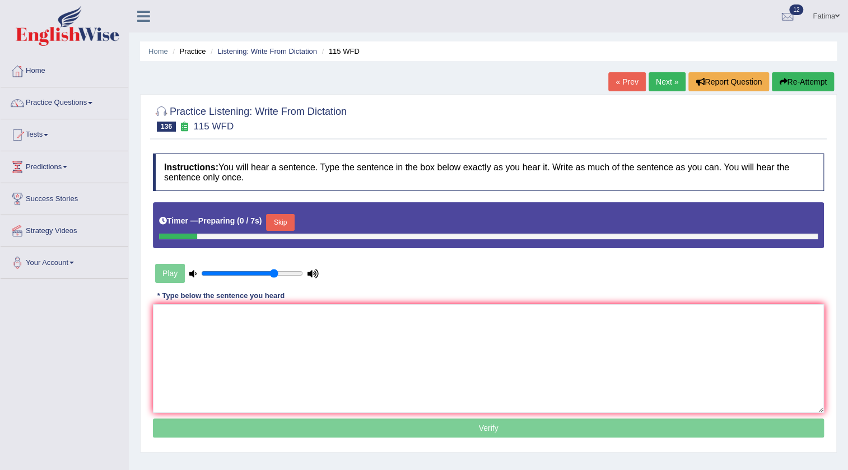
click at [294, 222] on button "Skip" at bounding box center [280, 222] width 28 height 17
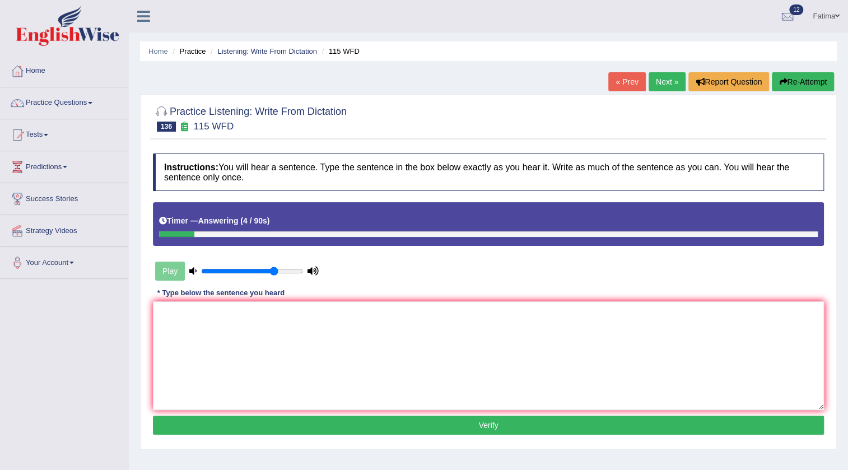
click at [808, 86] on button "Re-Attempt" at bounding box center [803, 81] width 62 height 19
click at [803, 84] on button "Re-Attempt" at bounding box center [803, 81] width 62 height 19
click at [799, 87] on button "Re-Attempt" at bounding box center [803, 81] width 62 height 19
click at [651, 84] on link "Next »" at bounding box center [667, 81] width 37 height 19
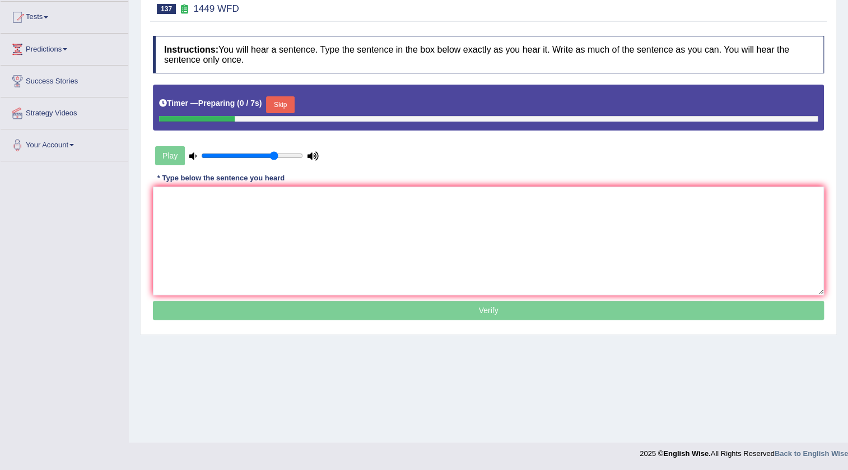
scroll to position [118, 0]
drag, startPoint x: 276, startPoint y: 105, endPoint x: 283, endPoint y: 105, distance: 6.7
click at [278, 105] on button "Skip" at bounding box center [280, 104] width 28 height 17
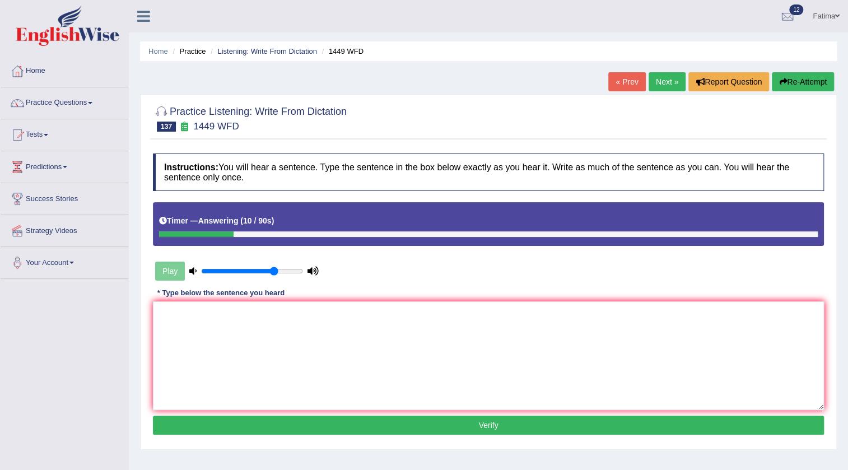
scroll to position [0, 0]
click at [794, 79] on button "Re-Attempt" at bounding box center [803, 81] width 62 height 19
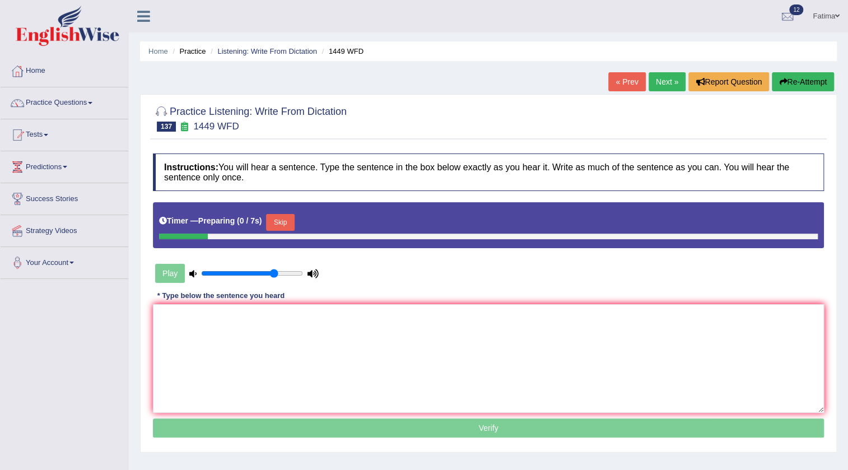
click at [282, 220] on button "Skip" at bounding box center [280, 222] width 28 height 17
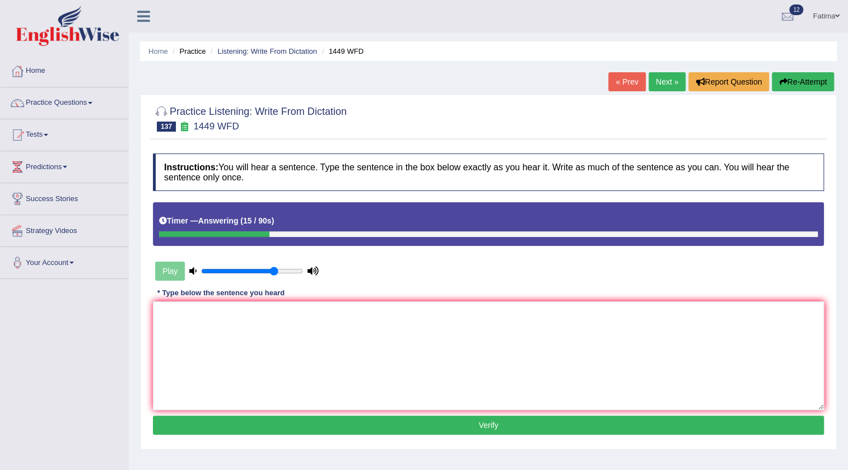
click at [818, 80] on button "Re-Attempt" at bounding box center [803, 81] width 62 height 19
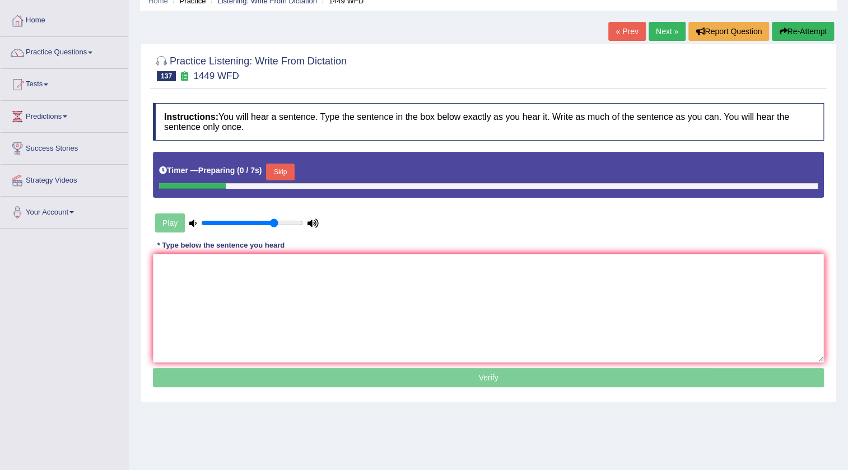
click at [280, 166] on button "Skip" at bounding box center [280, 172] width 28 height 17
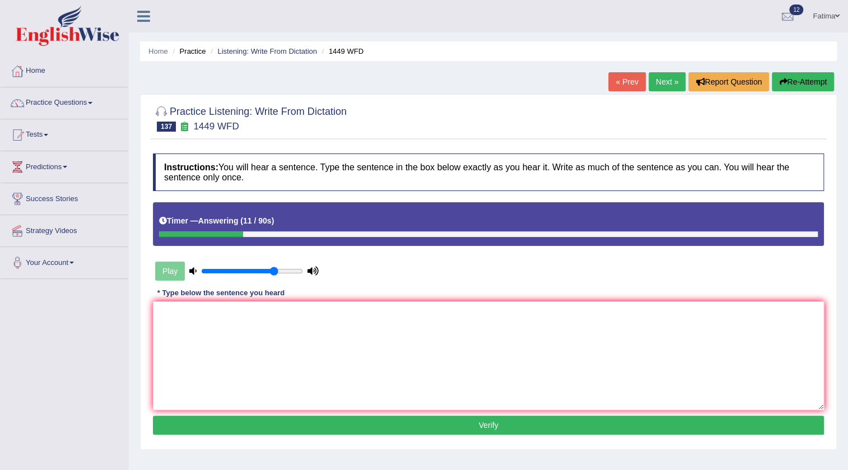
click at [661, 75] on link "Next »" at bounding box center [667, 81] width 37 height 19
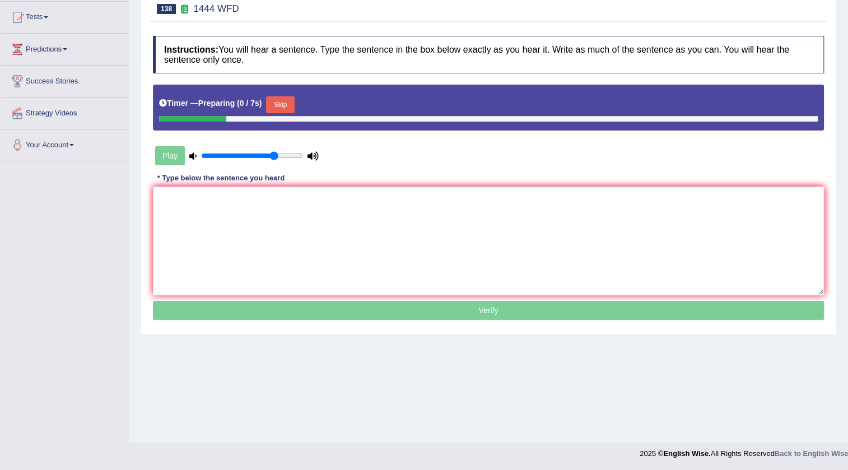
click at [291, 107] on button "Skip" at bounding box center [280, 104] width 28 height 17
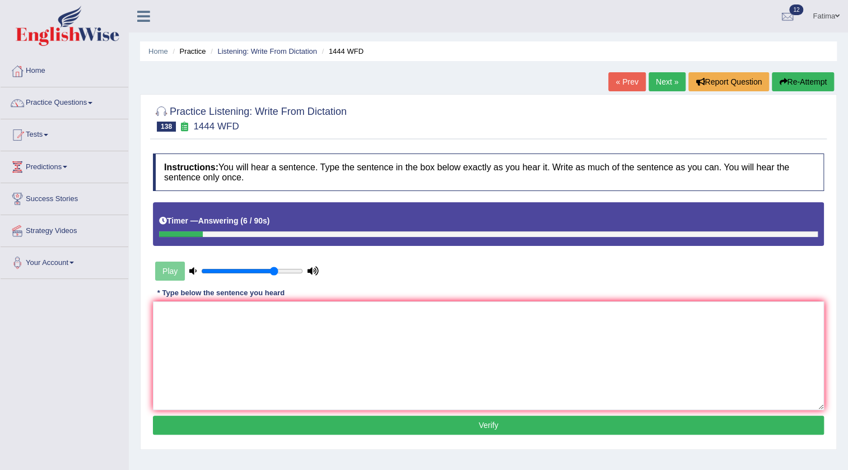
click at [792, 82] on button "Re-Attempt" at bounding box center [803, 81] width 62 height 19
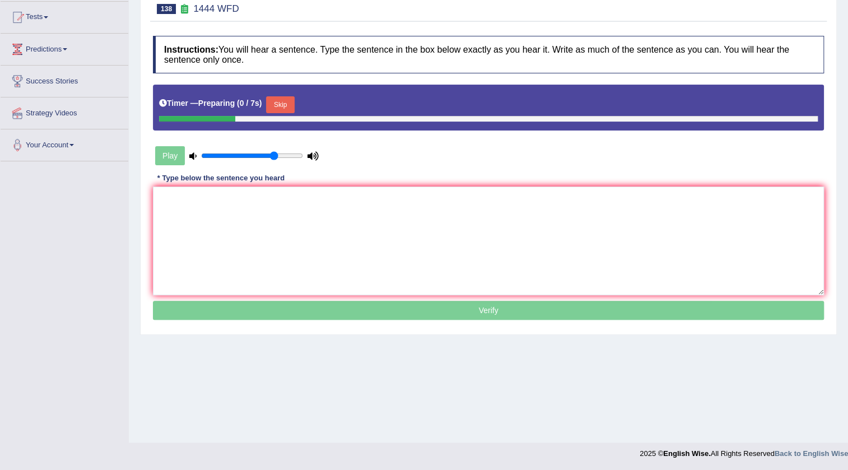
click at [283, 100] on button "Skip" at bounding box center [280, 104] width 28 height 17
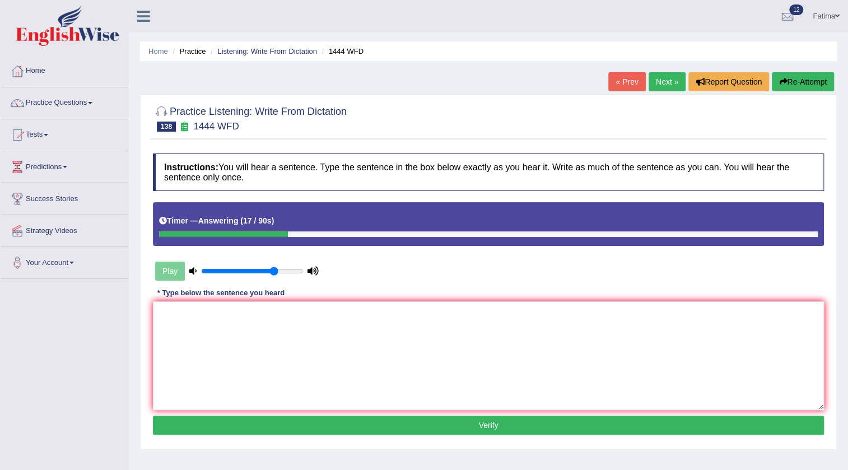
click at [657, 78] on link "Next »" at bounding box center [667, 81] width 37 height 19
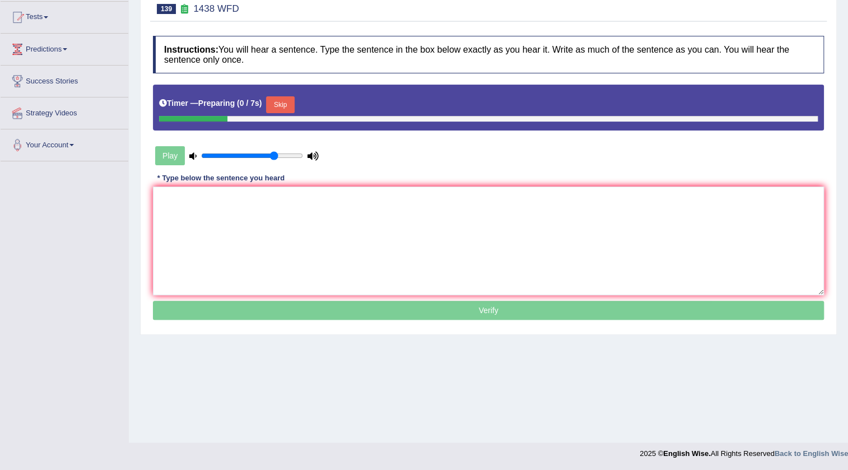
click at [285, 103] on button "Skip" at bounding box center [280, 104] width 28 height 17
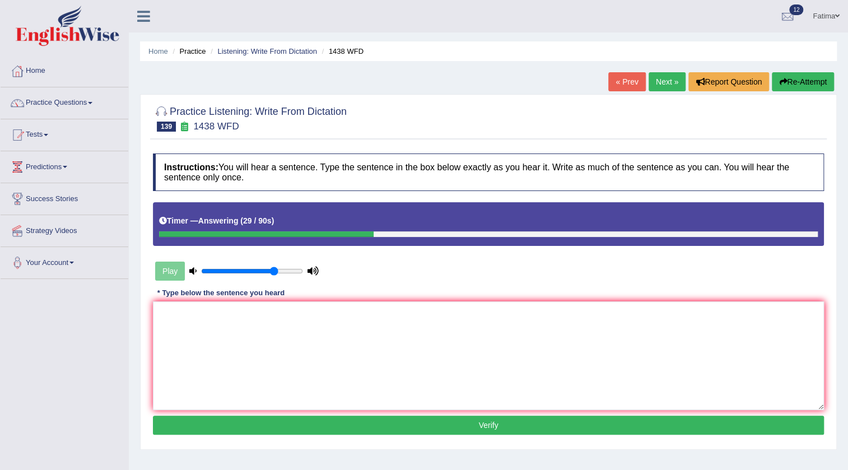
click at [789, 84] on button "Re-Attempt" at bounding box center [803, 81] width 62 height 19
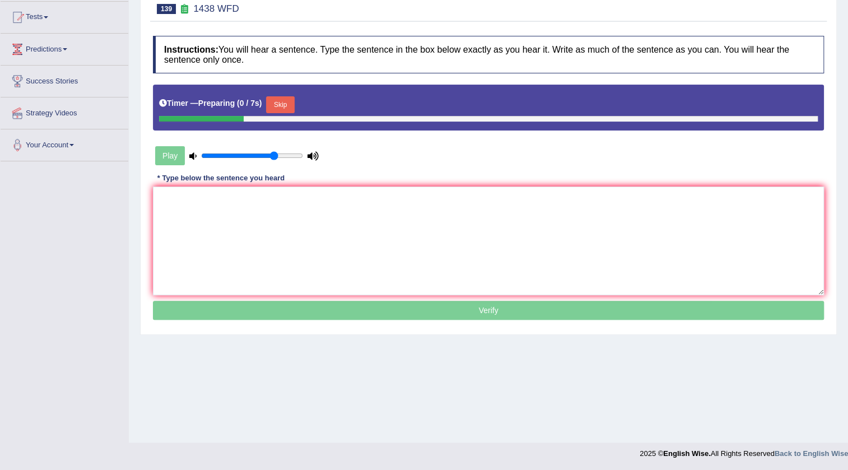
click at [285, 101] on button "Skip" at bounding box center [280, 104] width 28 height 17
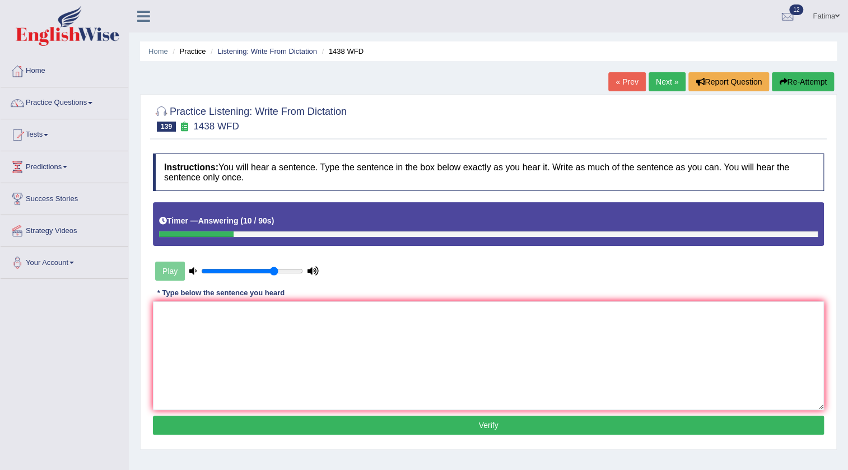
click at [807, 86] on button "Re-Attempt" at bounding box center [803, 81] width 62 height 19
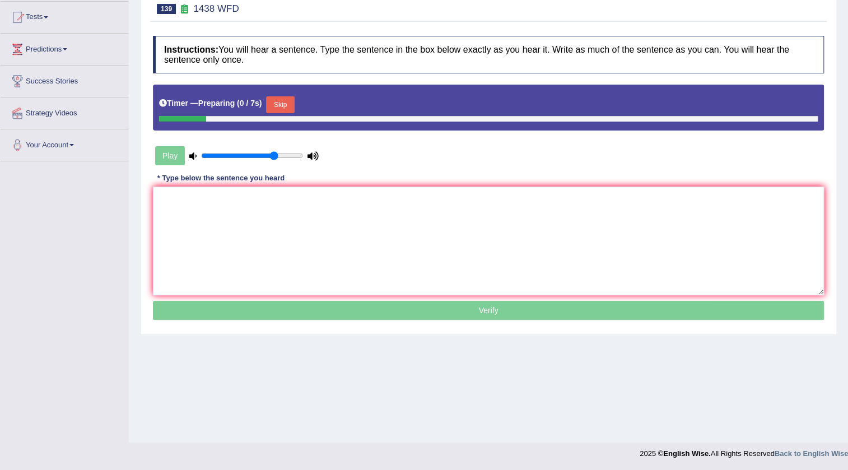
scroll to position [118, 0]
click at [286, 94] on div "Timer — Preparing ( 1 / 7s ) Skip" at bounding box center [488, 105] width 659 height 22
drag, startPoint x: 285, startPoint y: 96, endPoint x: 285, endPoint y: 106, distance: 10.7
click at [286, 98] on button "Skip" at bounding box center [280, 104] width 28 height 17
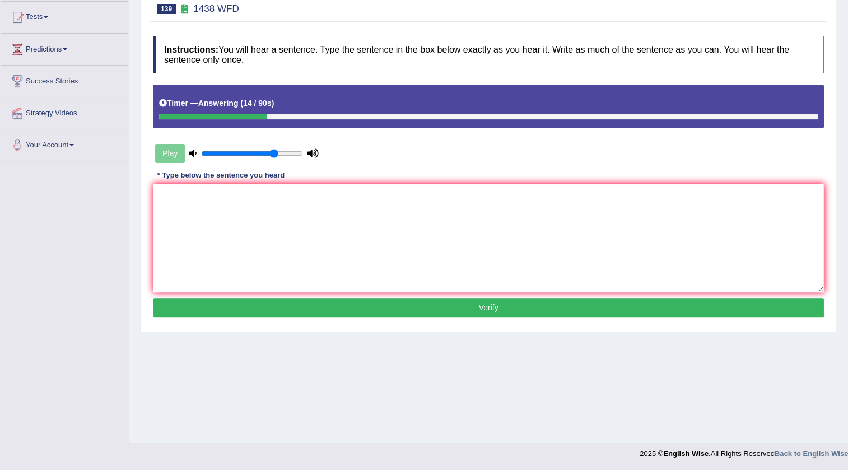
scroll to position [0, 0]
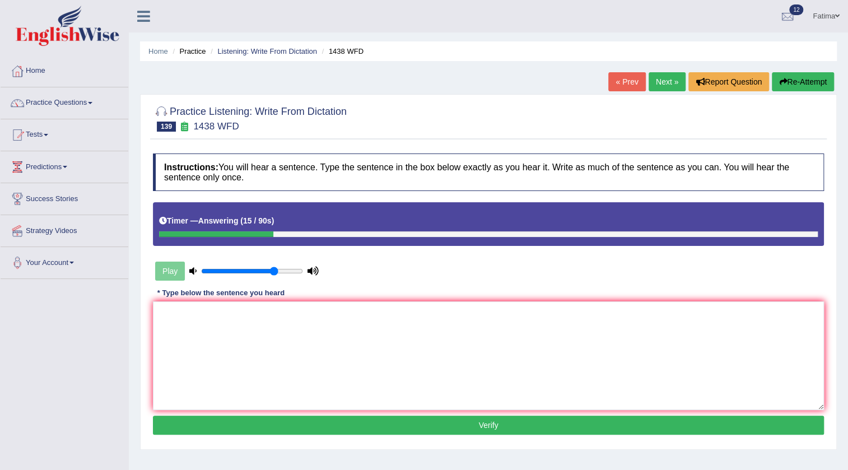
click at [804, 78] on button "Re-Attempt" at bounding box center [803, 81] width 62 height 19
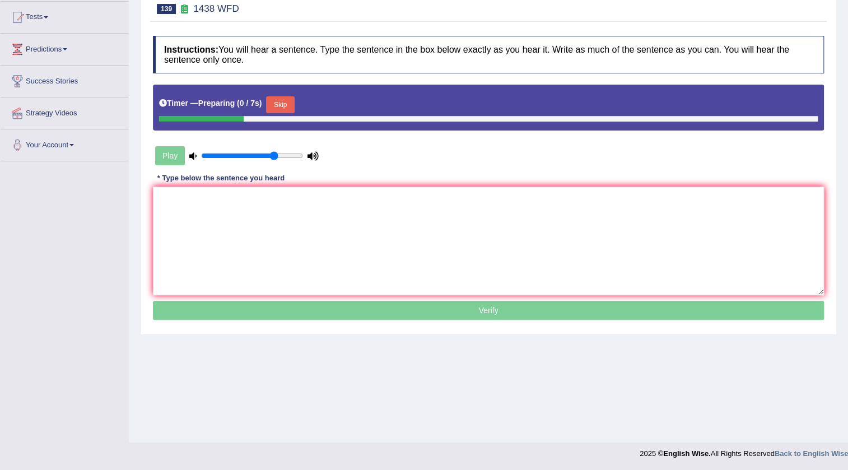
click at [287, 99] on button "Skip" at bounding box center [280, 104] width 28 height 17
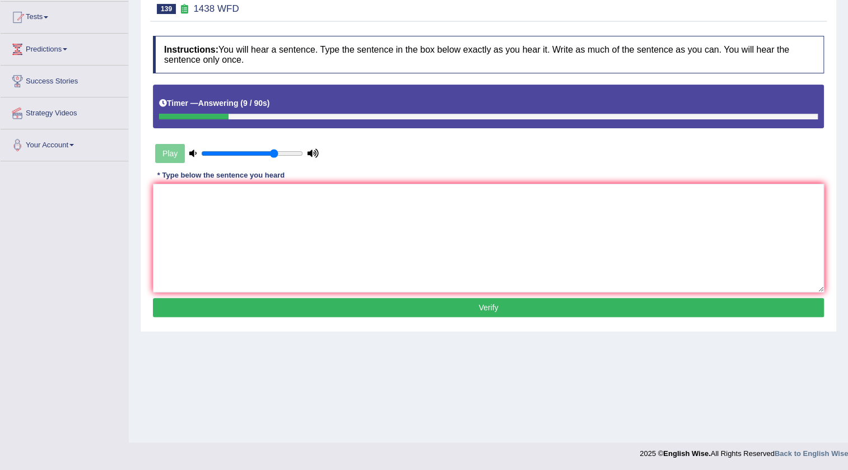
drag, startPoint x: 359, startPoint y: 99, endPoint x: 384, endPoint y: 117, distance: 31.3
click at [367, 99] on div "Timer — Answering ( 9 / 90s )" at bounding box center [488, 104] width 659 height 20
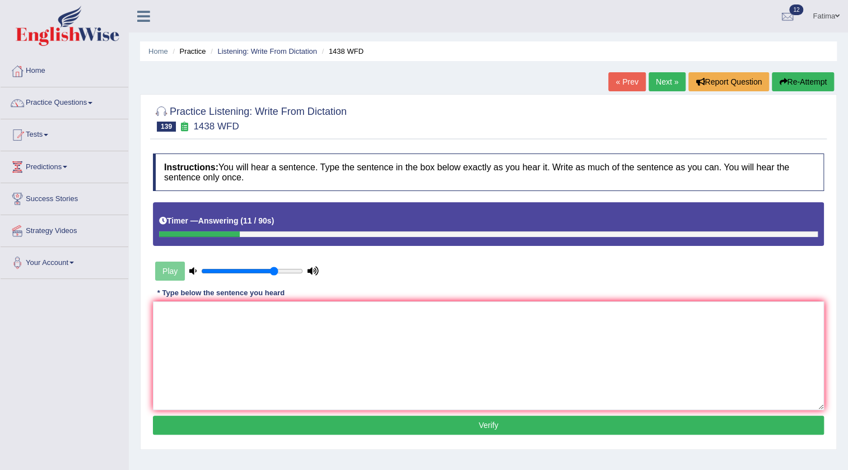
click at [664, 82] on link "Next »" at bounding box center [667, 81] width 37 height 19
click at [662, 85] on link "Next »" at bounding box center [667, 81] width 37 height 19
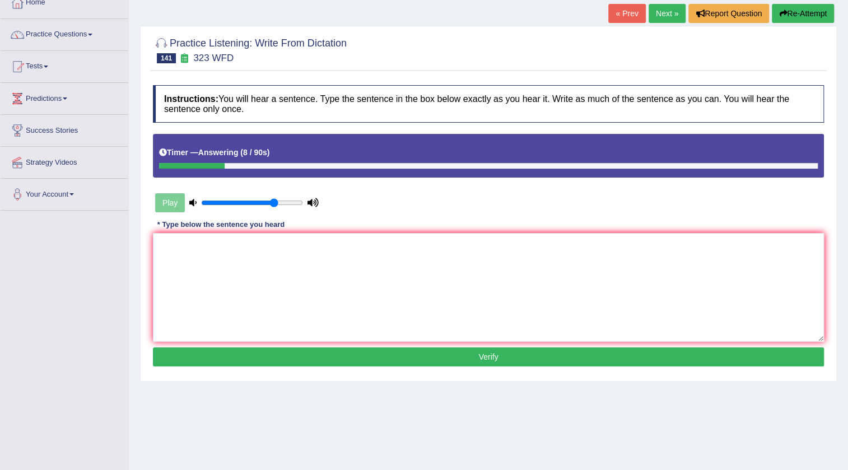
scroll to position [16, 0]
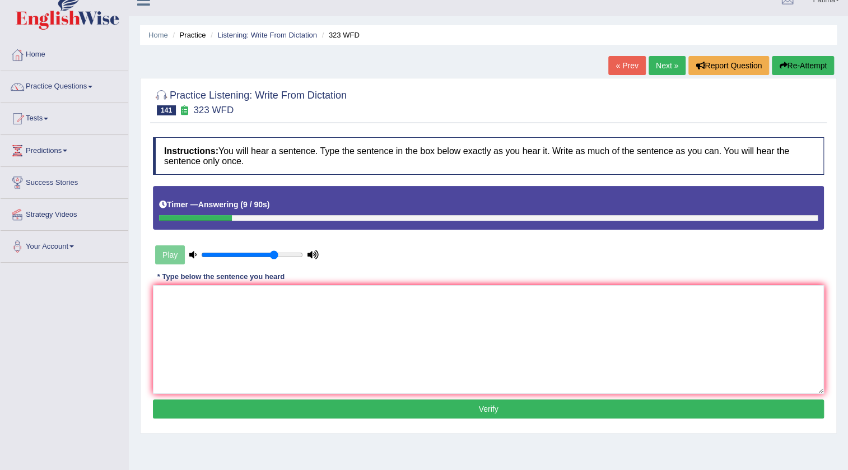
drag, startPoint x: 800, startPoint y: 68, endPoint x: 793, endPoint y: 68, distance: 6.7
click at [796, 68] on button "Re-Attempt" at bounding box center [803, 65] width 62 height 19
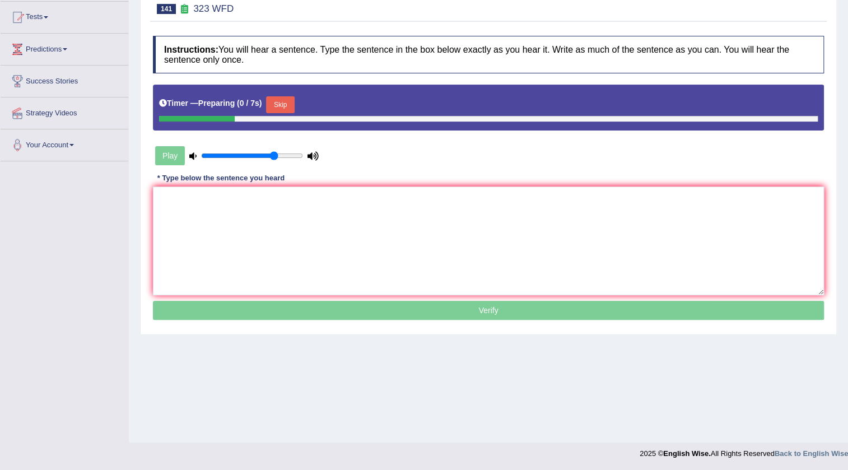
click at [285, 100] on button "Skip" at bounding box center [280, 104] width 28 height 17
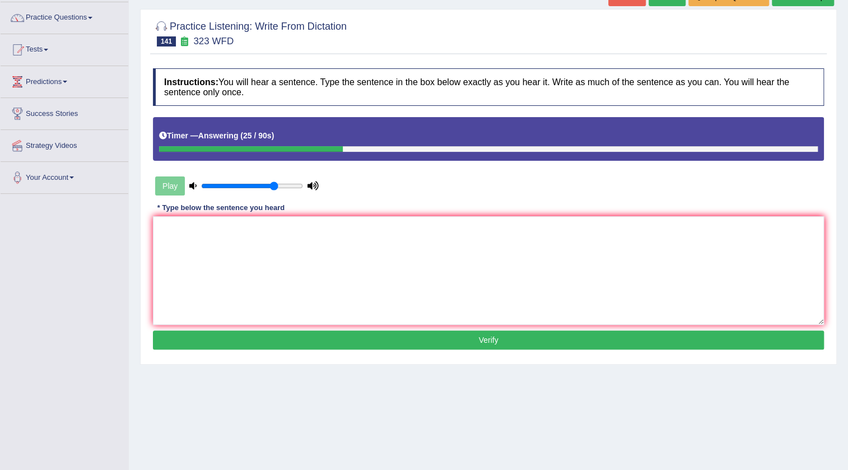
scroll to position [67, 0]
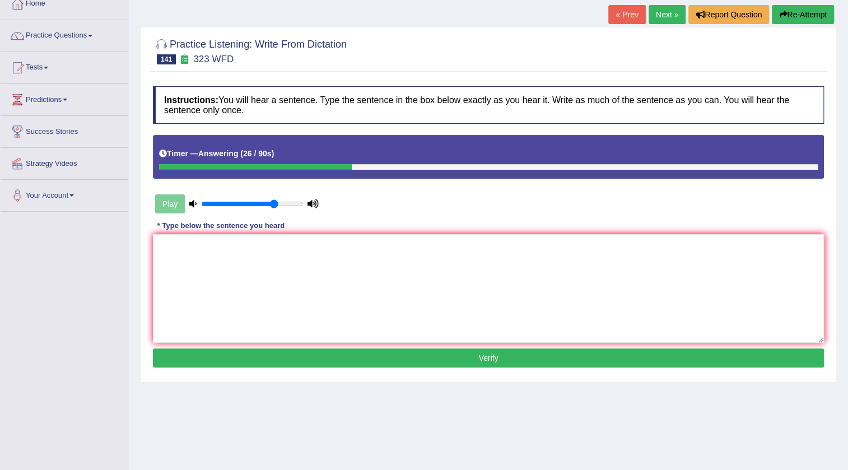
click at [665, 18] on link "Next »" at bounding box center [667, 14] width 37 height 19
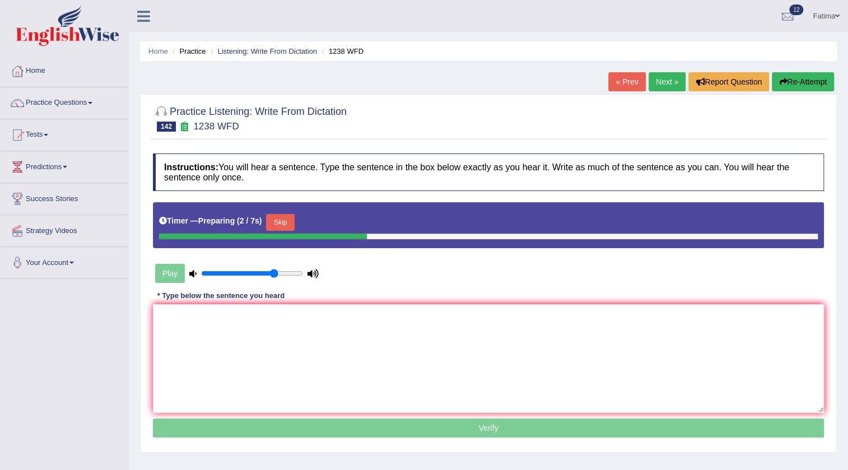
click at [282, 215] on button "Skip" at bounding box center [280, 222] width 28 height 17
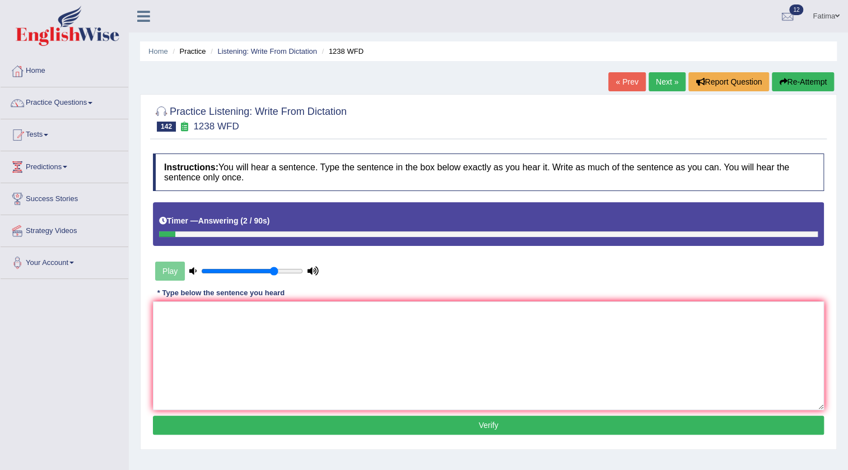
click at [814, 76] on button "Re-Attempt" at bounding box center [803, 81] width 62 height 19
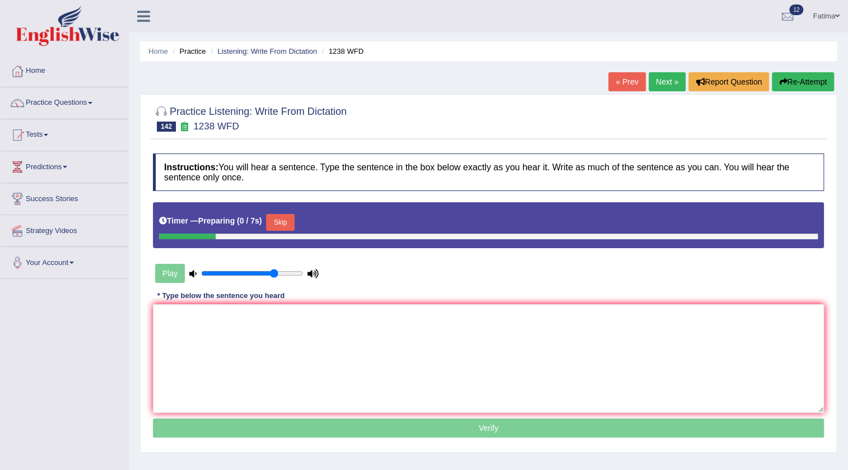
click at [289, 224] on button "Skip" at bounding box center [280, 222] width 28 height 17
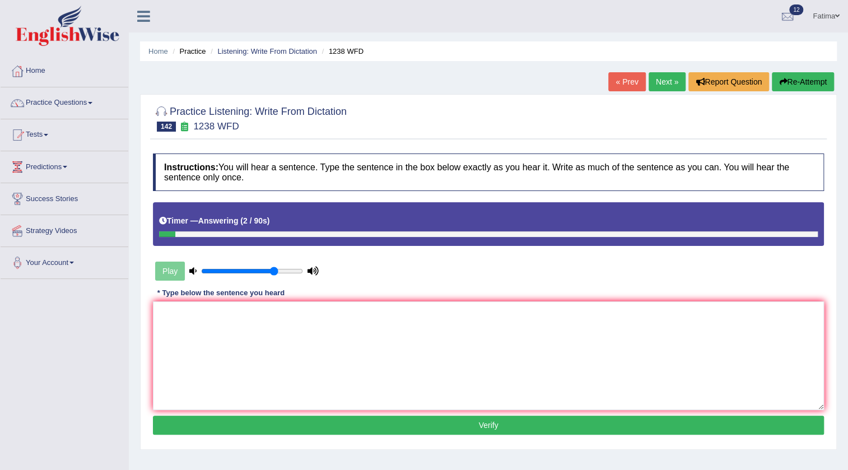
click at [809, 80] on button "Re-Attempt" at bounding box center [803, 81] width 62 height 19
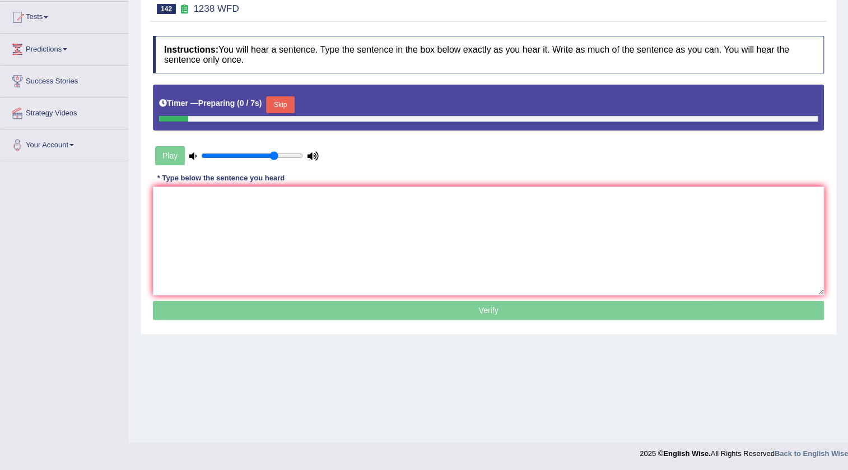
click at [286, 109] on button "Skip" at bounding box center [280, 104] width 28 height 17
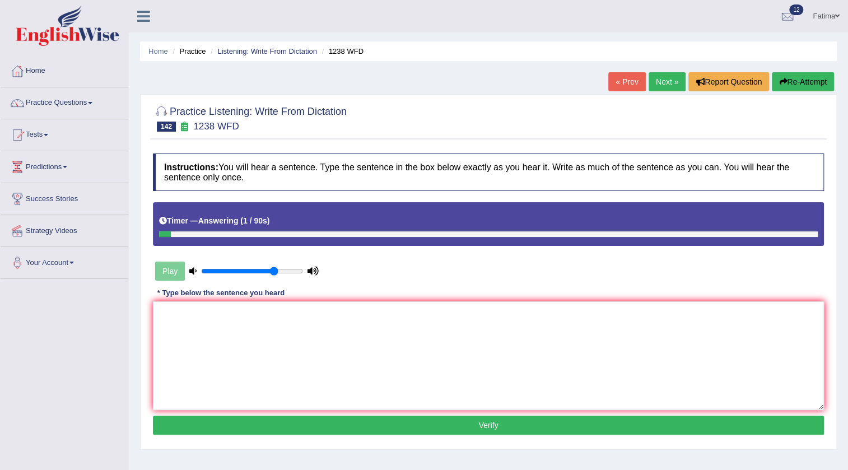
click at [805, 78] on button "Re-Attempt" at bounding box center [803, 81] width 62 height 19
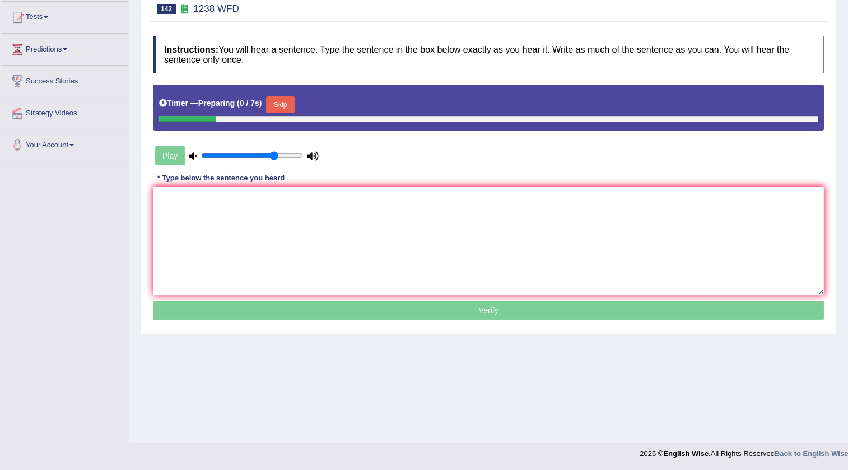
click at [283, 111] on button "Skip" at bounding box center [280, 104] width 28 height 17
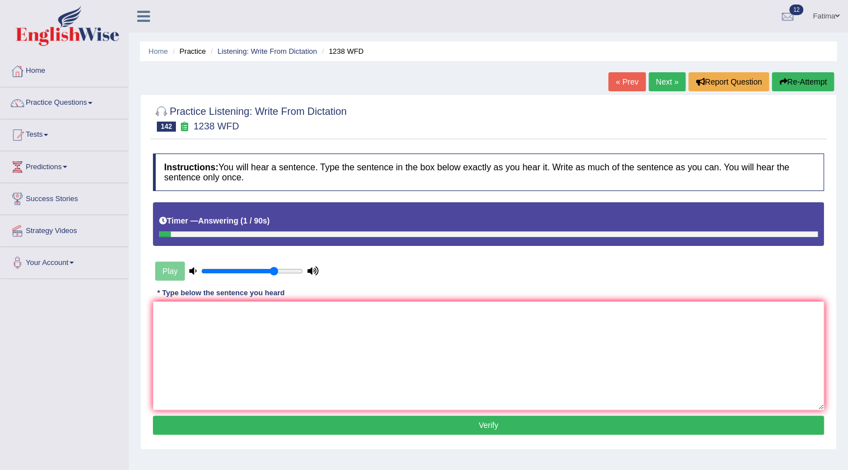
click at [803, 76] on button "Re-Attempt" at bounding box center [803, 81] width 62 height 19
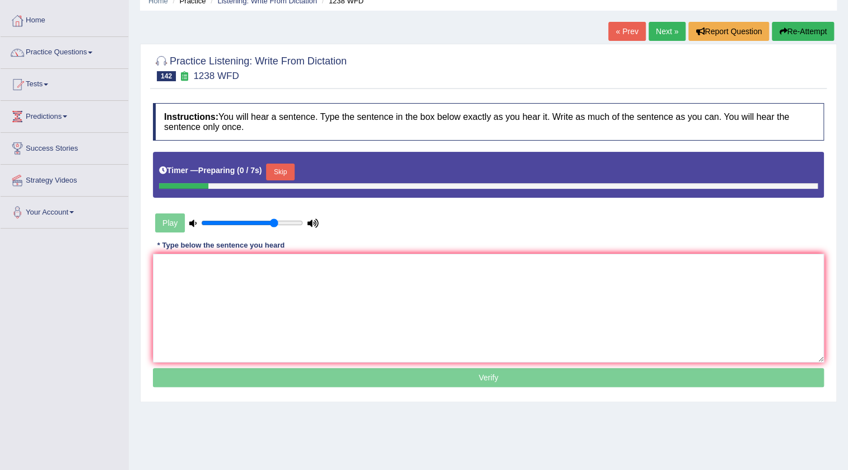
scroll to position [50, 0]
click at [290, 170] on button "Skip" at bounding box center [280, 172] width 28 height 17
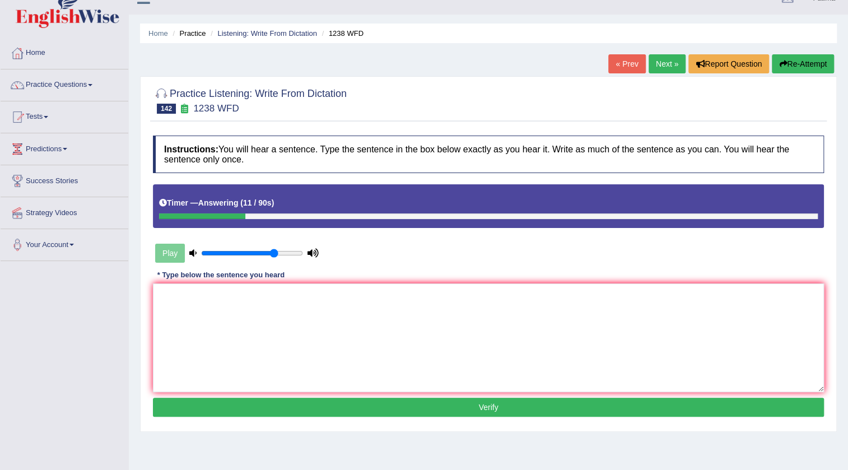
scroll to position [0, 0]
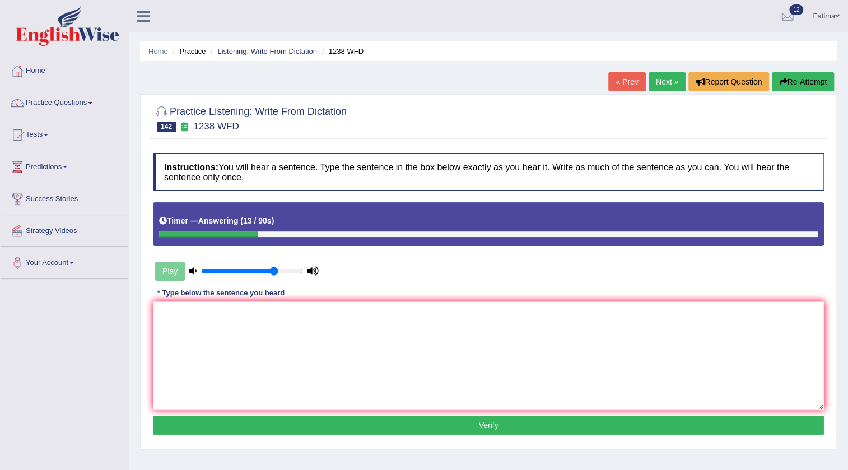
click at [795, 80] on button "Re-Attempt" at bounding box center [803, 81] width 62 height 19
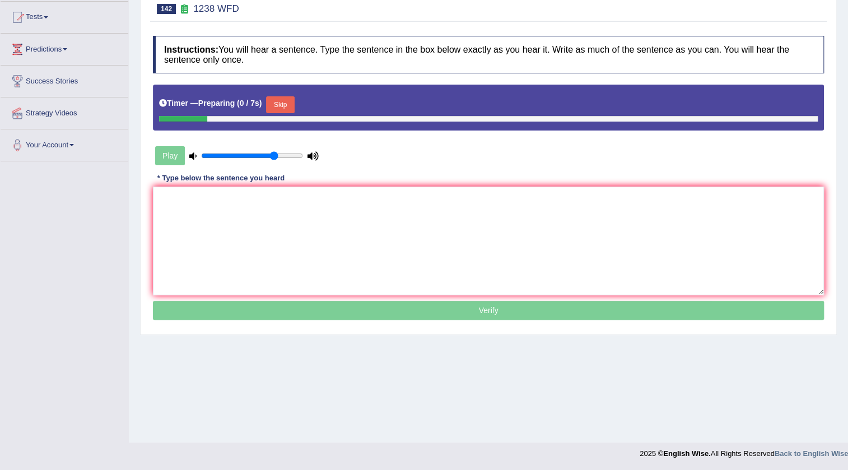
click at [284, 103] on button "Skip" at bounding box center [280, 104] width 28 height 17
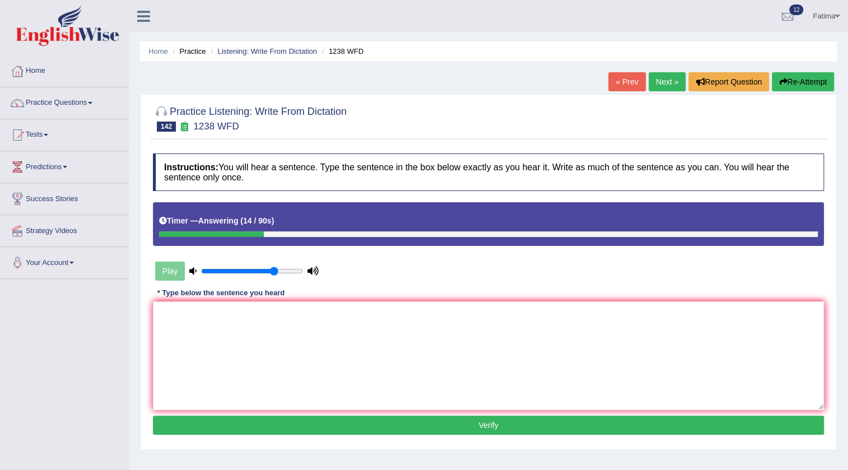
click at [800, 81] on button "Re-Attempt" at bounding box center [803, 81] width 62 height 19
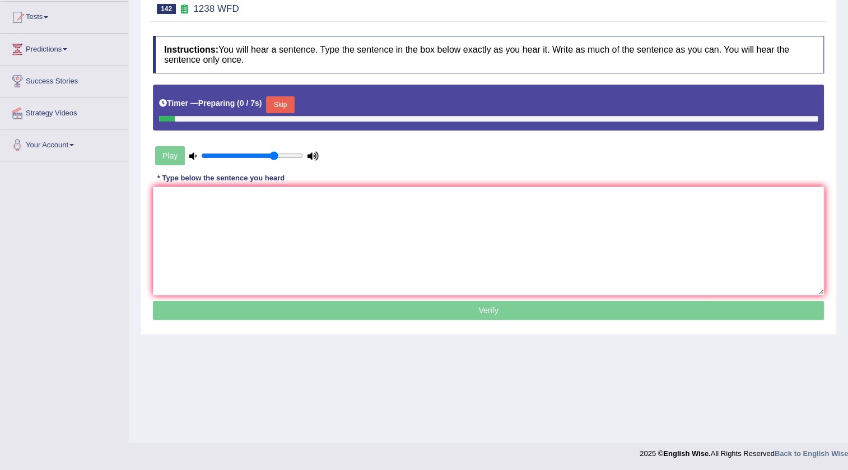
scroll to position [118, 0]
click at [282, 100] on button "Skip" at bounding box center [280, 104] width 28 height 17
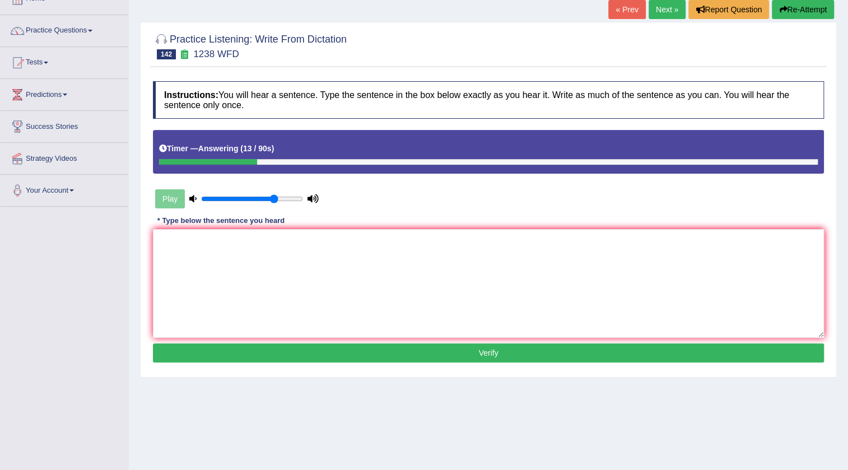
scroll to position [0, 0]
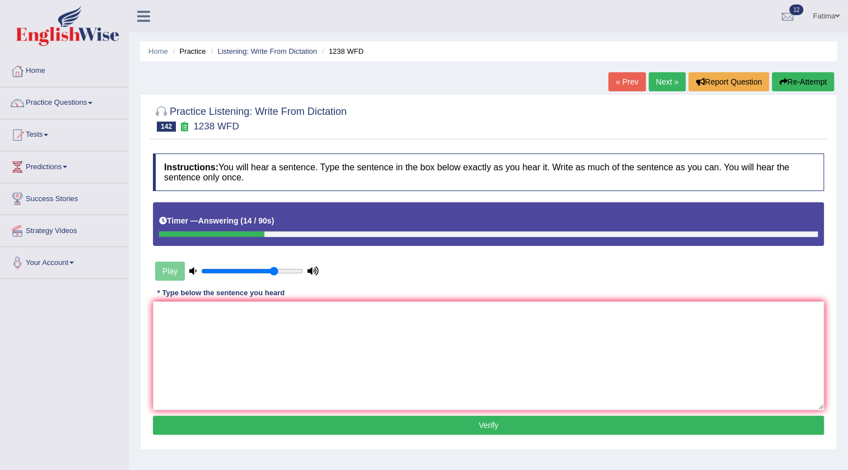
click at [779, 78] on icon "button" at bounding box center [783, 82] width 8 height 8
click at [785, 85] on button "Re-Attempt" at bounding box center [803, 81] width 62 height 19
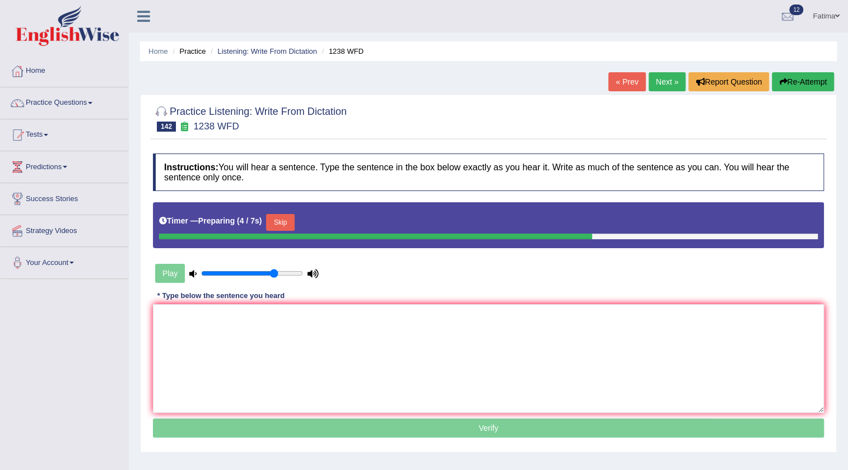
click at [275, 220] on button "Skip" at bounding box center [280, 222] width 28 height 17
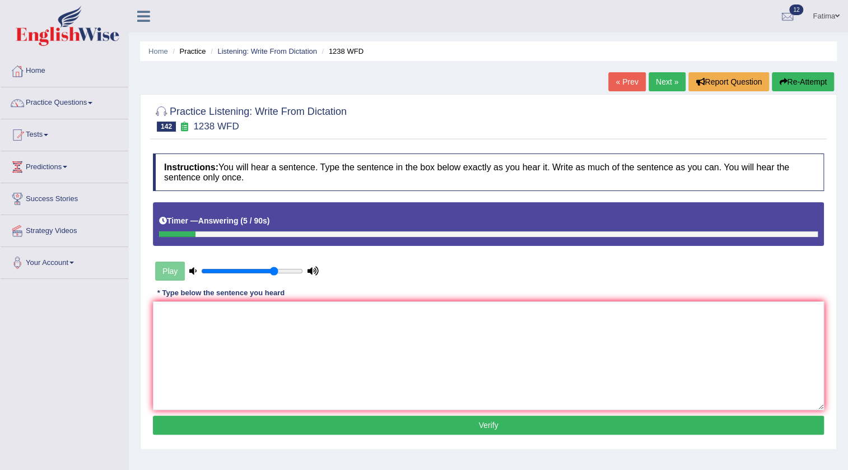
click at [796, 83] on button "Re-Attempt" at bounding box center [803, 81] width 62 height 19
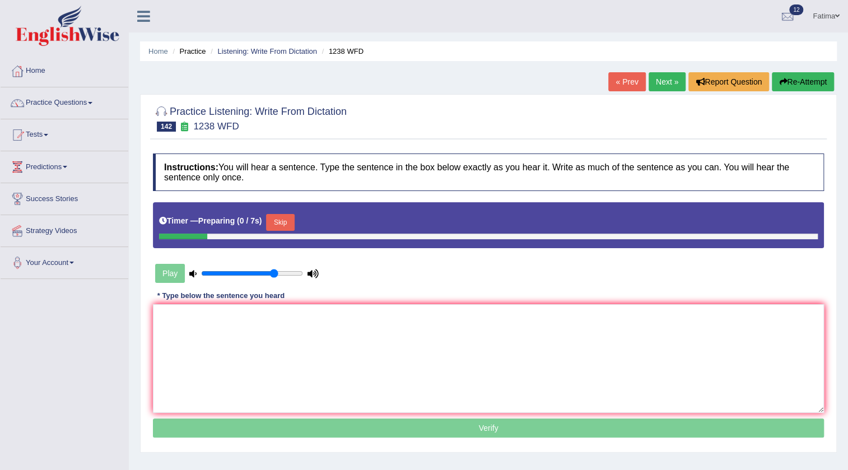
click at [290, 230] on button "Skip" at bounding box center [280, 222] width 28 height 17
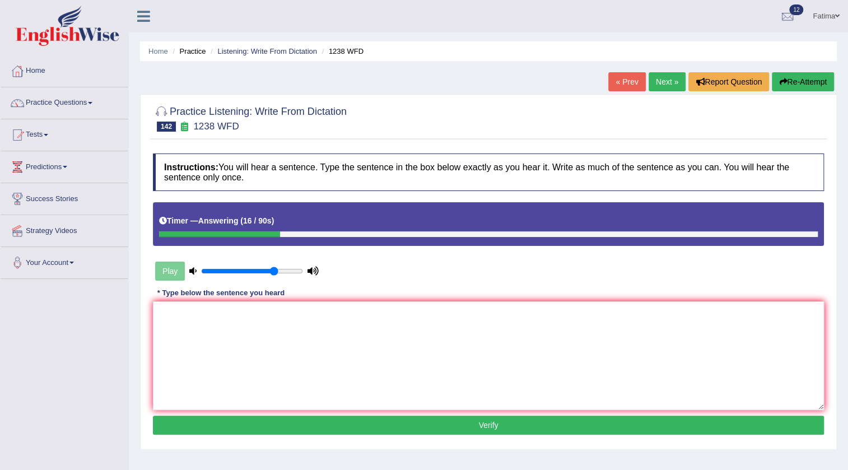
click at [663, 85] on link "Next »" at bounding box center [667, 81] width 37 height 19
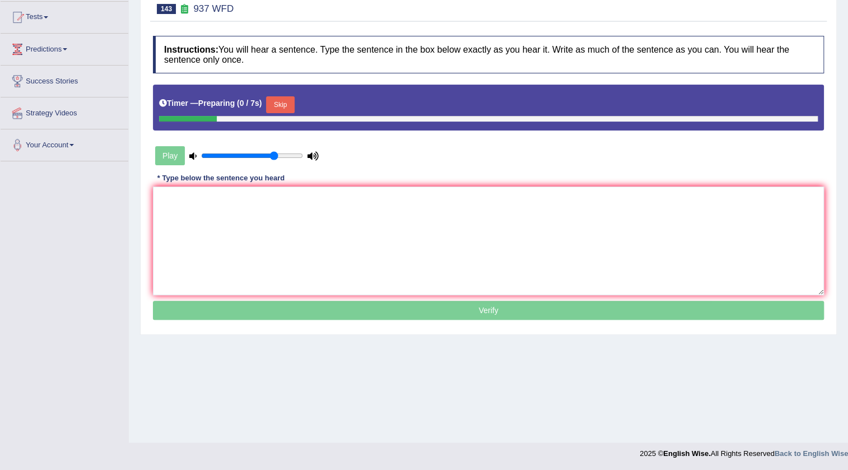
click at [294, 101] on button "Skip" at bounding box center [280, 104] width 28 height 17
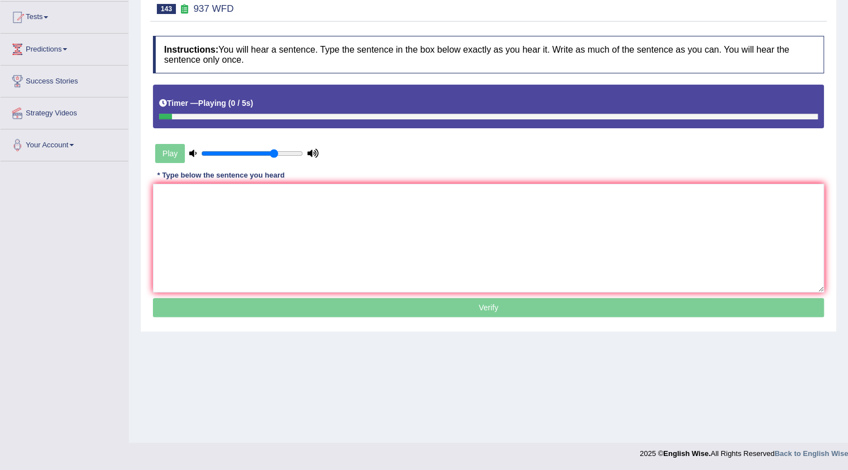
click at [283, 108] on div "Timer — Playing ( 0 / 5s )" at bounding box center [488, 104] width 659 height 20
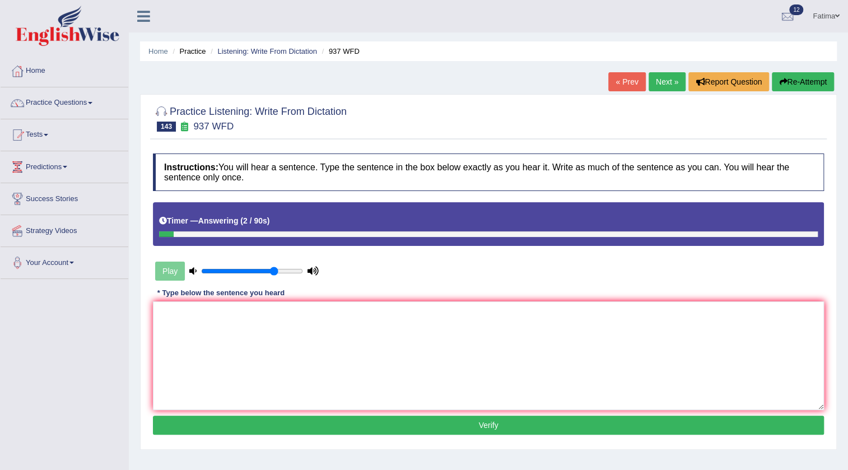
click at [807, 87] on button "Re-Attempt" at bounding box center [803, 81] width 62 height 19
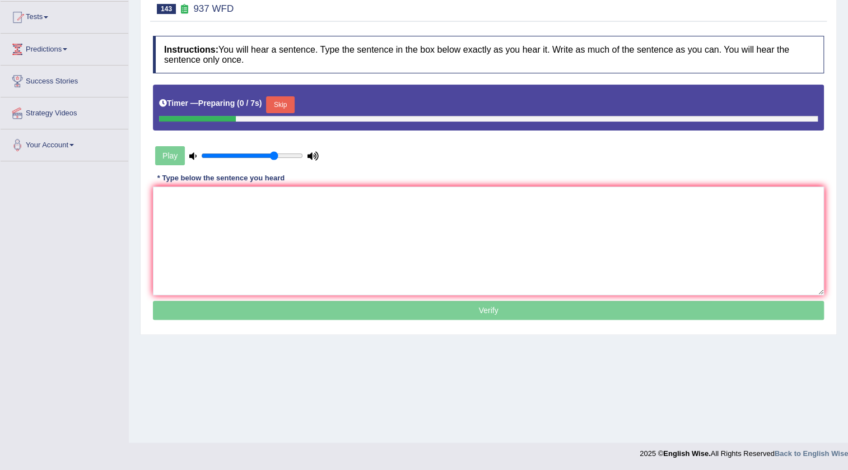
click at [283, 100] on button "Skip" at bounding box center [280, 104] width 28 height 17
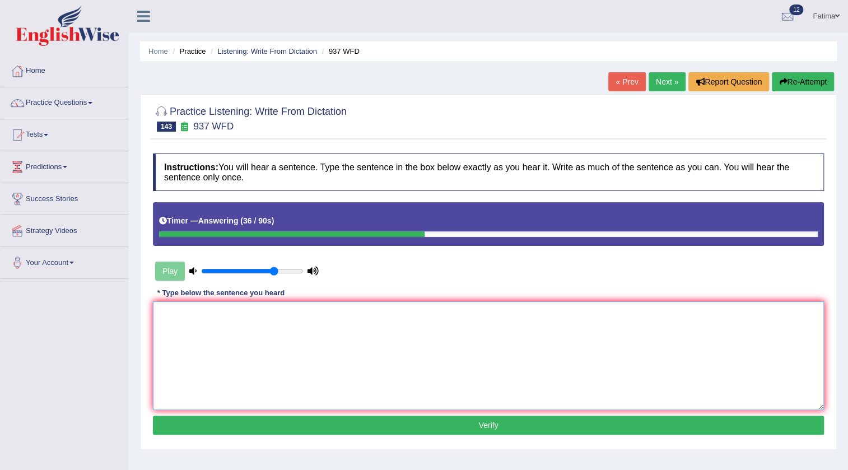
drag, startPoint x: 433, startPoint y: 409, endPoint x: 437, endPoint y: 401, distance: 9.3
click at [435, 406] on textarea at bounding box center [488, 355] width 671 height 109
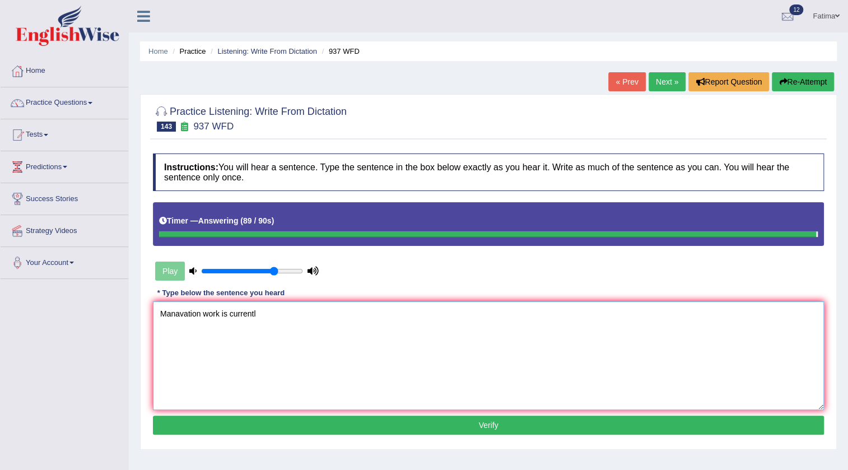
type textarea "Manavation work is currentl"
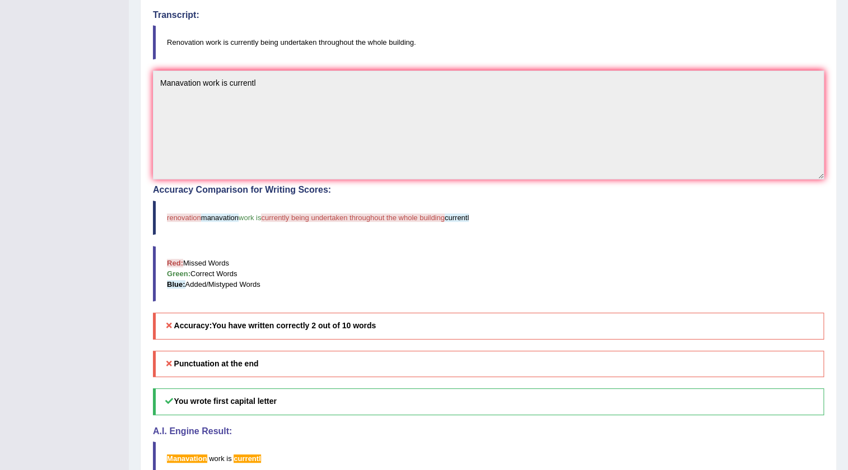
scroll to position [305, 0]
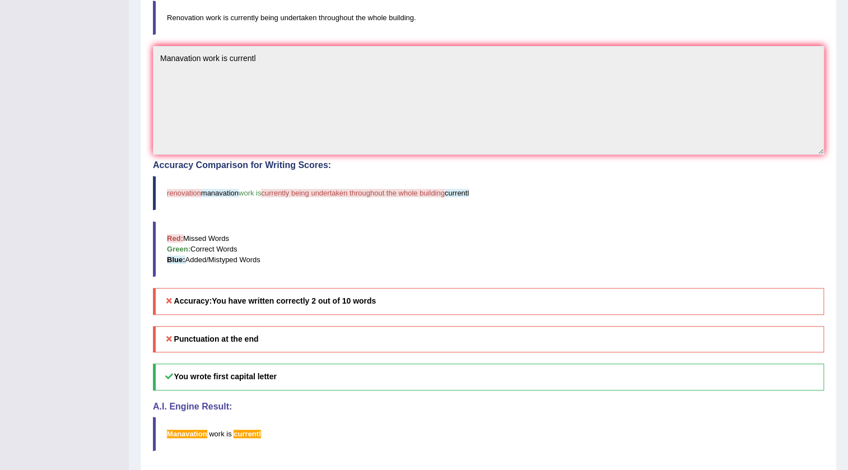
click at [188, 63] on div "Instructions: You will hear a sentence. Type the sentence in the box below exac…" at bounding box center [488, 154] width 677 height 623
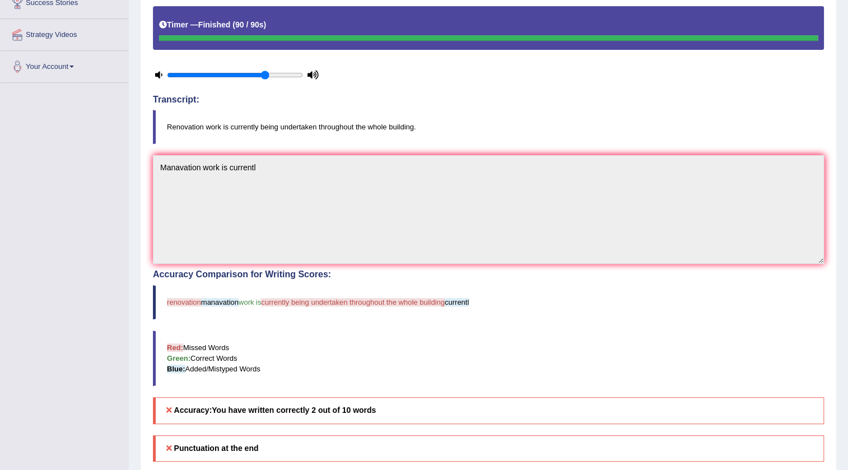
scroll to position [0, 0]
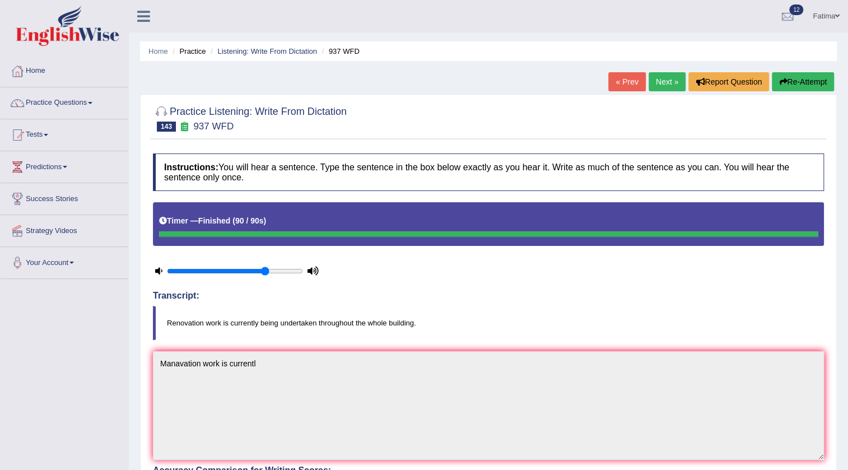
click at [786, 82] on button "Re-Attempt" at bounding box center [803, 81] width 62 height 19
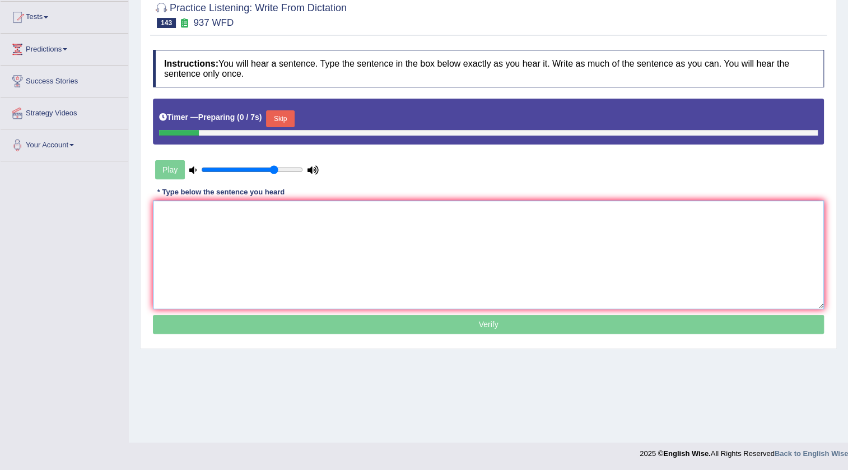
click at [416, 237] on textarea at bounding box center [488, 255] width 671 height 109
paste textarea "Manavation work is currentl"
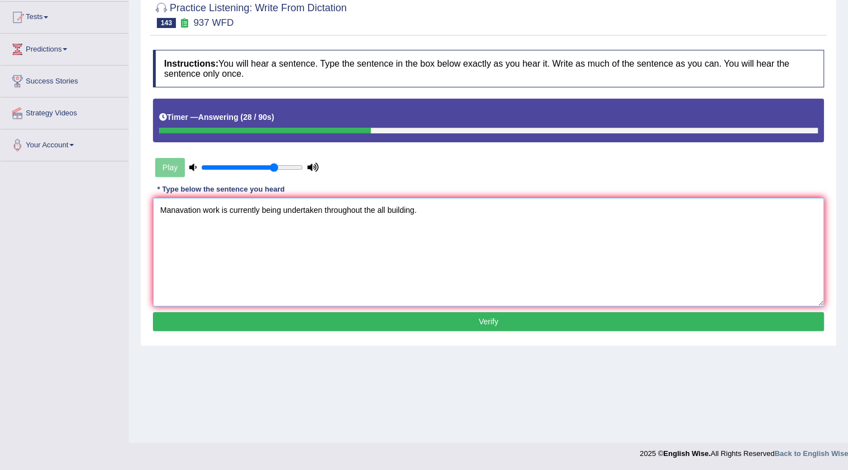
type textarea "Manavation work is currently being undertaken throughout the all building."
click at [441, 325] on button "Verify" at bounding box center [488, 321] width 671 height 19
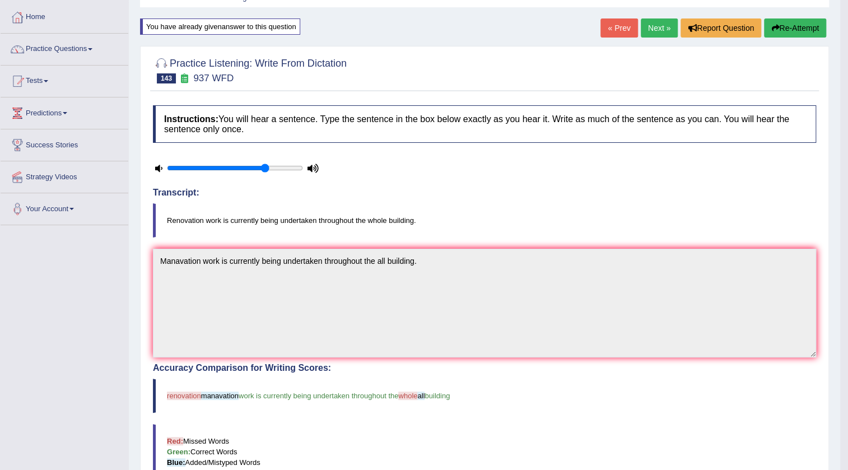
scroll to position [39, 0]
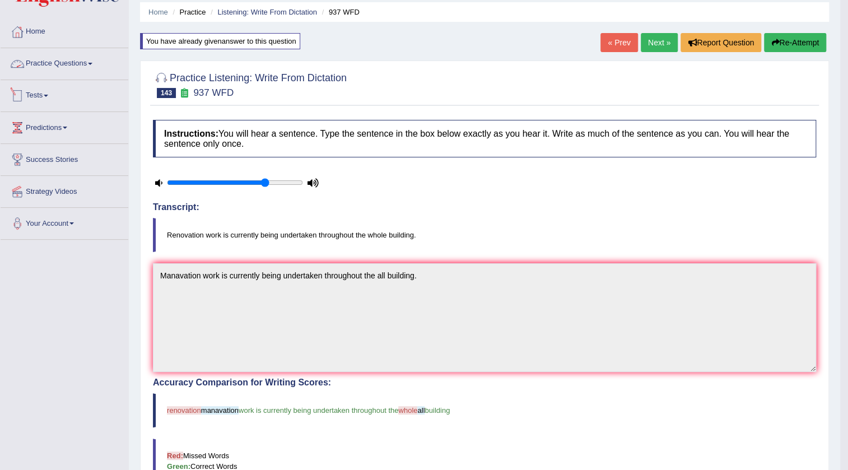
click at [80, 61] on link "Practice Questions" at bounding box center [65, 62] width 128 height 28
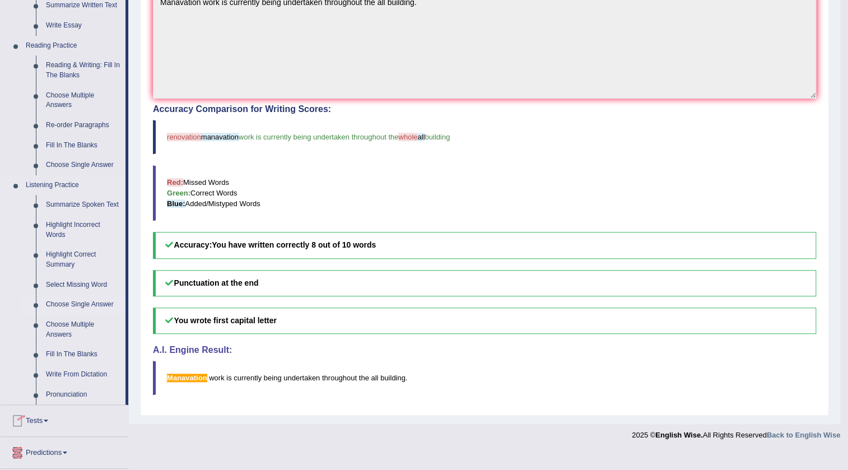
scroll to position [396, 0]
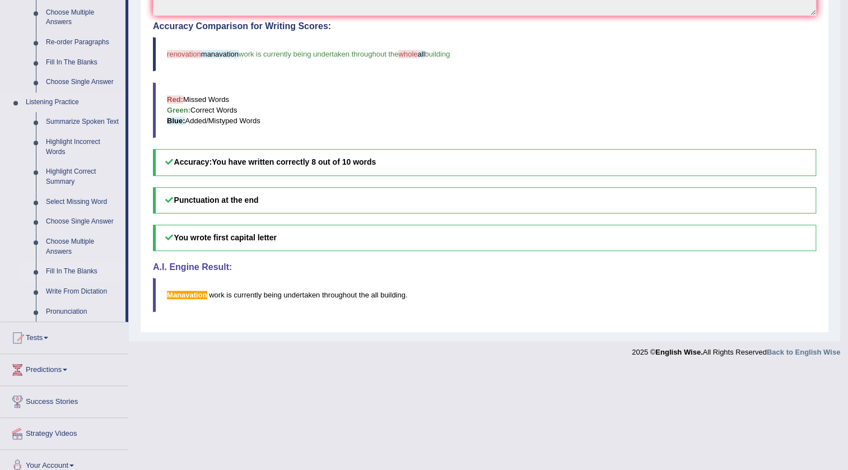
click at [82, 268] on link "Fill In The Blanks" at bounding box center [83, 272] width 85 height 20
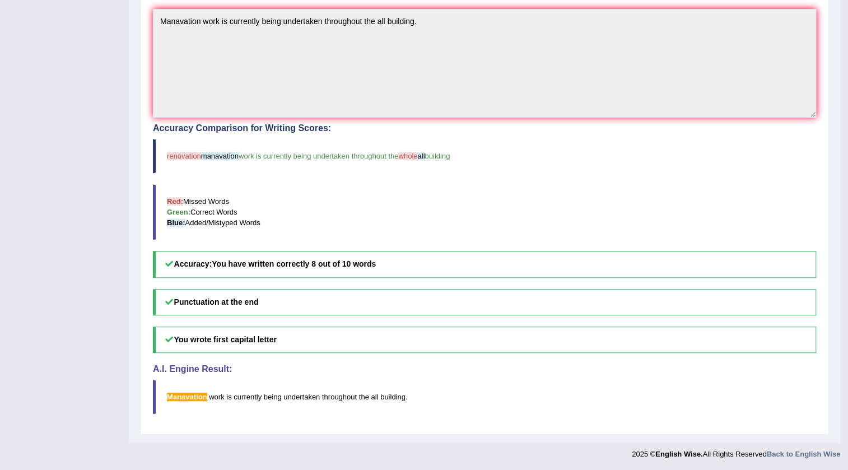
scroll to position [164, 0]
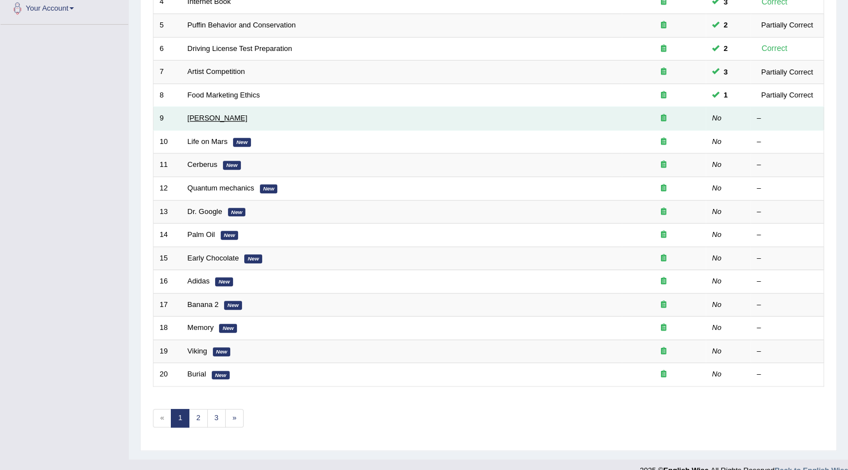
click at [196, 120] on link "[PERSON_NAME]" at bounding box center [218, 118] width 60 height 8
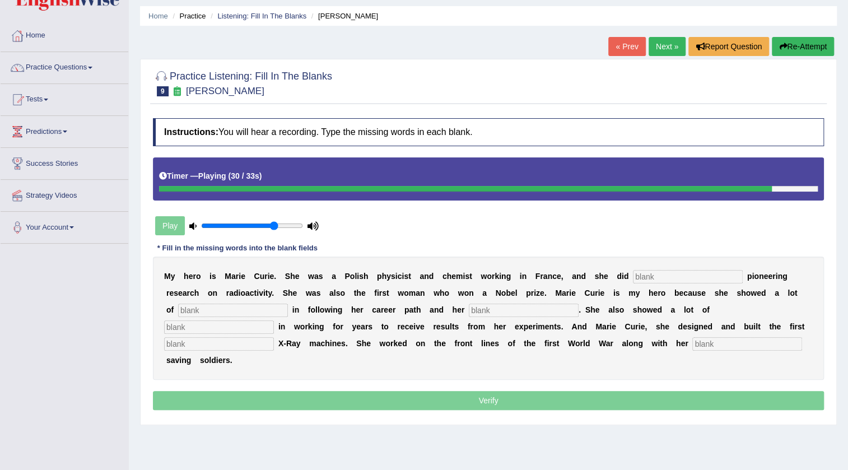
scroll to position [16, 0]
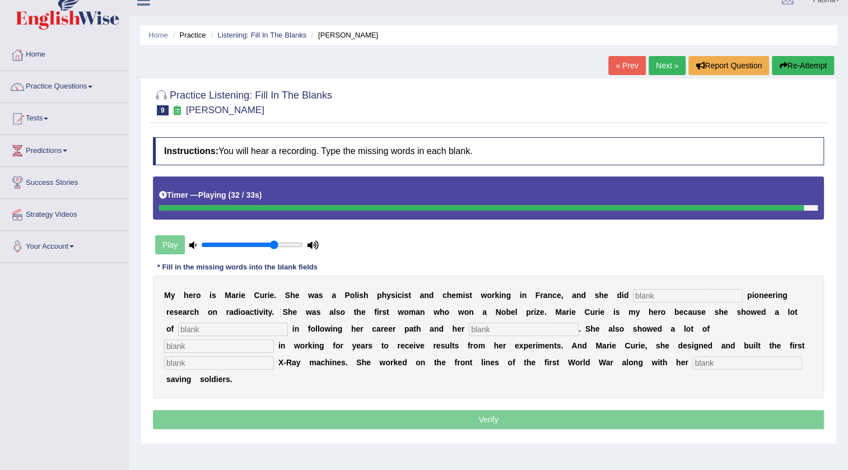
click at [798, 67] on button "Re-Attempt" at bounding box center [803, 65] width 62 height 19
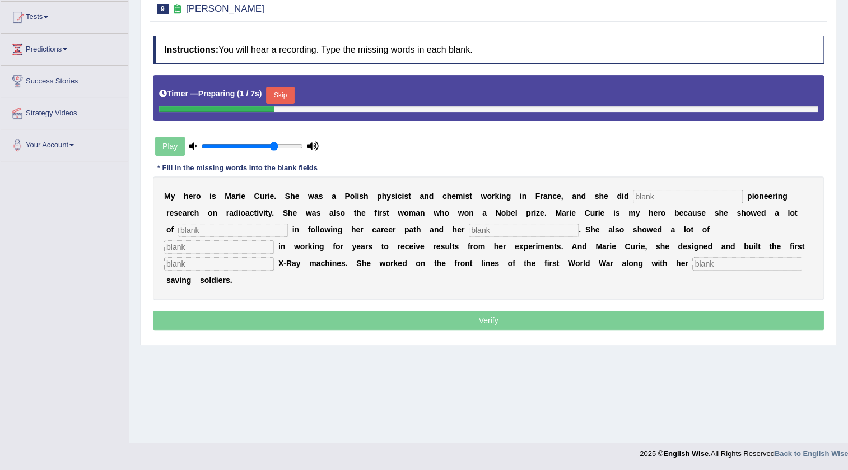
click at [291, 87] on button "Skip" at bounding box center [280, 95] width 28 height 17
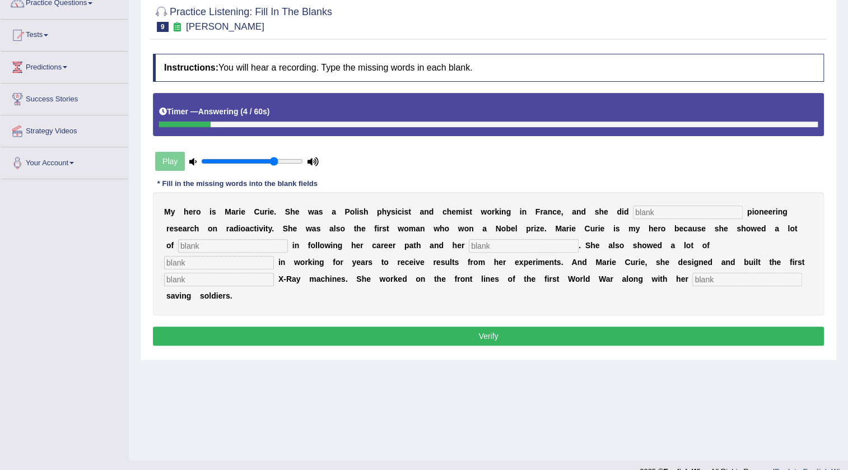
scroll to position [118, 0]
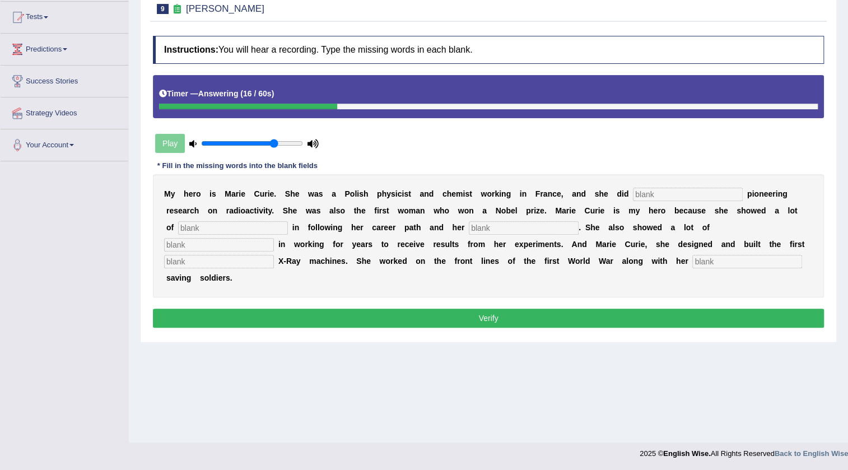
click at [674, 188] on input "text" at bounding box center [688, 194] width 110 height 13
type input "conducted"
click at [263, 225] on input "text" at bounding box center [233, 227] width 110 height 13
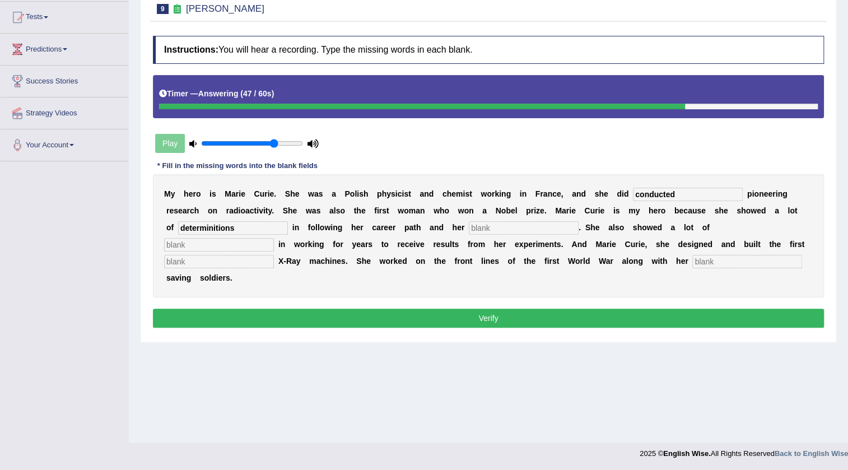
type input "determinitions"
click at [244, 247] on input "text" at bounding box center [219, 244] width 110 height 13
click at [493, 224] on input "text" at bounding box center [524, 227] width 110 height 13
type input "pa"
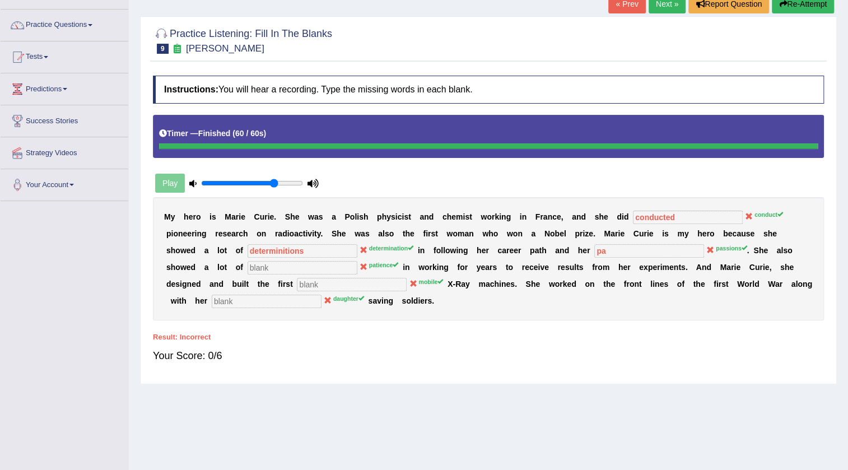
scroll to position [0, 0]
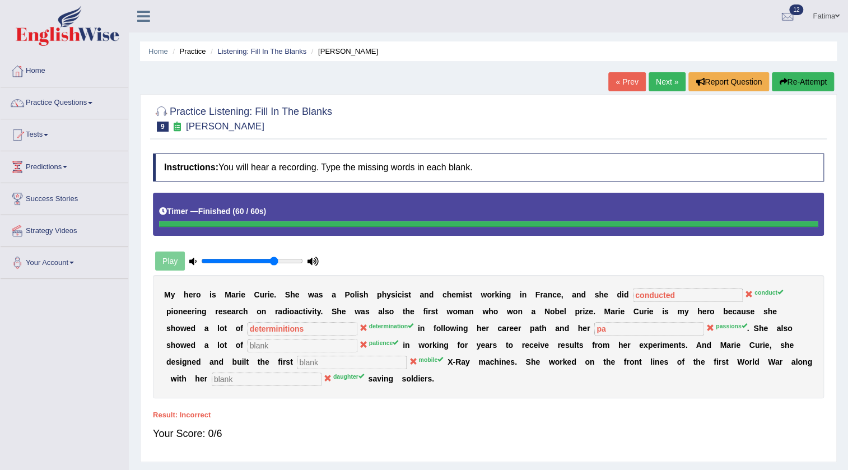
click at [813, 81] on button "Re-Attempt" at bounding box center [803, 81] width 62 height 19
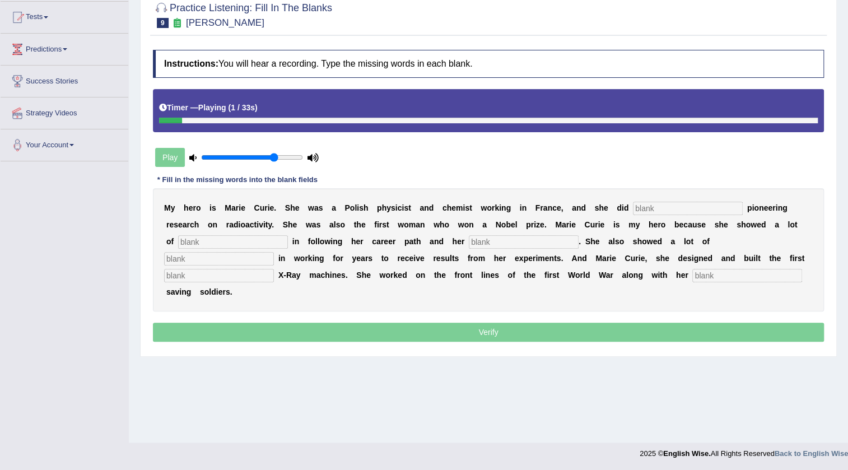
click at [662, 207] on input "text" at bounding box center [688, 208] width 110 height 13
type input "condut"
drag, startPoint x: 244, startPoint y: 242, endPoint x: 251, endPoint y: 243, distance: 7.3
click at [244, 242] on input "text" at bounding box center [233, 241] width 110 height 13
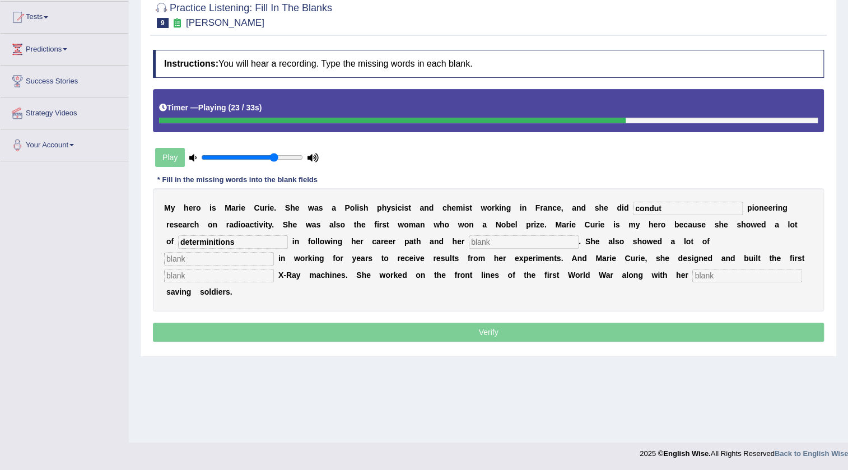
type input "determinitions"
click at [509, 240] on input "text" at bounding box center [524, 241] width 110 height 13
type input "passions"
click at [258, 257] on input "text" at bounding box center [219, 258] width 110 height 13
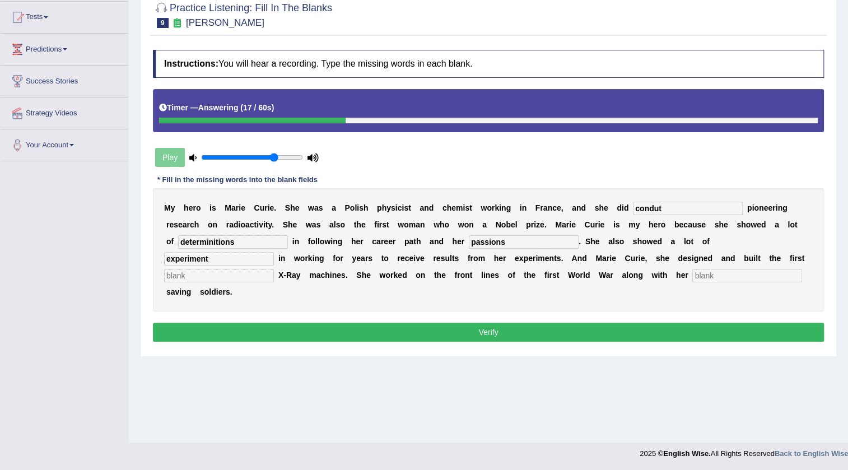
type input "experiment"
click at [247, 276] on input "text" at bounding box center [219, 275] width 110 height 13
type input "p"
type input "mobile"
click at [717, 276] on input "text" at bounding box center [748, 275] width 110 height 13
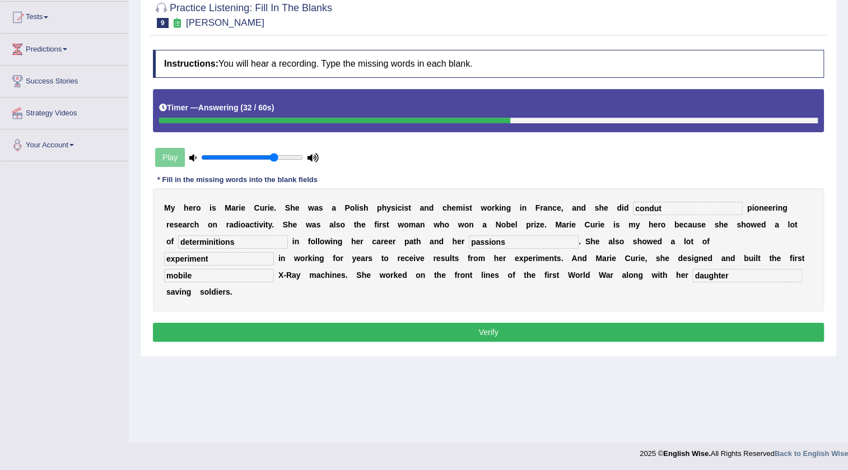
type input "daughter"
click at [582, 324] on button "Verify" at bounding box center [488, 332] width 671 height 19
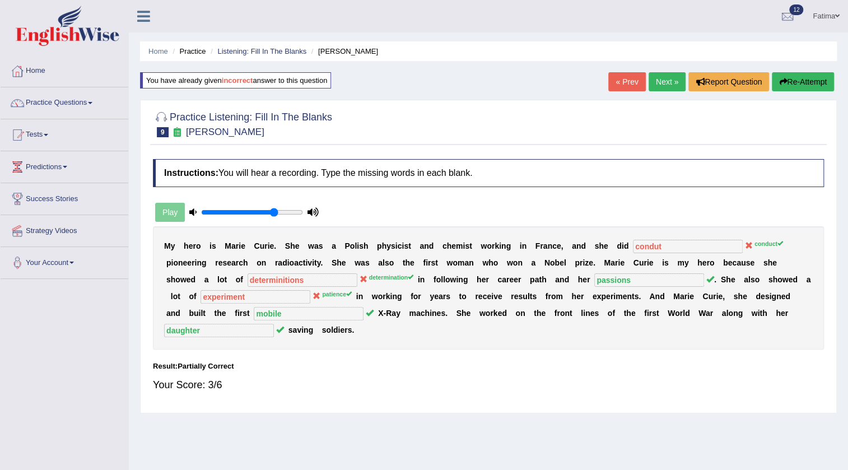
click at [660, 76] on link "Next »" at bounding box center [667, 81] width 37 height 19
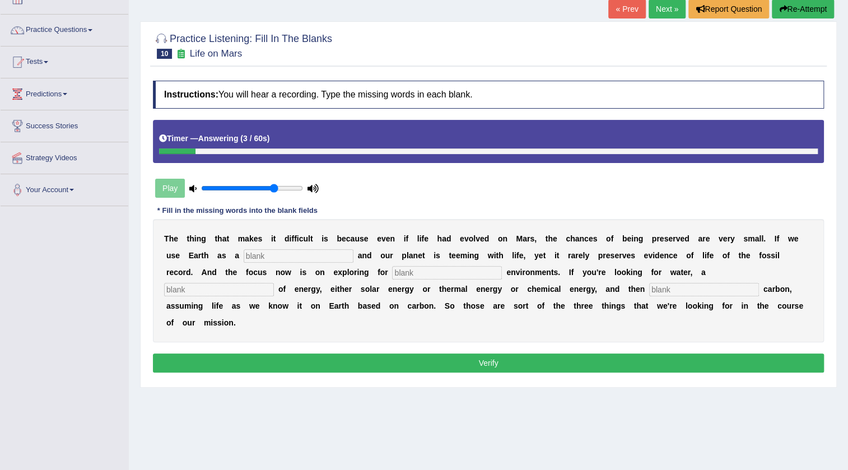
scroll to position [118, 0]
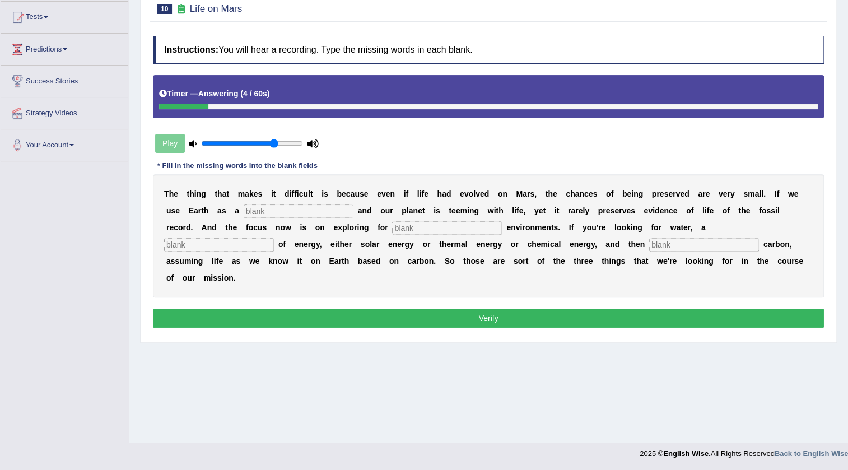
click at [304, 211] on input "text" at bounding box center [299, 211] width 110 height 13
click at [268, 211] on input "refreance" at bounding box center [299, 211] width 110 height 13
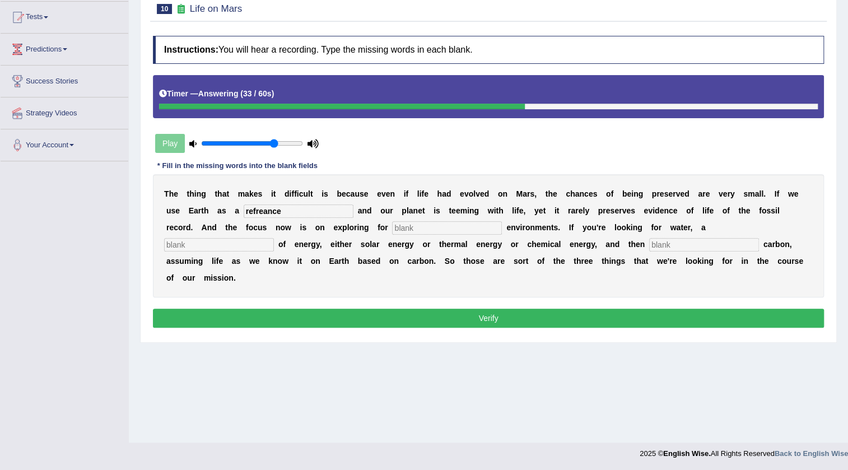
type input "refreance"
drag, startPoint x: 431, startPoint y: 230, endPoint x: 475, endPoint y: 236, distance: 44.1
click at [438, 231] on input "text" at bounding box center [447, 227] width 110 height 13
type input "habitite"
click at [274, 245] on input "text" at bounding box center [219, 244] width 110 height 13
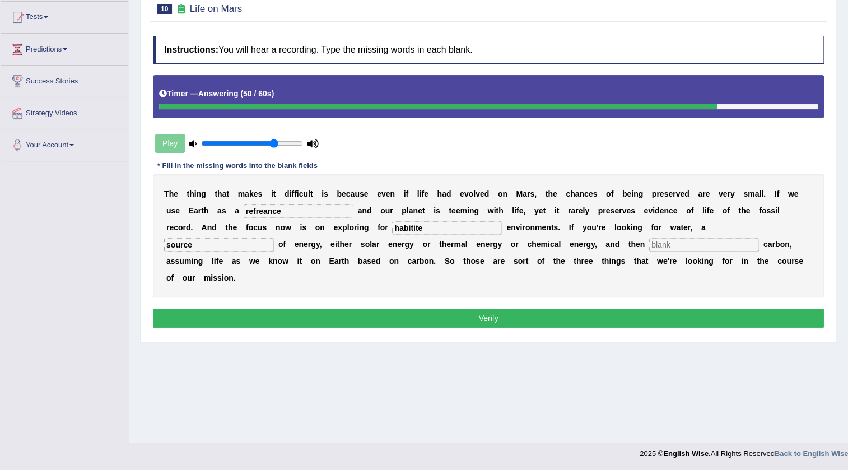
type input "source"
click at [708, 247] on input "text" at bounding box center [704, 244] width 110 height 13
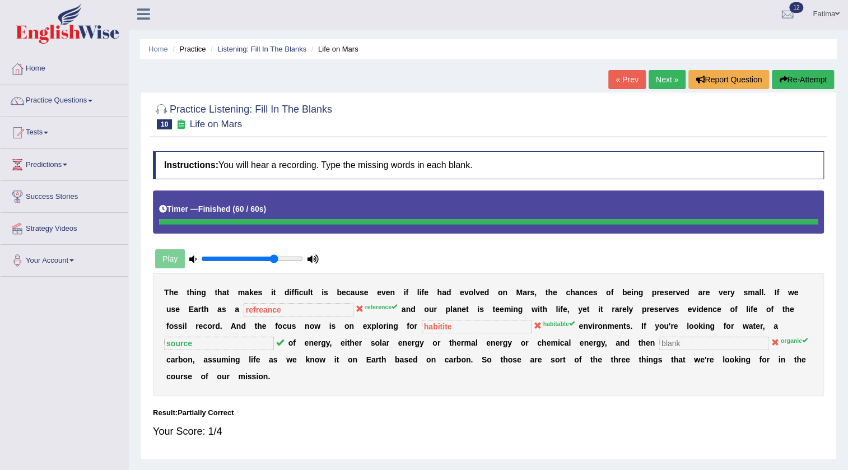
scroll to position [0, 0]
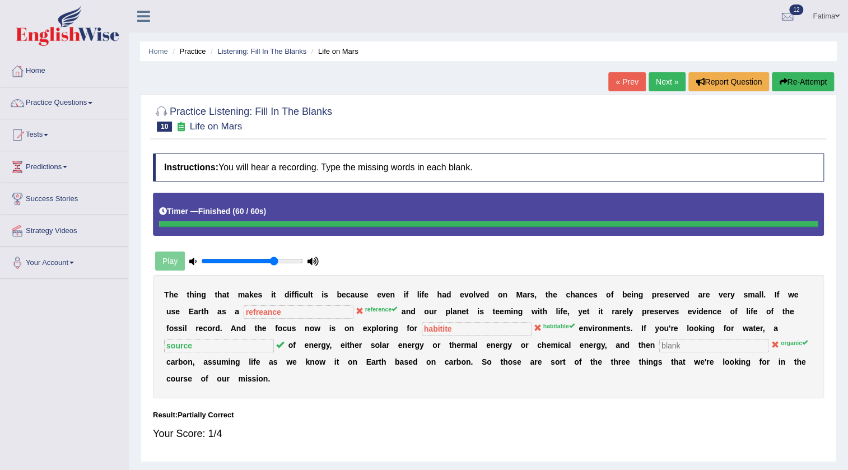
click at [663, 87] on link "Next »" at bounding box center [667, 81] width 37 height 19
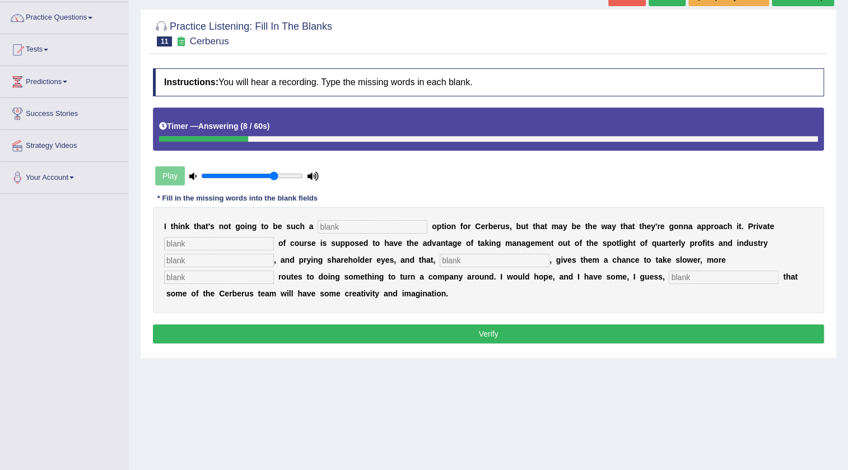
scroll to position [67, 0]
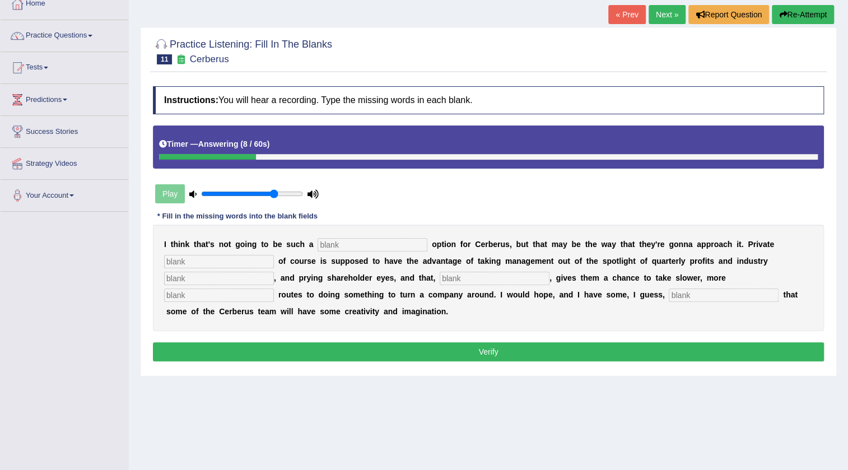
click at [356, 246] on input "text" at bounding box center [373, 244] width 110 height 13
type input "viable"
drag, startPoint x: 233, startPoint y: 266, endPoint x: 272, endPoint y: 266, distance: 38.7
click at [247, 266] on input "text" at bounding box center [219, 261] width 110 height 13
type input "accrity"
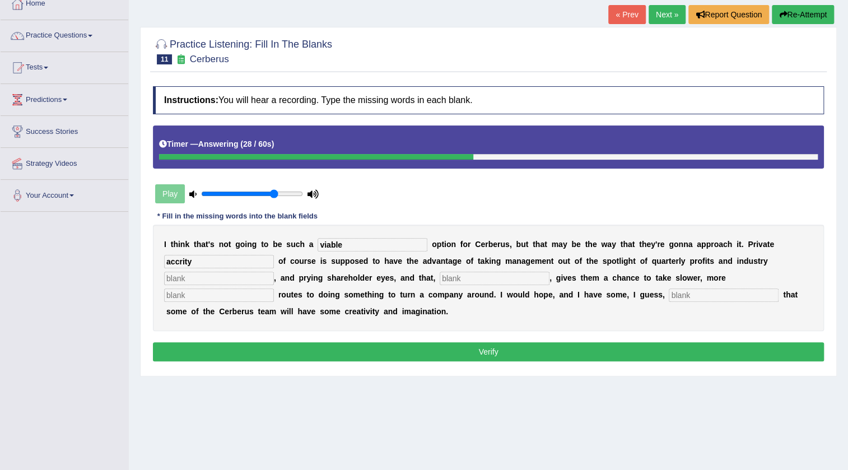
click at [224, 281] on input "text" at bounding box center [219, 278] width 110 height 13
type input "analist"
drag, startPoint x: 462, startPoint y: 279, endPoint x: 471, endPoint y: 291, distance: 14.5
click at [463, 279] on input "text" at bounding box center [495, 278] width 110 height 13
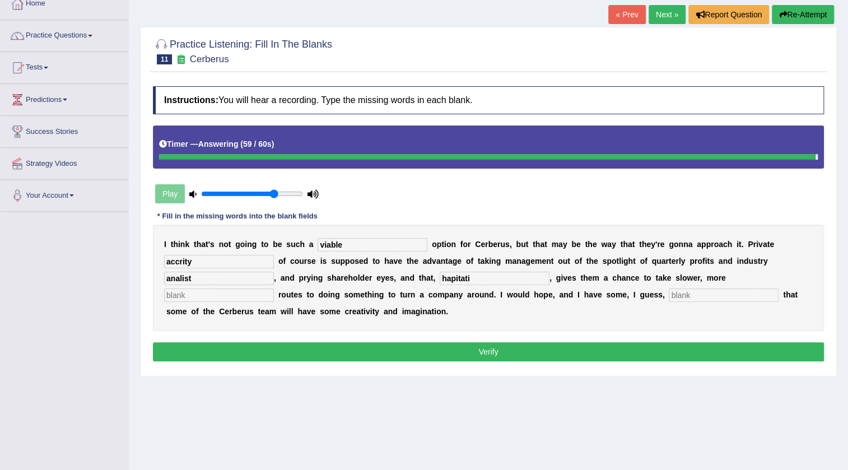
type input "hapitati"
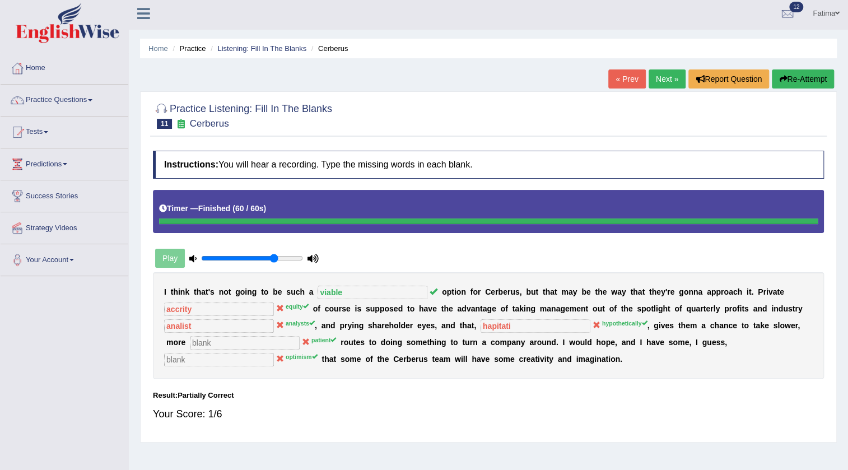
scroll to position [0, 0]
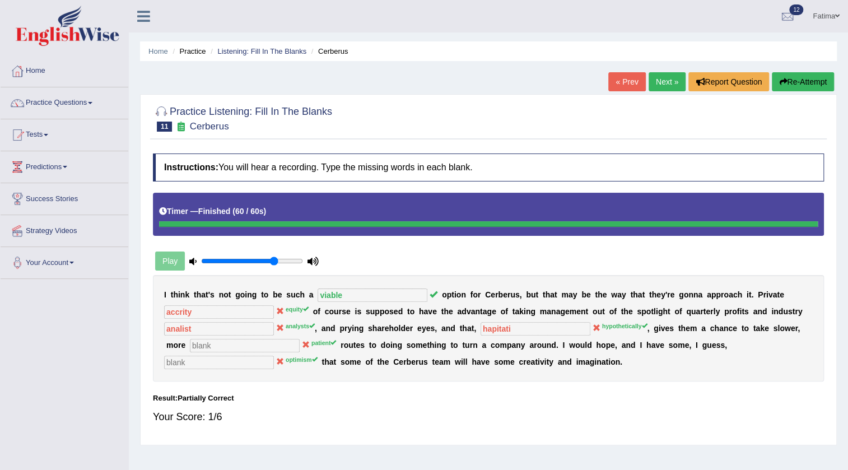
click at [654, 81] on link "Next »" at bounding box center [667, 81] width 37 height 19
